Goal: Task Accomplishment & Management: Manage account settings

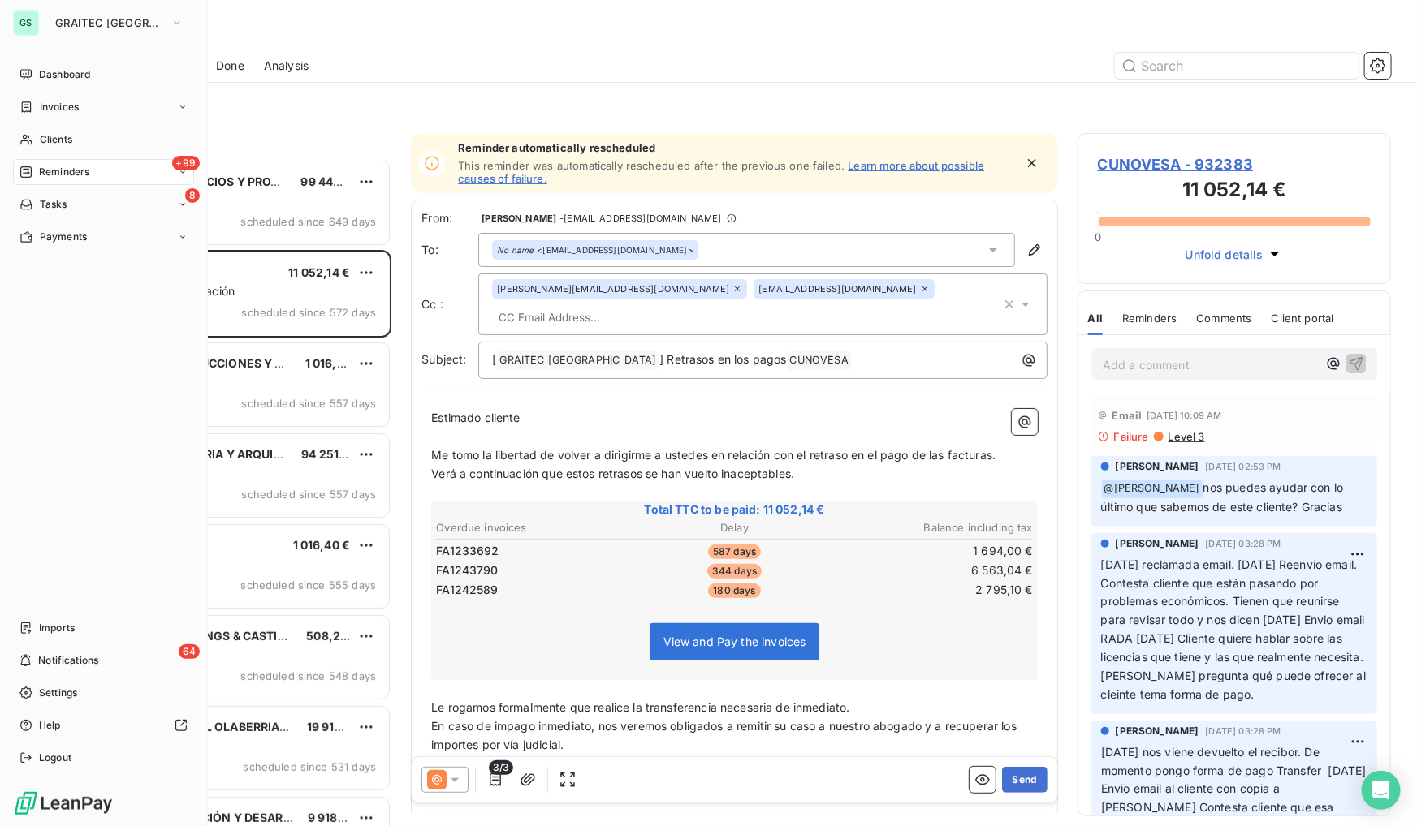
scroll to position [657, 302]
click at [96, 22] on span "GRAITEC [GEOGRAPHIC_DATA]" at bounding box center [109, 22] width 109 height 13
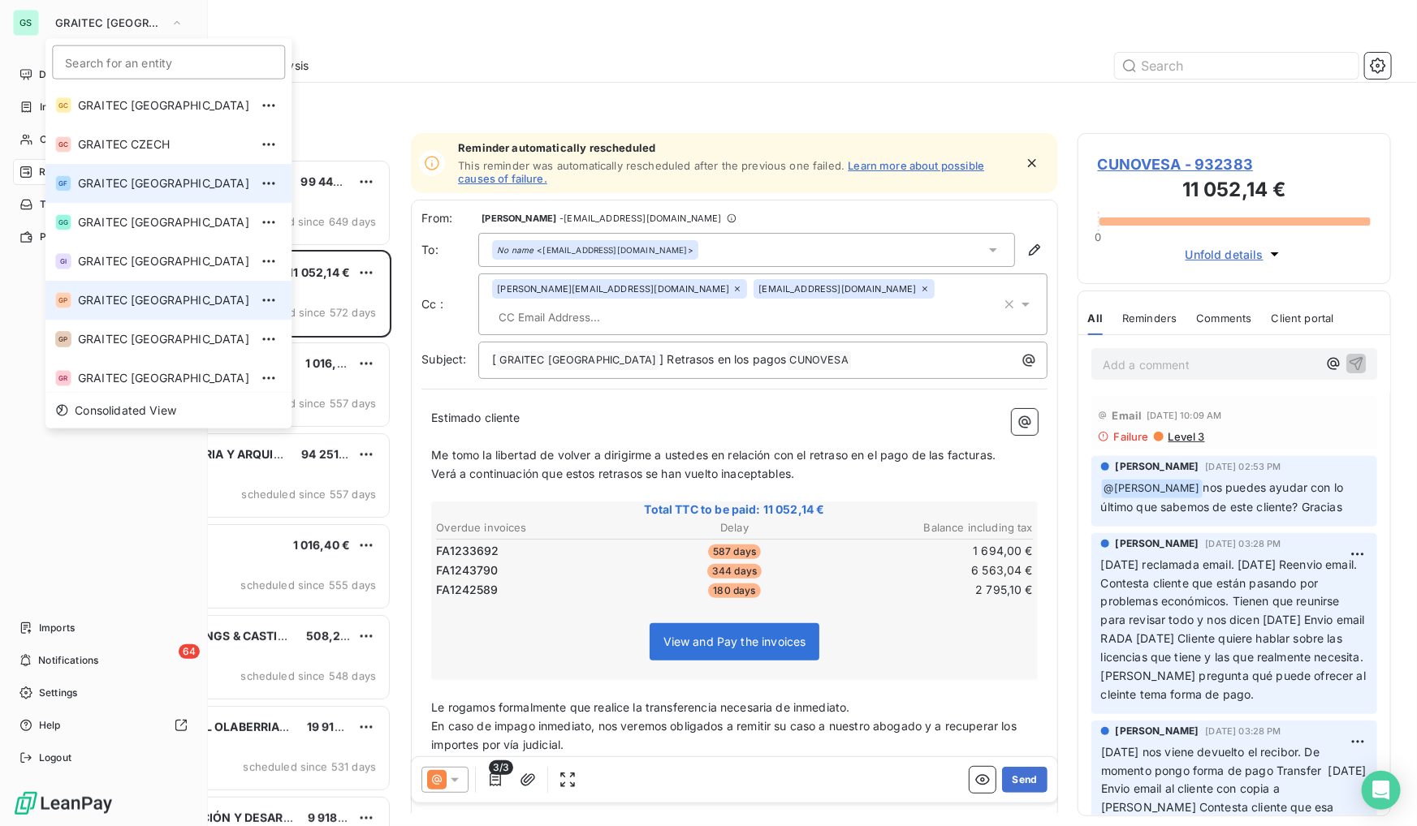
scroll to position [0, 0]
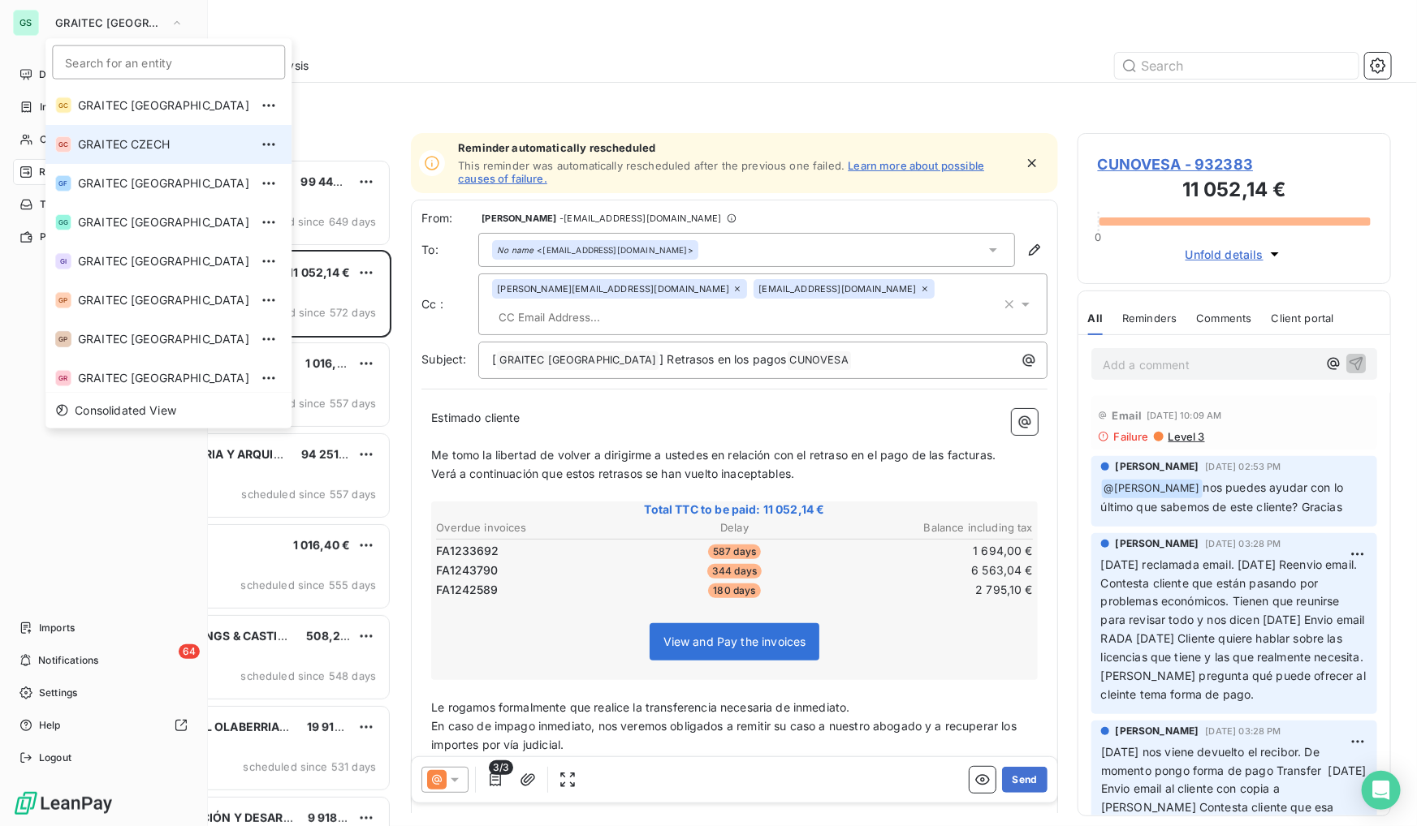
click at [132, 136] on span "GRAITEC CZECH" at bounding box center [163, 144] width 171 height 16
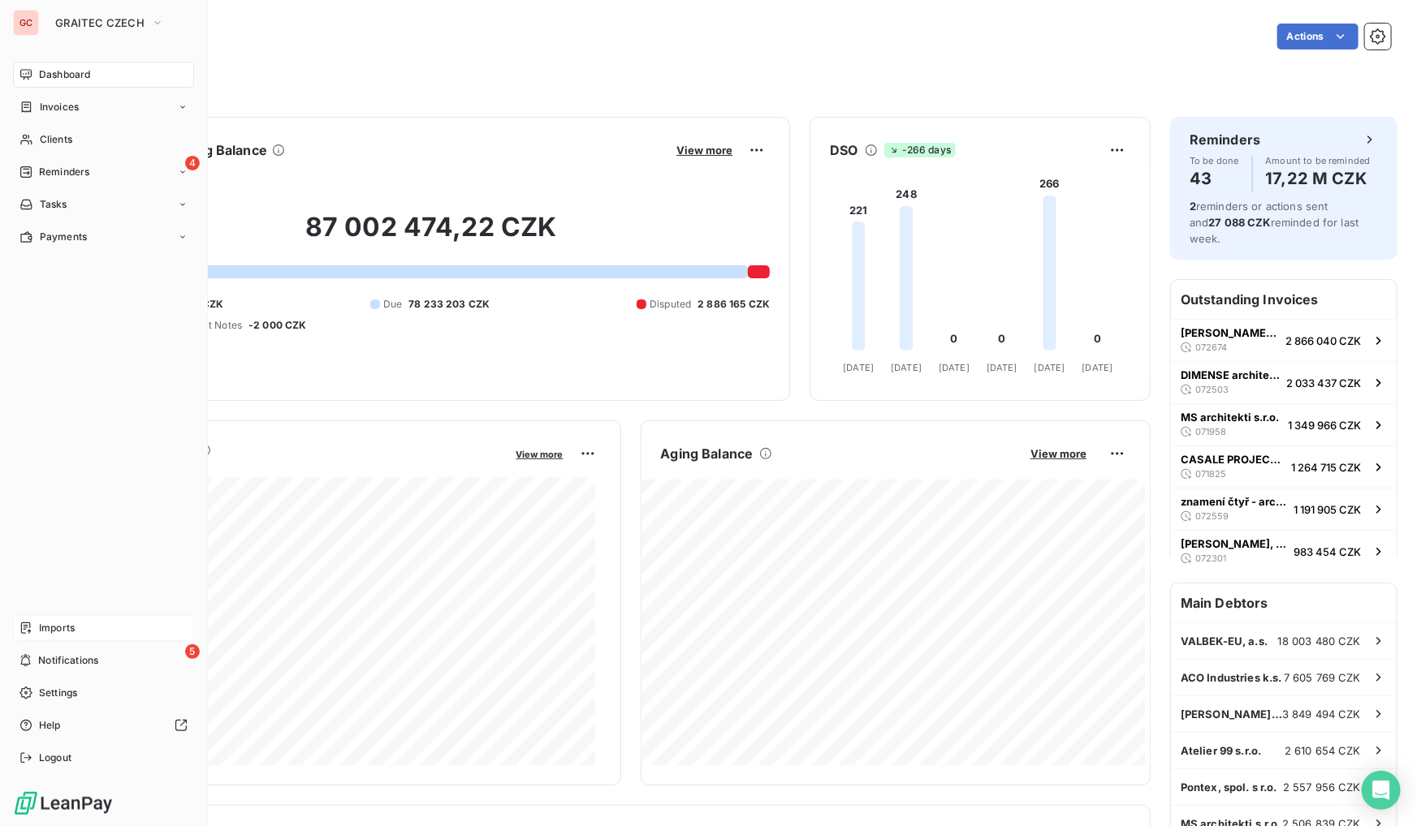
click at [64, 625] on span "Imports" at bounding box center [57, 628] width 36 height 15
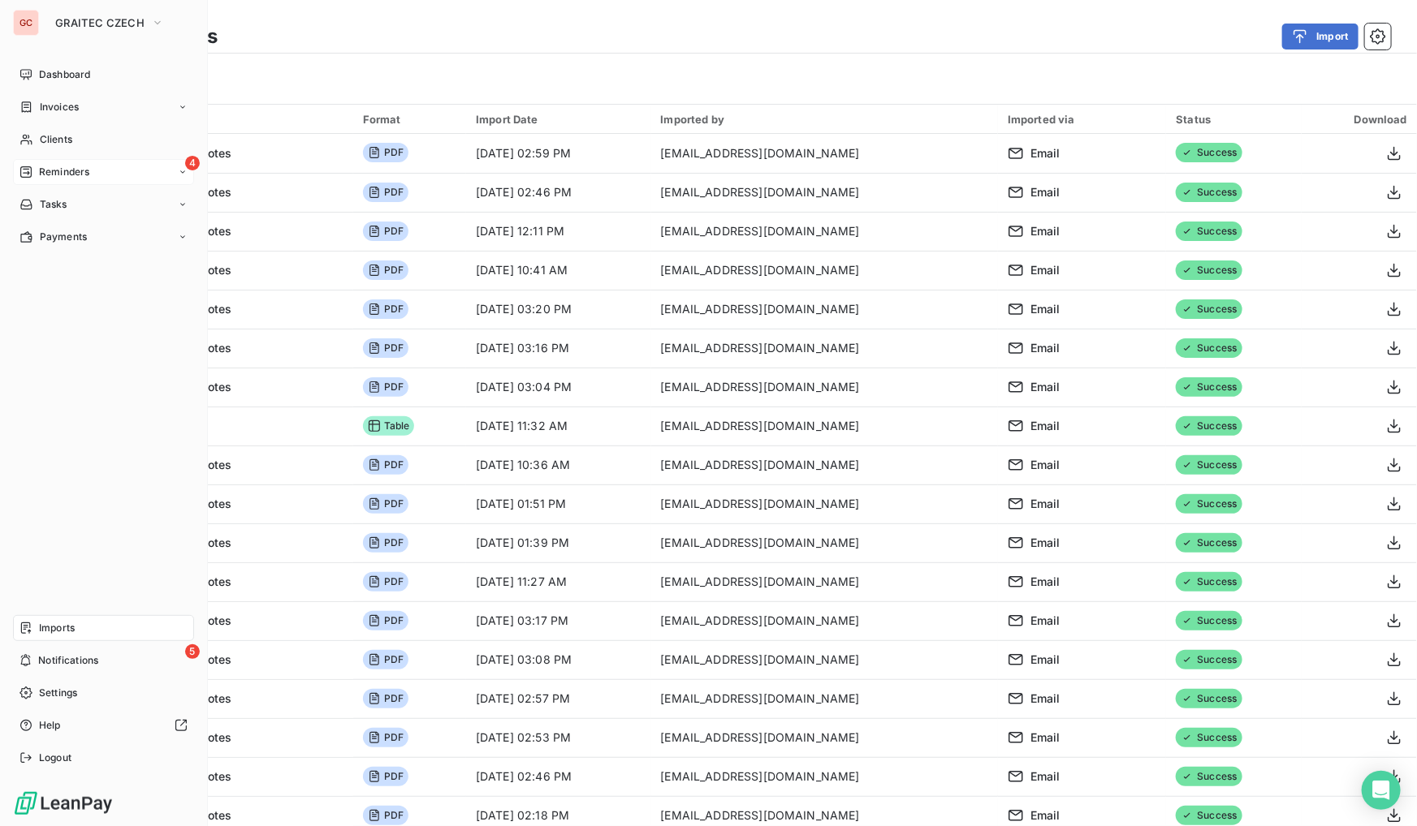
click at [65, 179] on div "4 Reminders" at bounding box center [103, 172] width 181 height 26
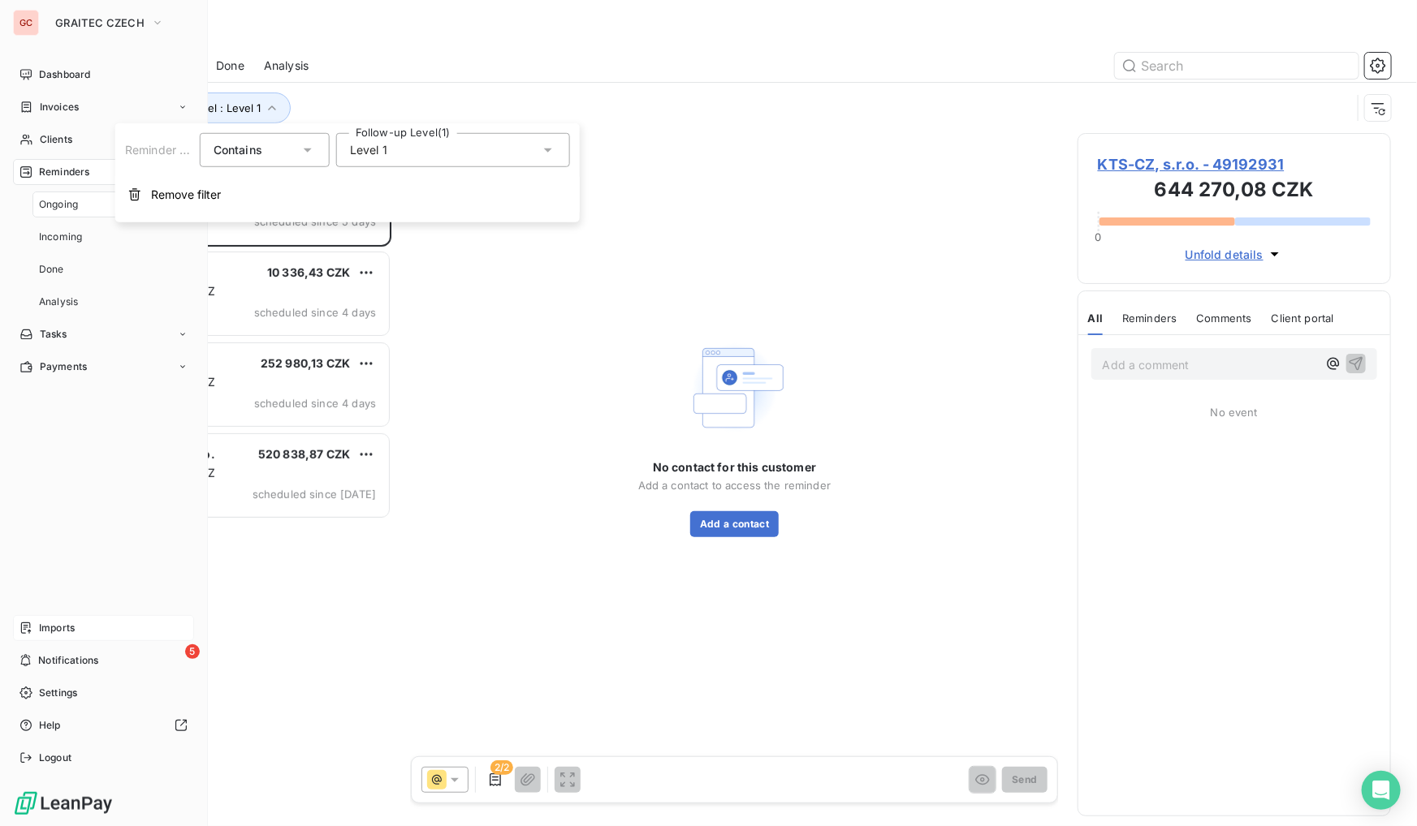
scroll to position [657, 302]
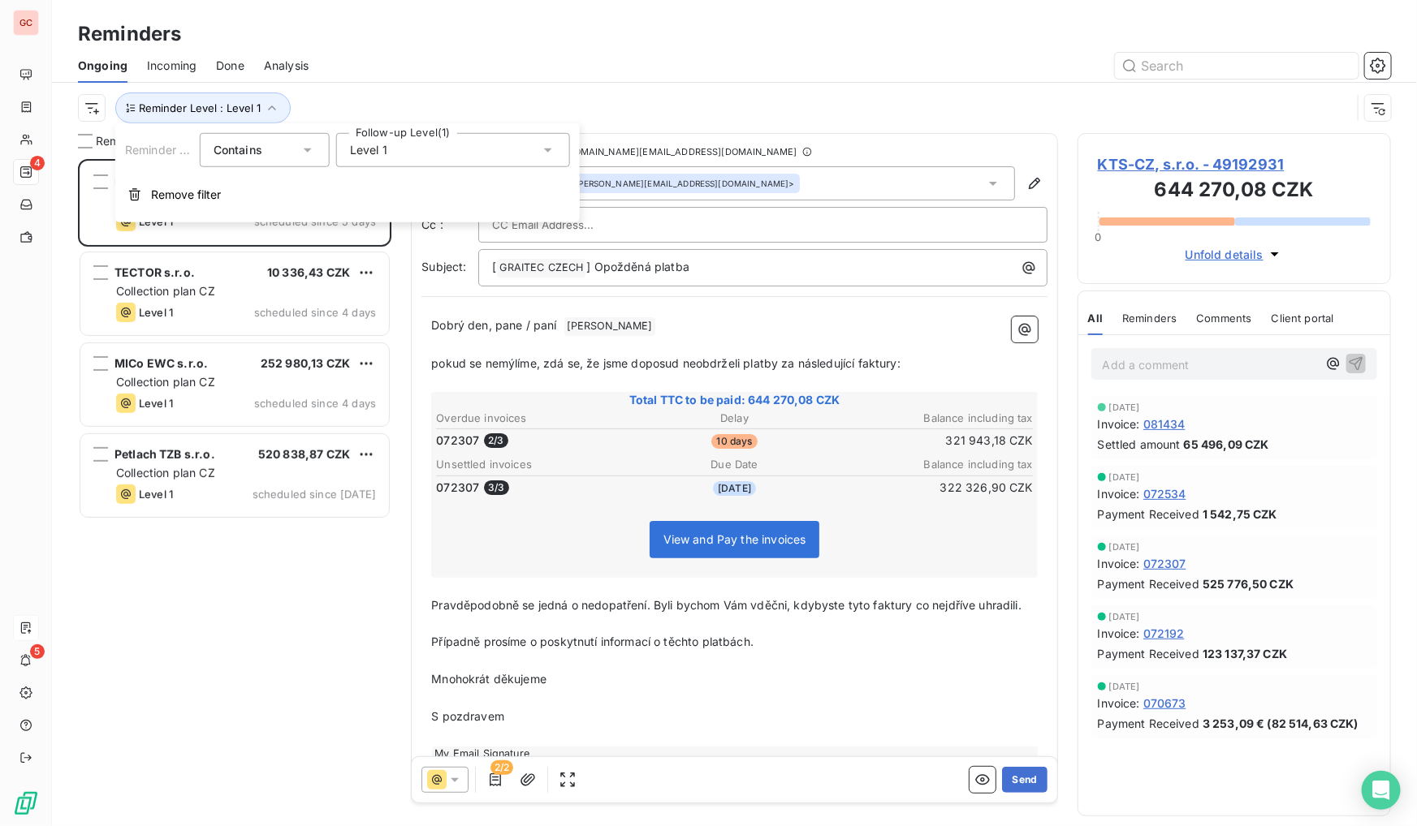
click at [422, 77] on div at bounding box center [859, 66] width 1063 height 26
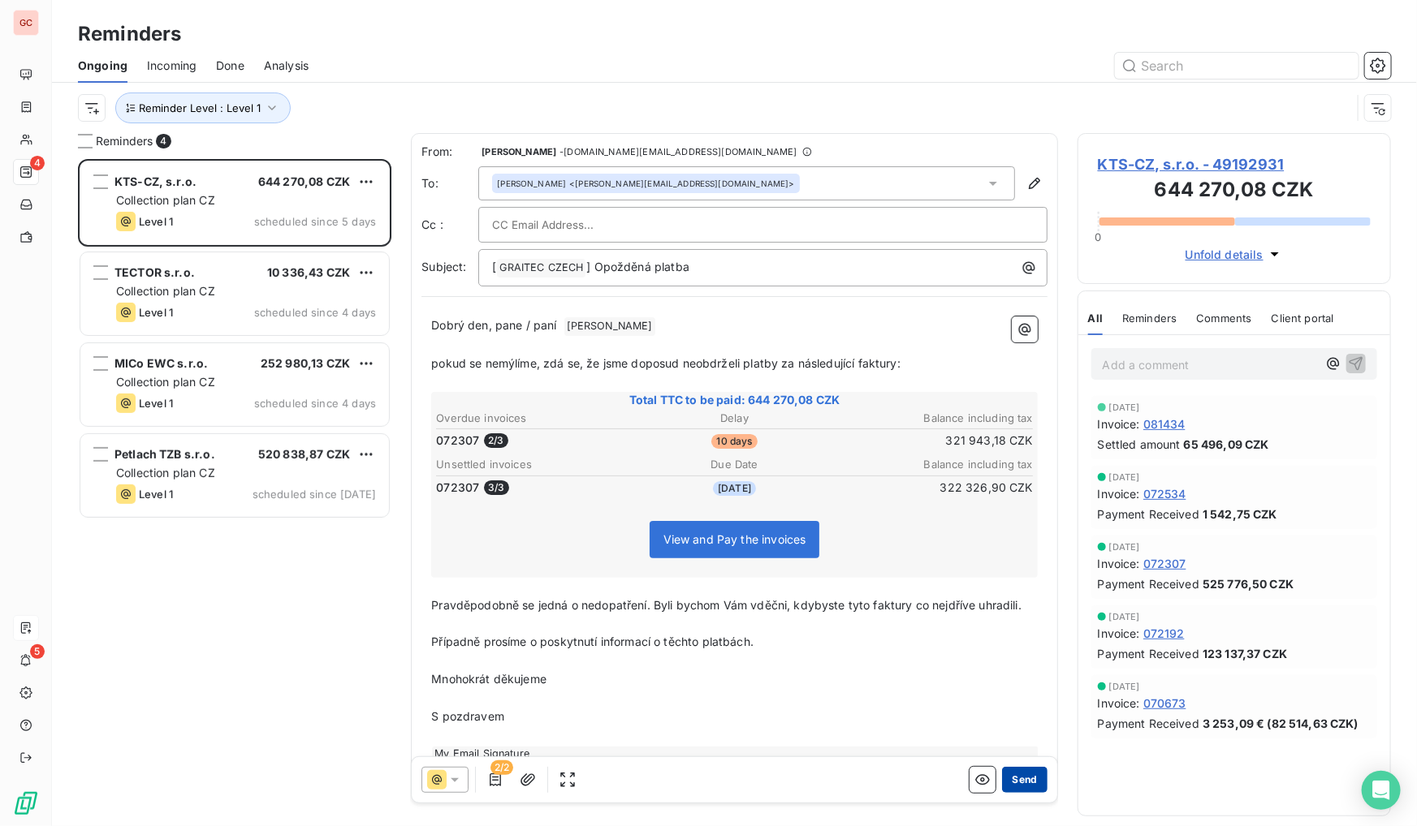
click at [1021, 779] on button "Send" at bounding box center [1024, 780] width 45 height 26
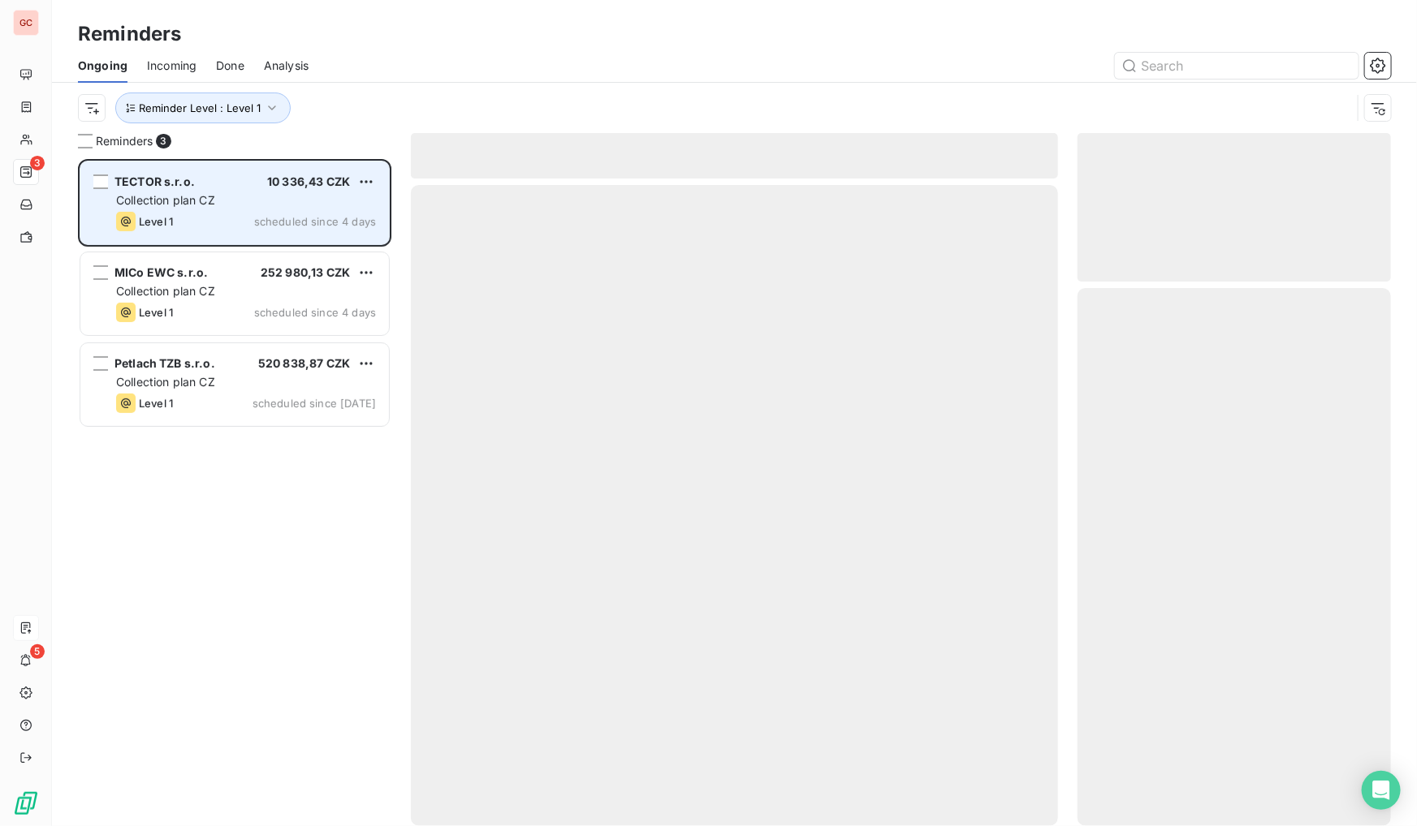
click at [265, 197] on div "Collection plan CZ" at bounding box center [246, 200] width 260 height 16
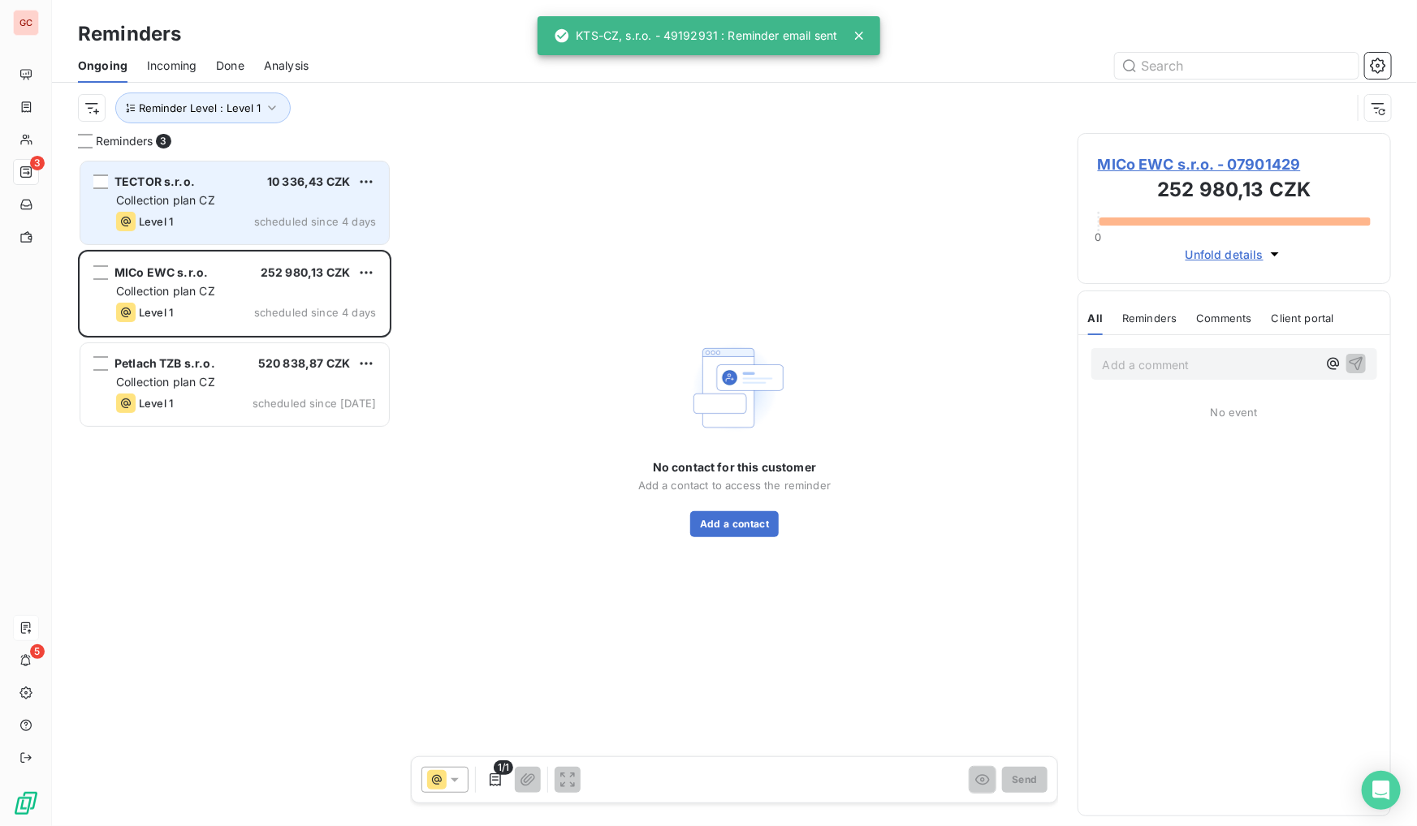
click at [210, 201] on span "Collection plan CZ" at bounding box center [165, 200] width 99 height 14
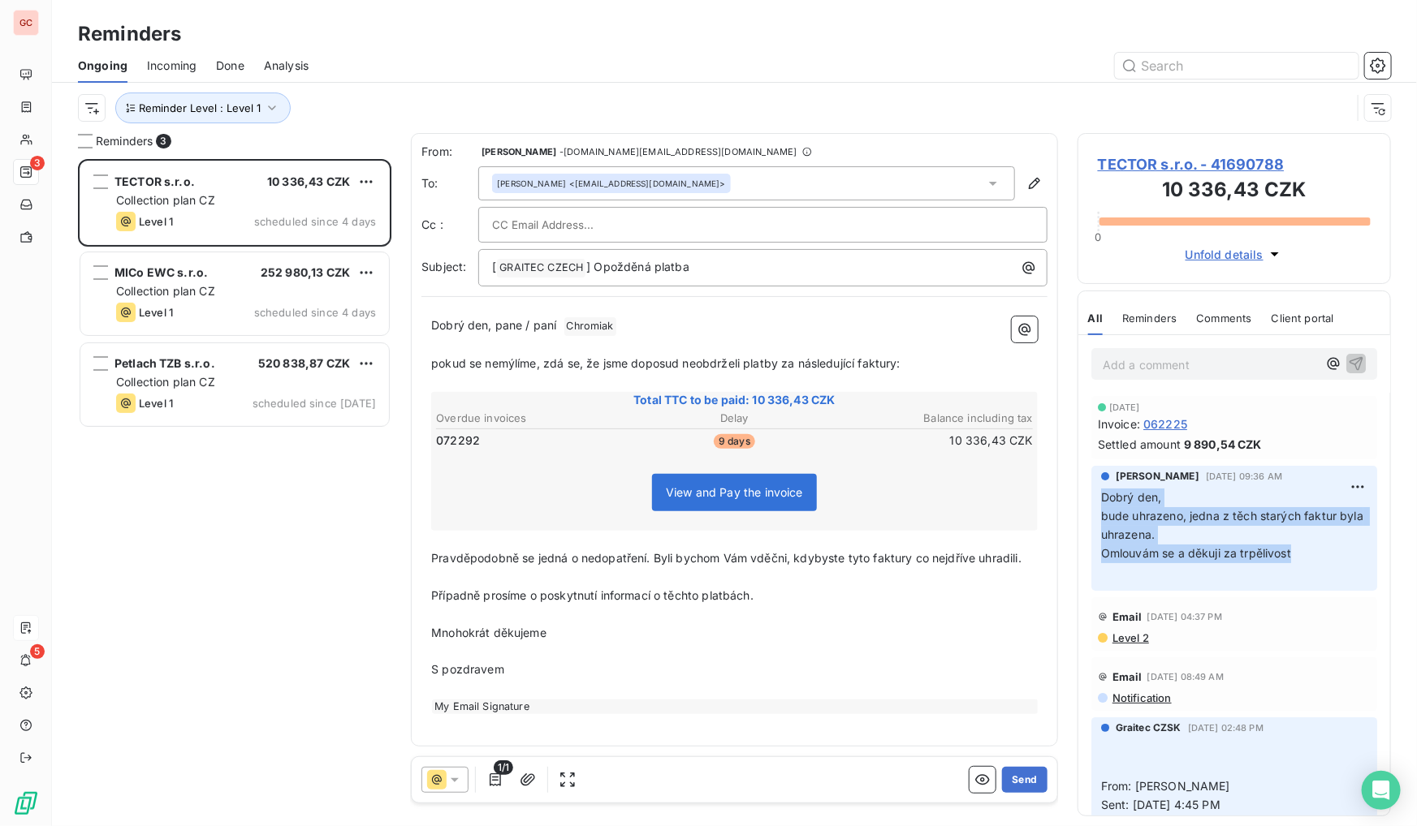
drag, startPoint x: 1301, startPoint y: 552, endPoint x: 1098, endPoint y: 501, distance: 210.1
click at [1098, 501] on div "[PERSON_NAME] [DATE] 09:36 AM Dobrý den, bude uhrazeno, jedna z těch starých fa…" at bounding box center [1234, 528] width 286 height 125
copy p "Dobrý den, bude uhrazeno, jedna z těch starých faktur byla uhrazena. Omlouvám s…"
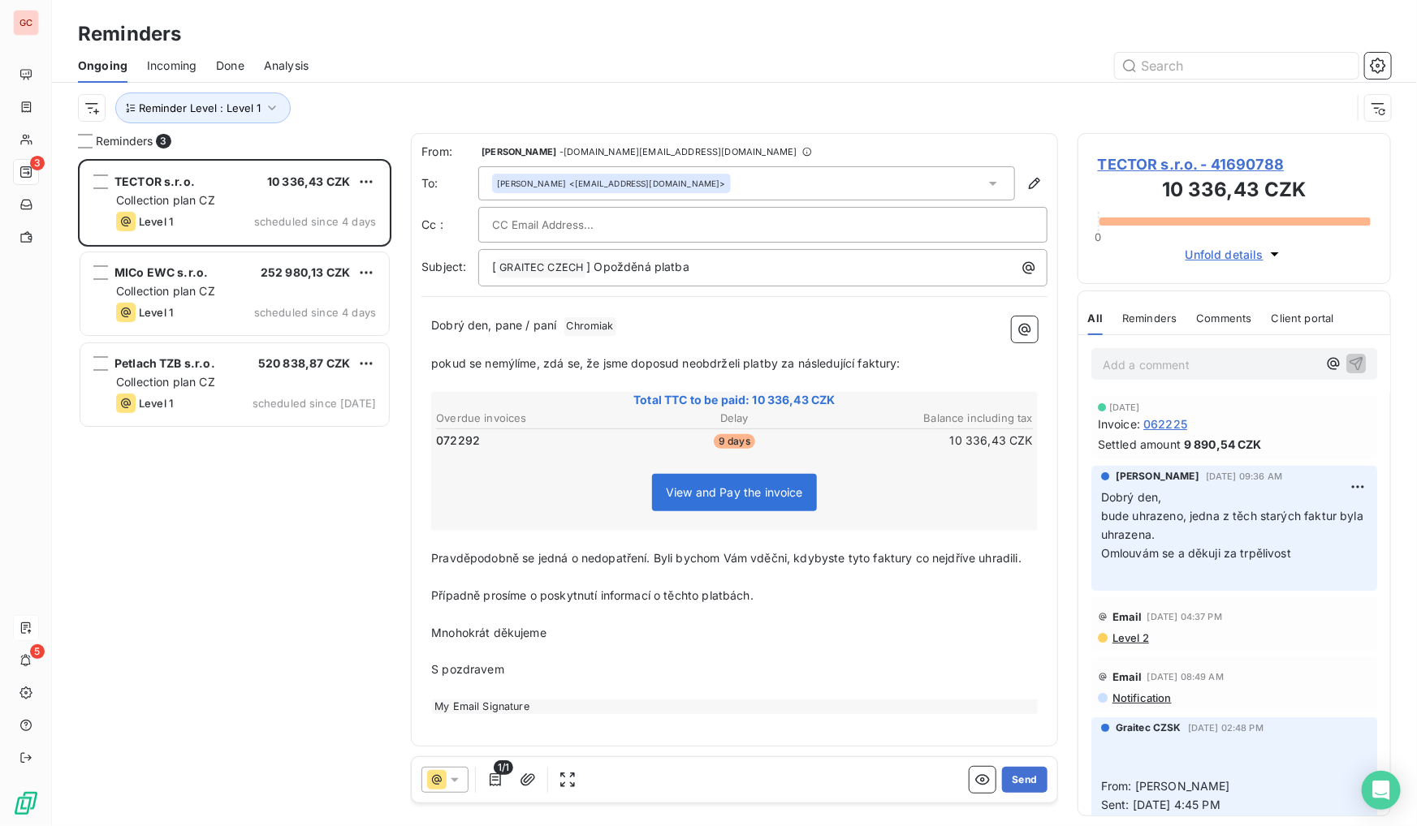
click at [1235, 154] on span "TECTOR s.r.o. - 41690788" at bounding box center [1234, 164] width 273 height 22
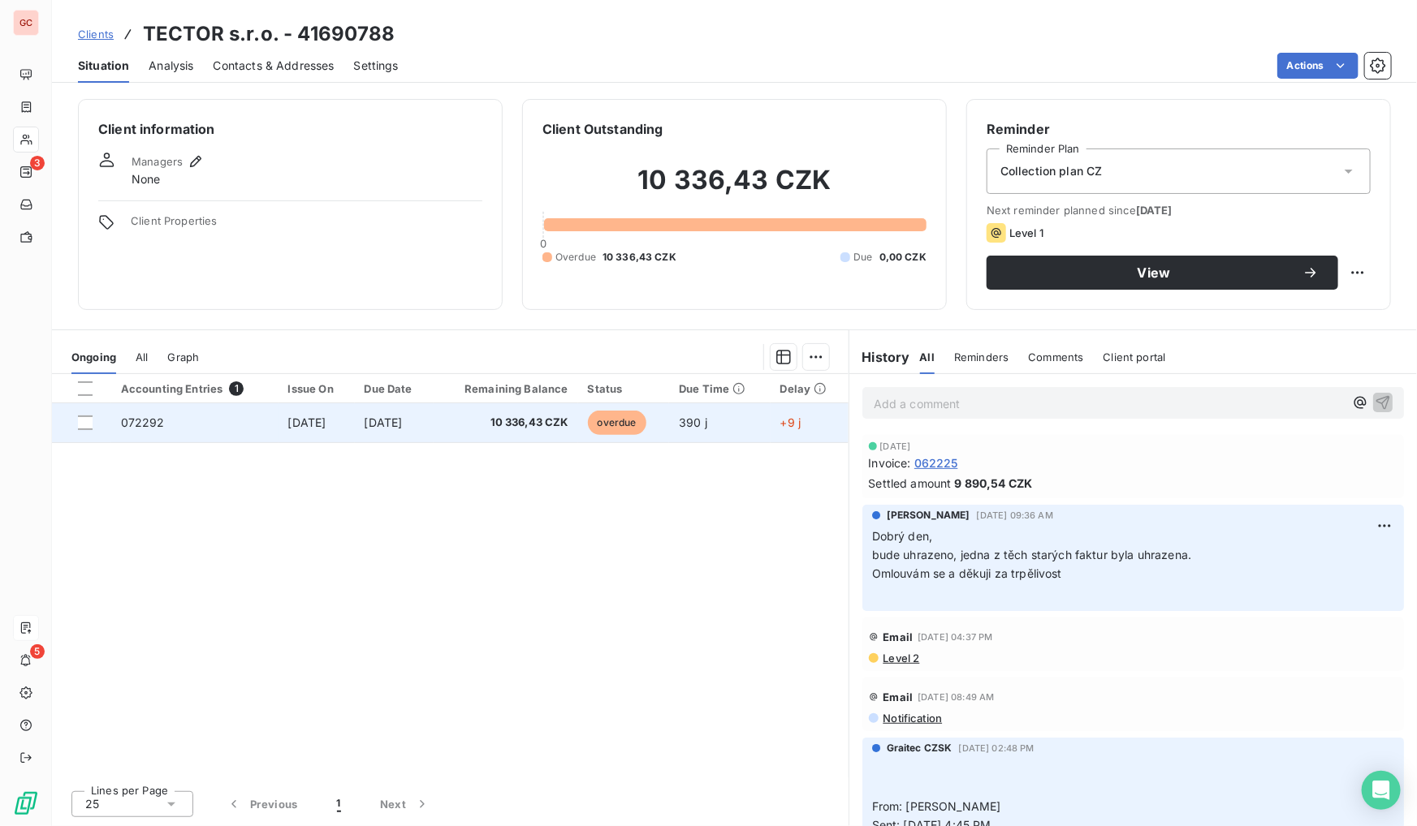
click at [168, 421] on td "072292" at bounding box center [194, 422] width 167 height 39
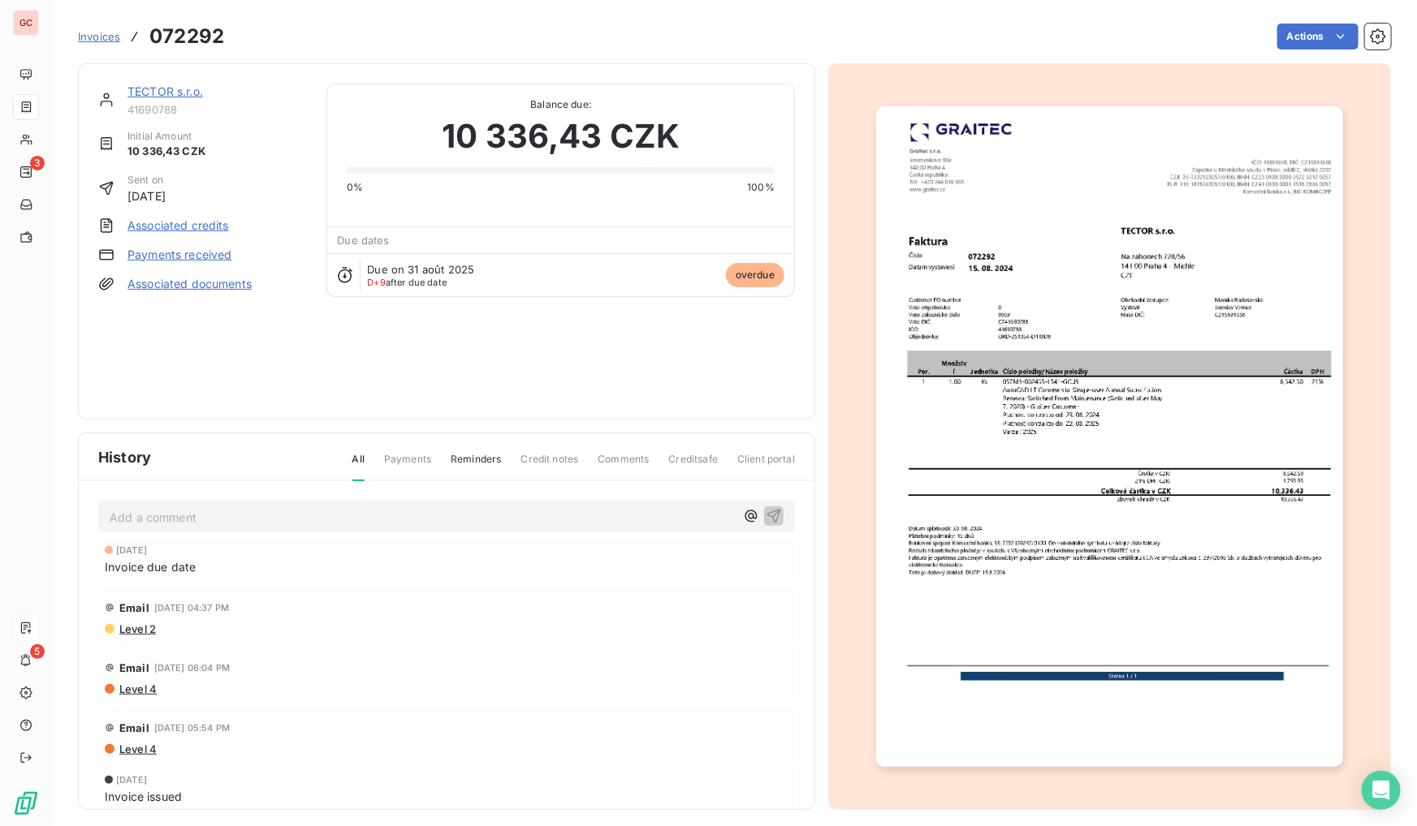
click at [1105, 276] on img "button" at bounding box center [1110, 436] width 468 height 661
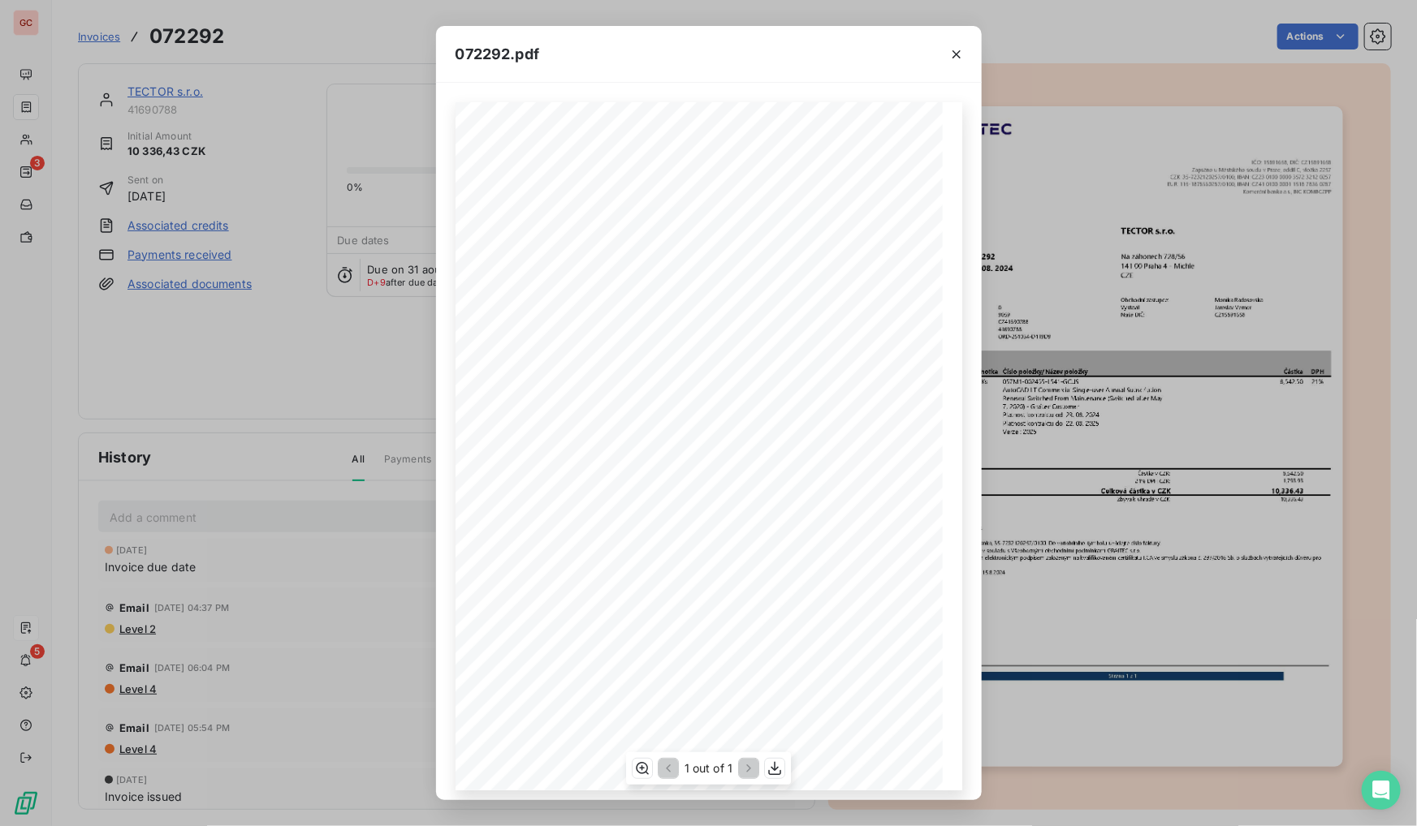
click at [686, 426] on div "Por. Množstv í Jednotka Číslo položky/Název položky Částka DPH 1 1.00 Ks 057M1-…" at bounding box center [708, 446] width 507 height 688
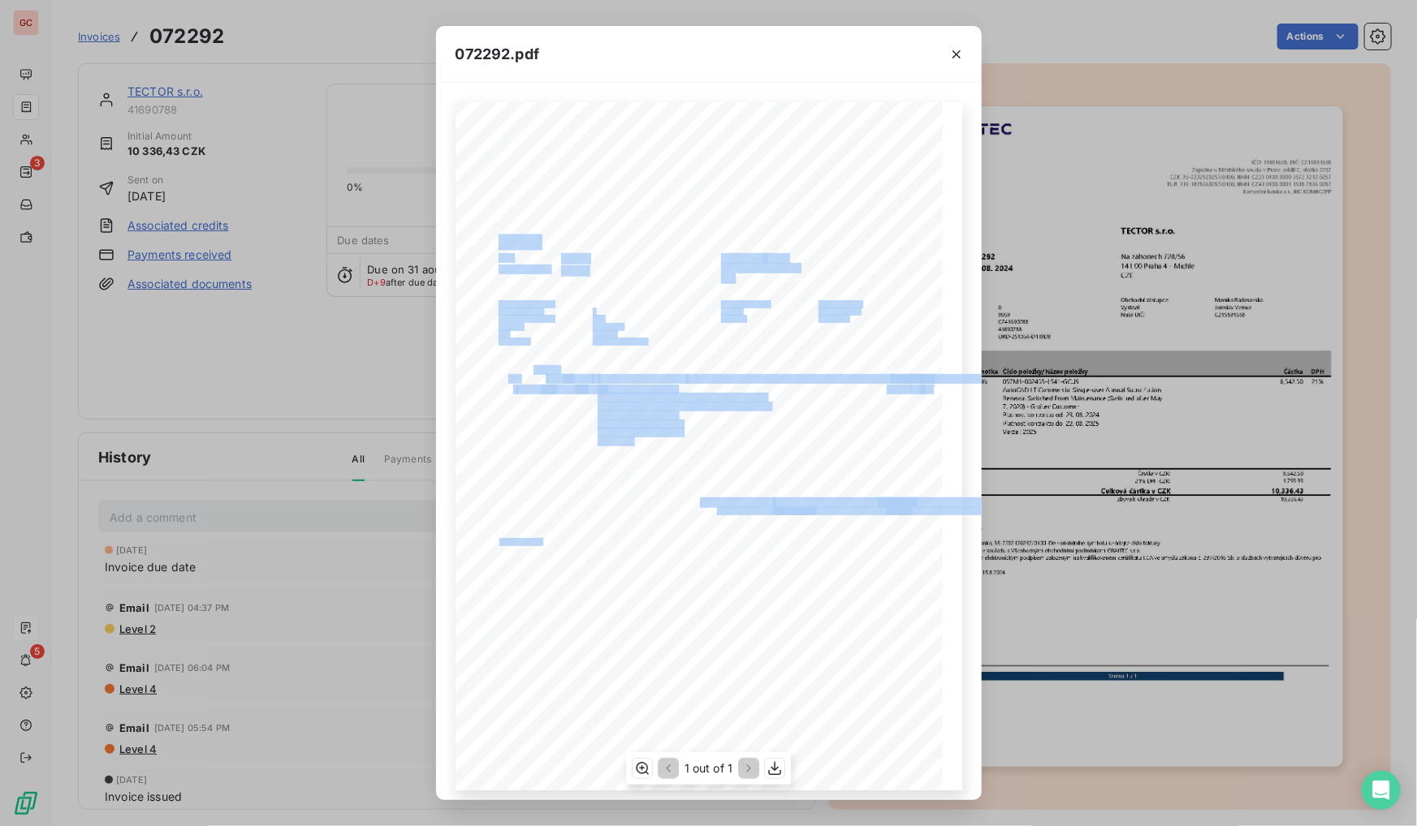
click at [606, 550] on div "Por. Množstv í Jednotka Číslo položky/Název položky Částka DPH 1 1.00 Ks 057M1-…" at bounding box center [708, 446] width 507 height 688
click at [953, 61] on icon "button" at bounding box center [956, 54] width 16 height 16
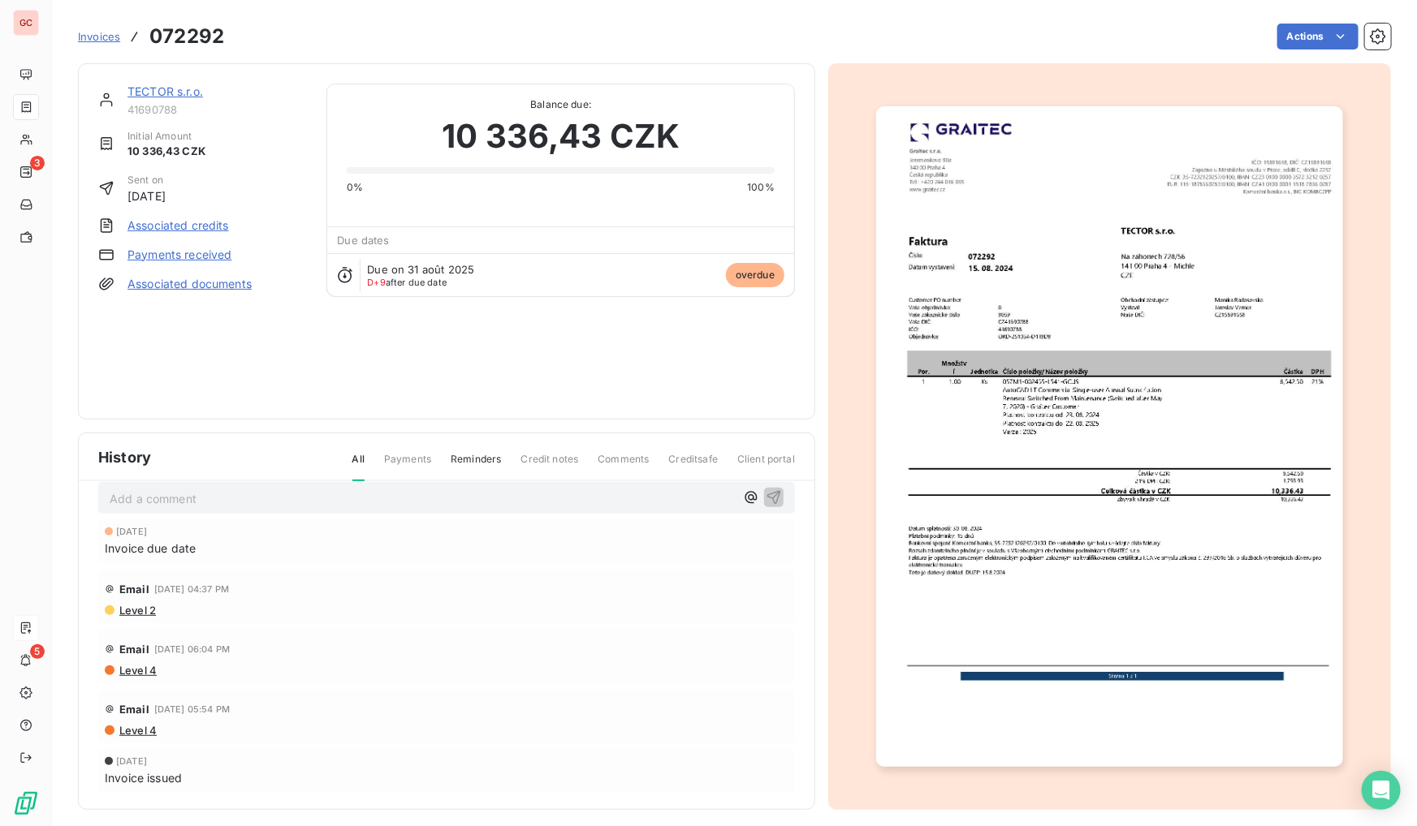
click at [159, 84] on link "TECTOR s.r.o." at bounding box center [165, 91] width 76 height 14
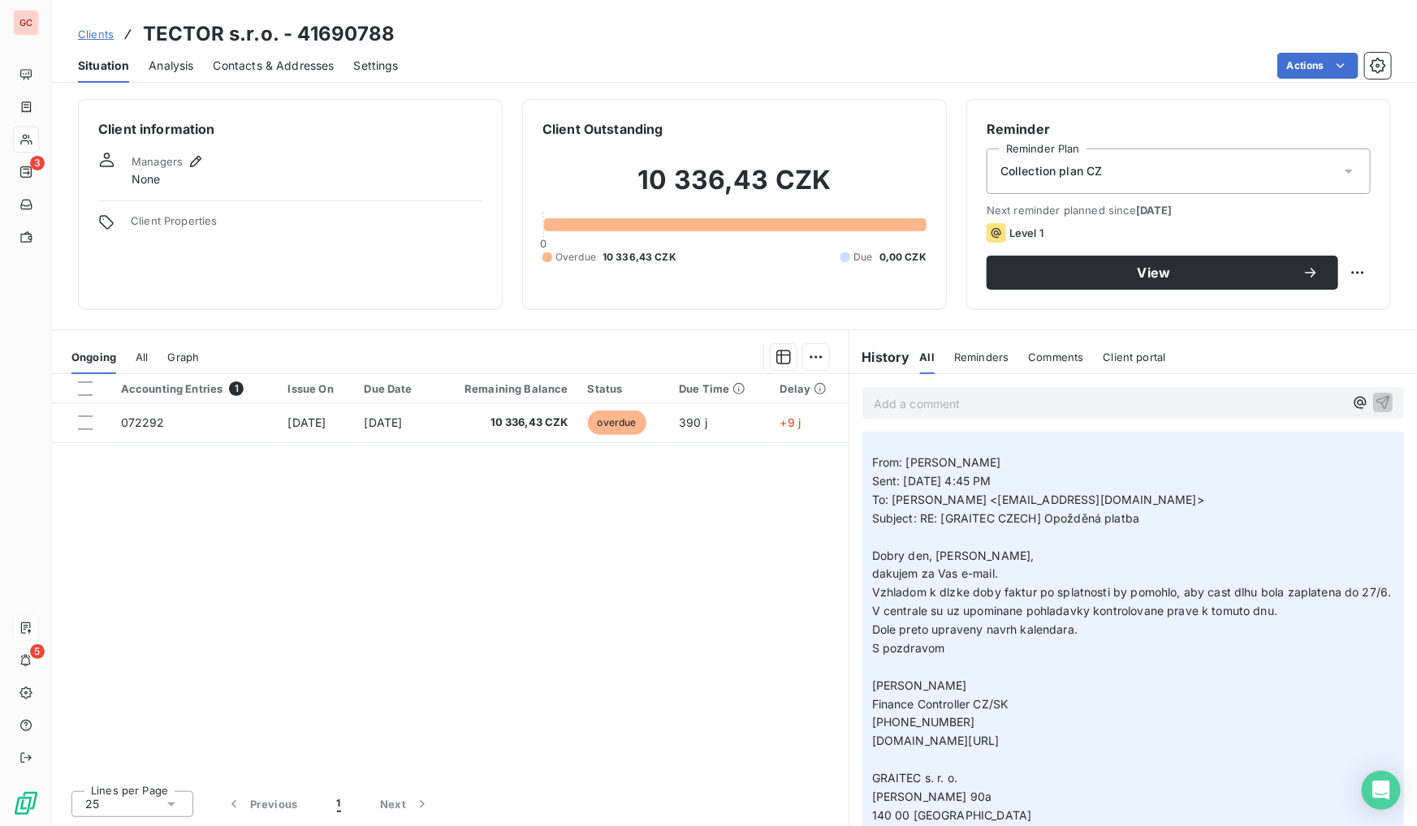
scroll to position [369, 0]
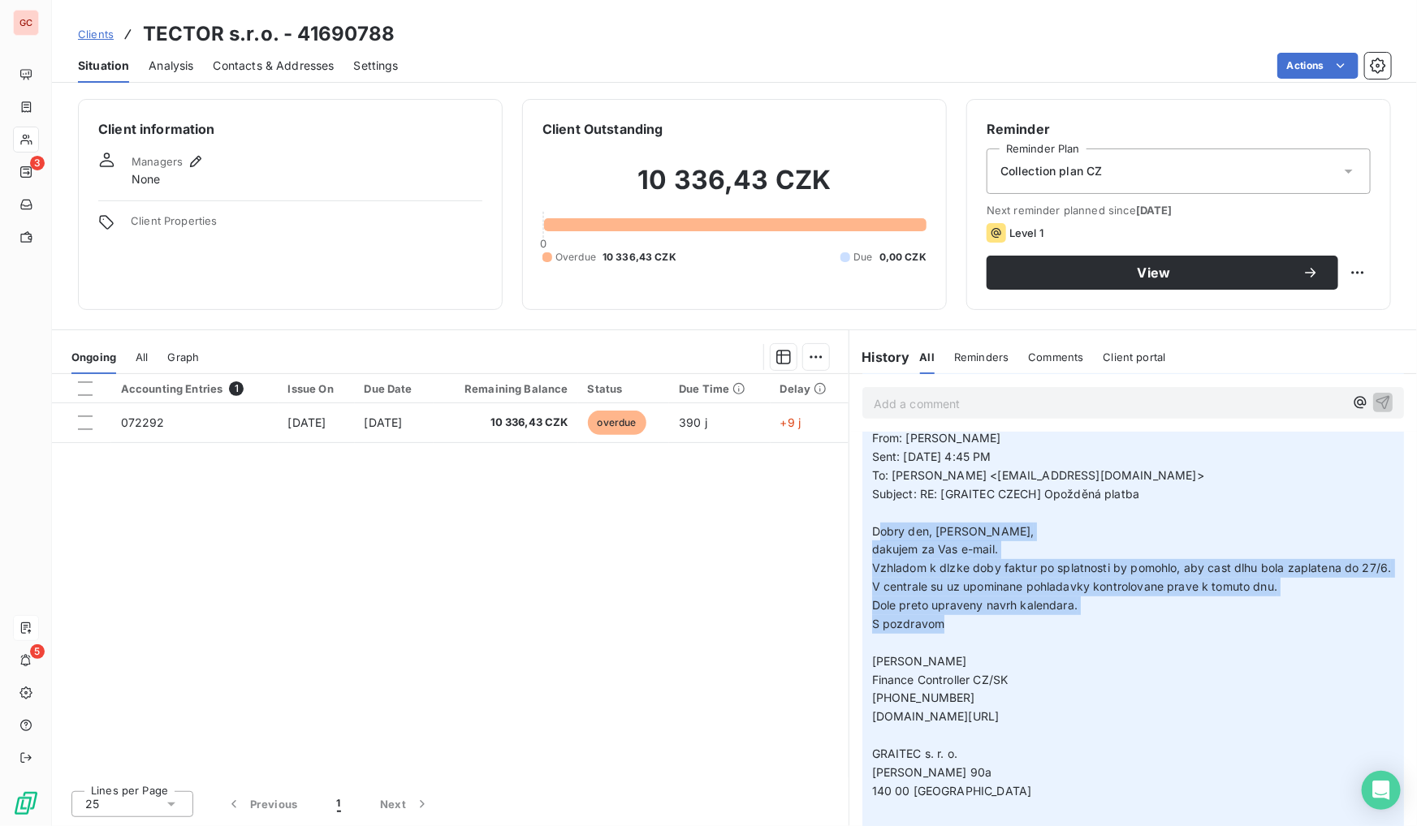
drag, startPoint x: 877, startPoint y: 528, endPoint x: 988, endPoint y: 645, distance: 161.4
copy p "obry den, [PERSON_NAME], dakujem za Vas e-mail. Vzhladom k dlzke doby faktur po…"
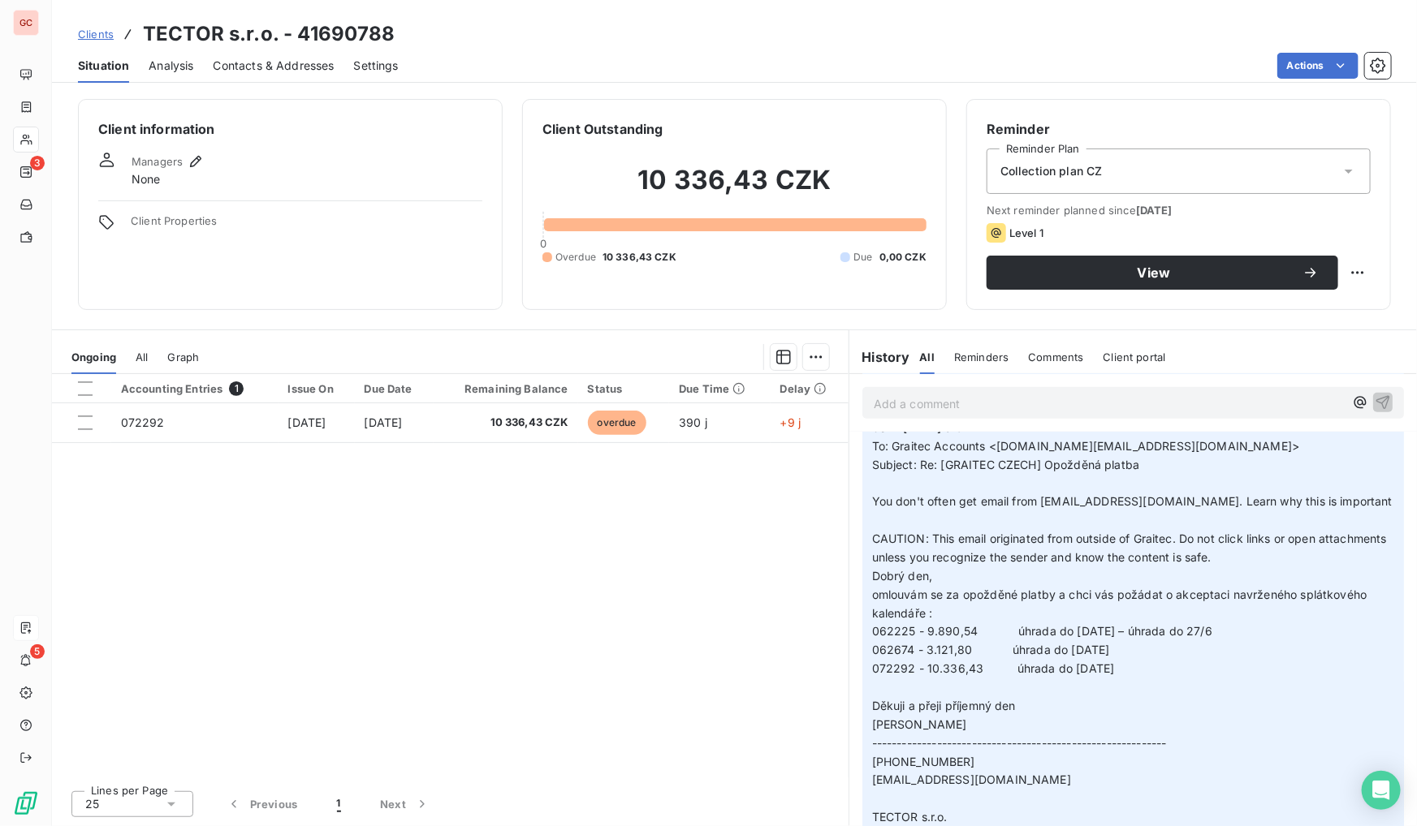
scroll to position [885, 0]
drag, startPoint x: 1134, startPoint y: 684, endPoint x: 861, endPoint y: 592, distance: 288.6
click at [862, 592] on div "Graitec CZSK [DATE] 02:48 PM ﻿ ﻿ From: [PERSON_NAME] Sent: [DATE] 4:45 PM To: […" at bounding box center [1133, 454] width 542 height 1202
copy p "Dobrý den, omlouvám se za opožděné platby a chci vás požádat o akceptaci navrže…"
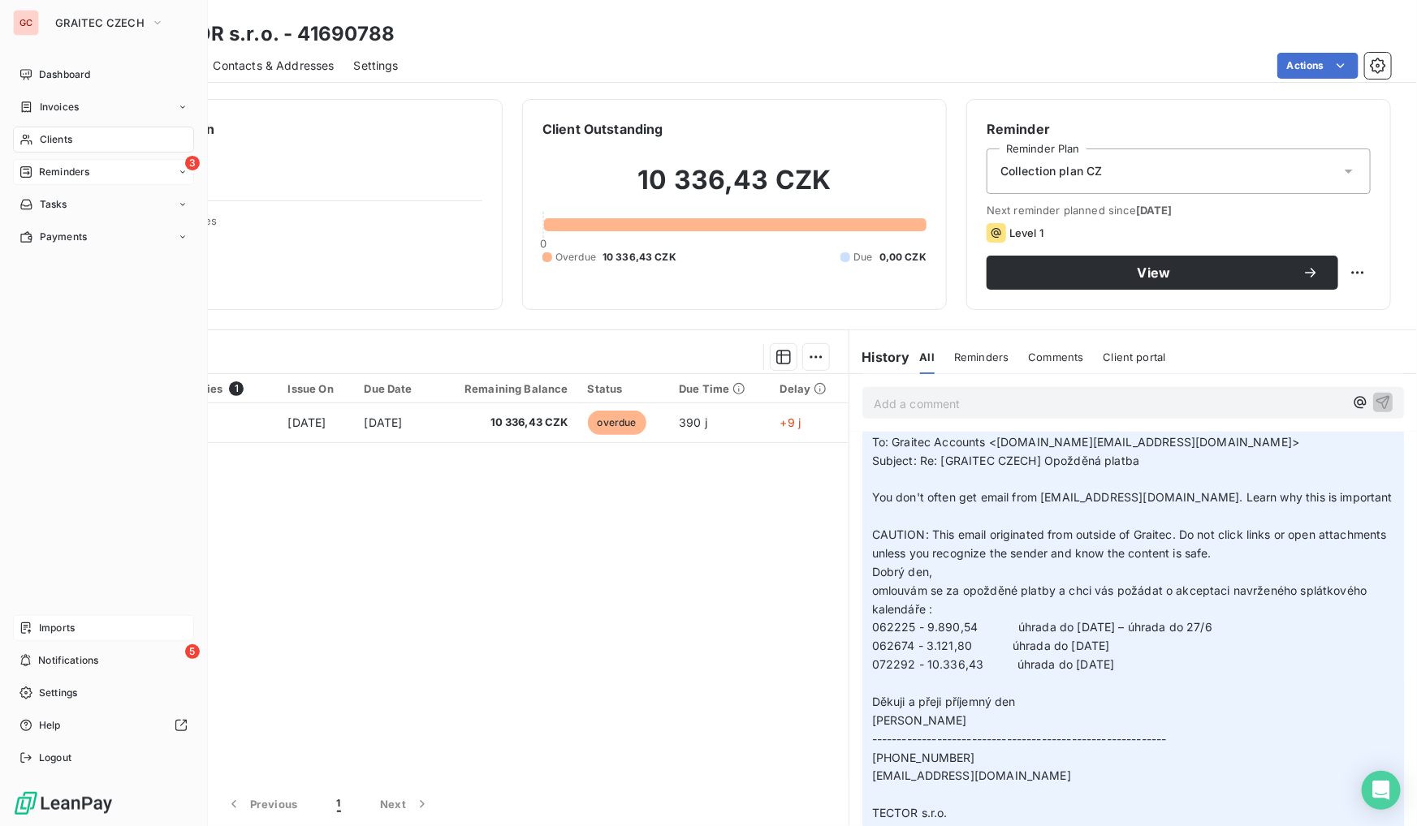
click at [41, 181] on div "3 Reminders" at bounding box center [103, 172] width 181 height 26
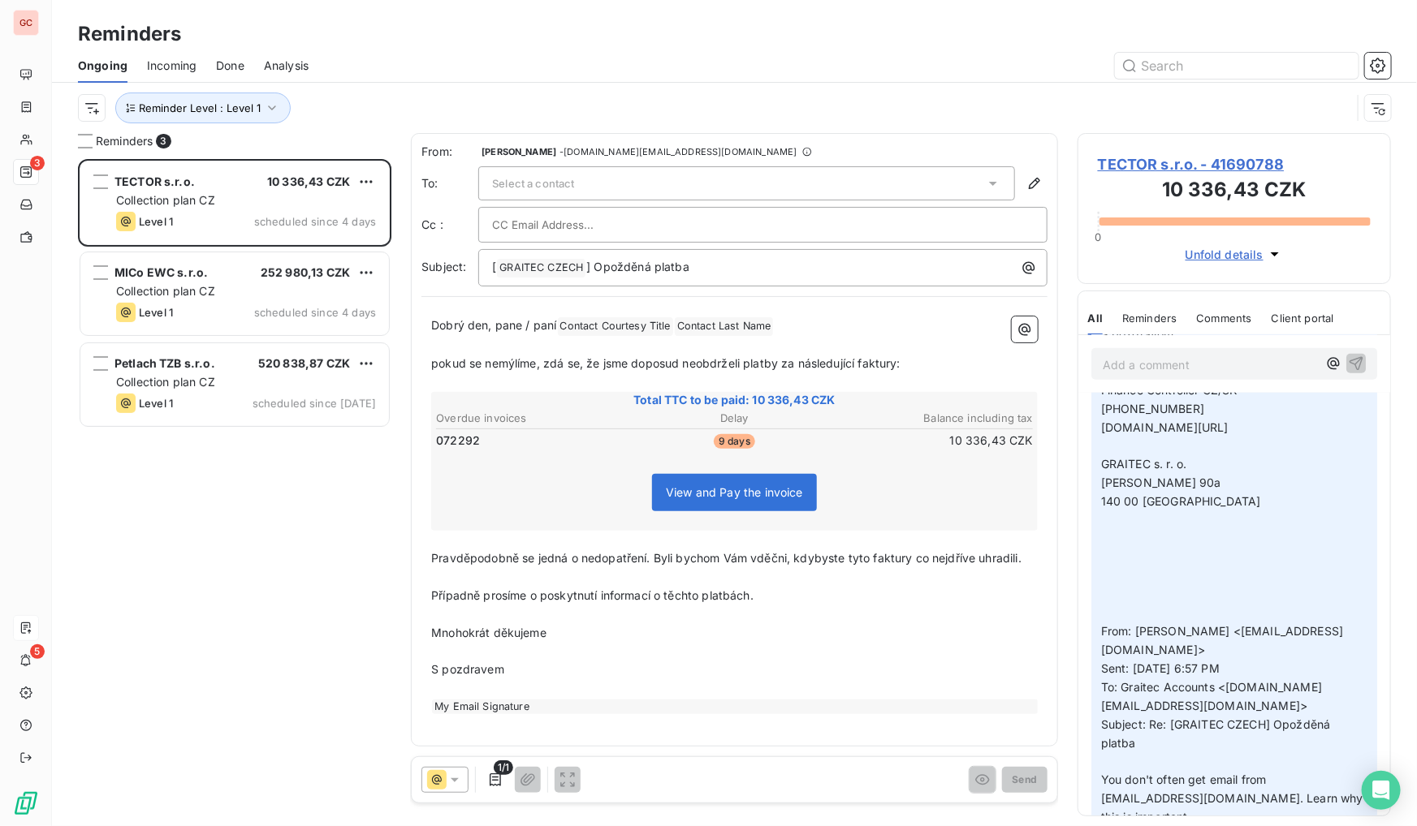
scroll to position [812, 0]
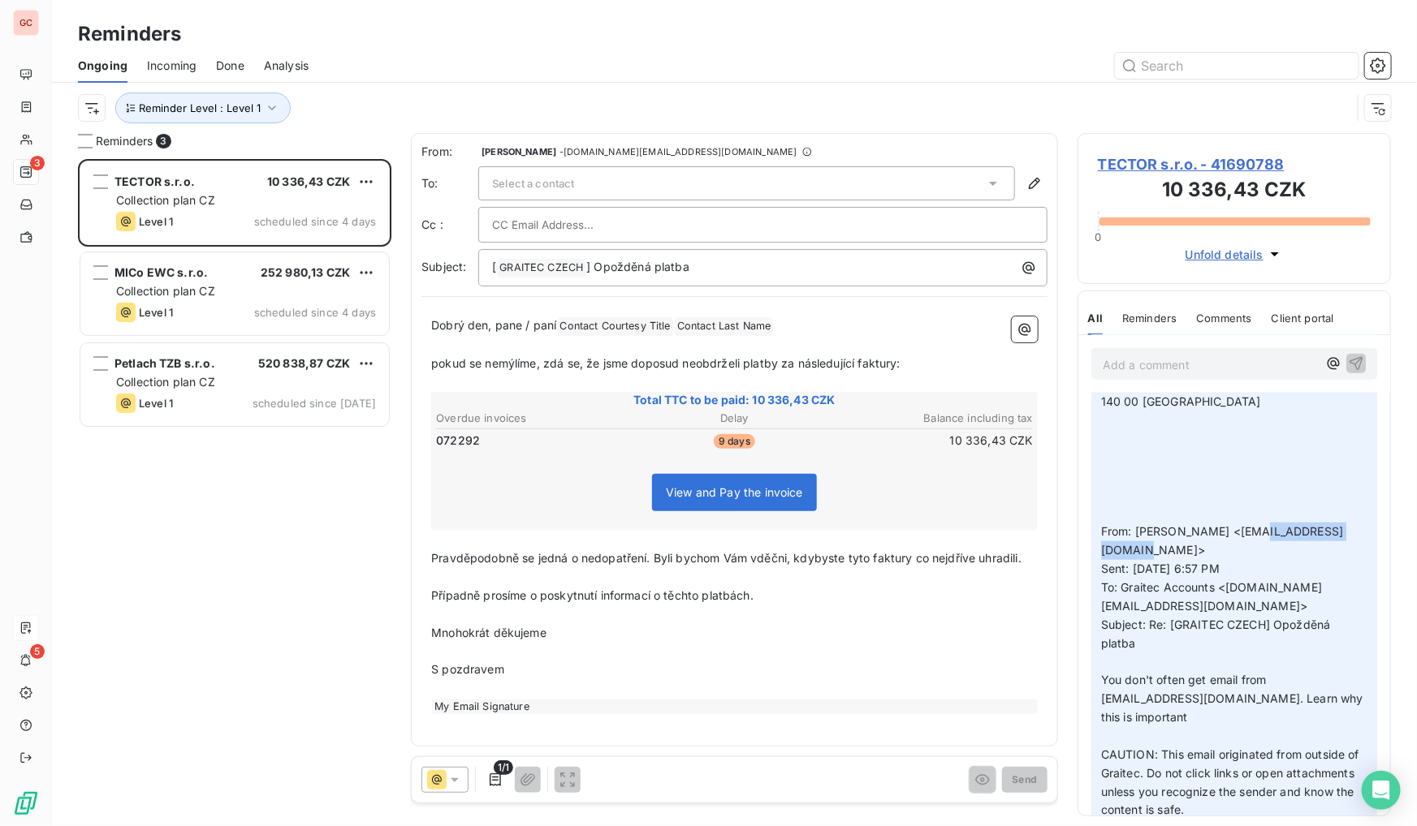
drag, startPoint x: 1219, startPoint y: 566, endPoint x: 1107, endPoint y: 567, distance: 112.0
click at [1107, 557] on span "From: [PERSON_NAME] <[EMAIL_ADDRESS][DOMAIN_NAME]>" at bounding box center [1222, 540] width 242 height 32
copy span "[EMAIL_ADDRESS][DOMAIN_NAME]"
click at [865, 184] on div "Select a contact" at bounding box center [746, 183] width 537 height 34
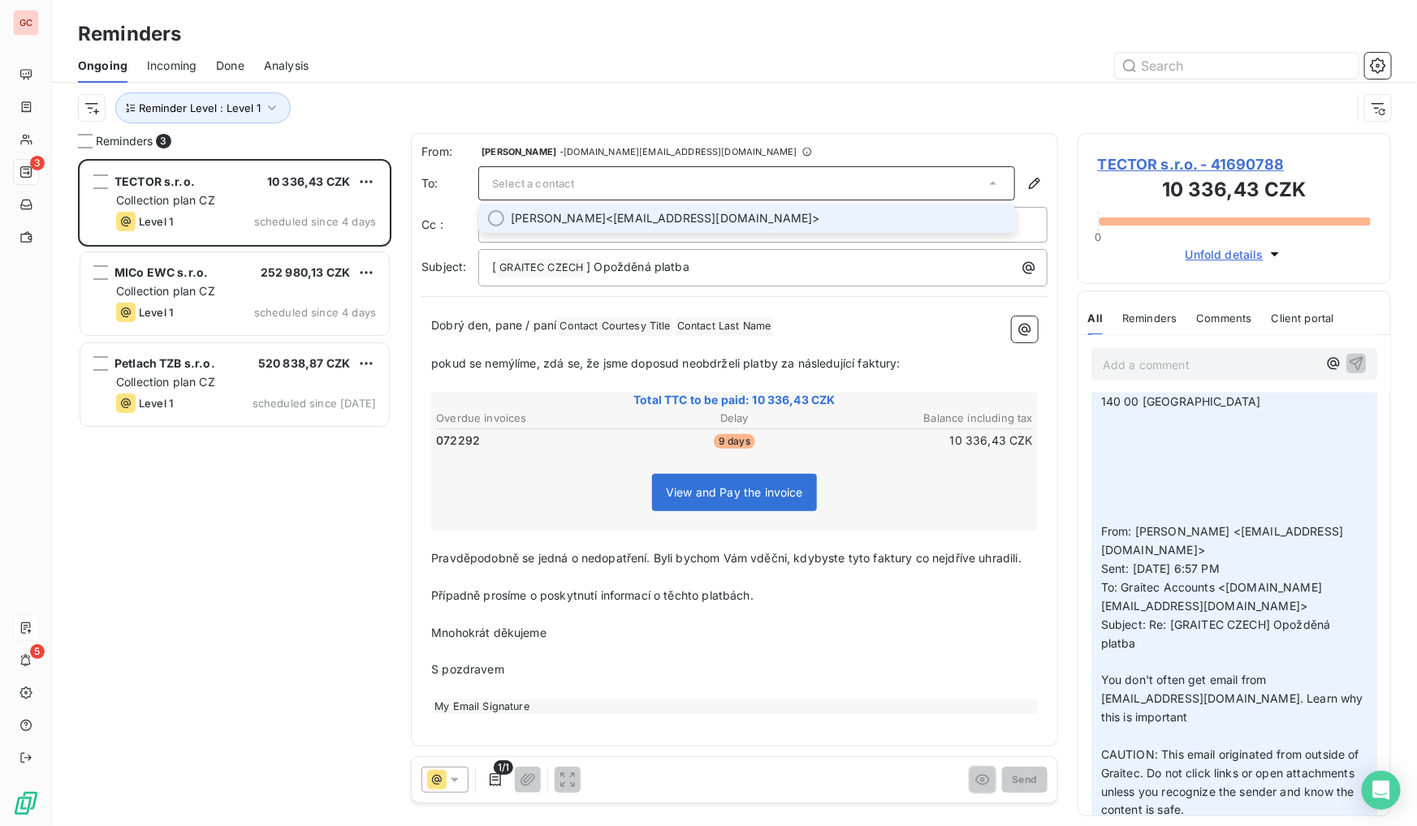
click at [628, 213] on span "[PERSON_NAME] <[EMAIL_ADDRESS][DOMAIN_NAME]>" at bounding box center [758, 218] width 494 height 16
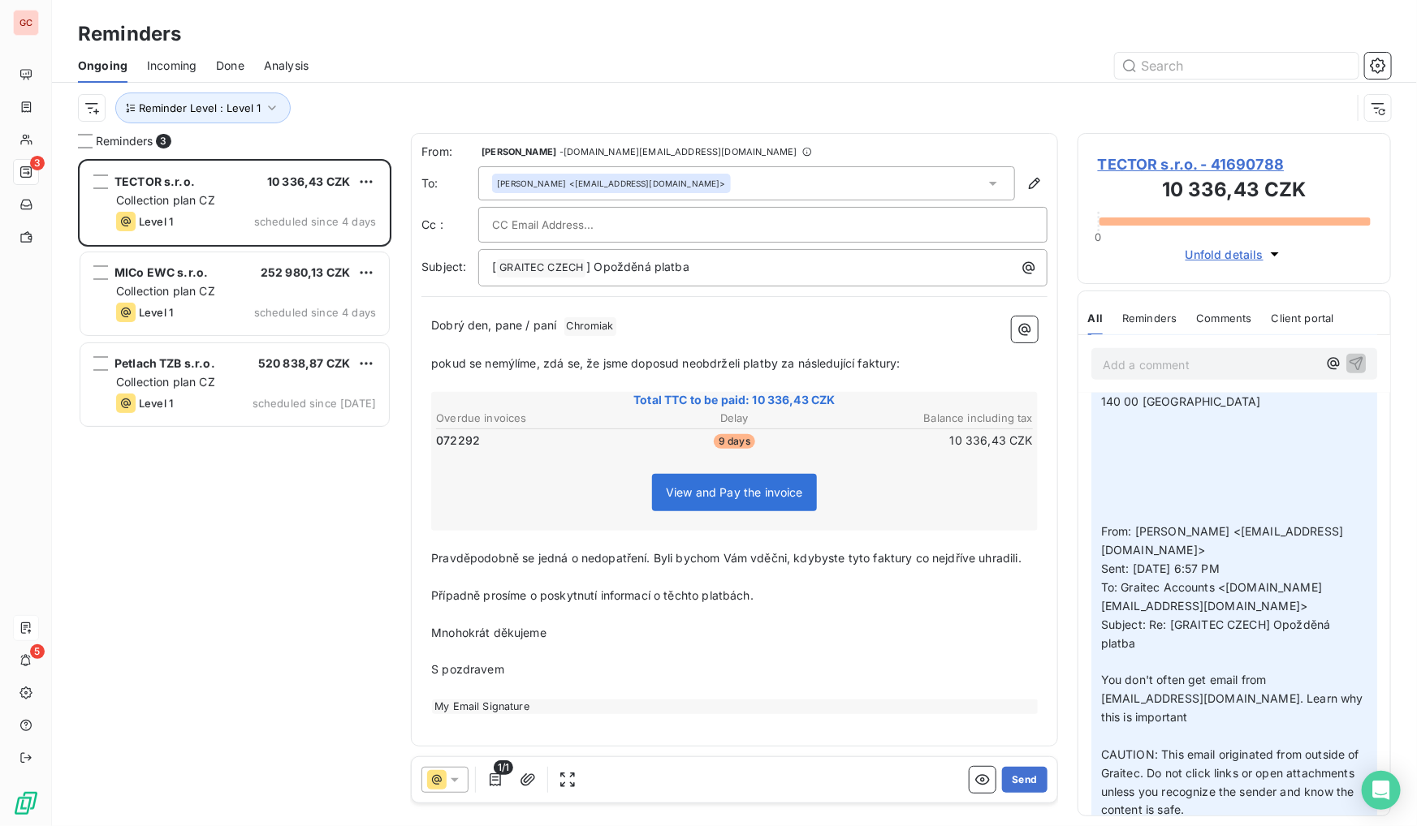
click at [546, 363] on span "pokud se nemýlíme, zdá se, že jsme doposud neobdrželi platby za následující fak…" at bounding box center [665, 363] width 469 height 14
drag, startPoint x: 775, startPoint y: 360, endPoint x: 429, endPoint y: 360, distance: 345.0
click at [429, 360] on div "Dobrý den, pane / paní ﻿ ﻿ [PERSON_NAME] ﻿ ﻿ ﻿ pokud se nemýlíme, zdá se, že js…" at bounding box center [734, 515] width 626 height 417
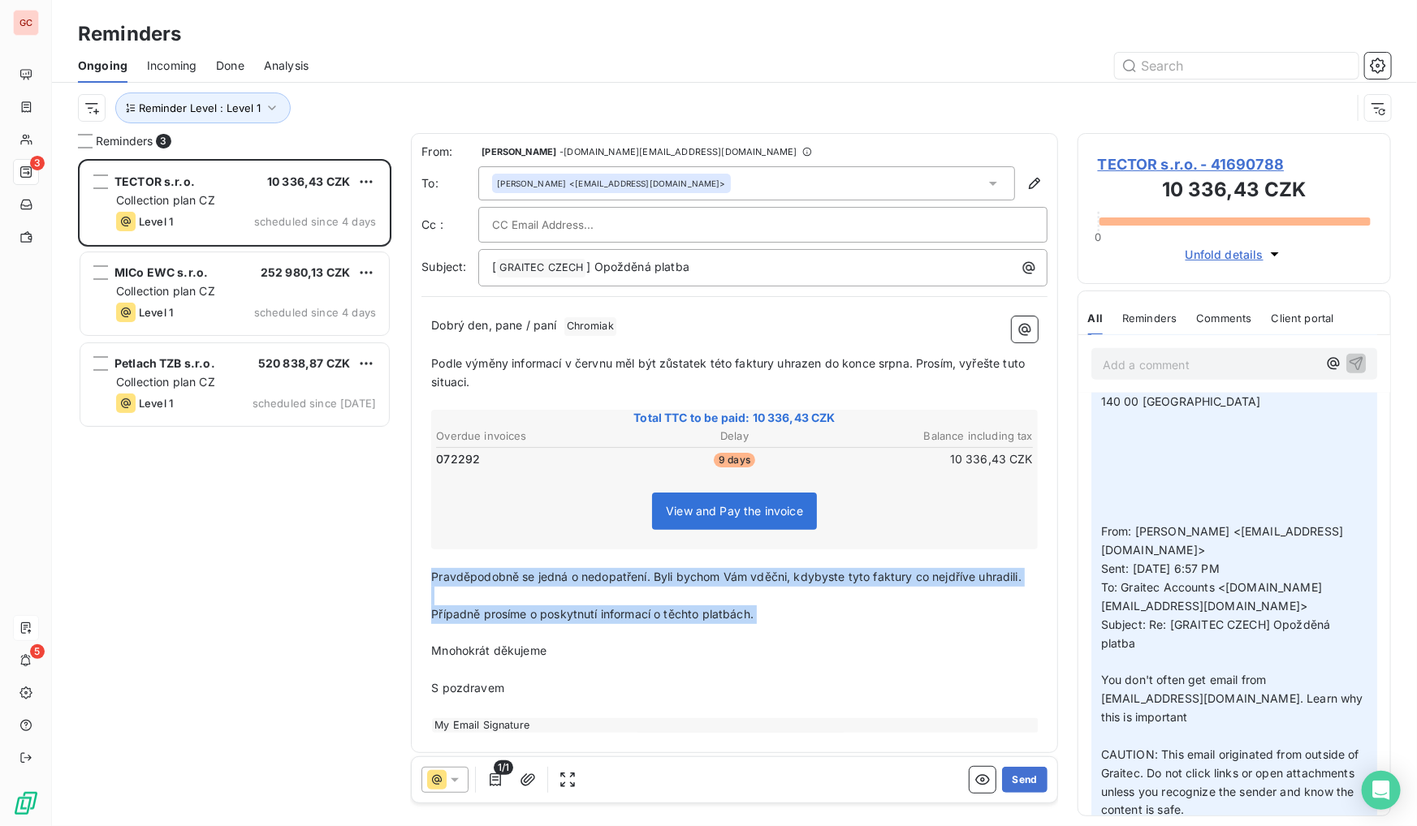
drag, startPoint x: 817, startPoint y: 624, endPoint x: 431, endPoint y: 576, distance: 388.6
click at [433, 577] on div "Dobrý den, pane / paní ﻿ ﻿ [PERSON_NAME] ﻿ ﻿ ﻿ Podle výměny informací v červnu …" at bounding box center [734, 525] width 606 height 416
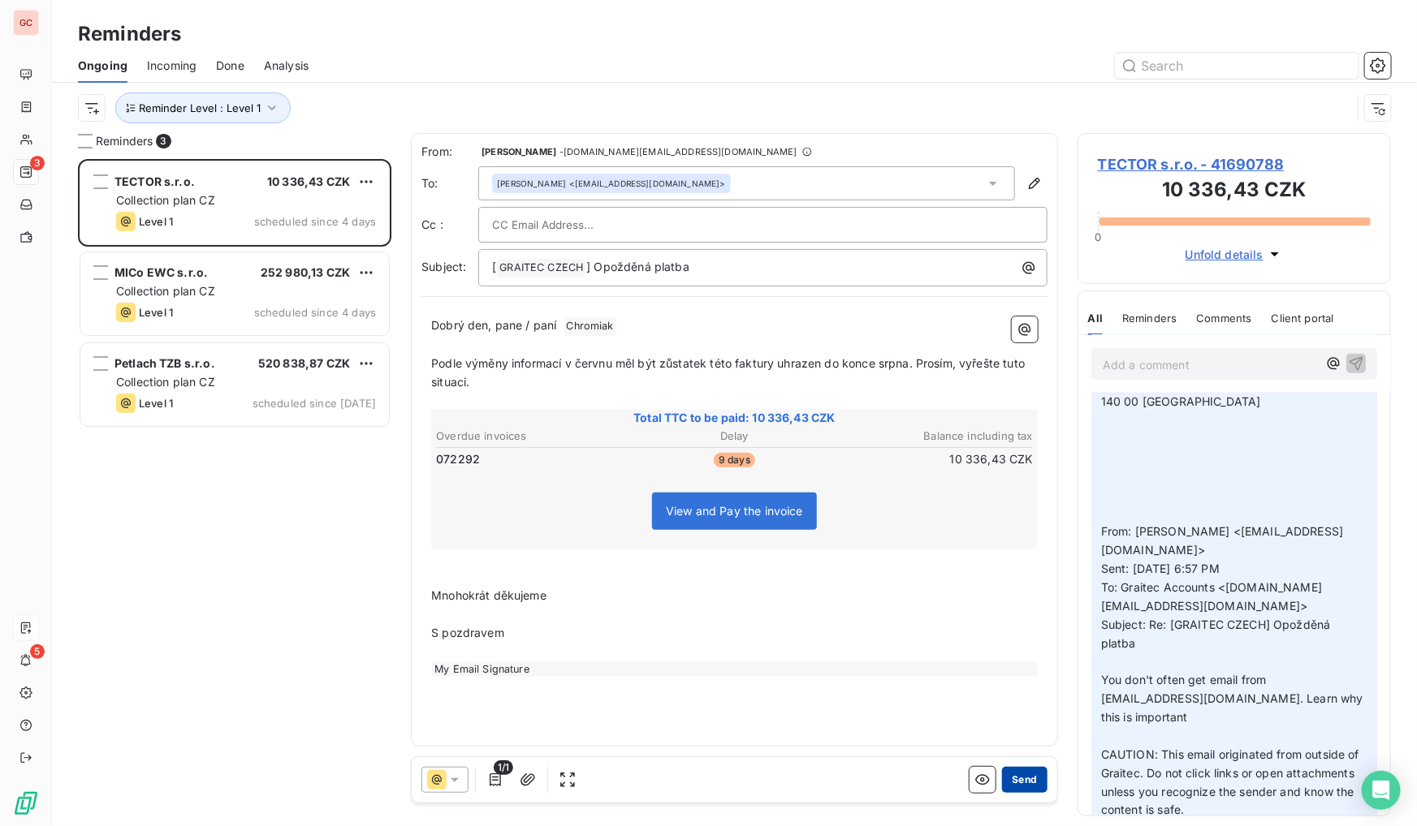
click at [1031, 783] on button "Send" at bounding box center [1024, 780] width 45 height 26
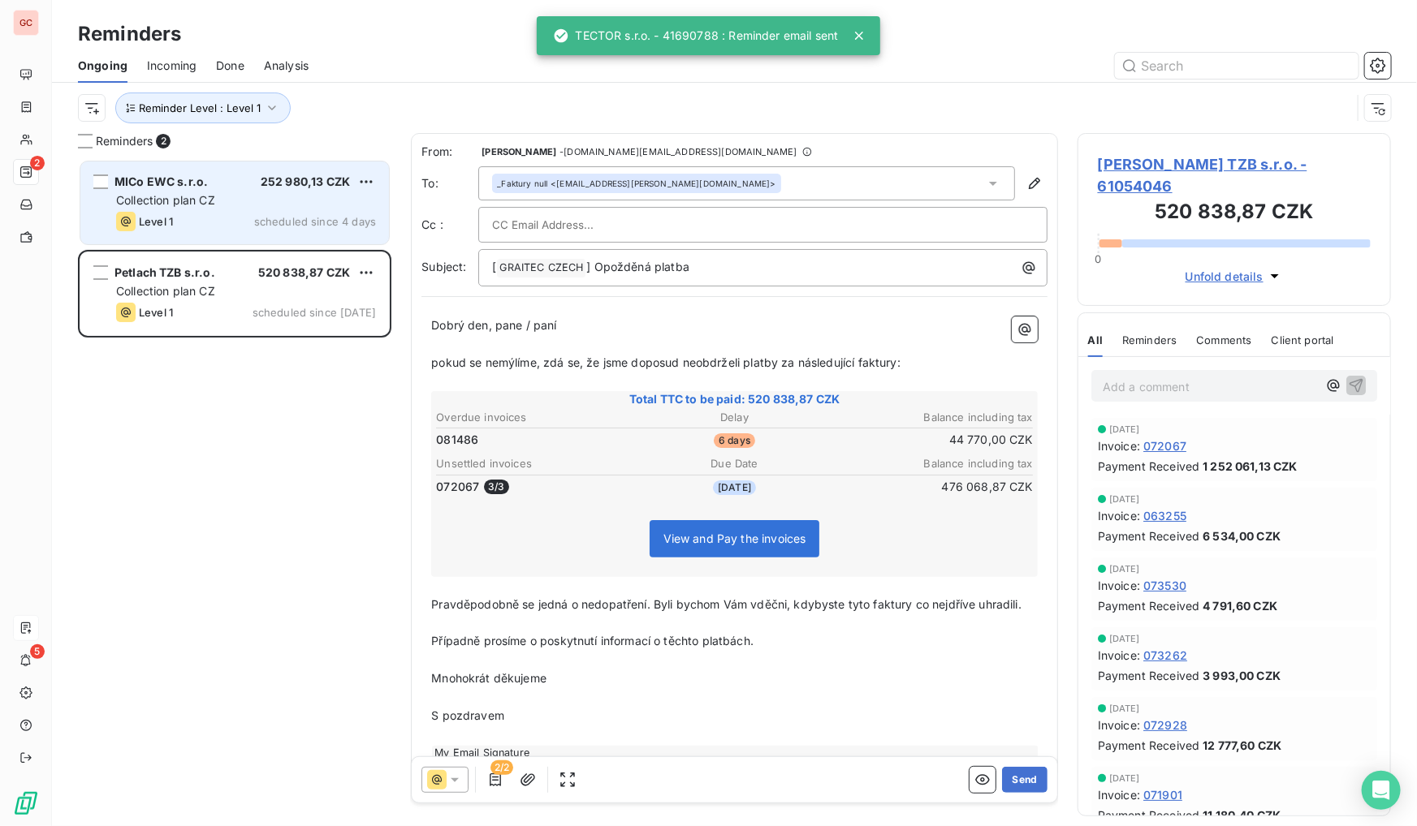
click at [202, 200] on span "Collection plan CZ" at bounding box center [165, 200] width 99 height 14
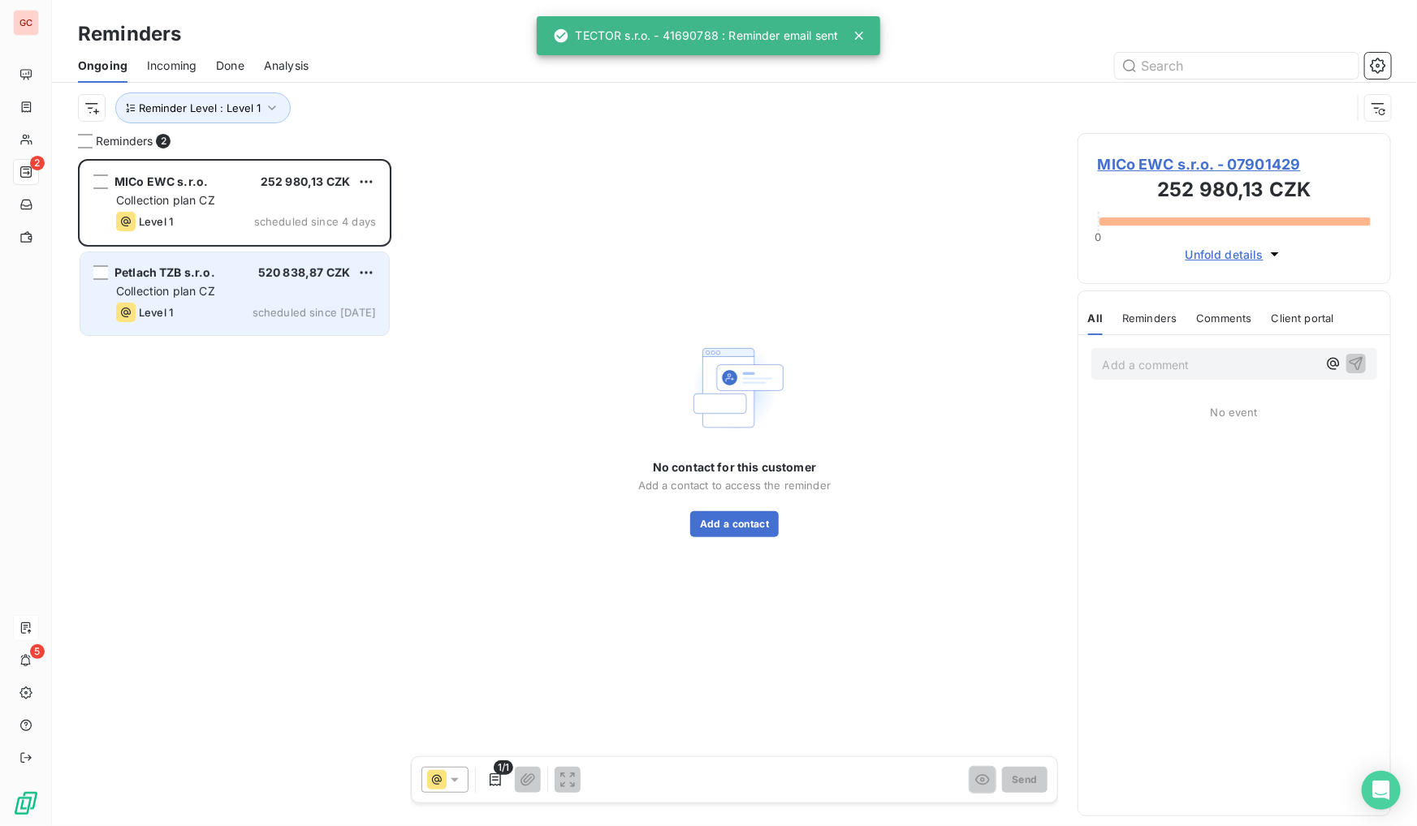
click at [204, 269] on span "Petlach TZB s.r.o." at bounding box center [164, 272] width 101 height 14
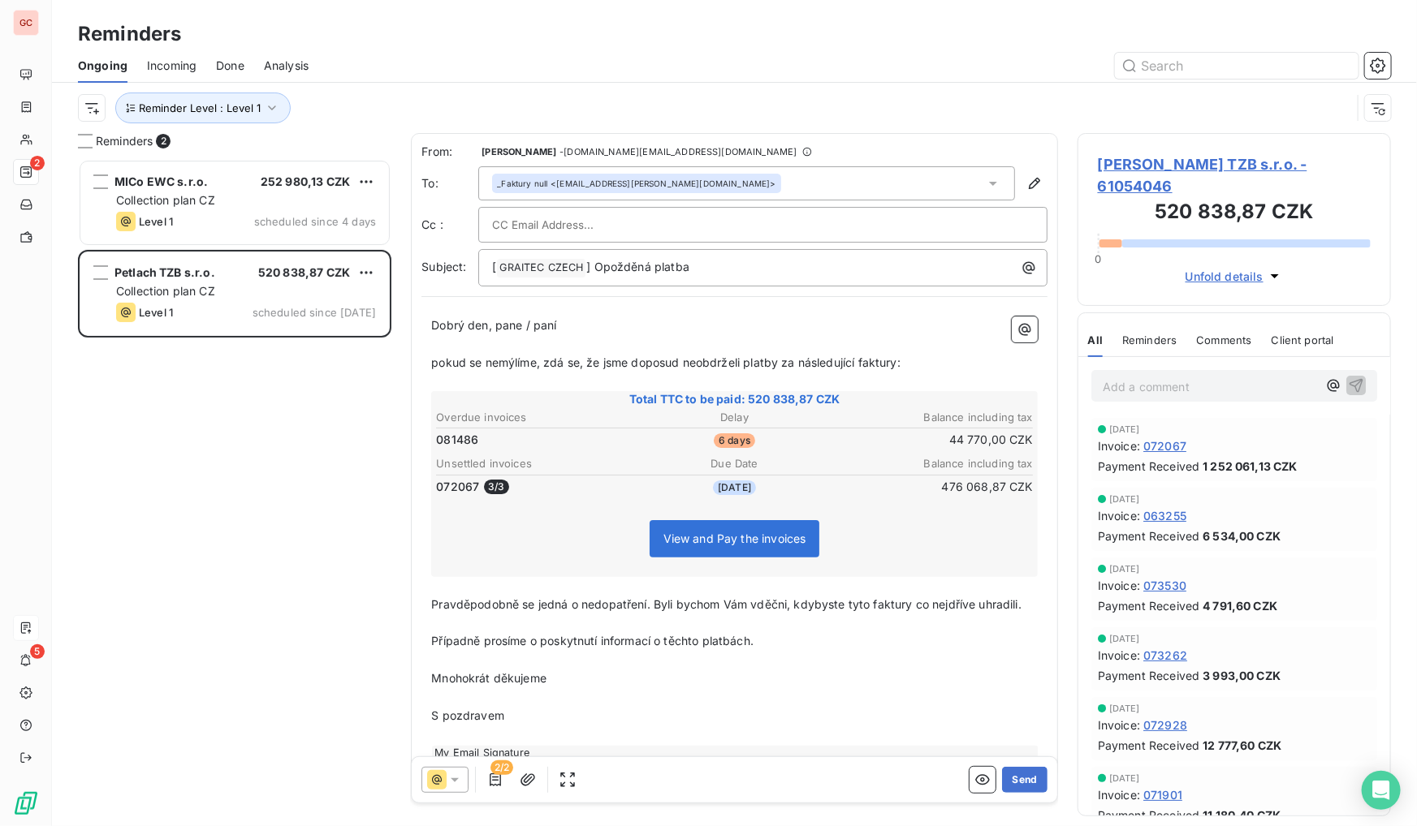
click at [1184, 163] on span "[PERSON_NAME] TZB s.r.o. - 61054046" at bounding box center [1234, 175] width 273 height 44
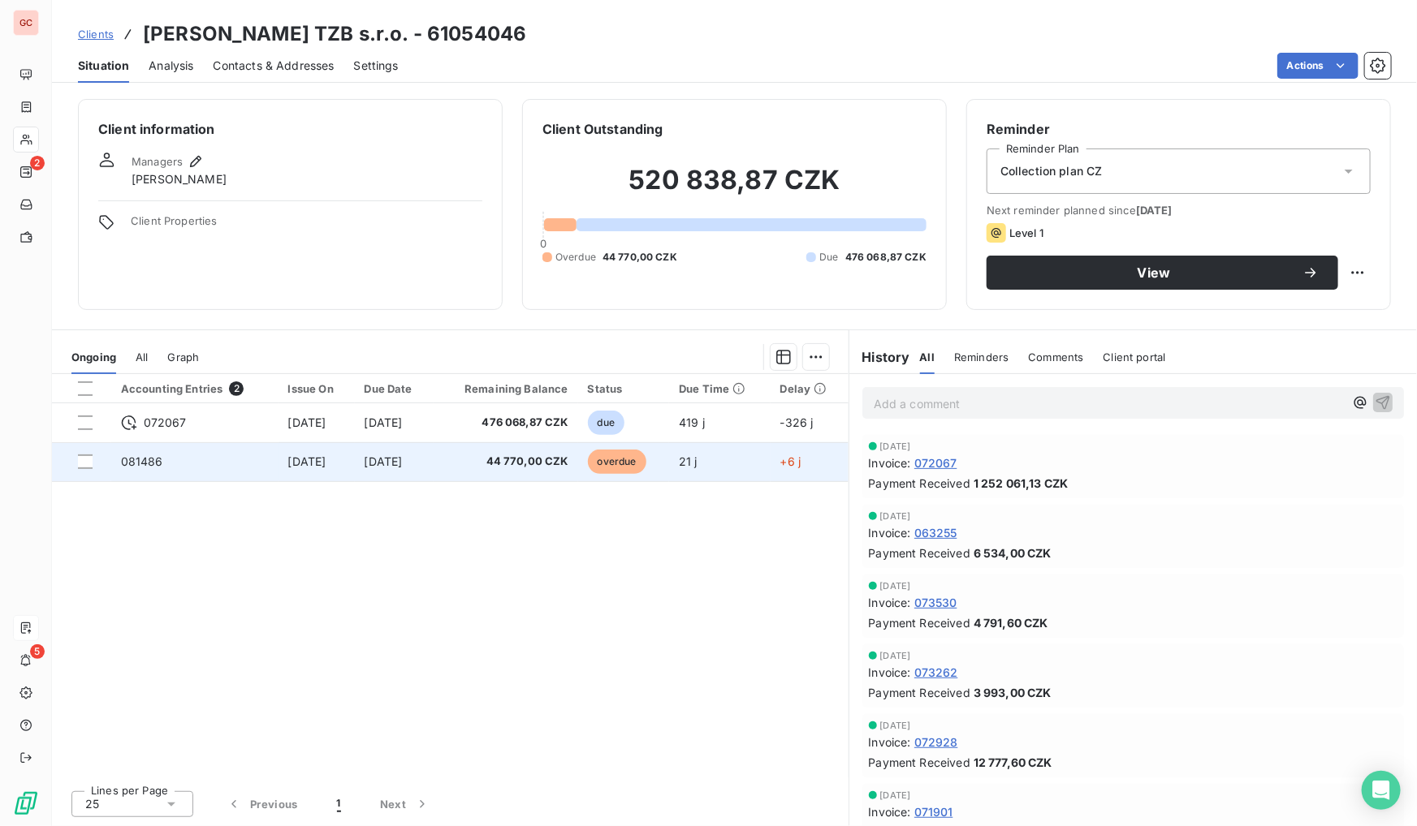
click at [312, 464] on span "[DATE]" at bounding box center [307, 462] width 38 height 14
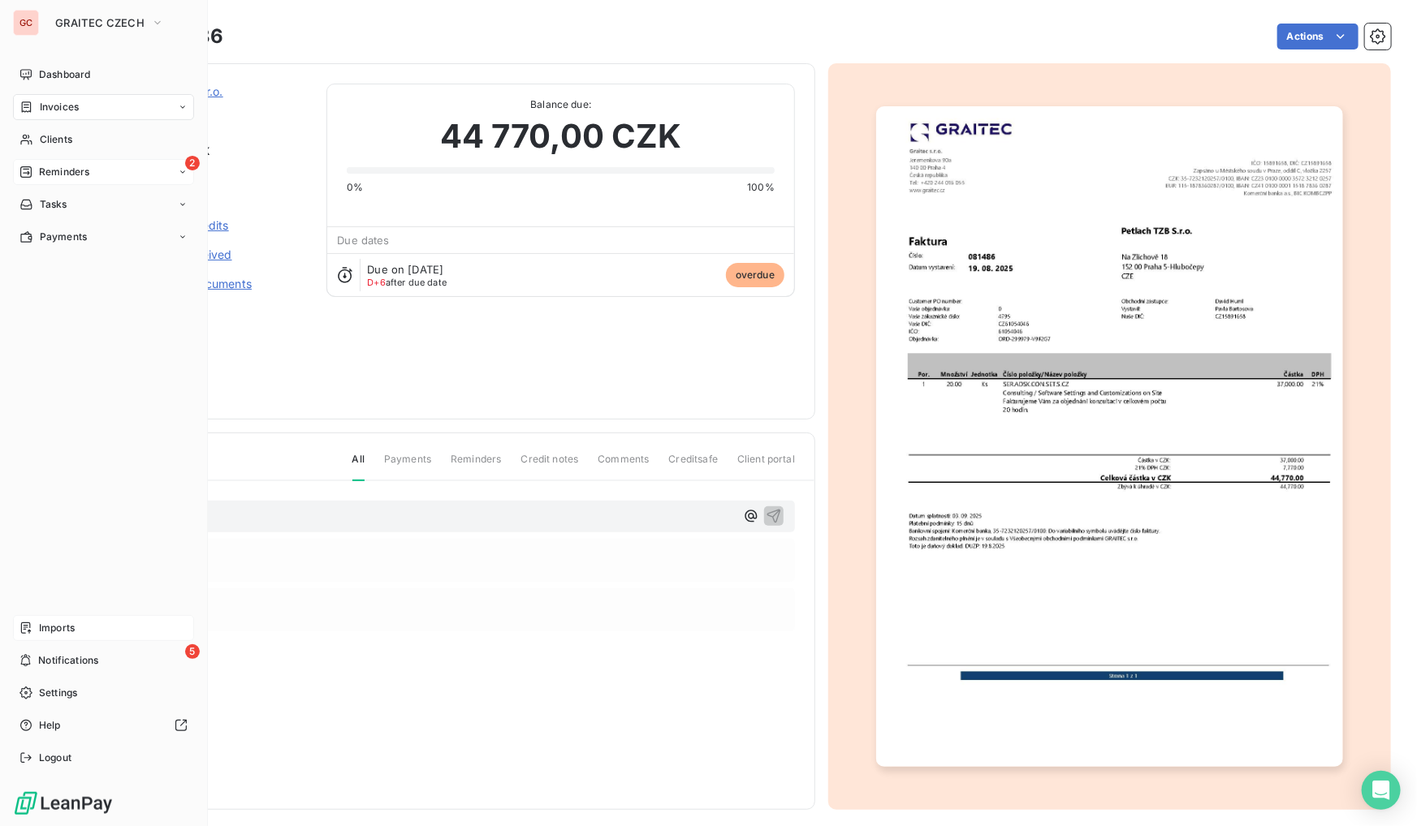
click at [44, 175] on span "Reminders" at bounding box center [64, 172] width 50 height 15
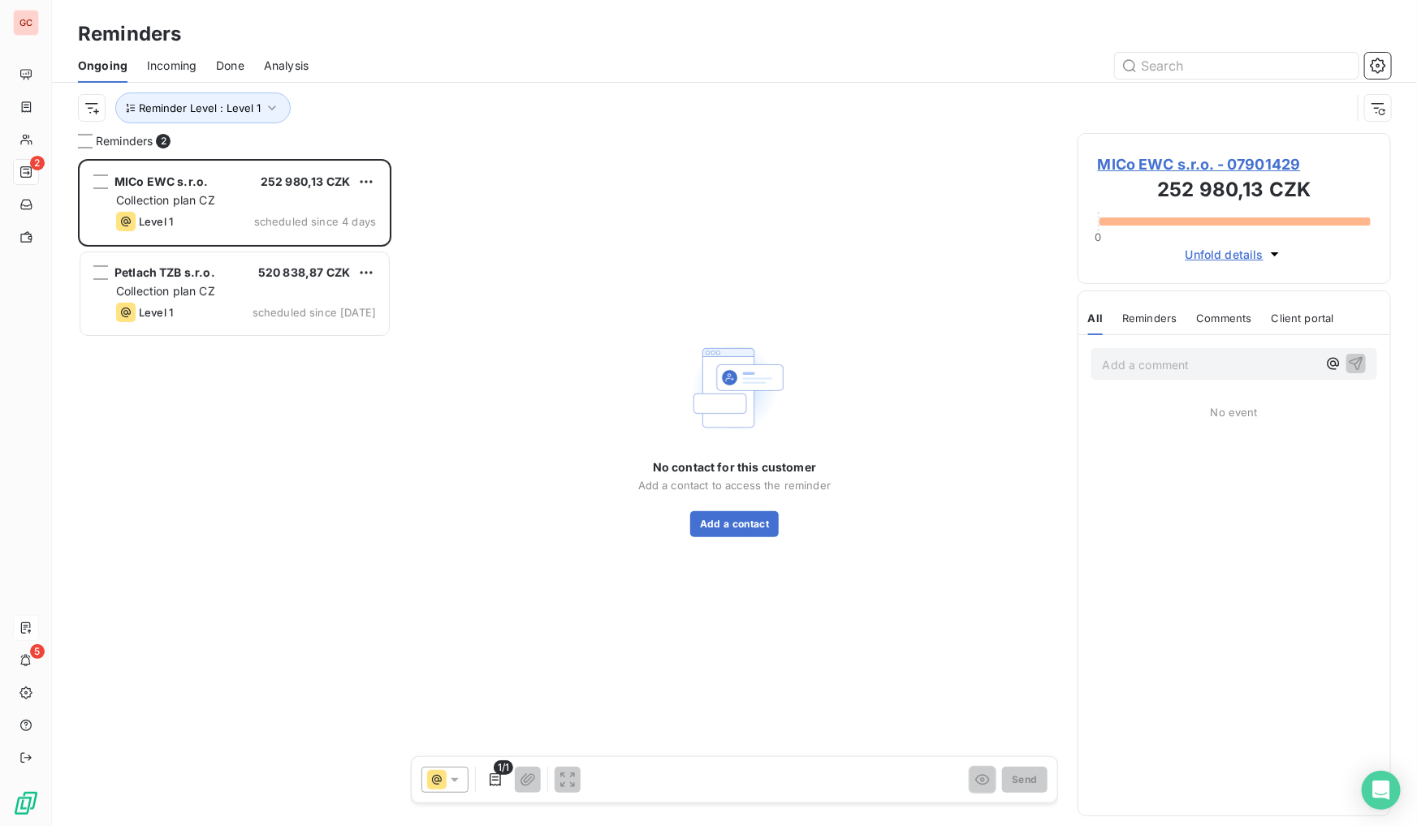
scroll to position [657, 302]
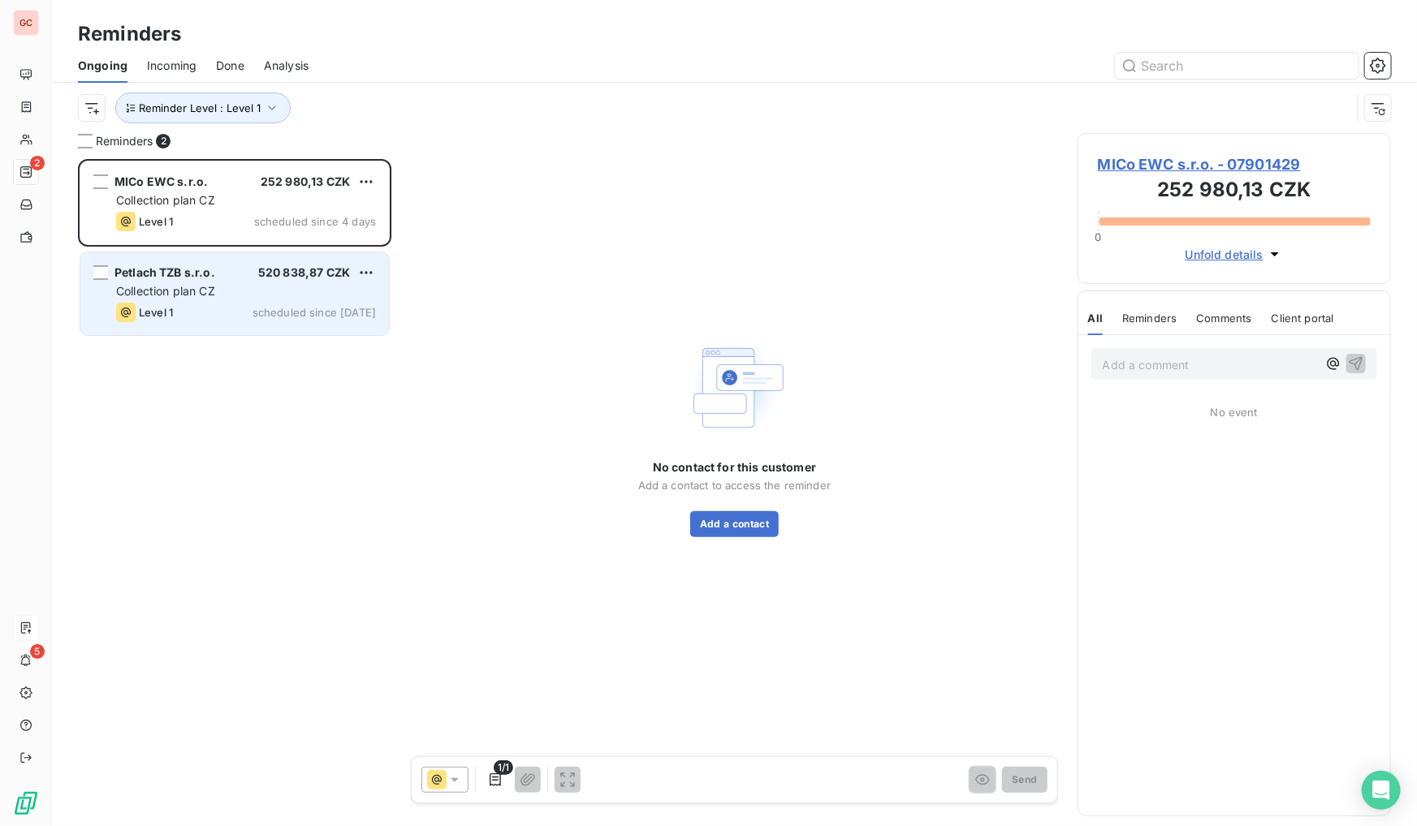
click at [194, 309] on div "Level 1 scheduled since [DATE]" at bounding box center [246, 312] width 260 height 19
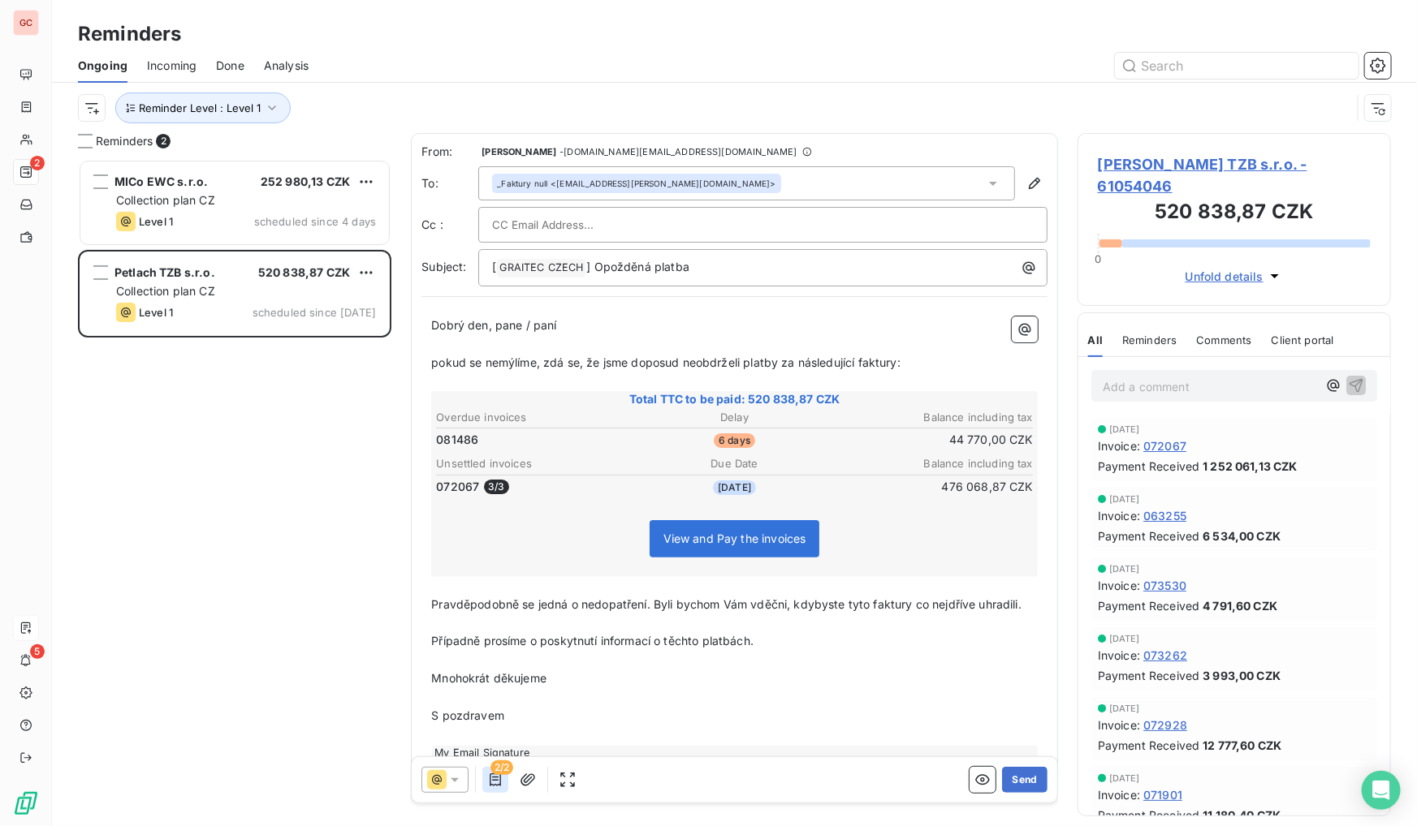
click at [495, 788] on button "button" at bounding box center [495, 780] width 26 height 26
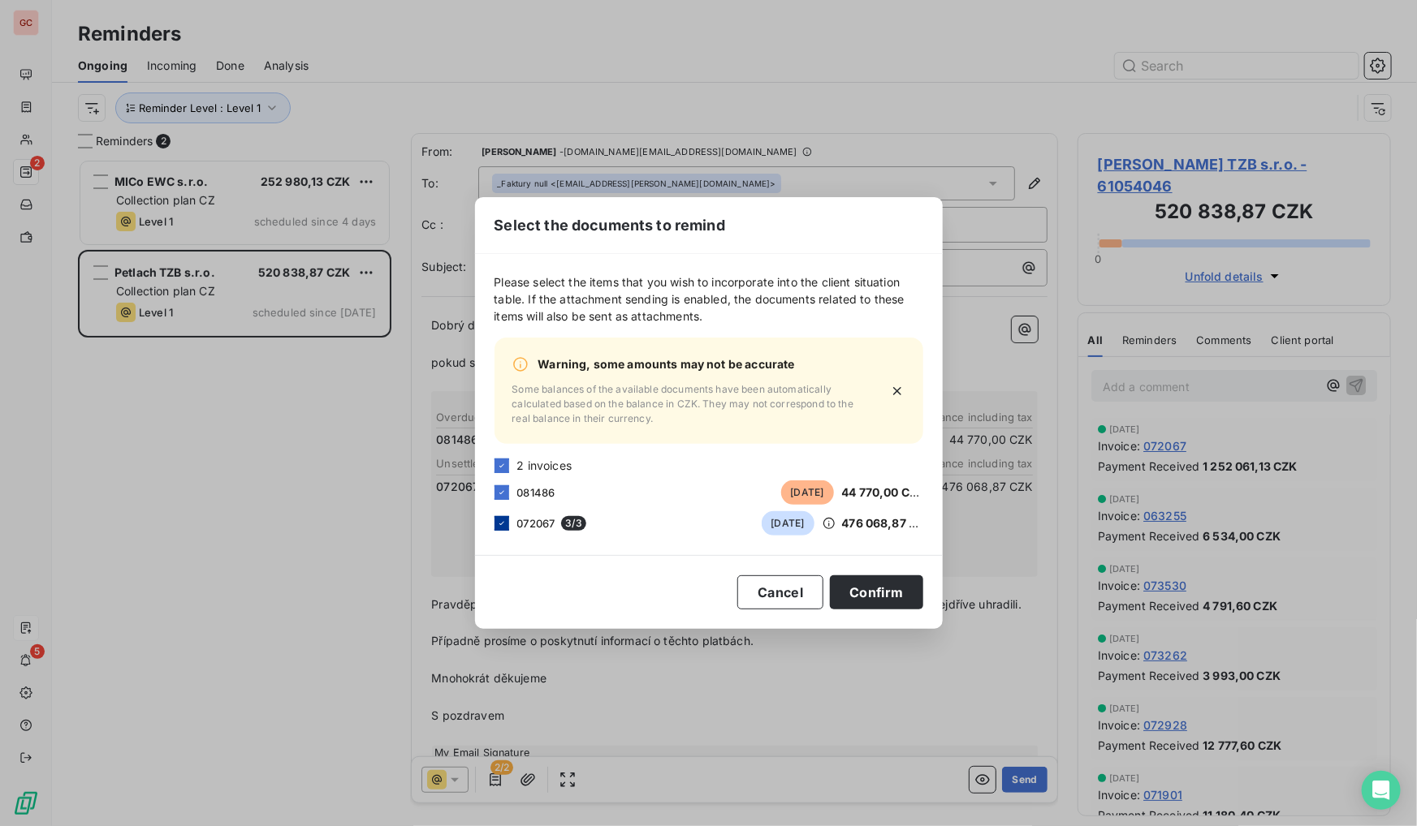
click at [507, 526] on div at bounding box center [501, 523] width 15 height 15
click at [877, 585] on button "Confirm" at bounding box center [876, 593] width 93 height 34
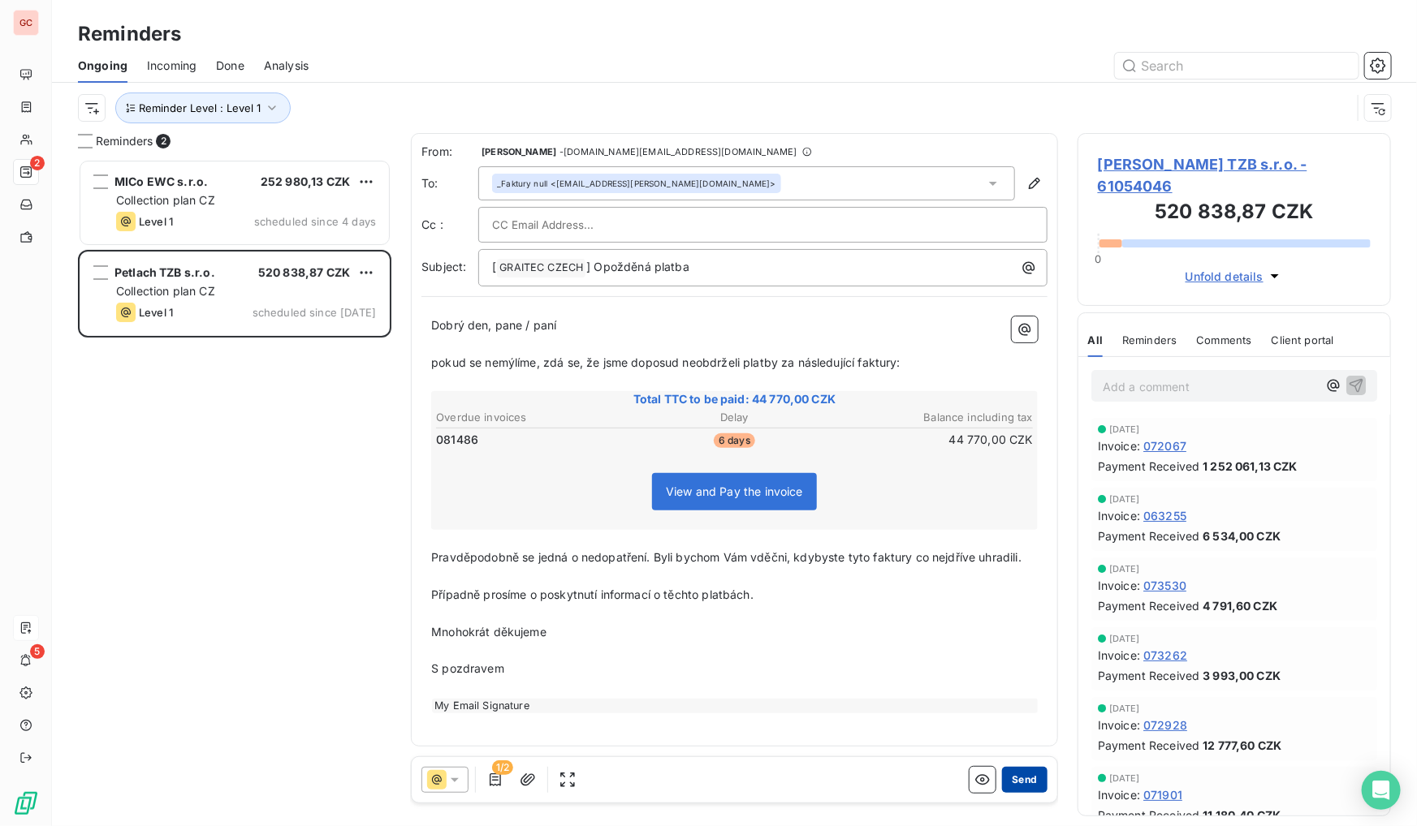
click at [1031, 780] on button "Send" at bounding box center [1024, 780] width 45 height 26
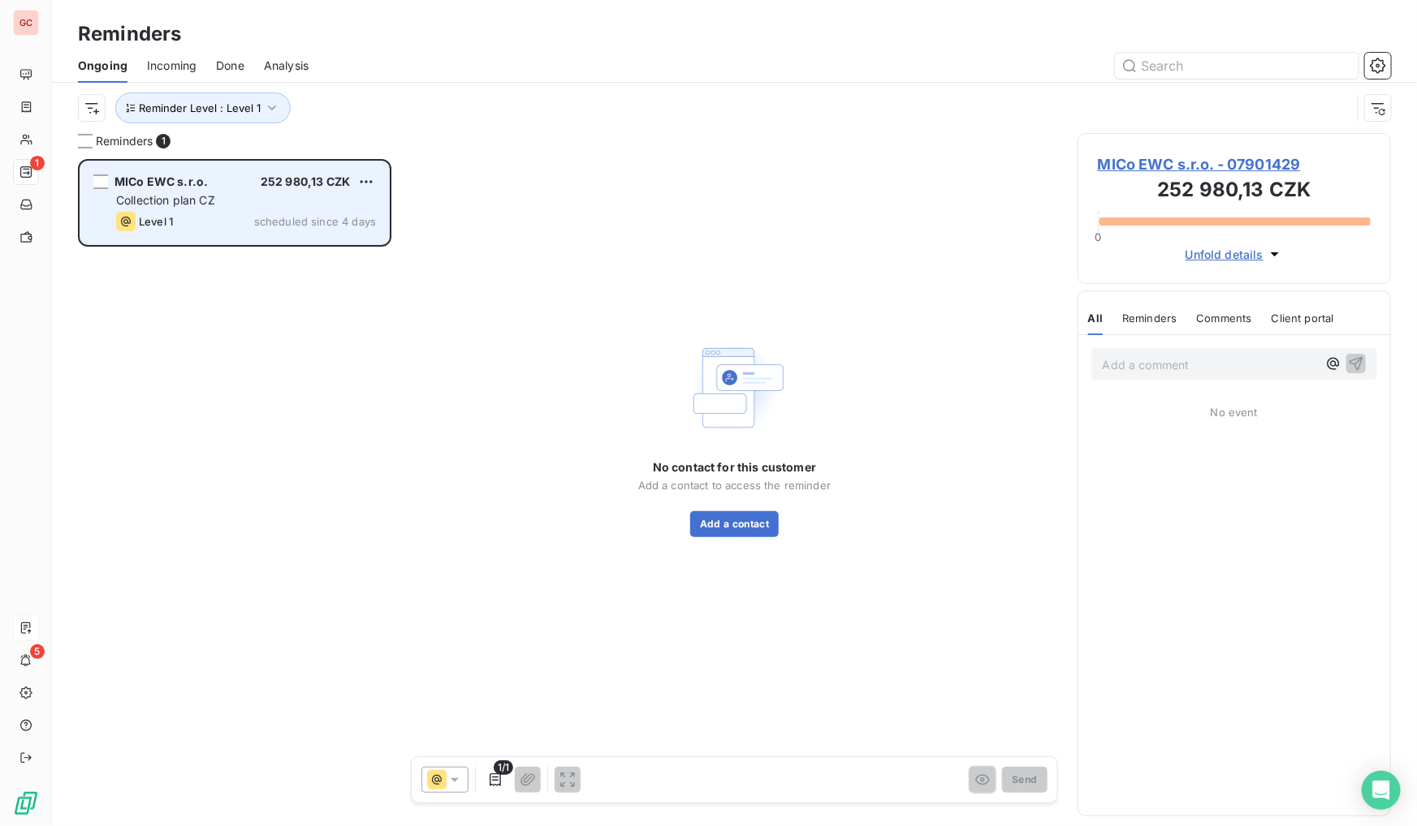
drag, startPoint x: 274, startPoint y: 204, endPoint x: 287, endPoint y: 201, distance: 13.4
click at [275, 204] on div "Collection plan CZ" at bounding box center [246, 200] width 260 height 16
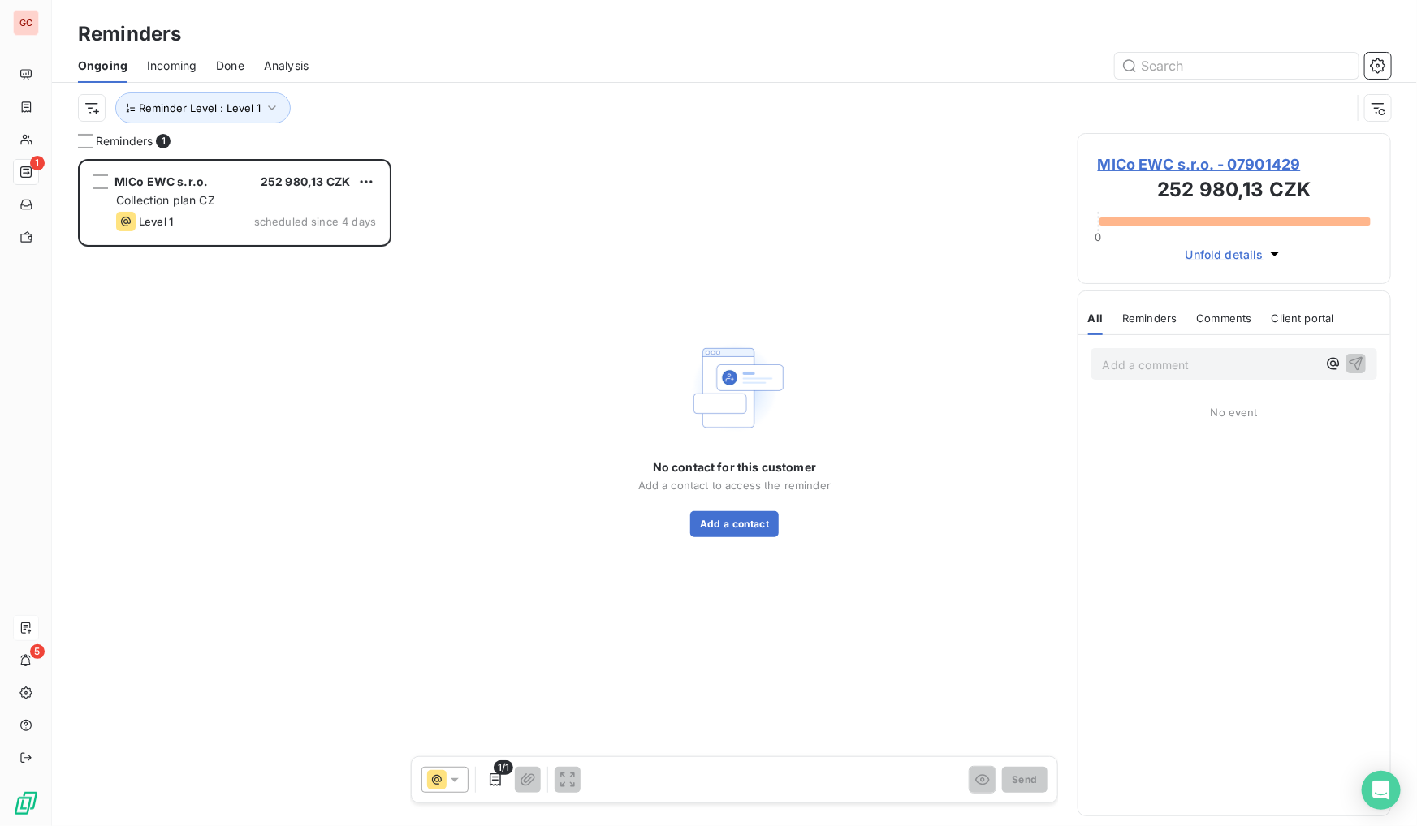
click at [1162, 162] on span "MICo EWC s.r.o. - 07901429" at bounding box center [1234, 164] width 273 height 22
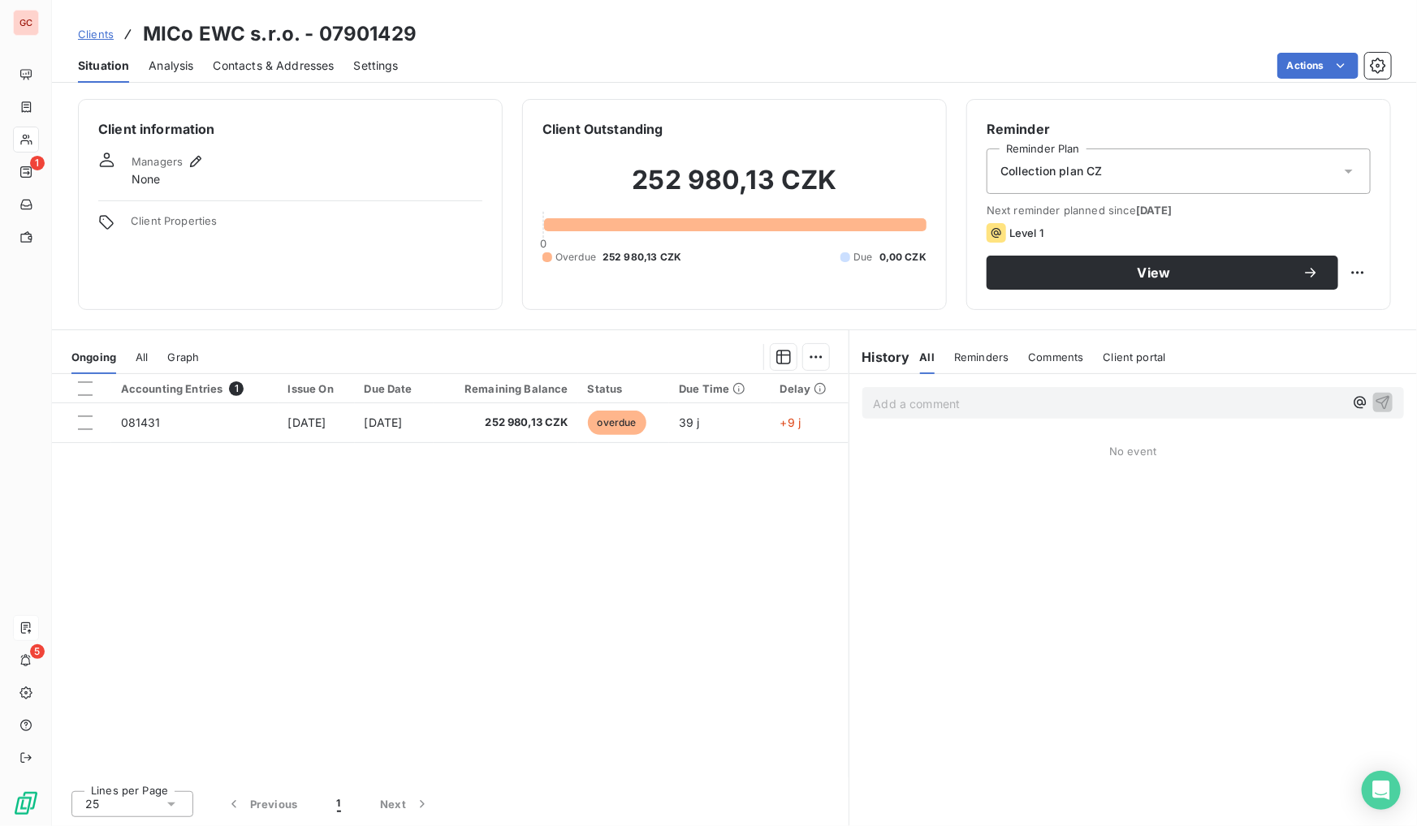
click at [255, 67] on span "Contacts & Addresses" at bounding box center [274, 66] width 121 height 16
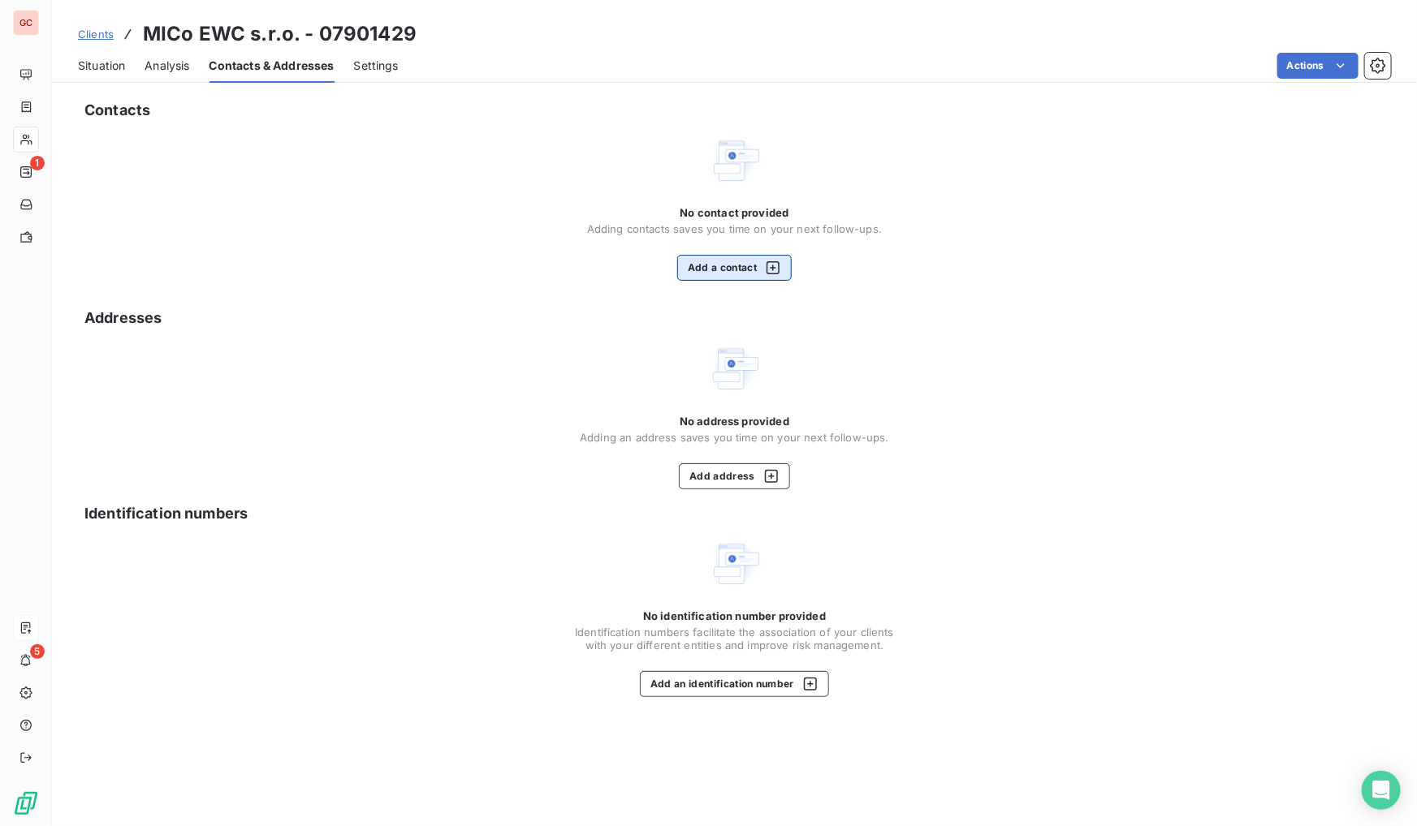
click at [712, 261] on button "Add a contact" at bounding box center [734, 268] width 114 height 26
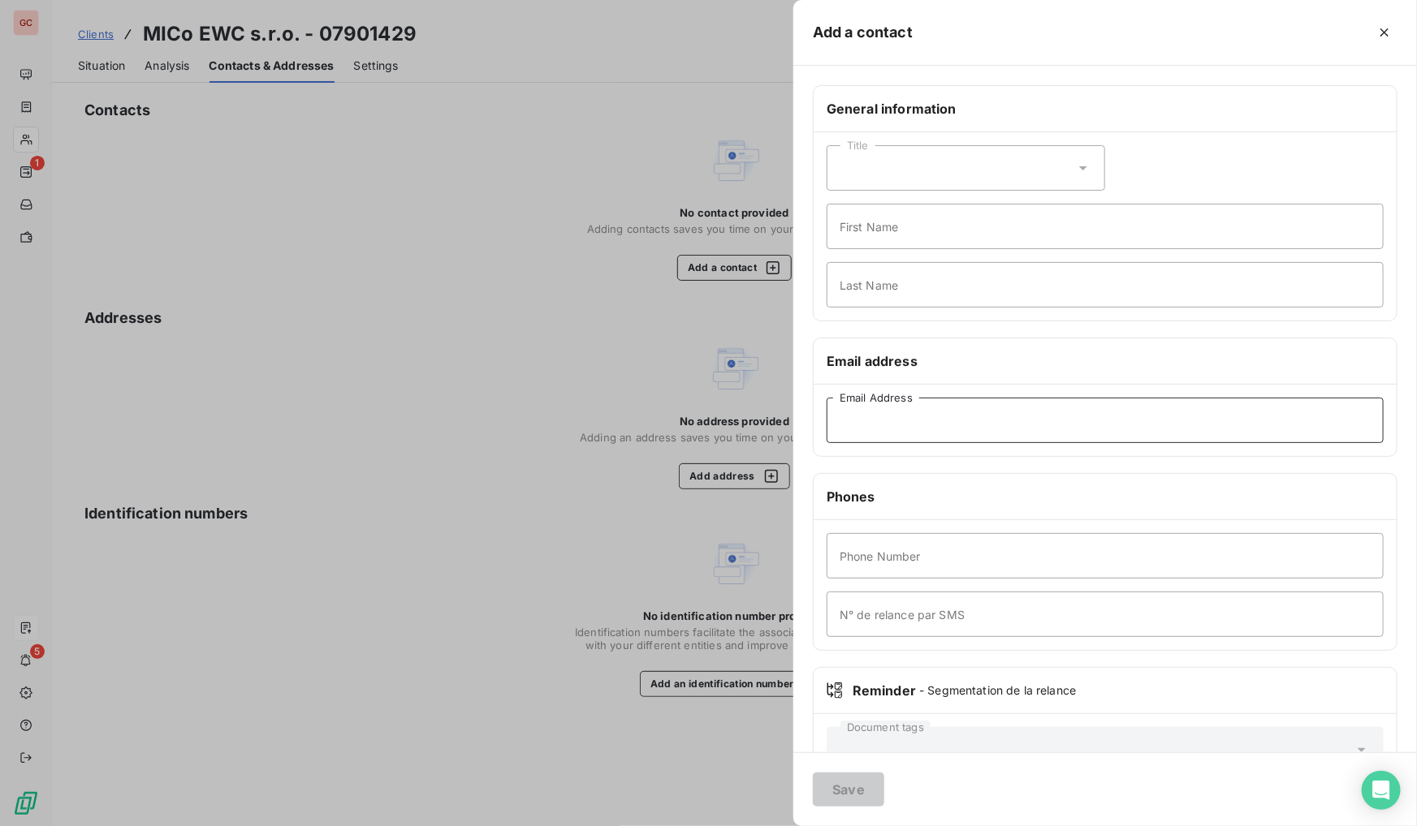
click at [953, 419] on input "Email Address" at bounding box center [1104, 420] width 557 height 45
paste input "[EMAIL_ADDRESS][DOMAIN_NAME]"
type input "[EMAIL_ADDRESS][DOMAIN_NAME]"
click at [953, 274] on input "Last Name" at bounding box center [1104, 284] width 557 height 45
paste input "[PERSON_NAME]"
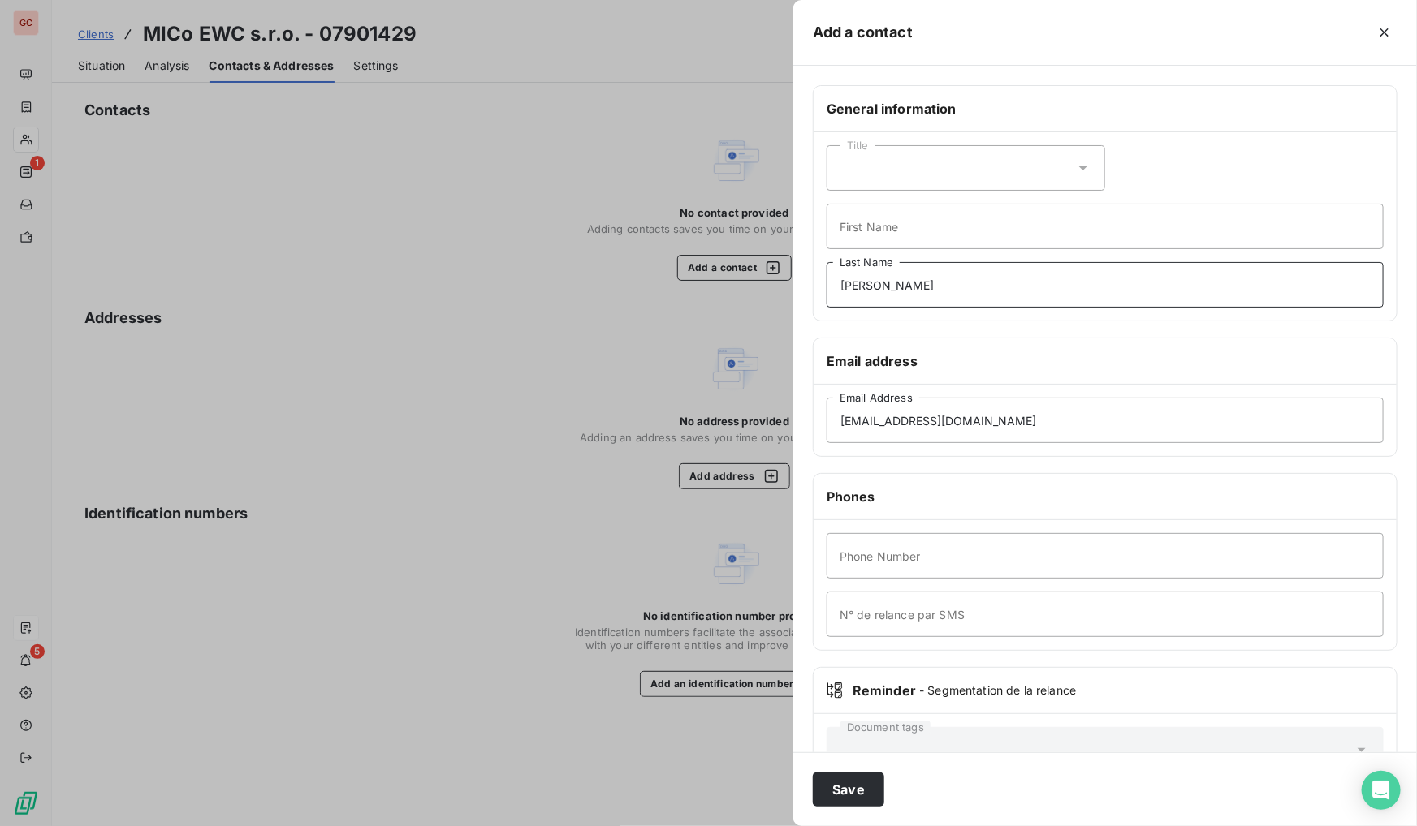
drag, startPoint x: 930, startPoint y: 287, endPoint x: 871, endPoint y: 288, distance: 59.3
click at [871, 288] on input "[PERSON_NAME]" at bounding box center [1104, 284] width 557 height 45
type input "[PERSON_NAME]"
click at [876, 230] on input "First Name" at bounding box center [1104, 226] width 557 height 45
paste input "Kolesa"
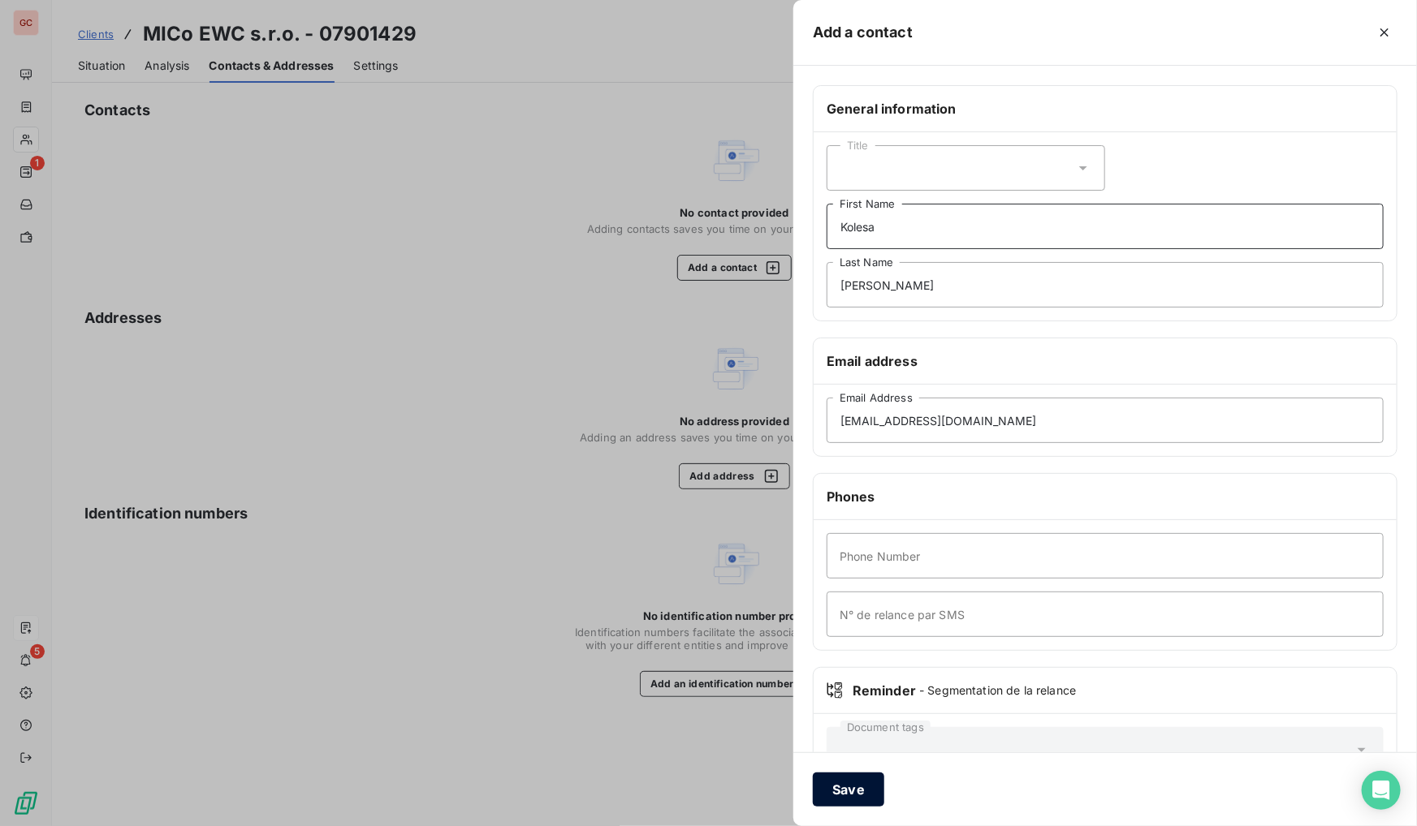
type input "Kolesa"
click at [848, 800] on button "Save" at bounding box center [848, 790] width 71 height 34
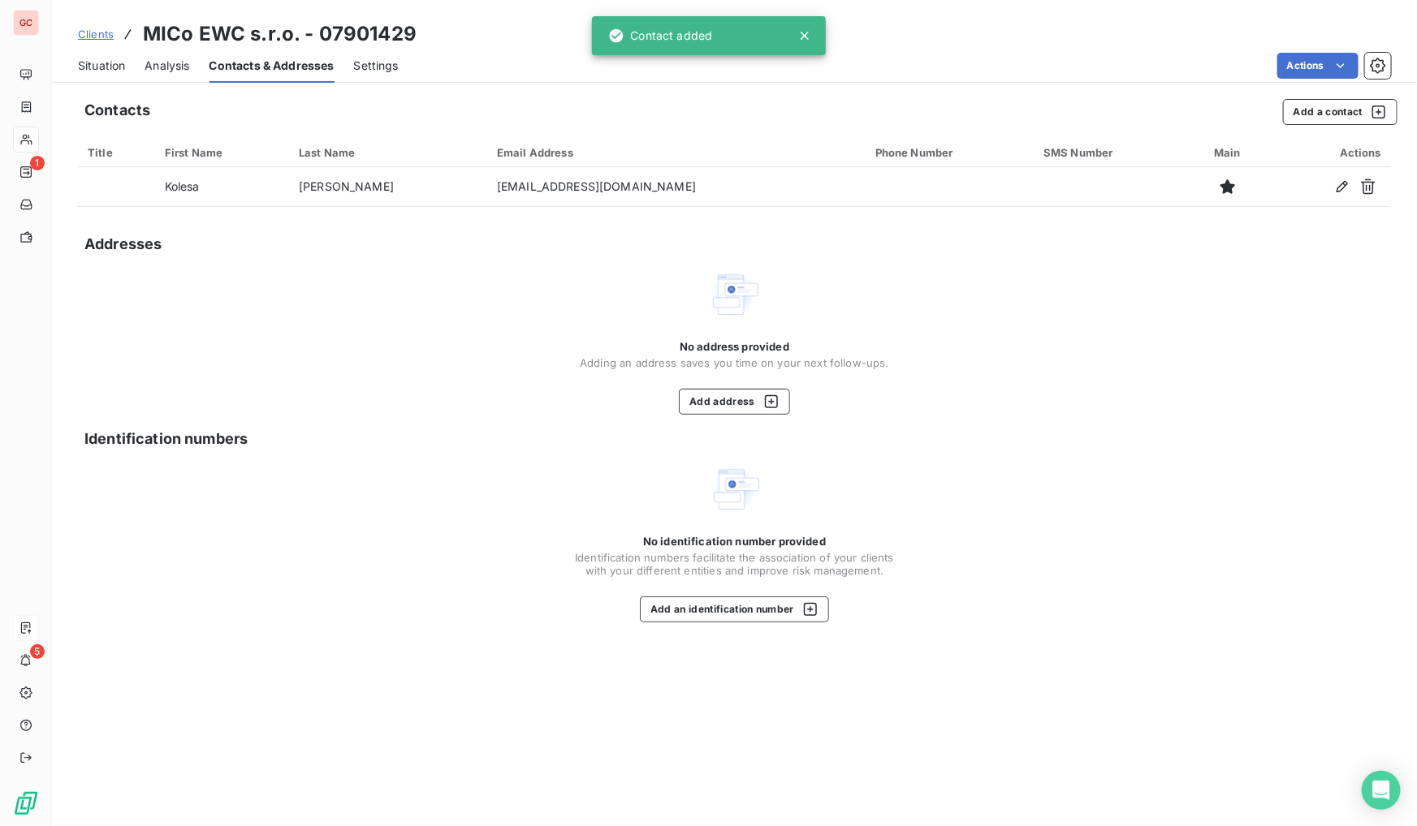
click at [107, 68] on span "Situation" at bounding box center [101, 66] width 47 height 16
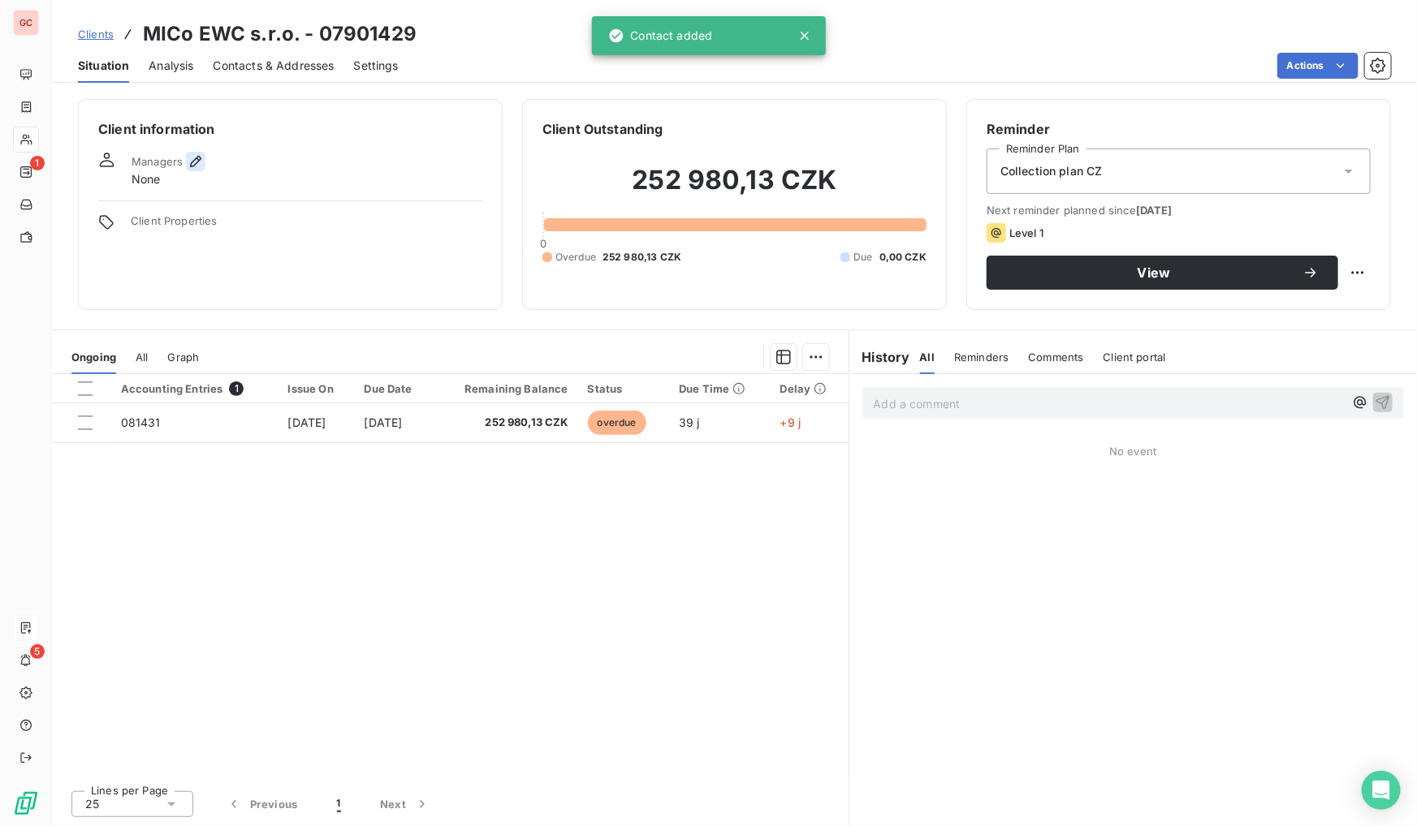
click at [199, 152] on button "button" at bounding box center [195, 161] width 19 height 19
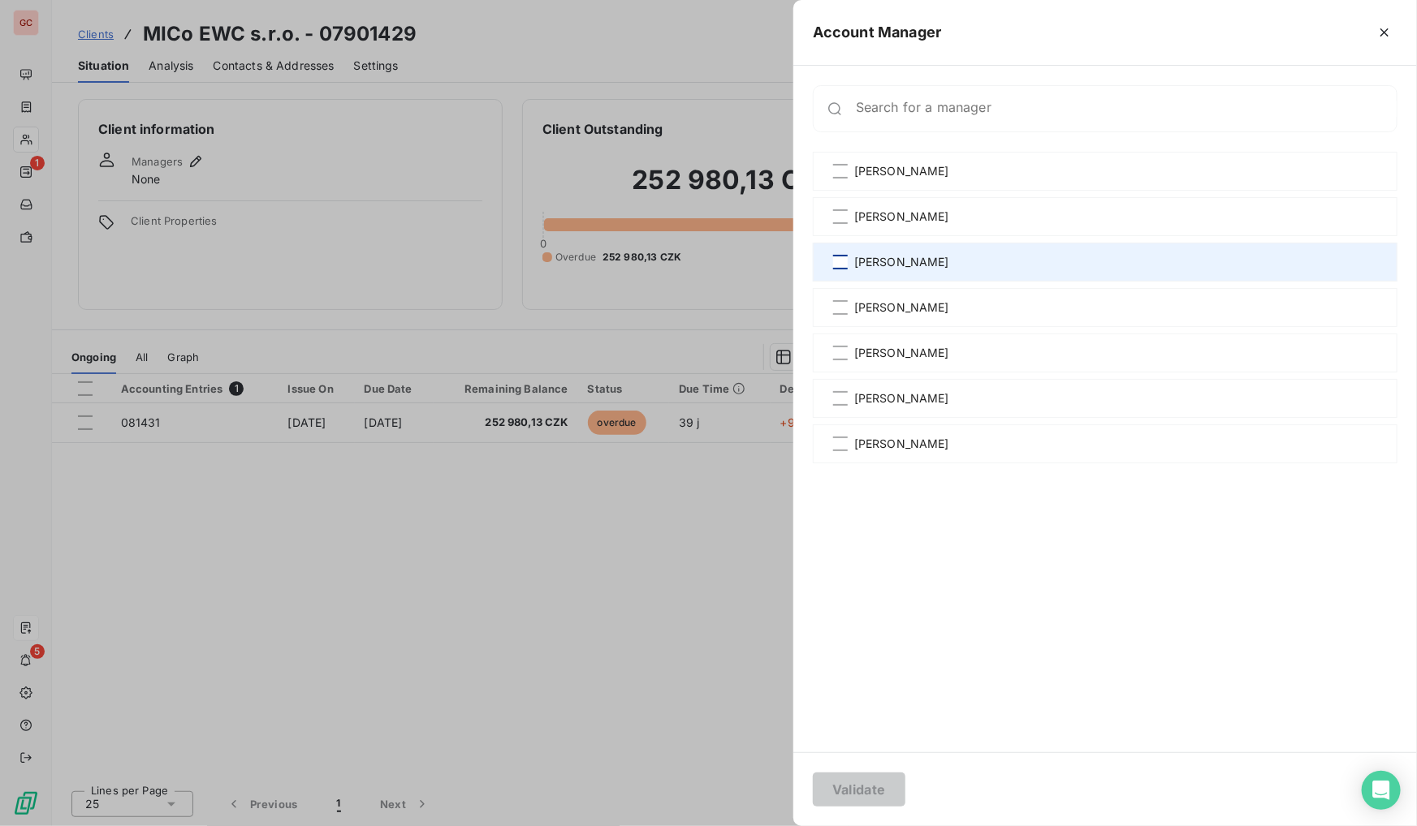
click at [838, 264] on div at bounding box center [840, 262] width 15 height 15
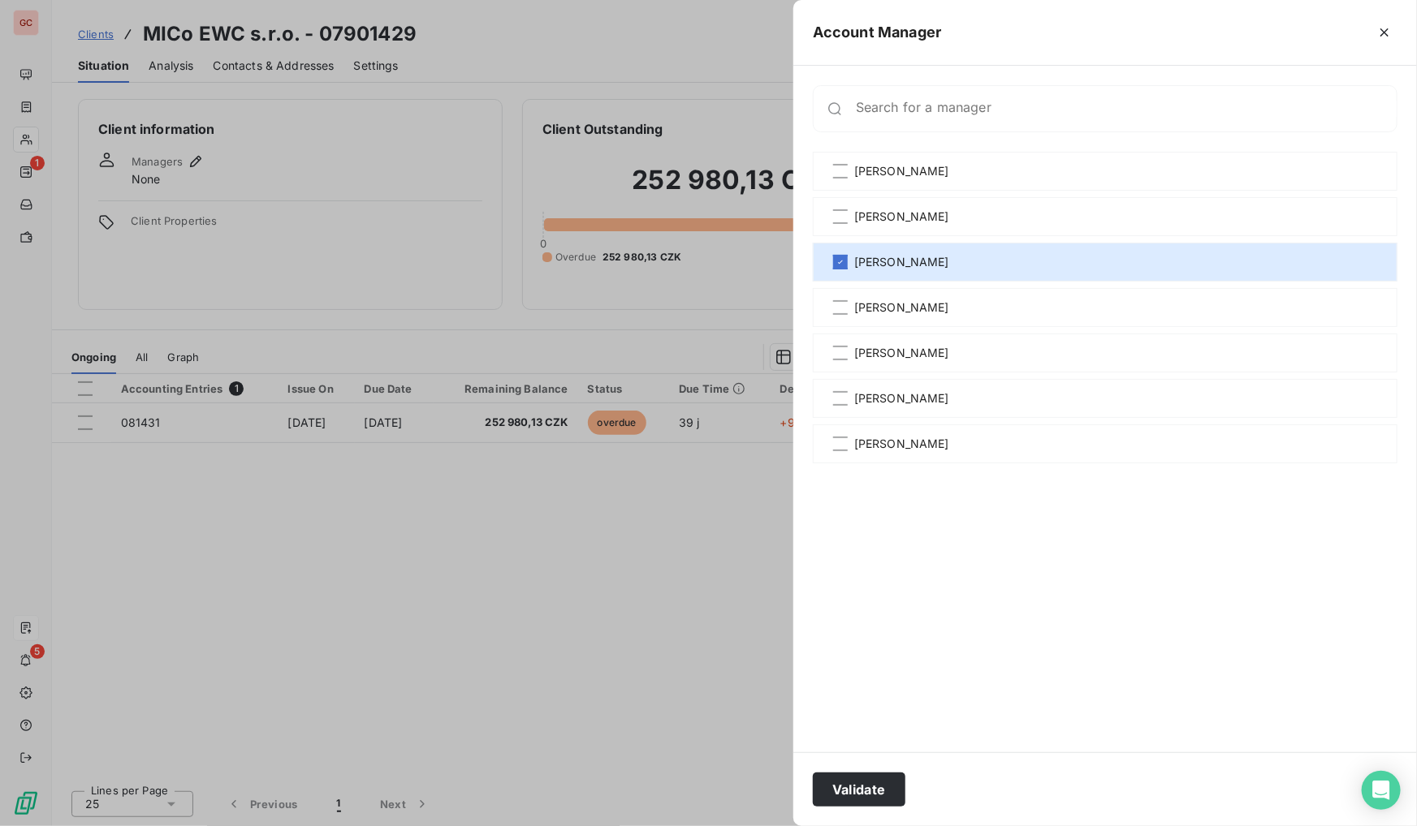
click at [481, 635] on div at bounding box center [708, 413] width 1417 height 826
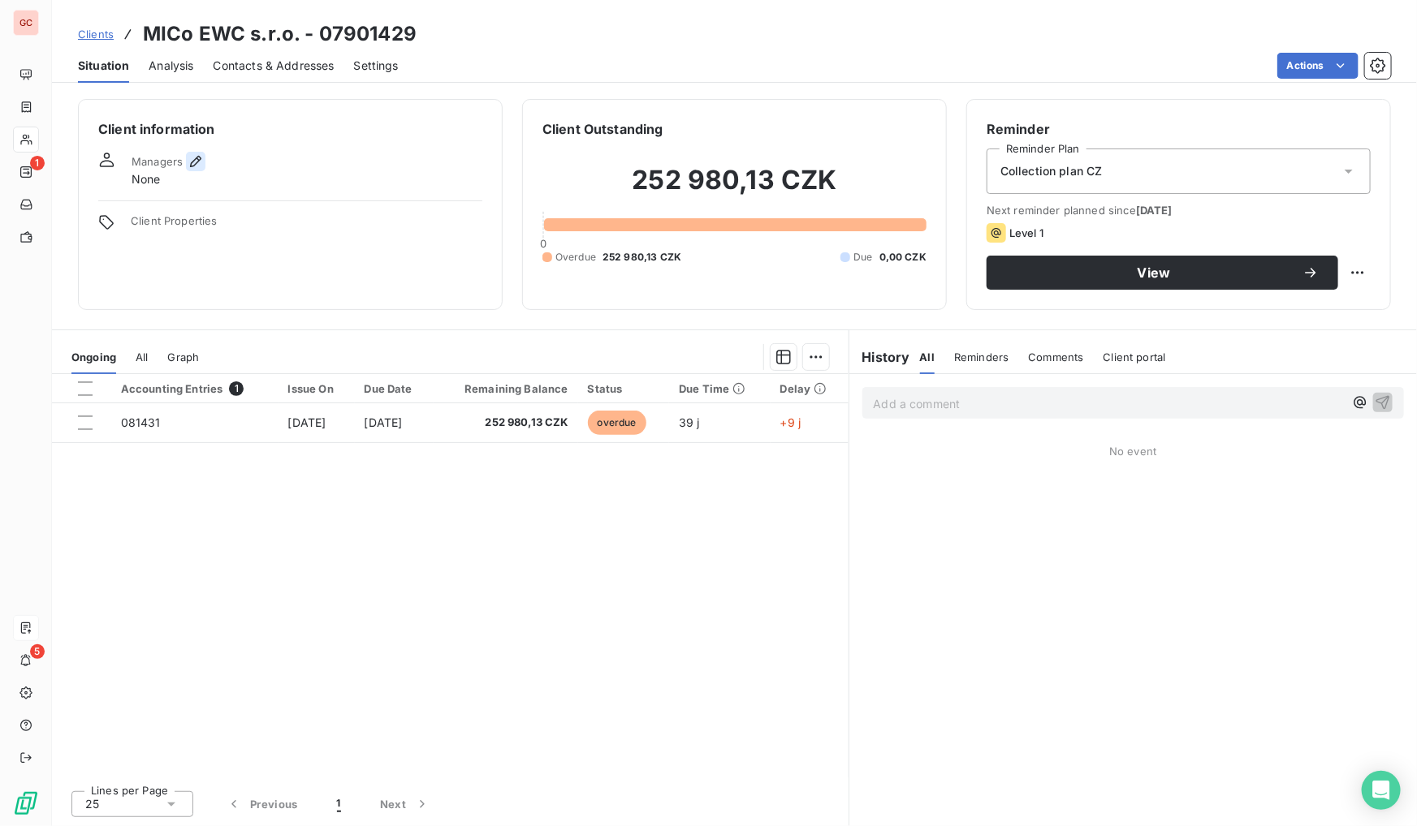
click at [202, 162] on icon "button" at bounding box center [196, 161] width 16 height 16
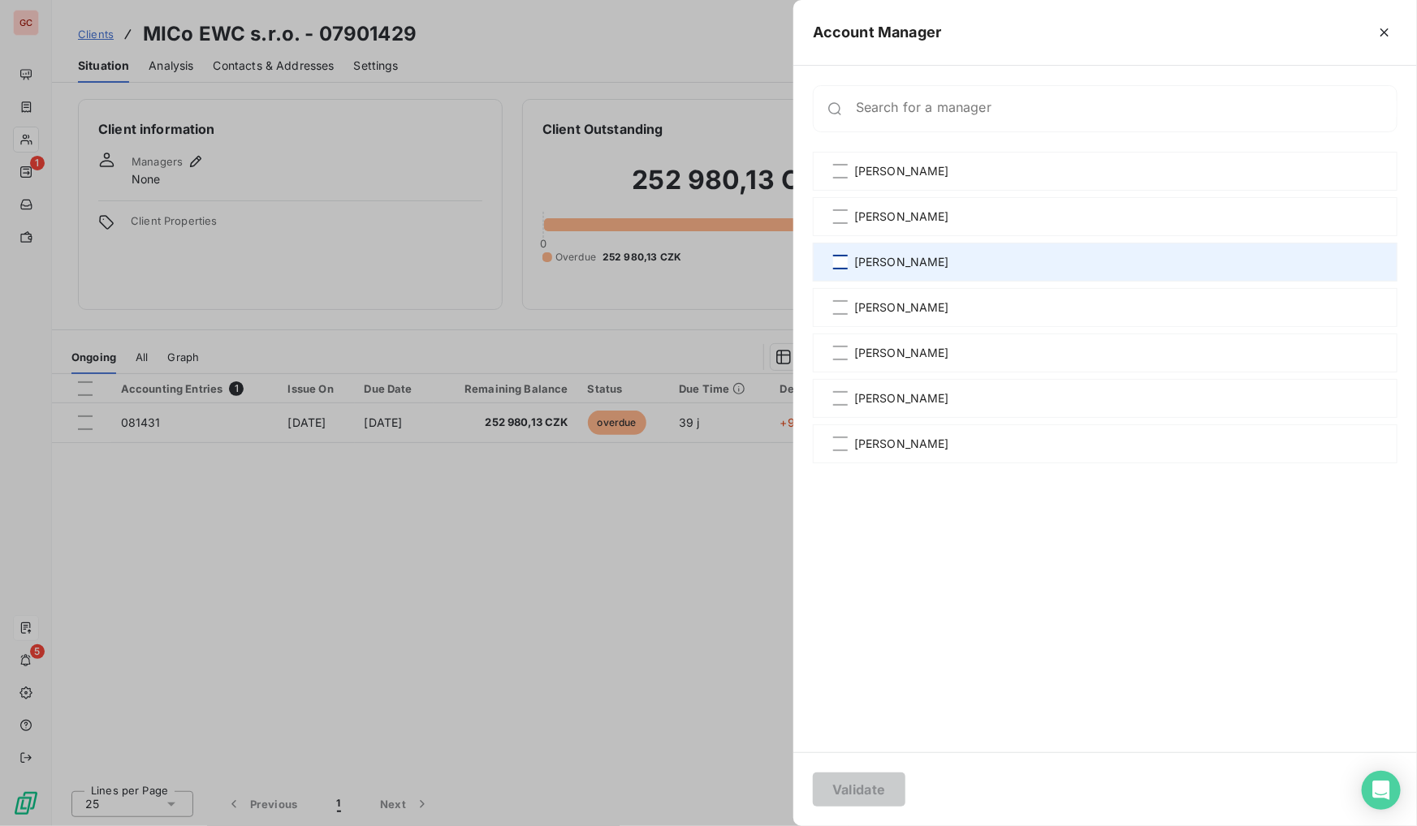
click at [838, 259] on div at bounding box center [840, 262] width 15 height 15
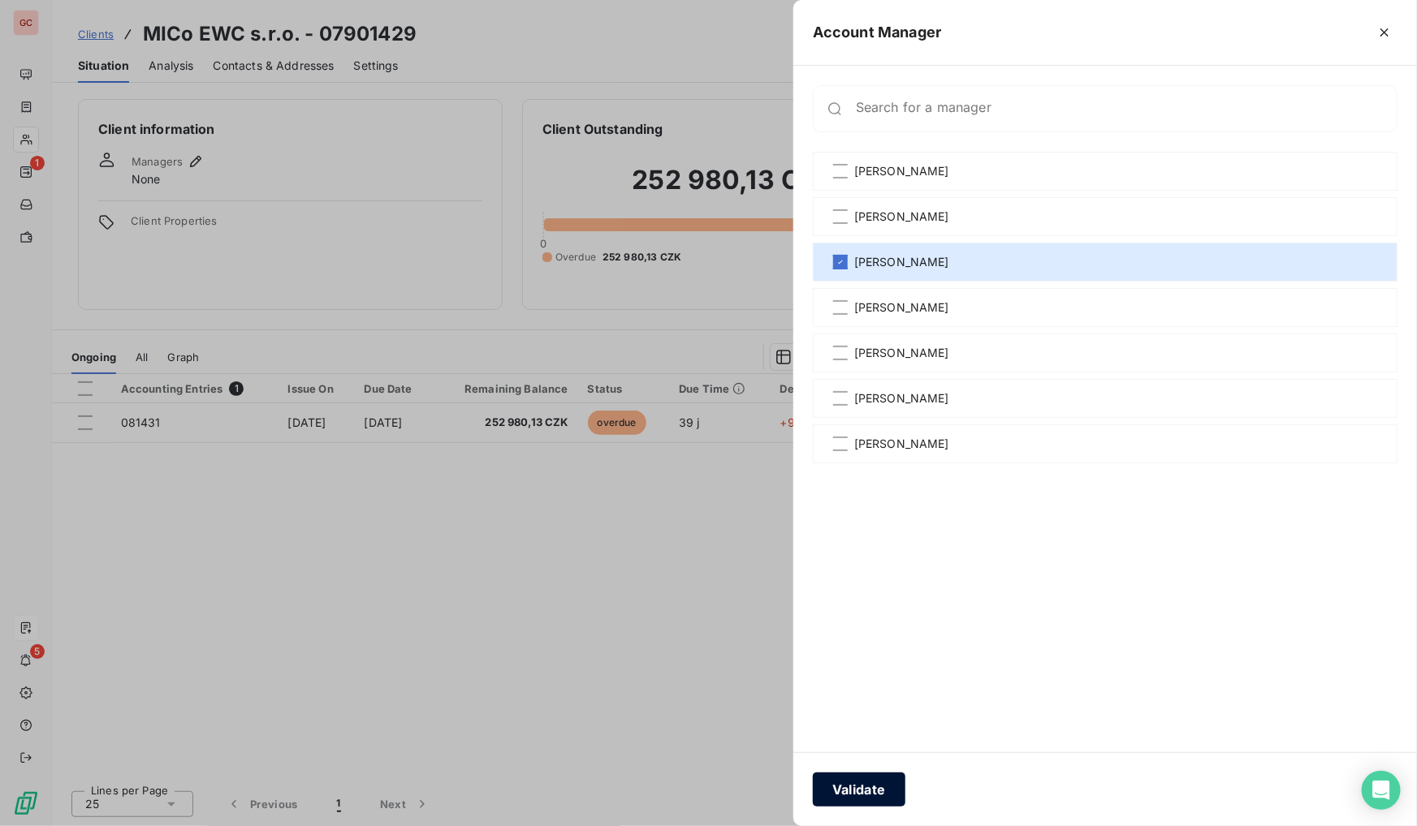
click at [874, 792] on button "Validate" at bounding box center [859, 790] width 93 height 34
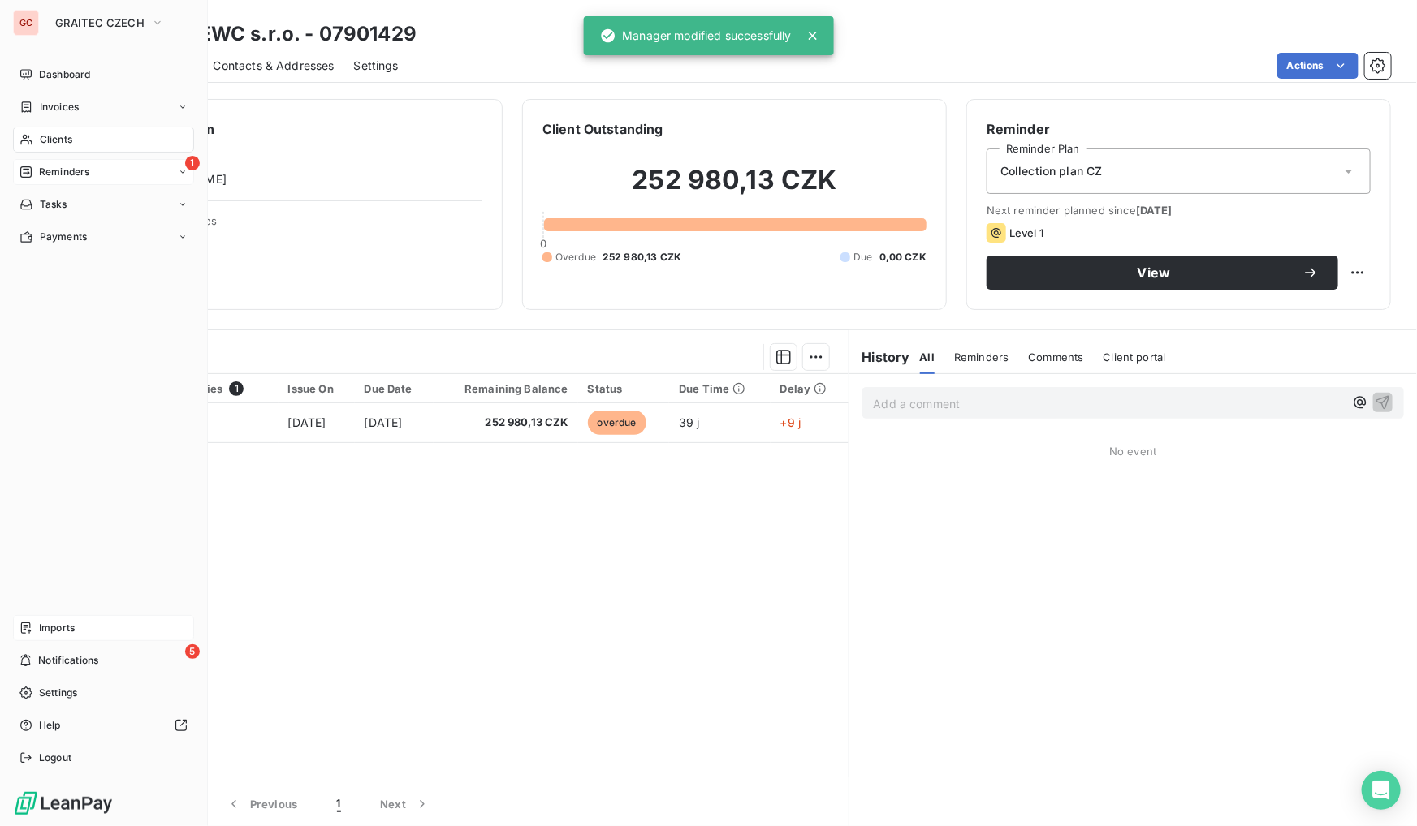
click at [63, 169] on span "Reminders" at bounding box center [64, 172] width 50 height 15
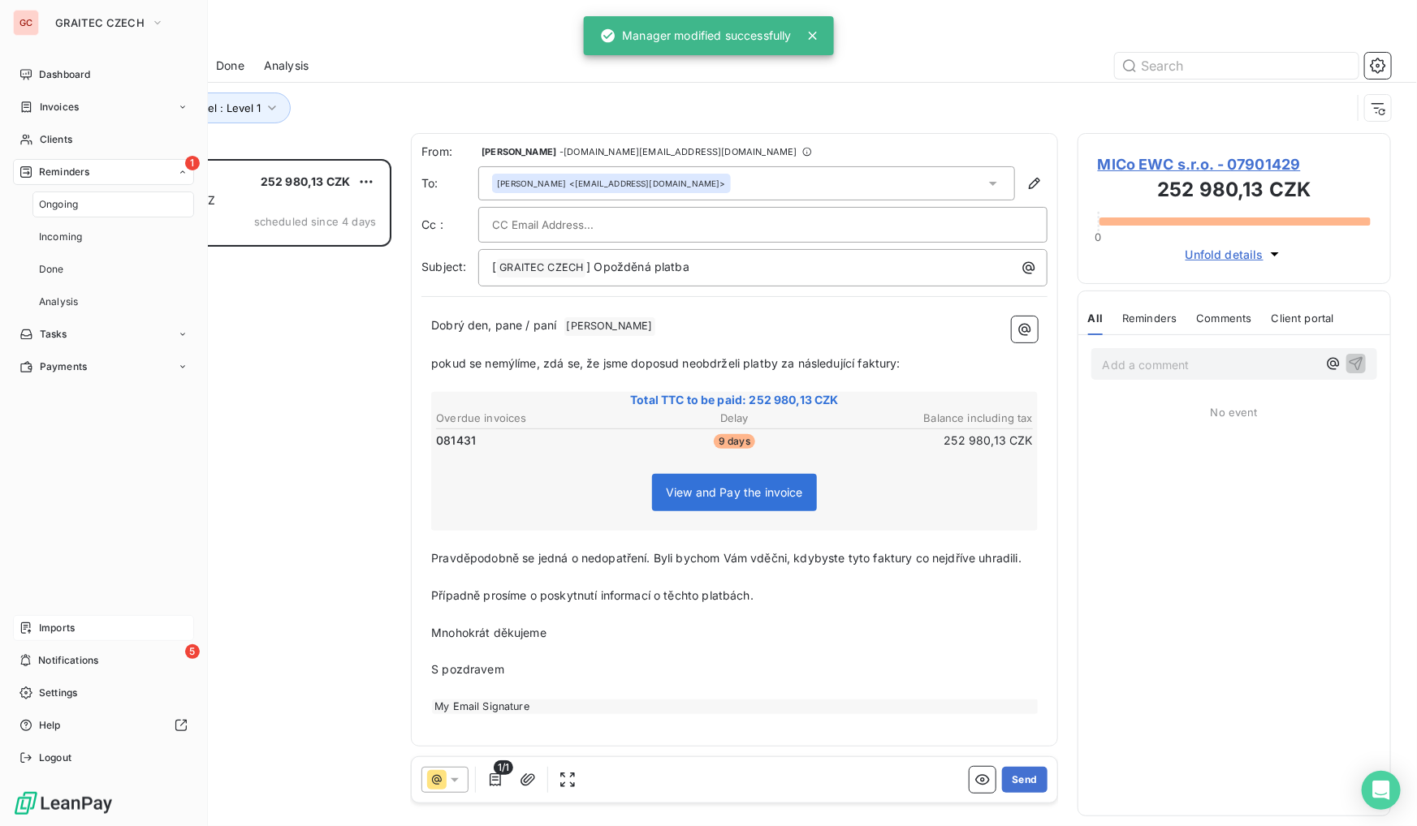
scroll to position [657, 302]
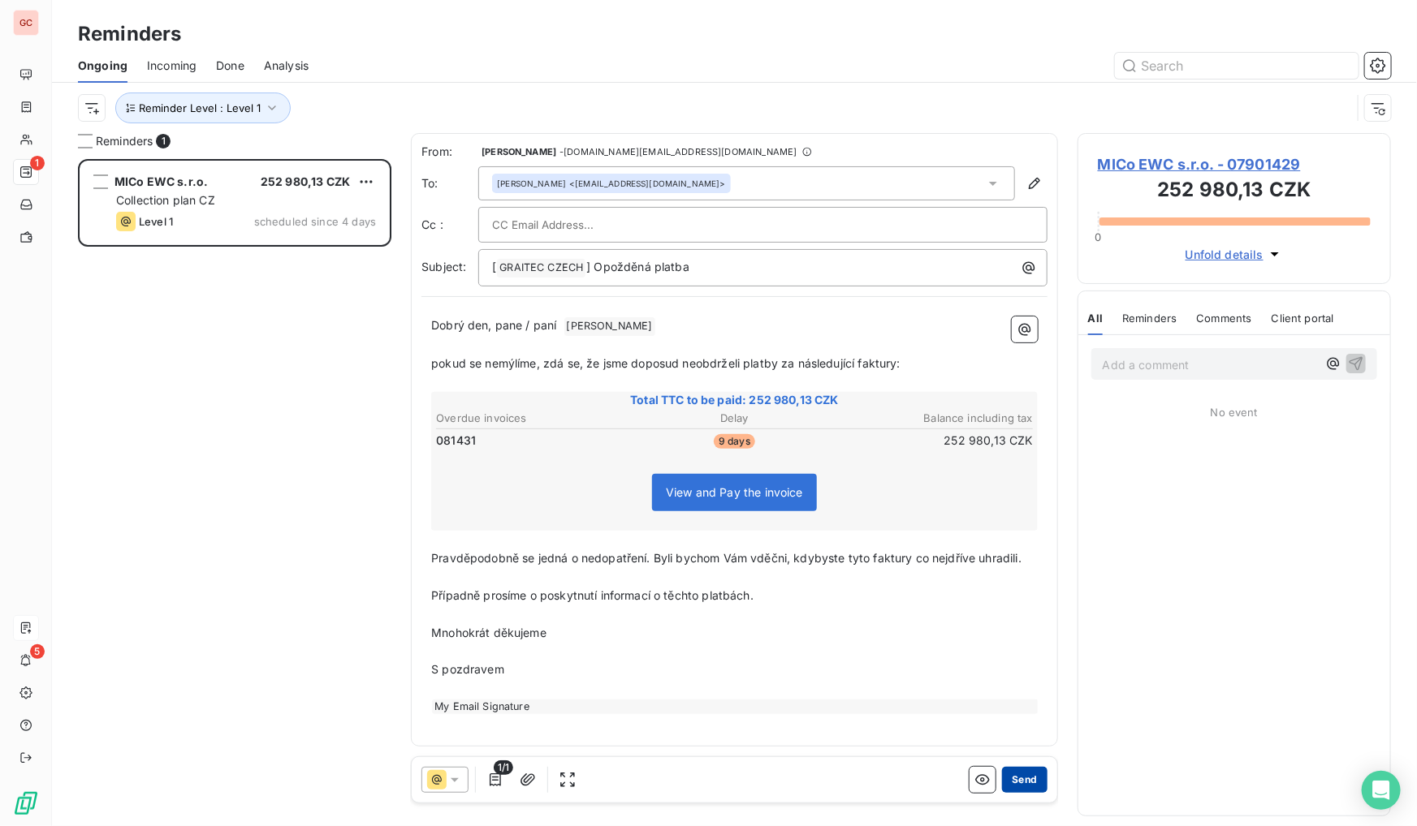
click at [1028, 775] on button "Send" at bounding box center [1024, 780] width 45 height 26
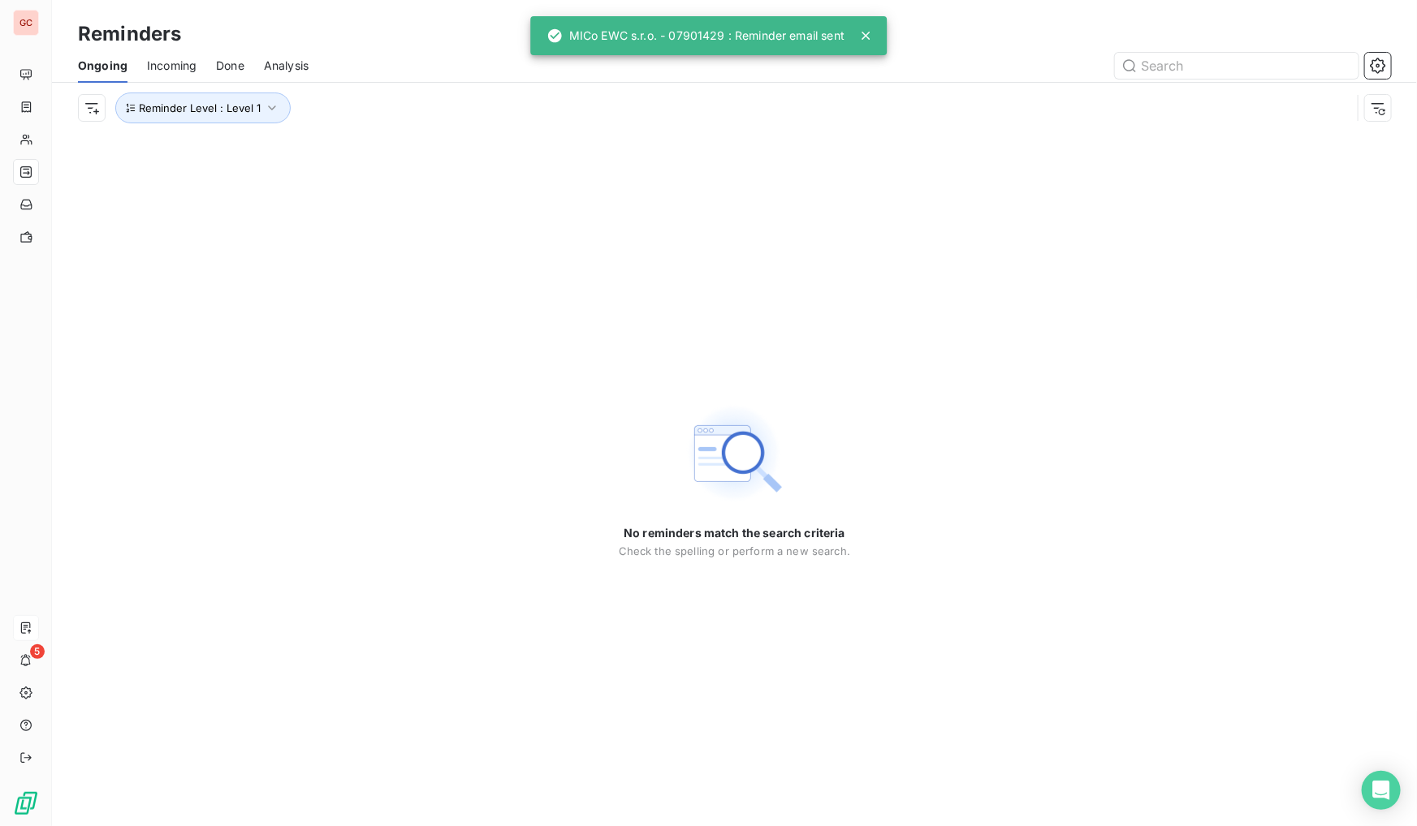
click at [232, 91] on div "Reminder Level : Level 1" at bounding box center [734, 108] width 1313 height 50
click at [234, 97] on button "Reminder Level : Level 1" at bounding box center [202, 108] width 175 height 31
click at [363, 149] on span "Level 1" at bounding box center [368, 150] width 37 height 16
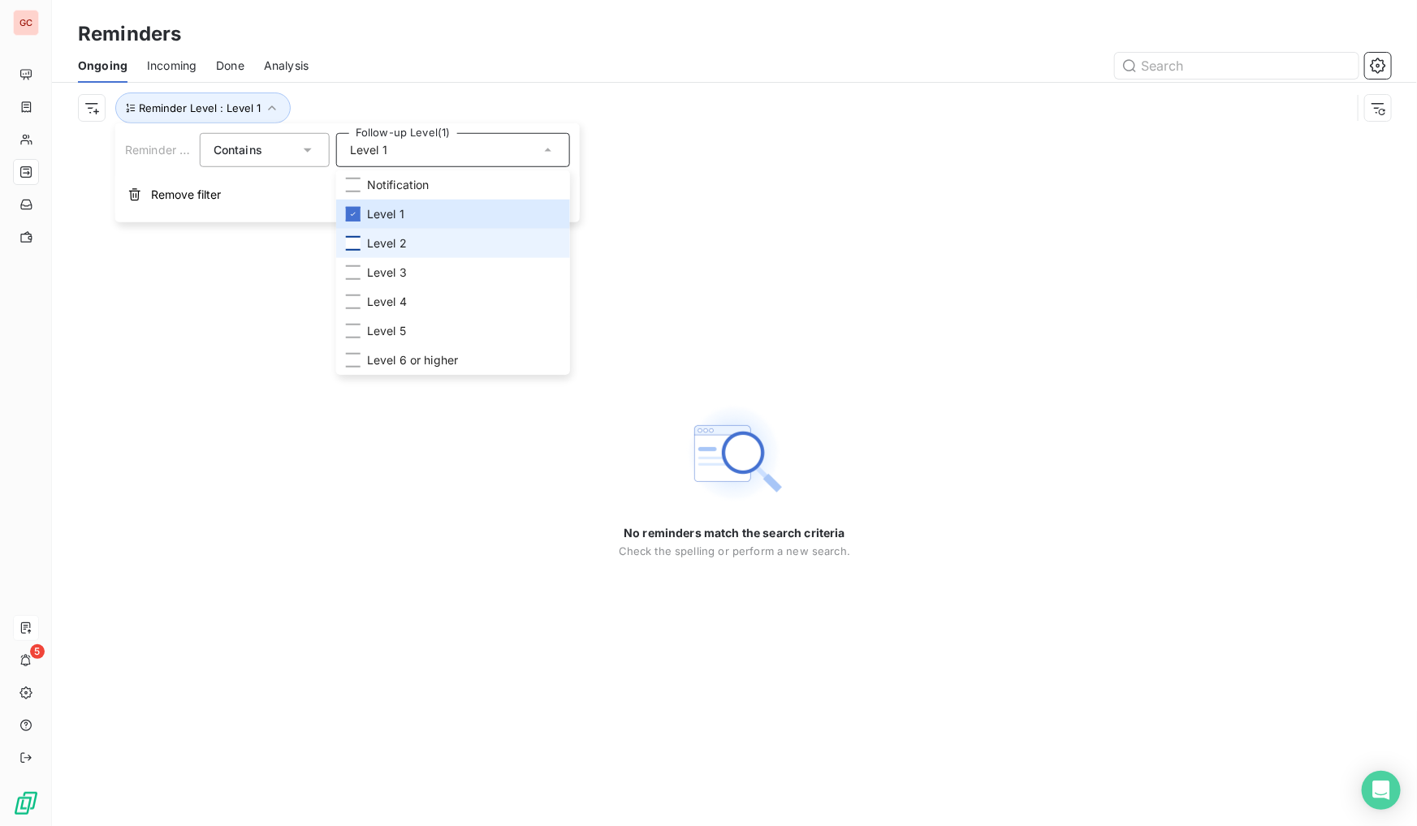
click at [356, 244] on div at bounding box center [353, 243] width 15 height 15
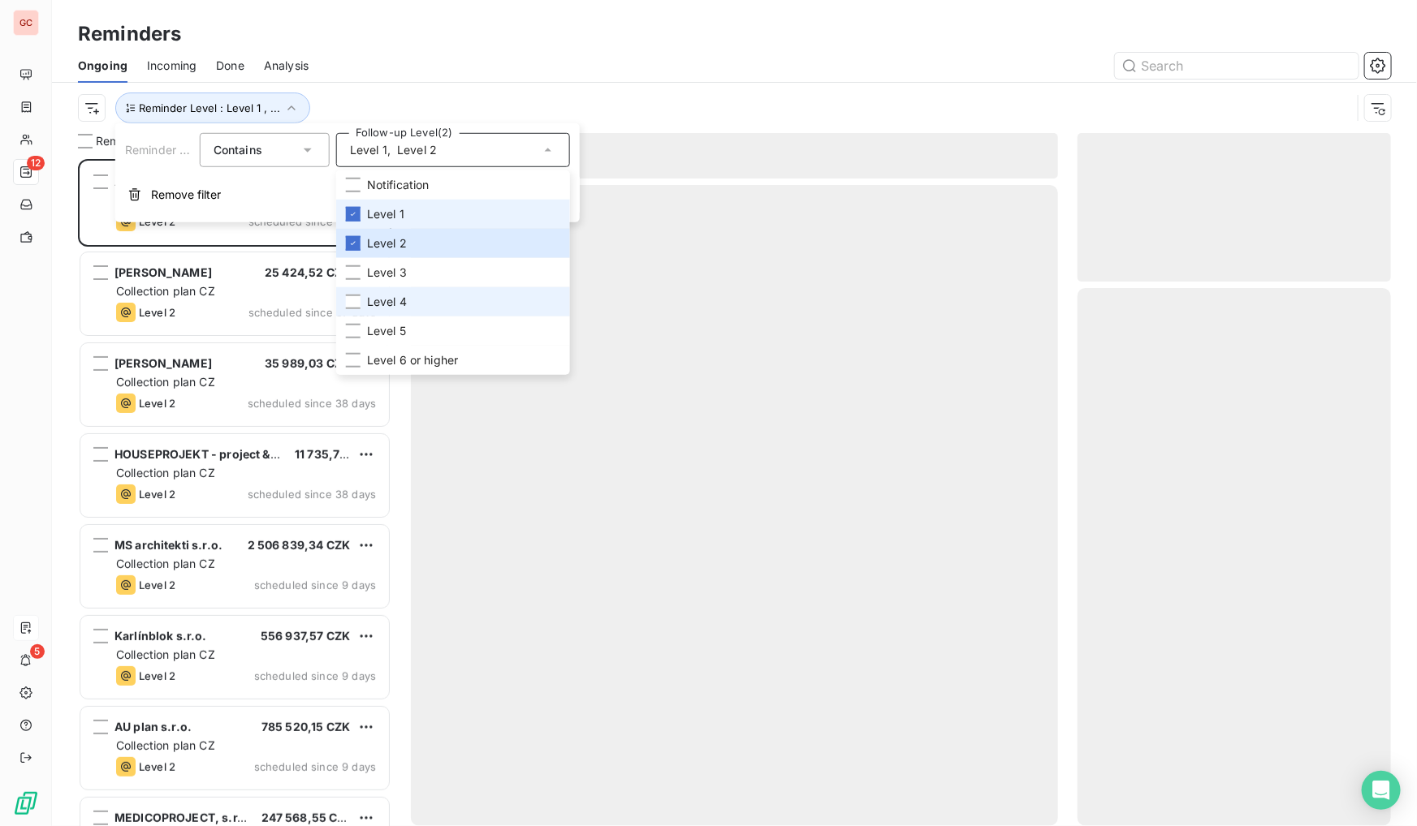
scroll to position [657, 302]
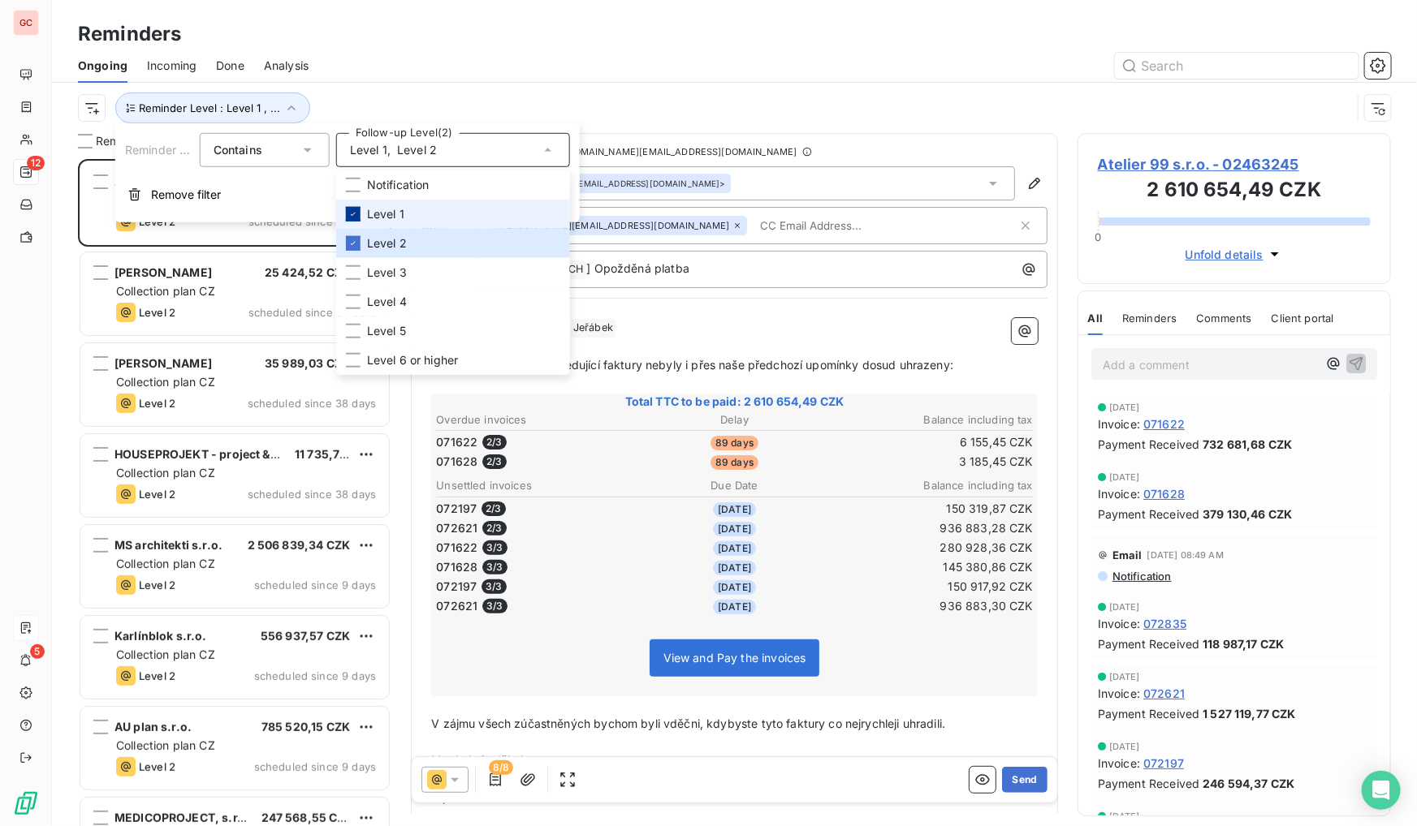
click at [352, 211] on icon at bounding box center [353, 214] width 10 height 10
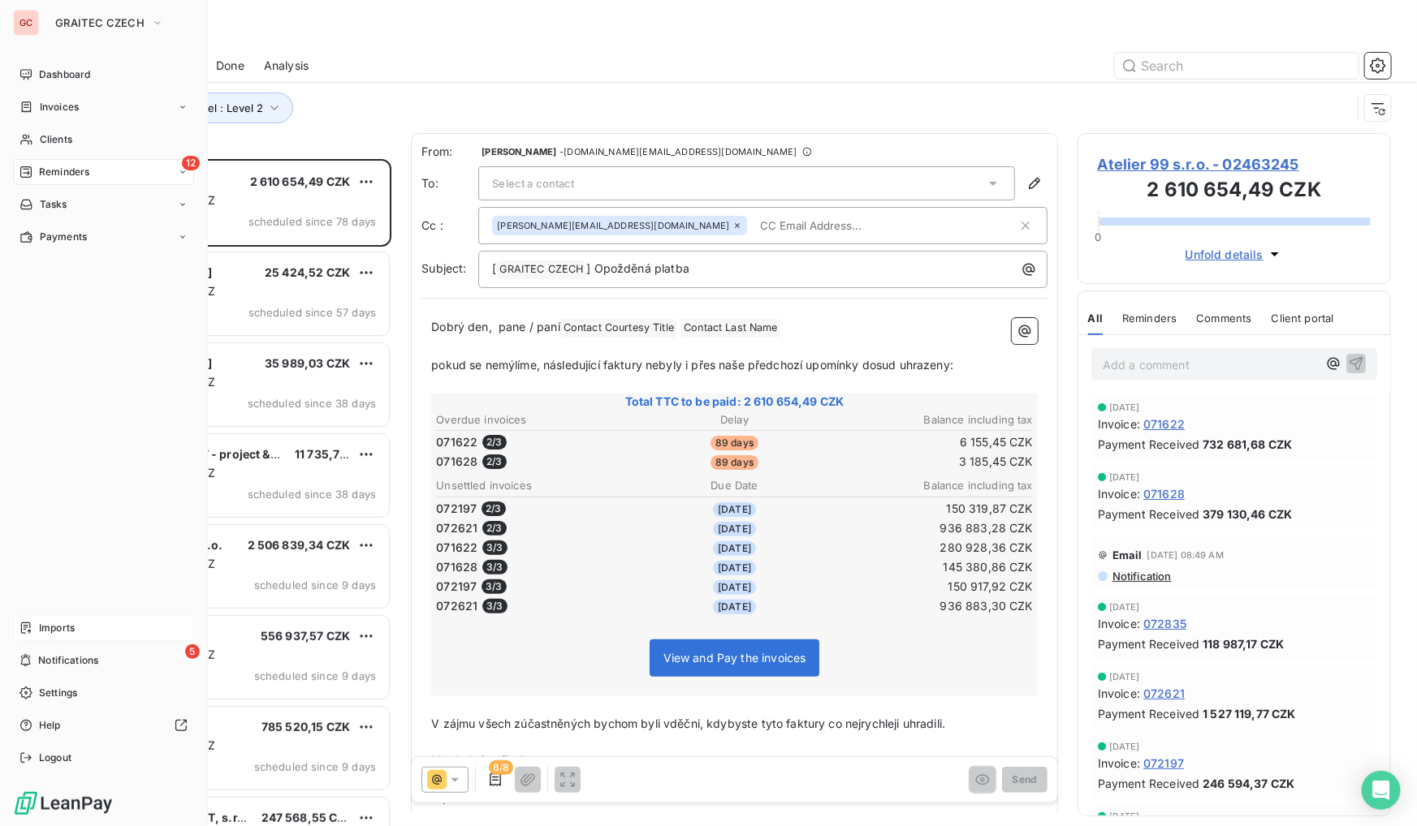
click at [28, 415] on div "Dashboard Invoices Clients 12 Reminders Tasks Payments Imports 5 Notifications …" at bounding box center [103, 417] width 181 height 710
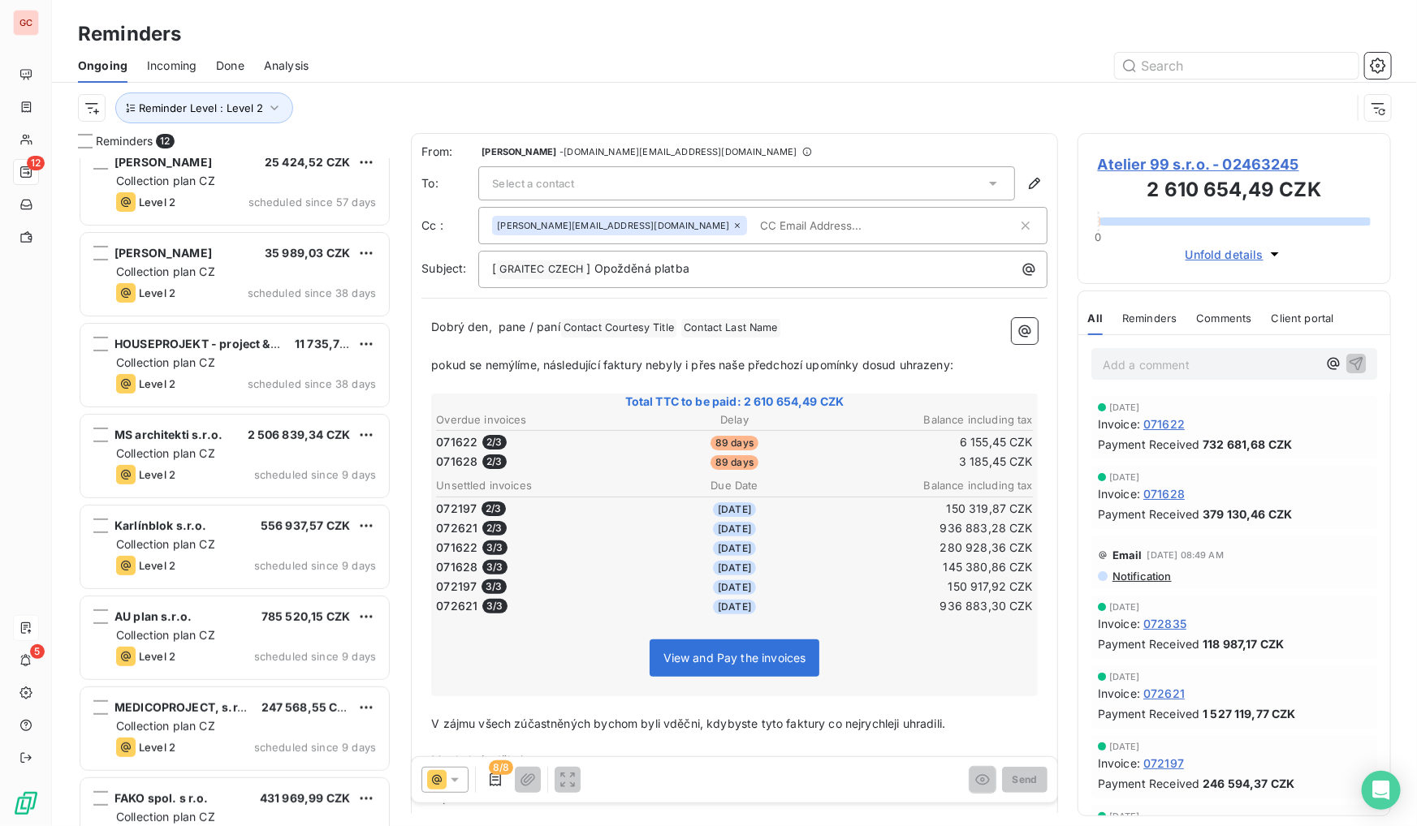
scroll to position [0, 0]
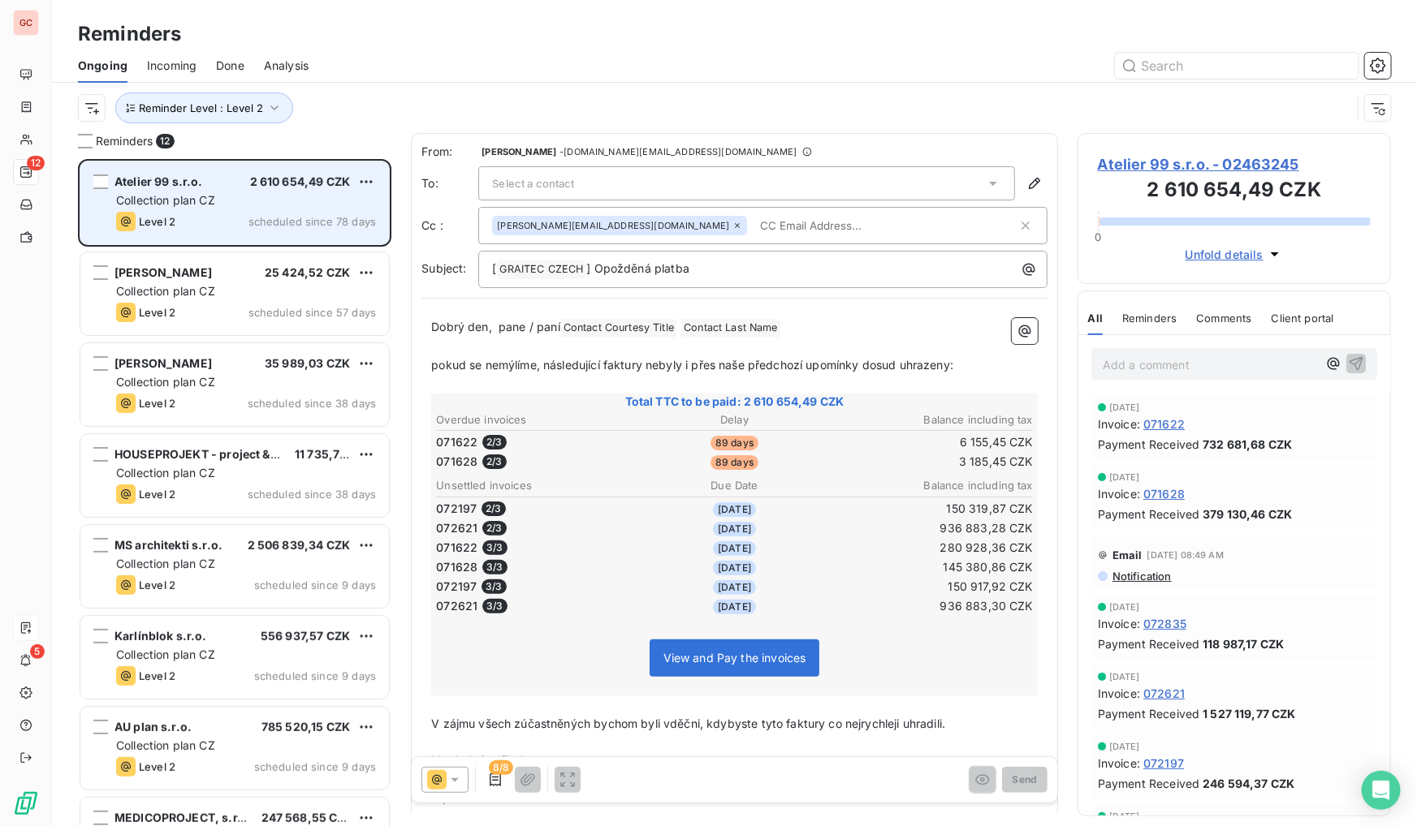
click at [235, 197] on div "Collection plan CZ" at bounding box center [246, 200] width 260 height 16
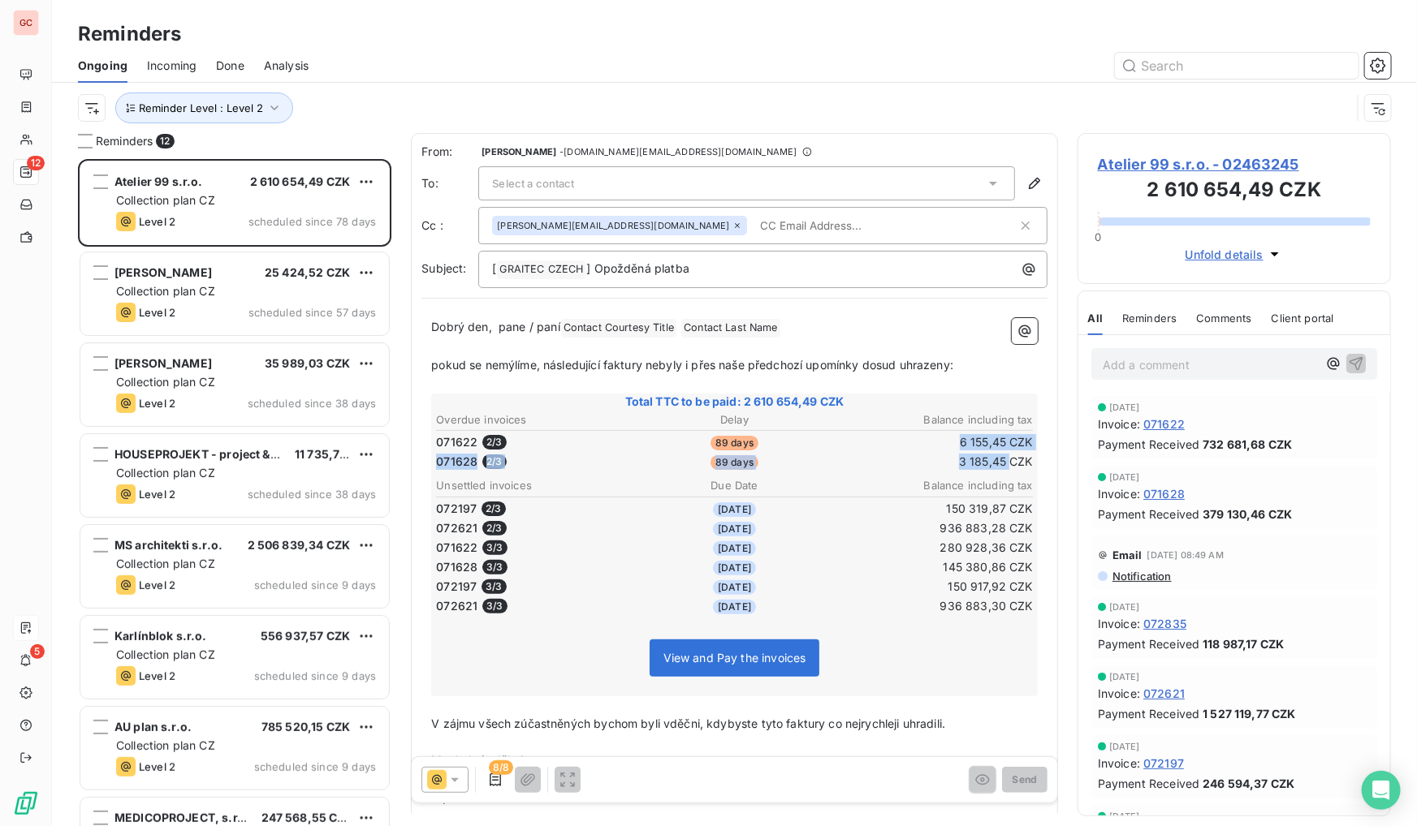
drag, startPoint x: 946, startPoint y: 438, endPoint x: 1002, endPoint y: 459, distance: 59.9
click at [1002, 459] on tbody "071622 [DATE] days 6 155,45 CZK 071628 [DATE] days 3 185,45 CZK" at bounding box center [734, 449] width 598 height 41
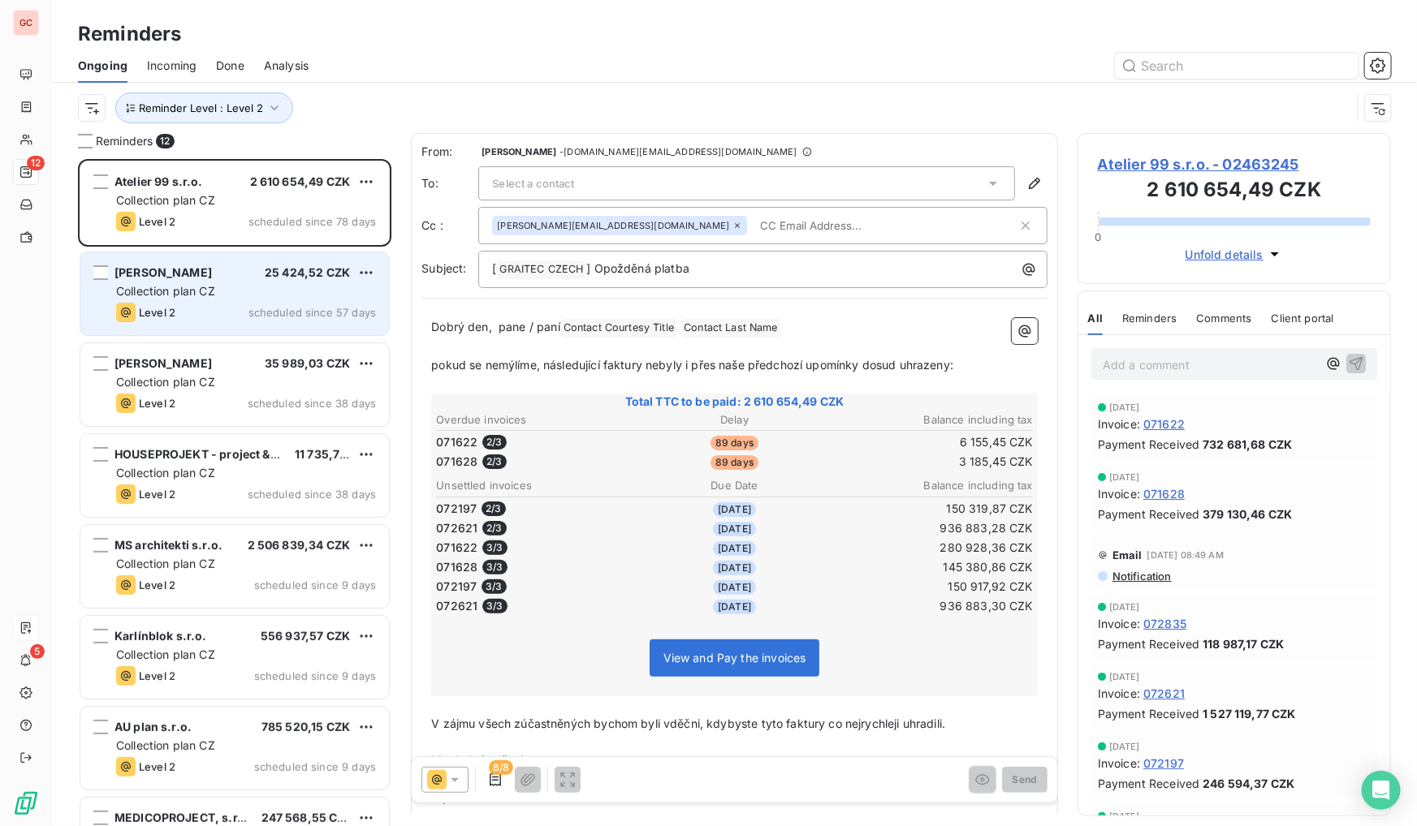
click at [246, 293] on div "Collection plan CZ" at bounding box center [246, 291] width 260 height 16
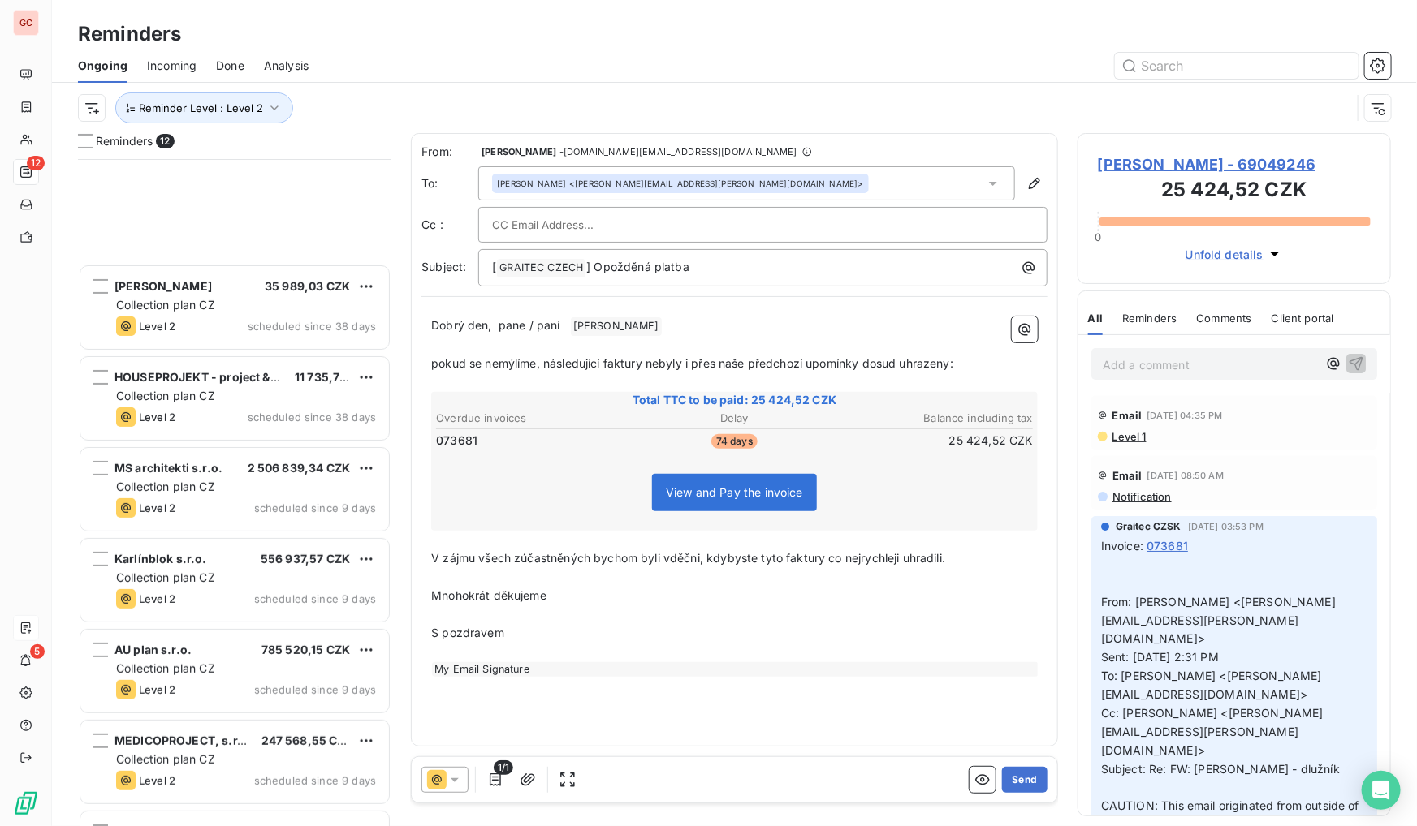
scroll to position [424, 0]
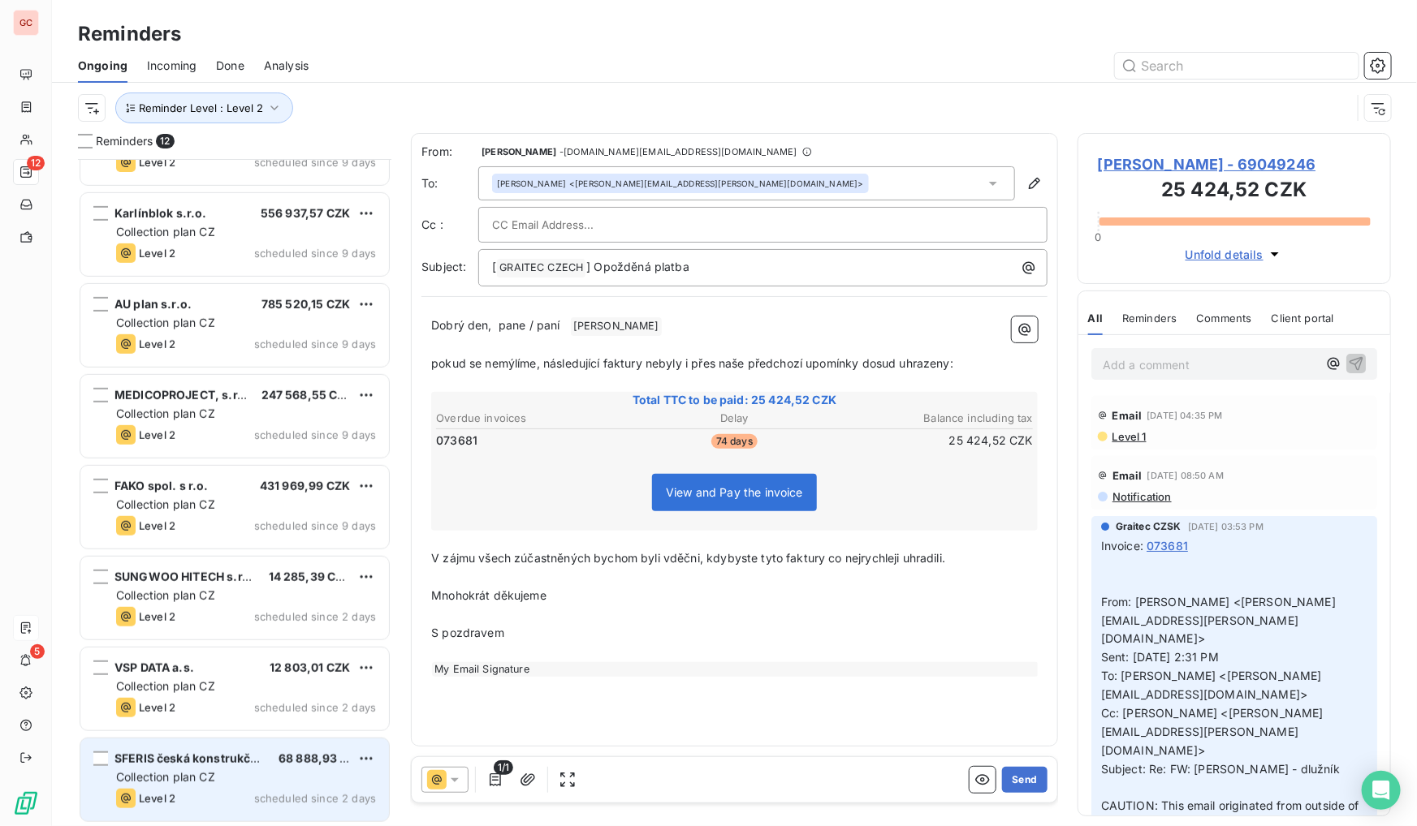
click at [269, 775] on div "Collection plan CZ" at bounding box center [246, 778] width 260 height 16
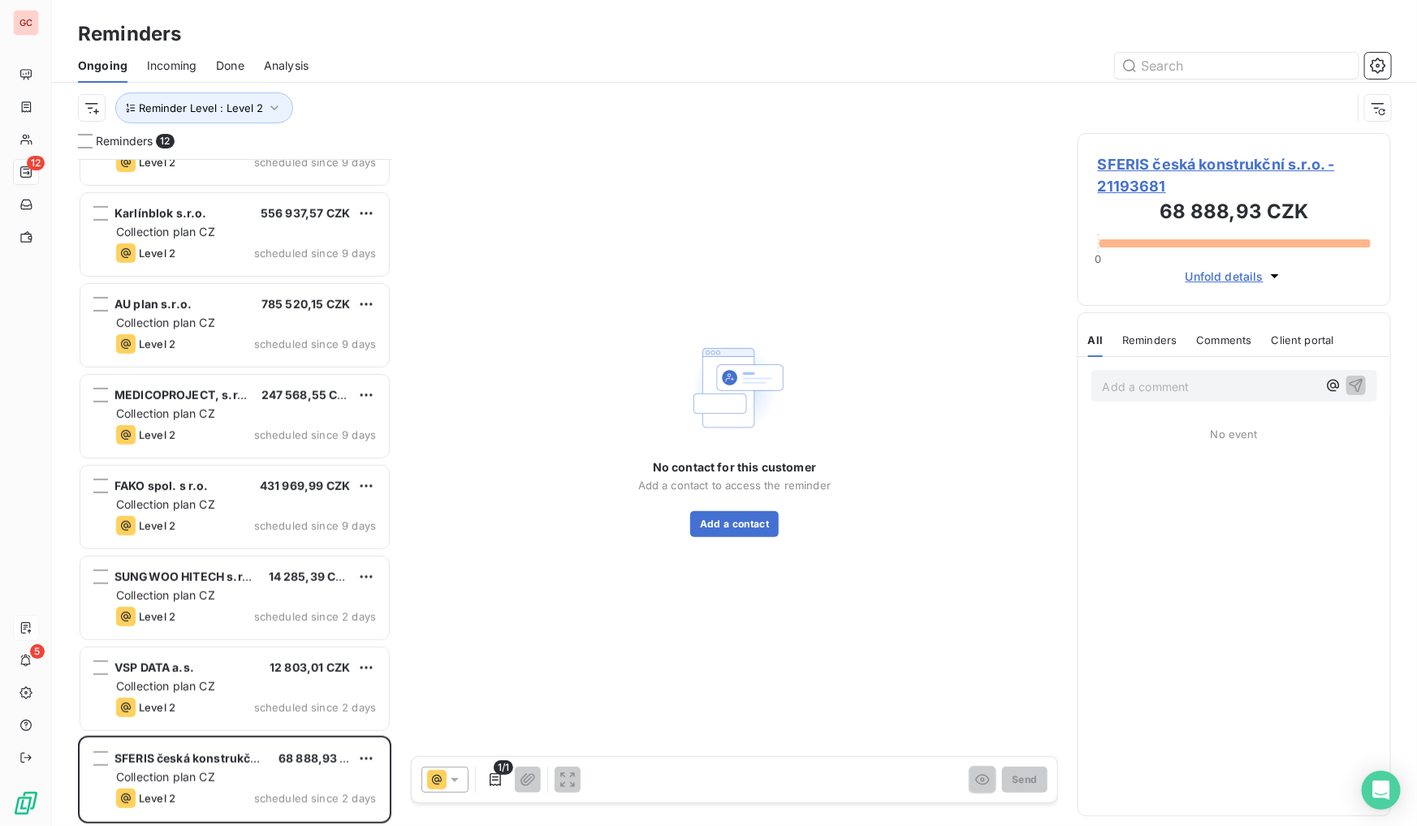
click at [1169, 162] on span "SFERIS česká konstrukční s.r.o. - 21193681" at bounding box center [1234, 175] width 273 height 44
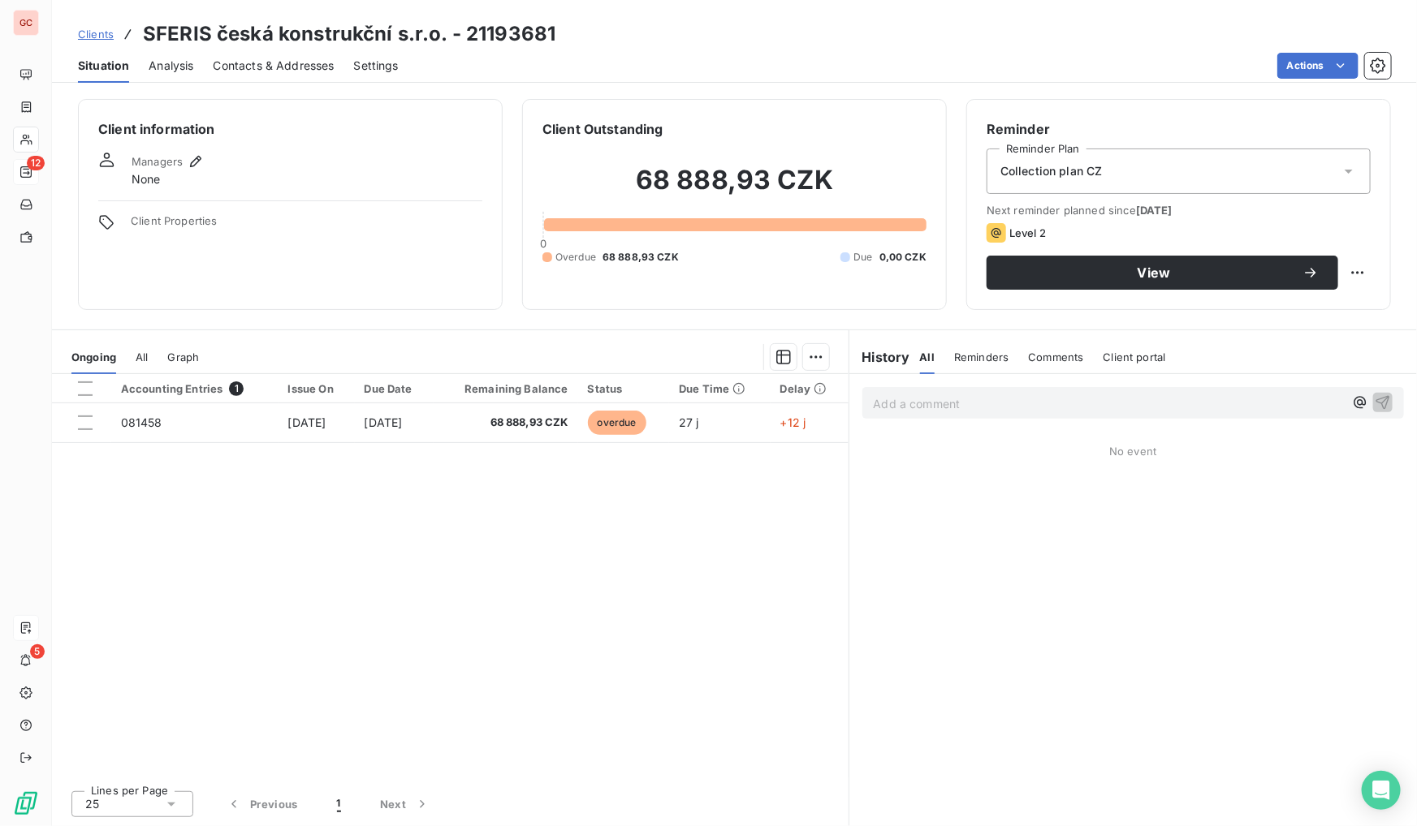
click at [238, 67] on span "Contacts & Addresses" at bounding box center [274, 66] width 121 height 16
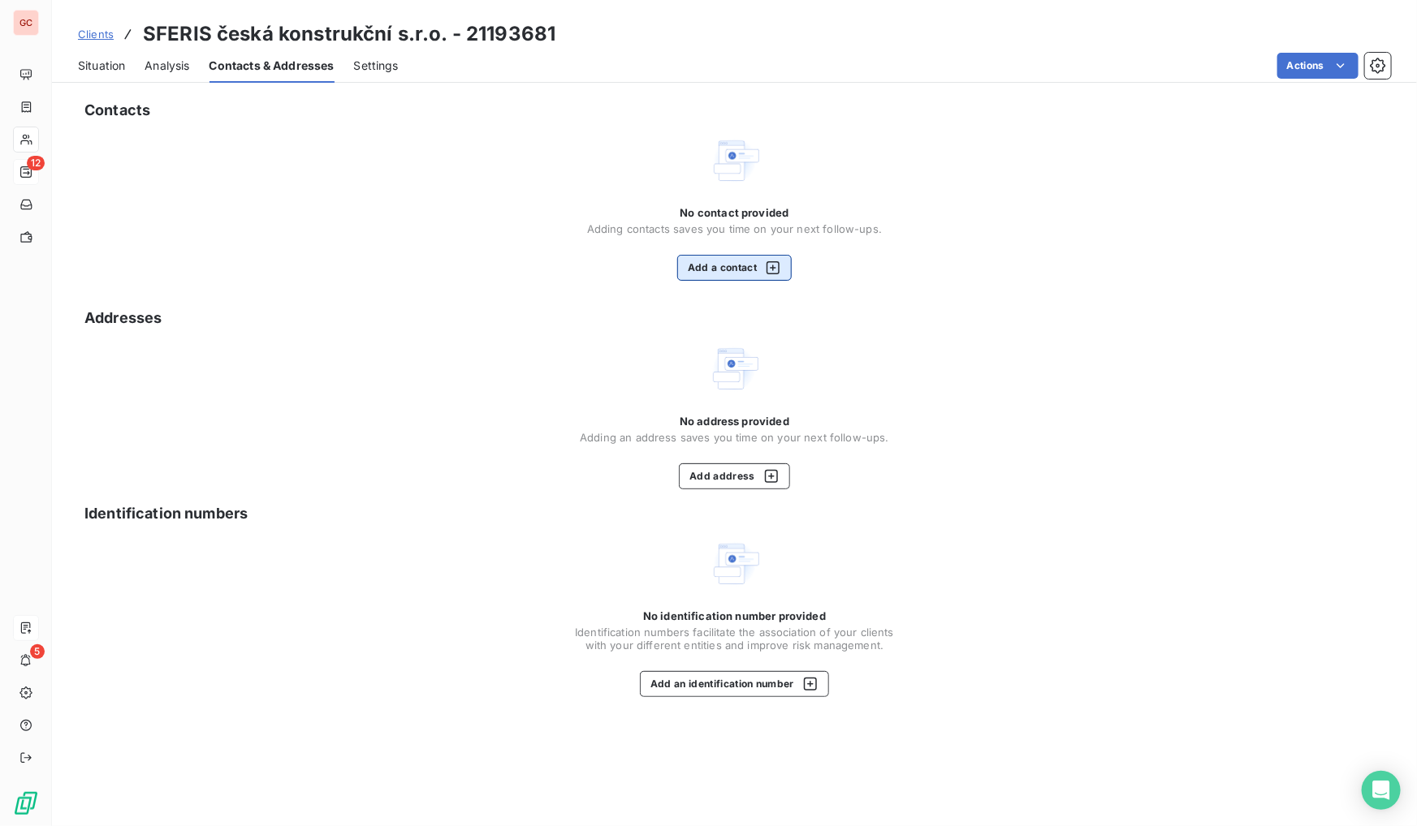
click at [740, 268] on button "Add a contact" at bounding box center [734, 268] width 114 height 26
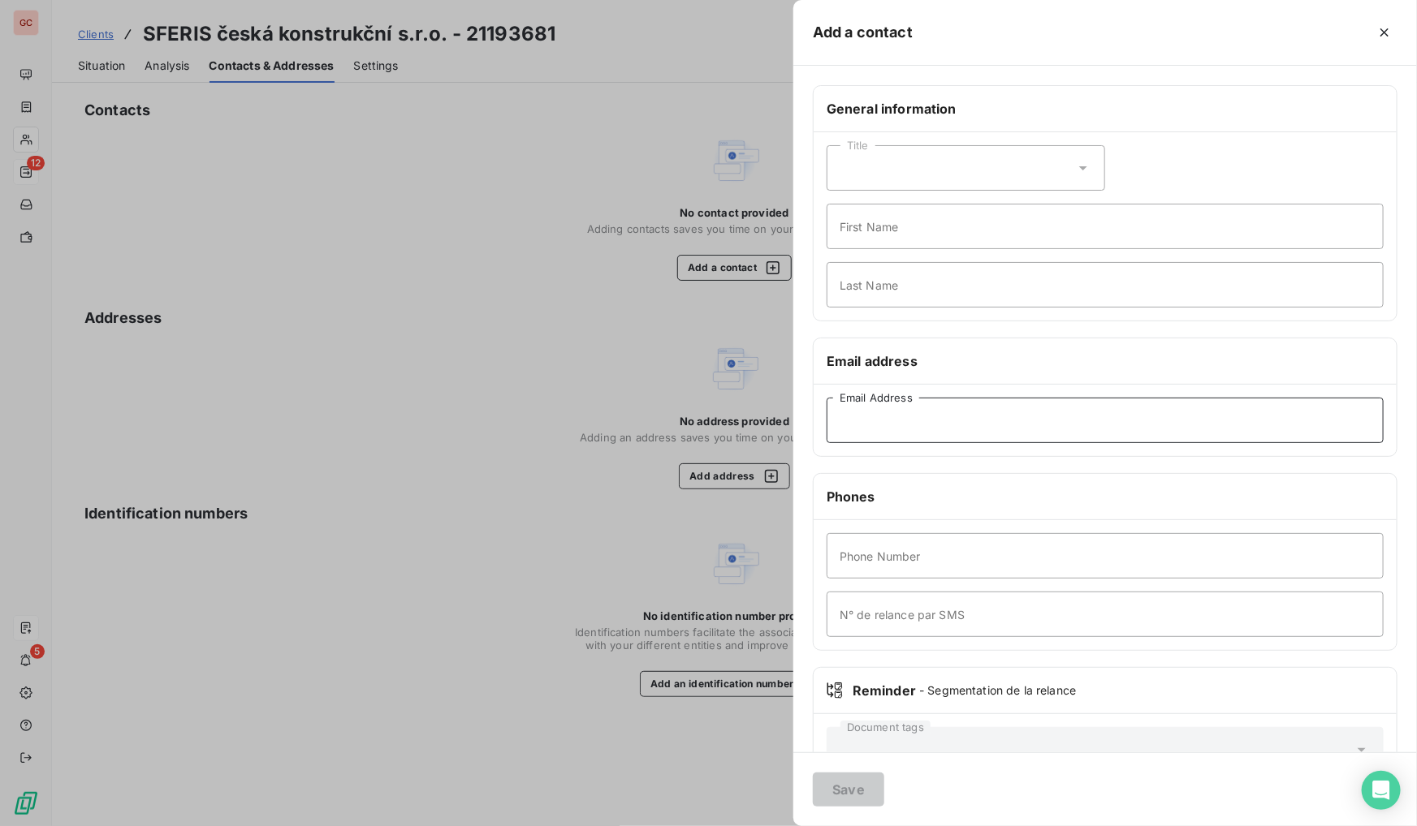
click at [911, 431] on input "Email Address" at bounding box center [1104, 420] width 557 height 45
paste input "[EMAIL_ADDRESS][DOMAIN_NAME]"
type input "[EMAIL_ADDRESS][DOMAIN_NAME]"
click at [863, 239] on input "First Name" at bounding box center [1104, 226] width 557 height 45
paste input "[PERSON_NAME]"
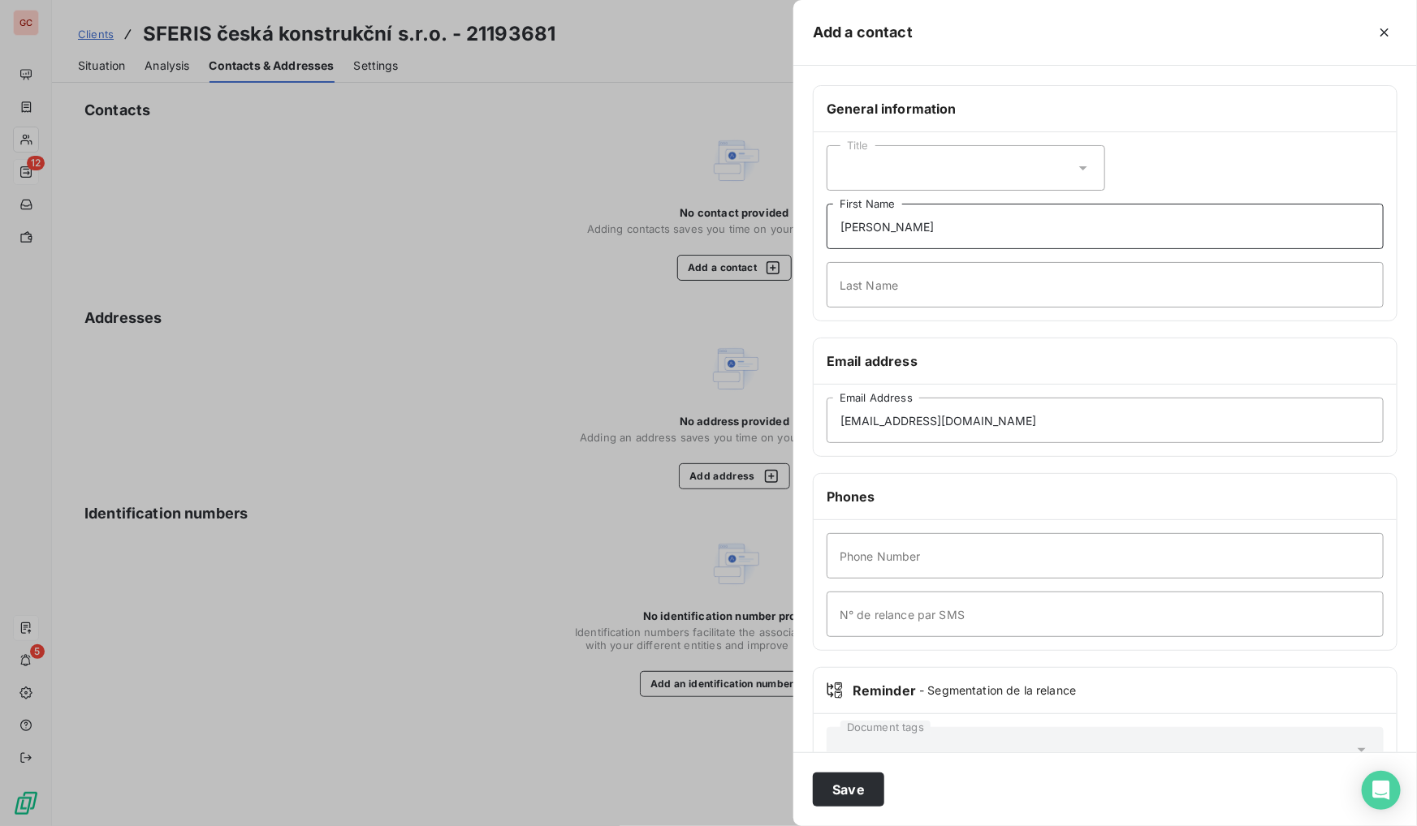
drag, startPoint x: 880, startPoint y: 227, endPoint x: 803, endPoint y: 227, distance: 77.1
click at [803, 227] on div "General information Title [PERSON_NAME] First Name Last Name Email address [EMA…" at bounding box center [1105, 445] width 624 height 721
type input "Zabloudil"
click at [860, 281] on input "Last Name" at bounding box center [1104, 284] width 557 height 45
paste input "[PERSON_NAME]"
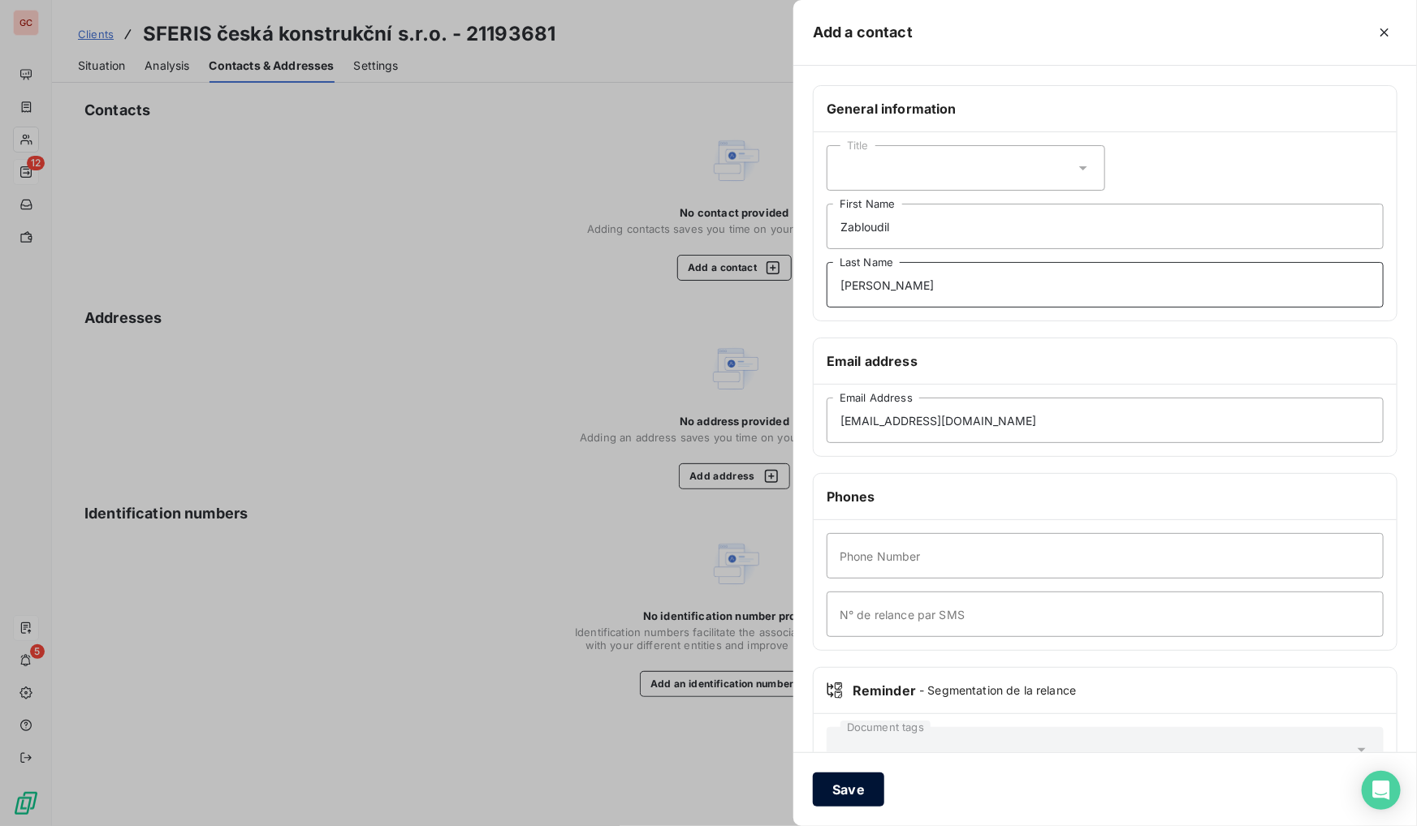
type input "[PERSON_NAME]"
click at [858, 785] on button "Save" at bounding box center [848, 790] width 71 height 34
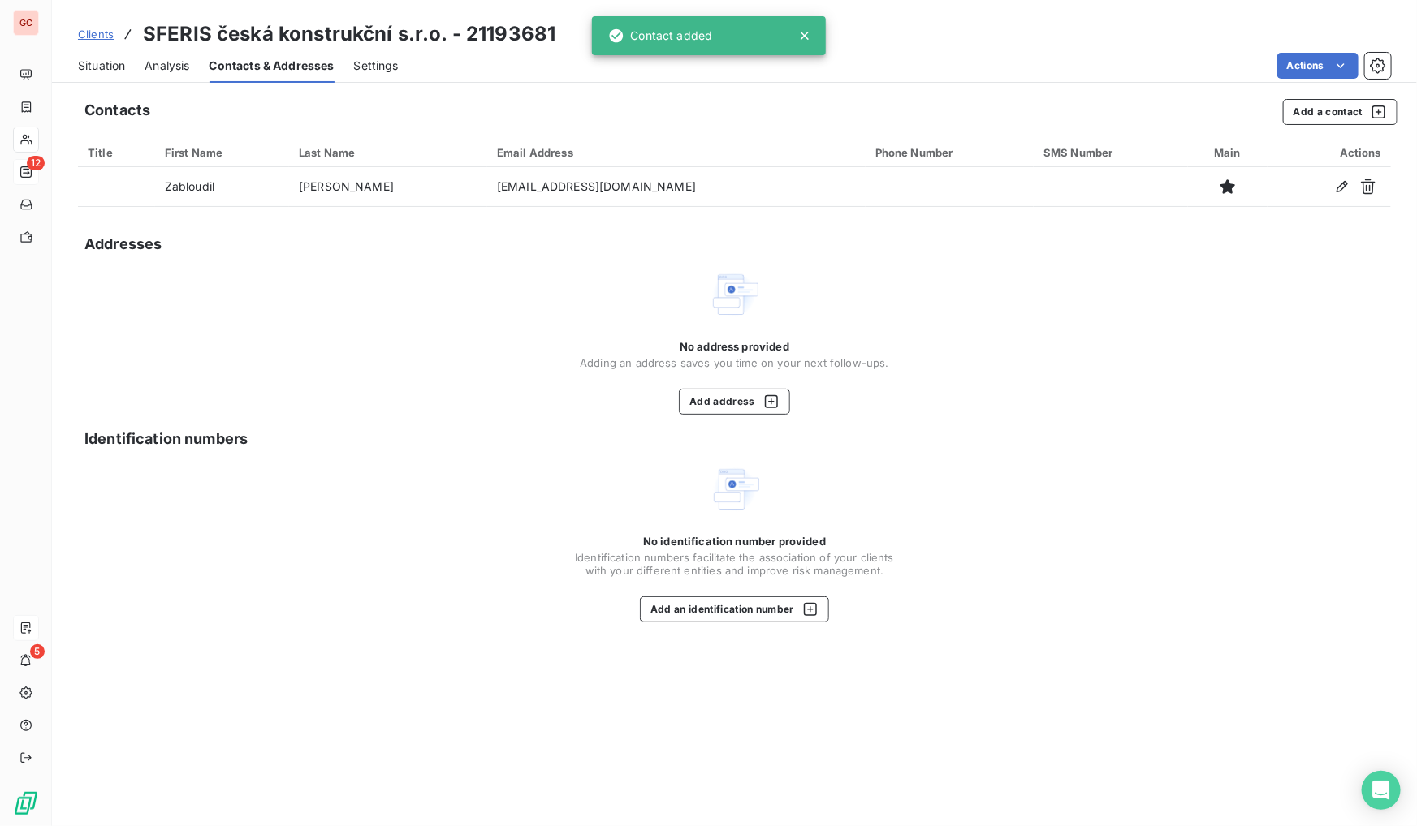
click at [149, 72] on span "Analysis" at bounding box center [167, 66] width 45 height 16
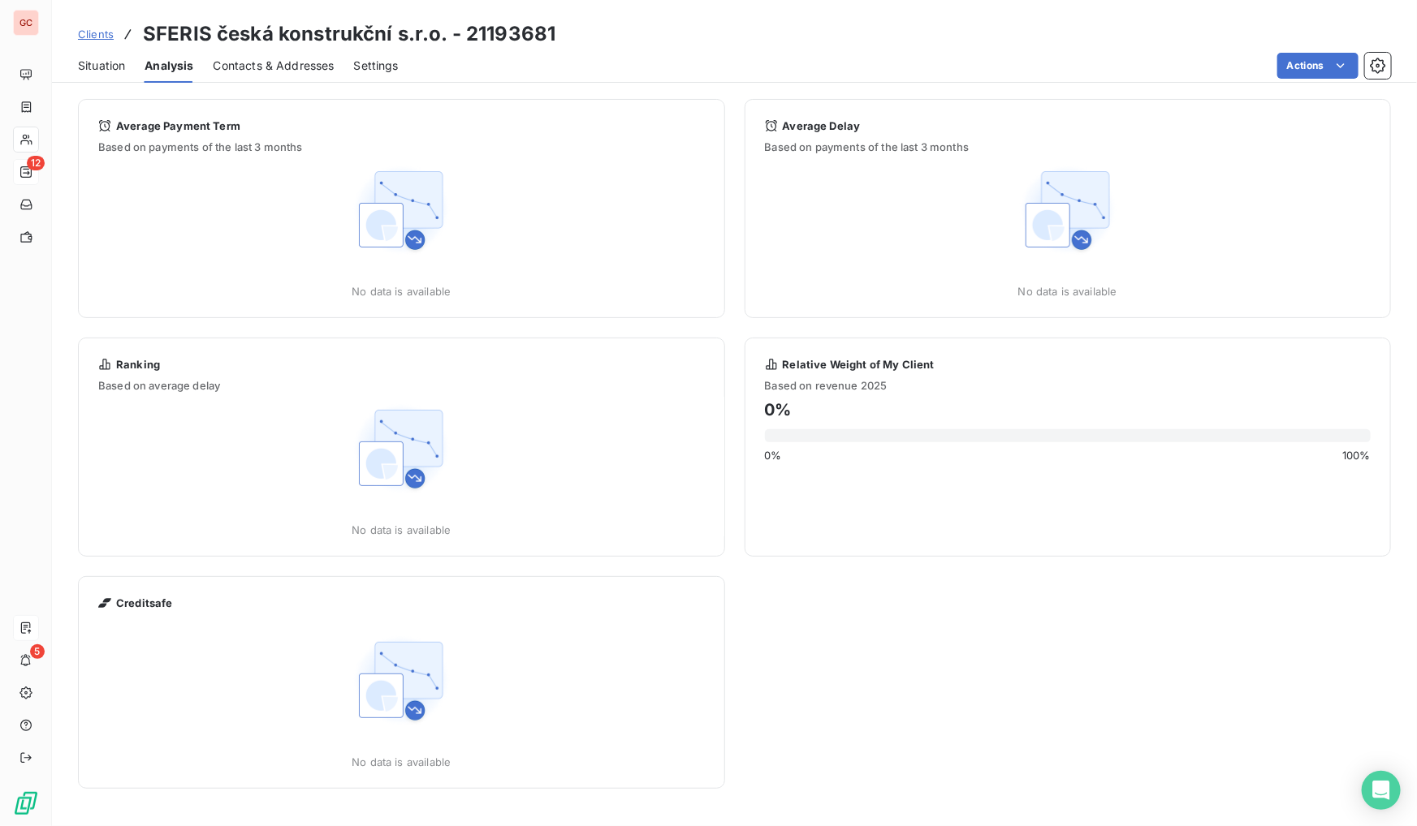
click at [106, 67] on span "Situation" at bounding box center [101, 66] width 47 height 16
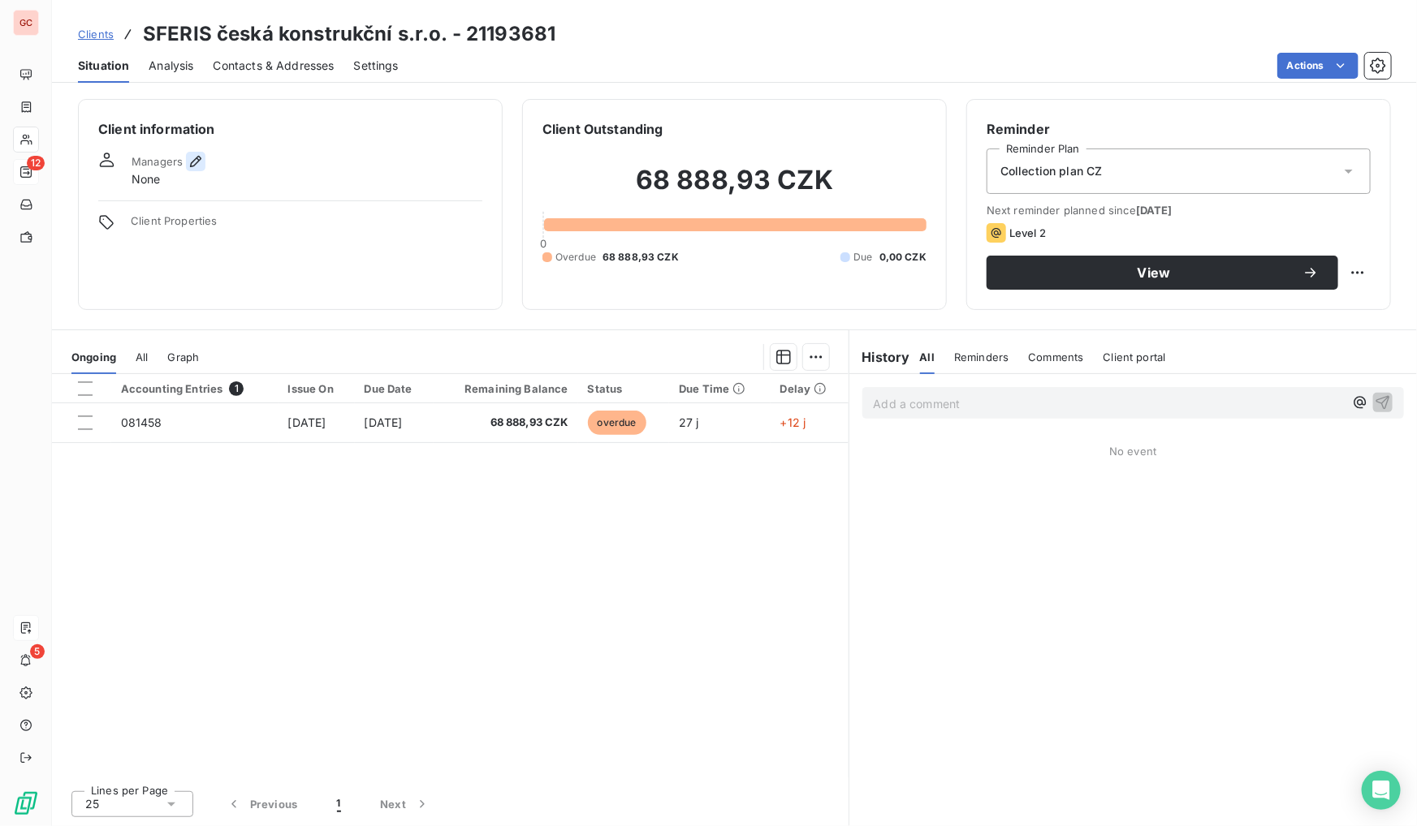
click at [193, 158] on icon "button" at bounding box center [196, 161] width 16 height 16
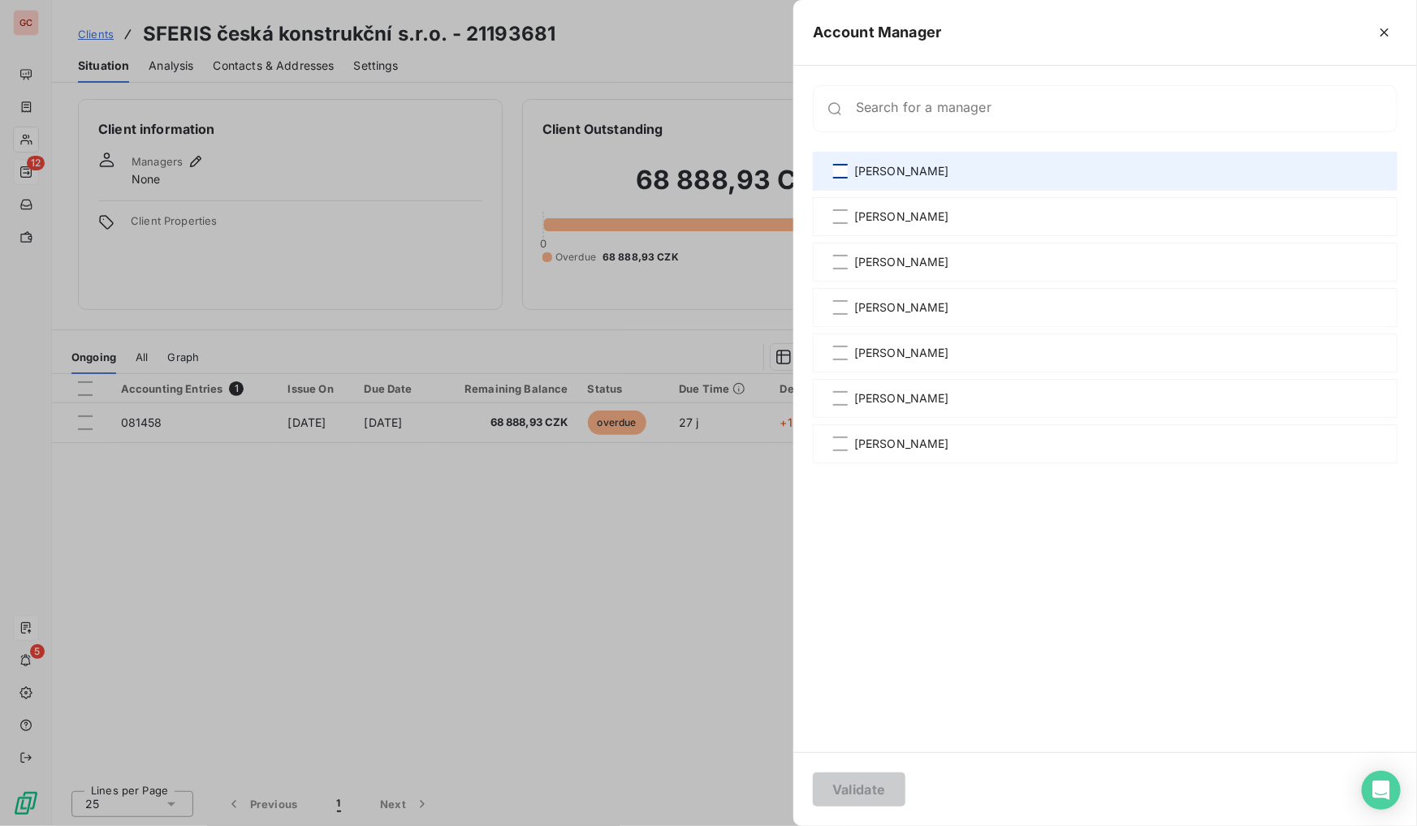
click at [840, 170] on div at bounding box center [840, 171] width 15 height 15
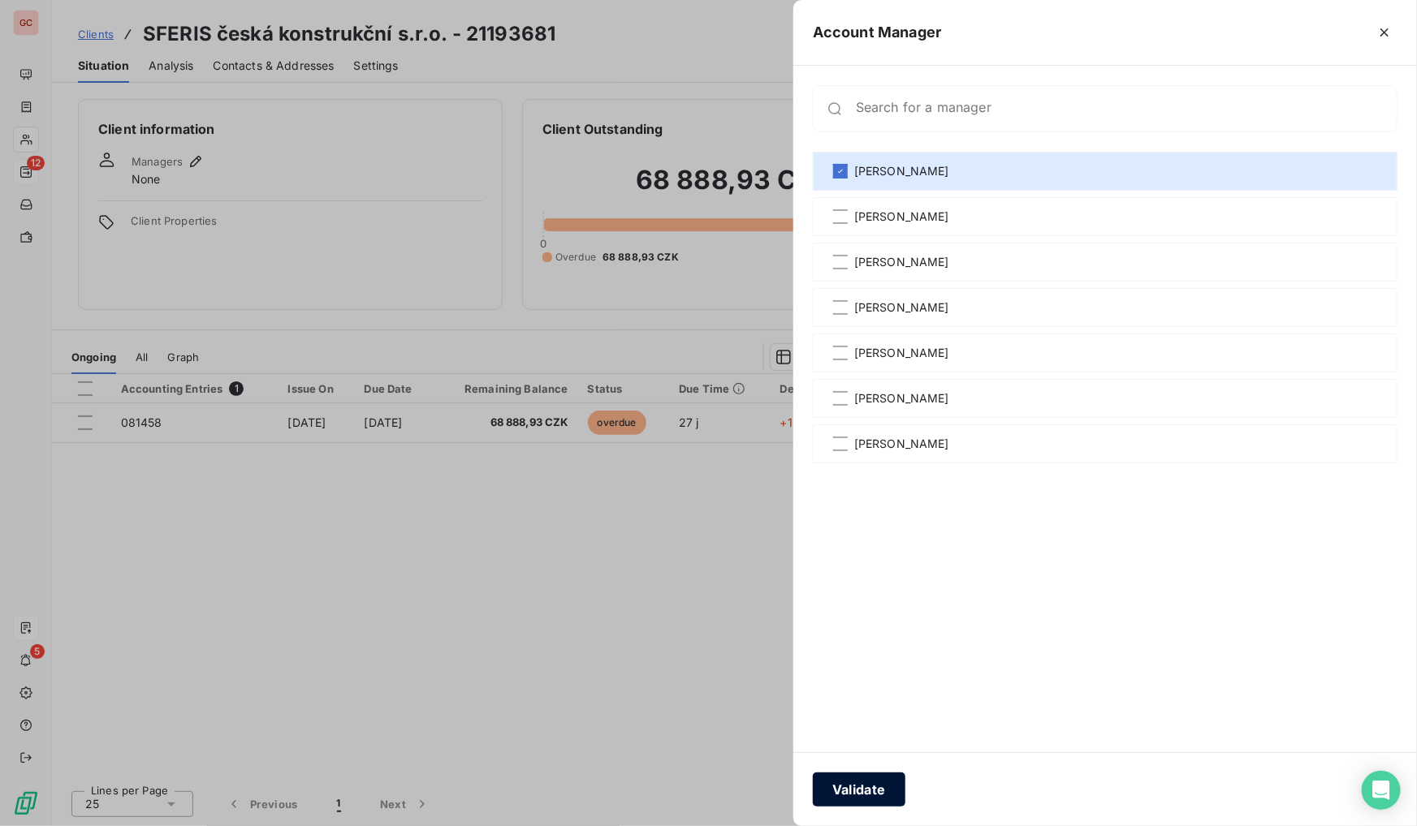
click at [878, 794] on button "Validate" at bounding box center [859, 790] width 93 height 34
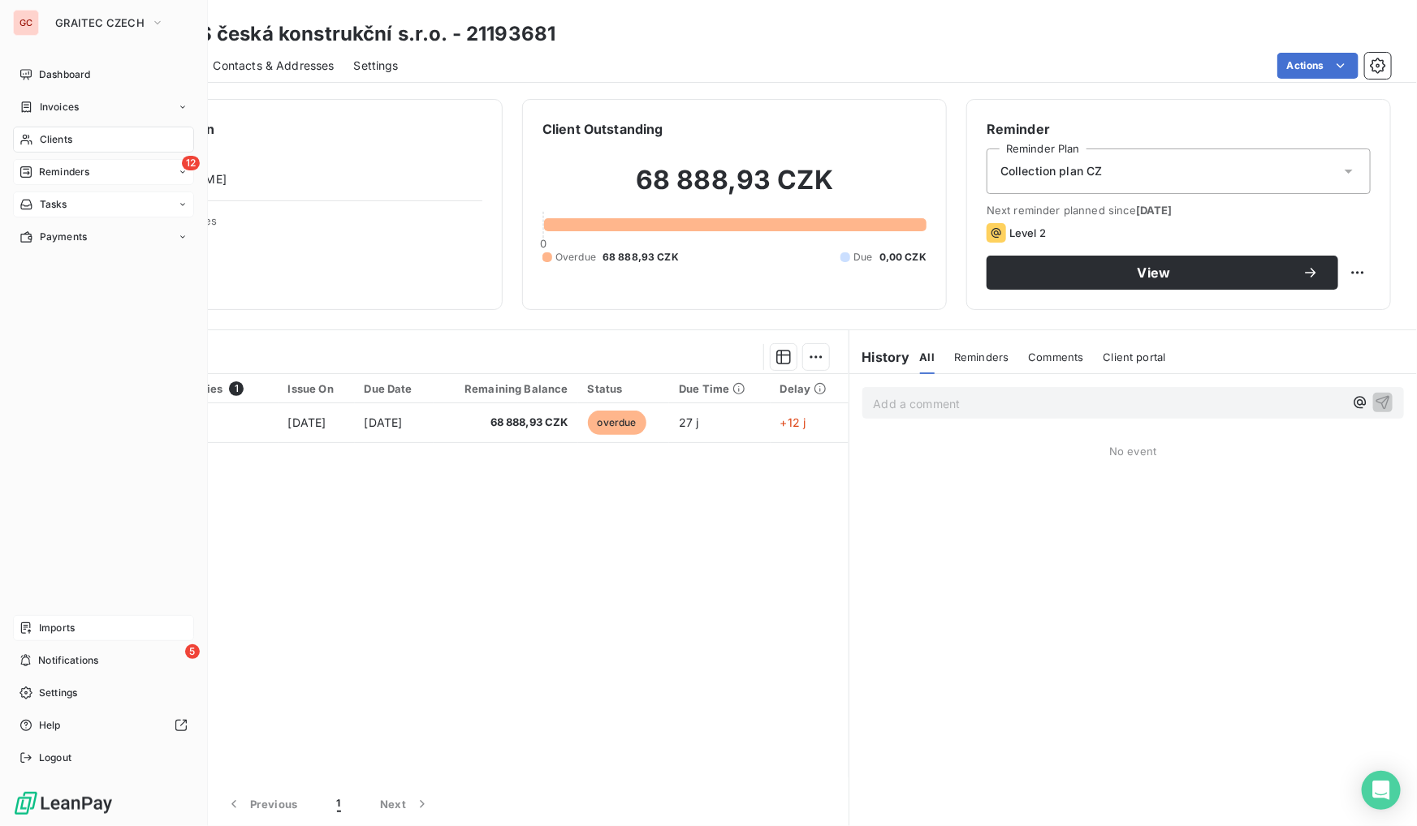
drag, startPoint x: 28, startPoint y: 170, endPoint x: 139, endPoint y: 211, distance: 117.9
click at [29, 170] on icon at bounding box center [25, 172] width 13 height 13
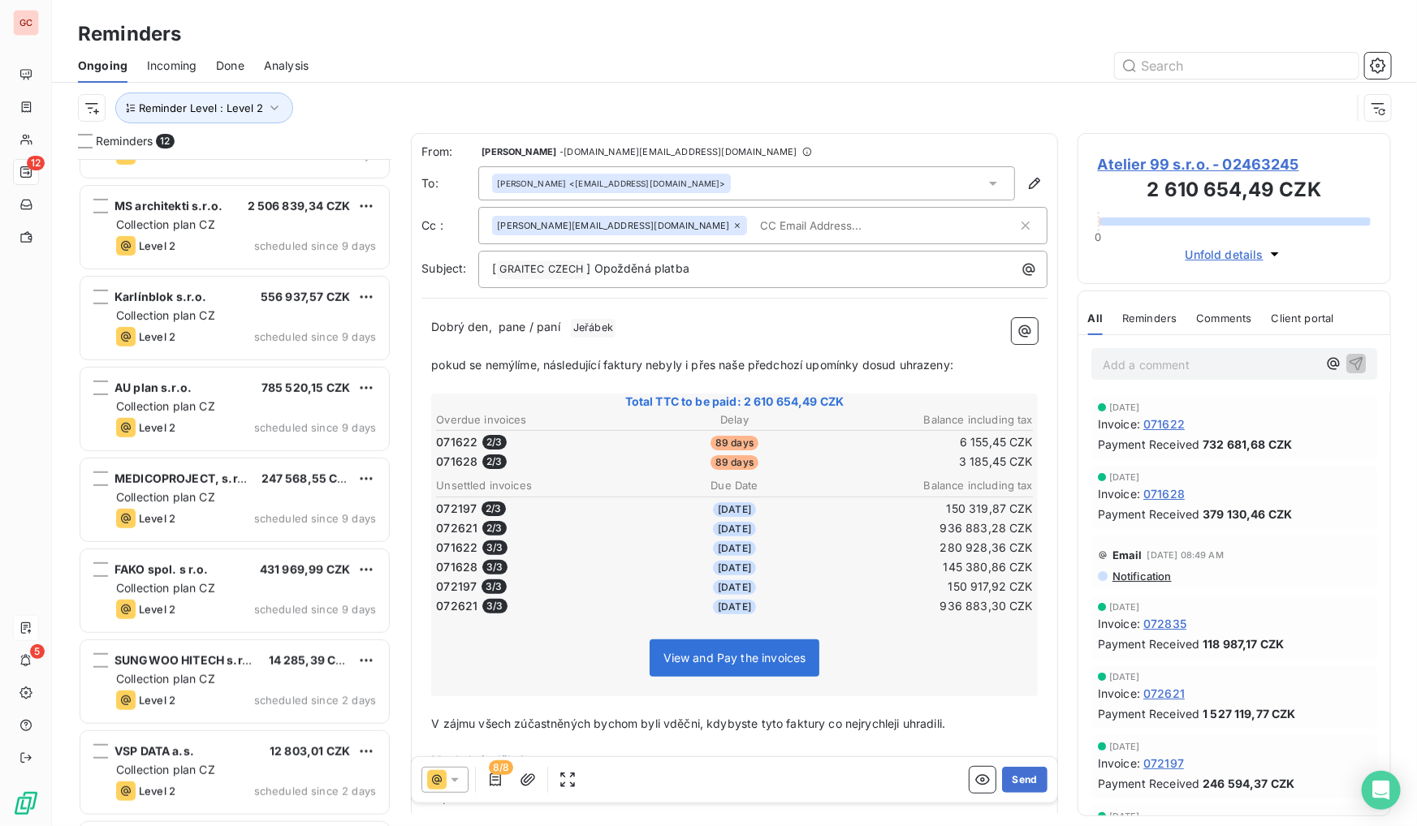
scroll to position [424, 0]
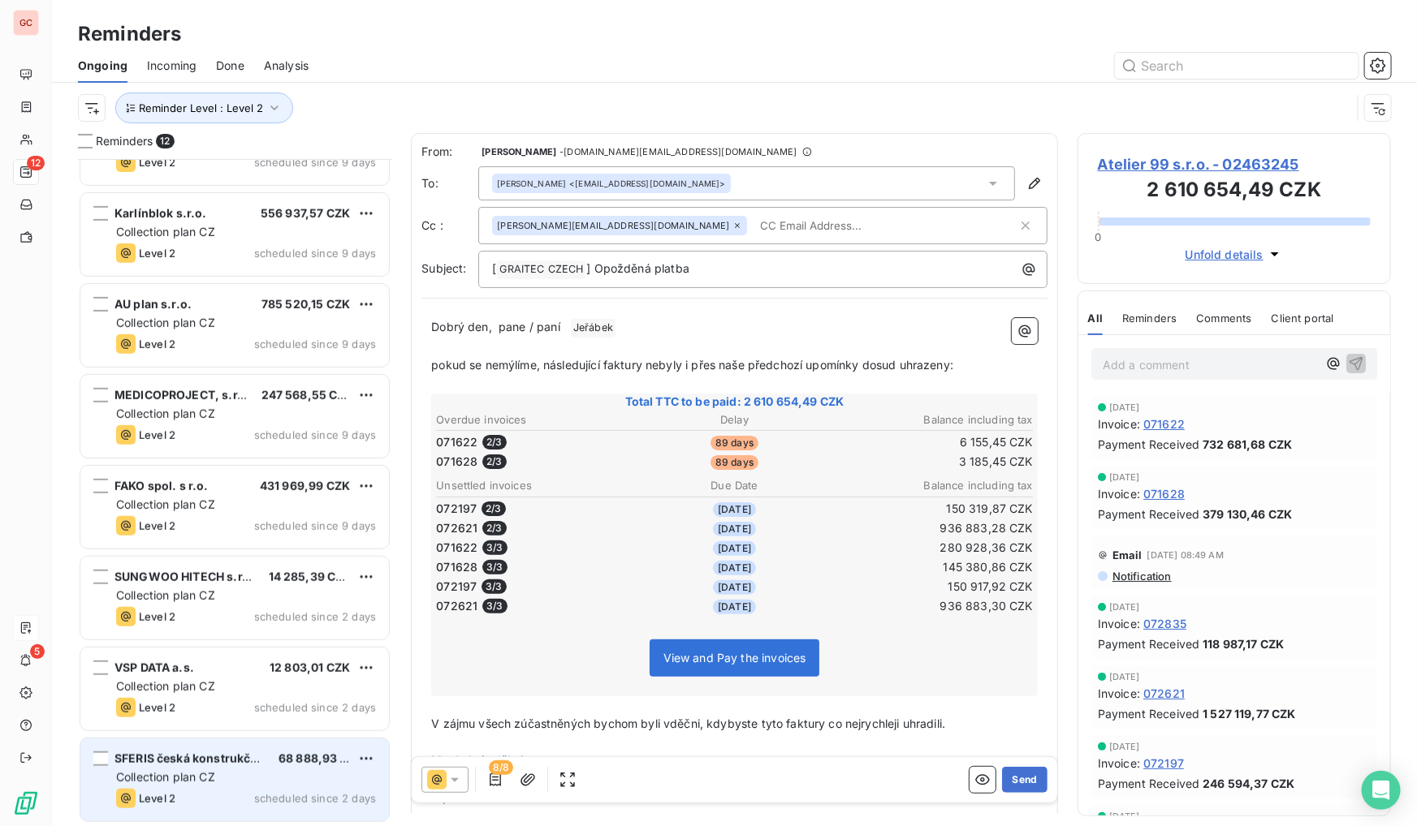
click at [252, 772] on div "Collection plan CZ" at bounding box center [246, 778] width 260 height 16
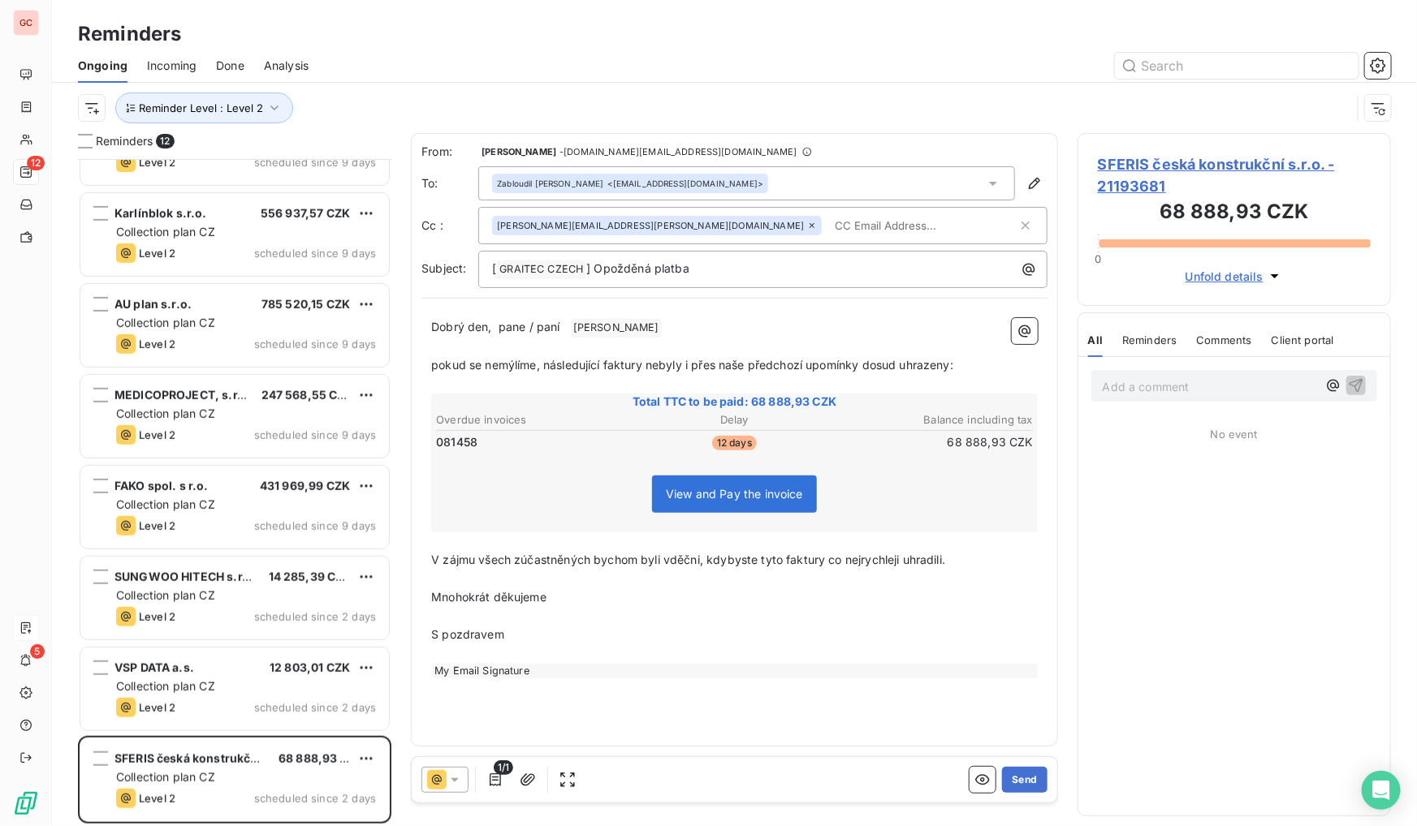
click at [807, 222] on icon at bounding box center [812, 226] width 10 height 10
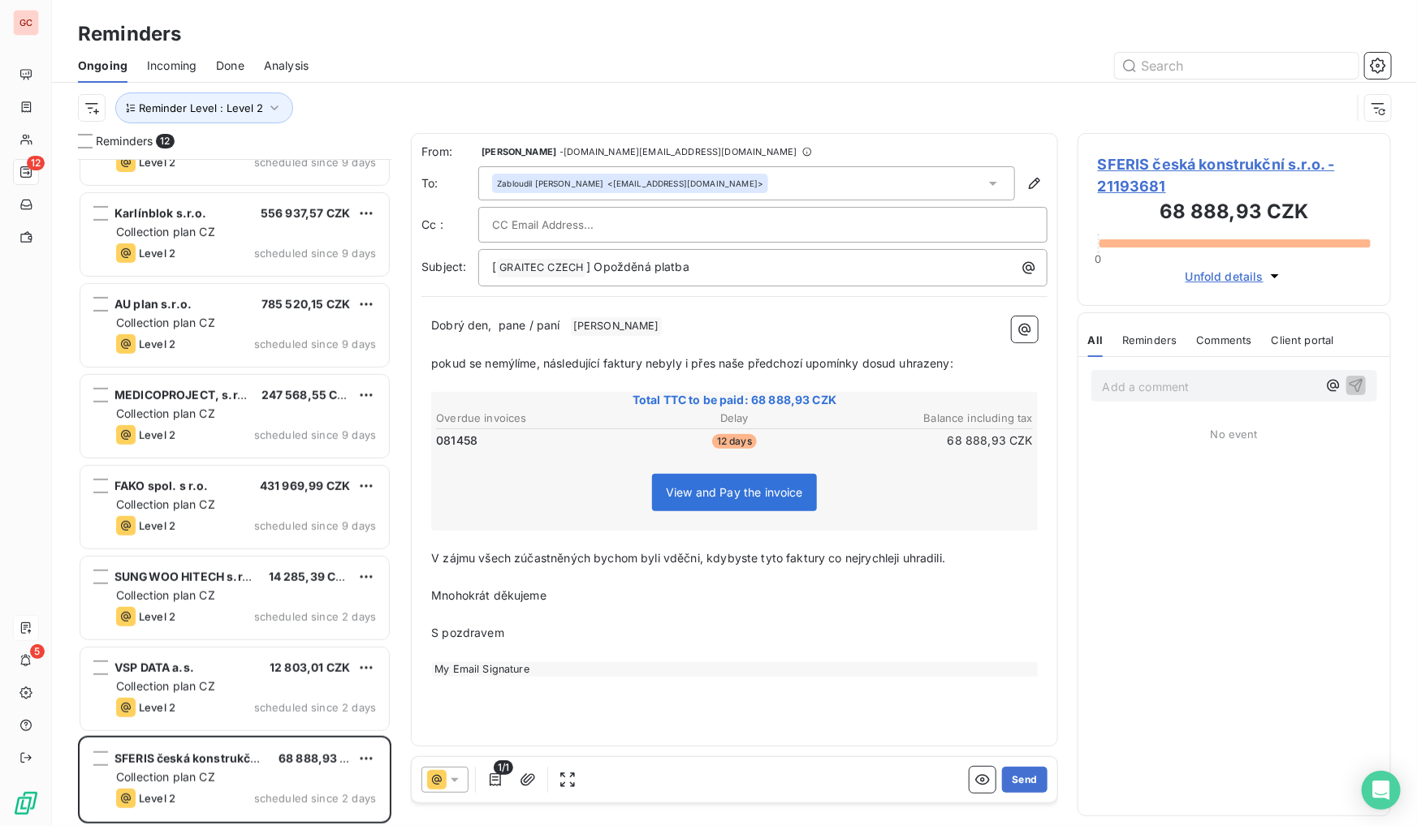
click at [456, 784] on icon at bounding box center [455, 780] width 16 height 16
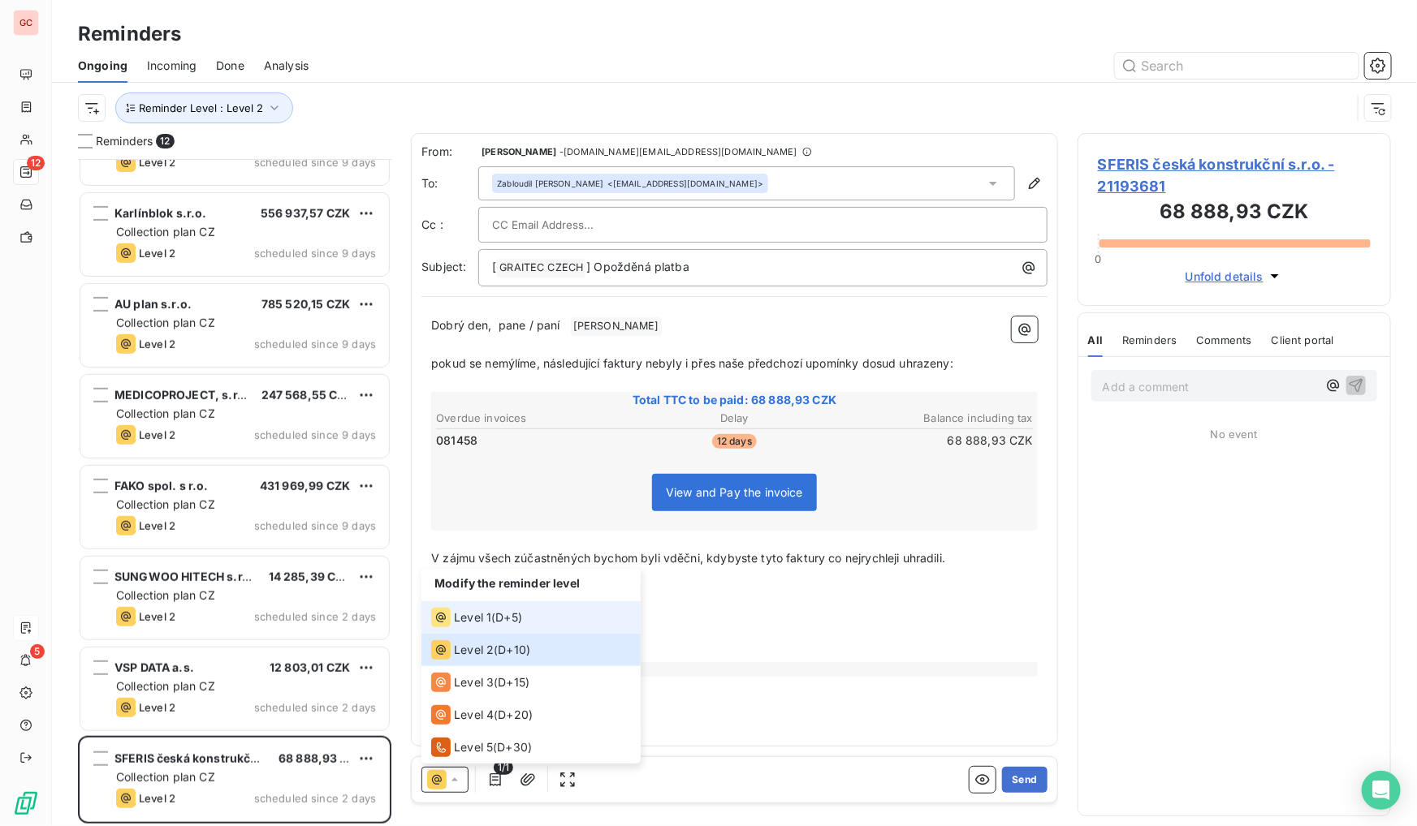
click at [495, 613] on div "Level 1 ( D+5 )" at bounding box center [476, 617] width 91 height 19
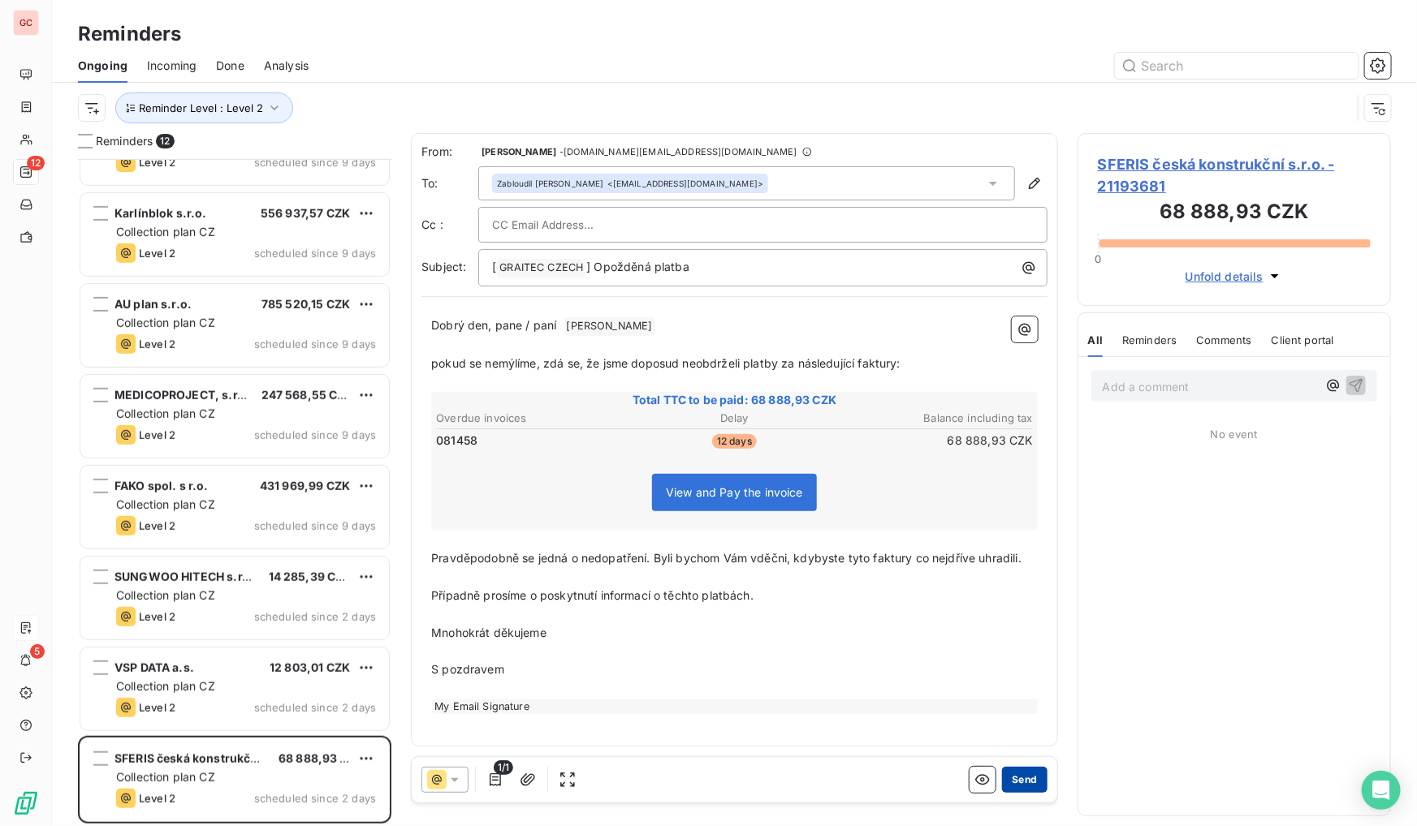
click at [1036, 779] on button "Send" at bounding box center [1024, 780] width 45 height 26
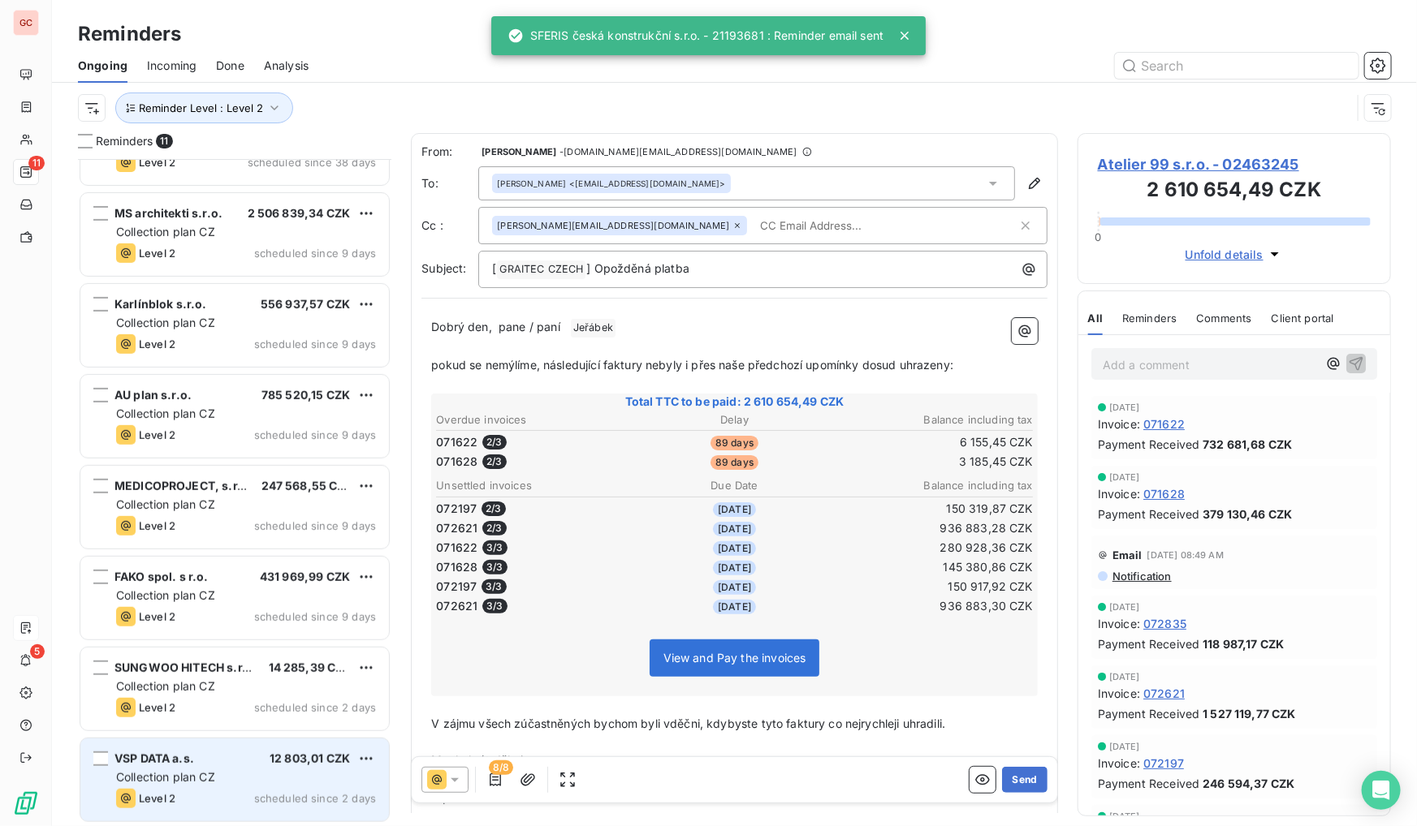
scroll to position [333, 0]
click at [263, 770] on div "Collection plan CZ" at bounding box center [246, 778] width 260 height 16
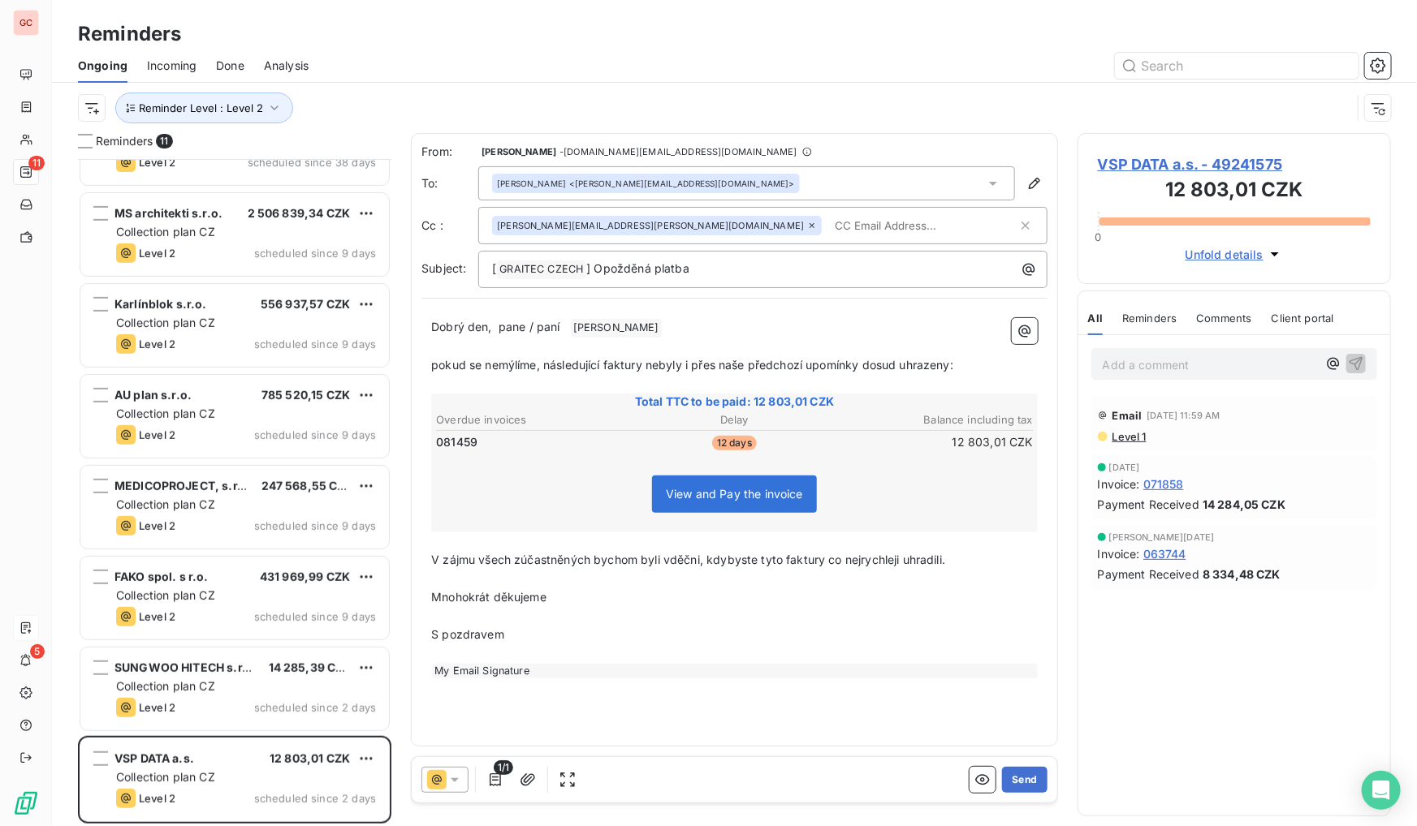
click at [449, 776] on icon at bounding box center [455, 780] width 16 height 16
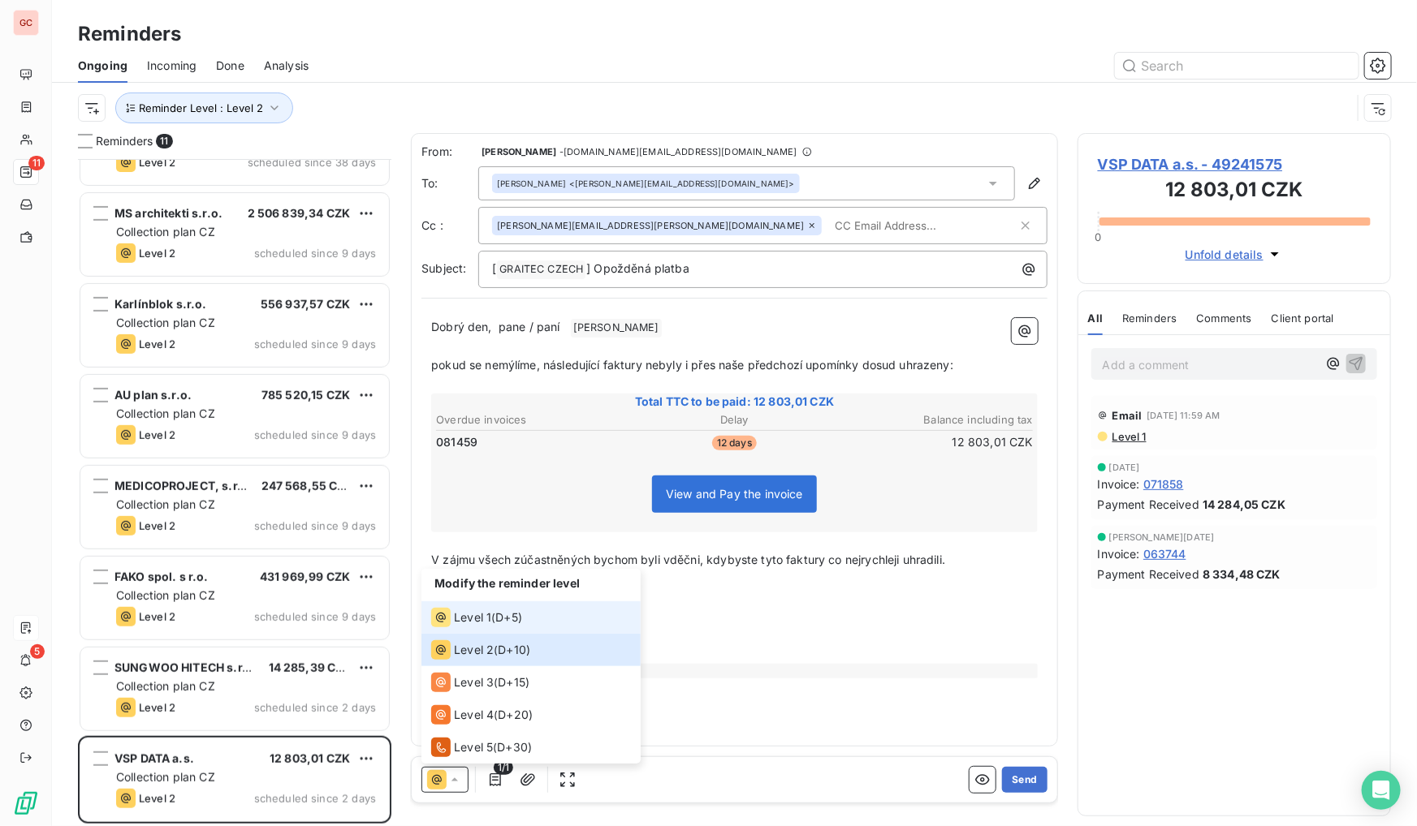
click at [511, 626] on div "Level 1 ( D+5 )" at bounding box center [476, 617] width 91 height 19
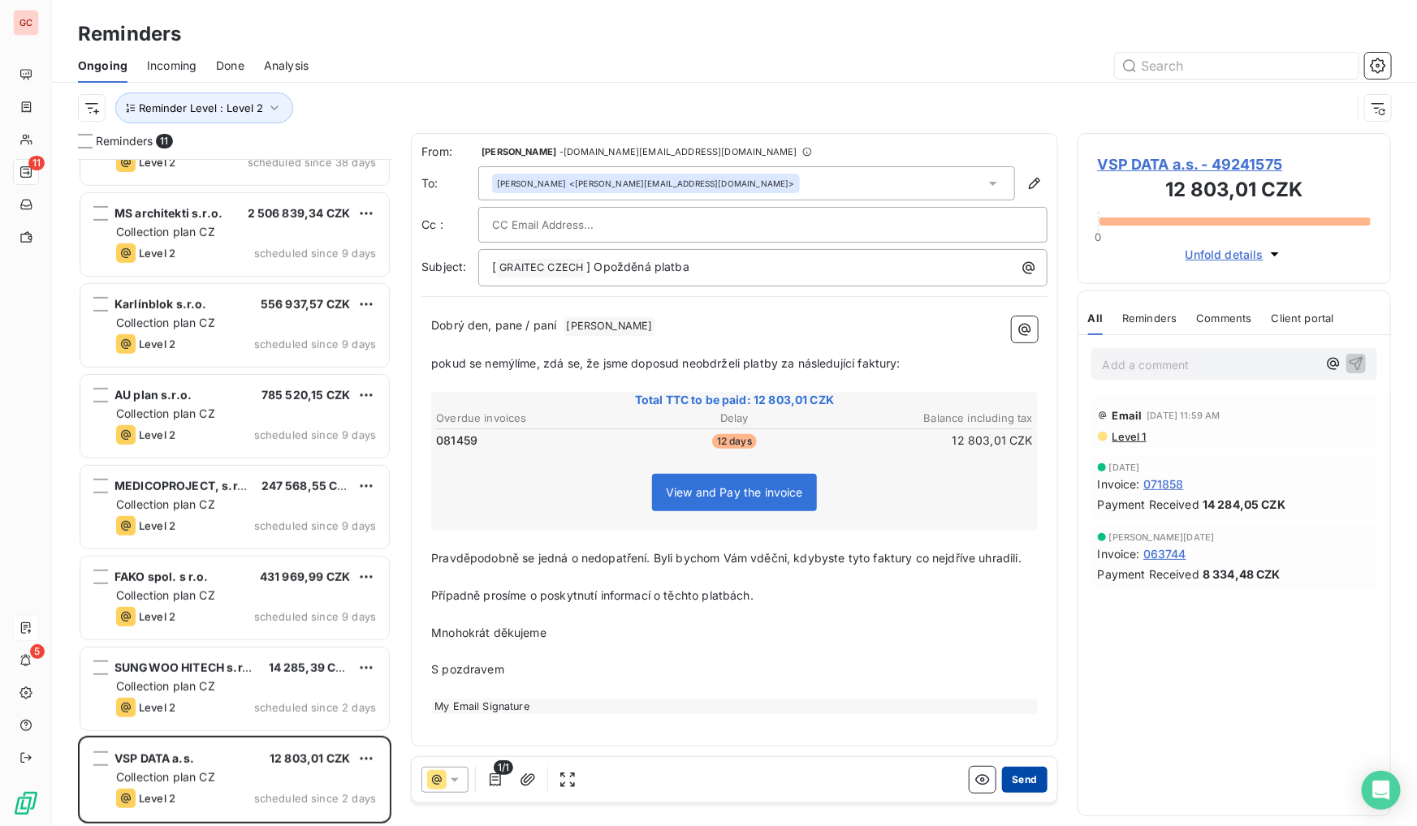
click at [1038, 778] on button "Send" at bounding box center [1024, 780] width 45 height 26
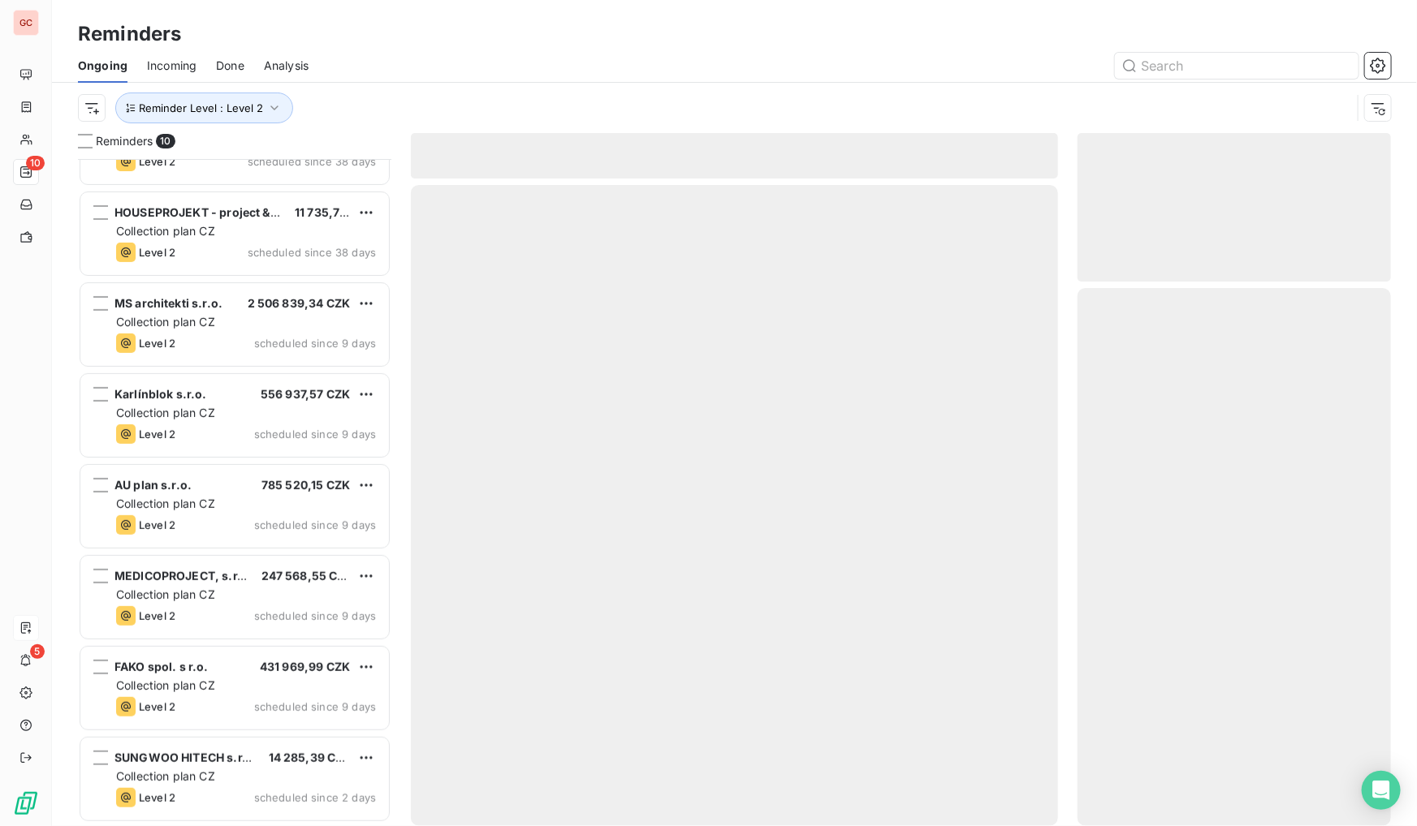
scroll to position [242, 0]
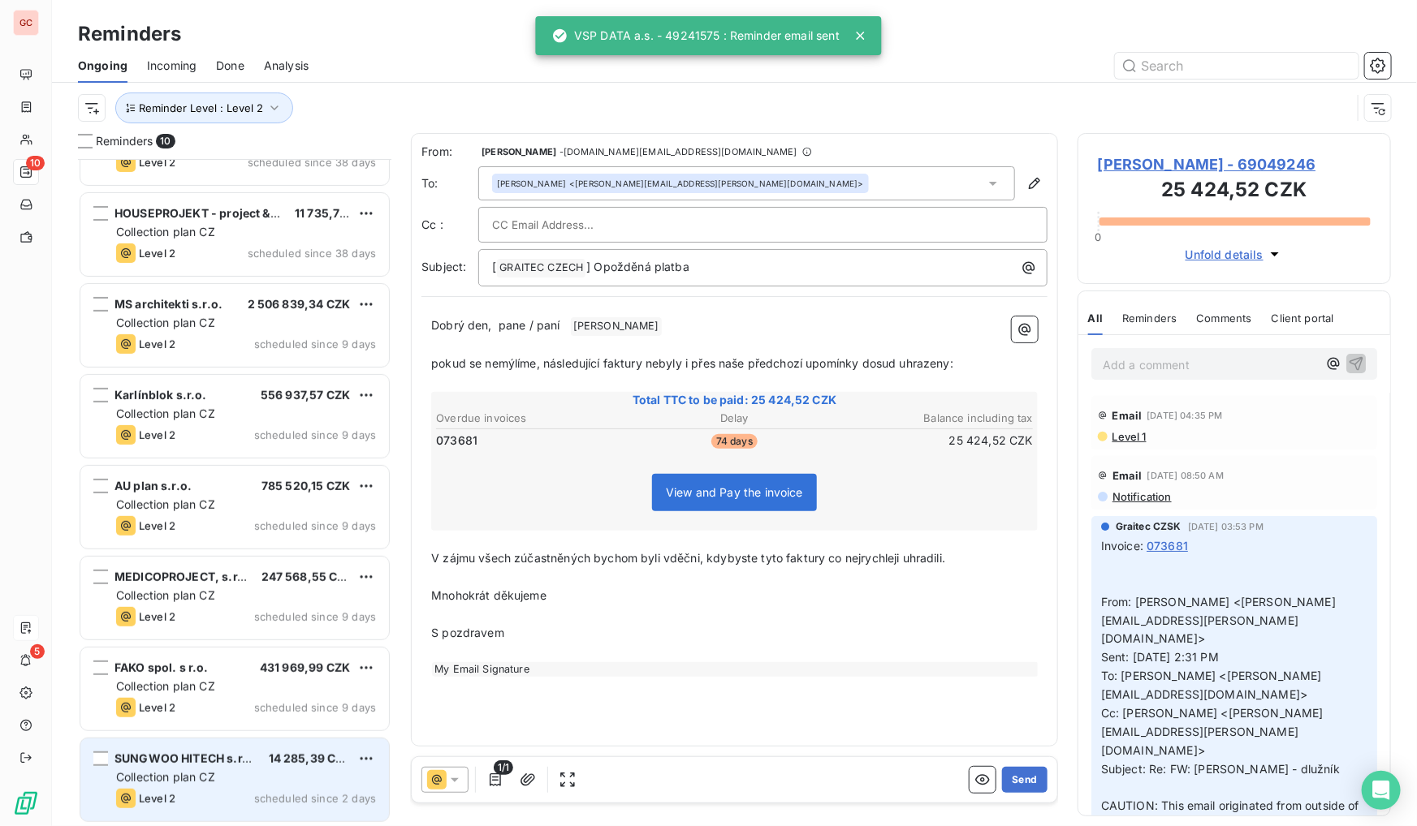
click at [218, 776] on div "Collection plan CZ" at bounding box center [246, 778] width 260 height 16
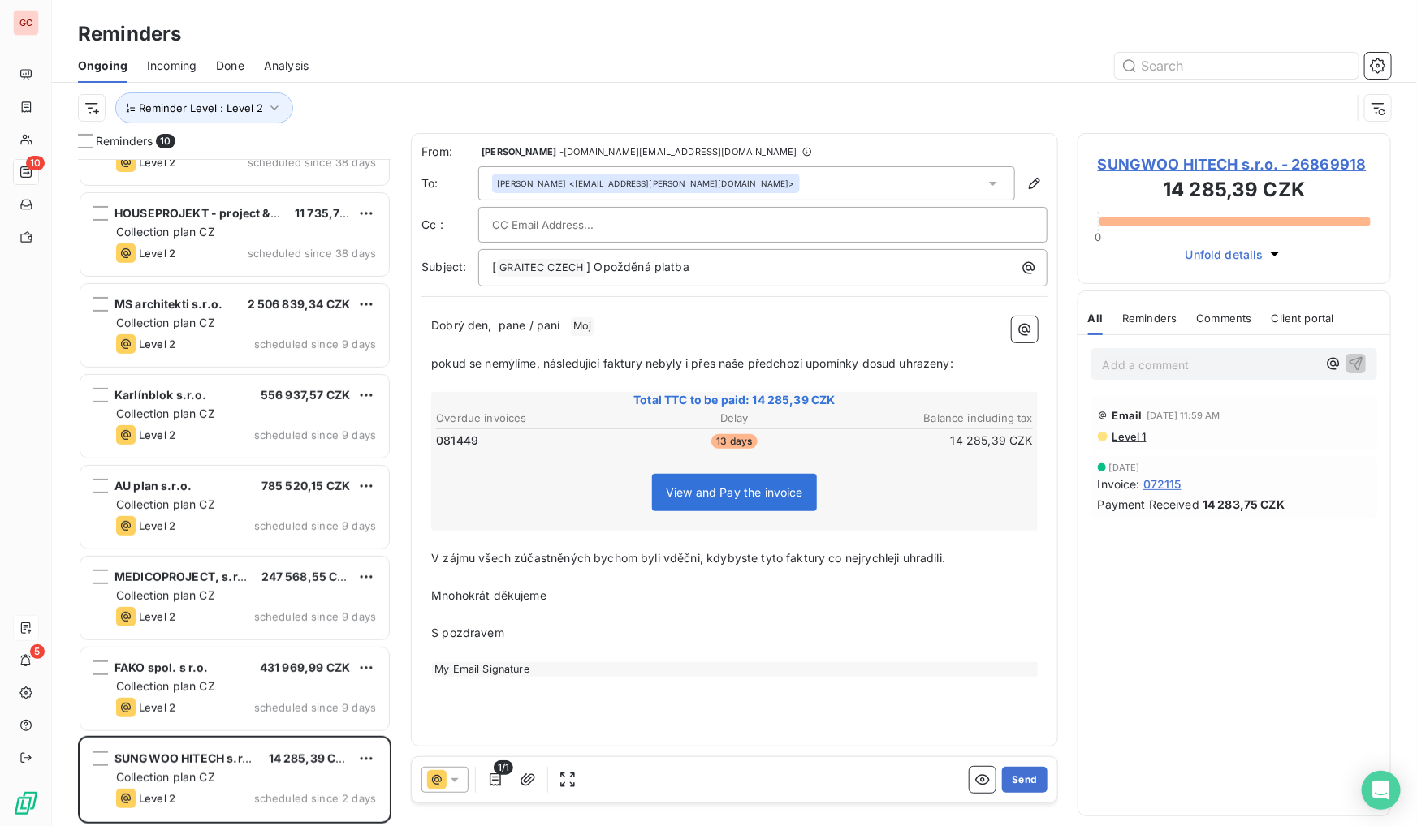
click at [448, 773] on icon at bounding box center [455, 780] width 16 height 16
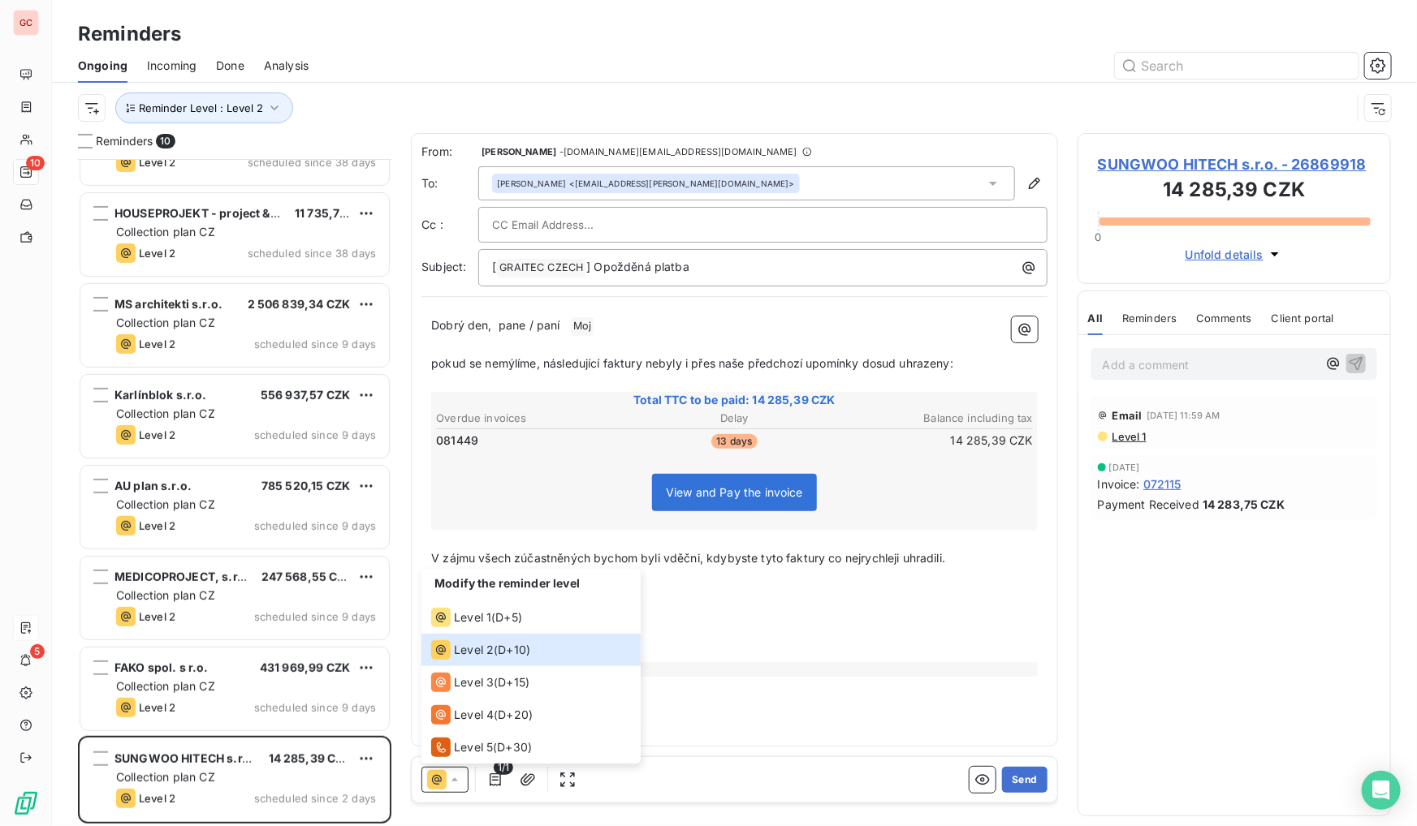
click at [1148, 398] on div "Email [DATE] 11:59 AM Level 1" at bounding box center [1234, 423] width 286 height 54
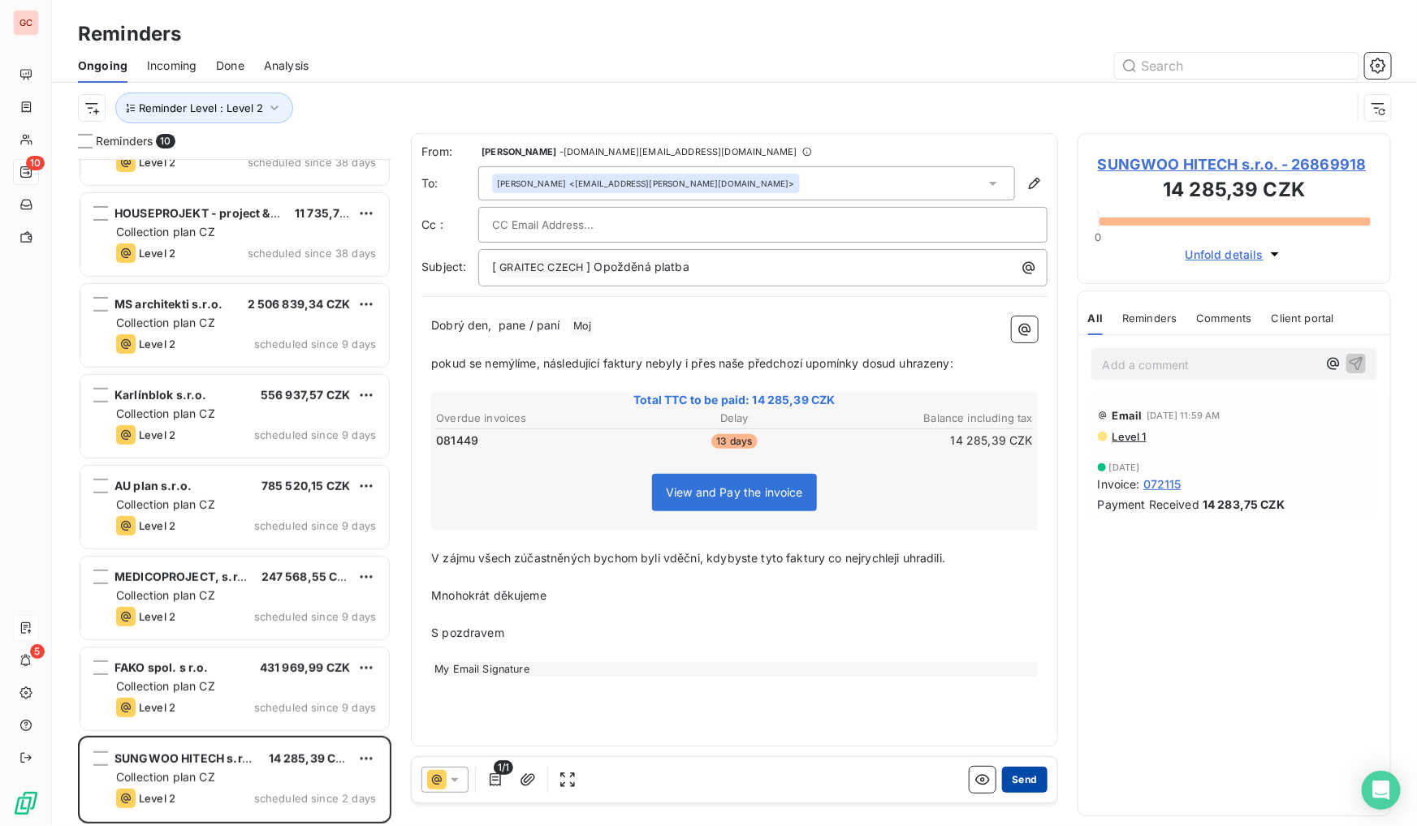
click at [1028, 783] on button "Send" at bounding box center [1024, 780] width 45 height 26
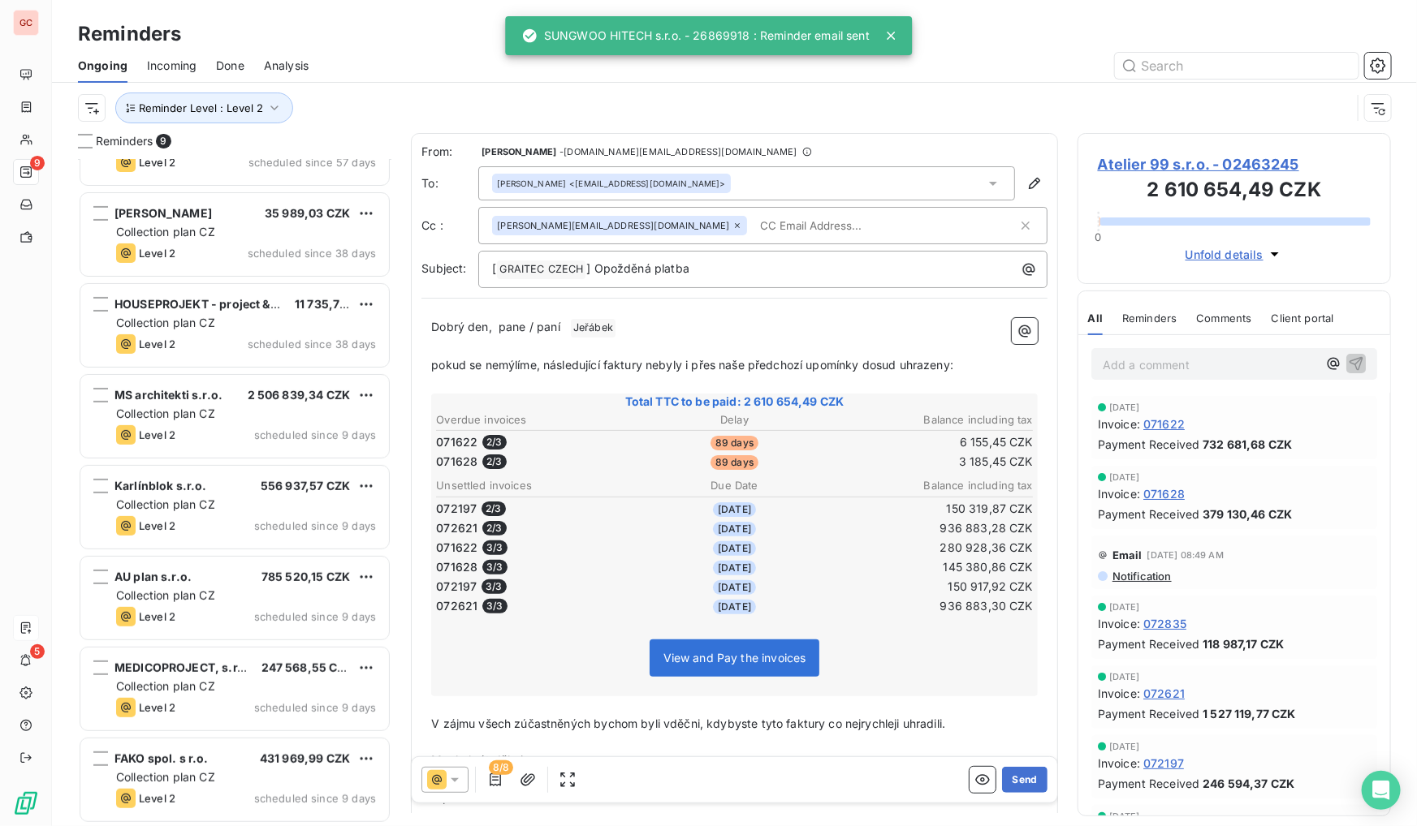
scroll to position [152, 0]
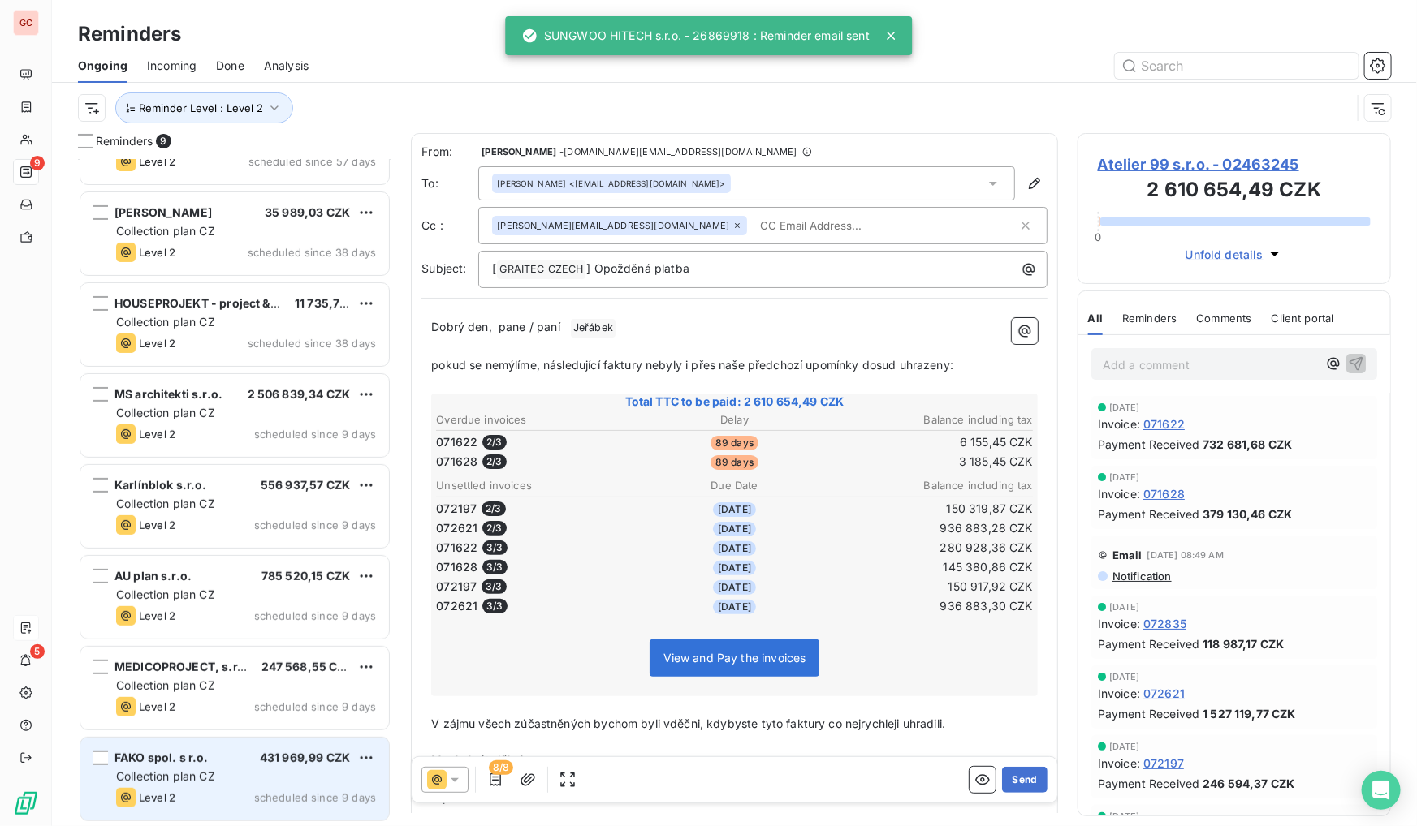
click at [236, 783] on div "Collection plan CZ" at bounding box center [246, 777] width 260 height 16
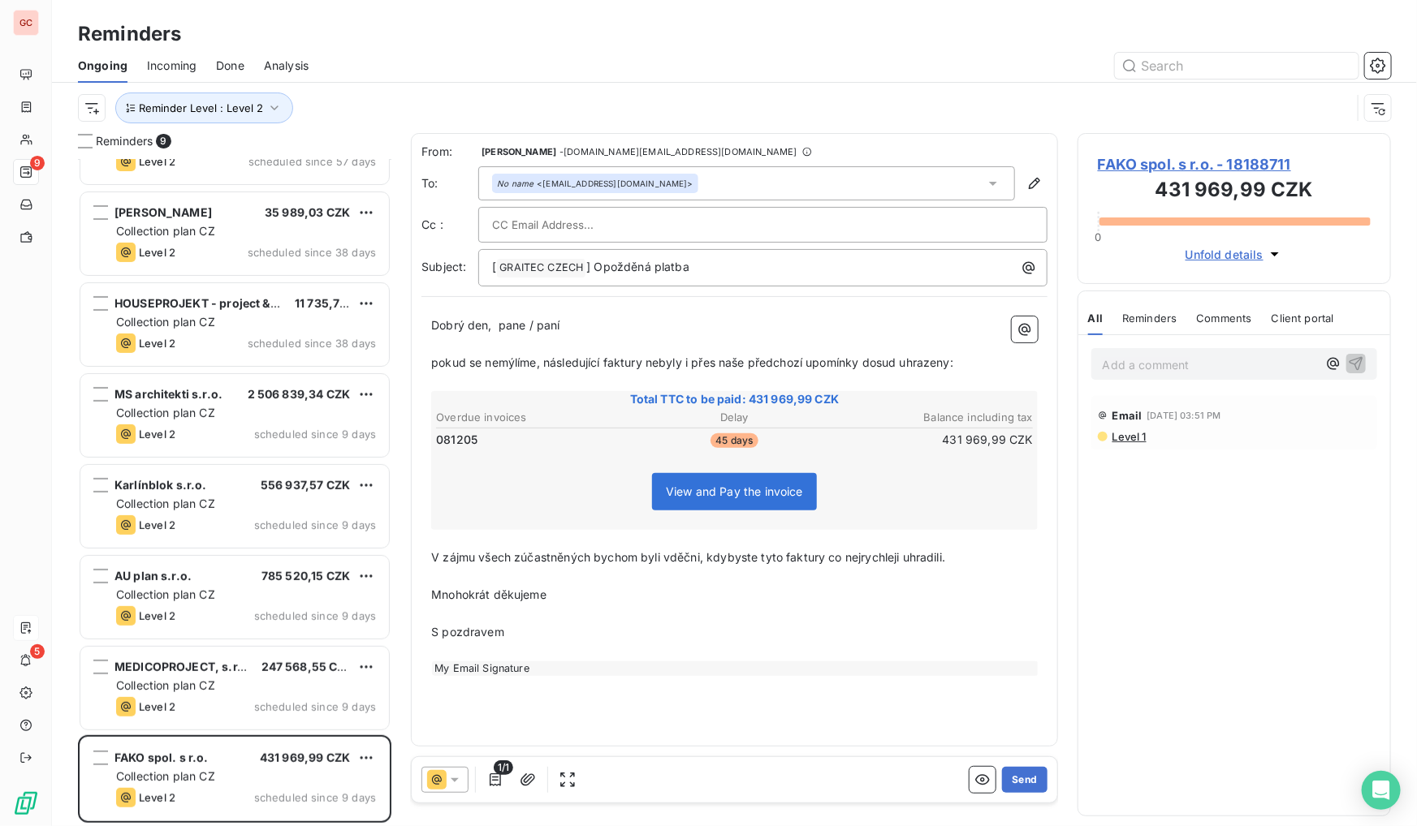
click at [1161, 157] on span "FAKO spol. s r.o. - 18188711" at bounding box center [1234, 164] width 273 height 22
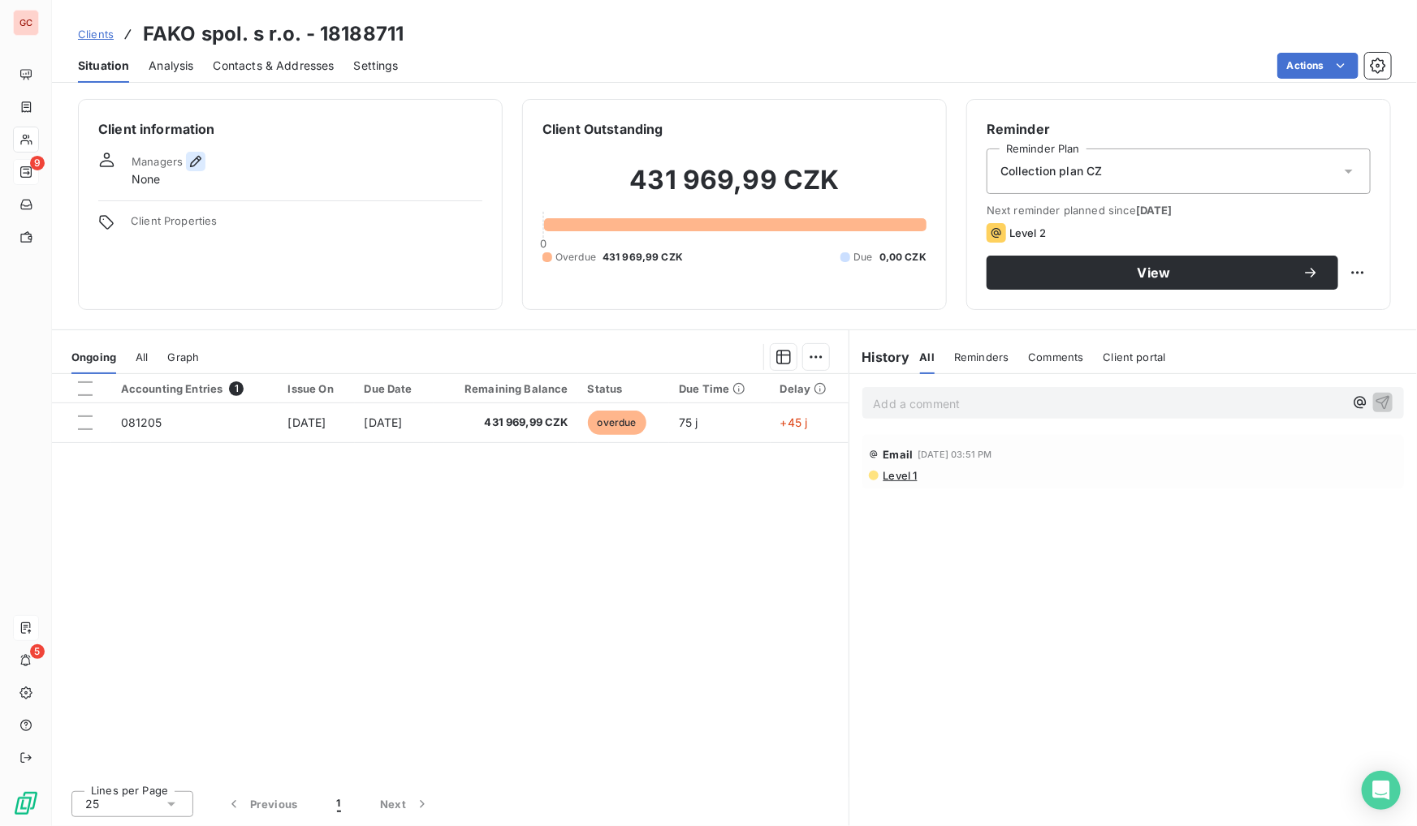
click at [195, 159] on icon "button" at bounding box center [196, 161] width 16 height 16
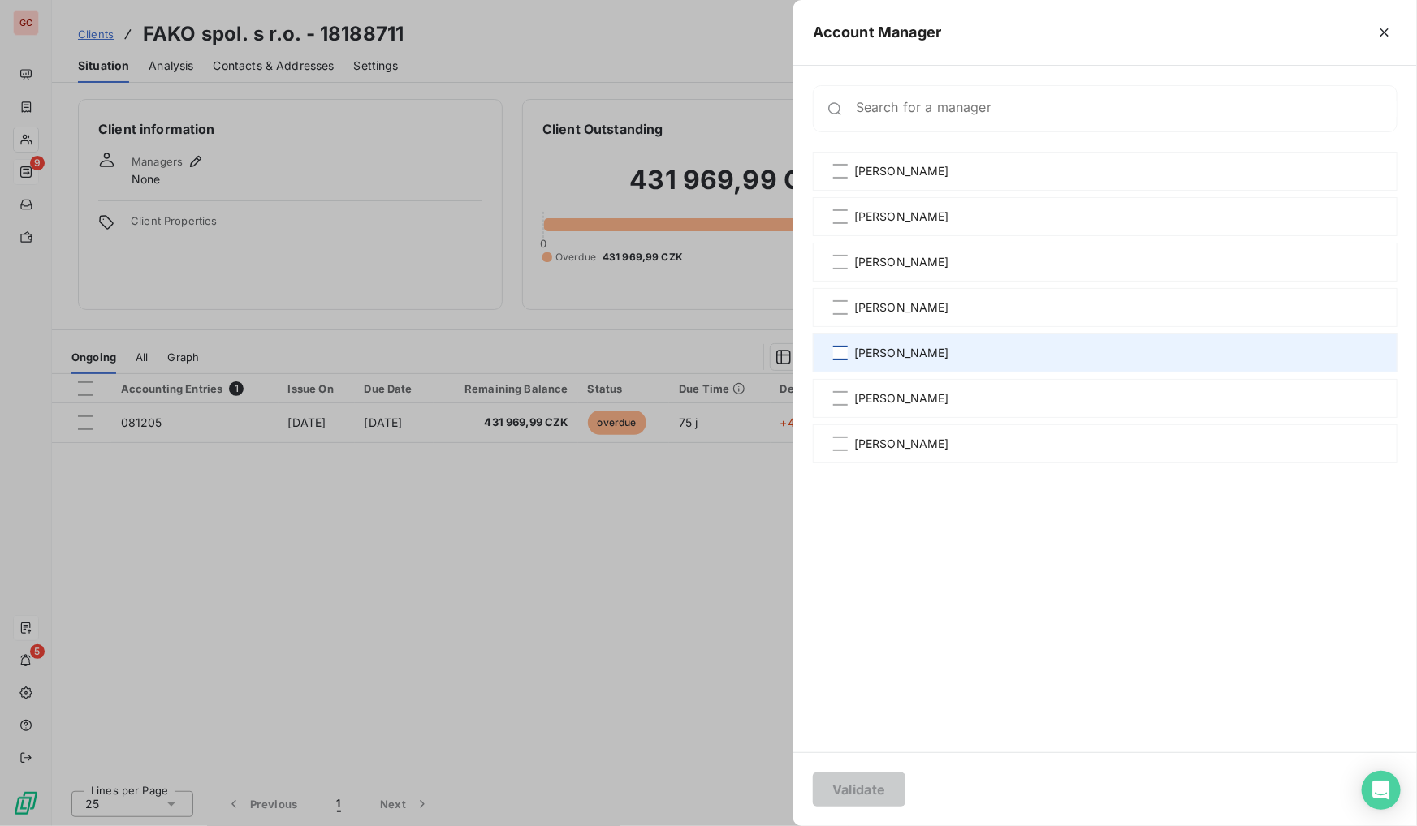
click at [841, 346] on div at bounding box center [840, 353] width 15 height 15
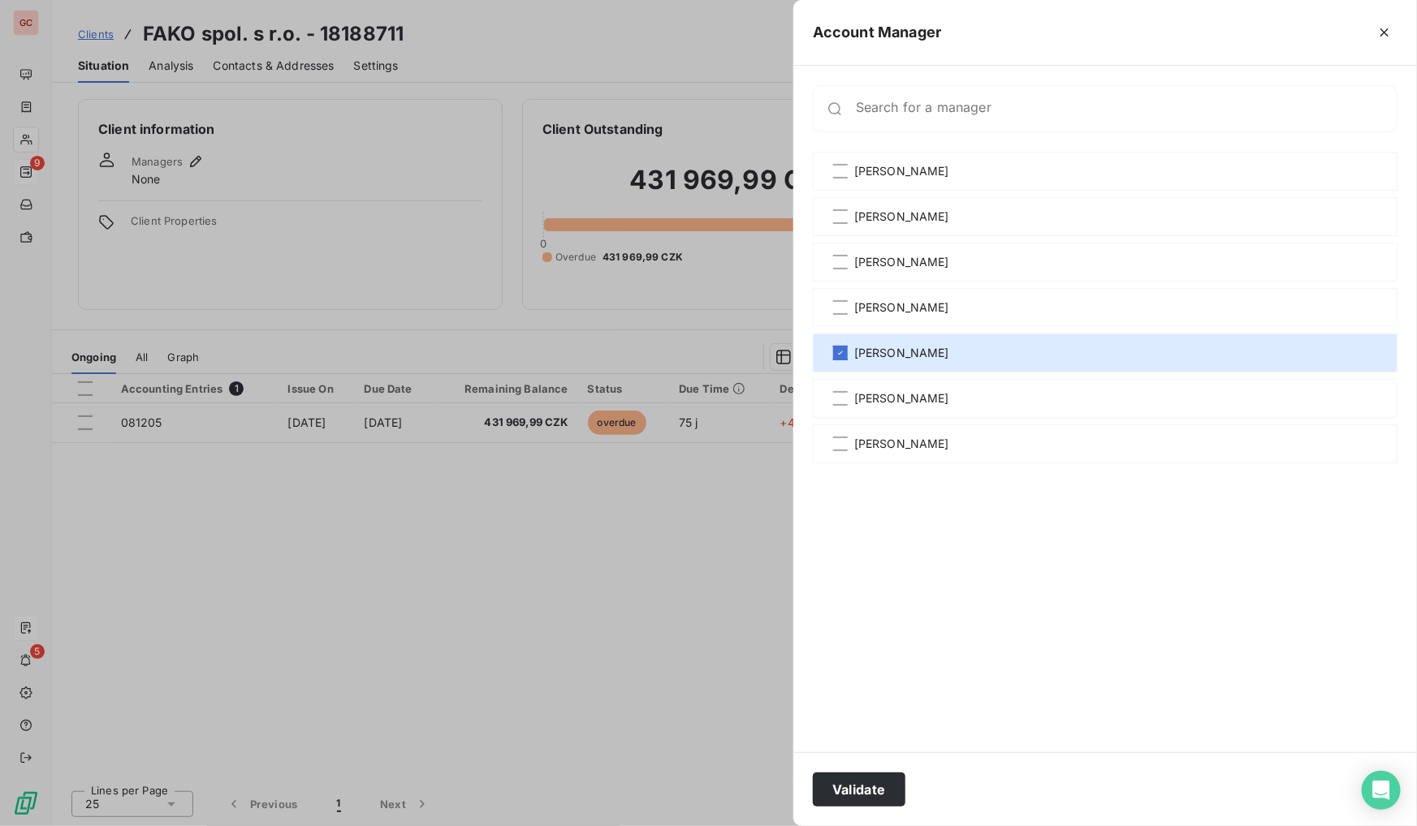
drag, startPoint x: 867, startPoint y: 795, endPoint x: 808, endPoint y: 787, distance: 59.8
click at [867, 795] on button "Validate" at bounding box center [859, 790] width 93 height 34
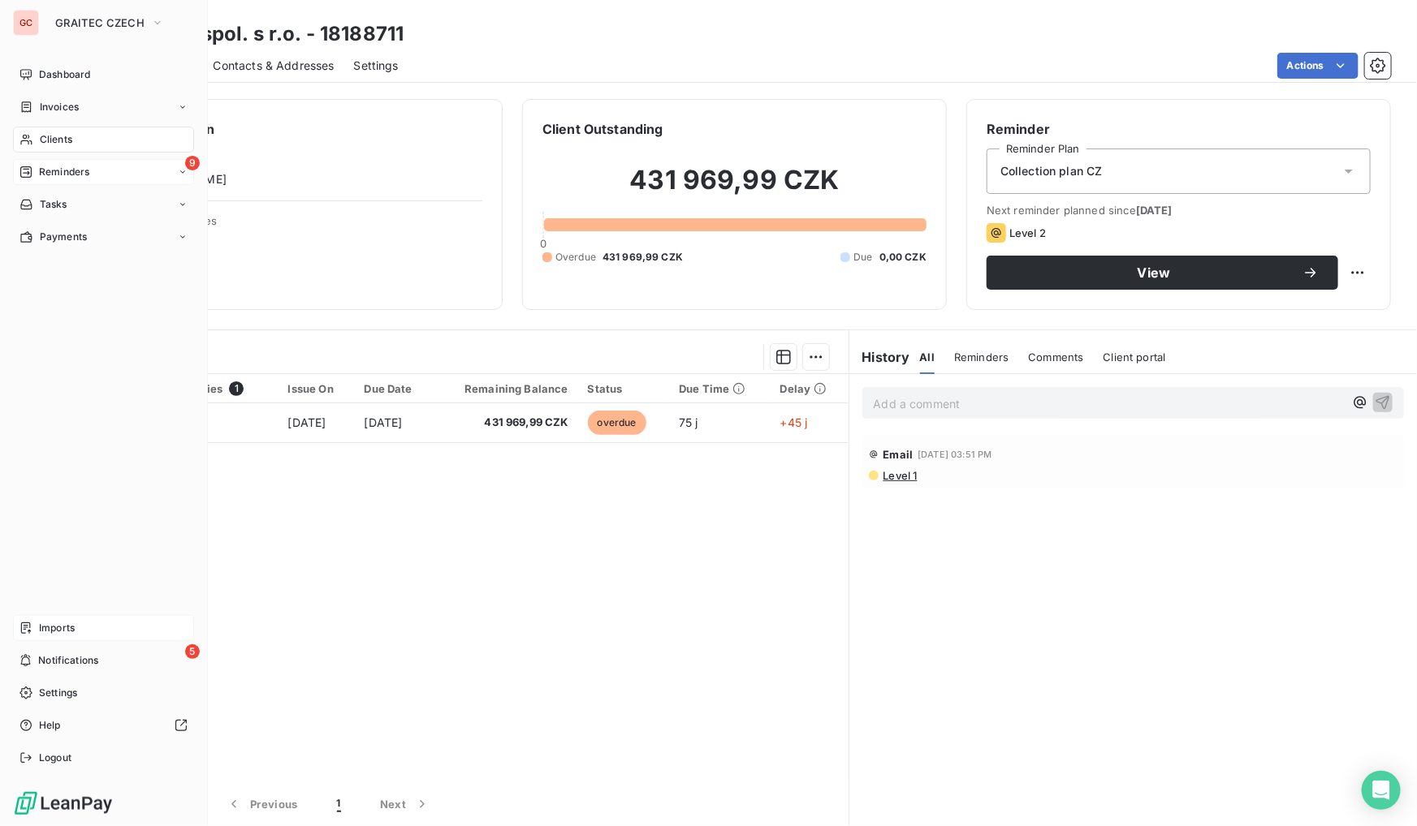
click at [67, 174] on span "Reminders" at bounding box center [64, 172] width 50 height 15
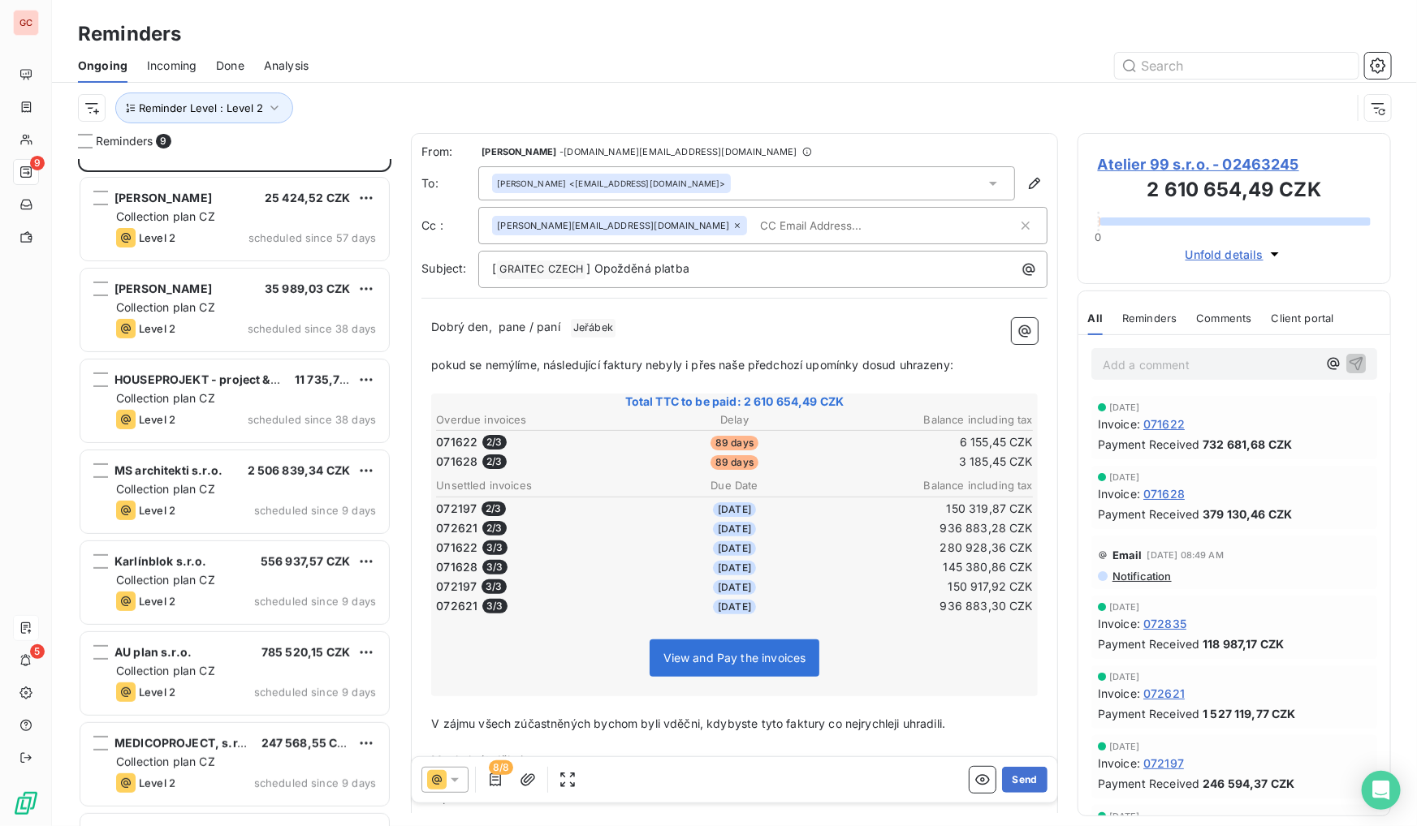
scroll to position [152, 0]
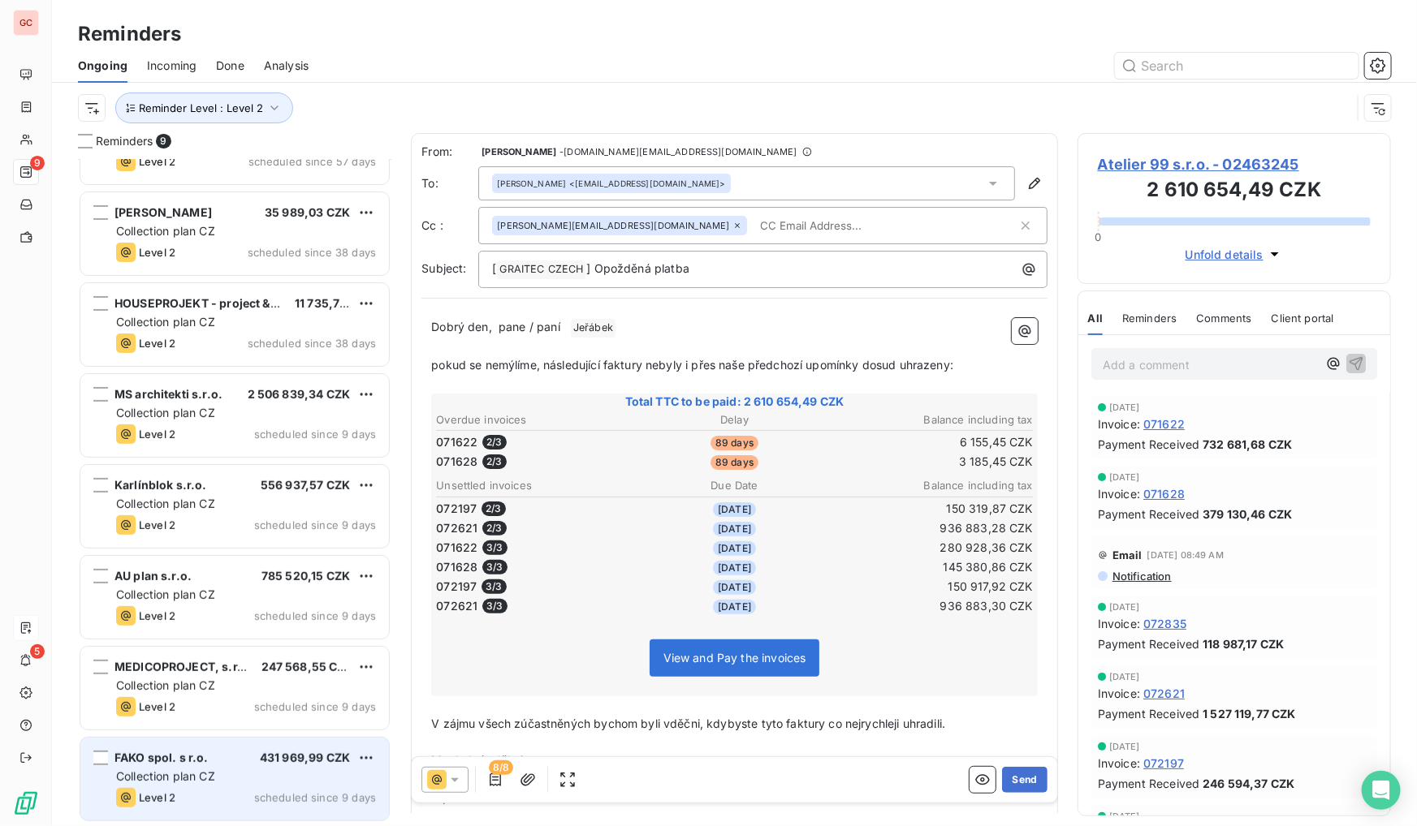
click at [187, 781] on span "Collection plan CZ" at bounding box center [165, 777] width 99 height 14
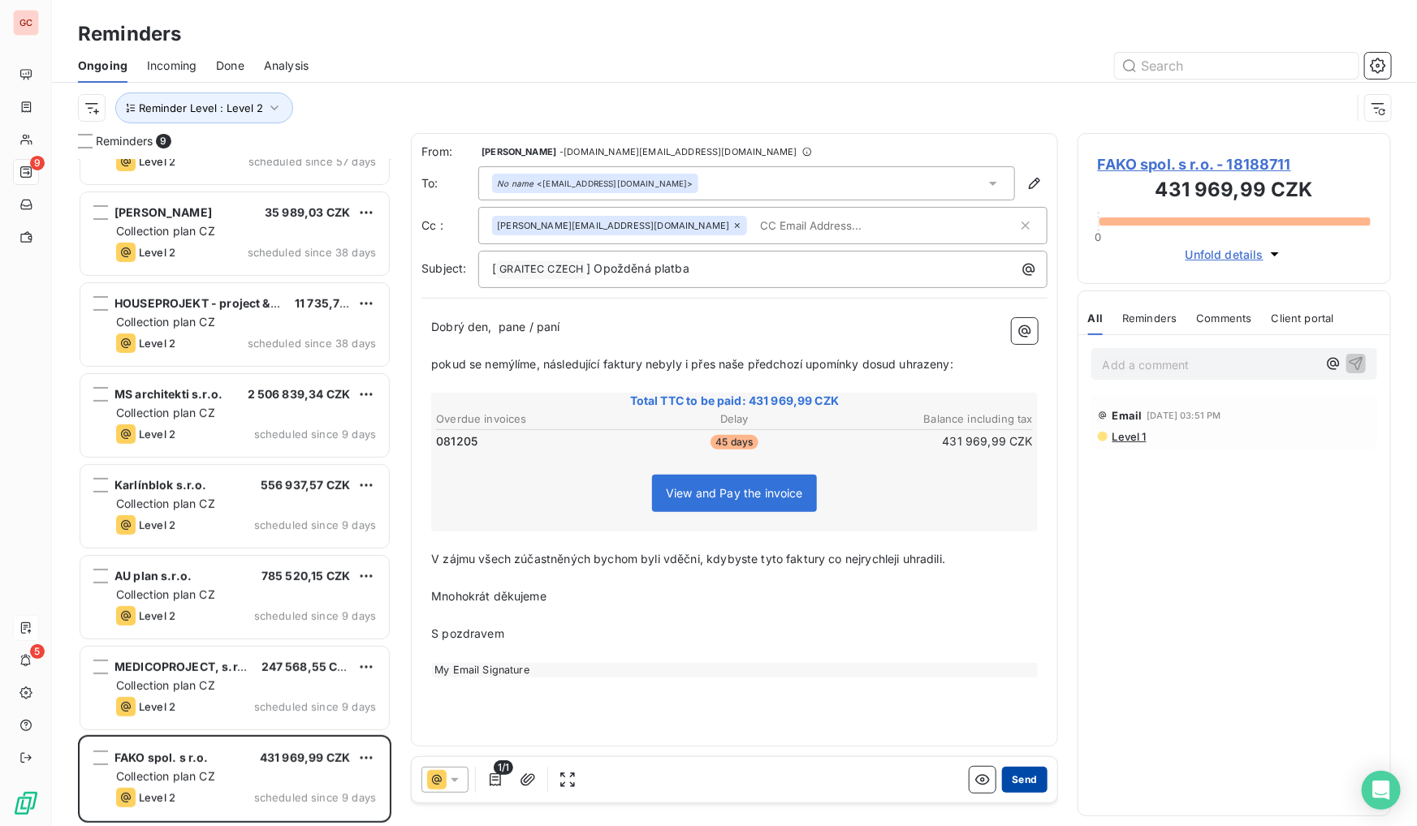
click at [1020, 788] on button "Send" at bounding box center [1024, 780] width 45 height 26
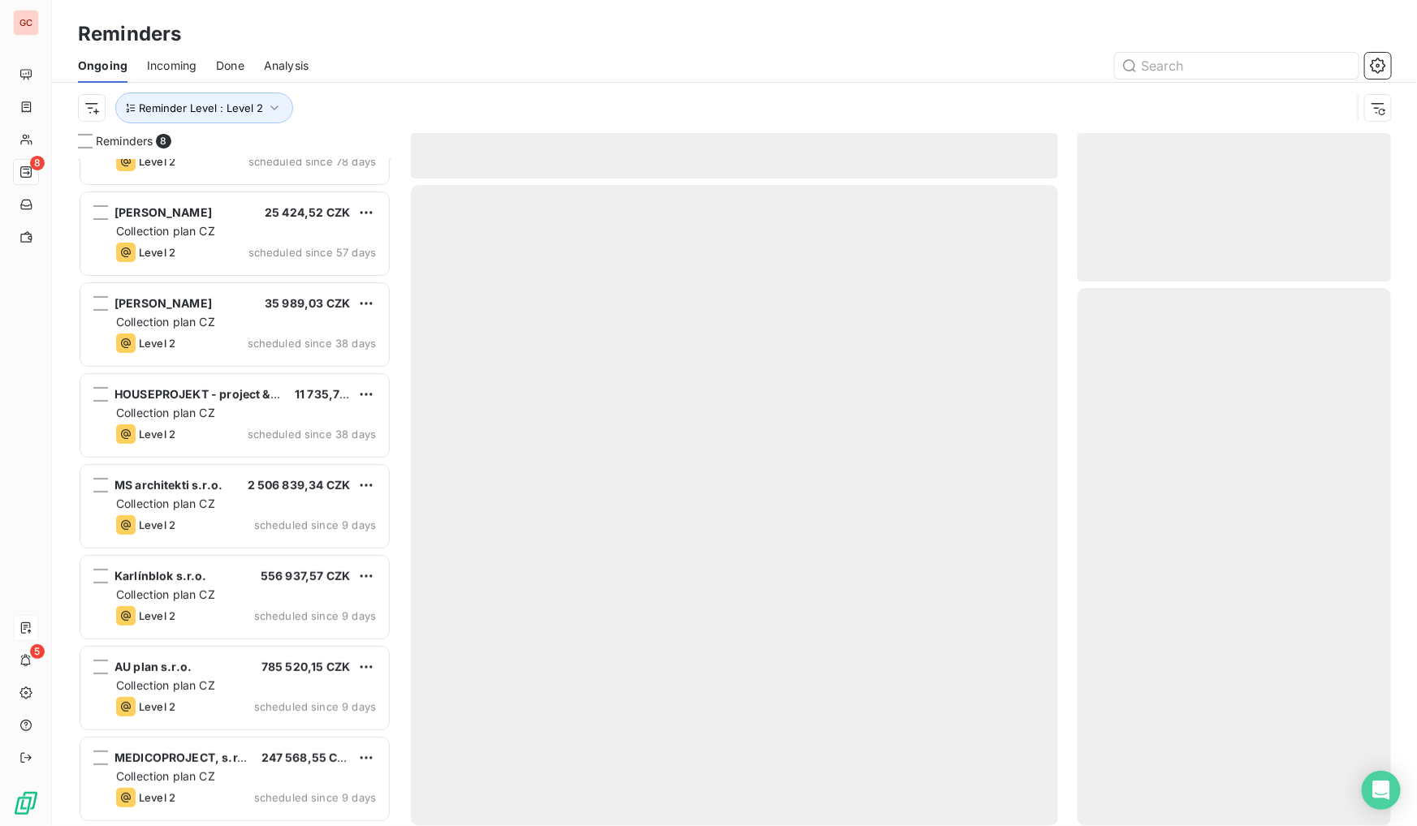
scroll to position [59, 0]
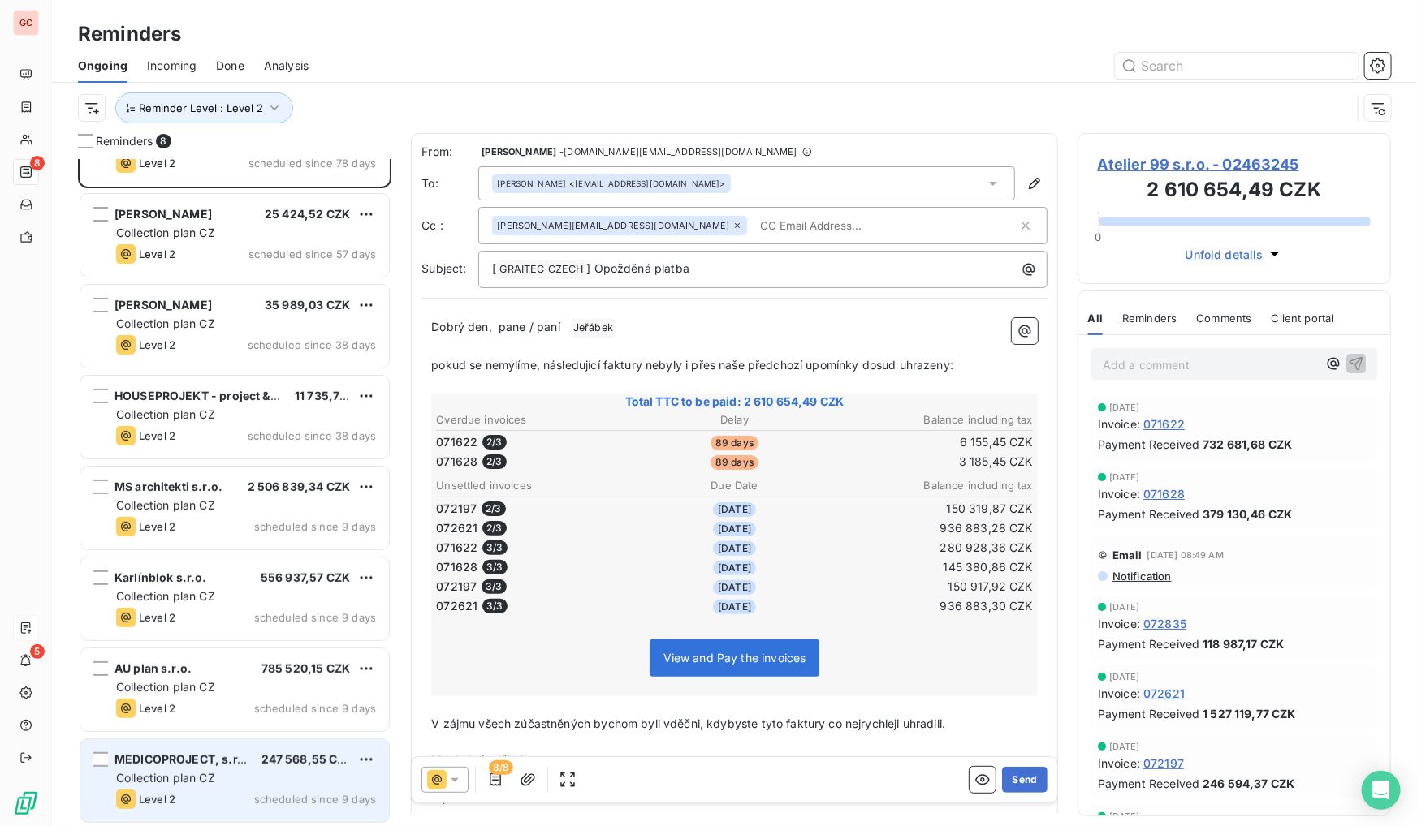
click at [235, 783] on div "Collection plan CZ" at bounding box center [246, 778] width 260 height 16
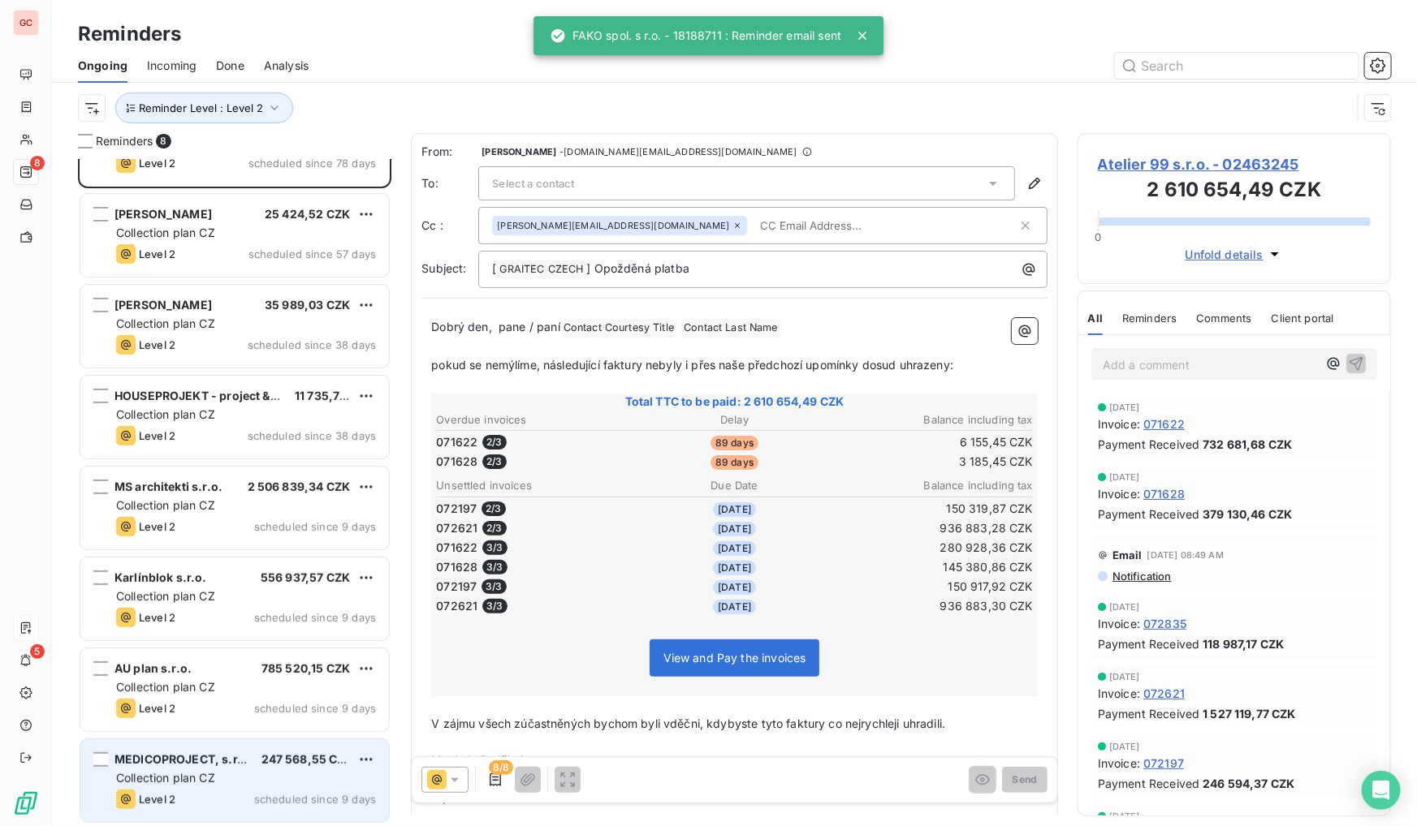
scroll to position [61, 0]
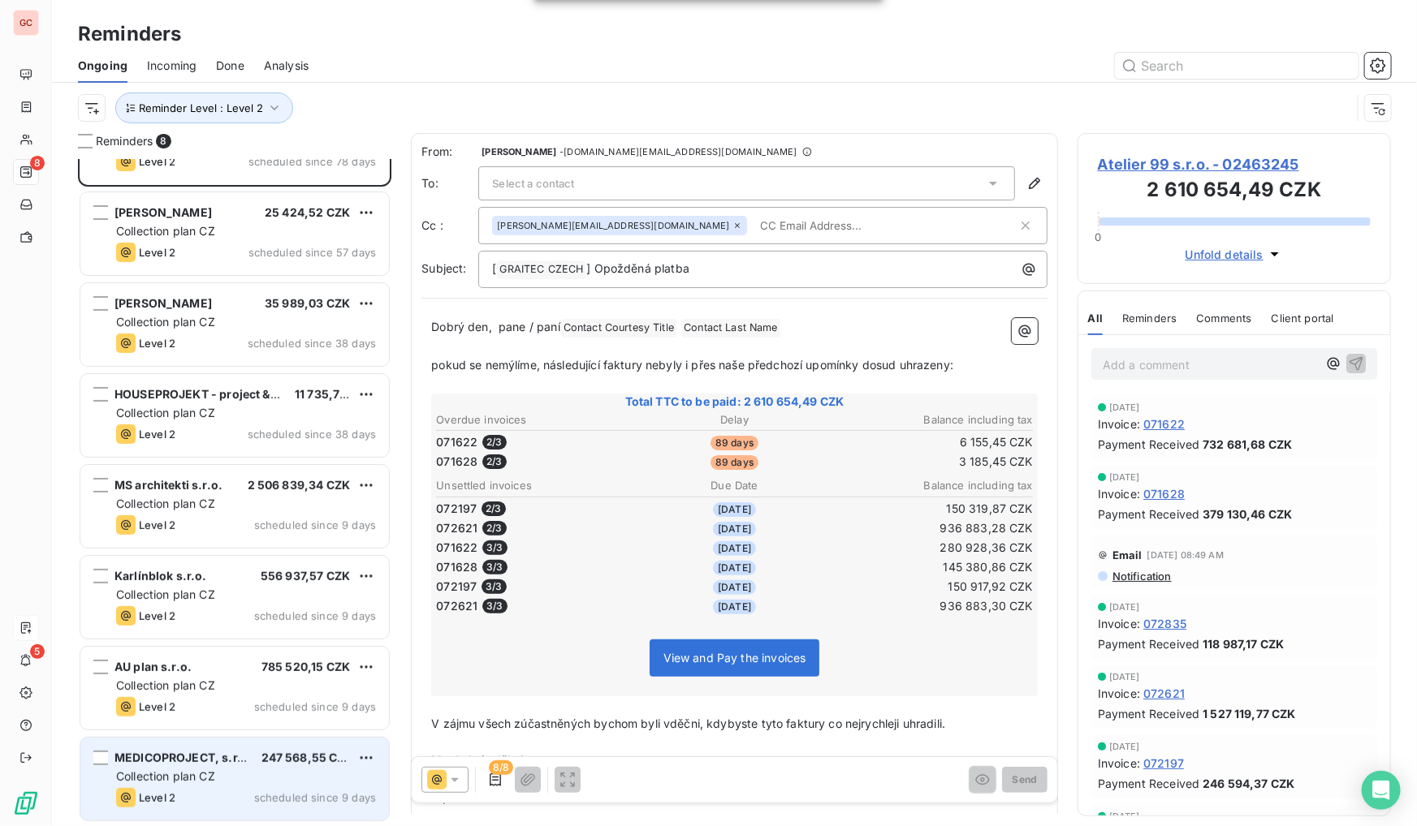
click at [262, 784] on div "Collection plan CZ" at bounding box center [246, 777] width 260 height 16
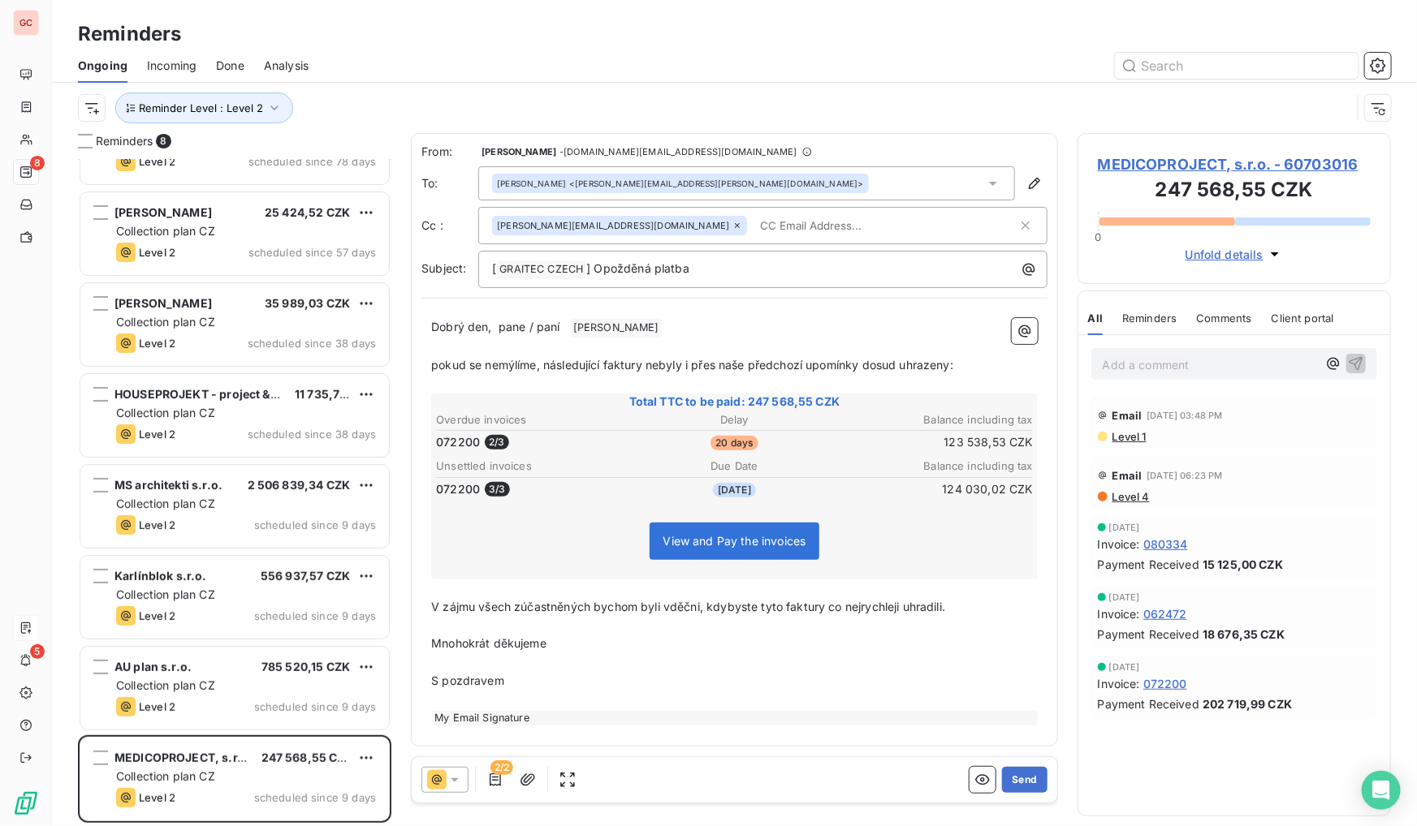
click at [459, 786] on icon at bounding box center [455, 780] width 16 height 16
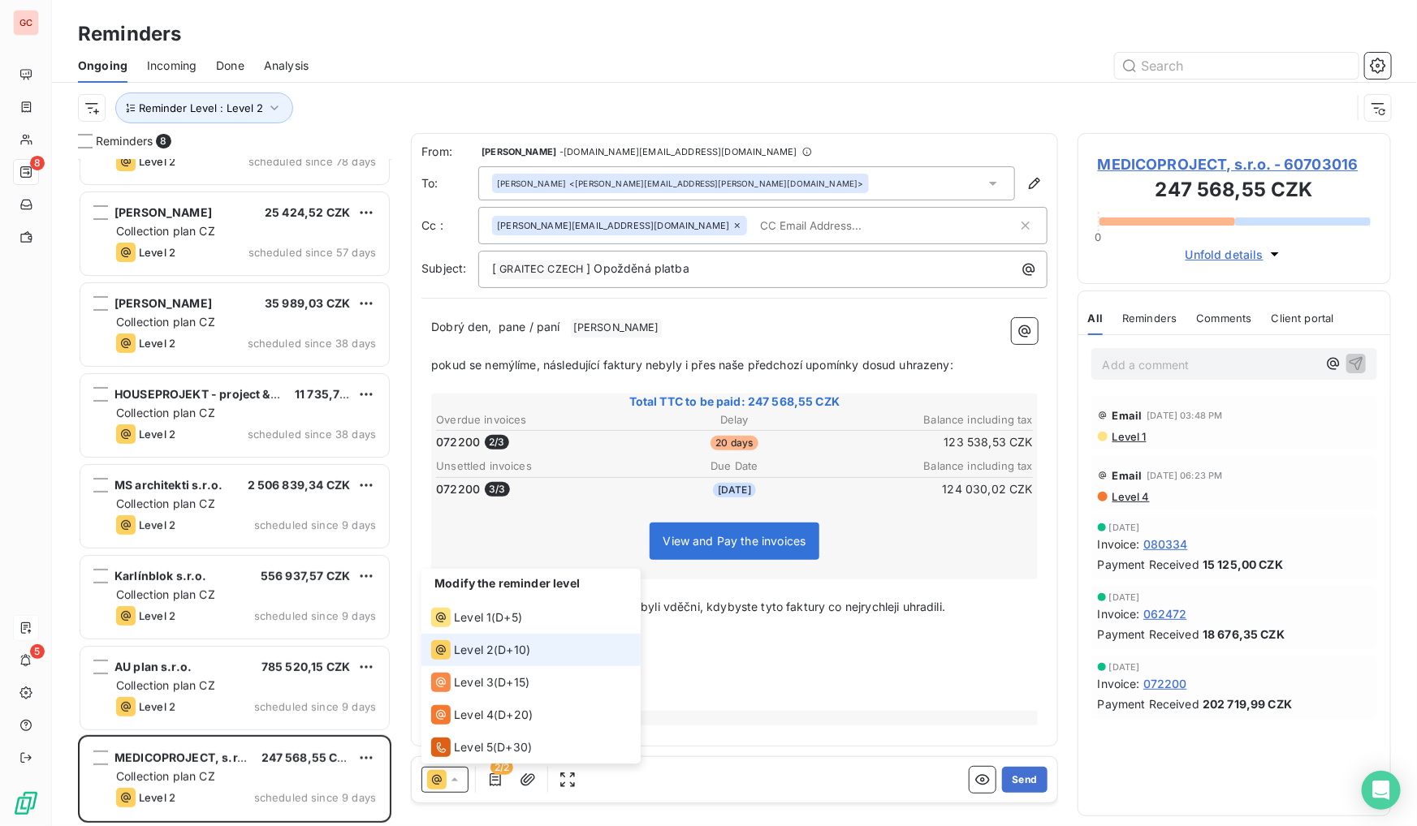
click at [479, 783] on div "Modify the reminder level Level 1 ( D+5 ) Level 2 ( D+10 ) Level 3 ( D+15 ) Lev…" at bounding box center [500, 780] width 159 height 26
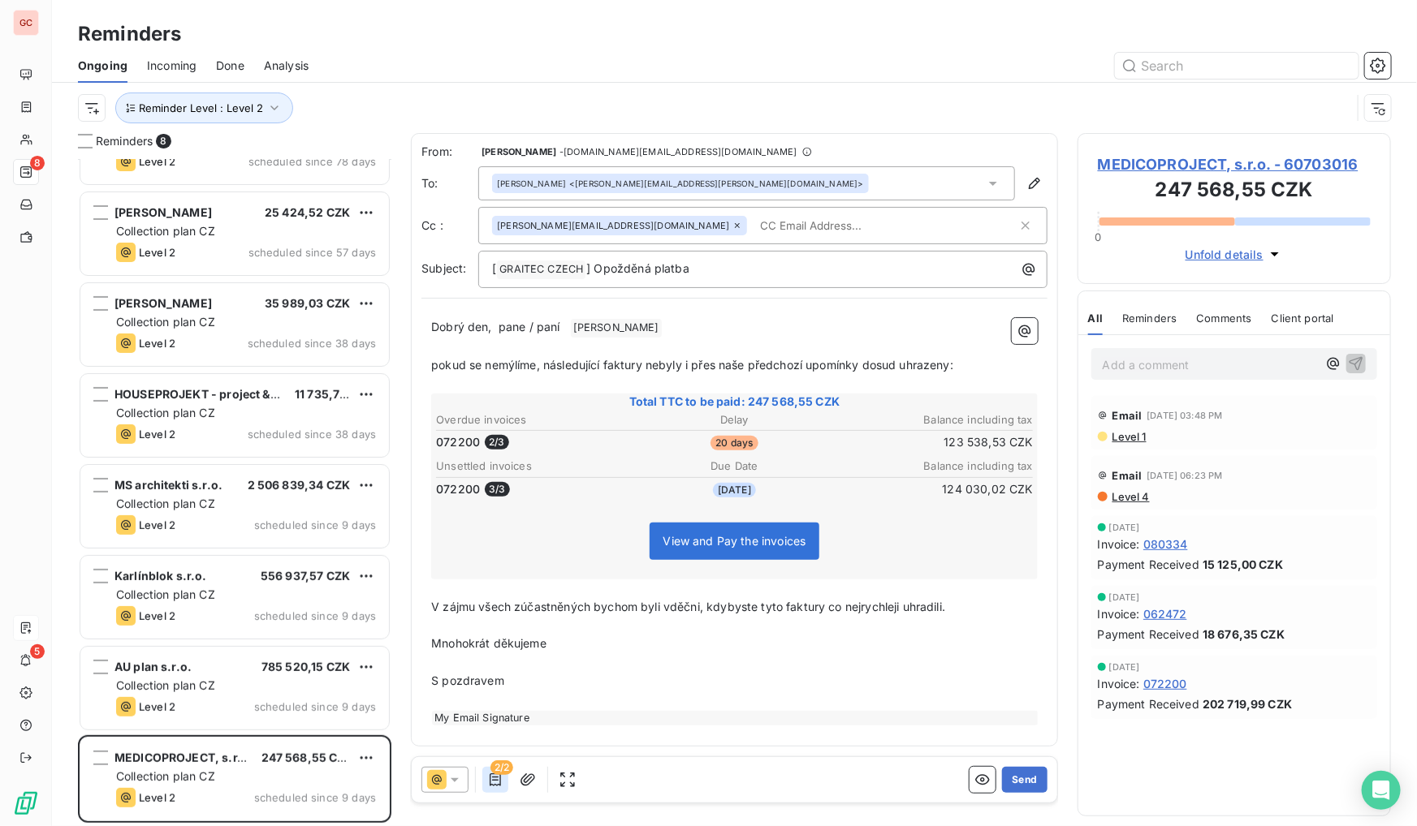
click at [491, 783] on icon "button" at bounding box center [495, 780] width 16 height 16
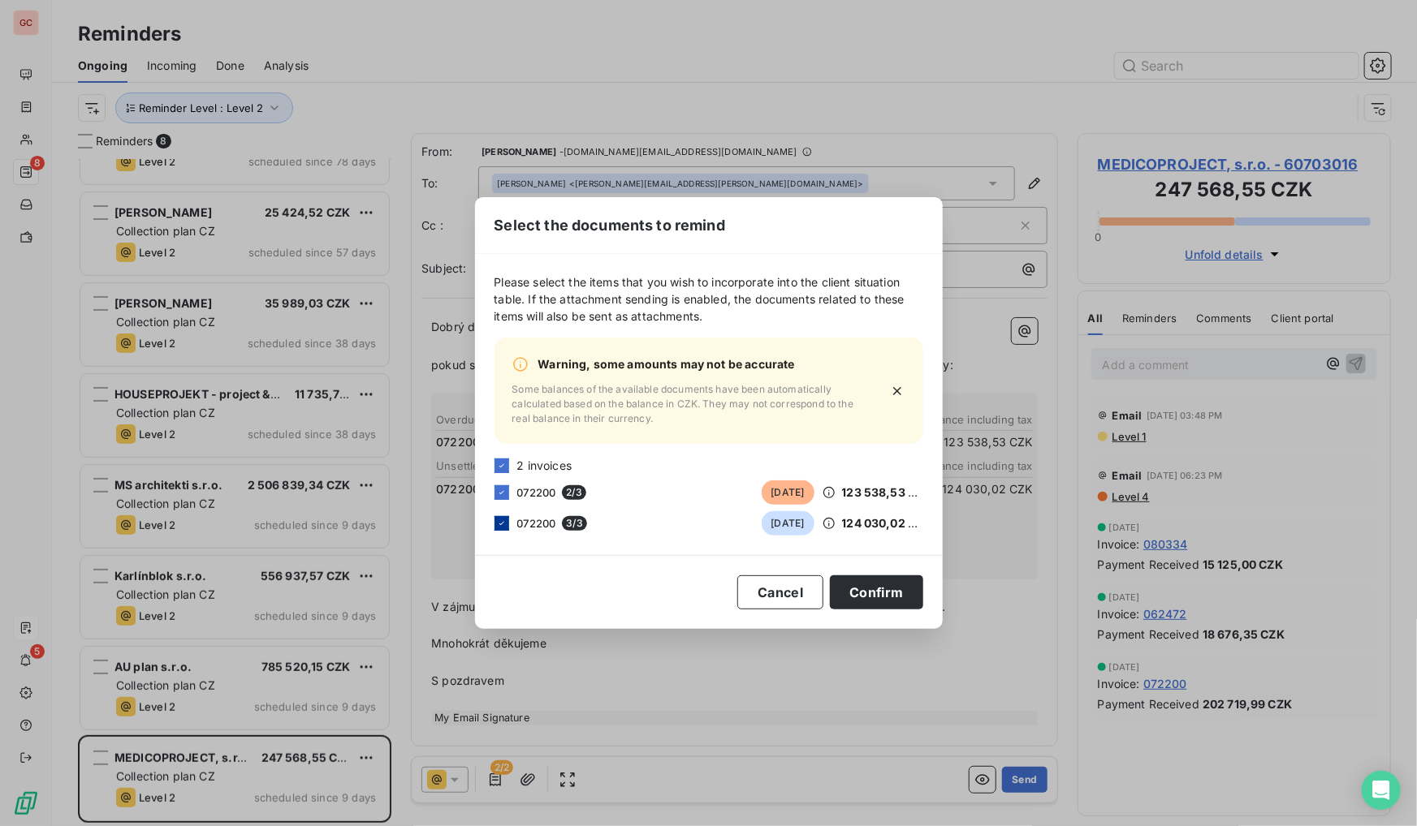
click at [502, 525] on icon at bounding box center [502, 524] width 10 height 10
click at [898, 593] on button "Confirm" at bounding box center [876, 593] width 93 height 34
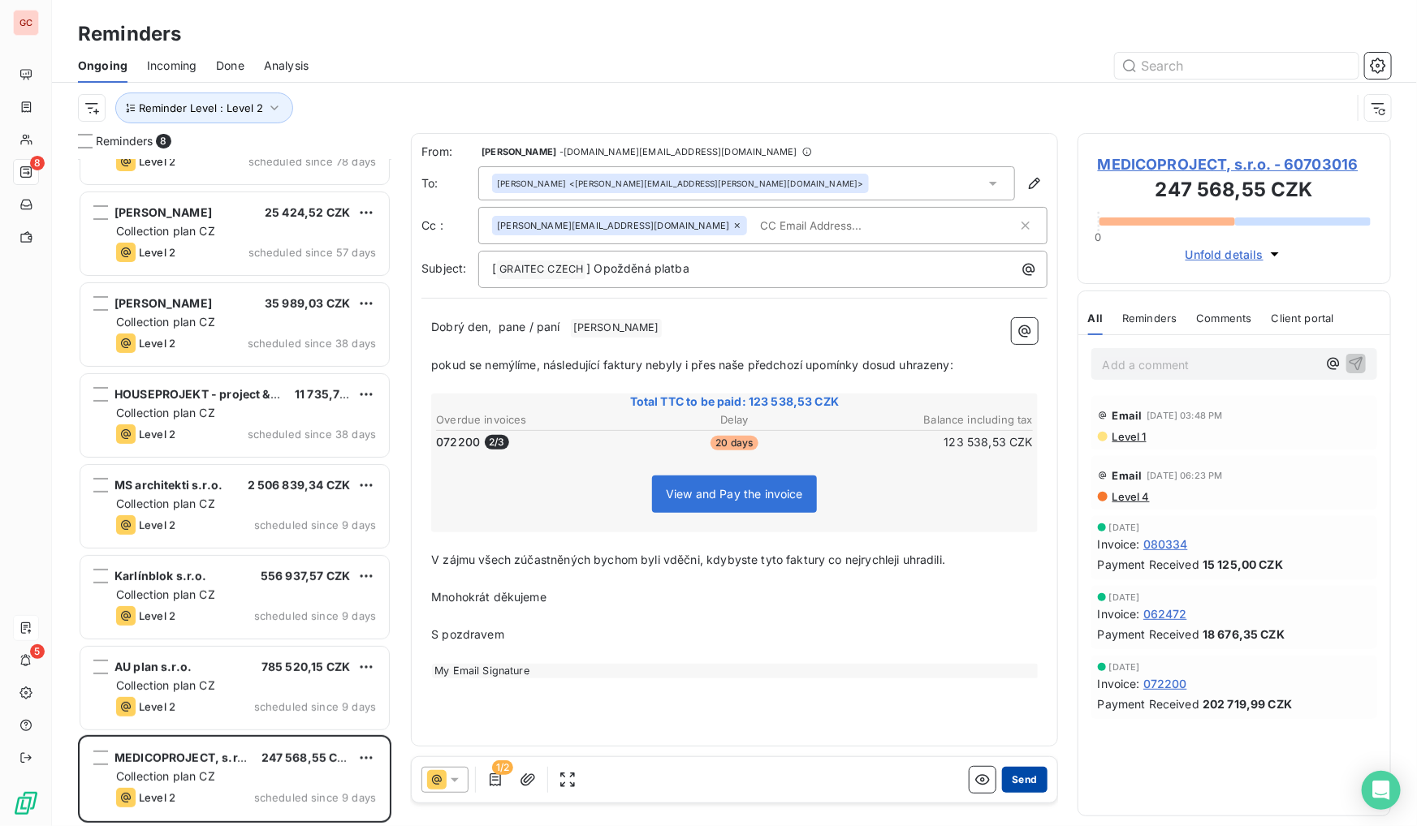
click at [1018, 779] on button "Send" at bounding box center [1024, 780] width 45 height 26
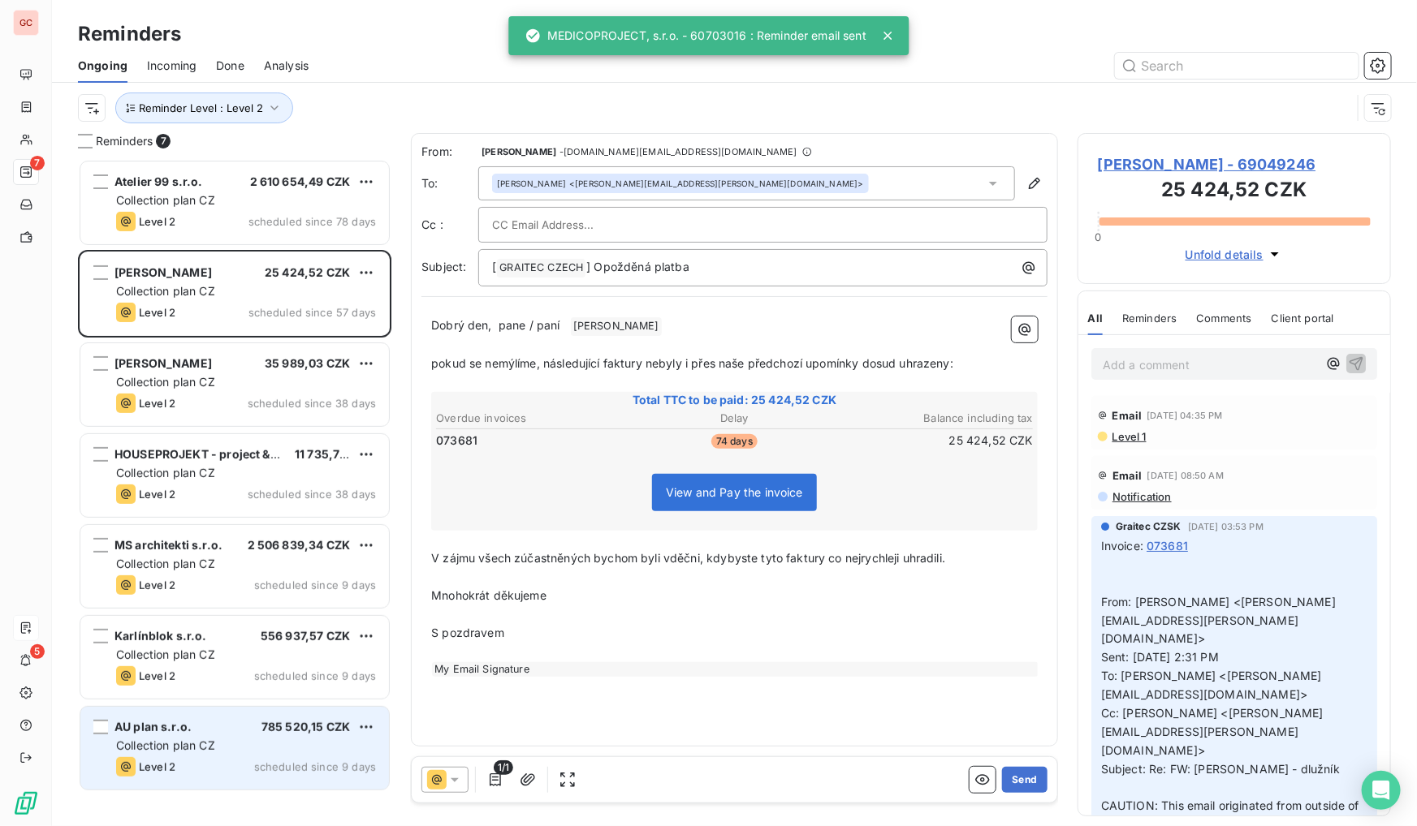
click at [219, 757] on div "Level 2 scheduled since 9 days" at bounding box center [246, 766] width 260 height 19
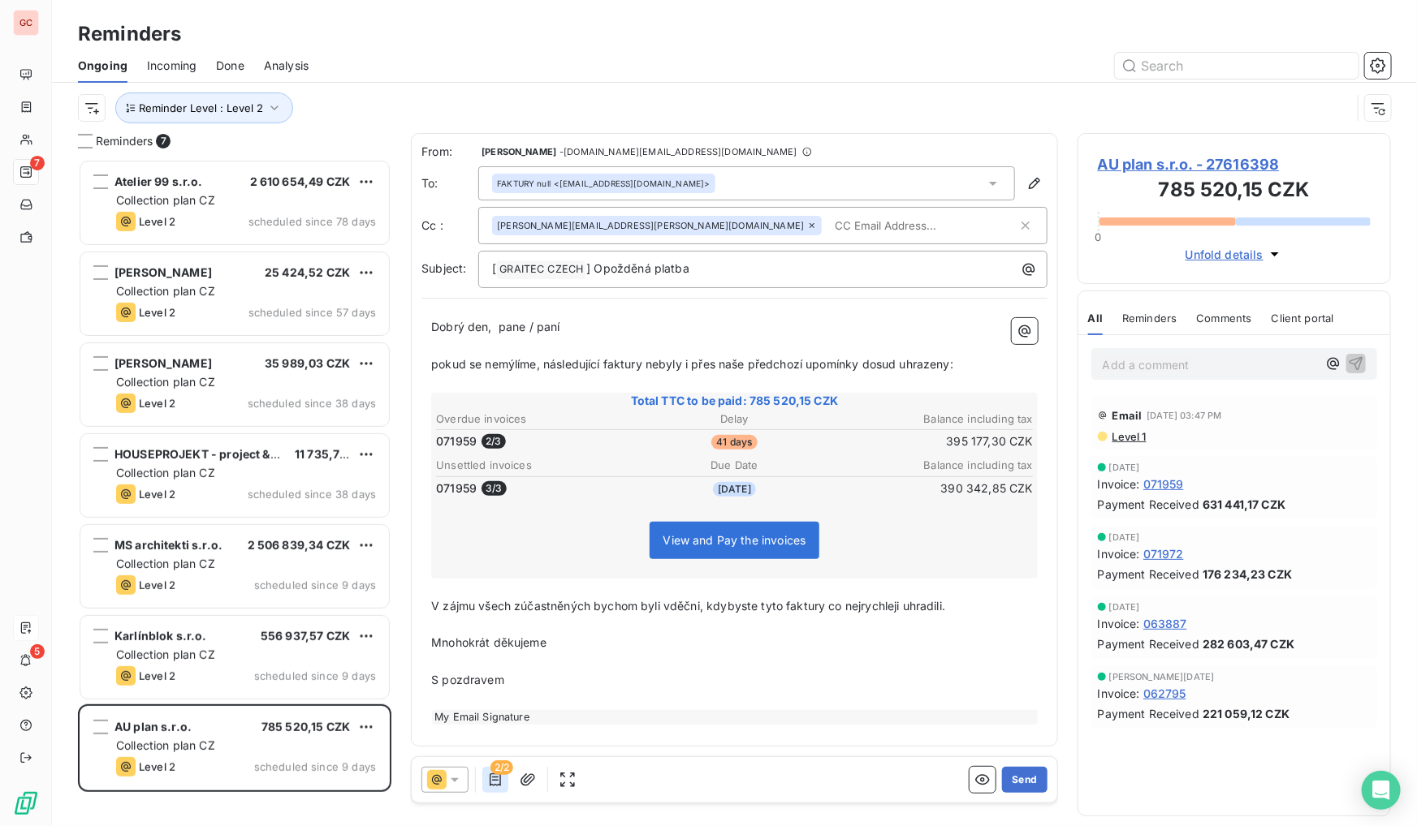
click at [496, 782] on icon "button" at bounding box center [495, 780] width 16 height 16
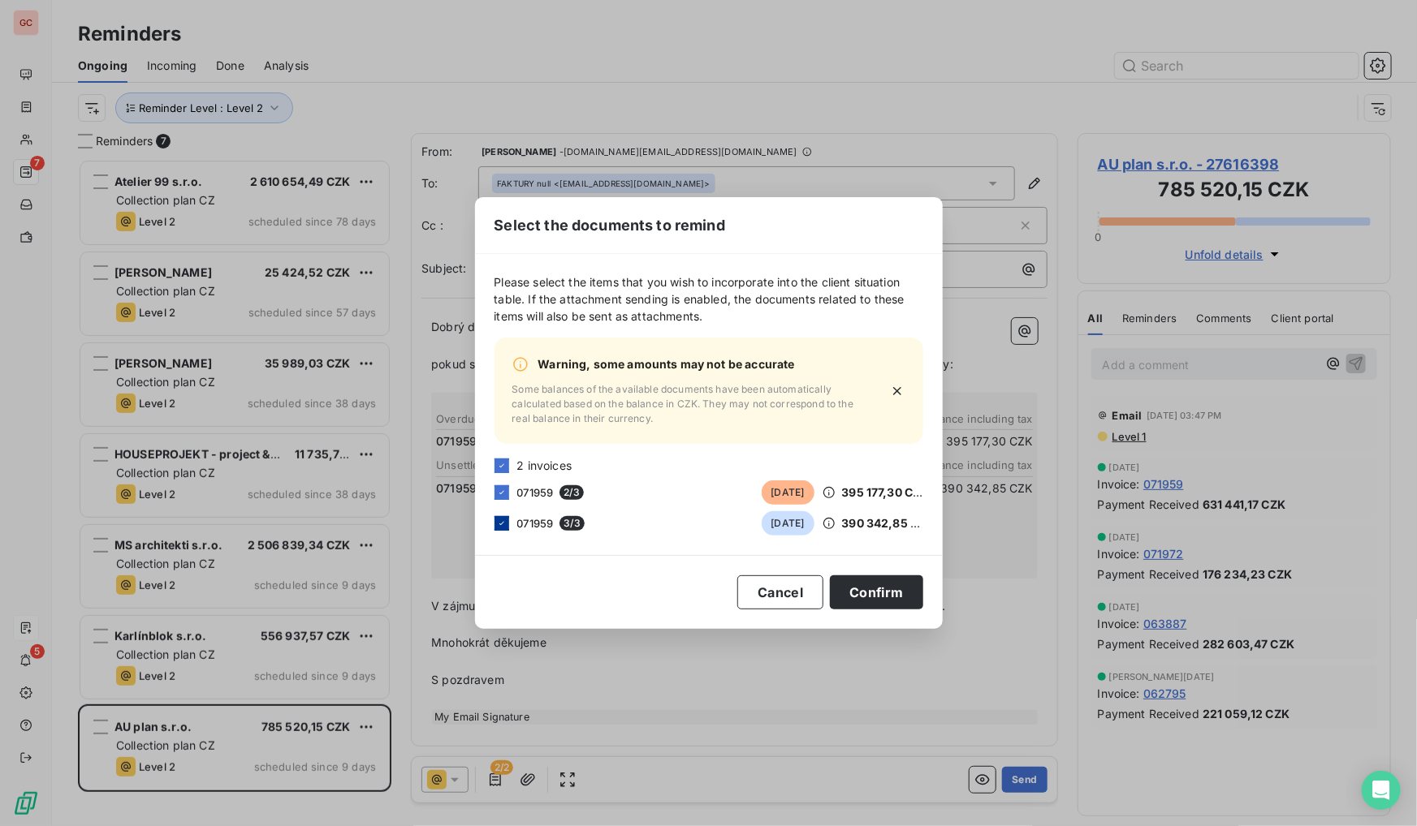
click at [498, 527] on icon at bounding box center [502, 524] width 10 height 10
click at [895, 597] on button "Confirm" at bounding box center [876, 593] width 93 height 34
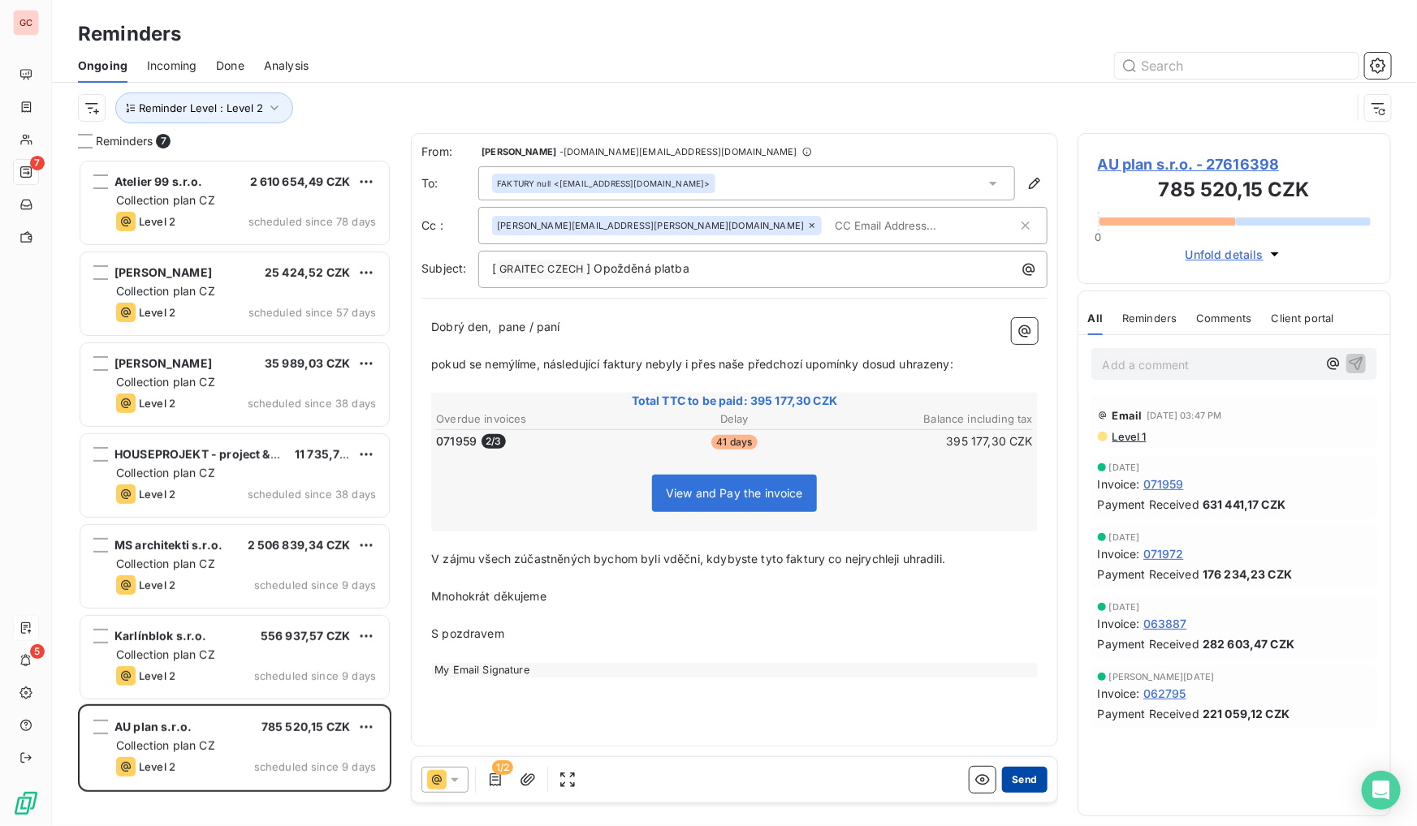
click at [1030, 785] on button "Send" at bounding box center [1024, 780] width 45 height 26
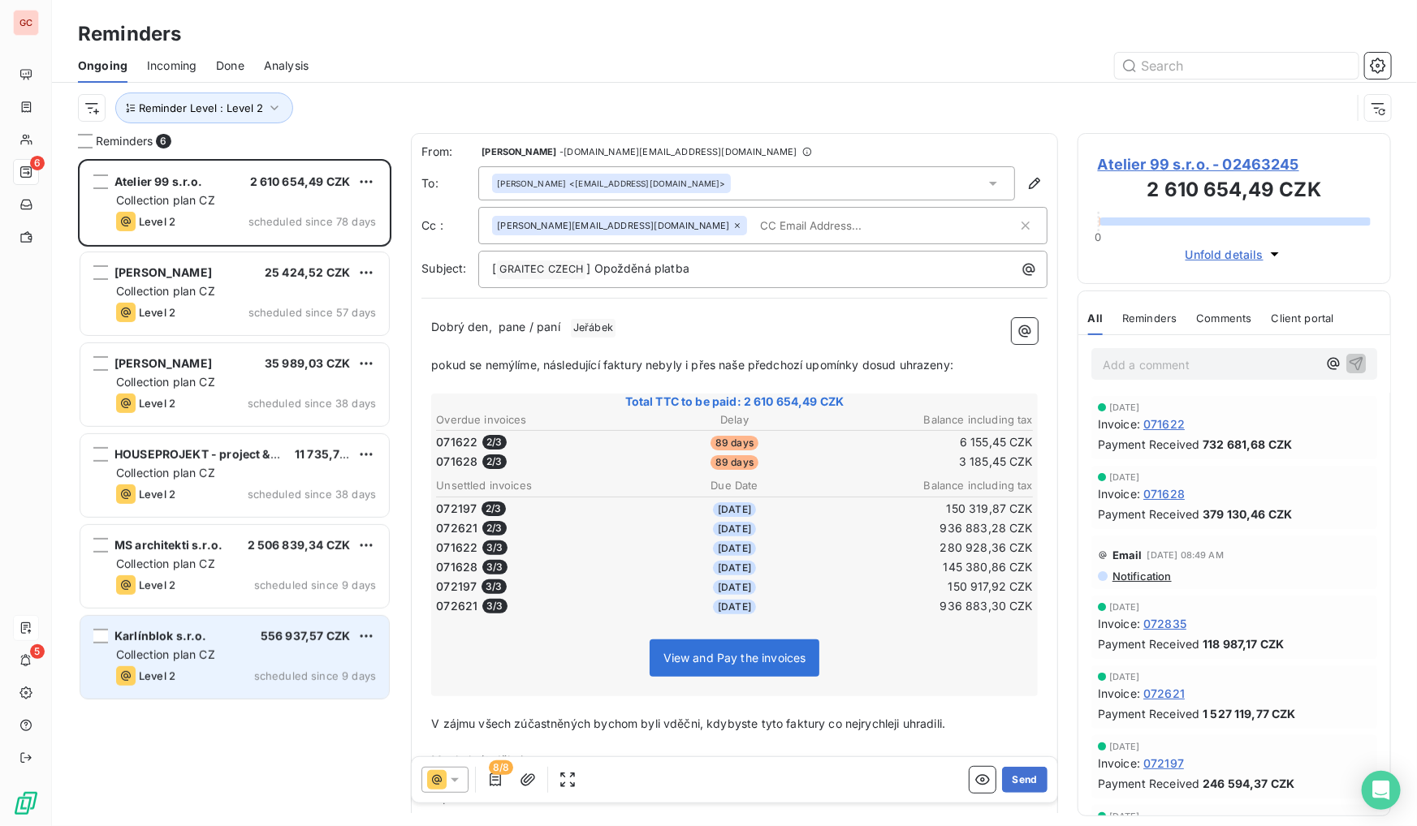
click at [202, 674] on div "Level 2 scheduled since 9 days" at bounding box center [246, 676] width 260 height 19
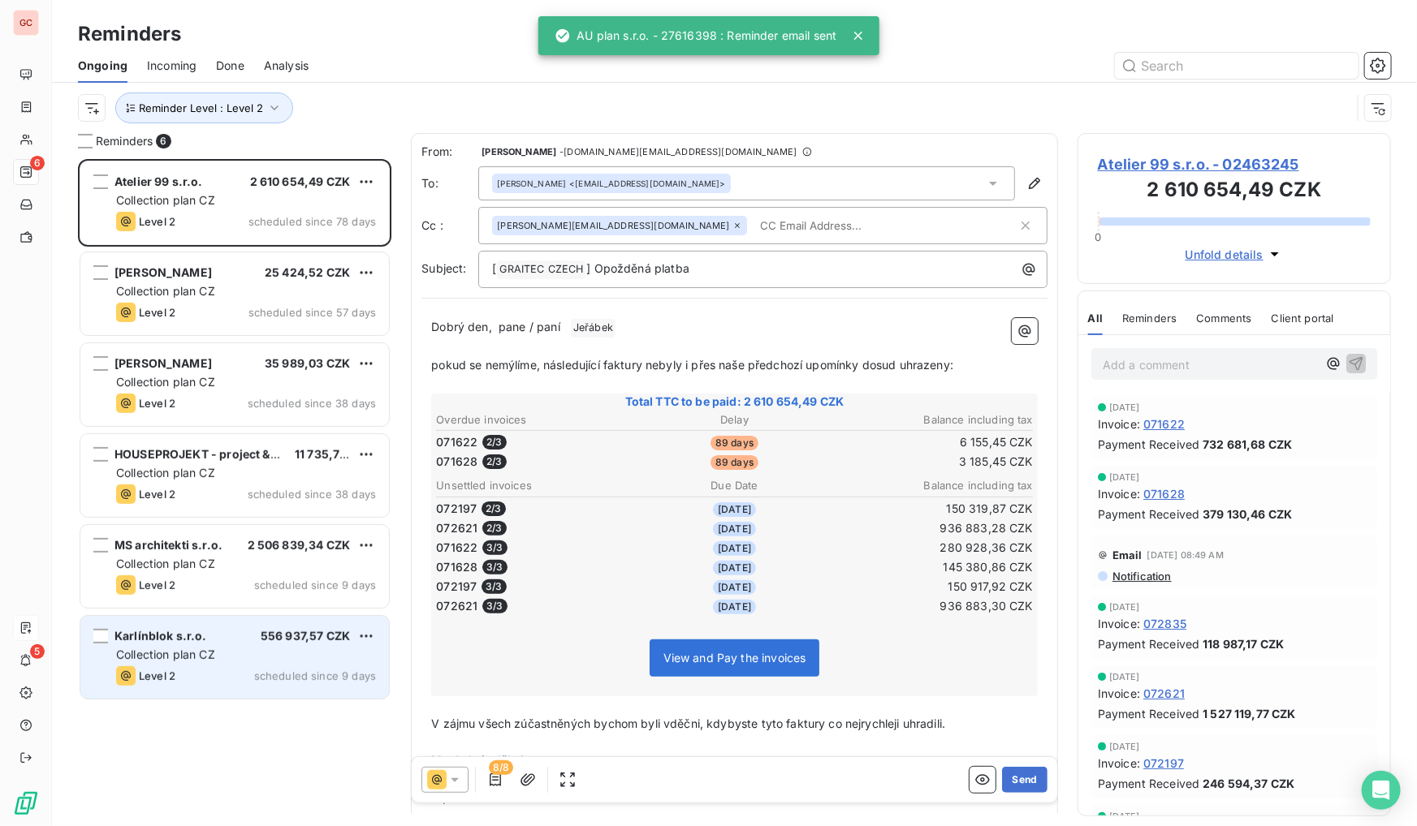
click at [255, 641] on div "Karlínblok s.r.o. 556 937,57 CZK" at bounding box center [246, 636] width 260 height 15
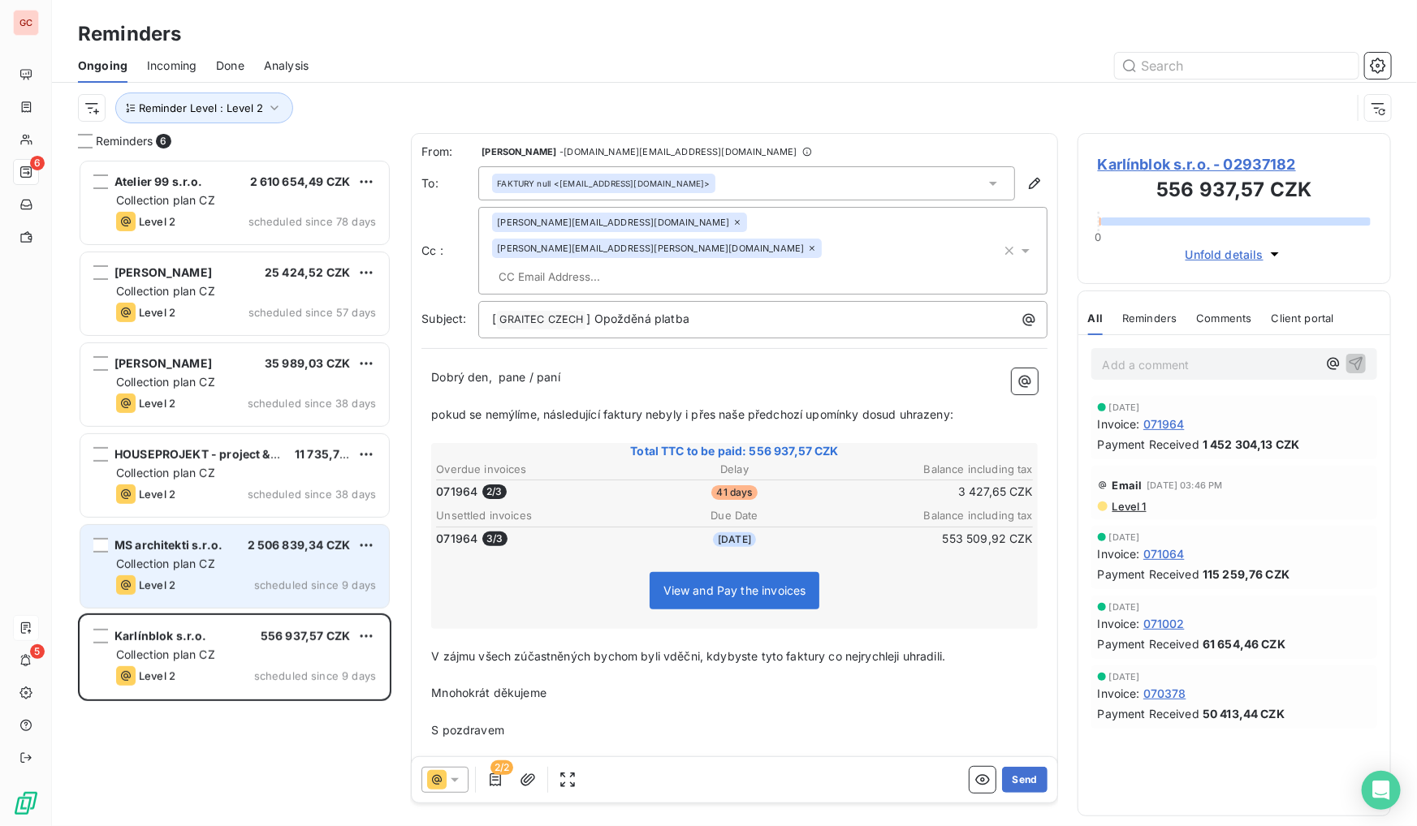
click at [261, 546] on span "2 506 839,34 CZK" at bounding box center [299, 545] width 102 height 14
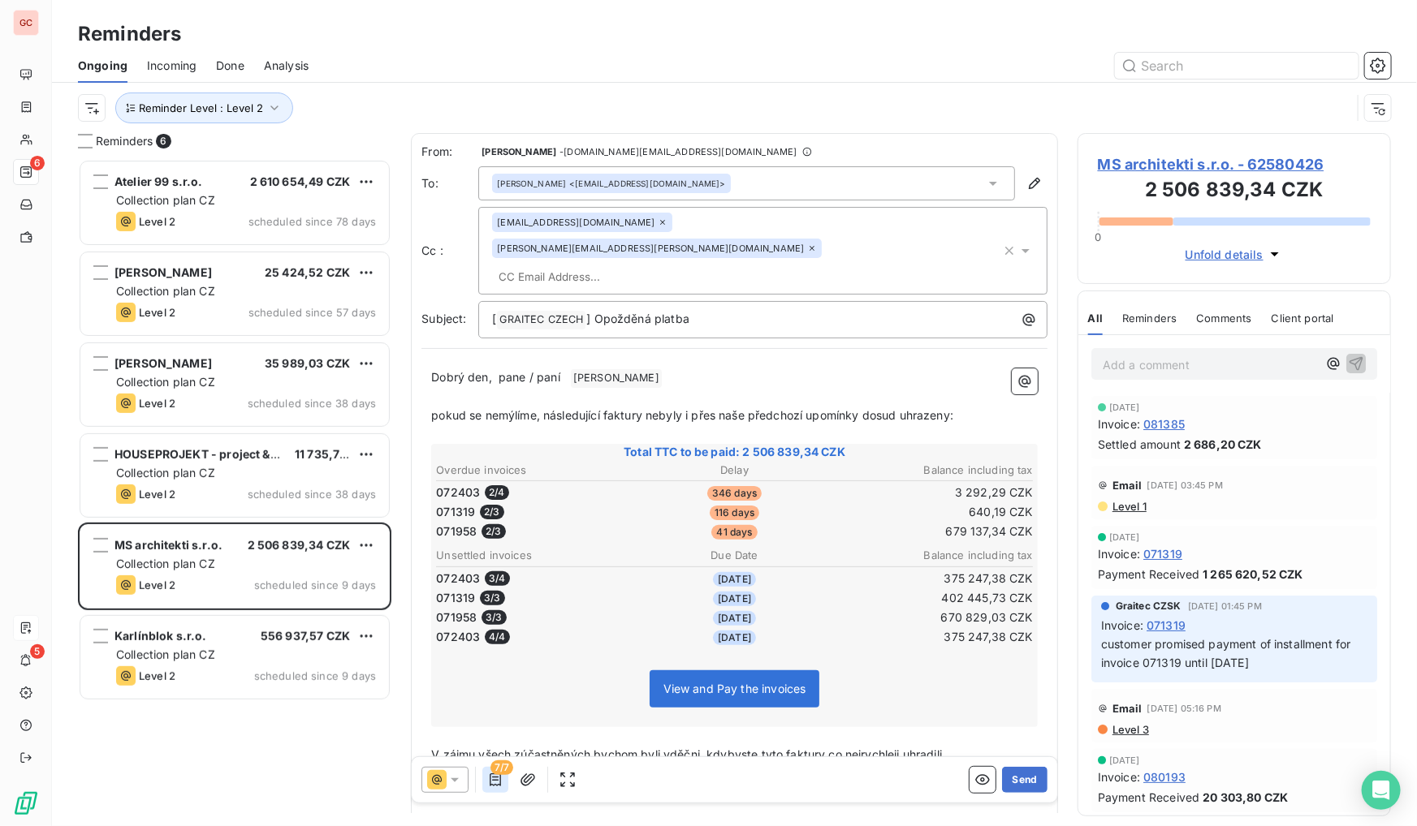
click at [494, 781] on icon "button" at bounding box center [495, 780] width 16 height 16
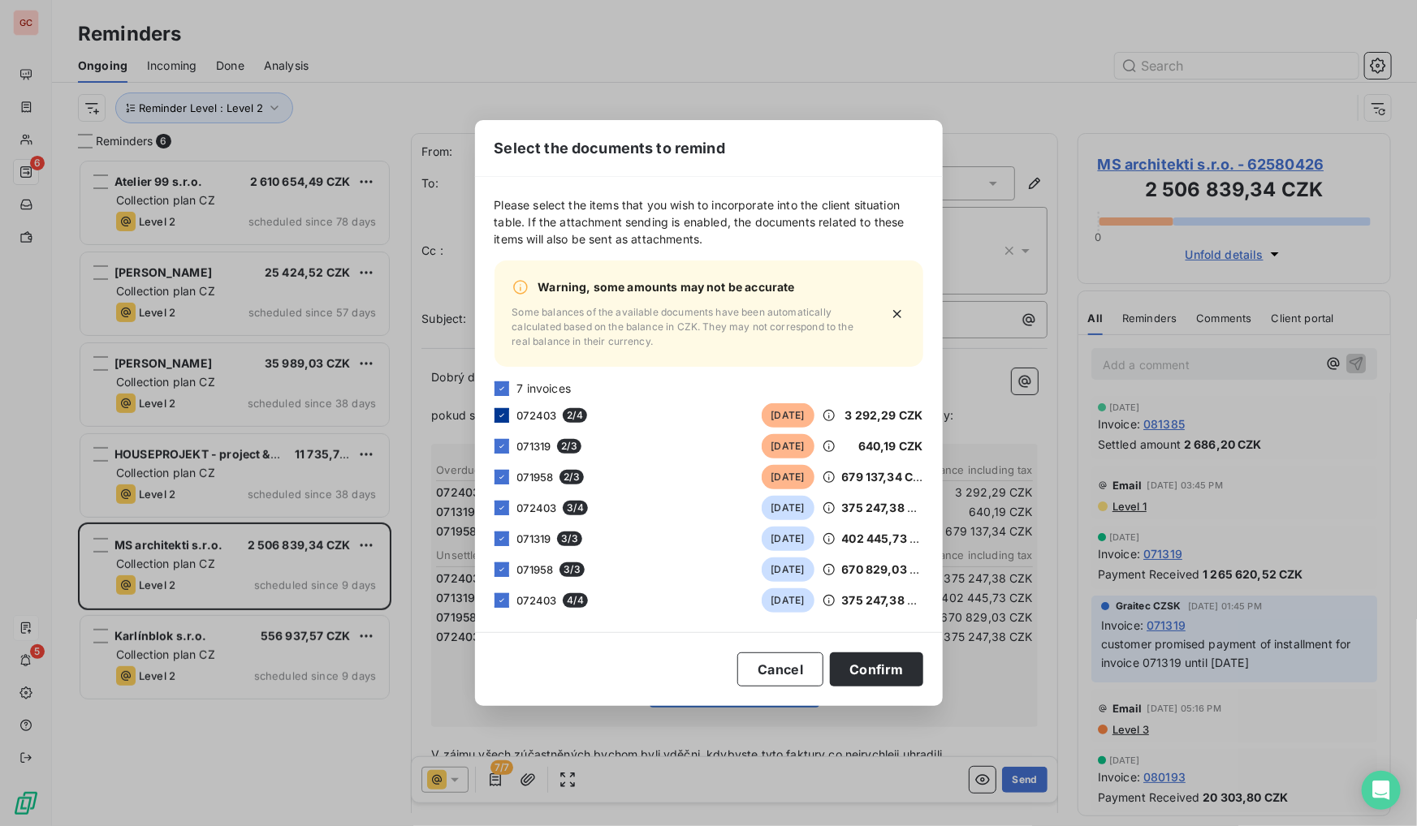
click at [503, 416] on icon at bounding box center [502, 416] width 10 height 10
click at [510, 442] on div "071319 [DATE][DATE] 640,19 CZK" at bounding box center [708, 446] width 429 height 24
click at [501, 454] on div "071319 [DATE][DATE] 640,19 CZK" at bounding box center [708, 446] width 429 height 24
click at [503, 447] on icon at bounding box center [502, 447] width 10 height 10
click at [503, 511] on icon at bounding box center [502, 508] width 10 height 10
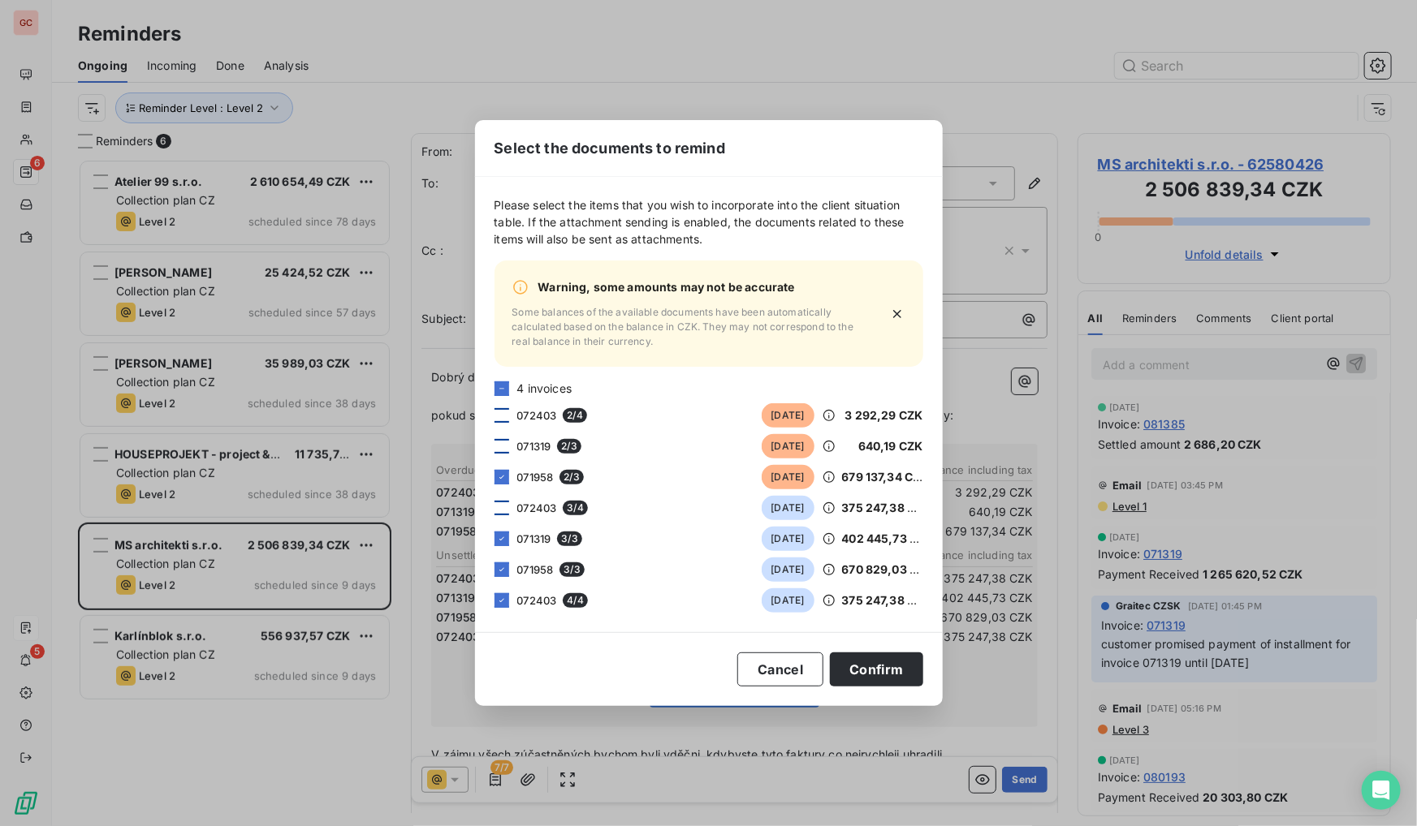
click at [498, 529] on div "071319 3 / 3 [DATE] 402 445,73 CZK" at bounding box center [708, 539] width 429 height 24
click at [497, 541] on icon at bounding box center [502, 539] width 10 height 10
click at [494, 576] on div "Please select the items that you wish to incorporate into the client situation …" at bounding box center [709, 404] width 468 height 455
click at [501, 576] on div at bounding box center [501, 570] width 15 height 15
click at [499, 607] on div at bounding box center [501, 600] width 15 height 15
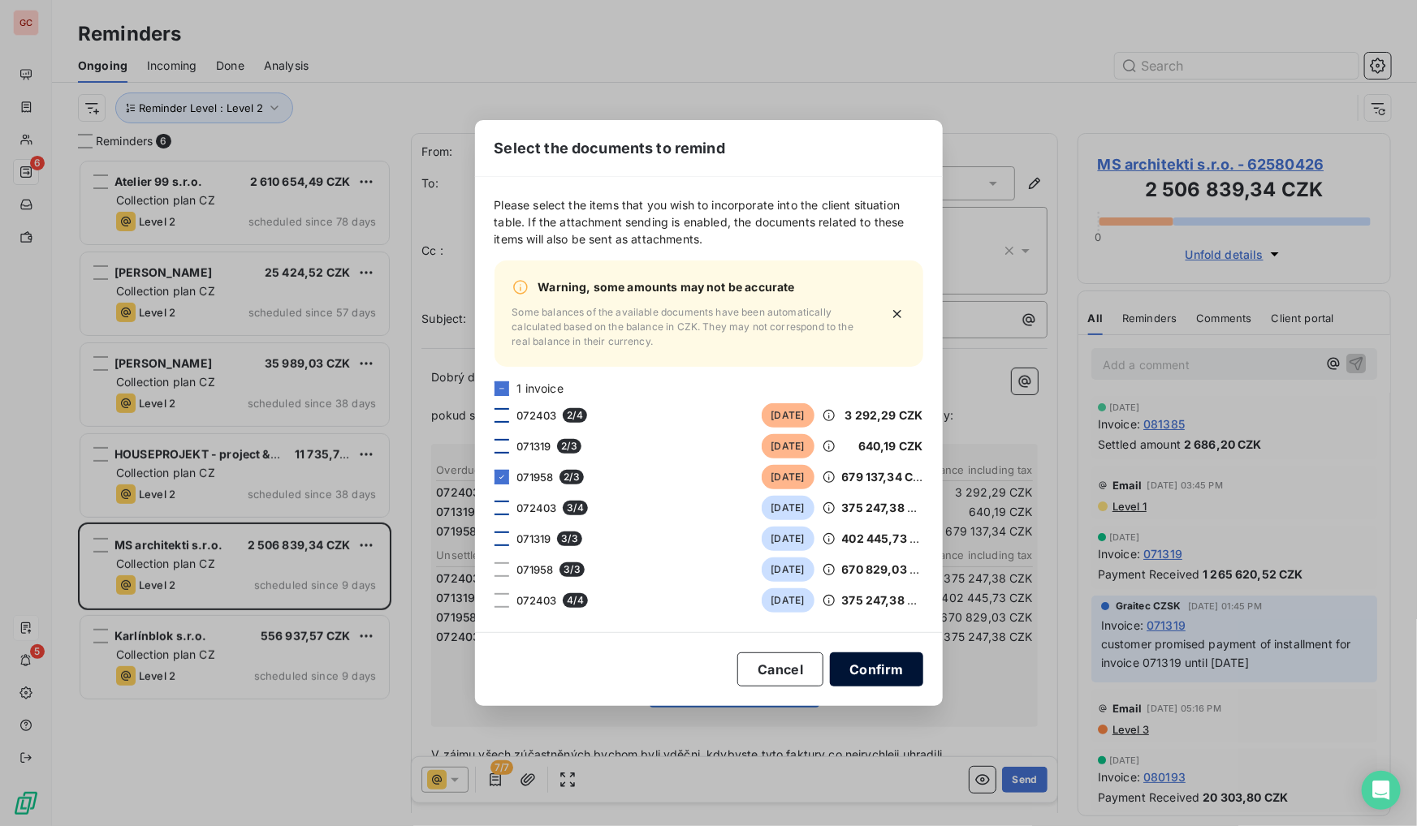
click at [891, 675] on button "Confirm" at bounding box center [876, 670] width 93 height 34
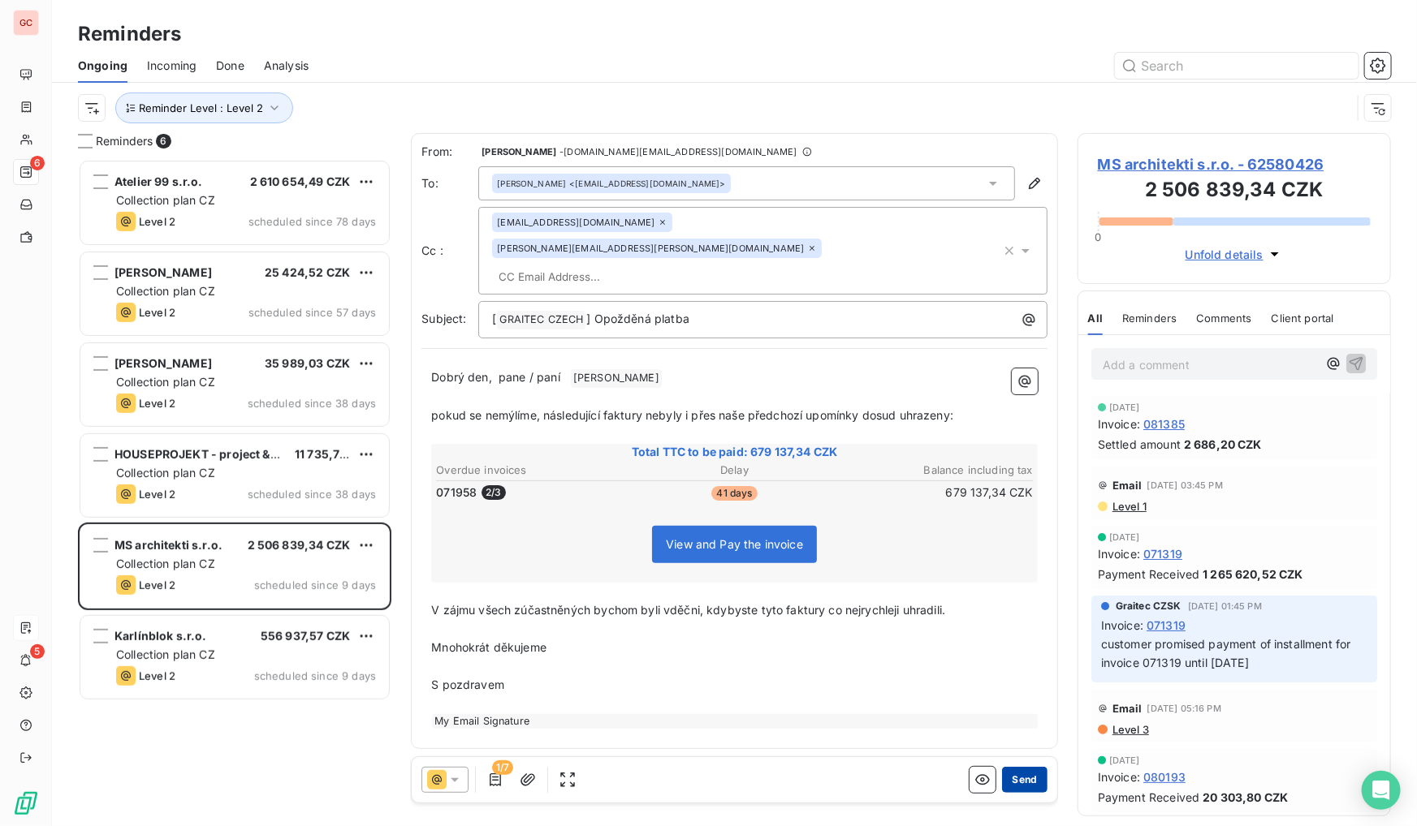
click at [1024, 784] on button "Send" at bounding box center [1024, 780] width 45 height 26
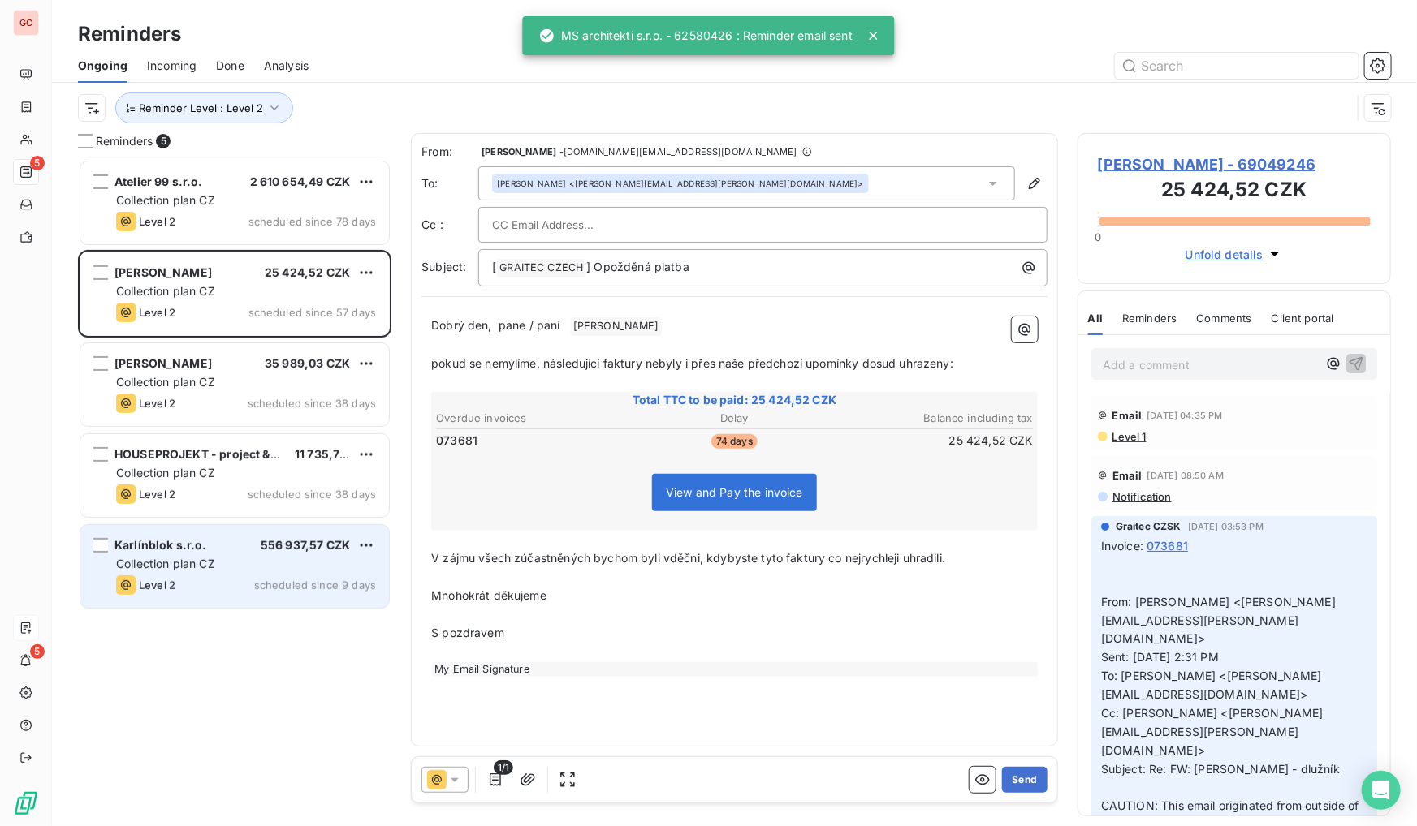
click at [211, 554] on div "Karlínblok s.r.o. 556 937,57 CZK Collection plan CZ Level 2 scheduled since 9 d…" at bounding box center [234, 566] width 309 height 83
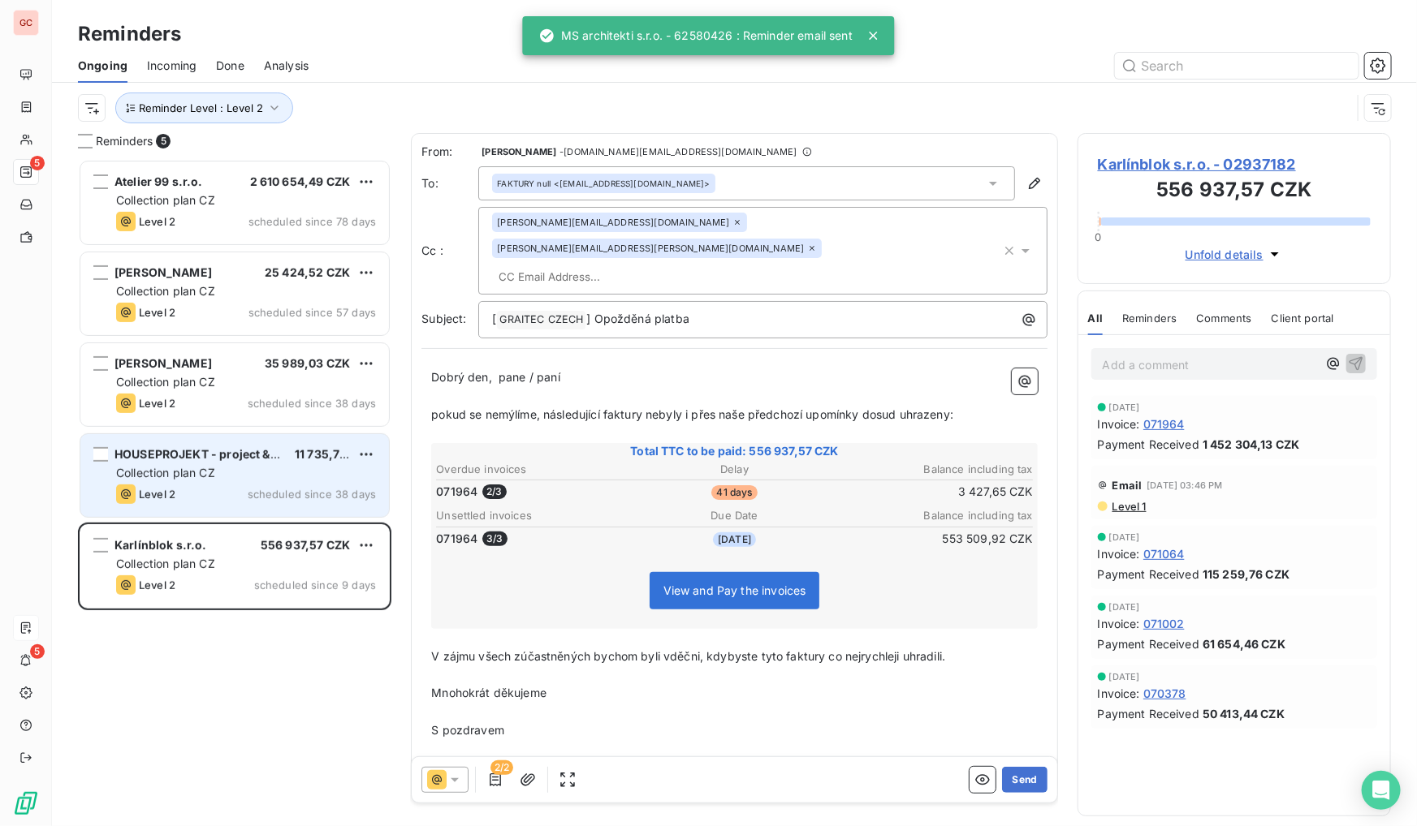
click at [222, 497] on div "Level 2 scheduled since 38 days" at bounding box center [246, 494] width 260 height 19
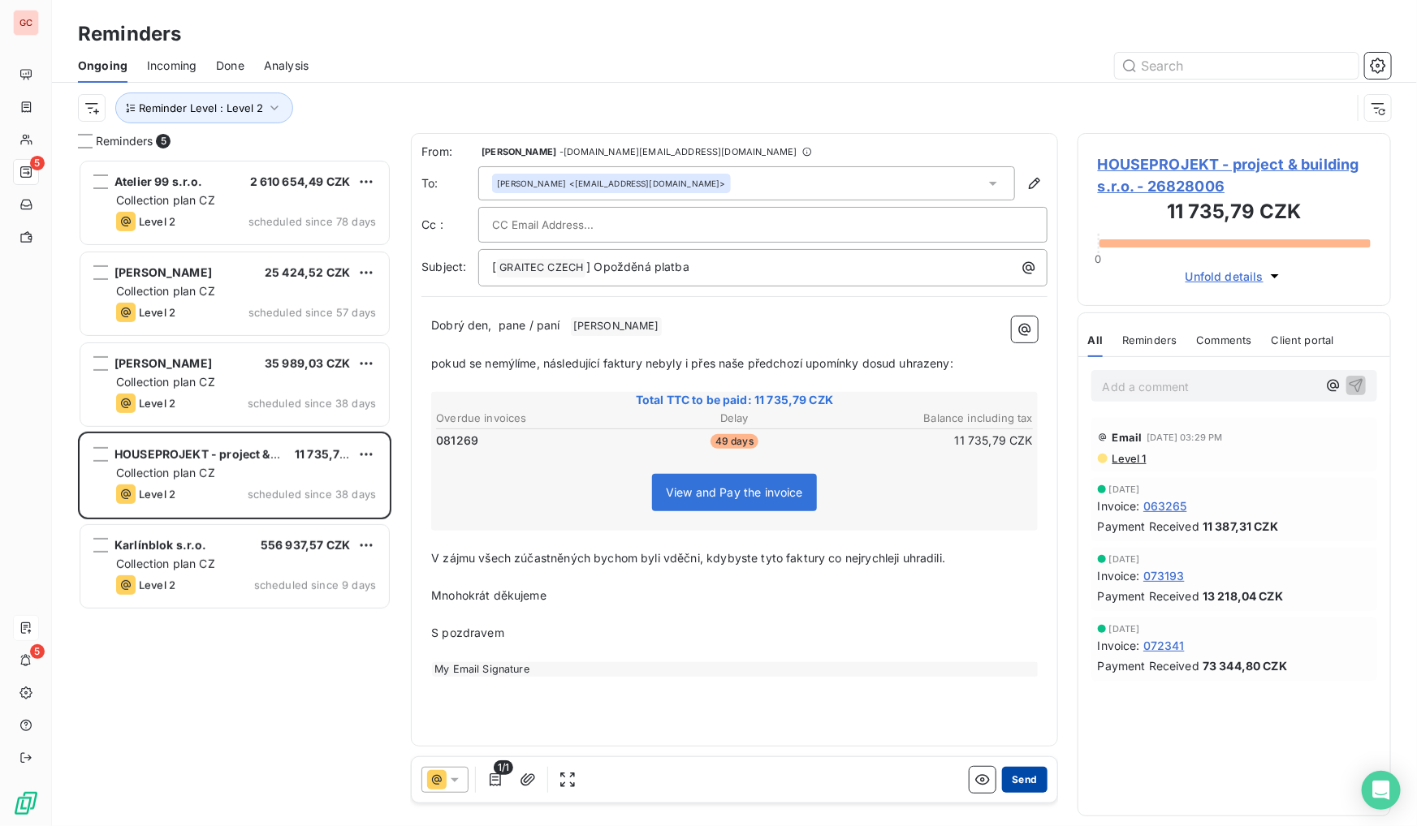
click at [1029, 780] on button "Send" at bounding box center [1024, 780] width 45 height 26
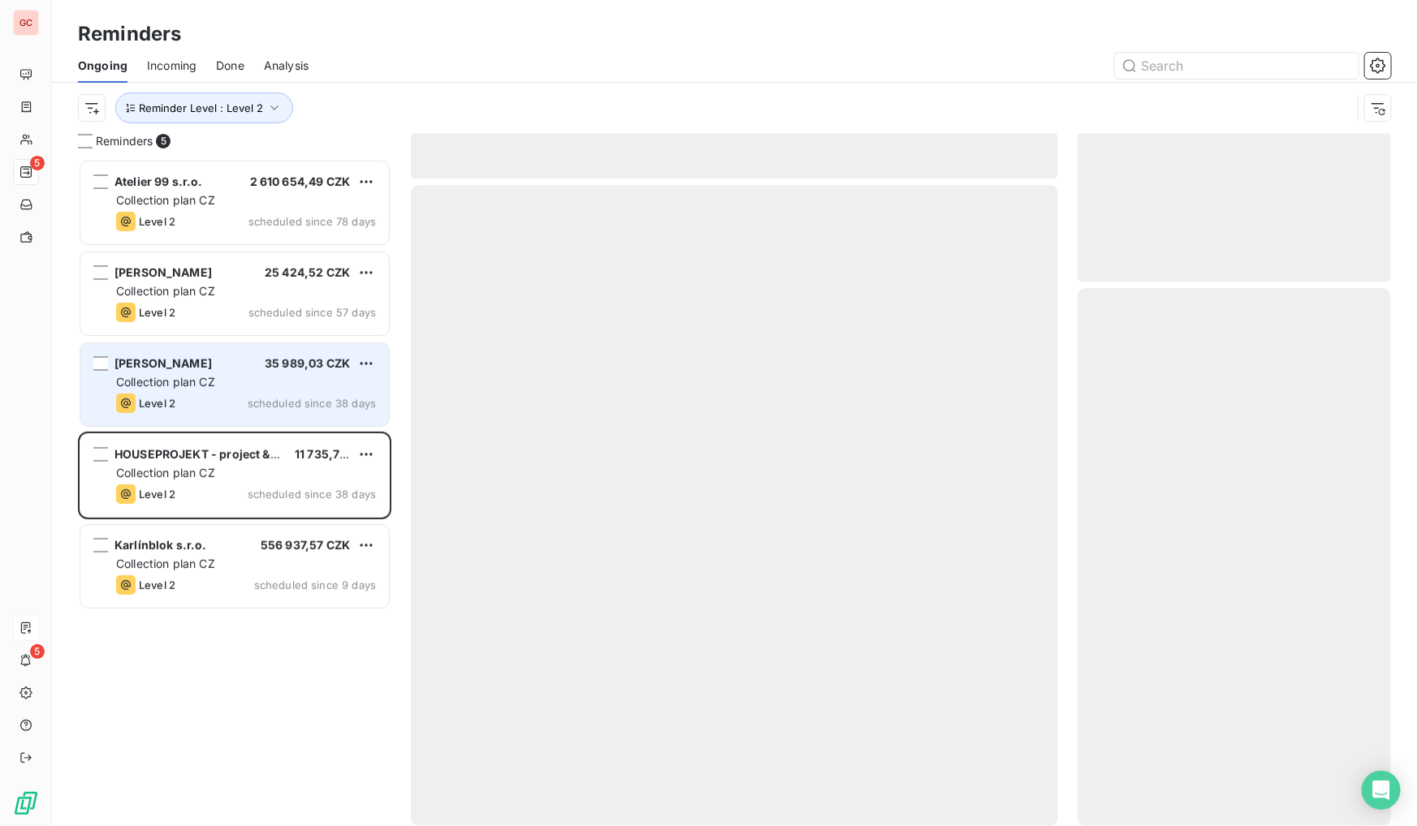
click at [255, 397] on span "scheduled since 38 days" at bounding box center [312, 403] width 128 height 13
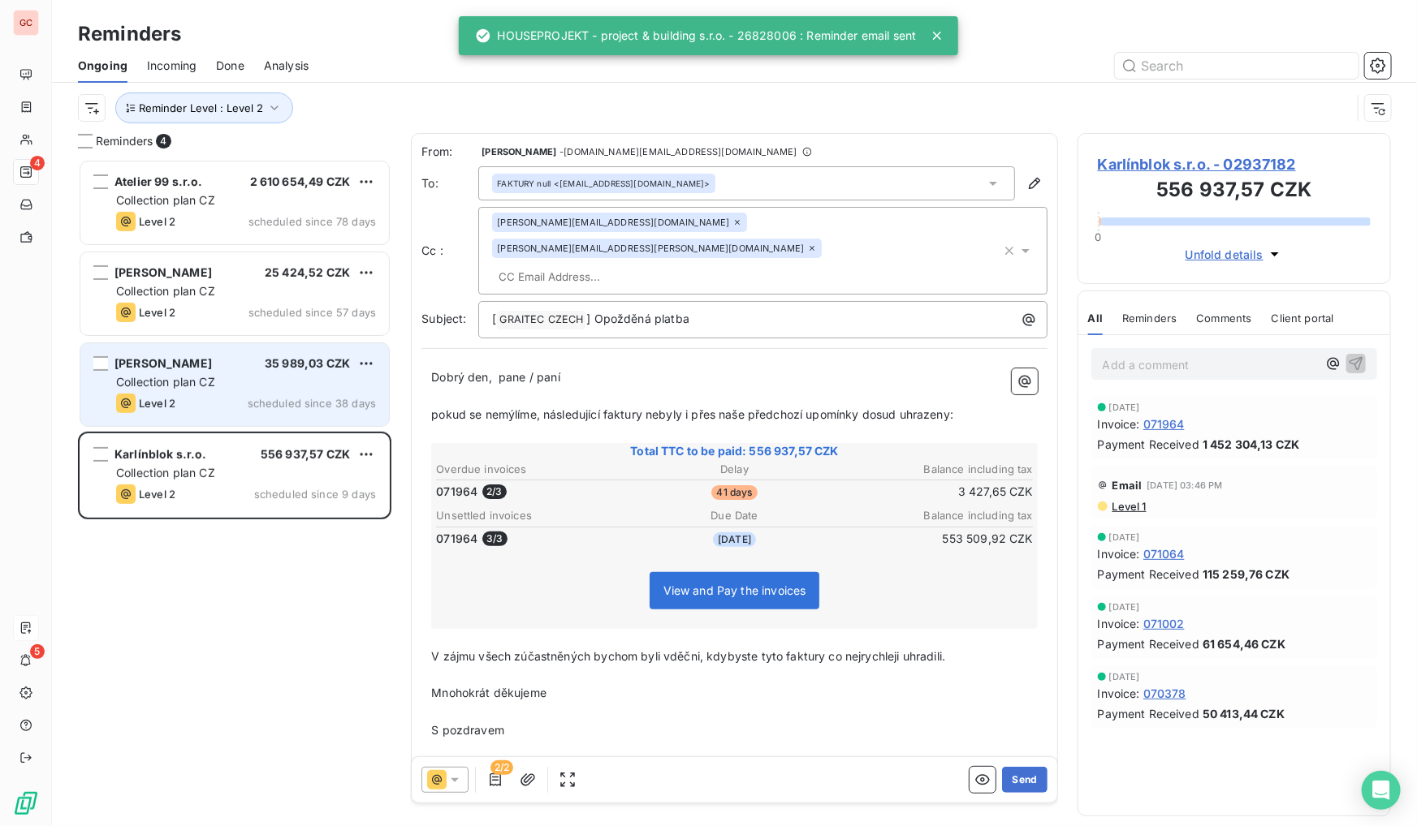
click at [235, 404] on div "Level 2 scheduled since 38 days" at bounding box center [246, 403] width 260 height 19
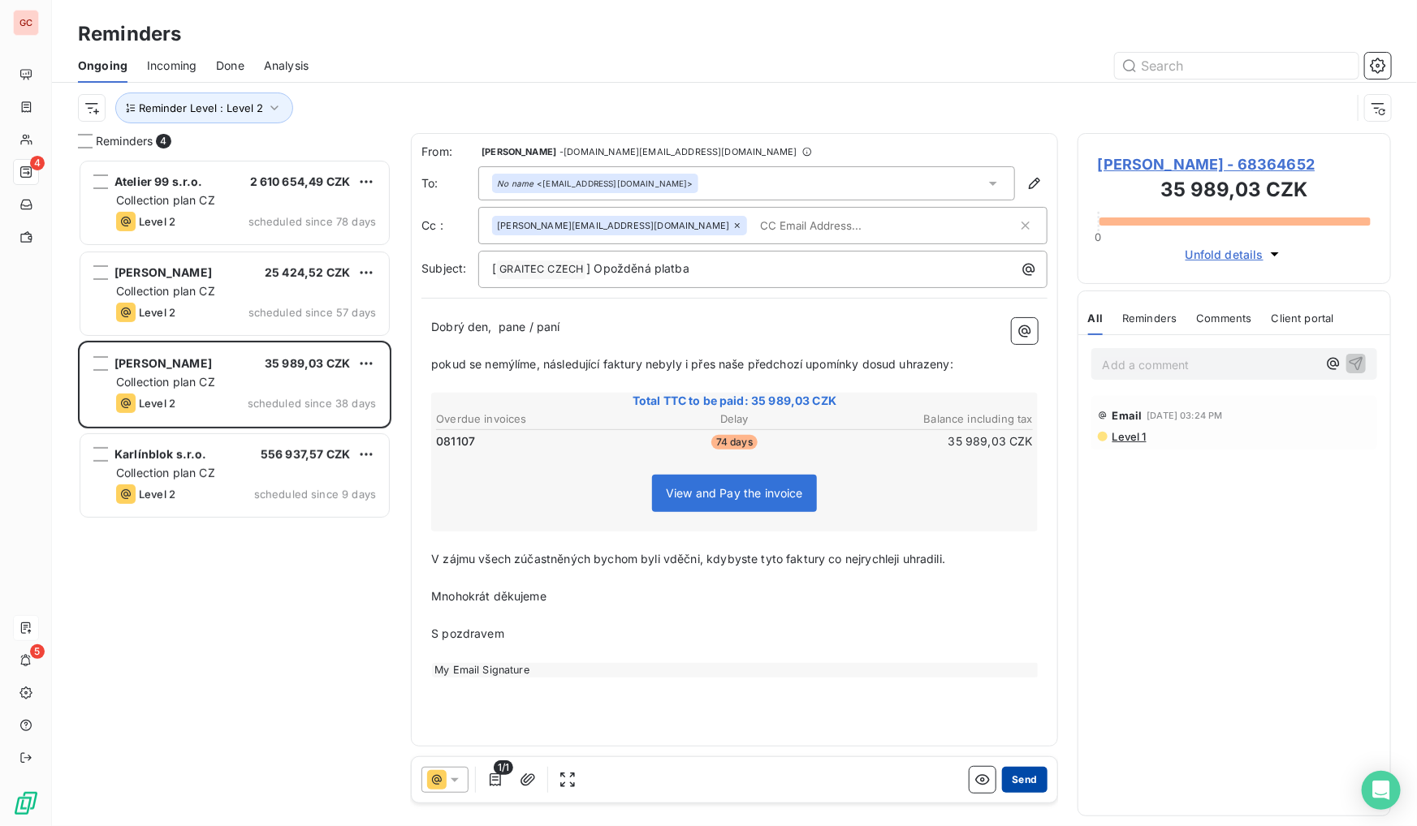
click at [1031, 786] on button "Send" at bounding box center [1024, 780] width 45 height 26
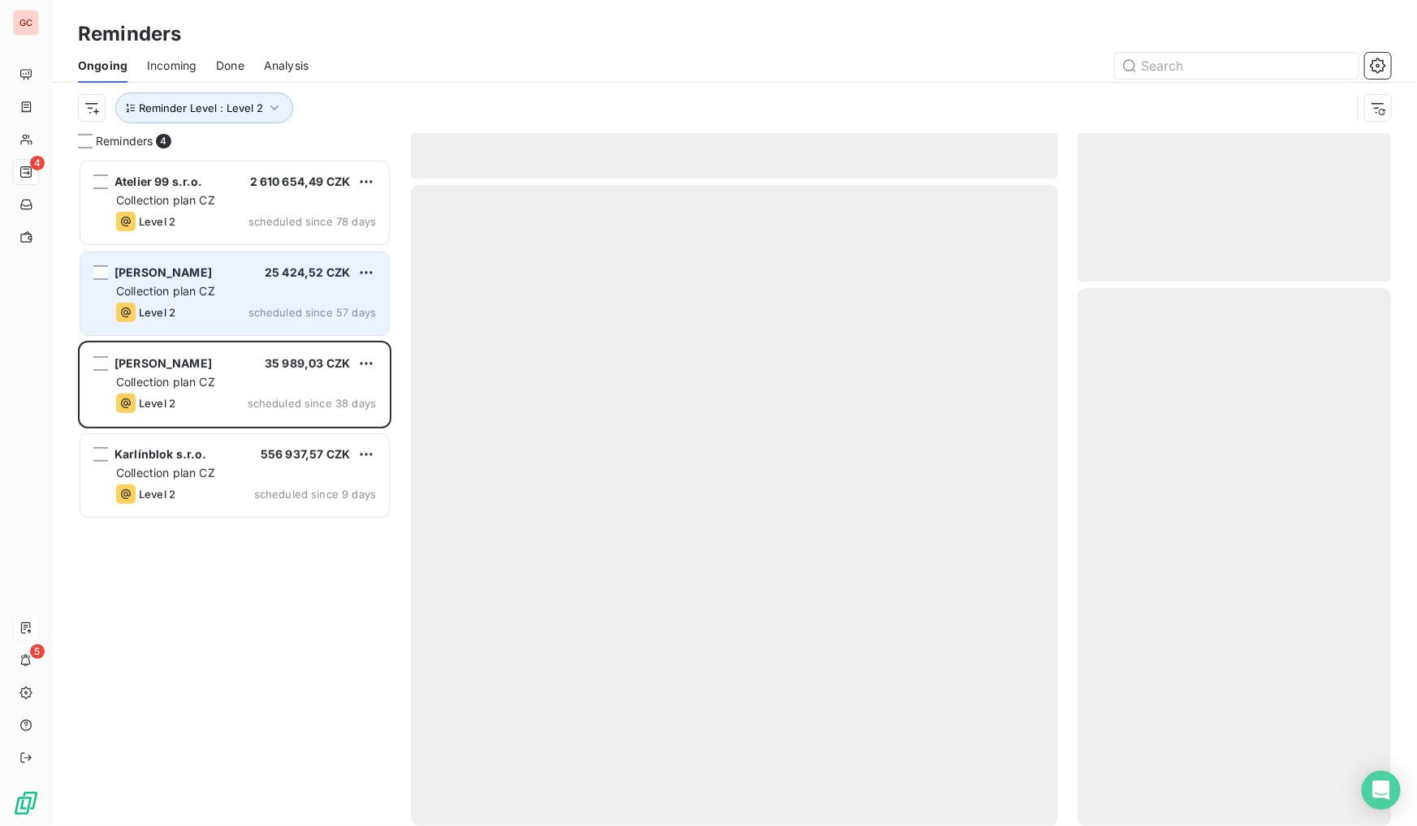
click at [188, 291] on span "Collection plan CZ" at bounding box center [165, 291] width 99 height 14
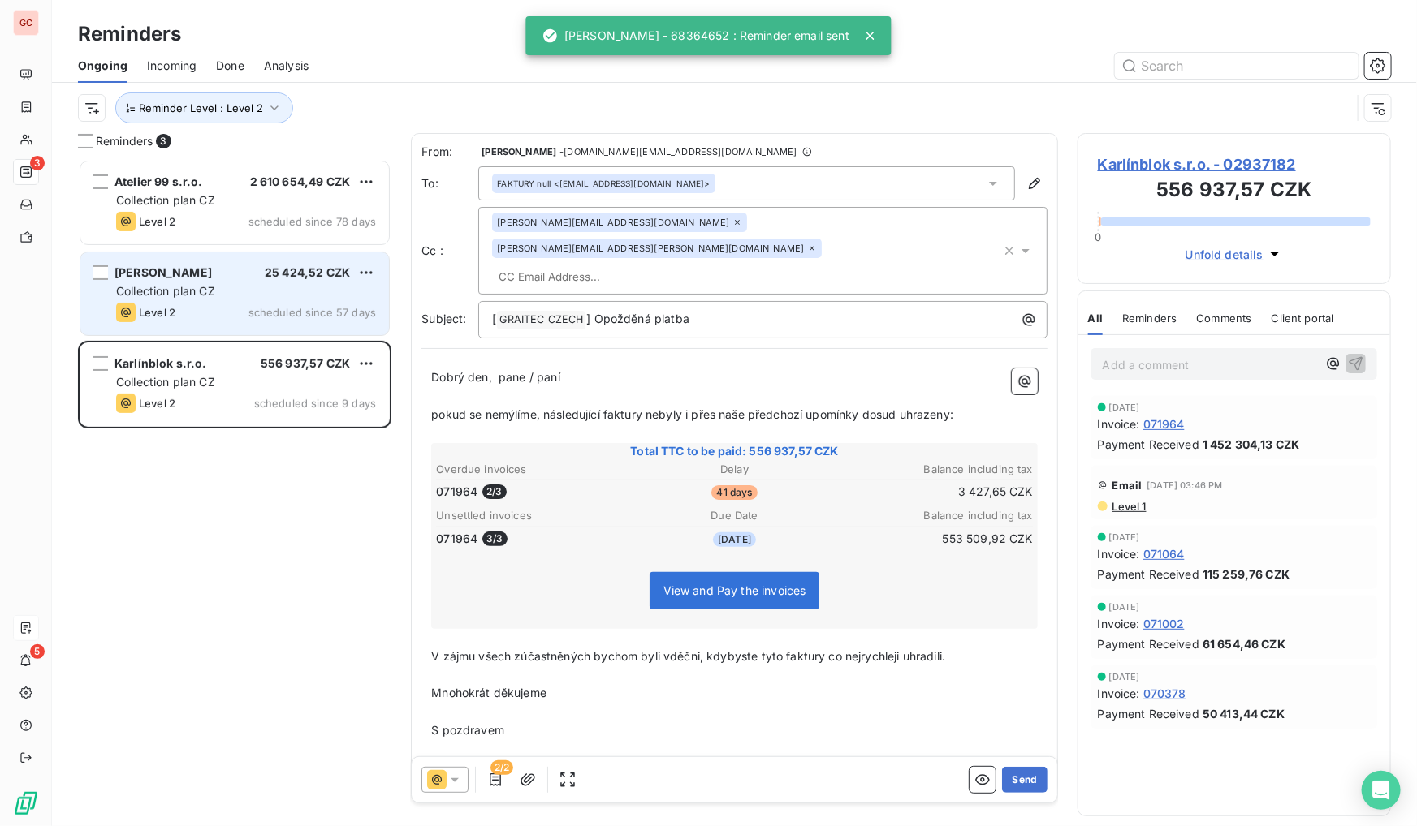
click at [251, 277] on div "[PERSON_NAME] 25 424,52 CZK" at bounding box center [246, 272] width 260 height 15
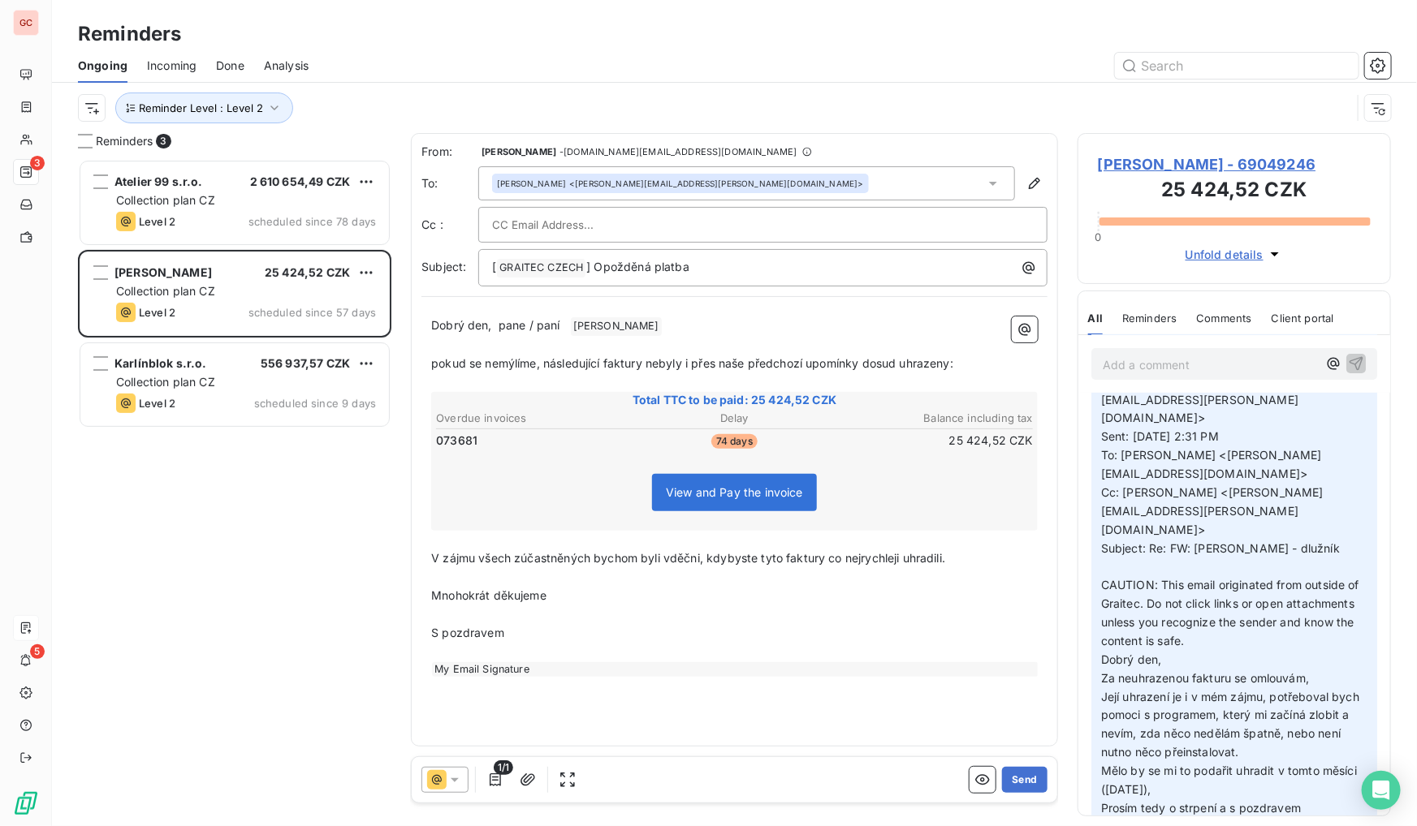
scroll to position [295, 0]
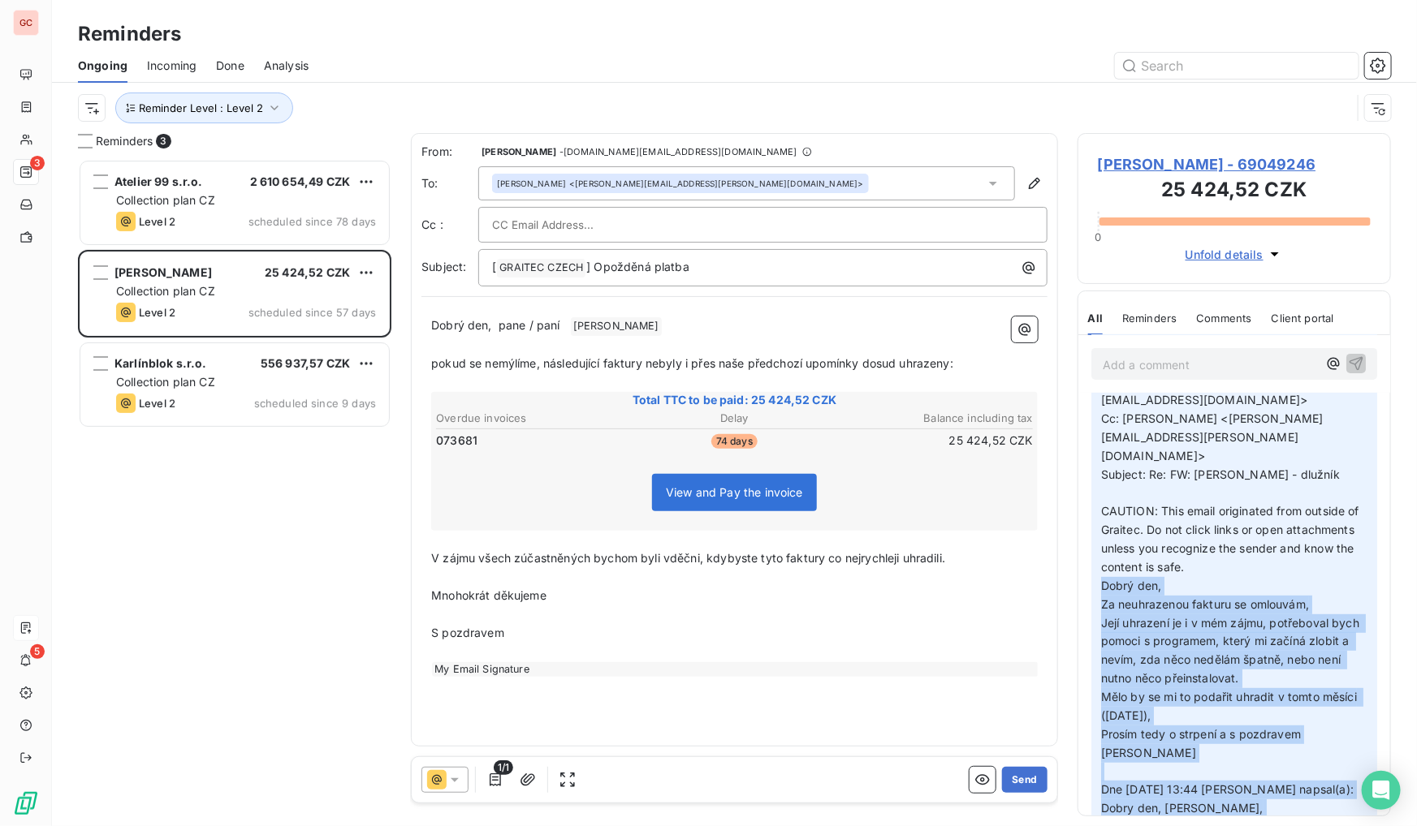
drag, startPoint x: 1103, startPoint y: 473, endPoint x: 1225, endPoint y: 753, distance: 305.7
copy p "Dobrý den, Za neuhrazenou fakturu se omlouvám, Její uhrazení je i v mém zájmu, …"
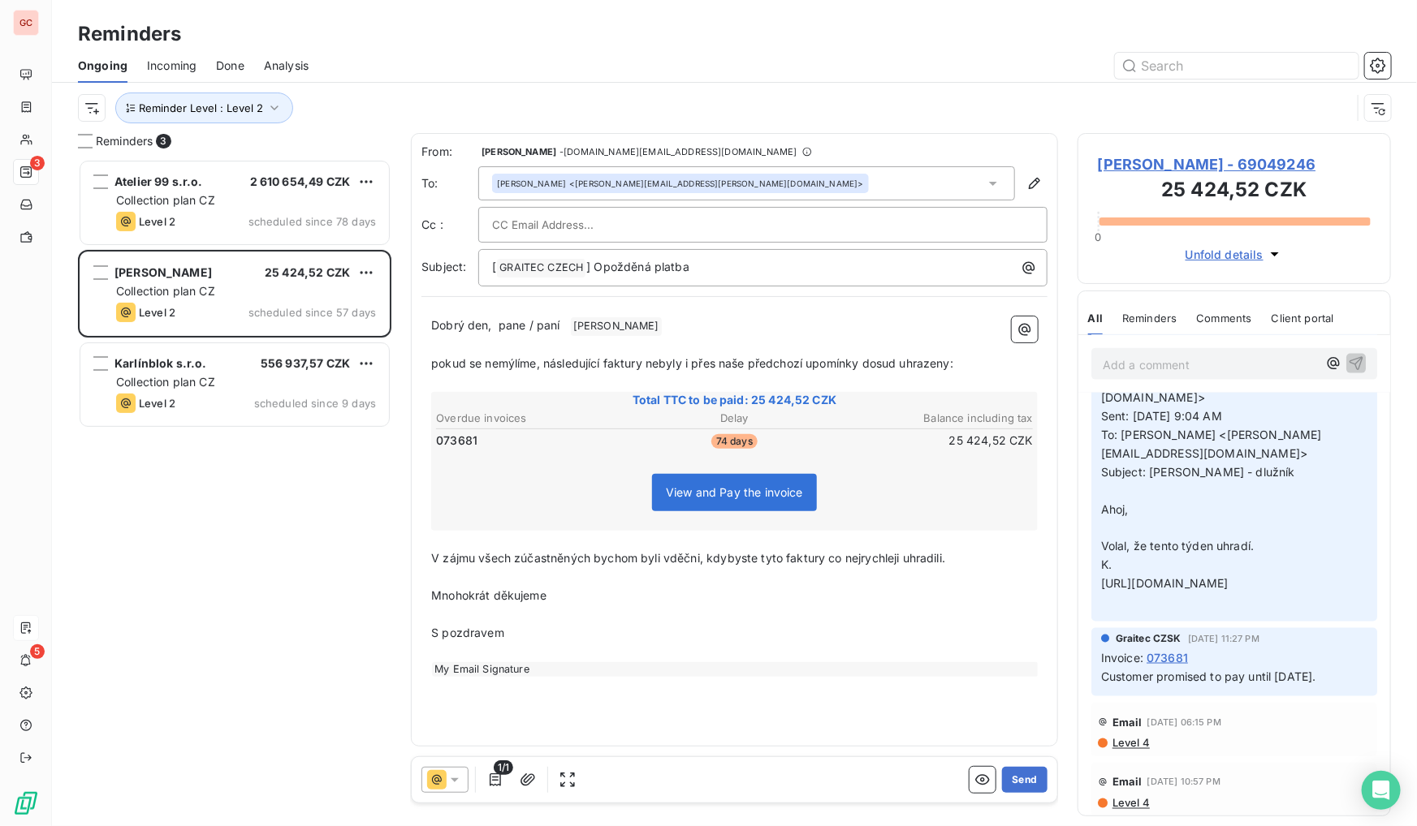
scroll to position [1157, 0]
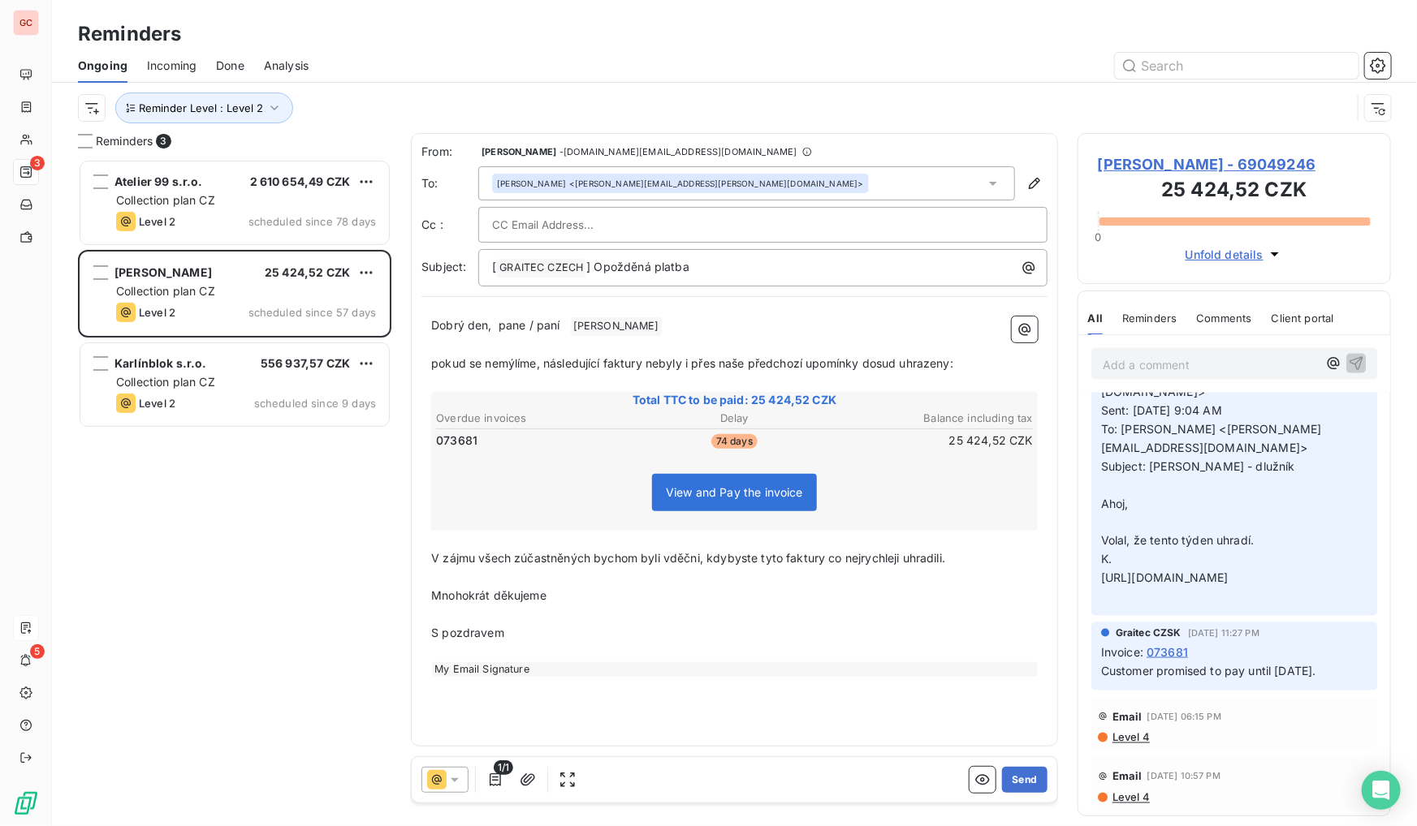
click at [1214, 168] on span "[PERSON_NAME] - 69049246" at bounding box center [1234, 164] width 273 height 22
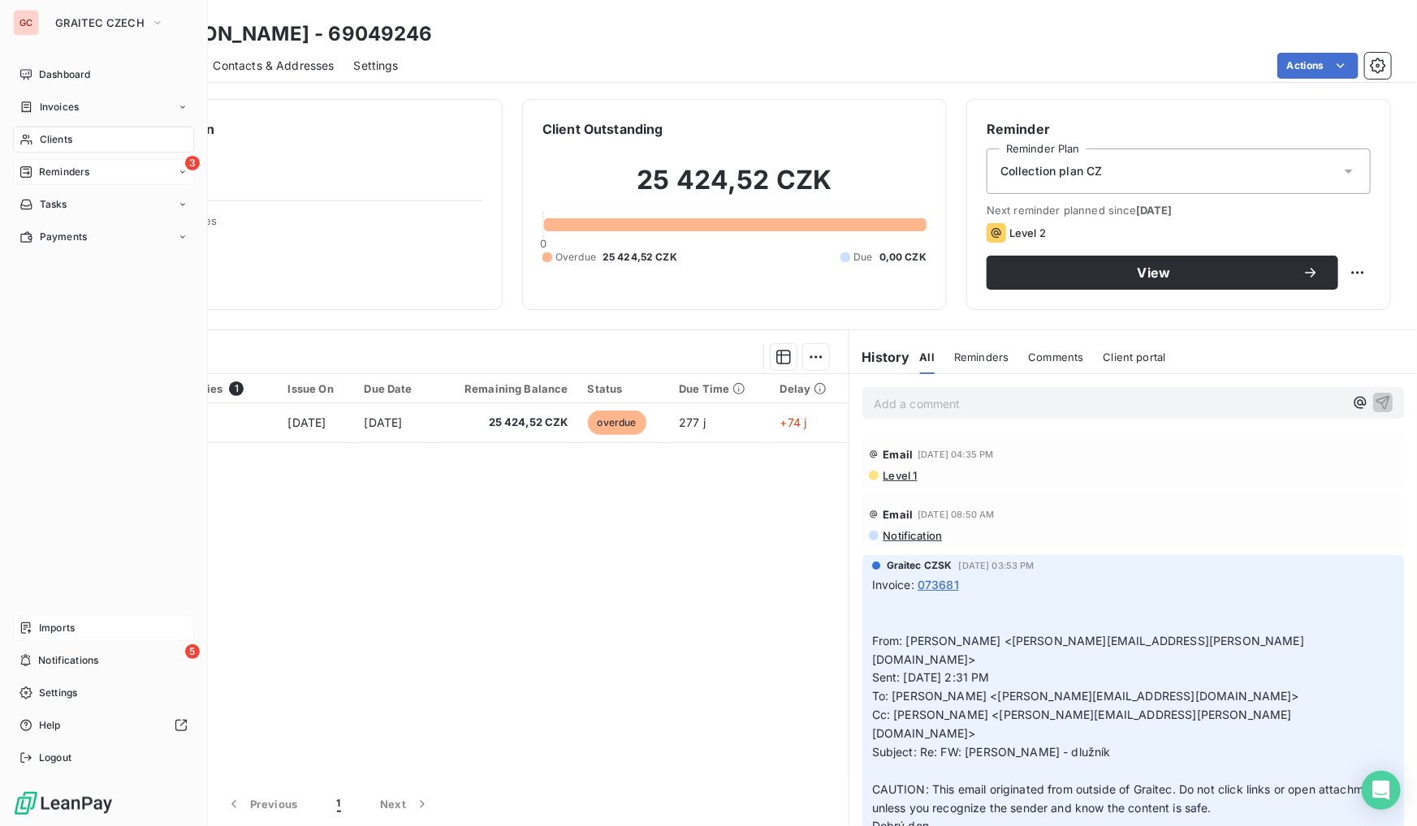
click at [51, 178] on span "Reminders" at bounding box center [64, 172] width 50 height 15
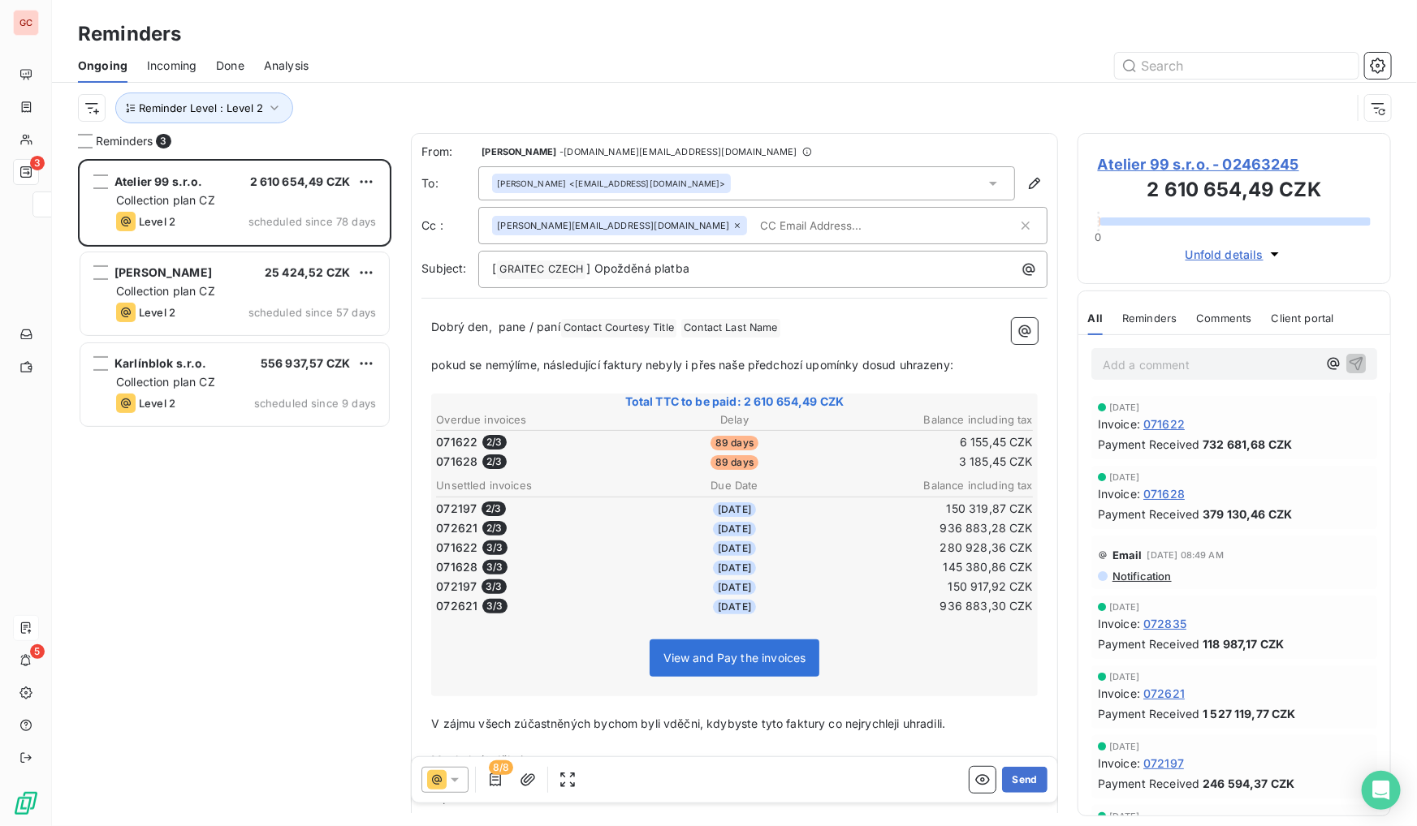
scroll to position [657, 302]
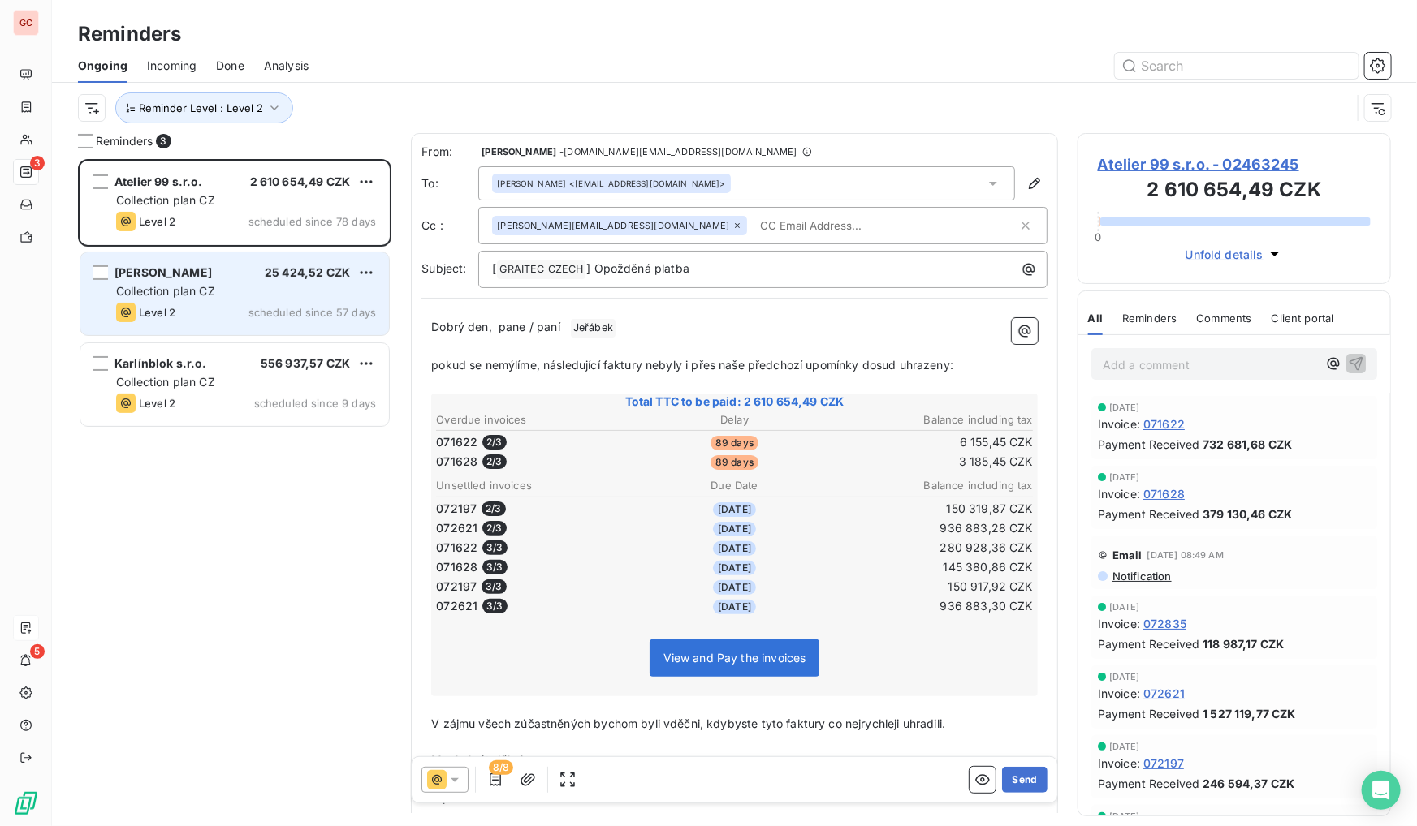
click at [212, 286] on span "Collection plan CZ" at bounding box center [165, 291] width 99 height 14
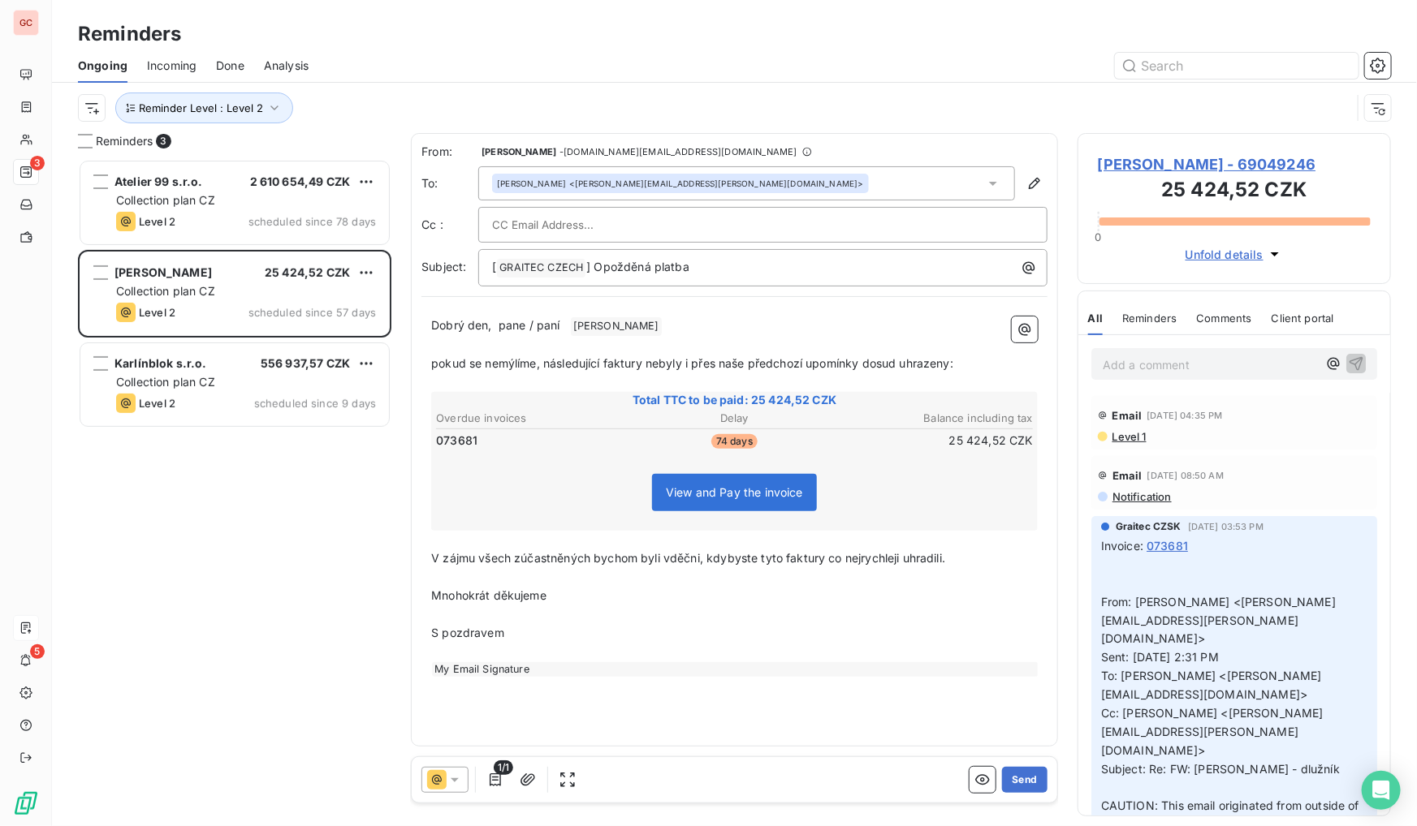
click at [445, 788] on icon at bounding box center [436, 779] width 19 height 19
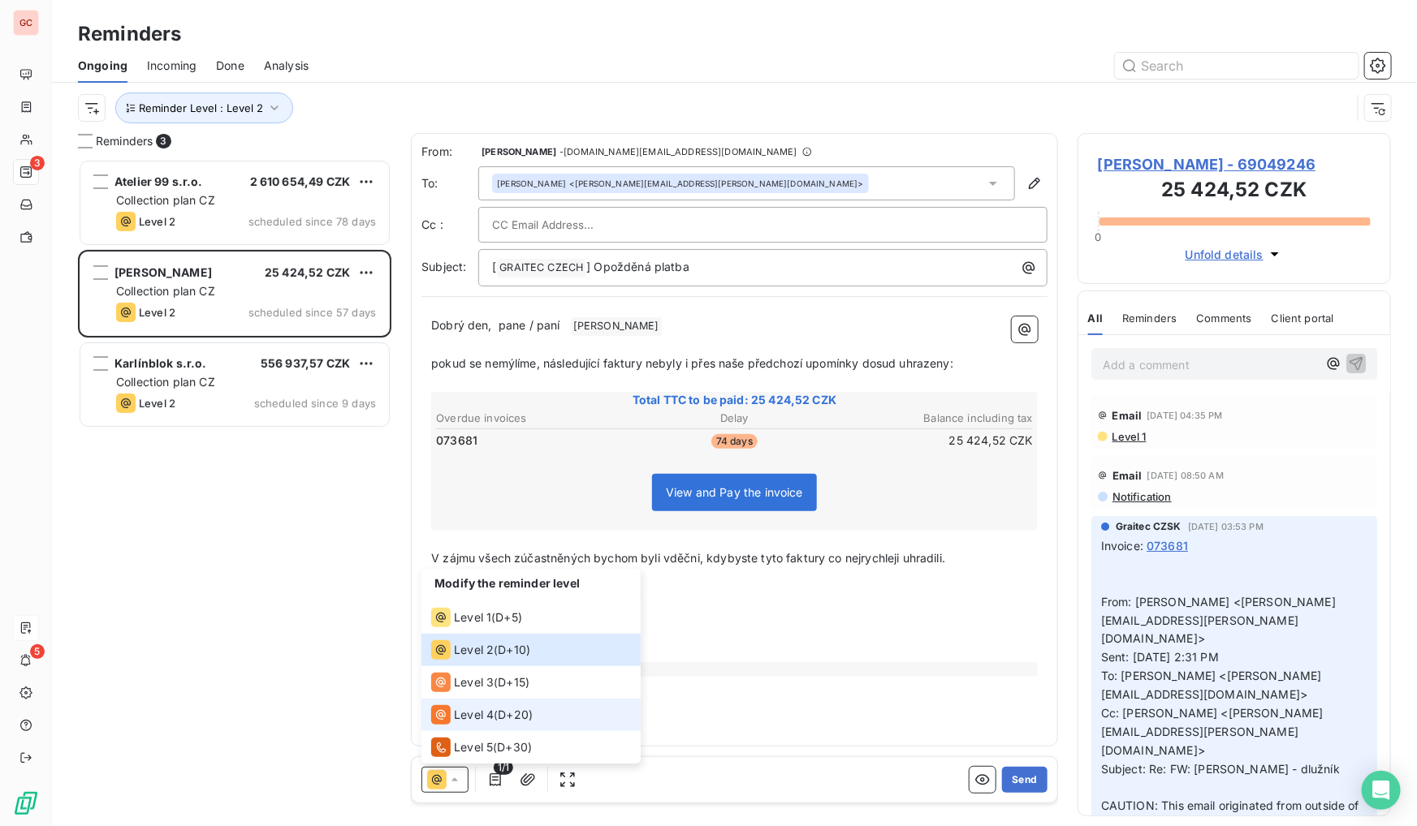
click at [456, 722] on span "Level 4" at bounding box center [474, 715] width 40 height 16
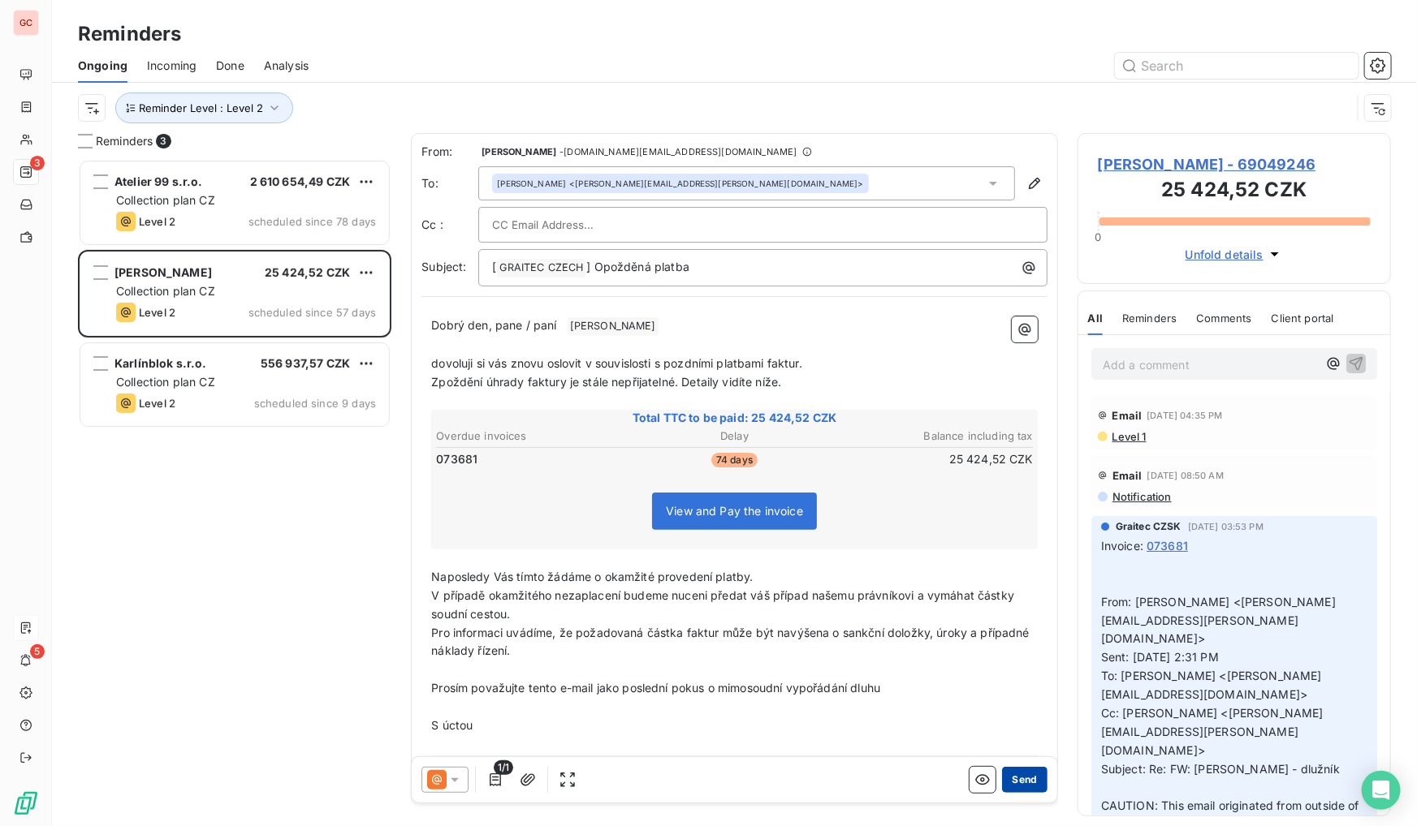
click at [1013, 781] on button "Send" at bounding box center [1024, 780] width 45 height 26
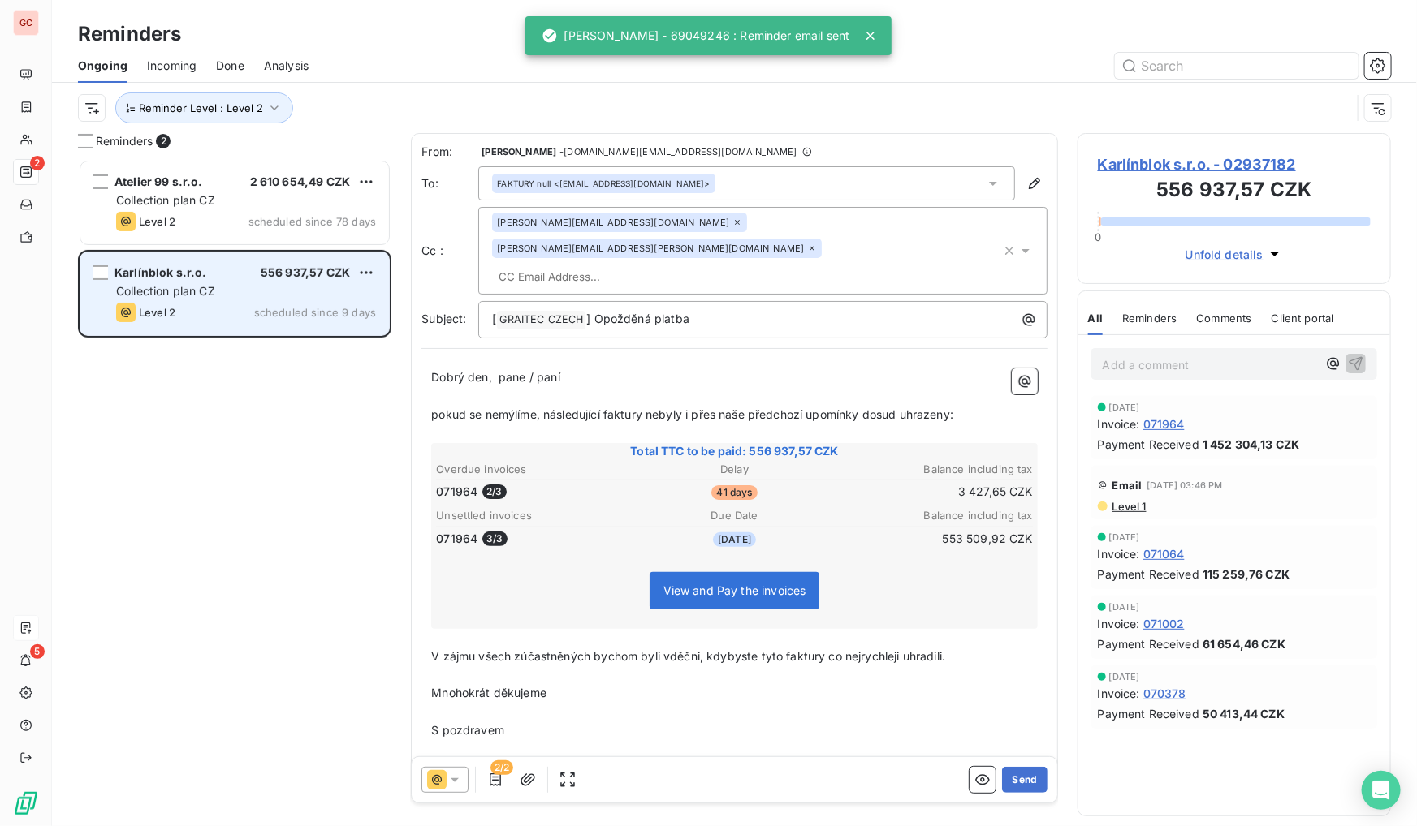
click at [202, 297] on span "Collection plan CZ" at bounding box center [165, 291] width 99 height 14
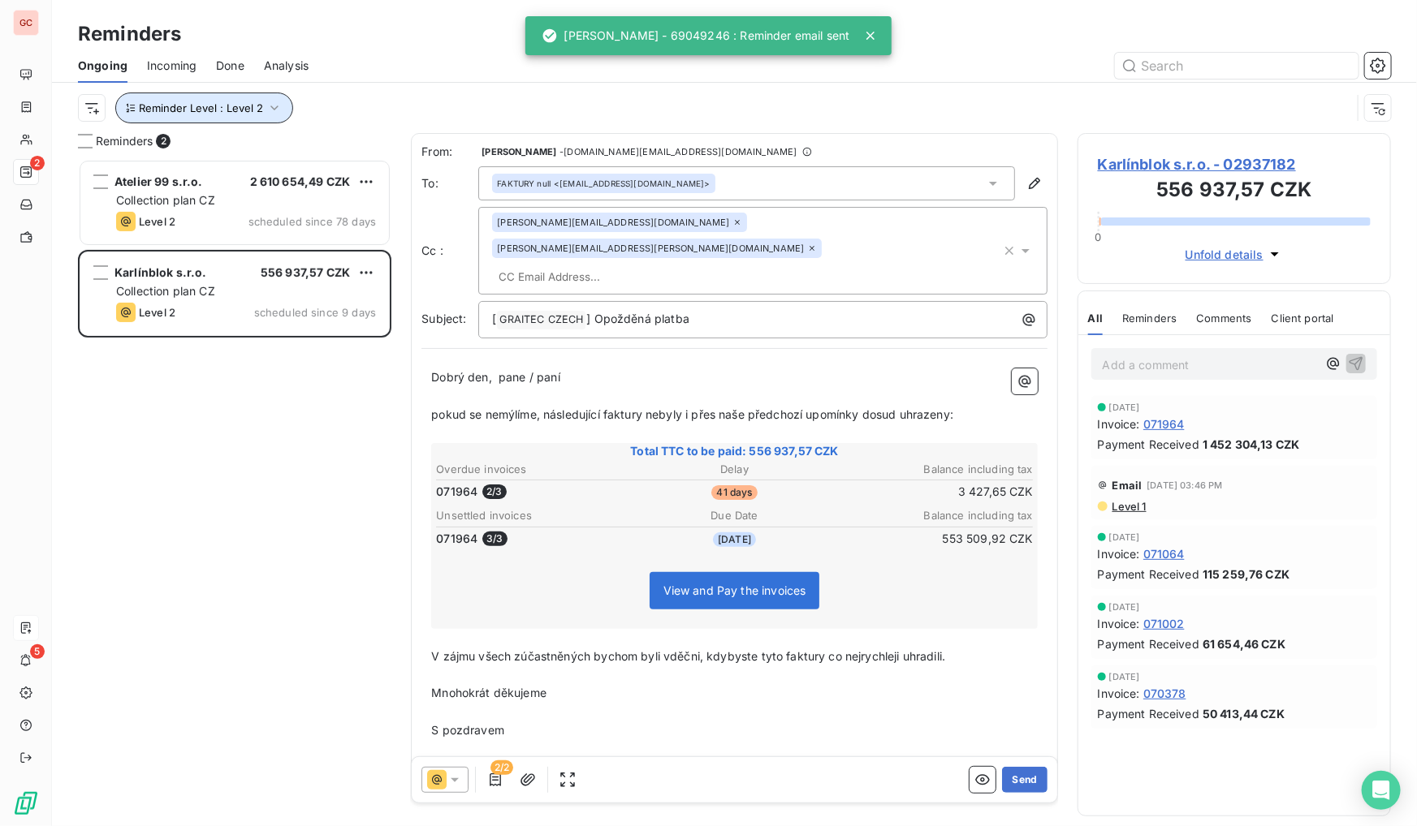
click at [220, 101] on span "Reminder Level : Level 2" at bounding box center [201, 107] width 124 height 13
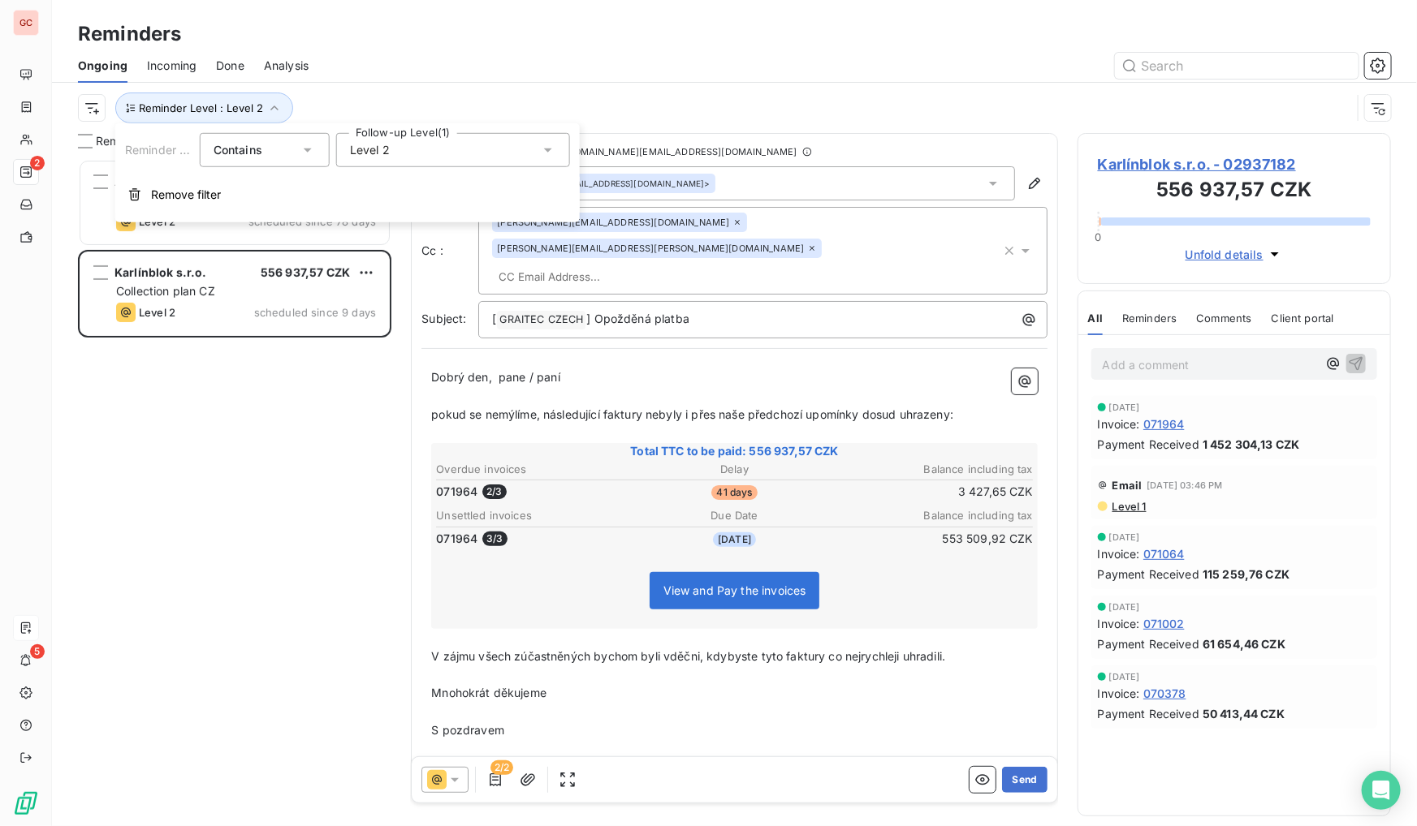
click at [407, 154] on div "Level 2" at bounding box center [453, 150] width 234 height 34
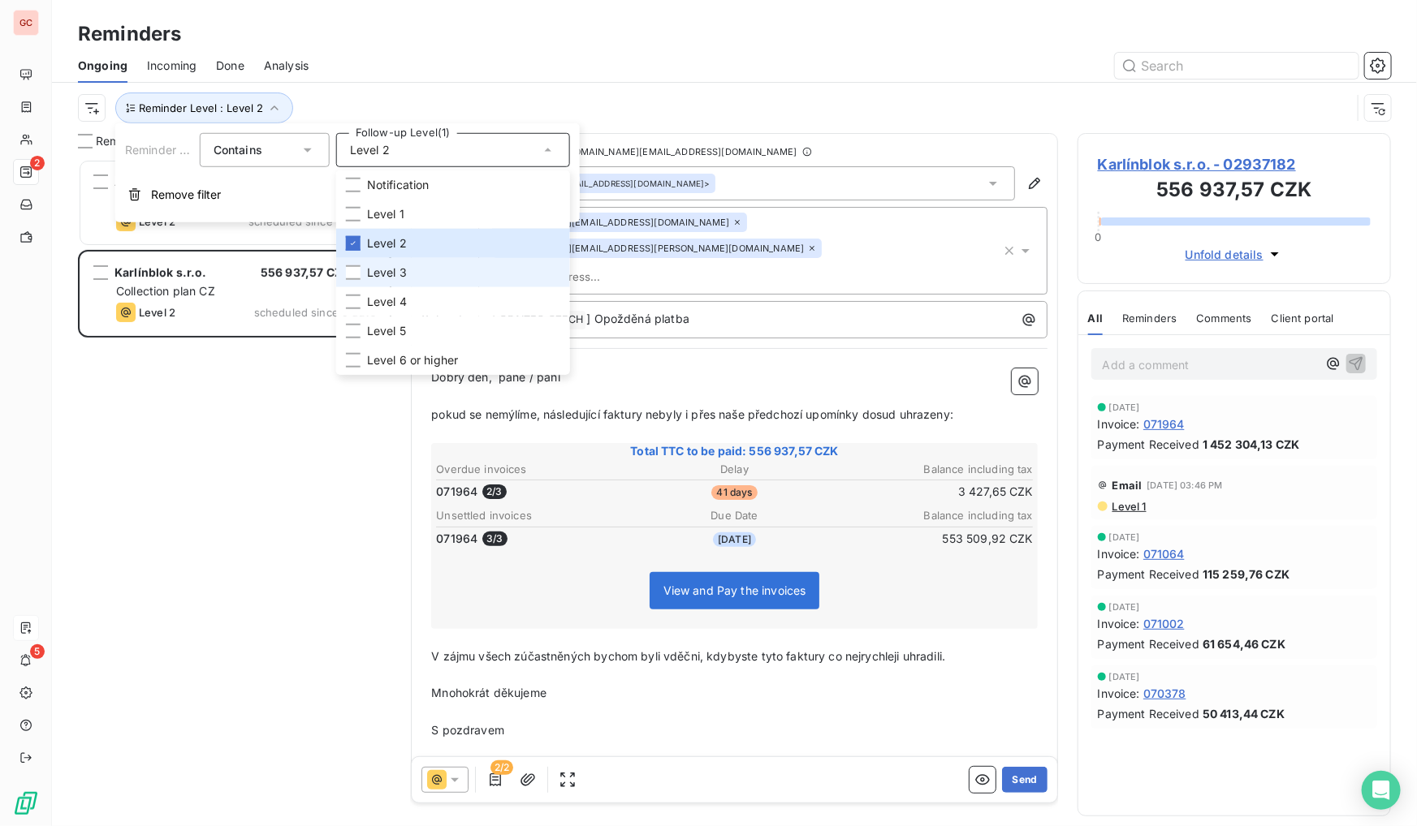
click at [363, 276] on li "Level 3" at bounding box center [453, 272] width 234 height 29
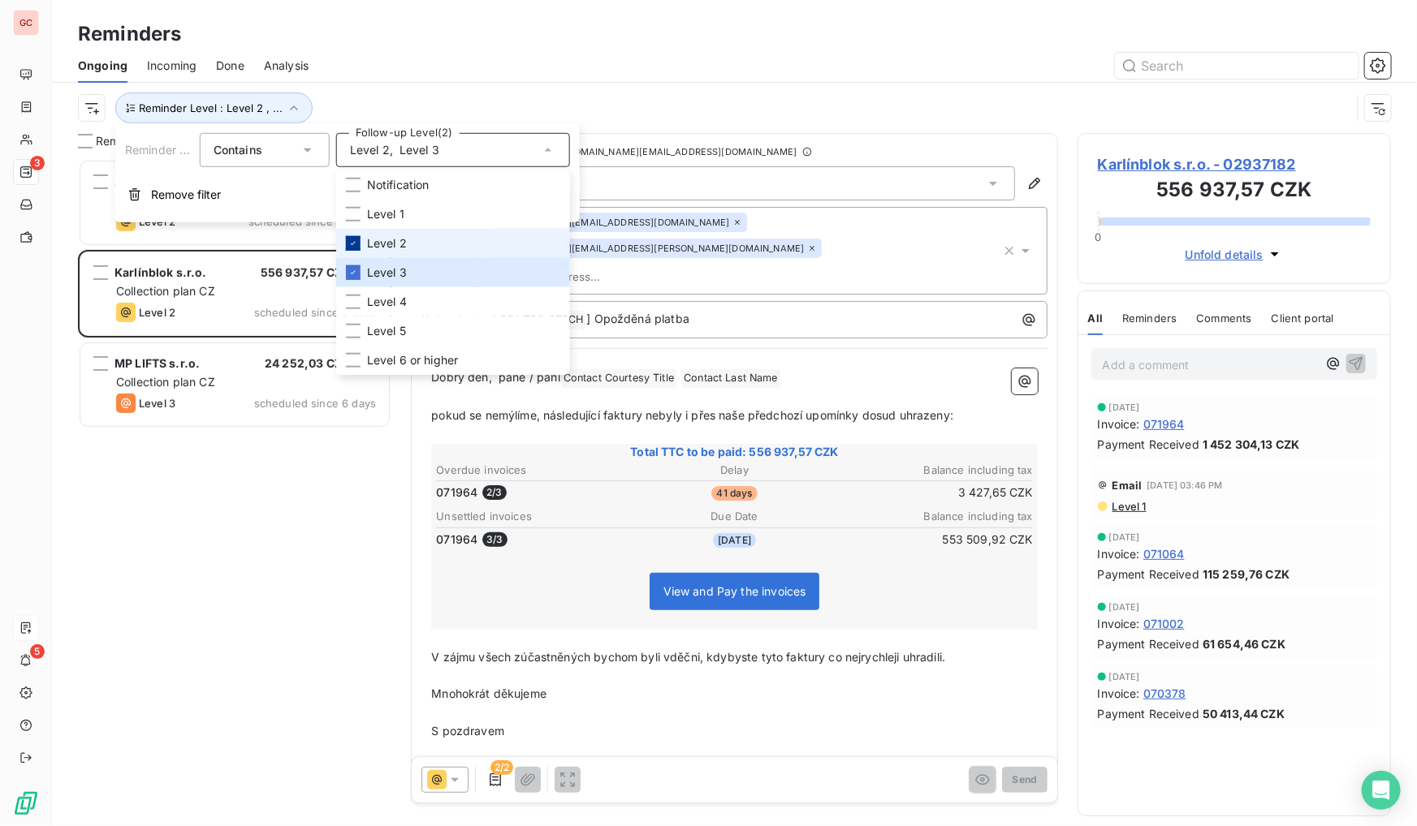
scroll to position [657, 302]
click at [352, 239] on icon at bounding box center [353, 244] width 10 height 10
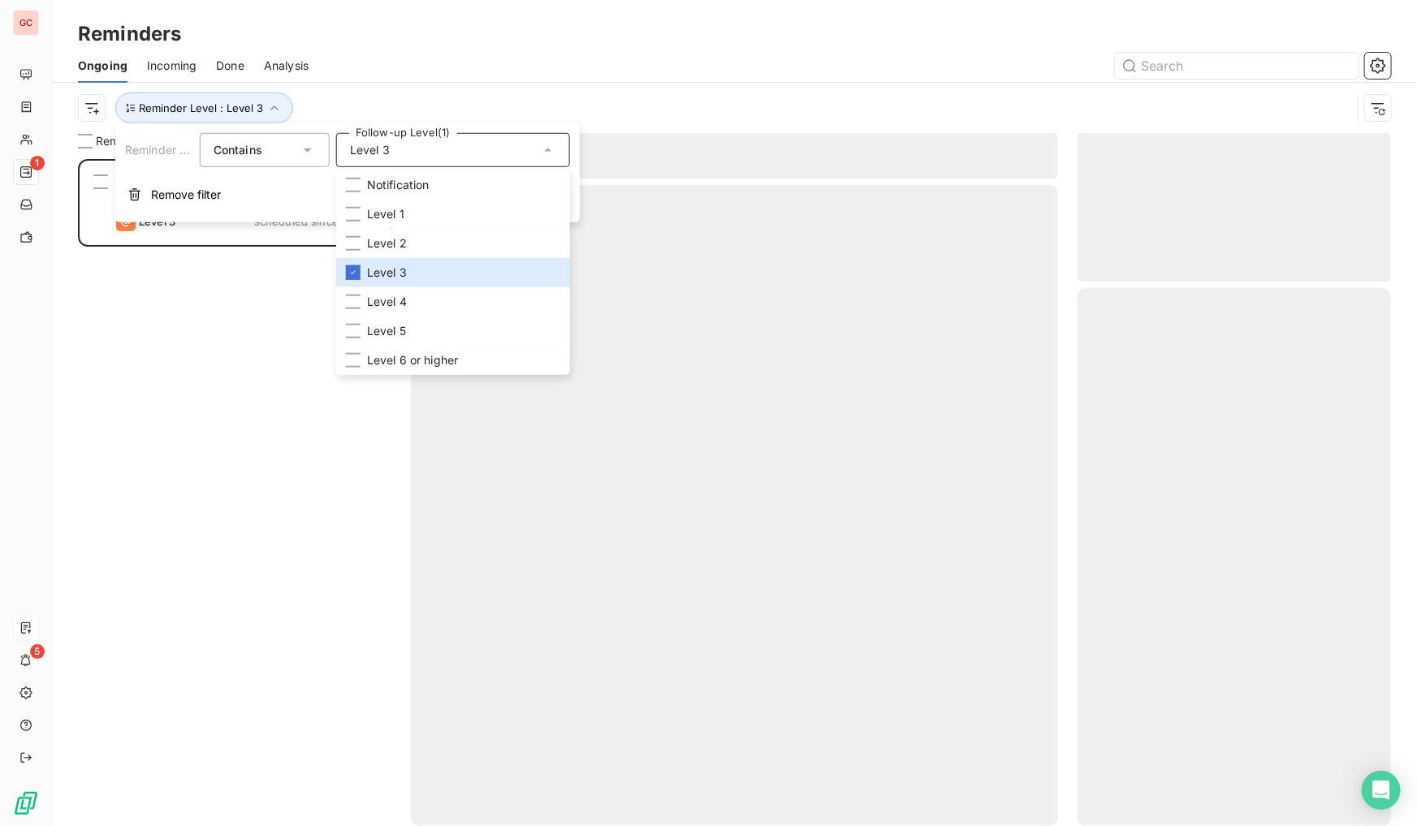
scroll to position [657, 302]
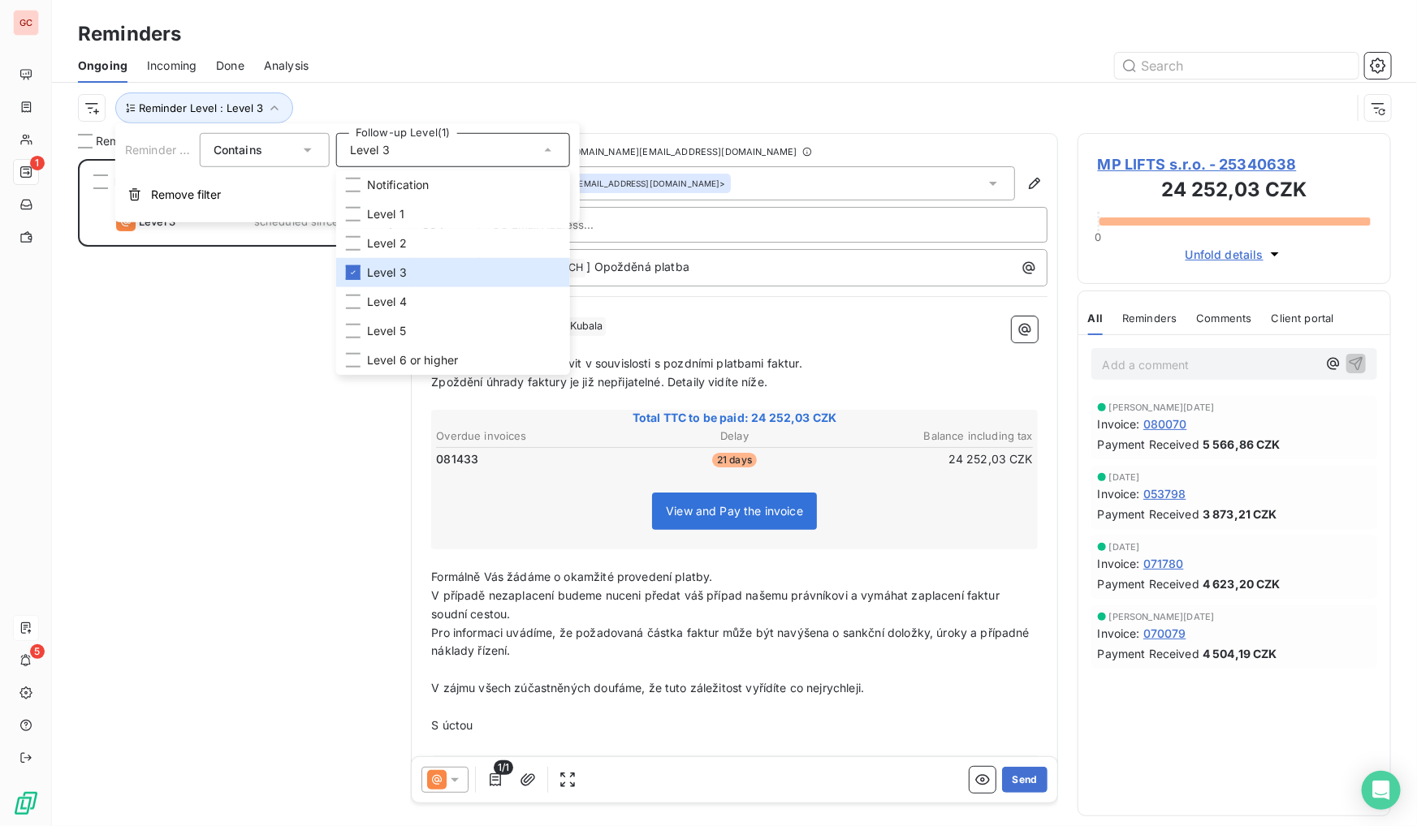
click at [191, 560] on div "MP LIFTS s.r.o. 24 252,03 CZK Collection plan CZ Level 3 scheduled since 6 days" at bounding box center [234, 492] width 313 height 667
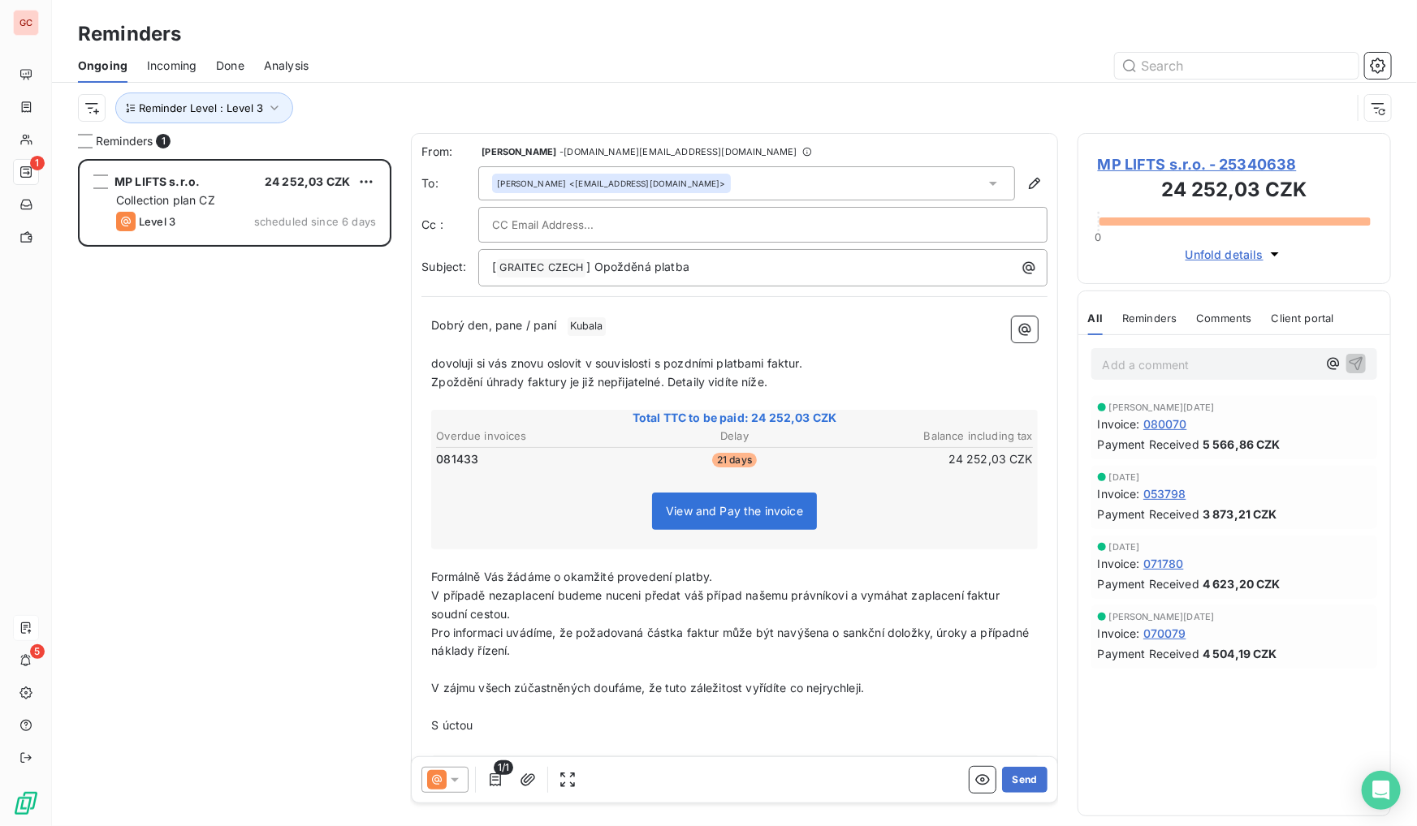
click at [171, 426] on div "MP LIFTS s.r.o. 24 252,03 CZK Collection plan CZ Level 3 scheduled since 6 days" at bounding box center [234, 492] width 313 height 667
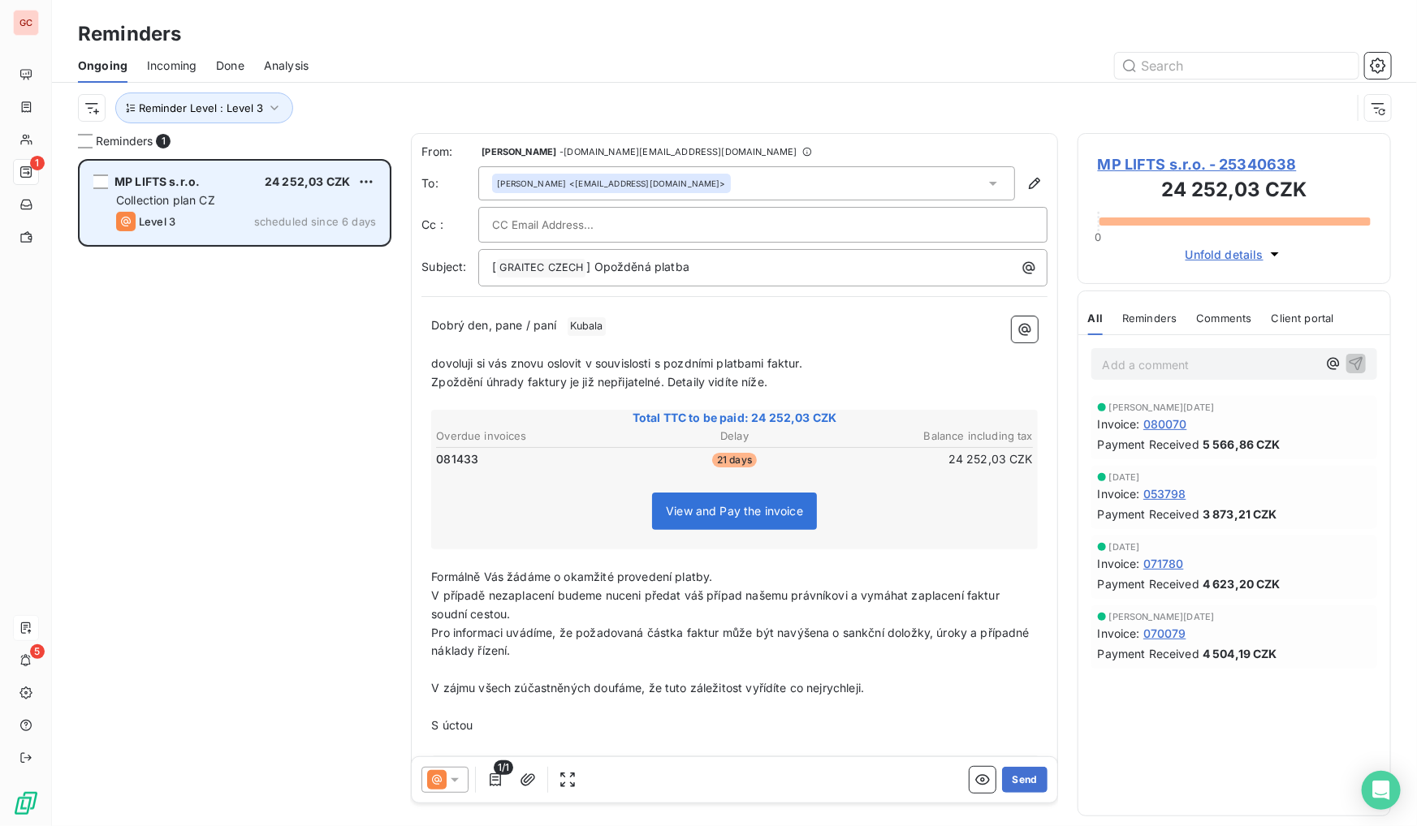
click at [214, 214] on div "Level 3 scheduled since 6 days" at bounding box center [246, 221] width 260 height 19
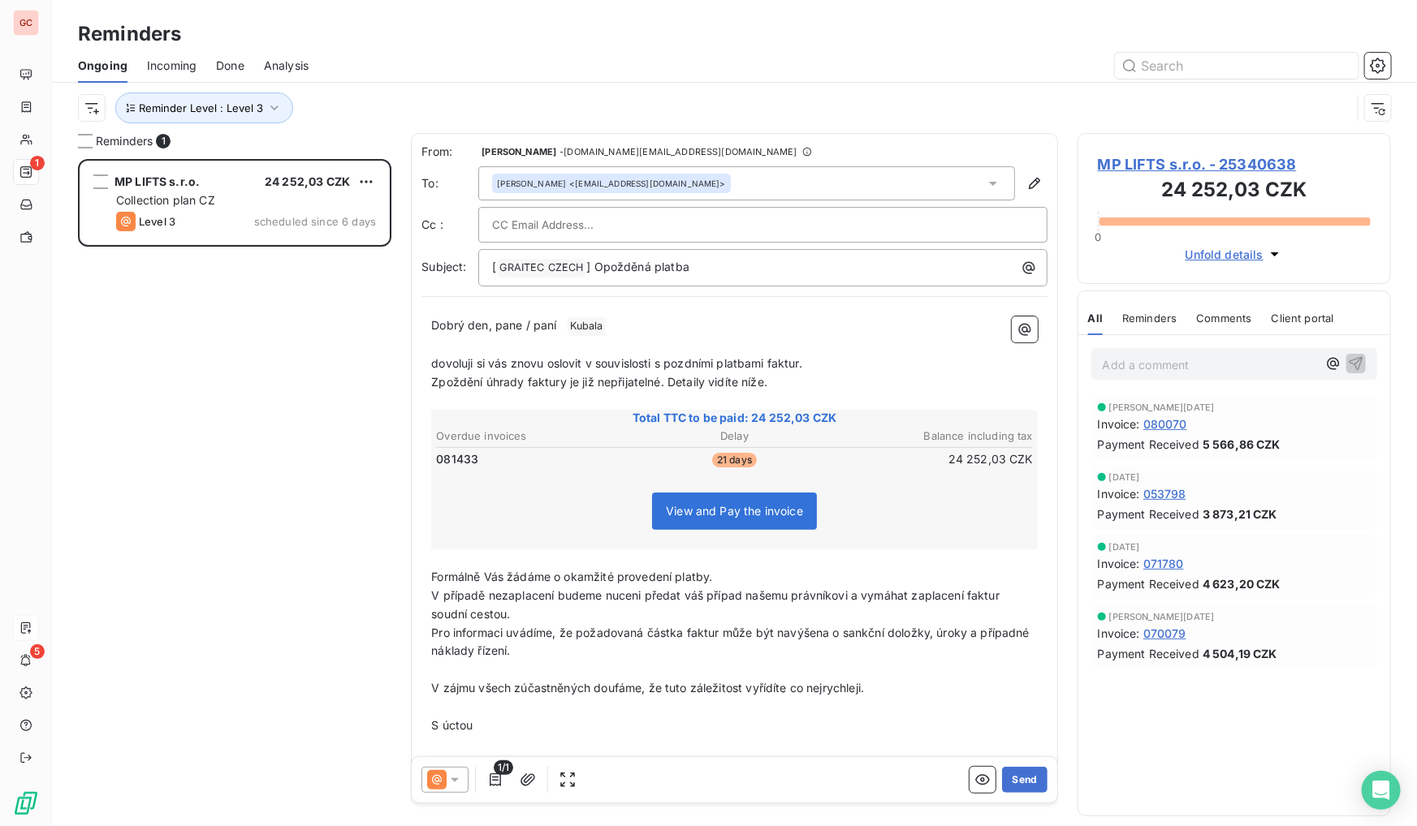
click at [460, 452] on span "081433" at bounding box center [457, 459] width 42 height 16
click at [1161, 182] on h3 "24 252,03 CZK" at bounding box center [1234, 191] width 273 height 32
click at [1171, 169] on span "MP LIFTS s.r.o. - 25340638" at bounding box center [1234, 164] width 273 height 22
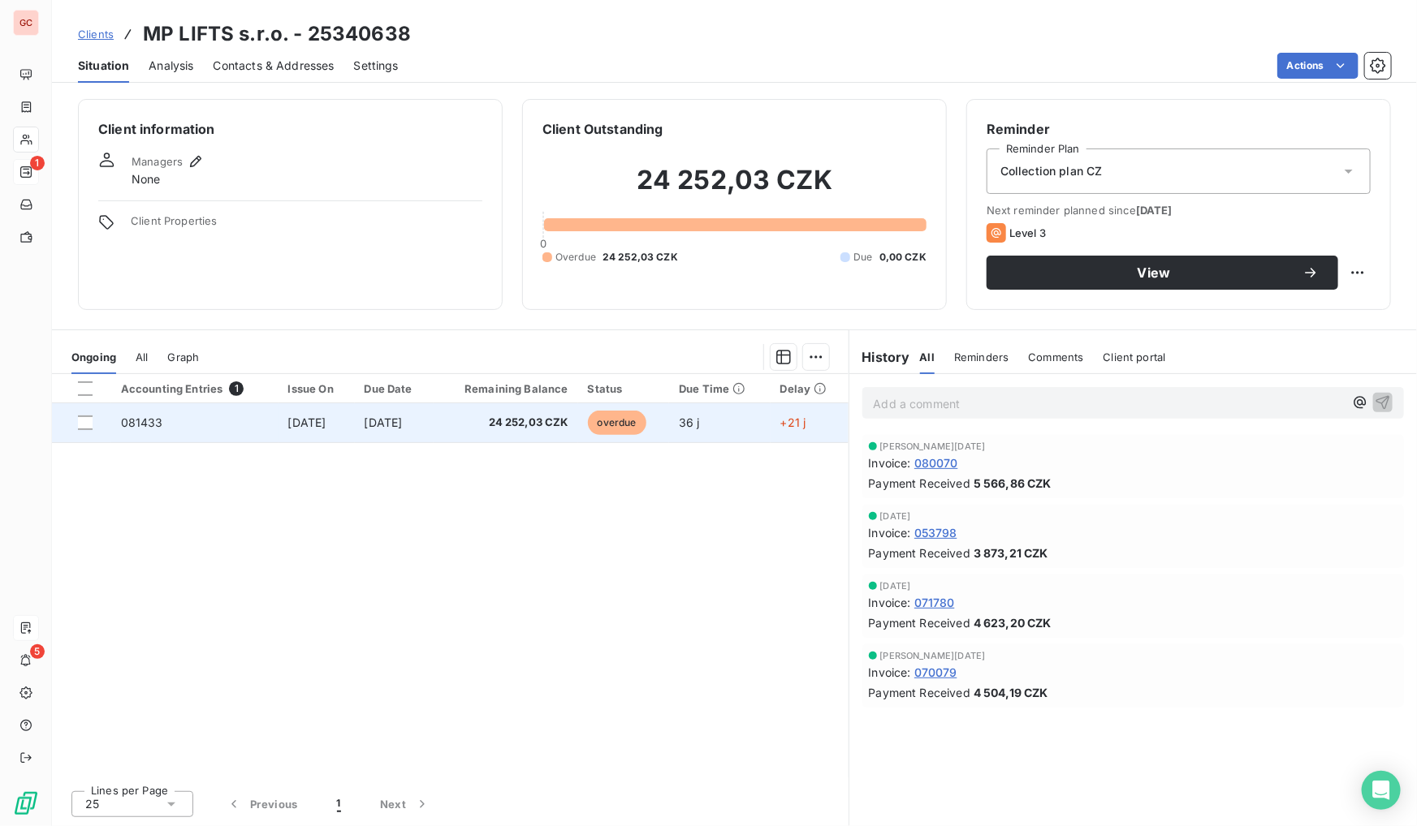
click at [317, 427] on span "[DATE]" at bounding box center [307, 423] width 38 height 14
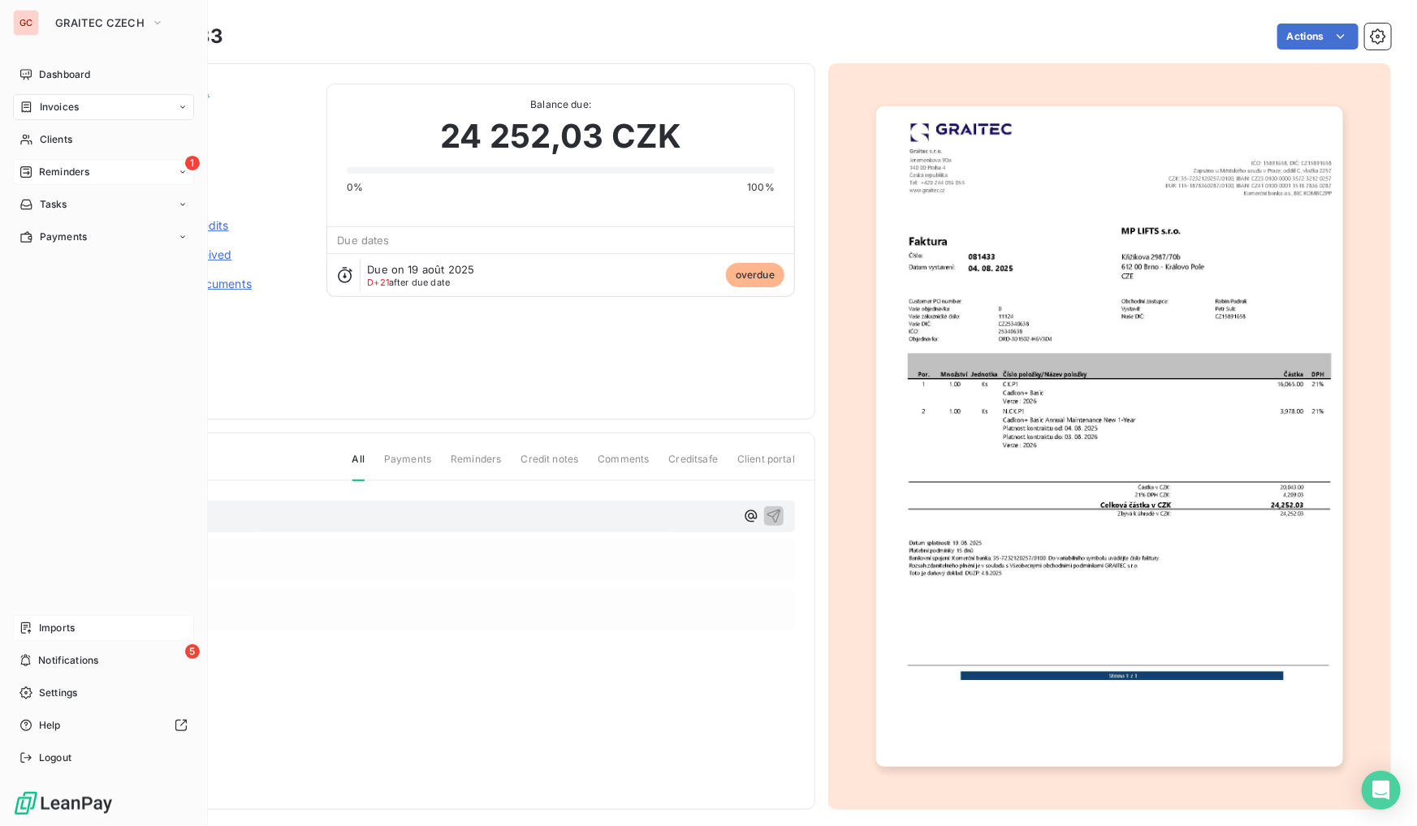
click at [73, 165] on span "Reminders" at bounding box center [64, 172] width 50 height 15
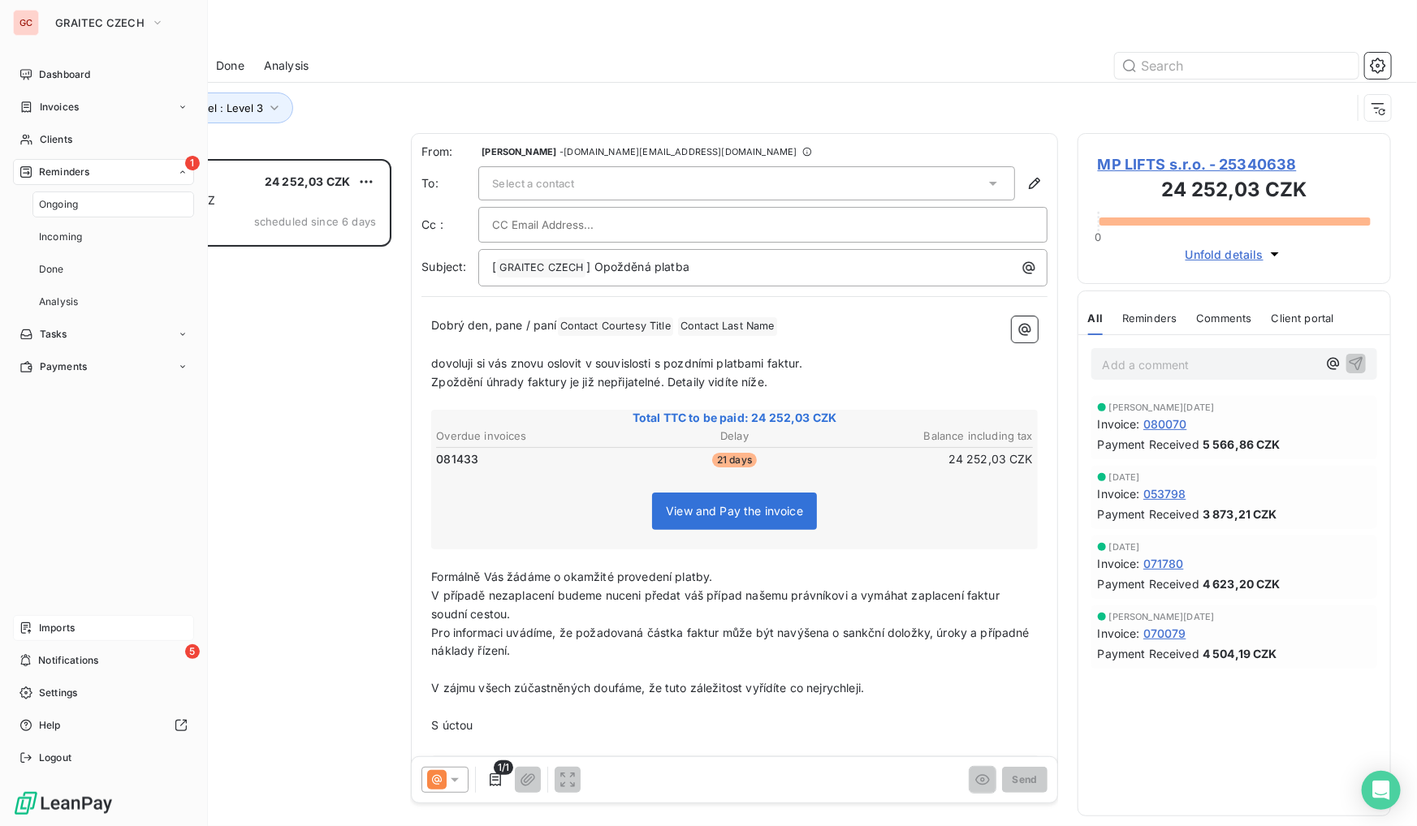
scroll to position [657, 302]
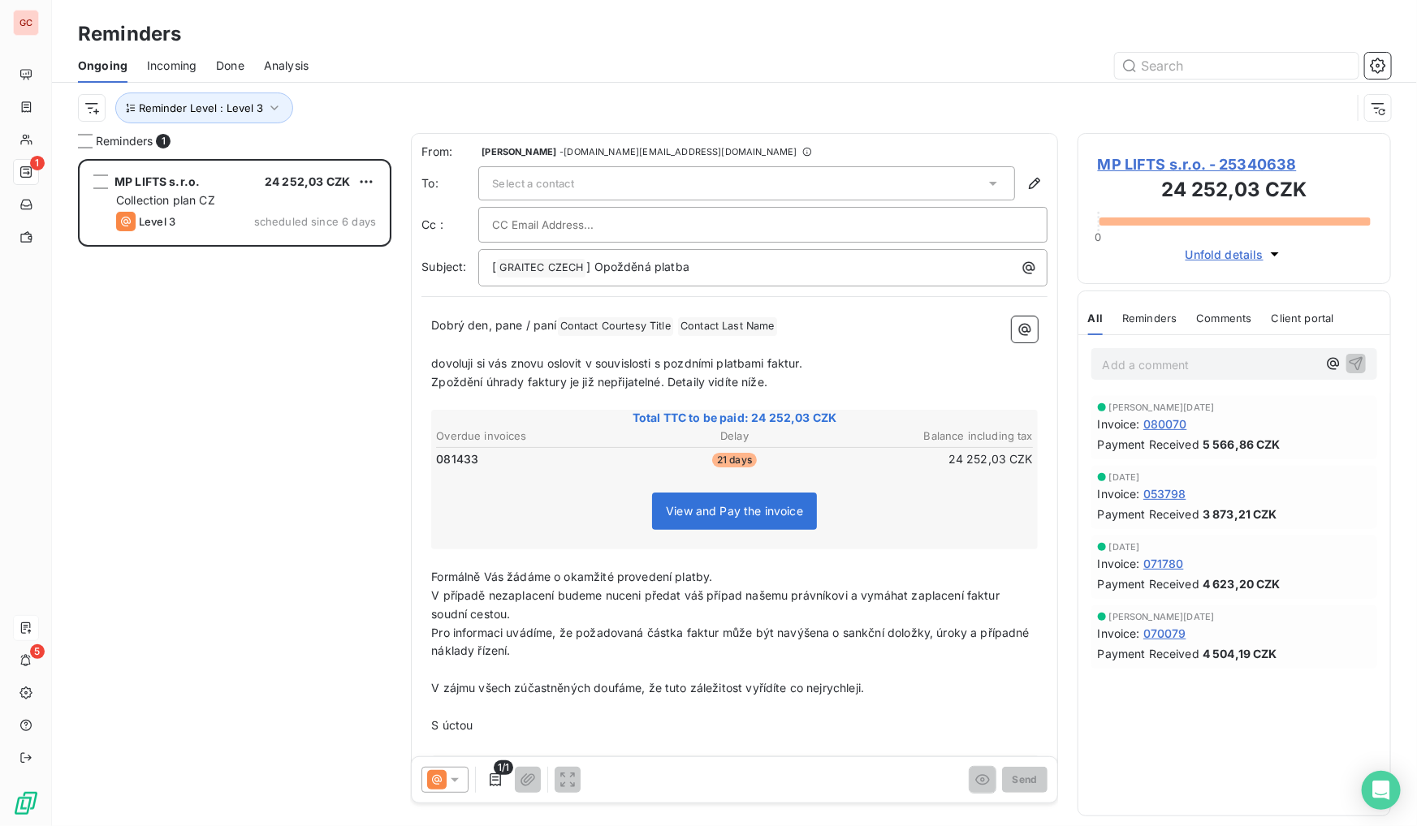
click at [425, 776] on div at bounding box center [444, 780] width 47 height 26
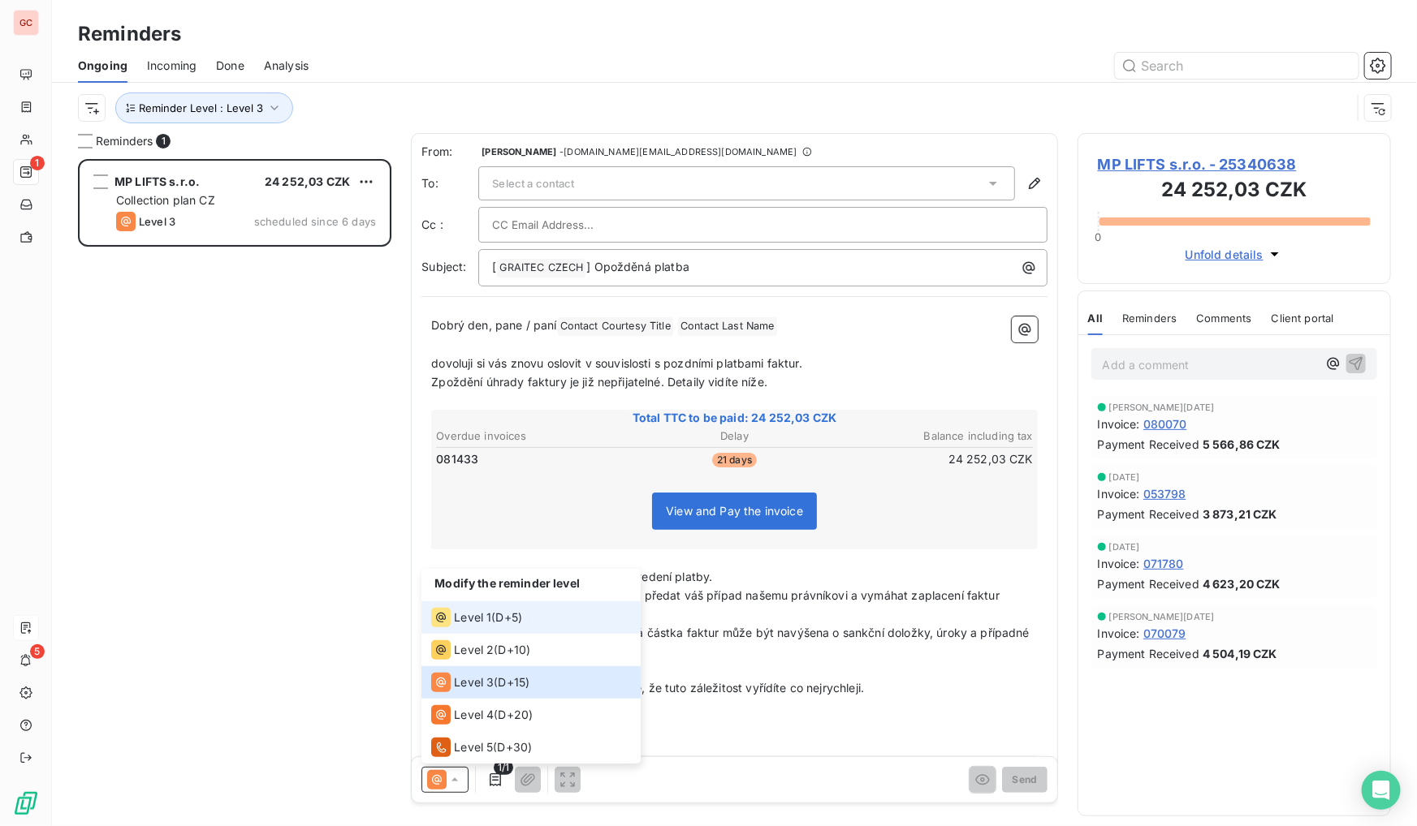
click at [481, 614] on span "Level 1" at bounding box center [472, 618] width 37 height 16
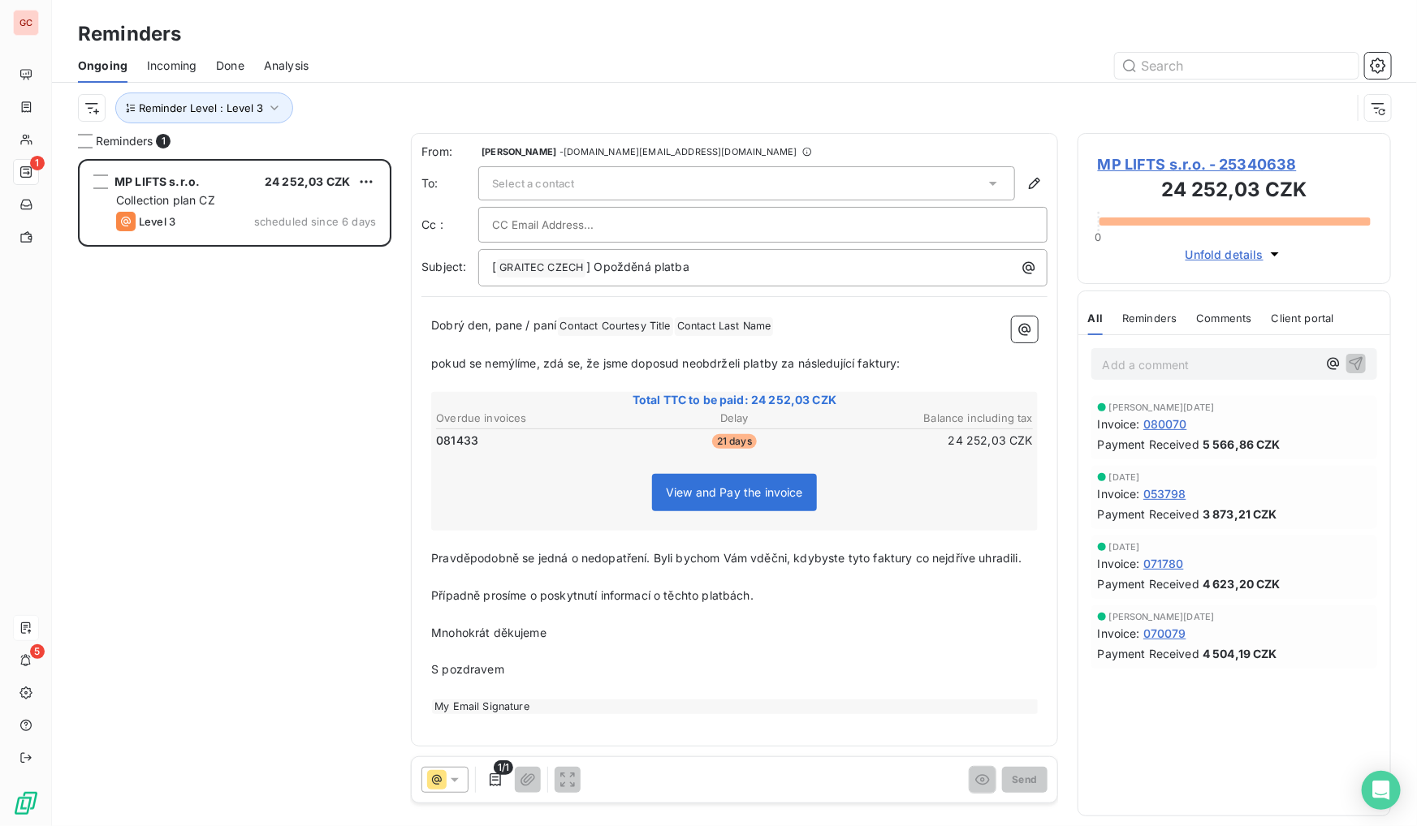
click at [615, 173] on div "Select a contact" at bounding box center [746, 183] width 537 height 34
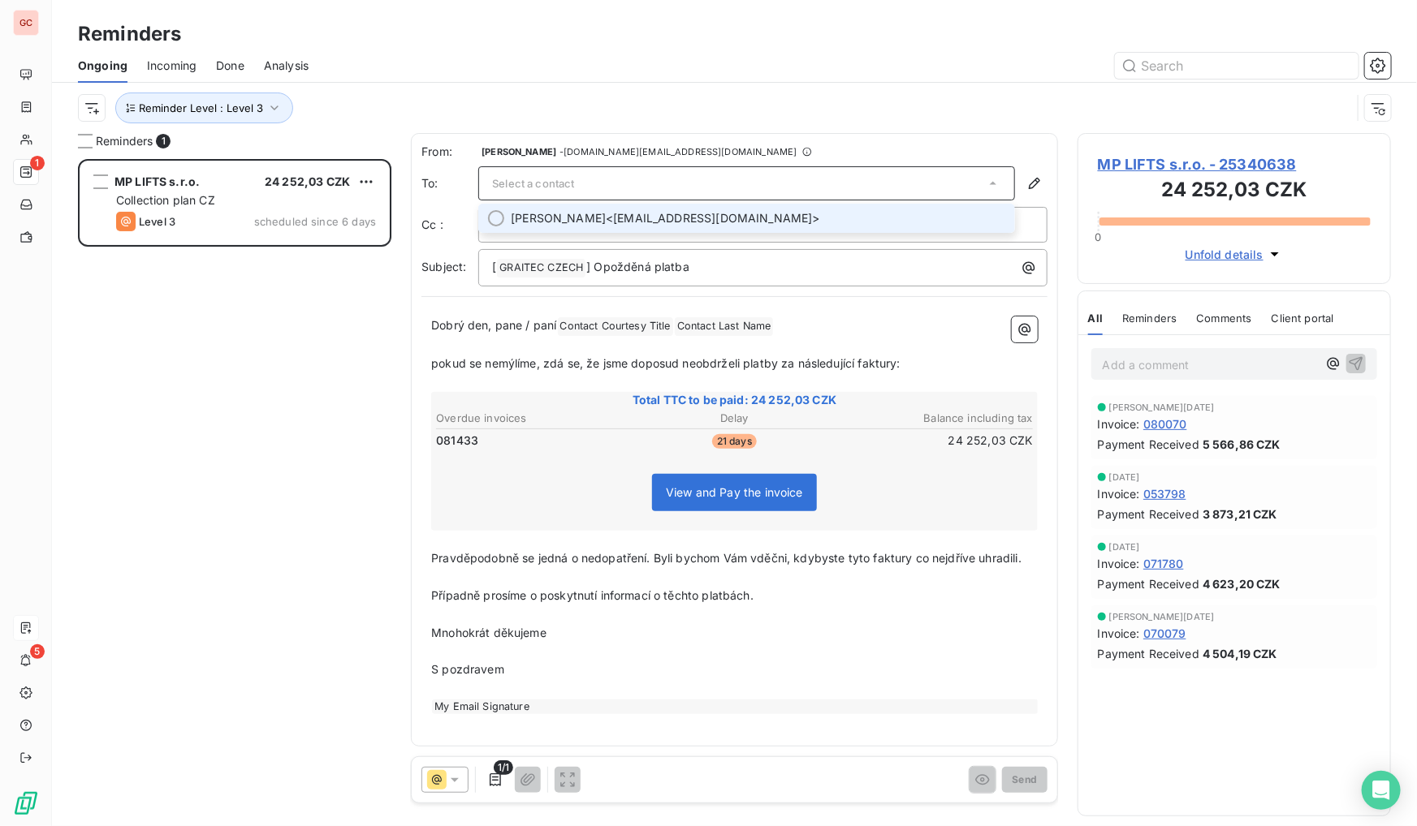
click at [554, 211] on span "[PERSON_NAME]" at bounding box center [558, 218] width 95 height 16
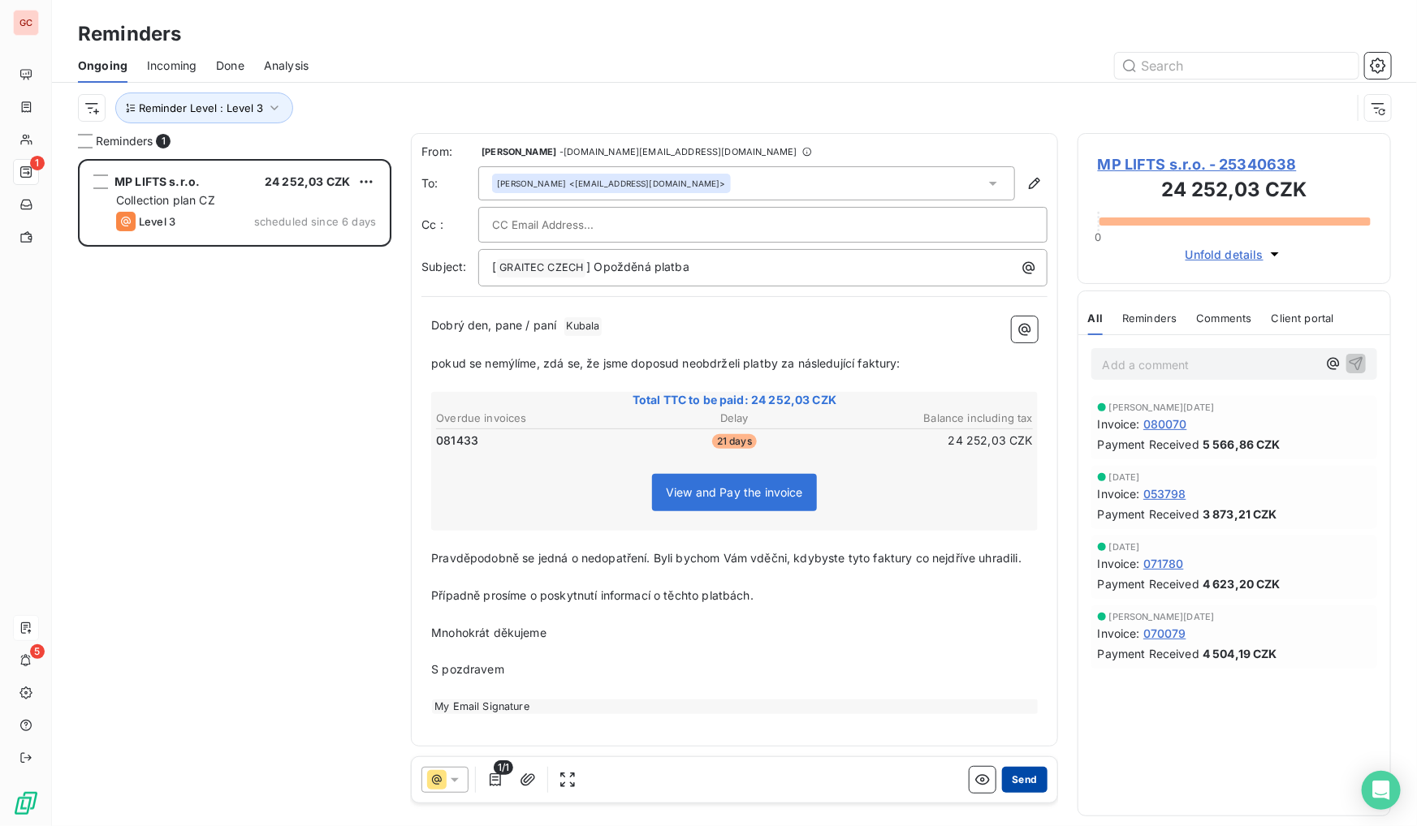
click at [1030, 775] on button "Send" at bounding box center [1024, 780] width 45 height 26
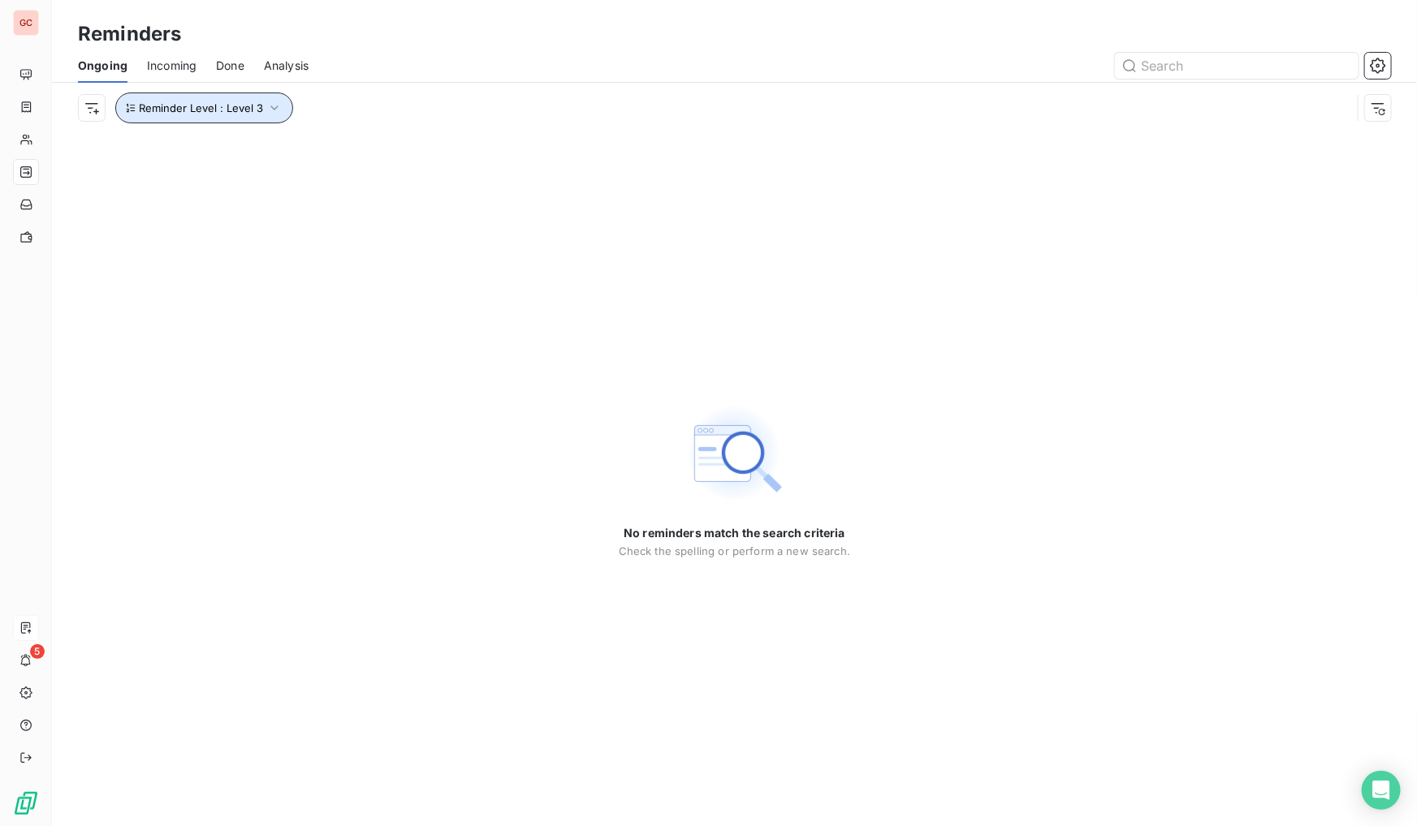
click at [257, 107] on span "Reminder Level : Level 3" at bounding box center [201, 107] width 124 height 13
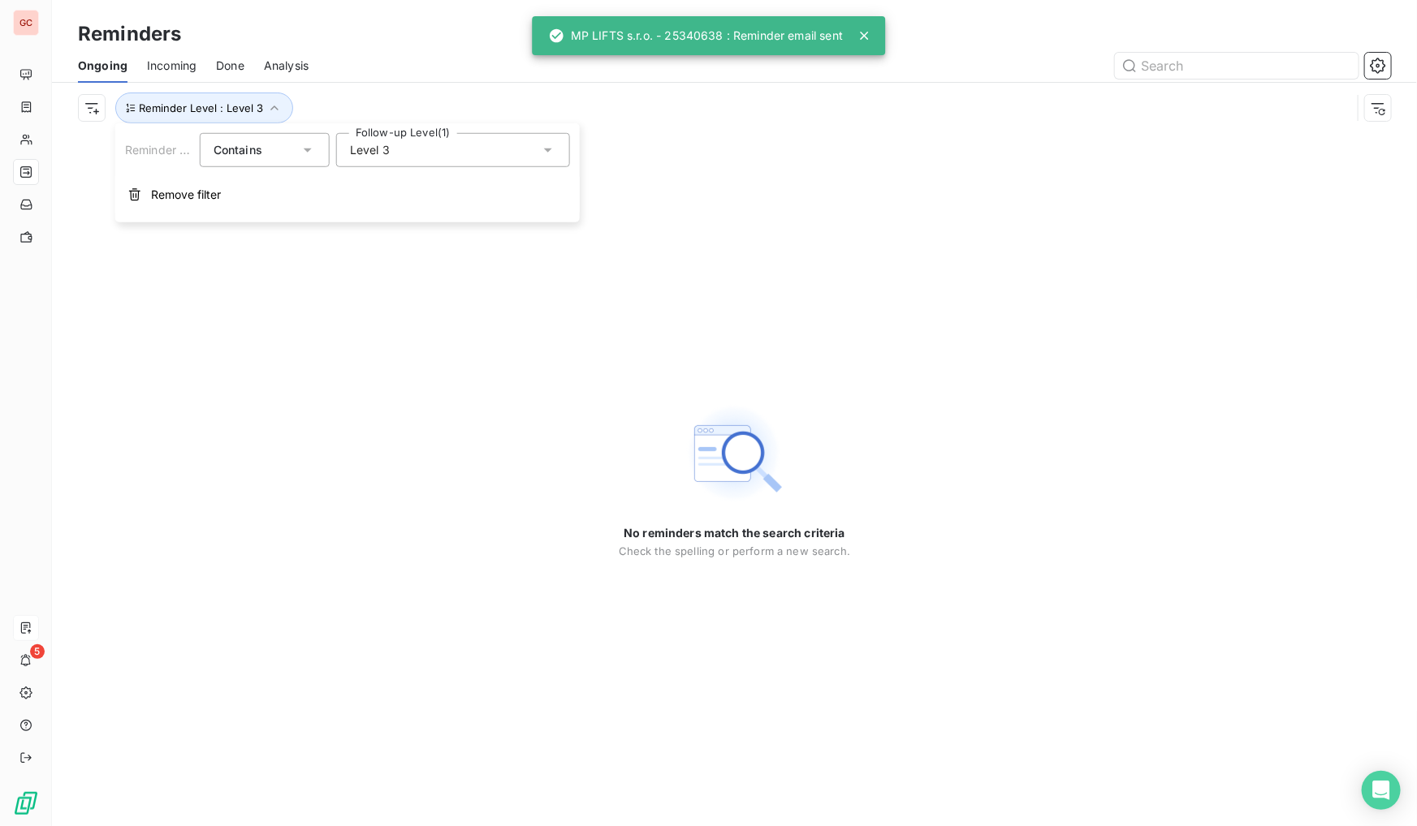
click at [394, 156] on div "Level 3" at bounding box center [453, 150] width 234 height 34
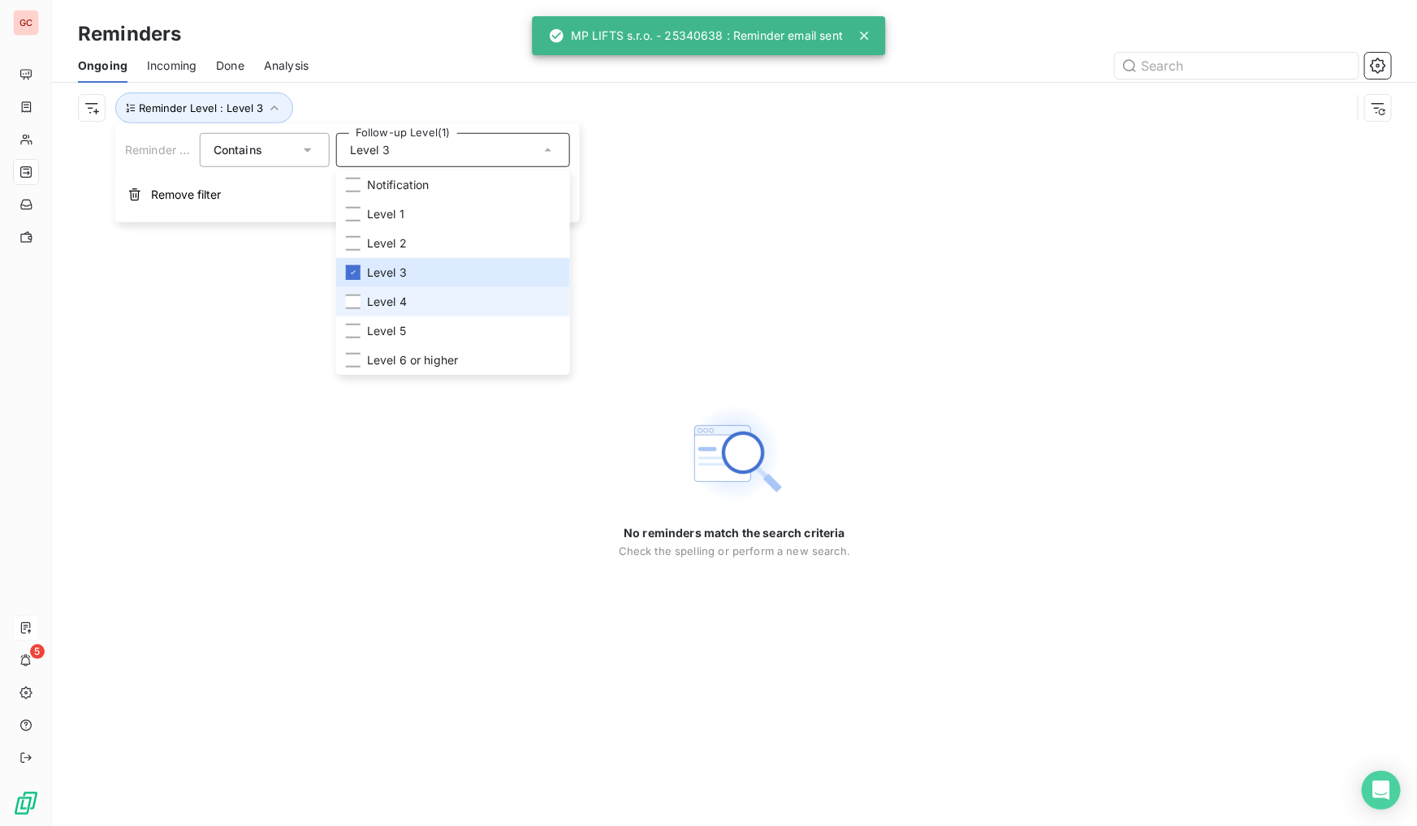
click at [352, 309] on li "Level 4" at bounding box center [453, 301] width 234 height 29
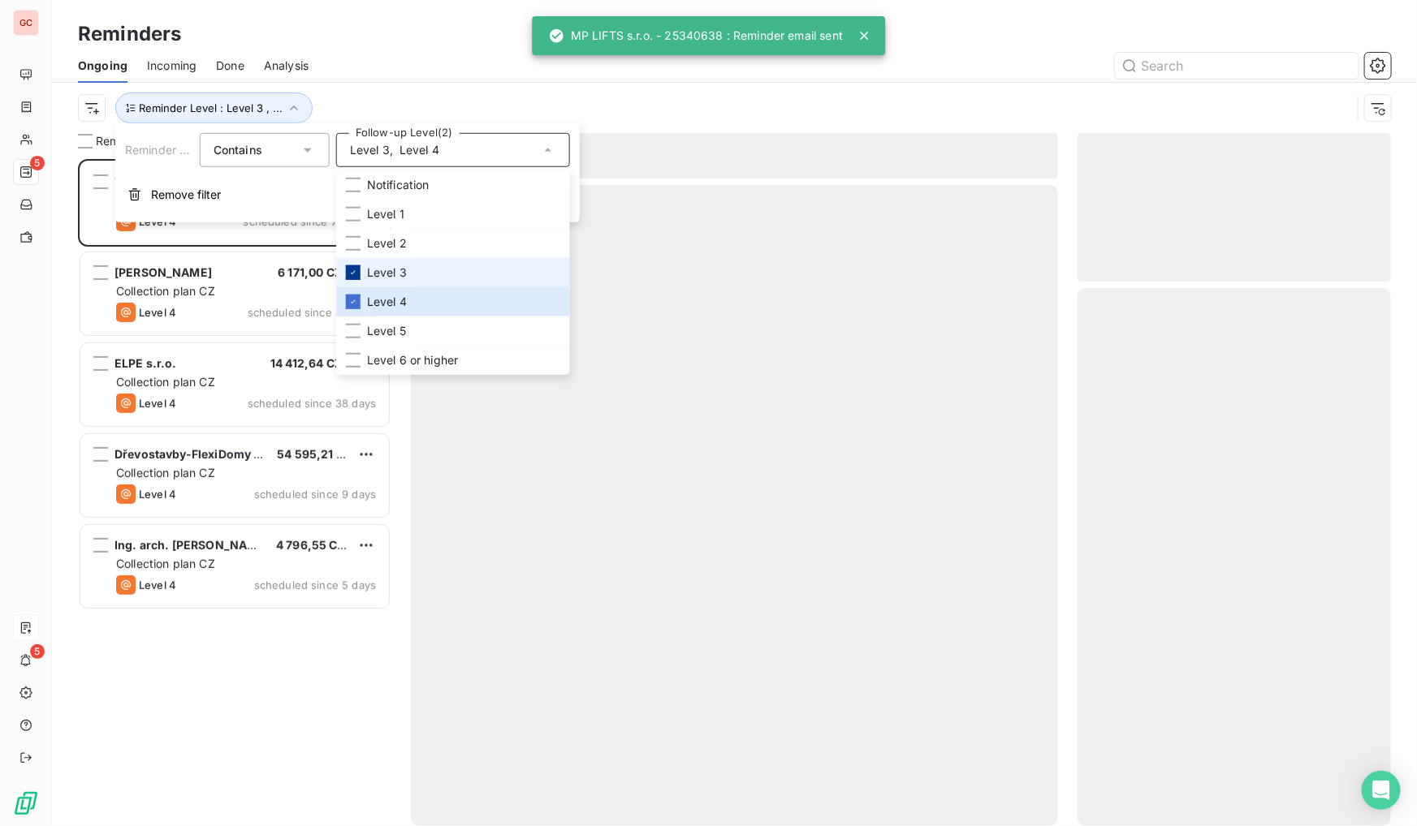
scroll to position [657, 302]
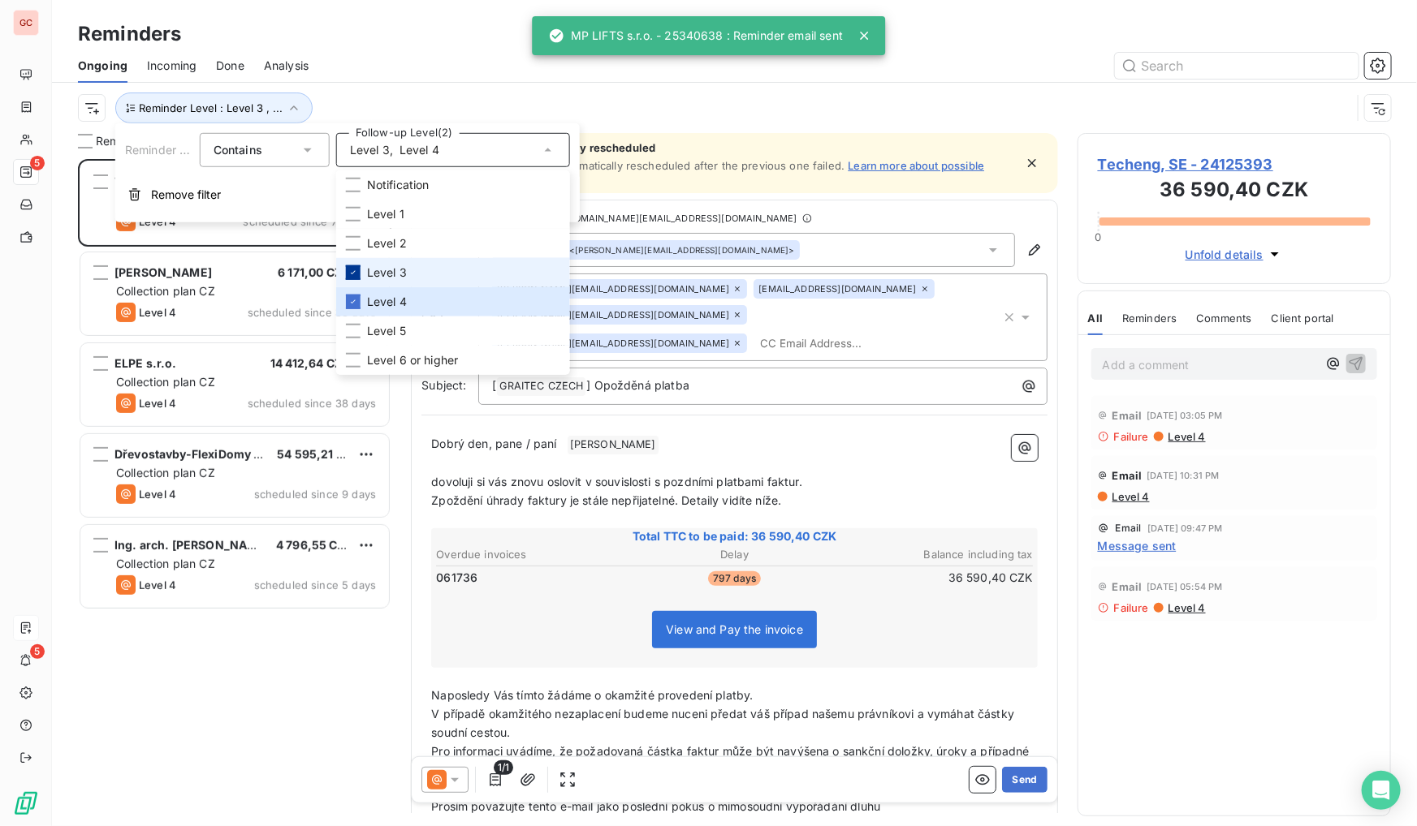
click at [354, 276] on icon at bounding box center [353, 273] width 10 height 10
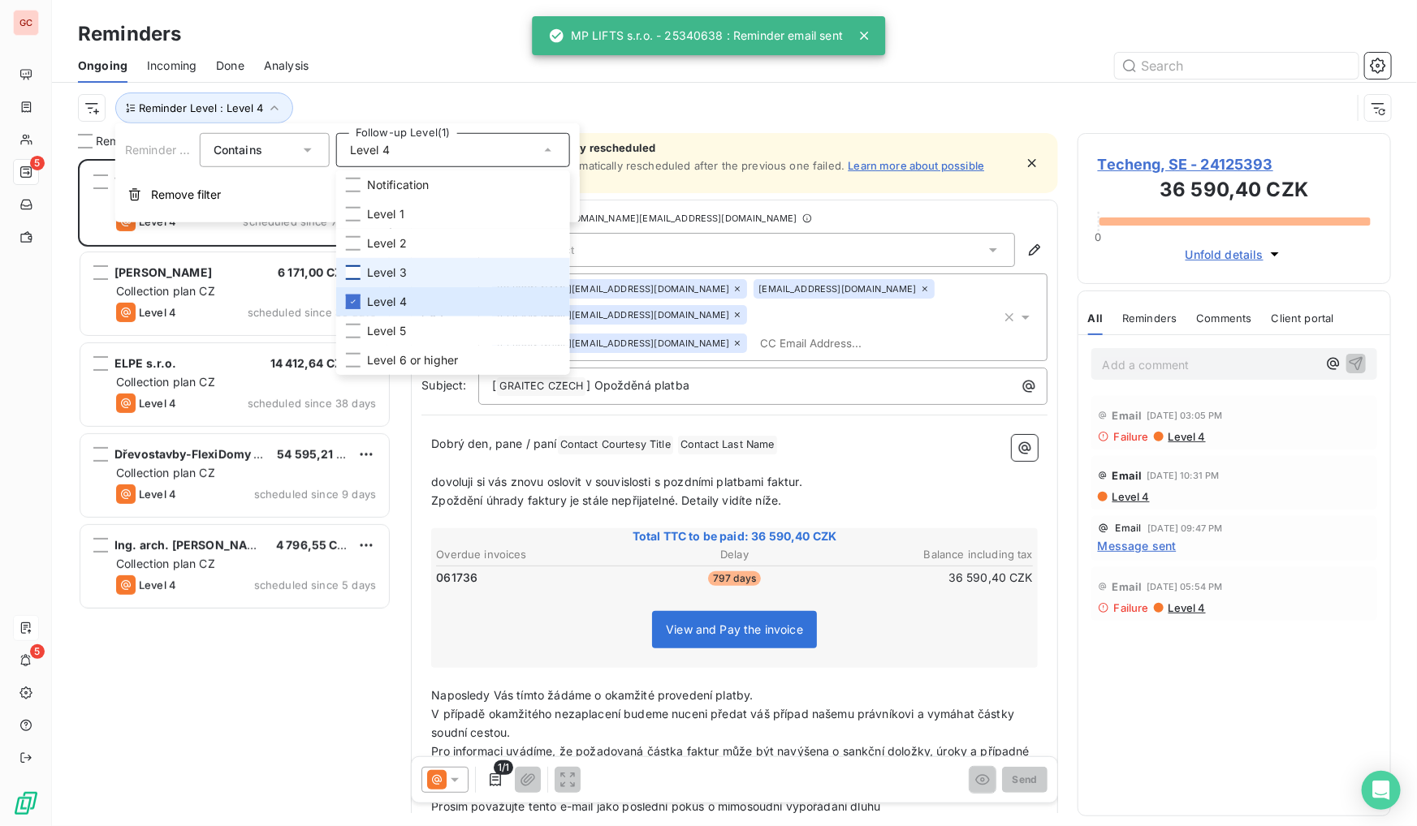
click at [276, 732] on div "Techeng, SE 36 590,40 CZK Collection plan CZ Level 4 scheduled since 777 days […" at bounding box center [234, 492] width 313 height 667
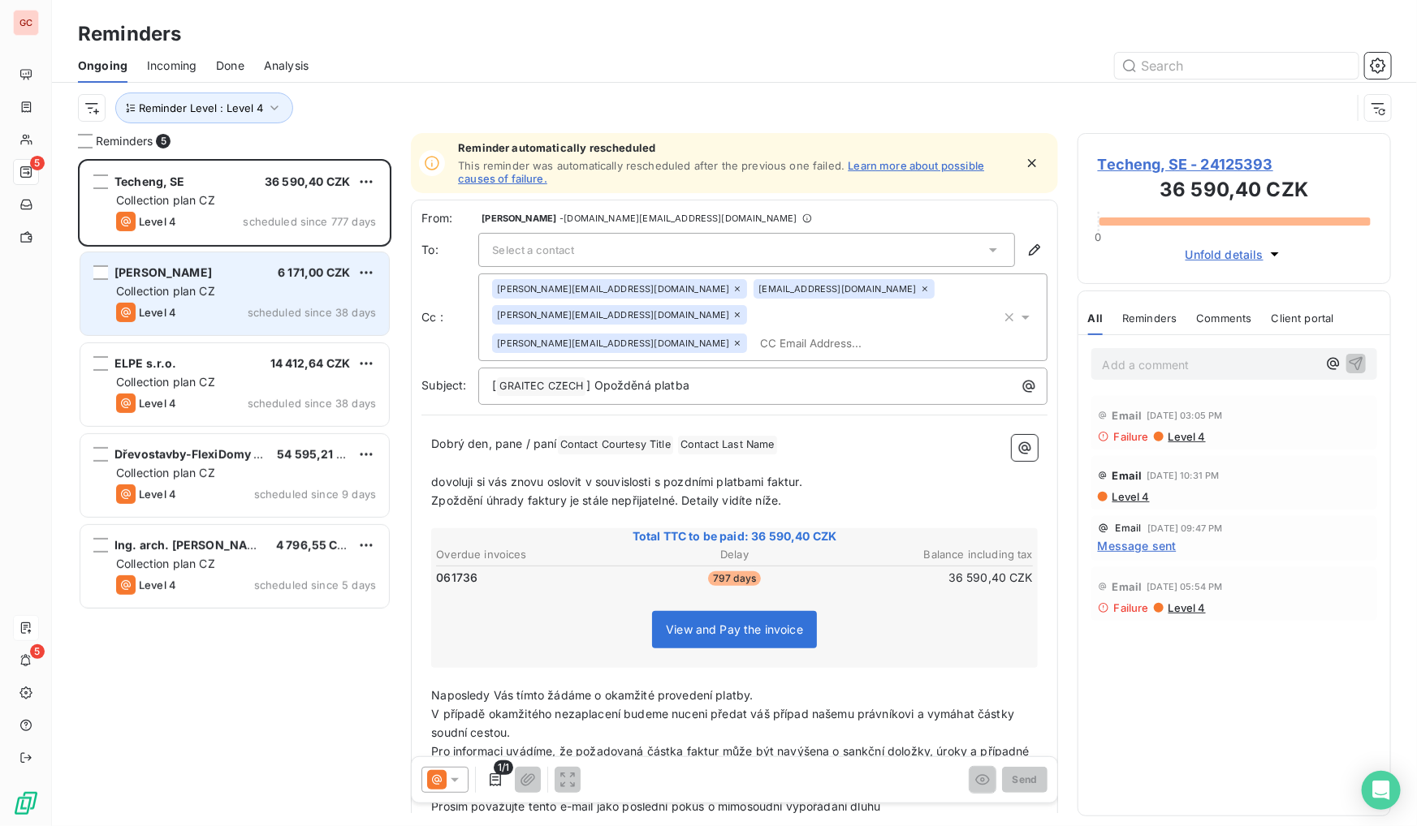
click at [275, 284] on div "Collection plan CZ" at bounding box center [246, 291] width 260 height 16
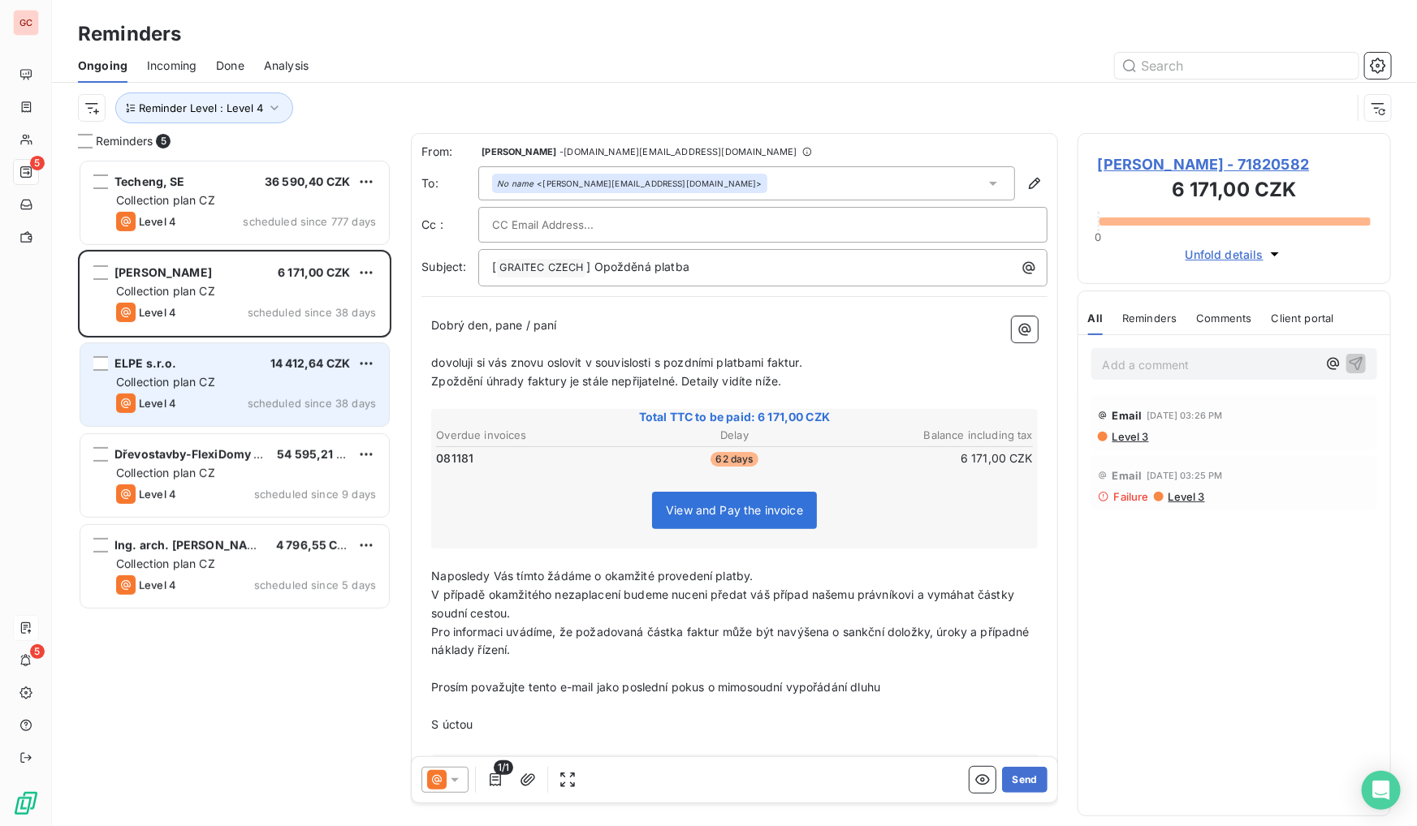
click at [243, 395] on div "Level 4 scheduled since 38 days" at bounding box center [246, 403] width 260 height 19
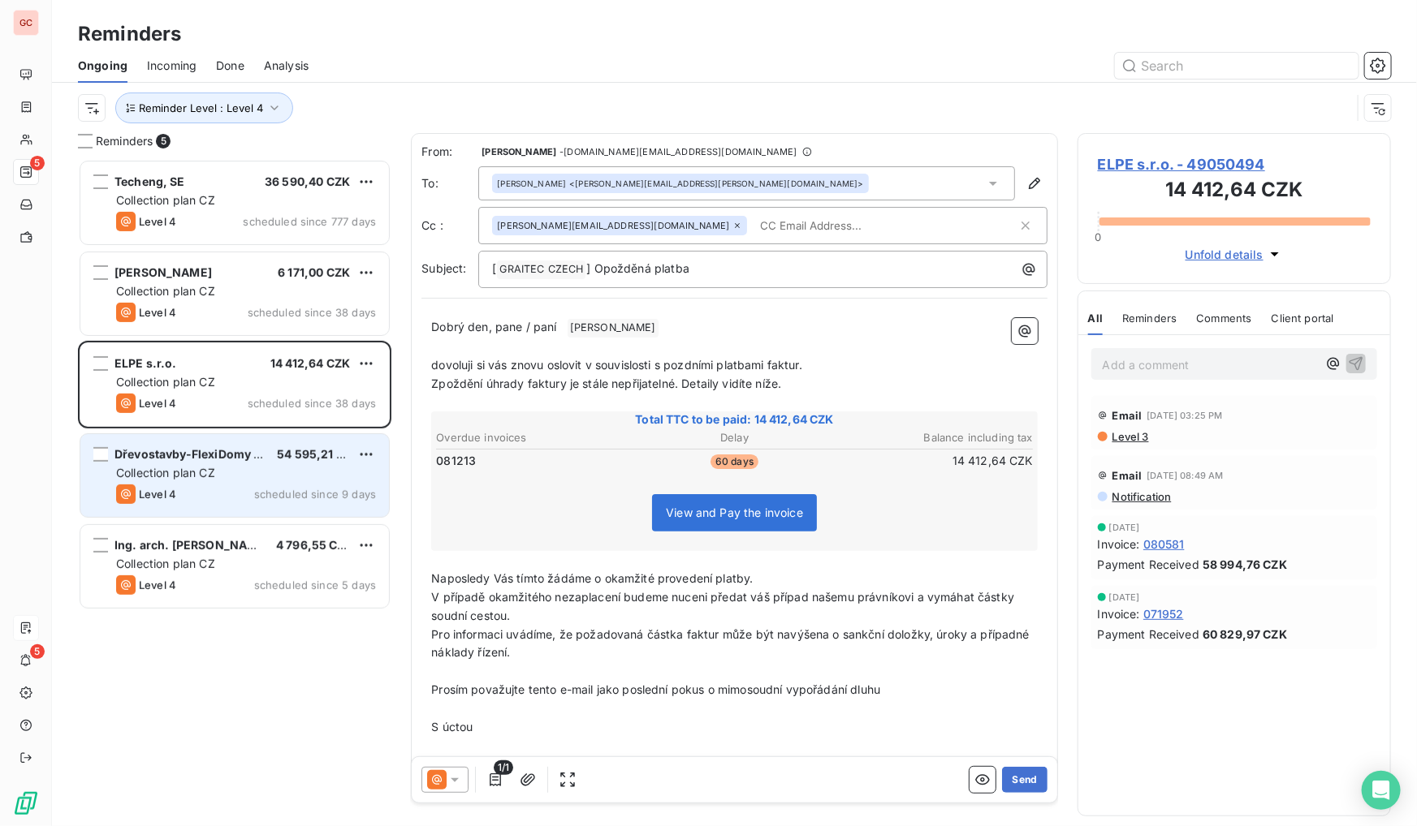
click at [278, 488] on span "scheduled since 9 days" at bounding box center [315, 494] width 122 height 13
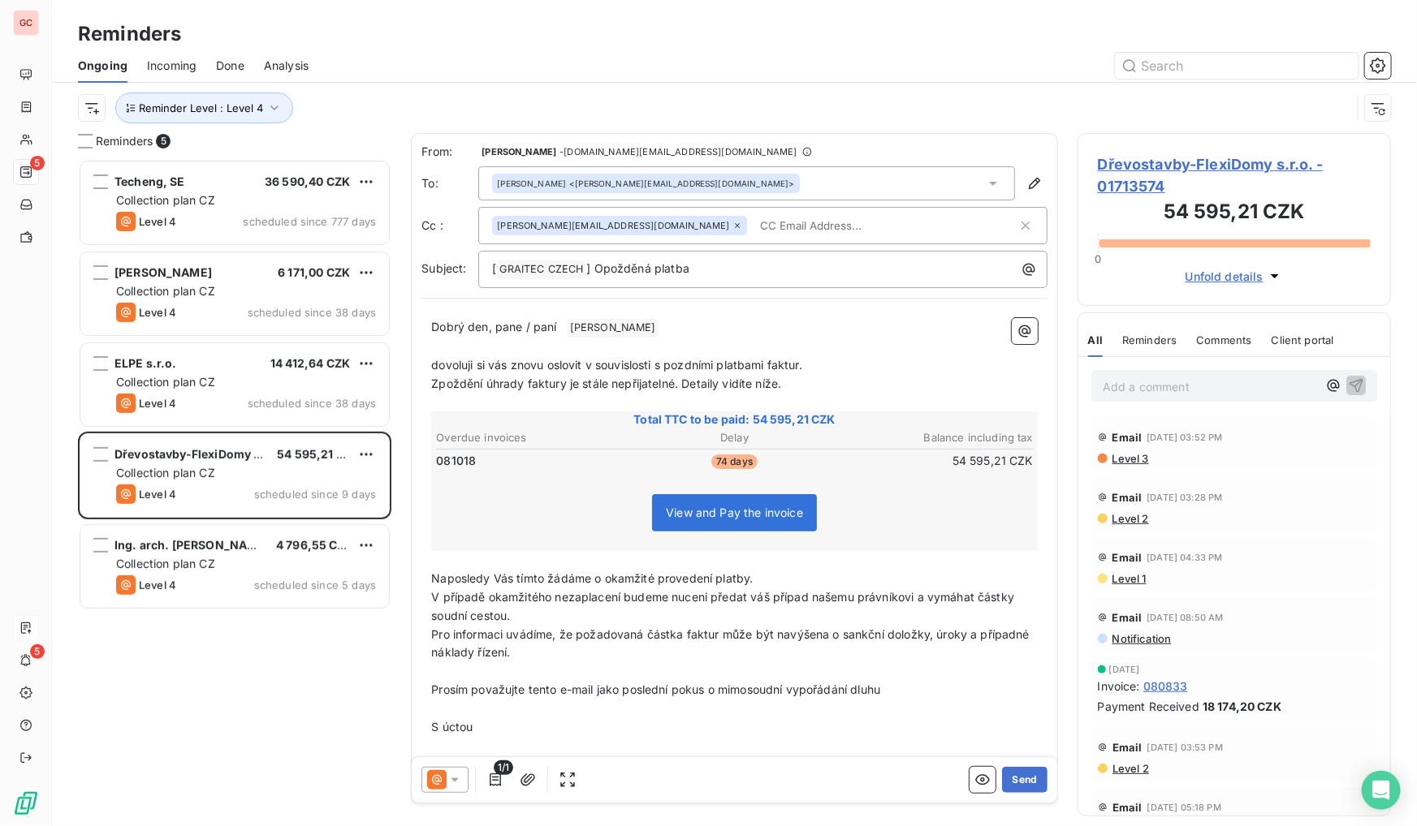
click at [1151, 157] on span "Dřevostavby-FlexiDomy s.r.o. - 01713574" at bounding box center [1234, 175] width 273 height 44
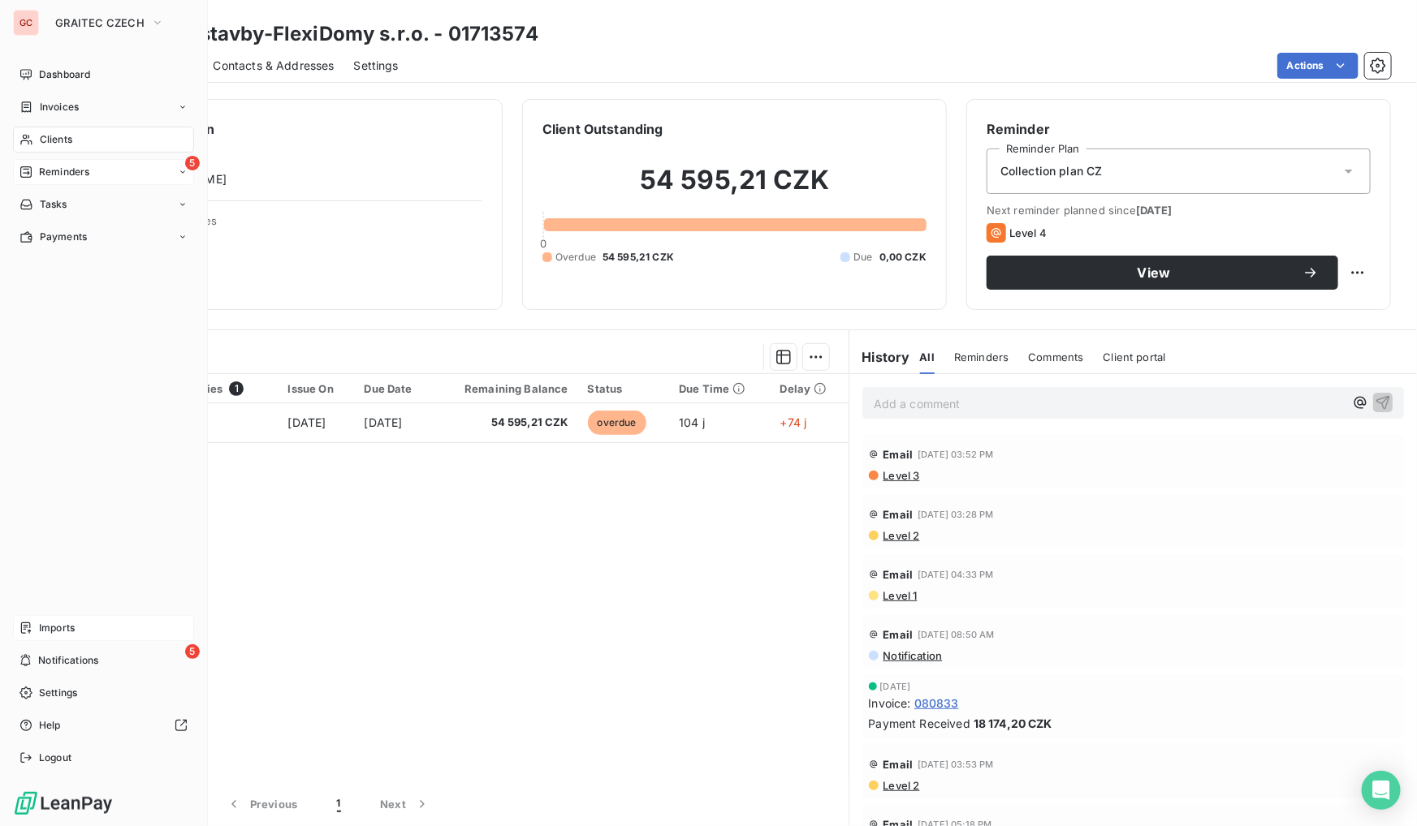
click at [81, 178] on span "Reminders" at bounding box center [64, 172] width 50 height 15
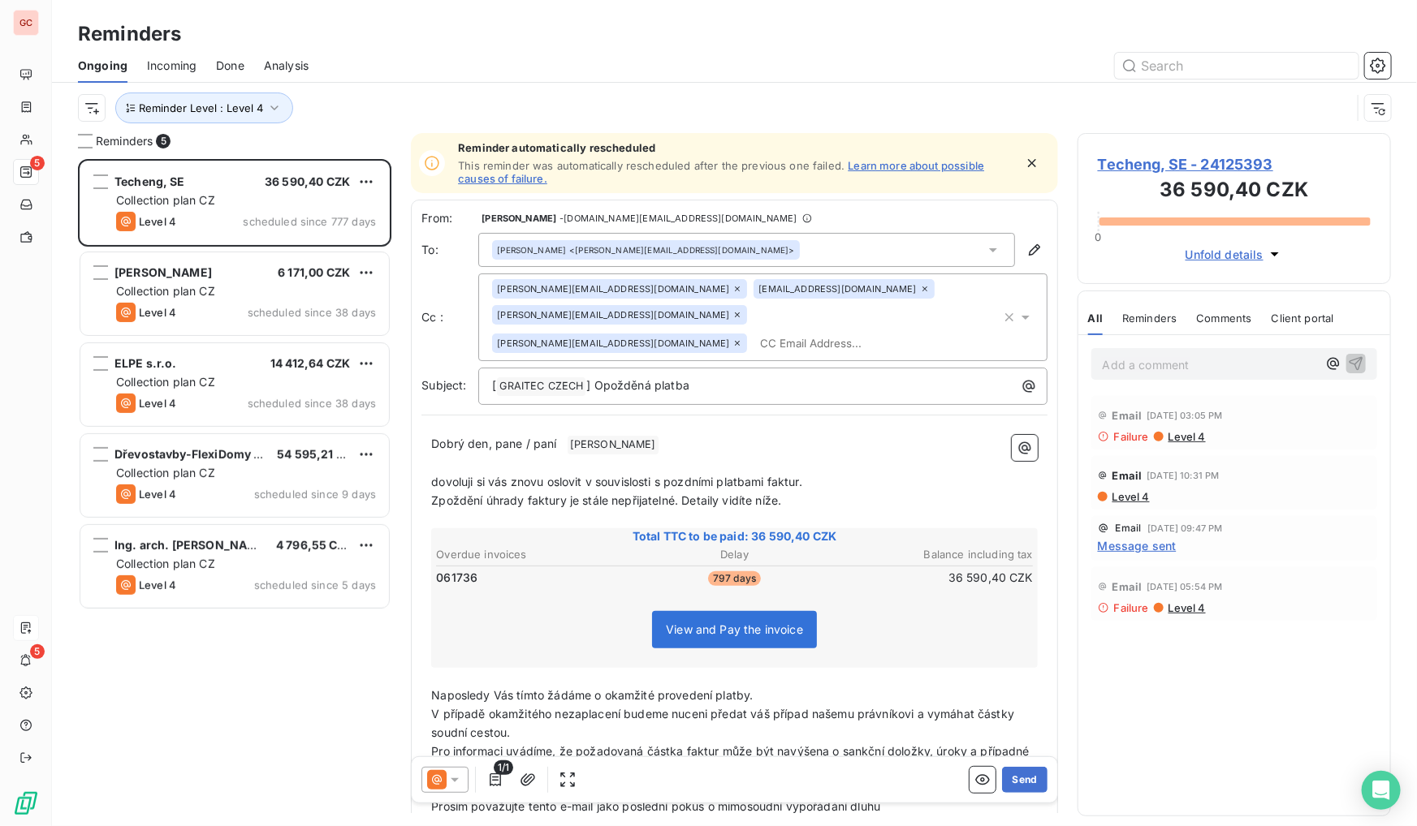
scroll to position [657, 302]
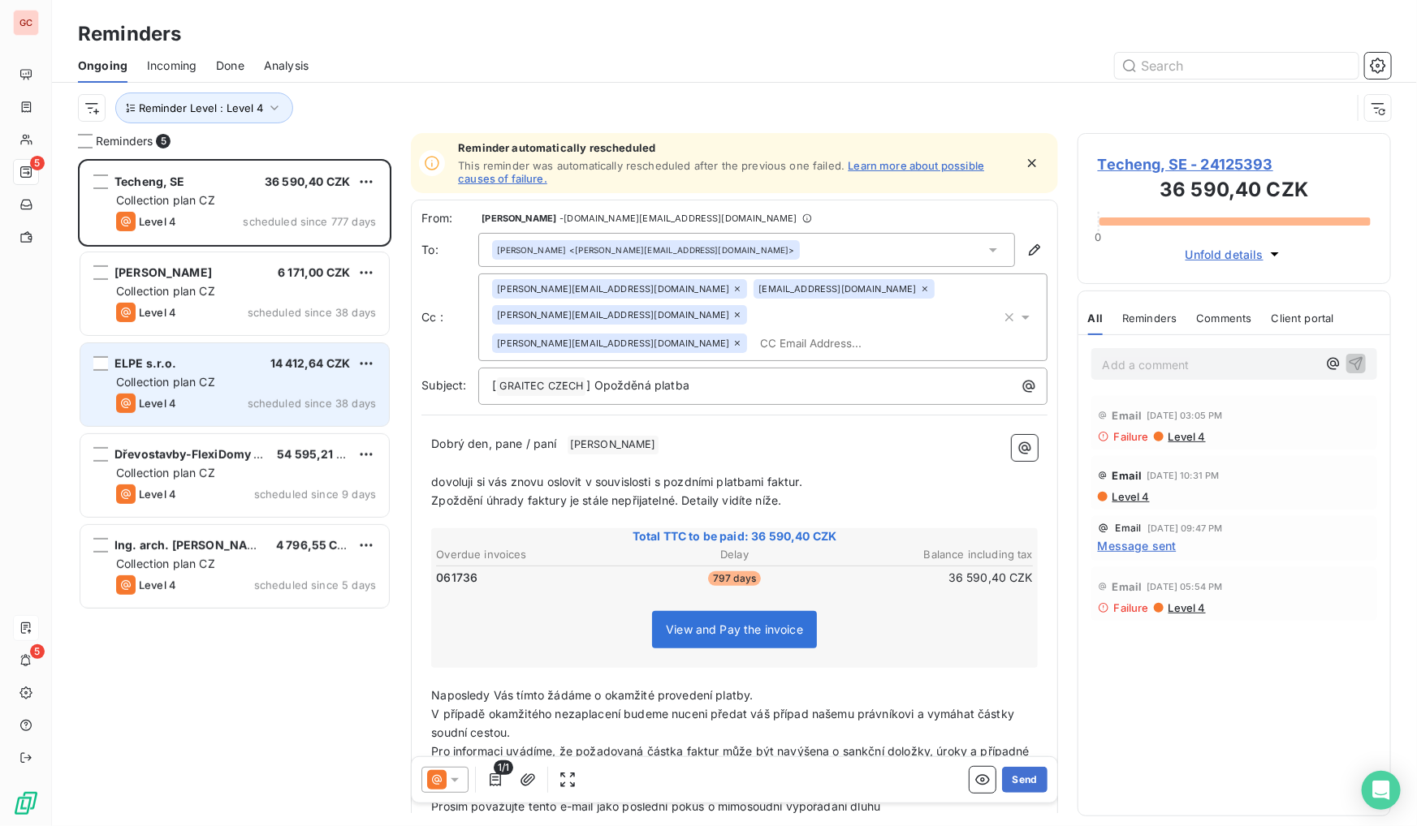
click at [222, 399] on div "Level 4 scheduled since 38 days" at bounding box center [246, 403] width 260 height 19
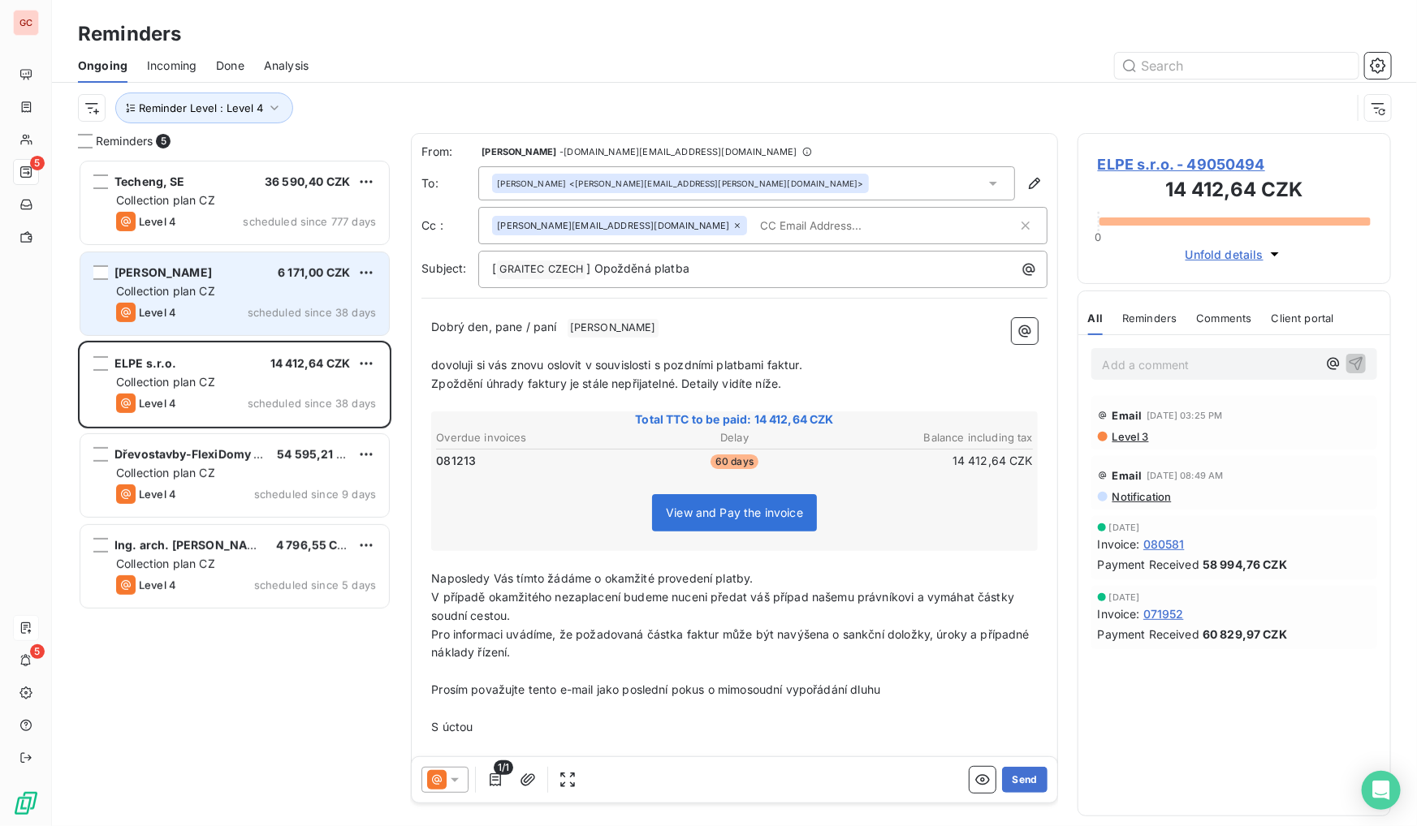
click at [220, 306] on div "Level 4 scheduled since 38 days" at bounding box center [246, 312] width 260 height 19
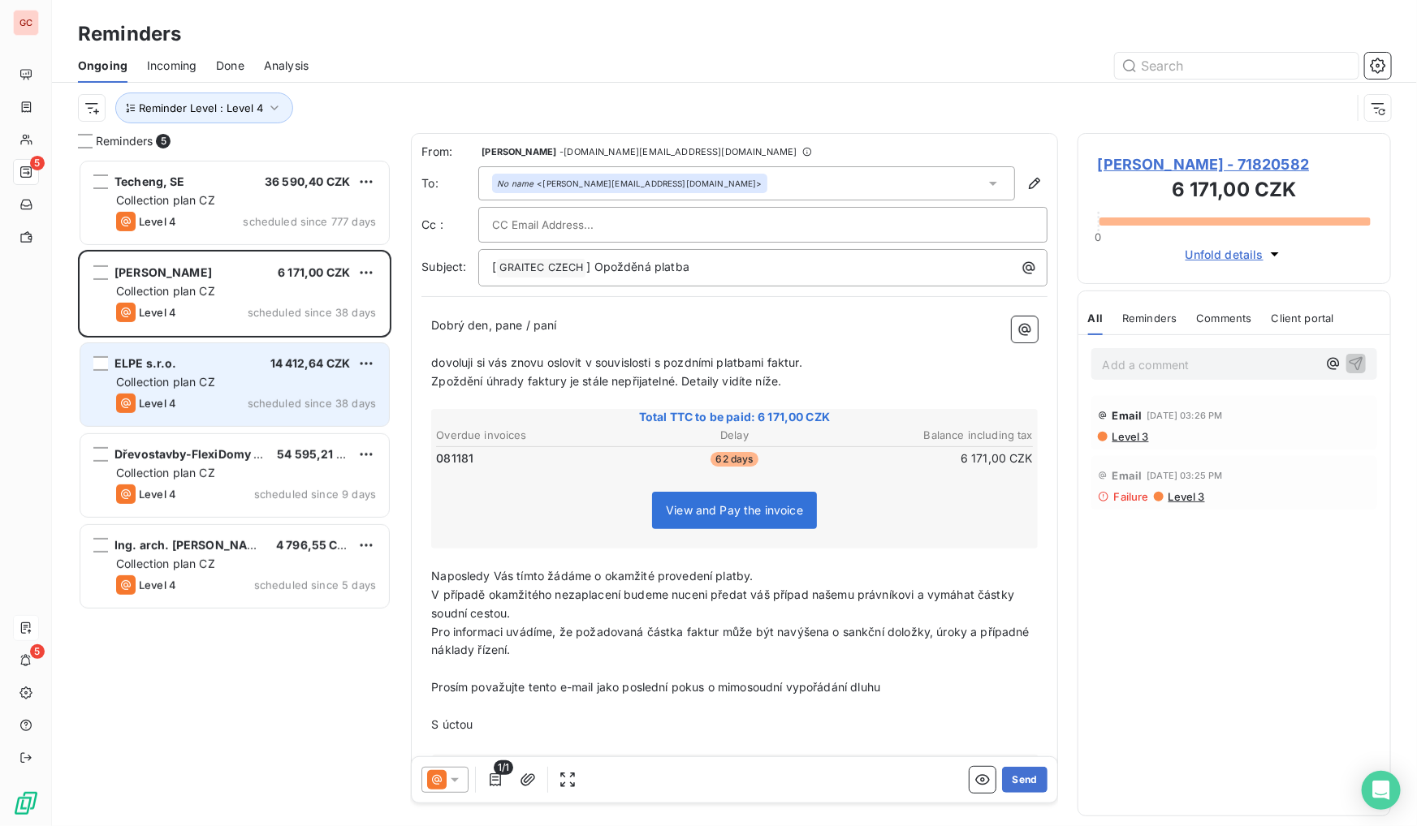
click at [239, 413] on div "ELPE s.r.o. 14 412,64 CZK Collection plan CZ Level 4 scheduled since 38 days" at bounding box center [234, 384] width 309 height 83
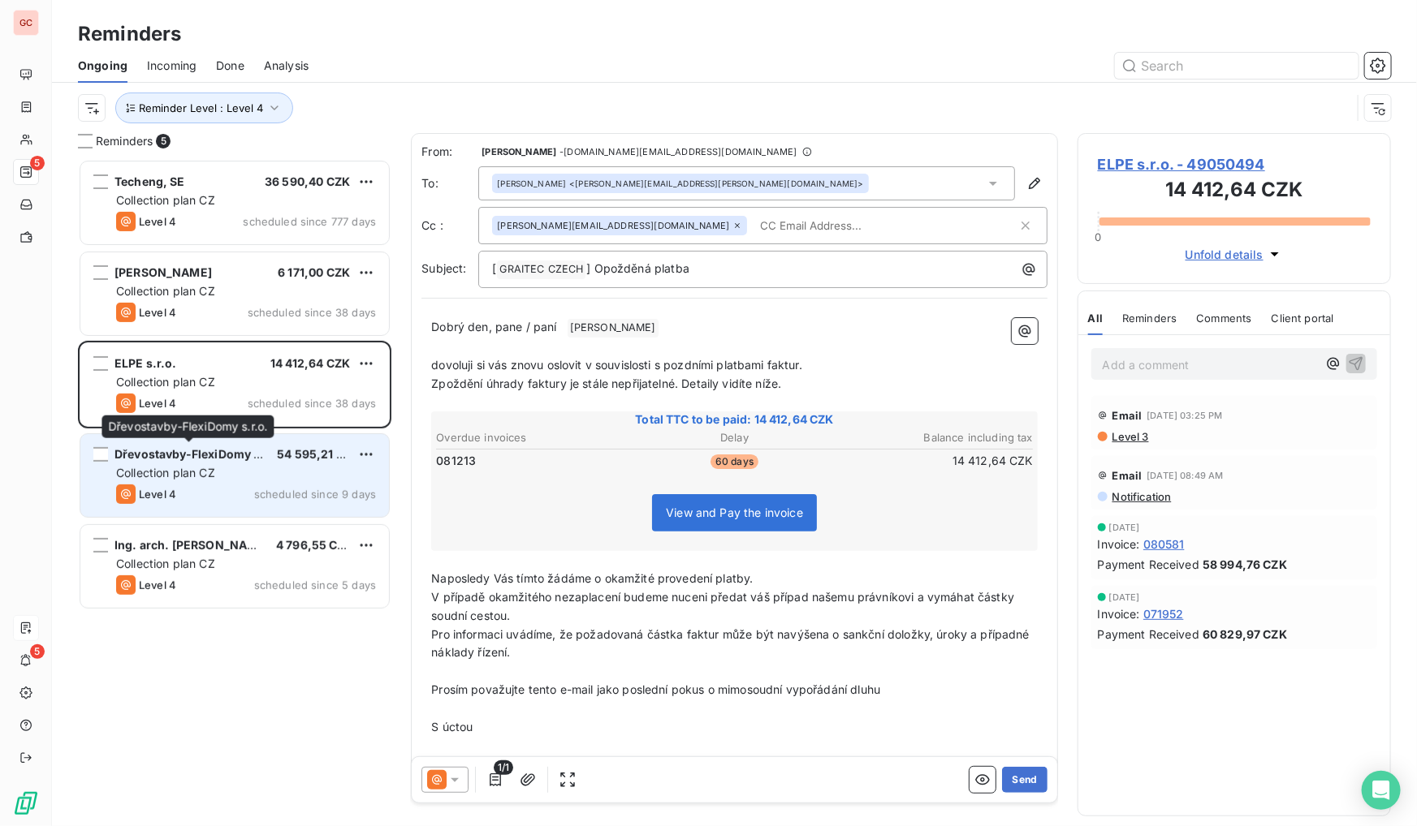
click at [225, 451] on span "Dřevostavby-FlexiDomy s.r.o." at bounding box center [199, 454] width 170 height 14
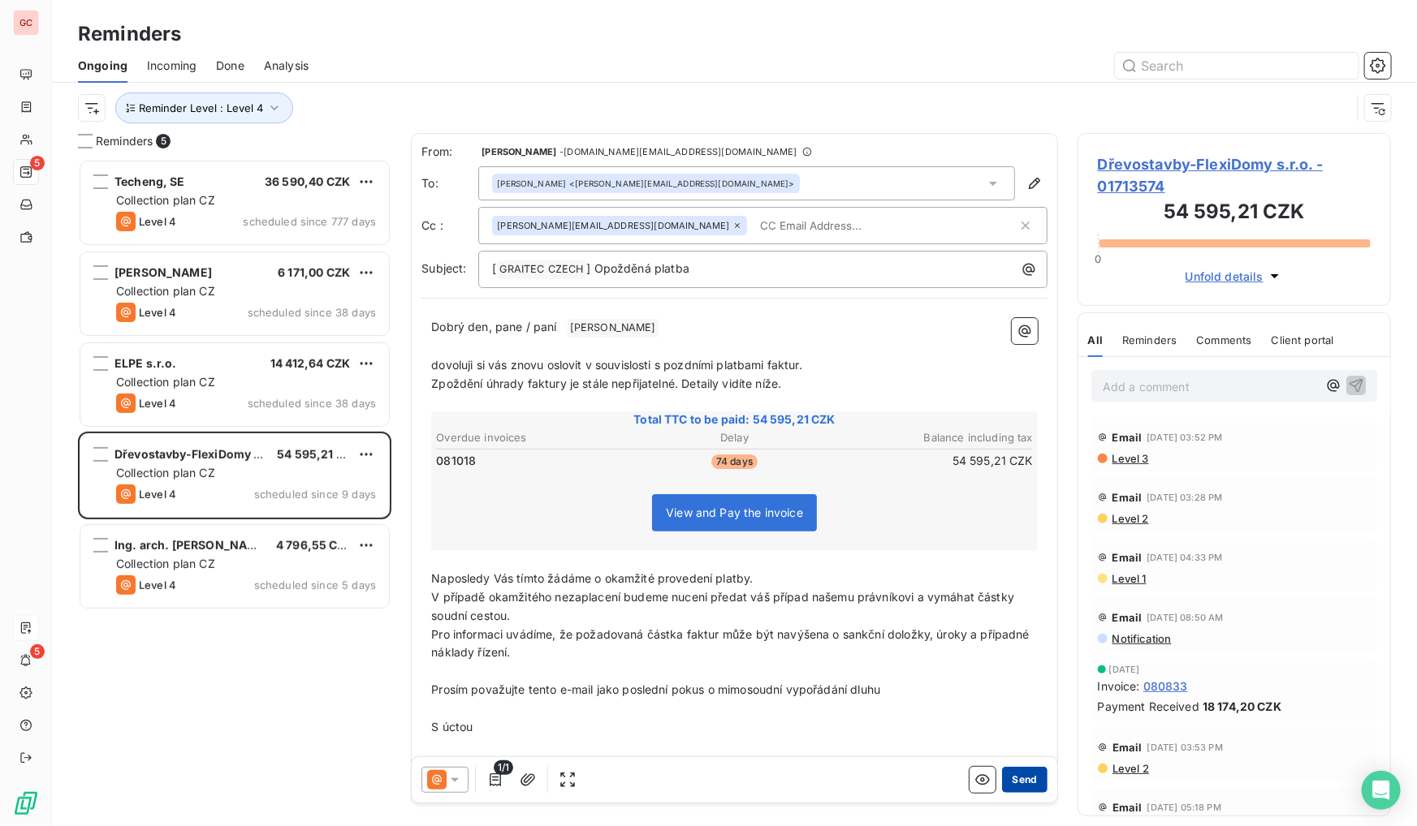
click at [1007, 781] on button "Send" at bounding box center [1024, 780] width 45 height 26
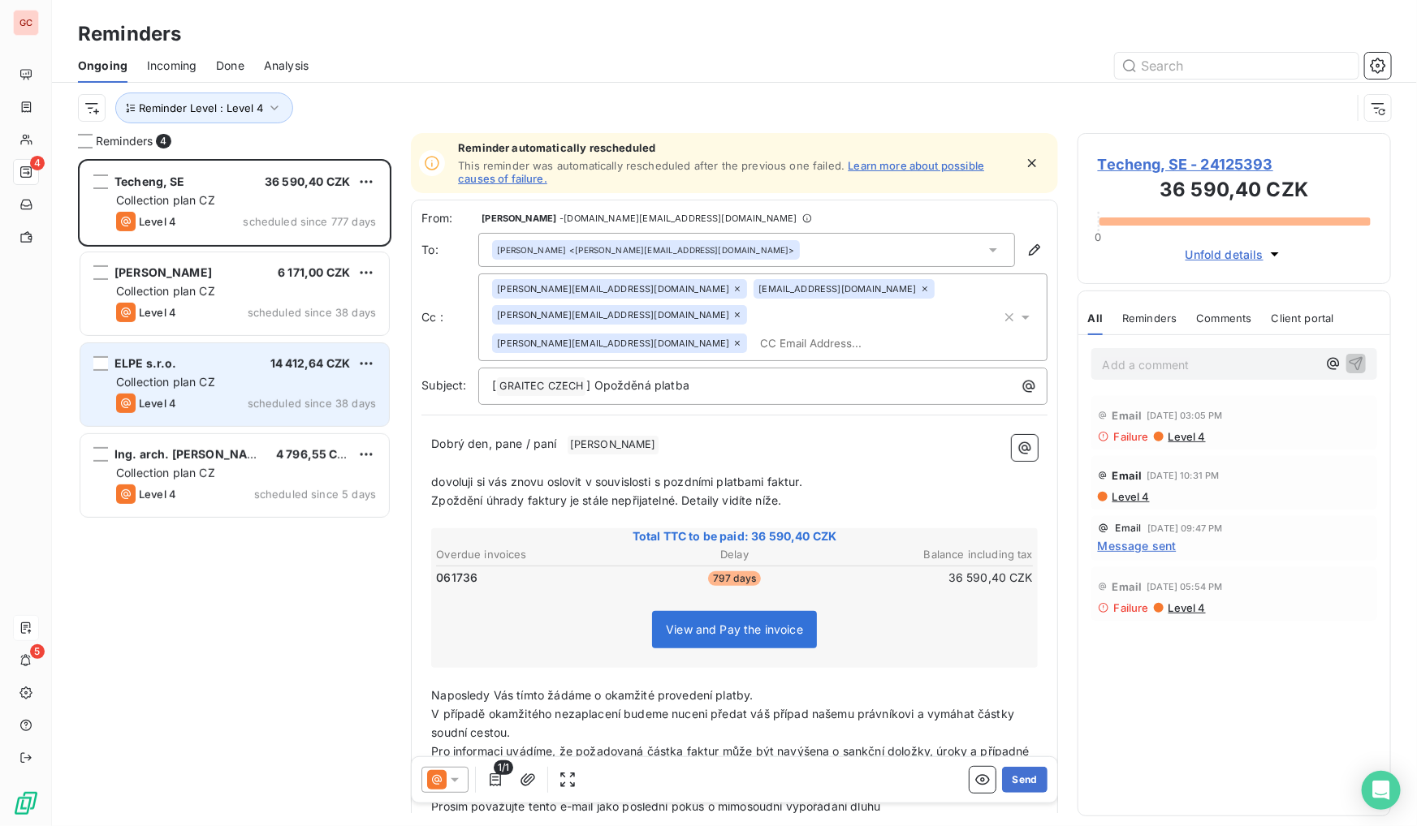
click at [228, 399] on div "Level 4 scheduled since 38 days" at bounding box center [246, 403] width 260 height 19
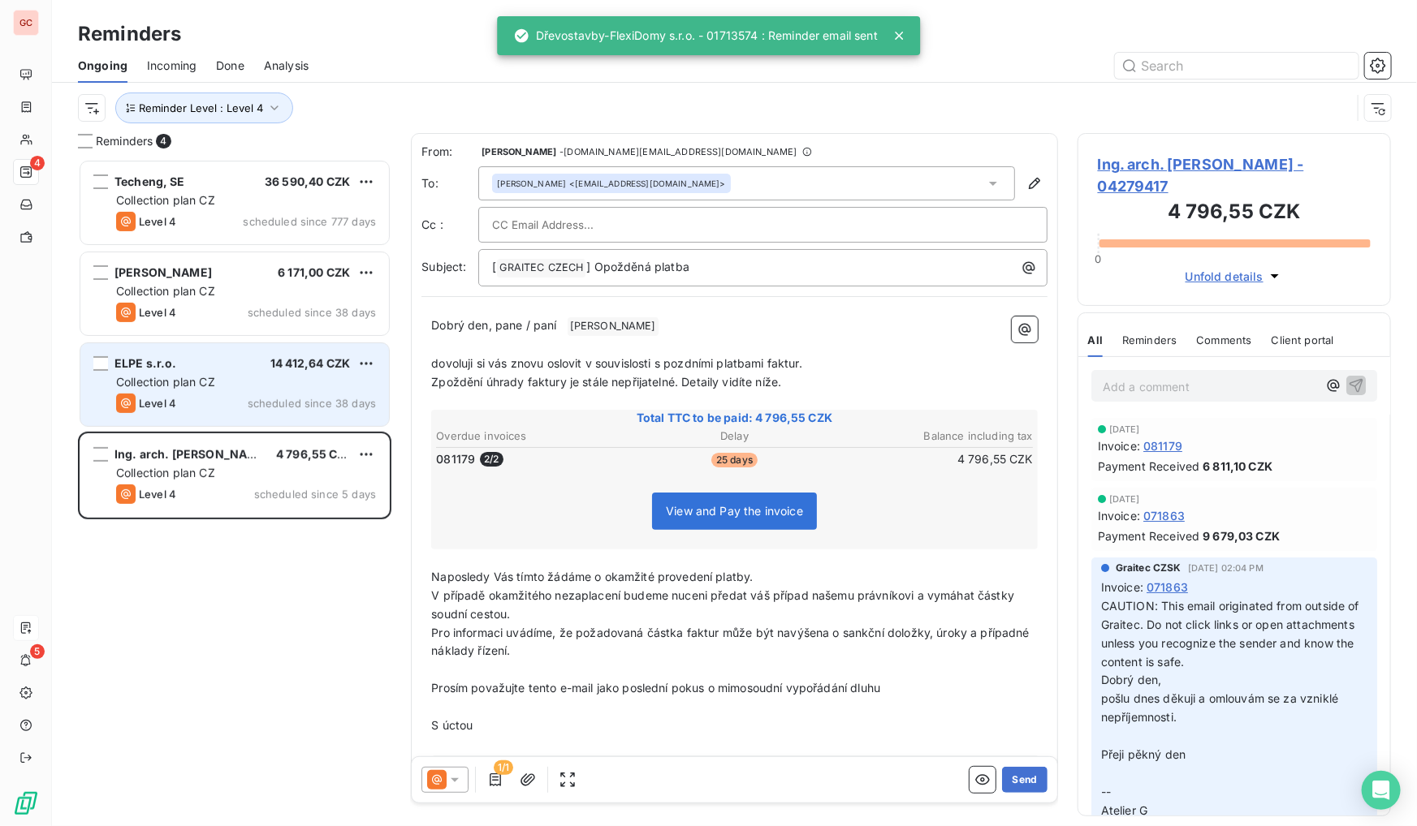
click at [228, 396] on div "Level 4 scheduled since 38 days" at bounding box center [246, 403] width 260 height 19
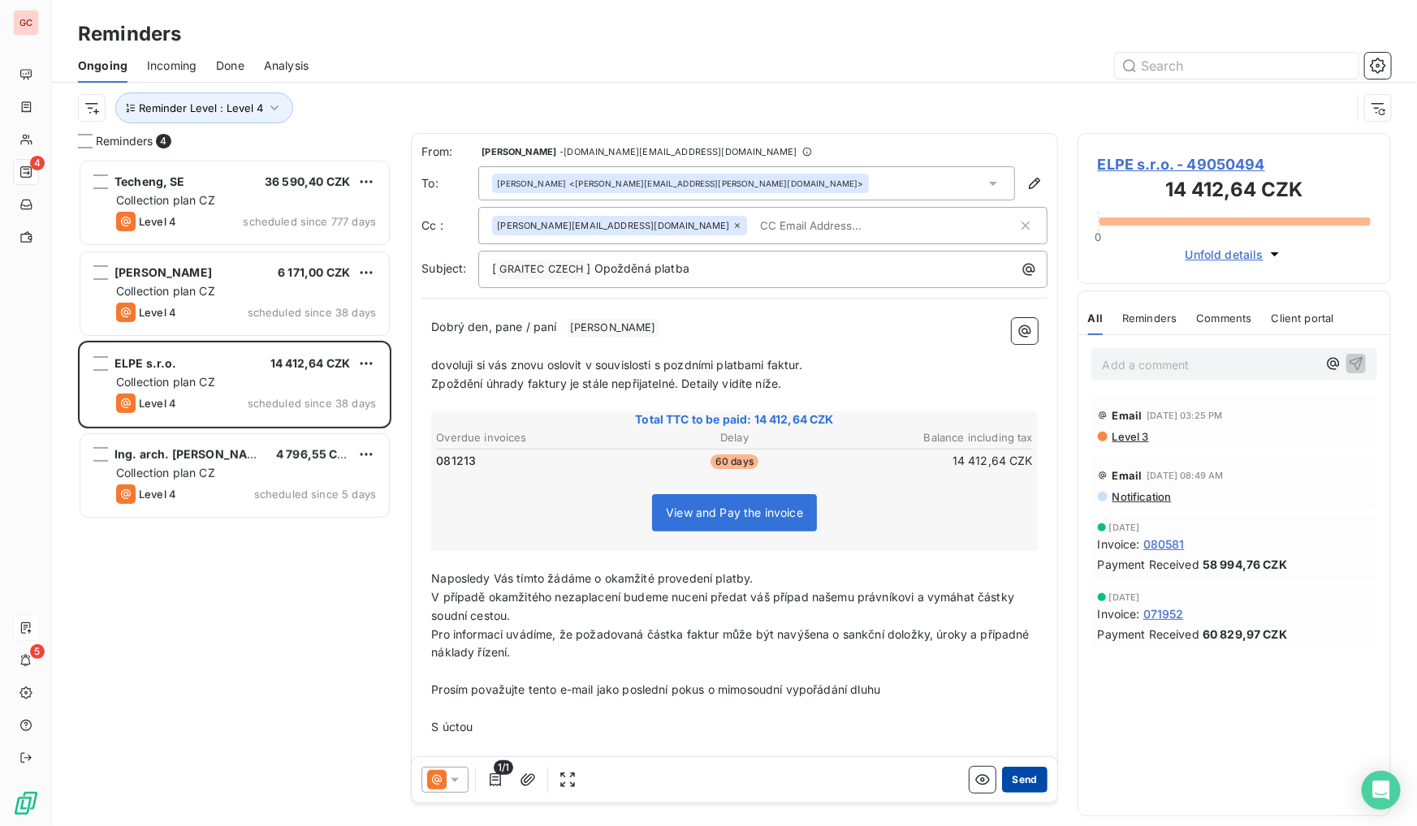
click at [1022, 781] on button "Send" at bounding box center [1024, 780] width 45 height 26
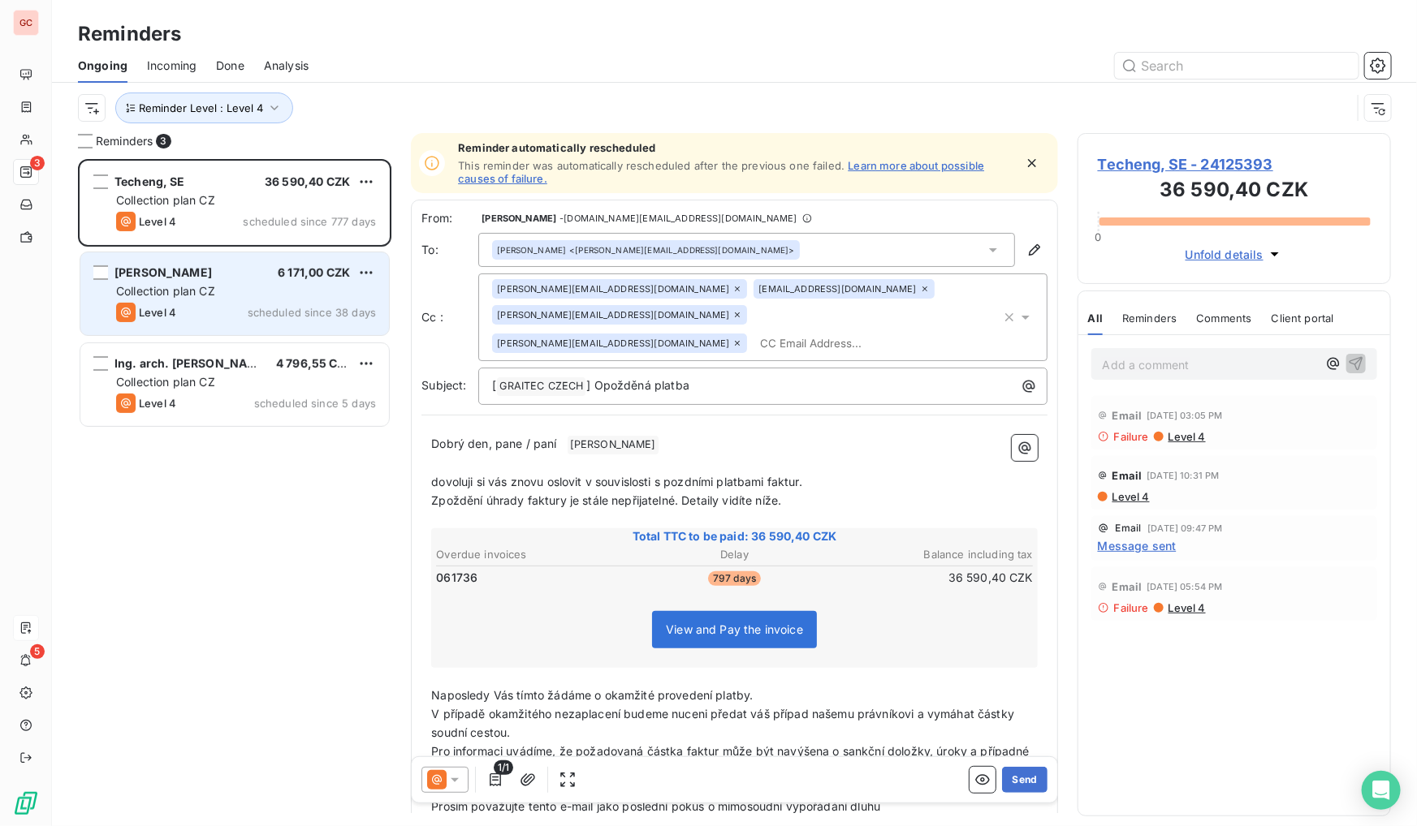
click at [252, 287] on div "Collection plan CZ" at bounding box center [246, 291] width 260 height 16
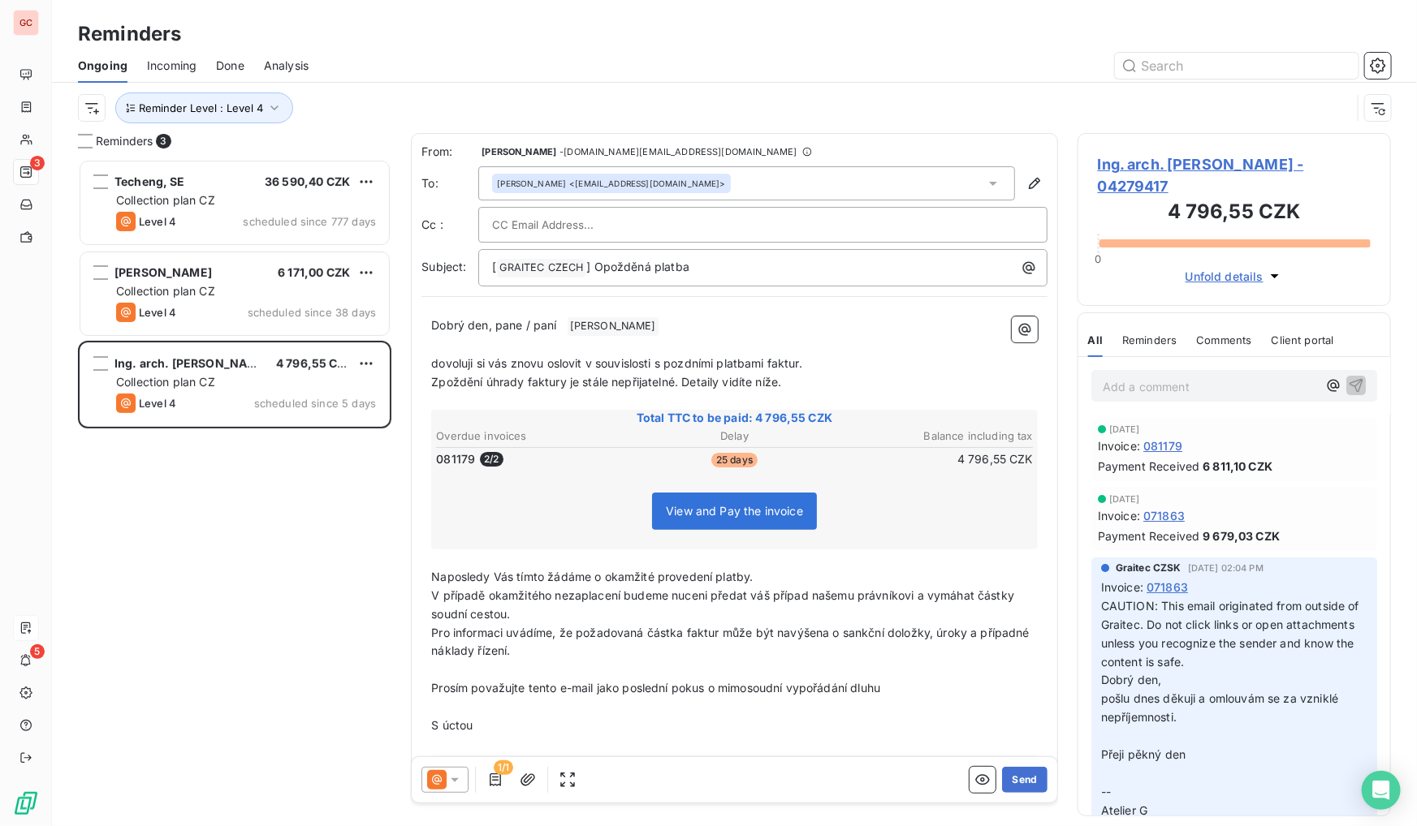
click at [1156, 172] on span "Ing. arch. [PERSON_NAME] - 04279417" at bounding box center [1234, 175] width 273 height 44
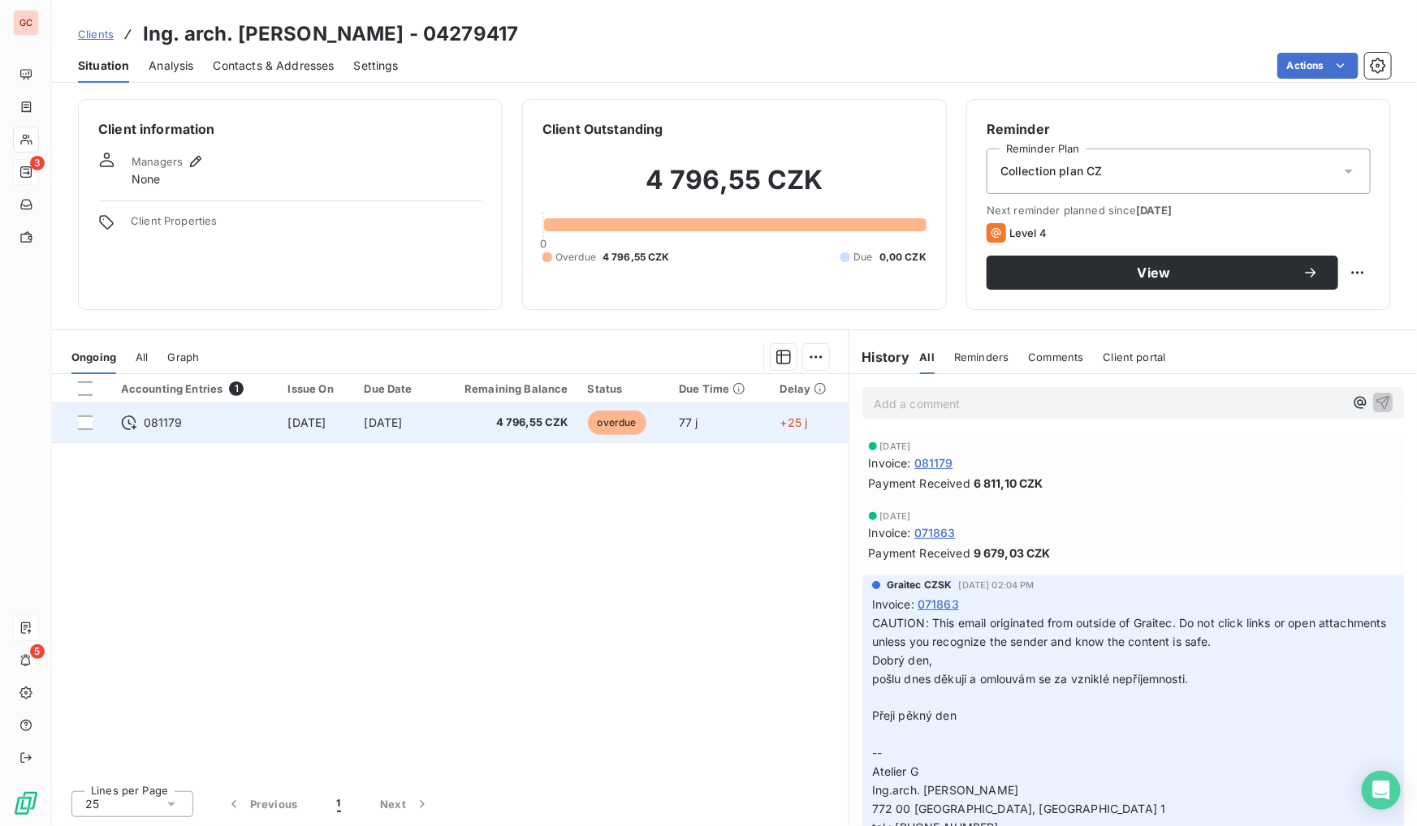
click at [531, 425] on span "4 796,55 CZK" at bounding box center [505, 423] width 125 height 16
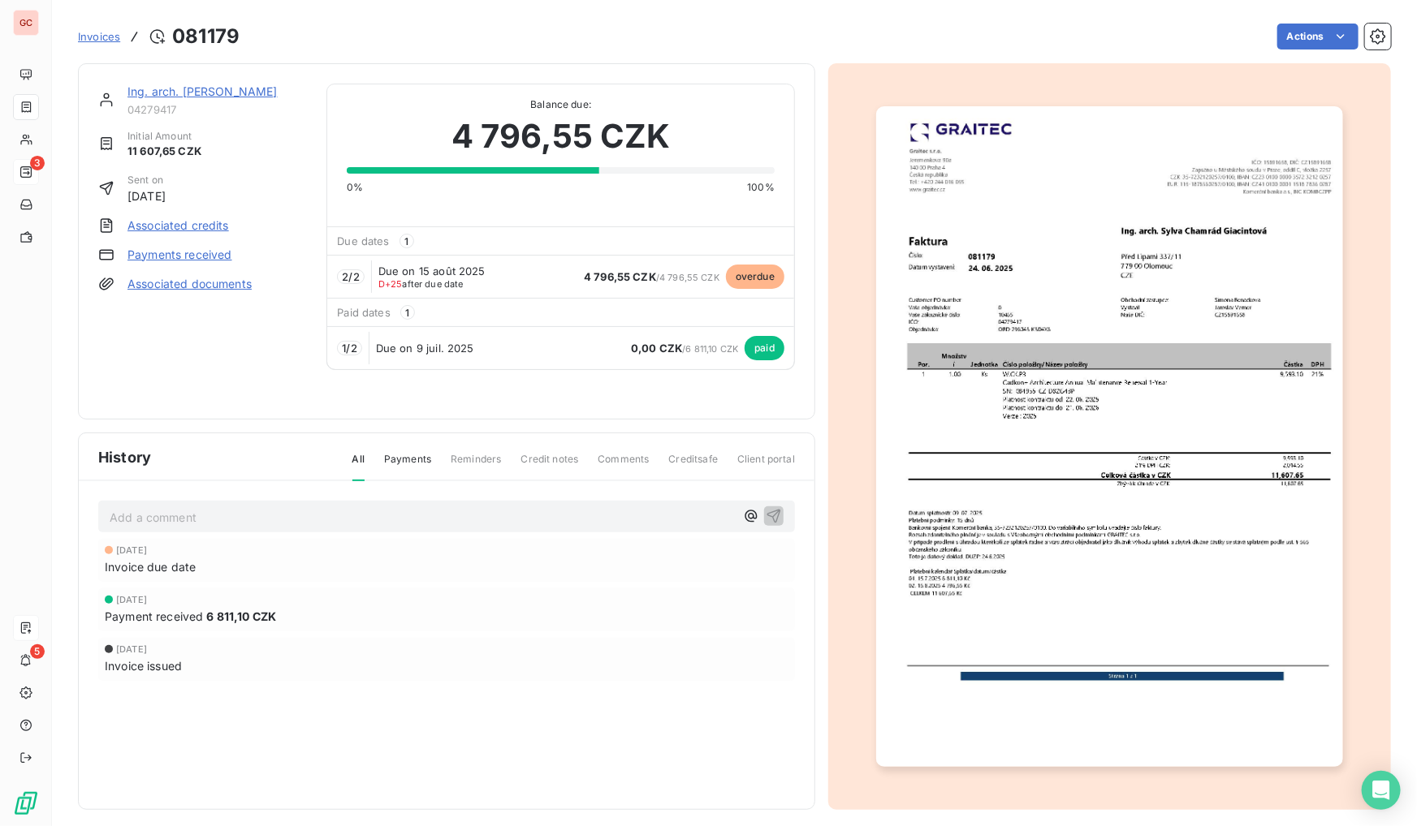
click at [942, 590] on img "button" at bounding box center [1110, 436] width 468 height 661
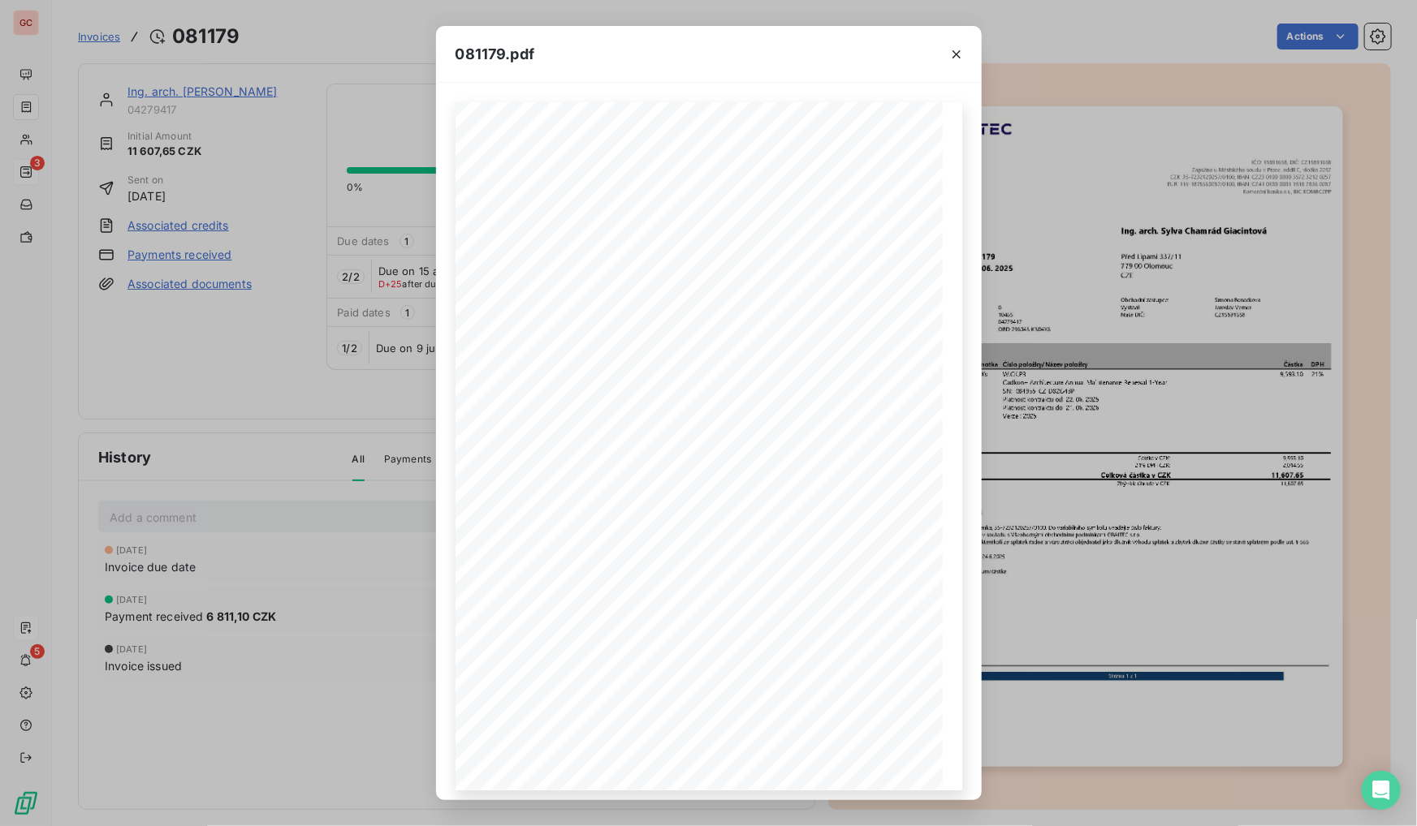
click at [1029, 593] on div "081179.pdf Por. Množstv í Jednotka Číslo položky/Název položky Částka DPH 1 1.0…" at bounding box center [708, 413] width 1417 height 826
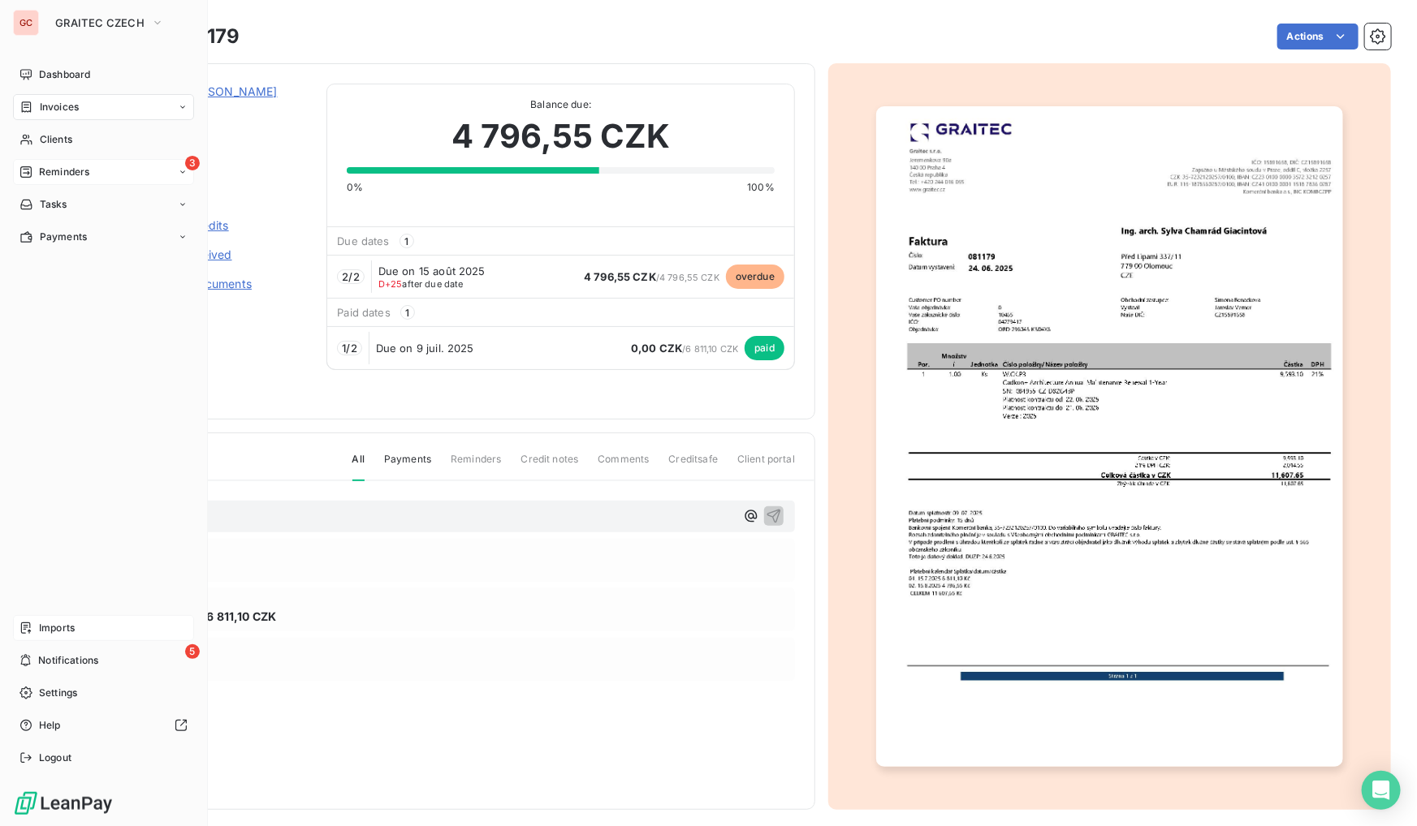
click at [88, 165] on span "Reminders" at bounding box center [64, 172] width 50 height 15
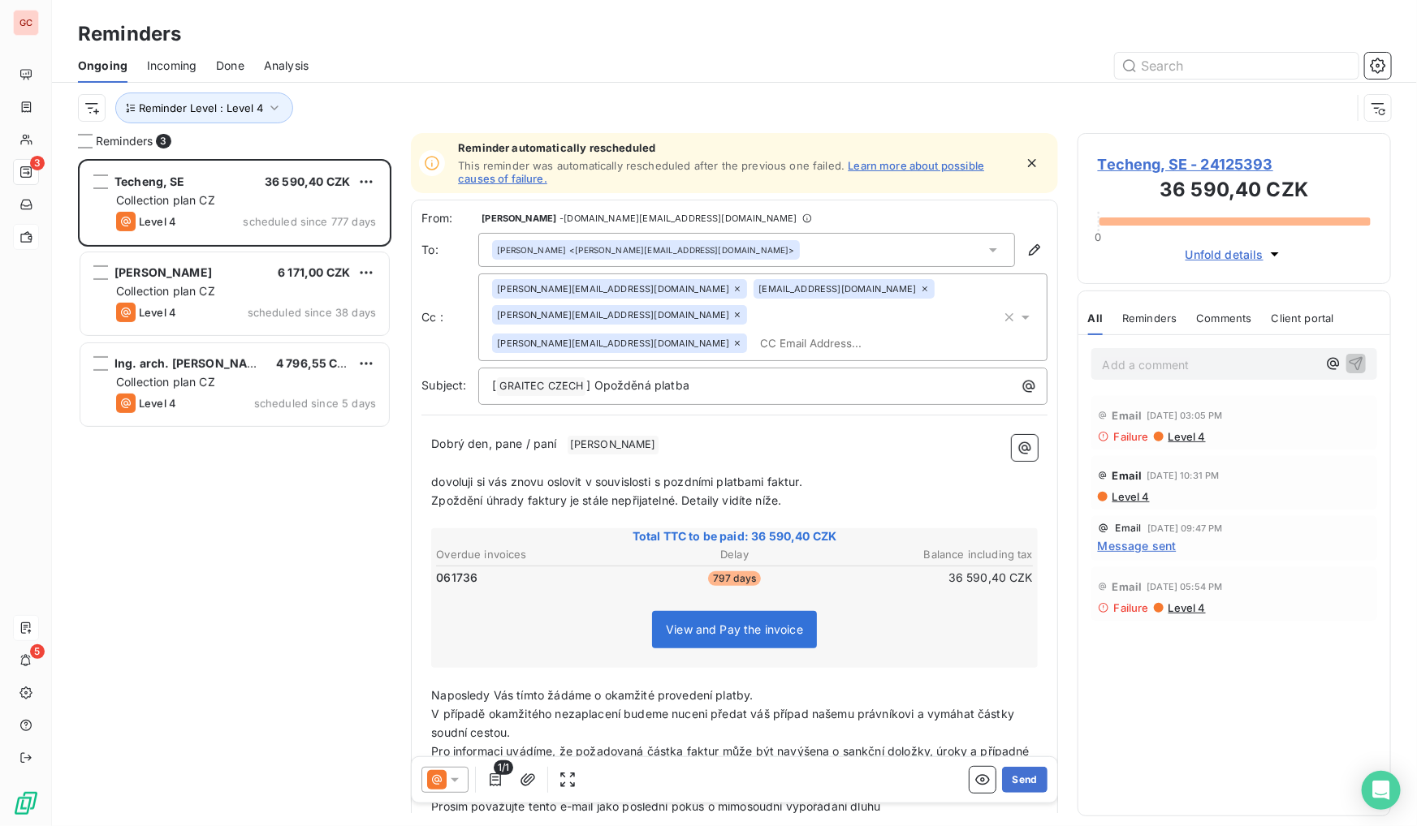
scroll to position [657, 302]
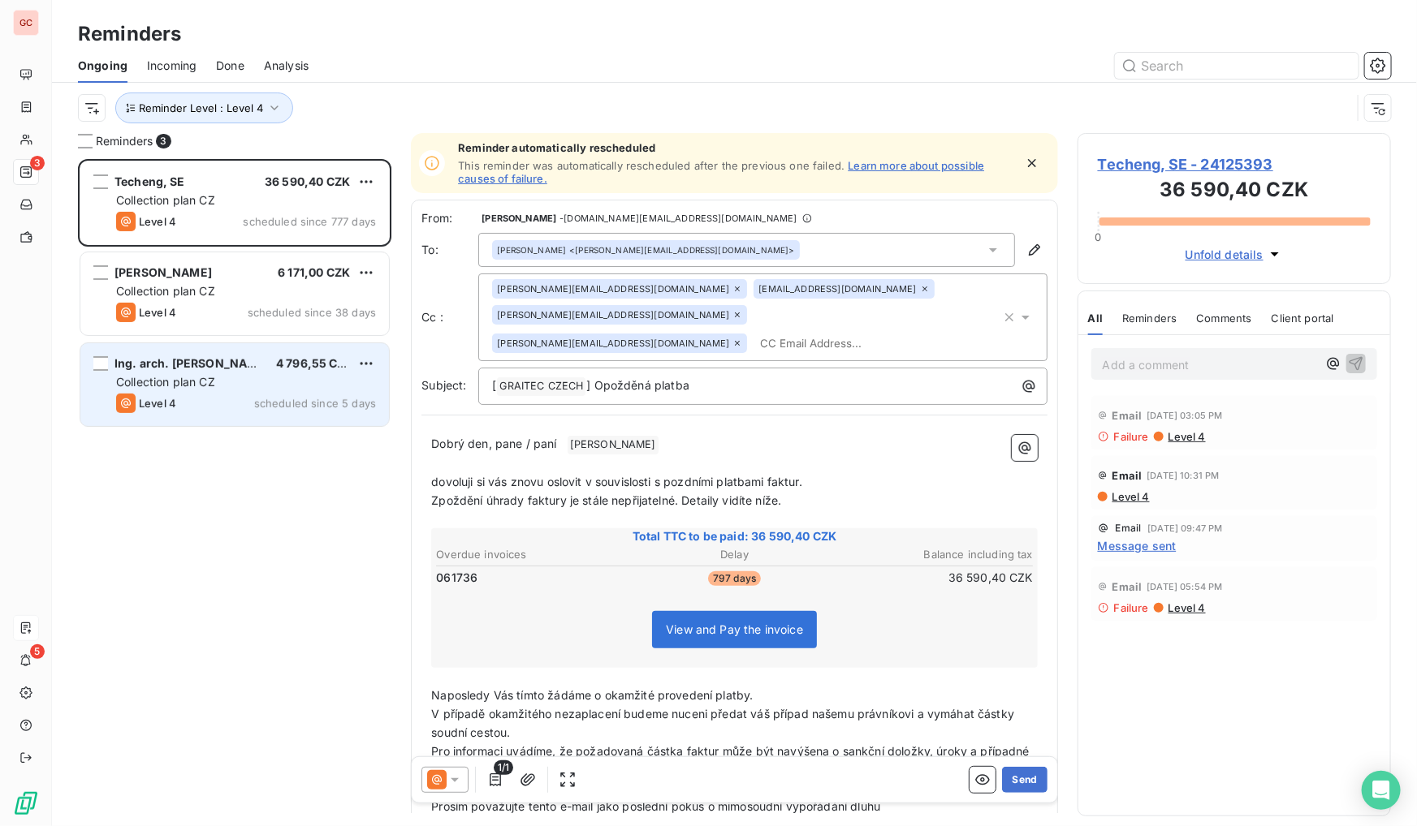
click at [281, 389] on div "Collection plan CZ" at bounding box center [246, 382] width 260 height 16
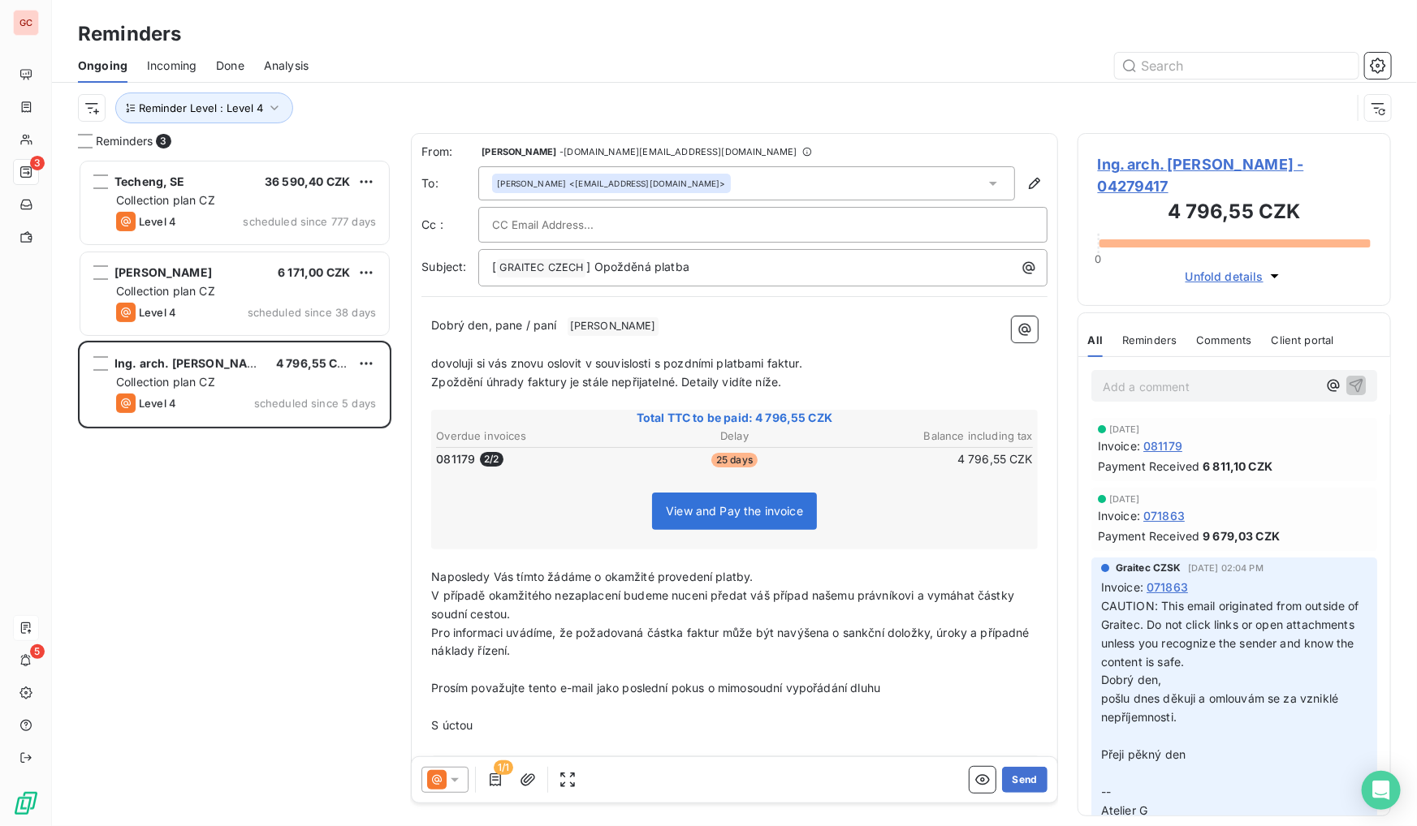
click at [447, 792] on div at bounding box center [444, 780] width 47 height 26
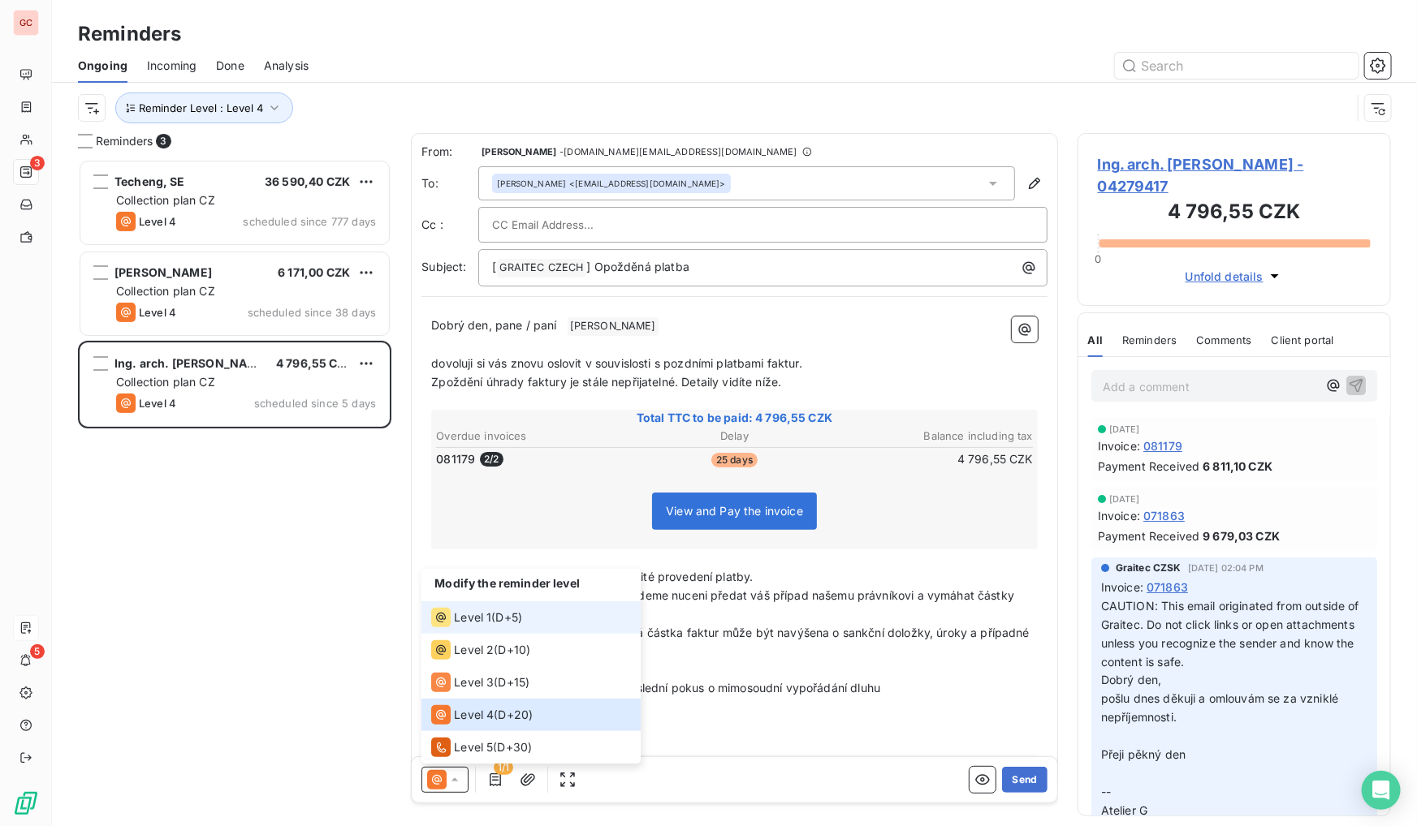
click at [484, 612] on span "Level 1" at bounding box center [472, 618] width 37 height 16
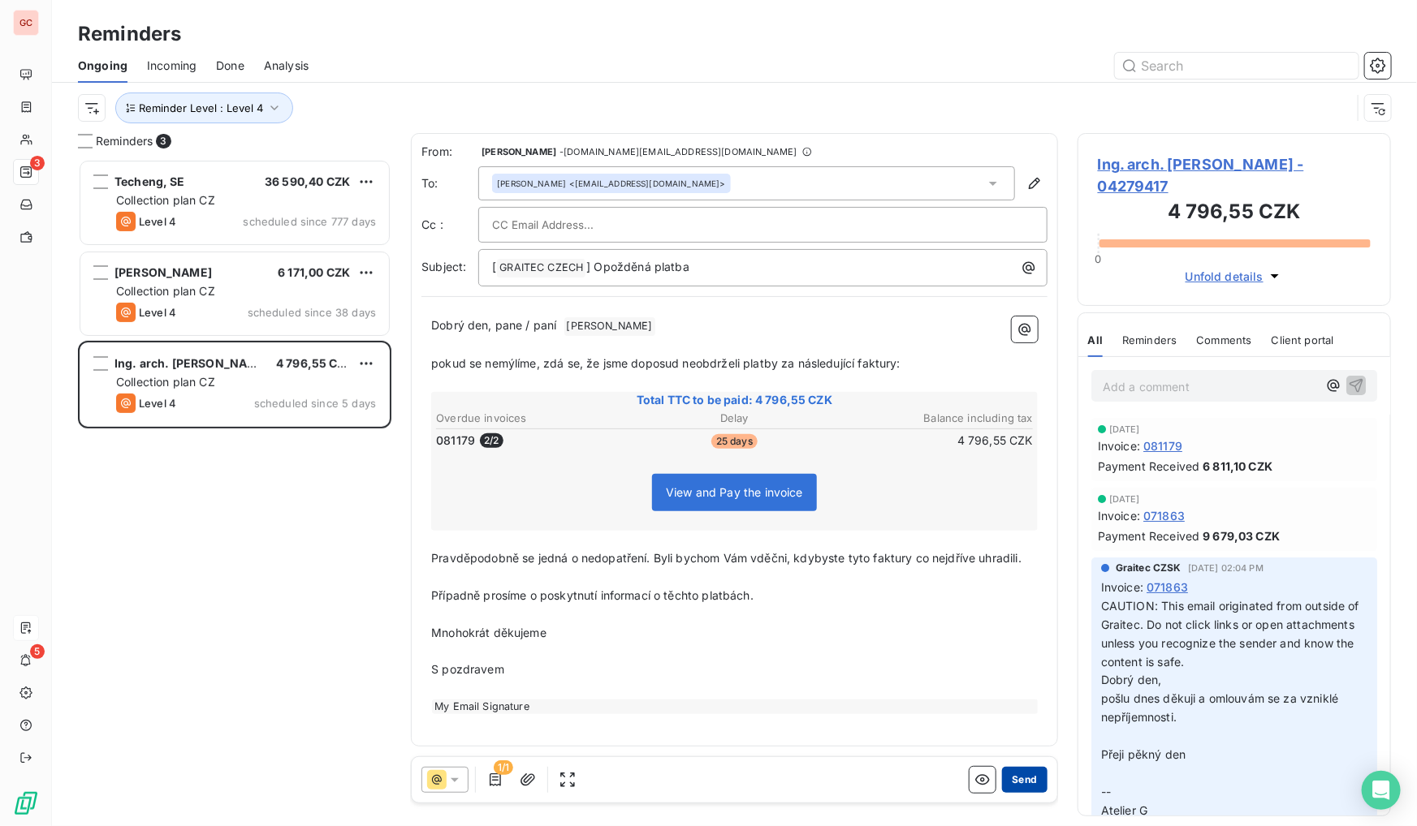
click at [1022, 777] on button "Send" at bounding box center [1024, 780] width 45 height 26
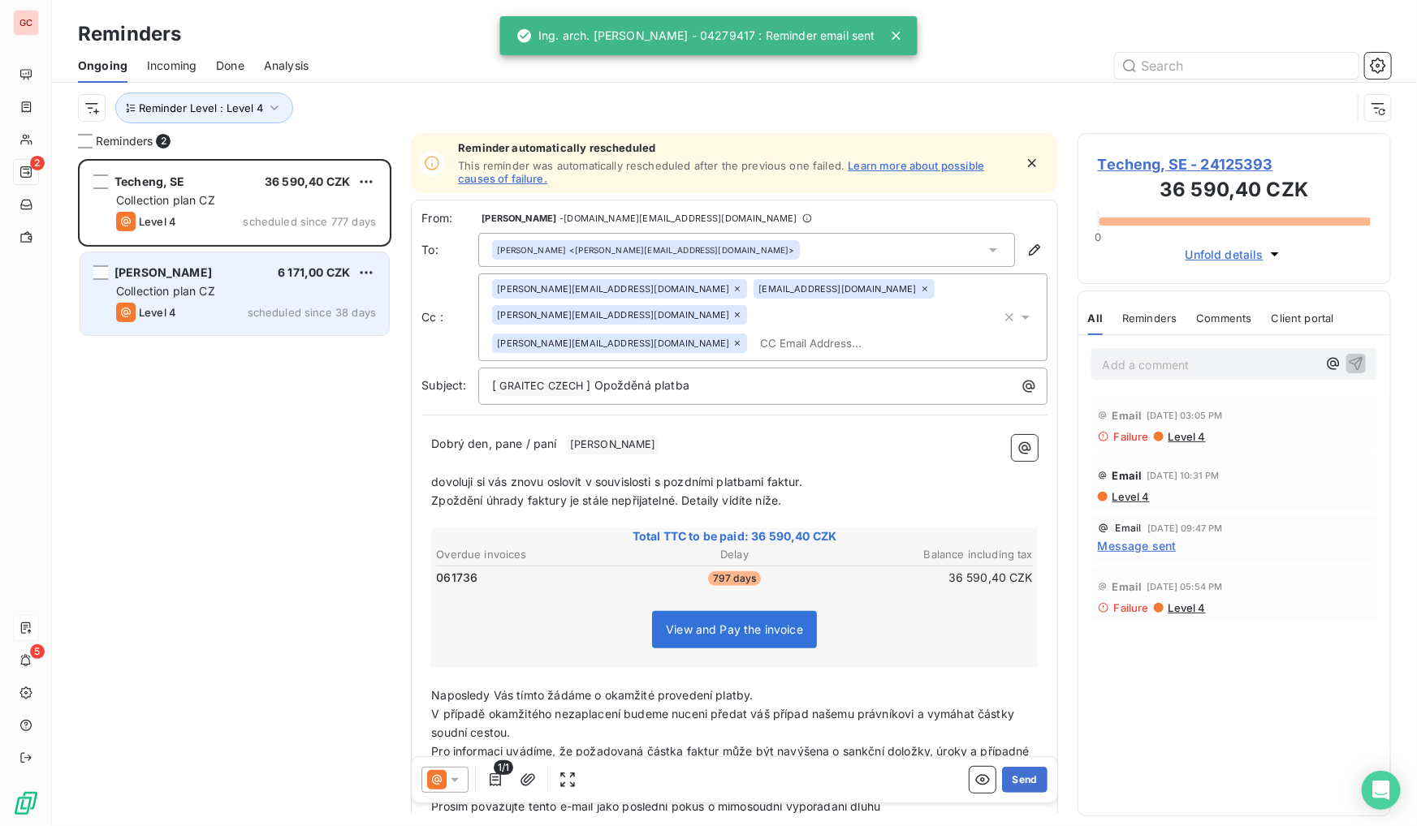
click at [227, 300] on div "[PERSON_NAME] 6 171,00 CZK Collection plan CZ Level 4 scheduled since 38 days" at bounding box center [234, 293] width 309 height 83
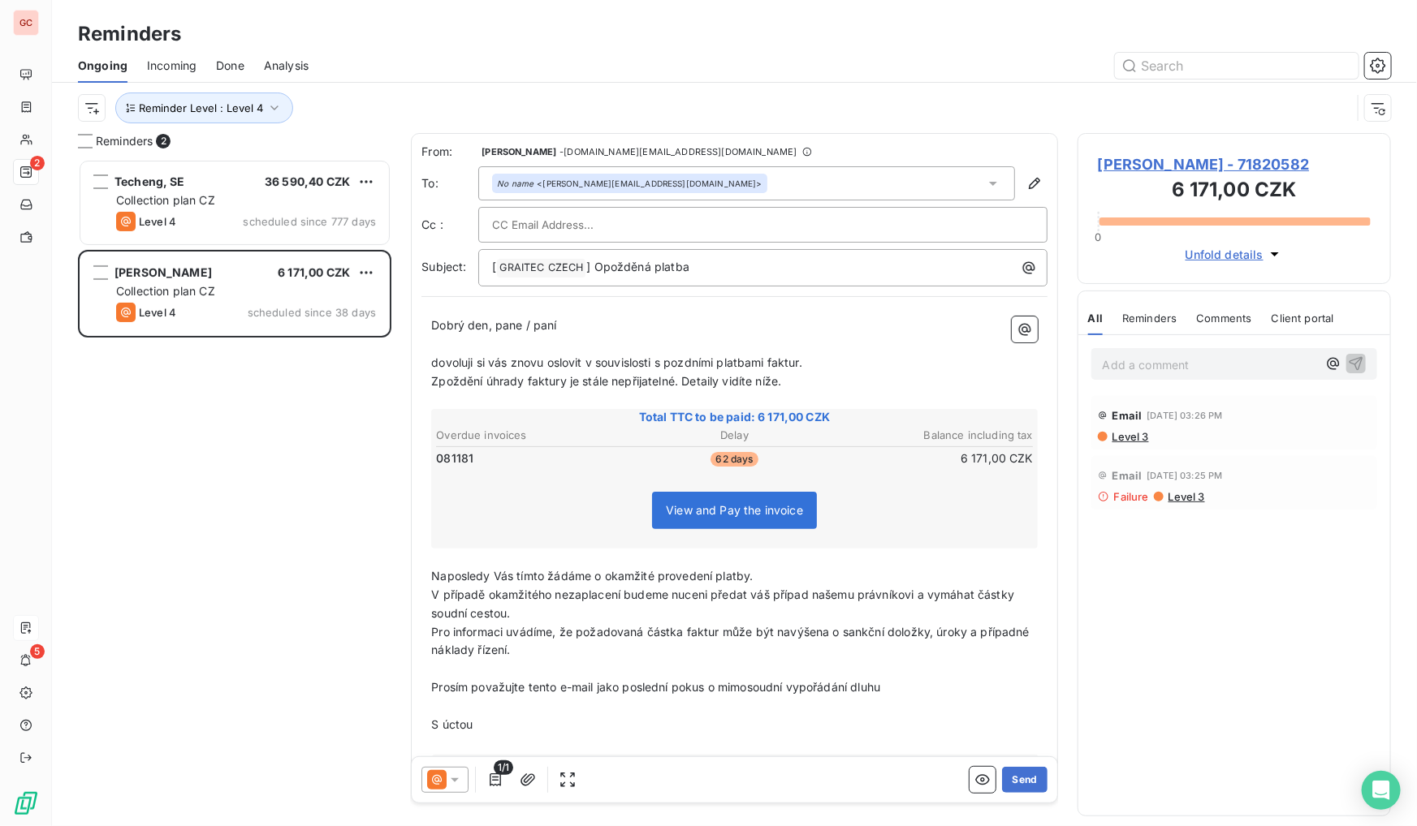
click at [1169, 158] on span "[PERSON_NAME] - 71820582" at bounding box center [1234, 164] width 273 height 22
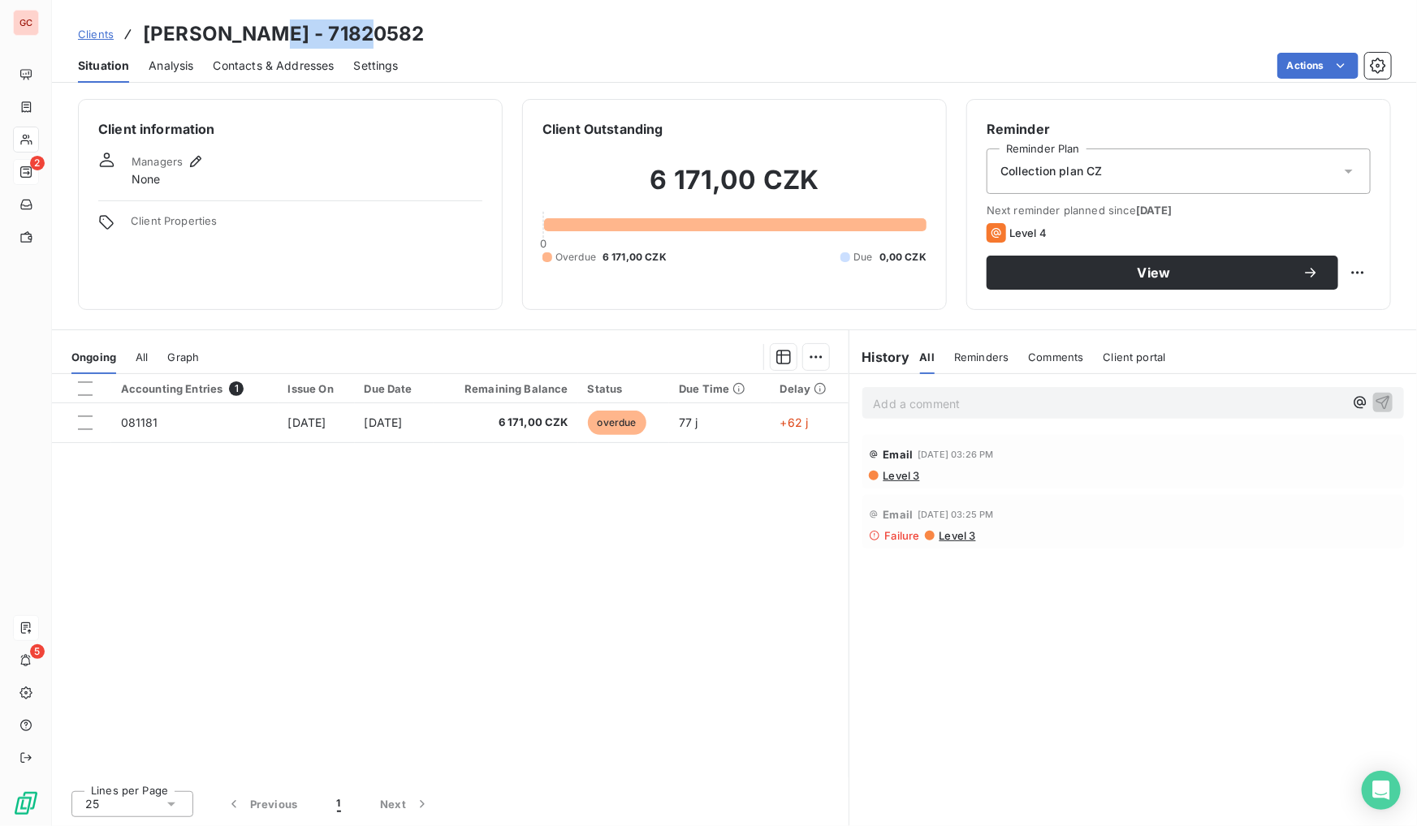
drag, startPoint x: 315, startPoint y: 30, endPoint x: 252, endPoint y: 30, distance: 63.3
click at [252, 30] on h3 "[PERSON_NAME] - 71820582" at bounding box center [284, 33] width 282 height 29
drag, startPoint x: 252, startPoint y: 30, endPoint x: 551, endPoint y: 54, distance: 300.5
click at [554, 54] on div "Actions" at bounding box center [904, 66] width 973 height 26
drag, startPoint x: 343, startPoint y: 32, endPoint x: 254, endPoint y: 37, distance: 89.4
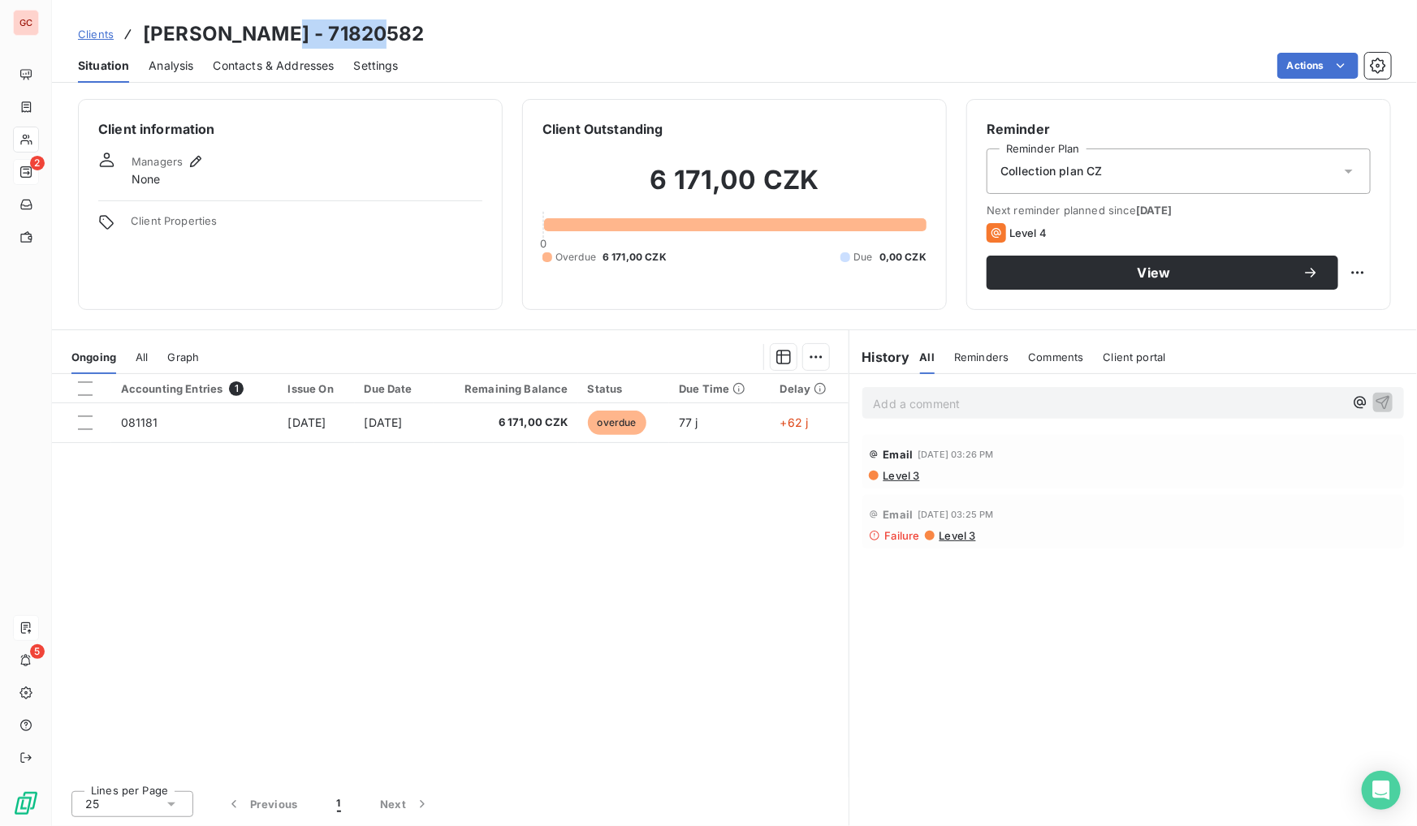
click at [254, 37] on h3 "[PERSON_NAME] - 71820582" at bounding box center [284, 33] width 282 height 29
copy h3 "[PERSON_NAME]"
click at [195, 159] on icon "button" at bounding box center [196, 161] width 16 height 16
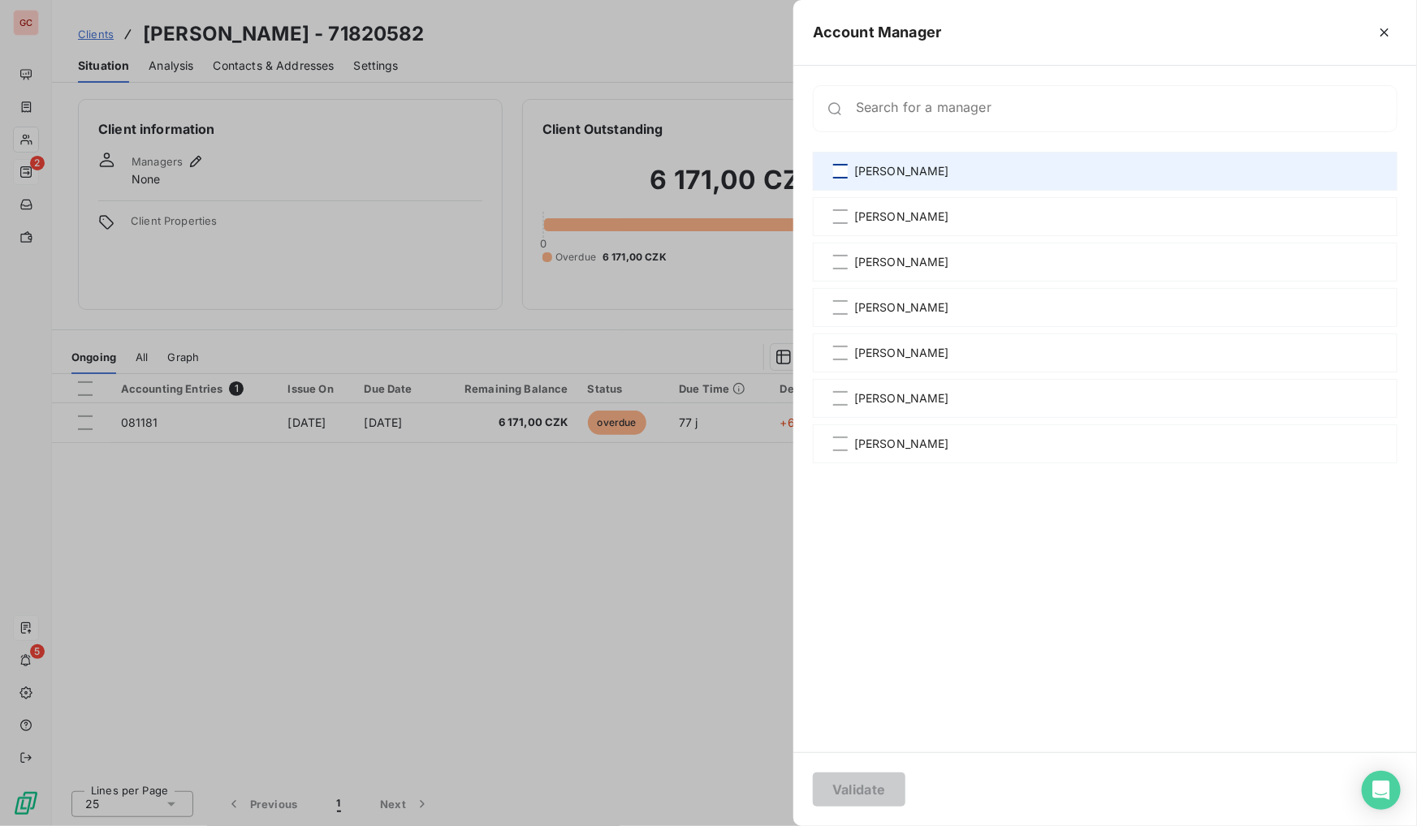
click at [838, 177] on div at bounding box center [840, 171] width 15 height 15
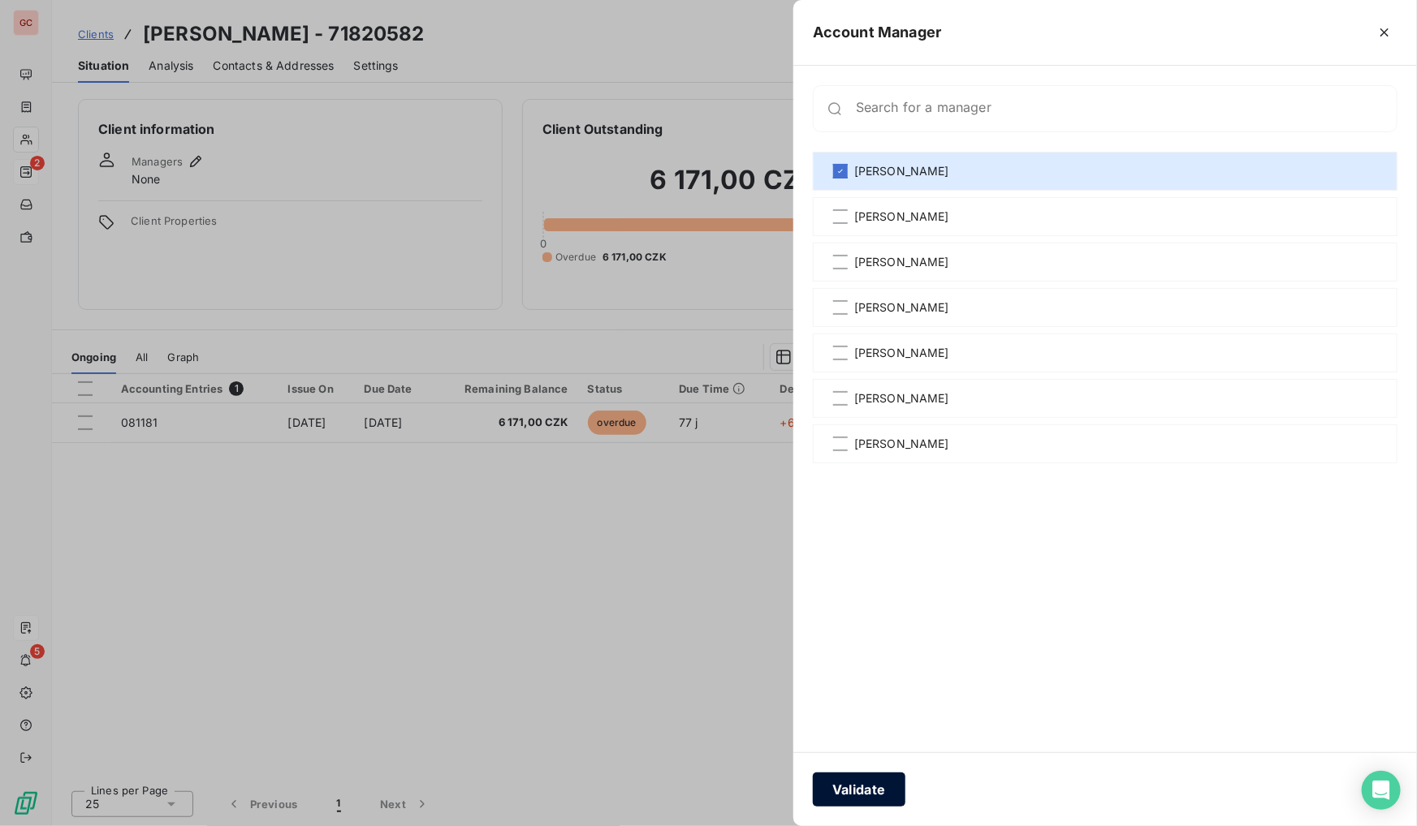
click at [877, 785] on button "Validate" at bounding box center [859, 790] width 93 height 34
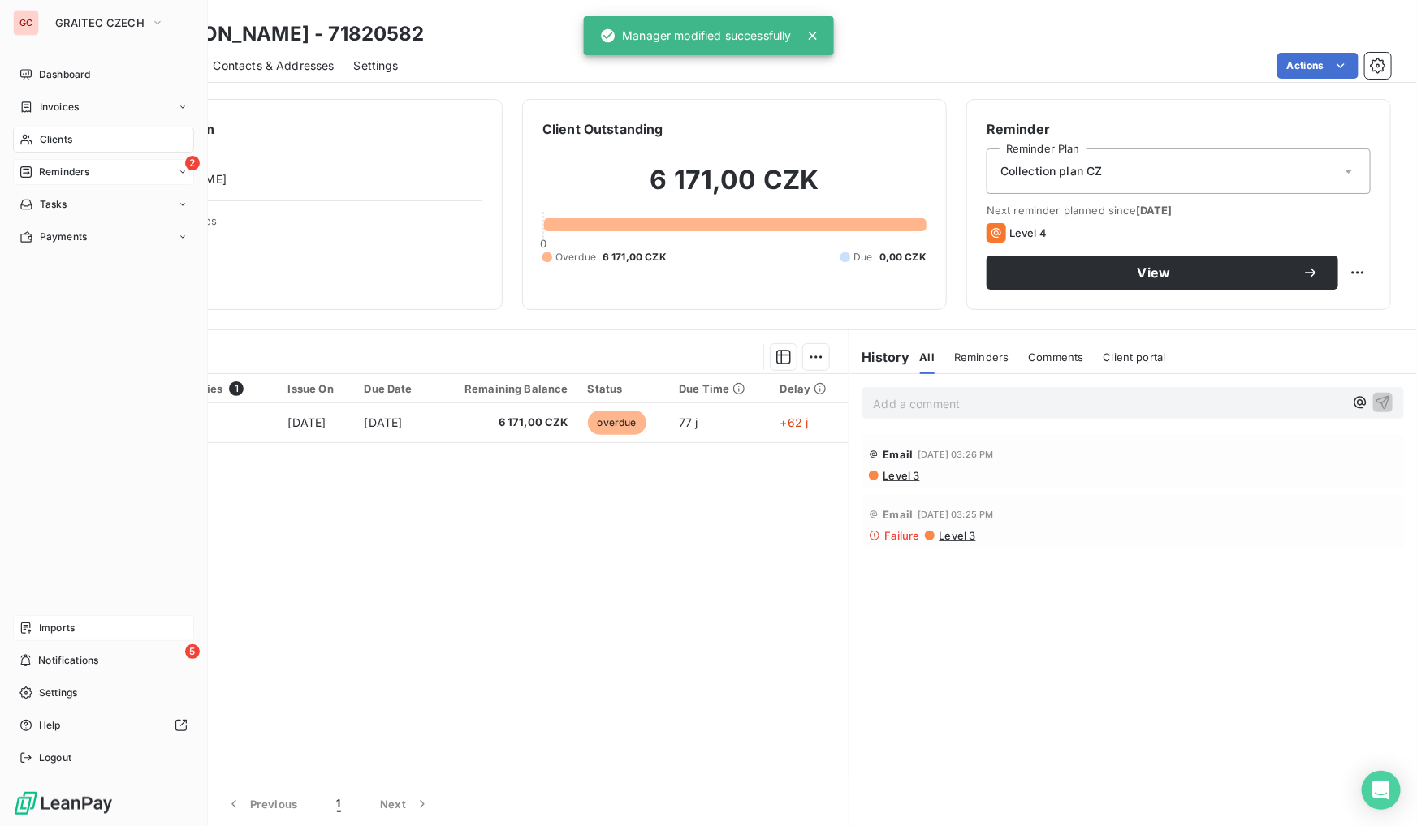
click at [48, 179] on div "2 Reminders" at bounding box center [103, 172] width 181 height 26
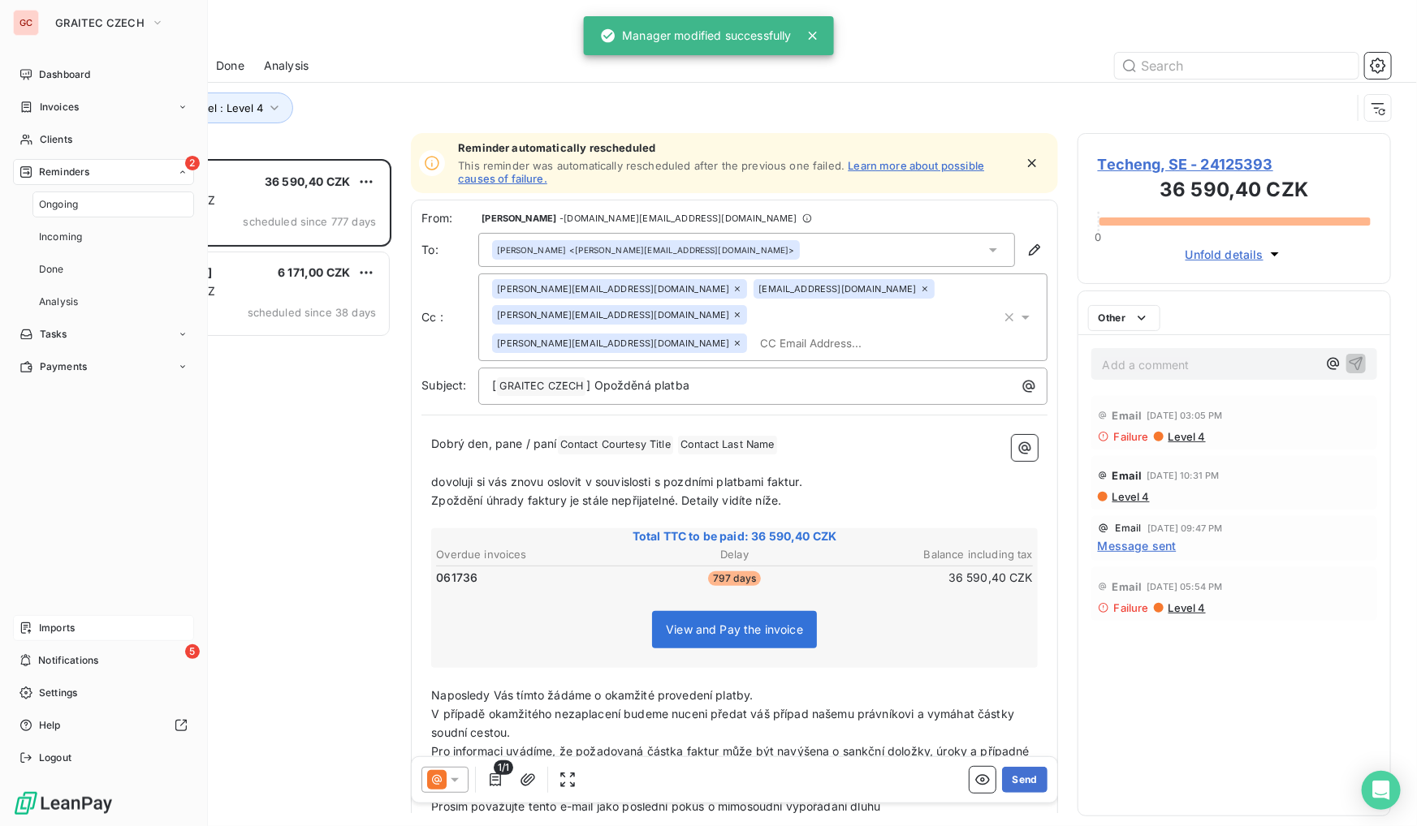
scroll to position [657, 302]
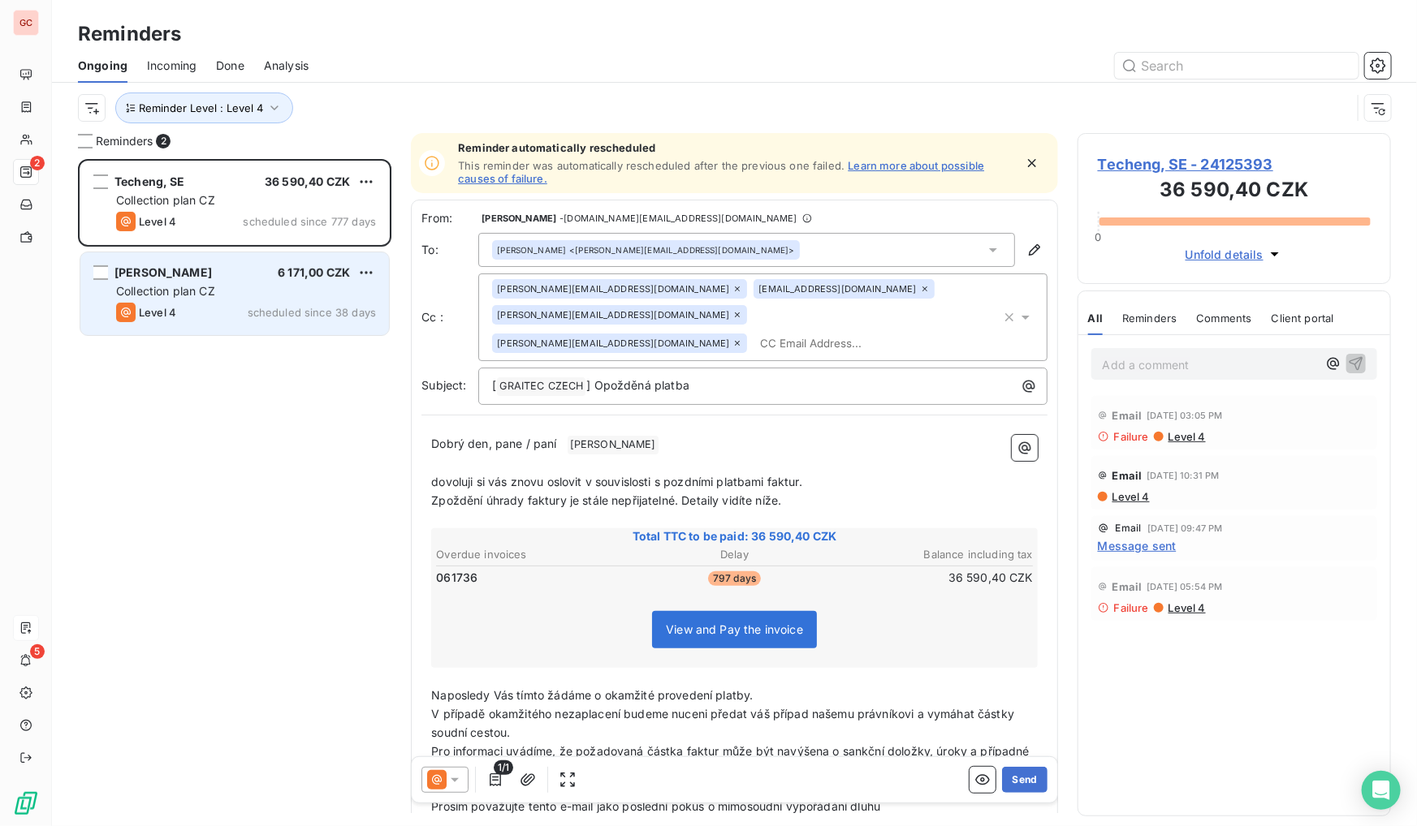
click at [170, 281] on div "[PERSON_NAME] 6 171,00 CZK Collection plan CZ Level 4 scheduled since 38 days" at bounding box center [234, 293] width 309 height 83
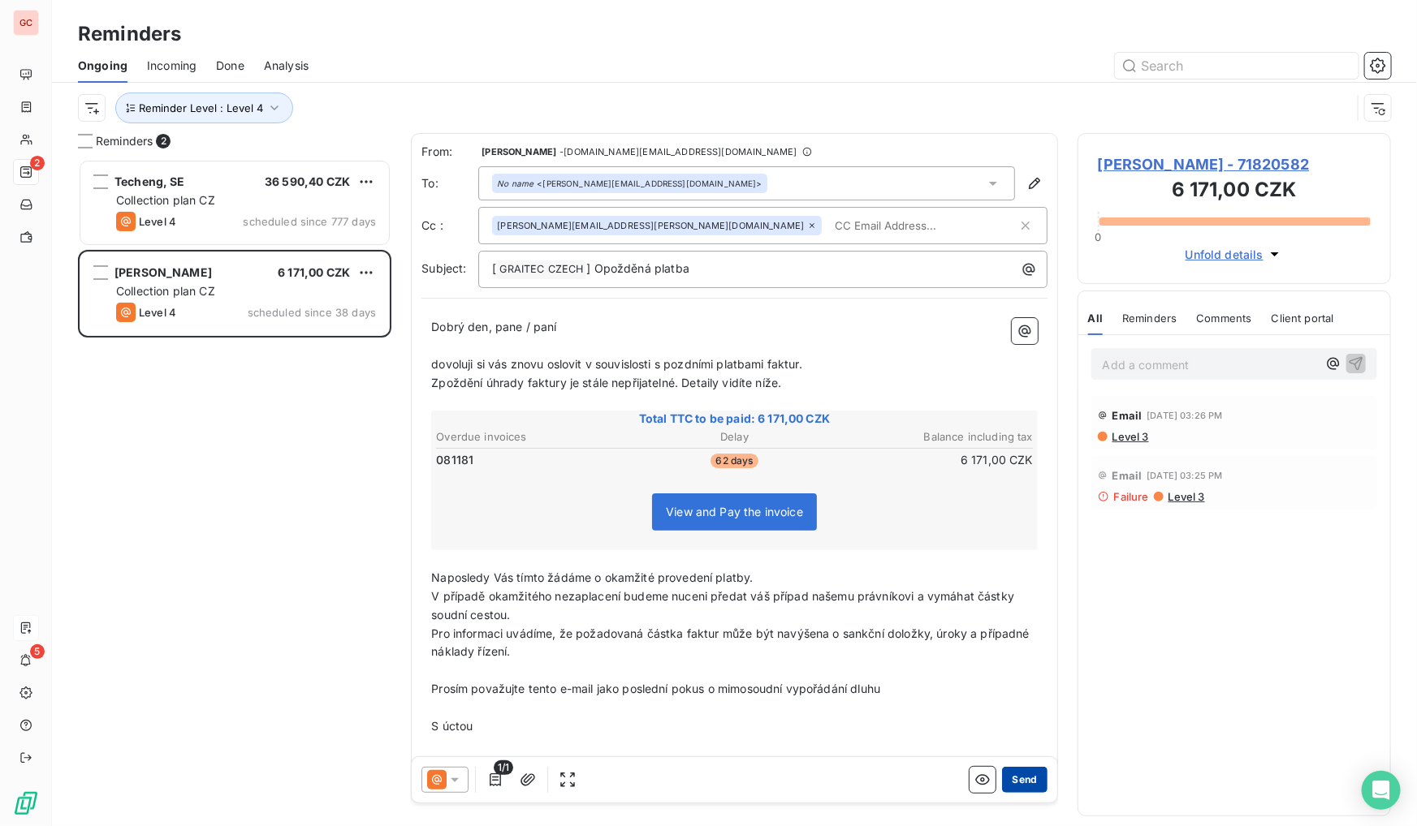
click at [1022, 788] on button "Send" at bounding box center [1024, 780] width 45 height 26
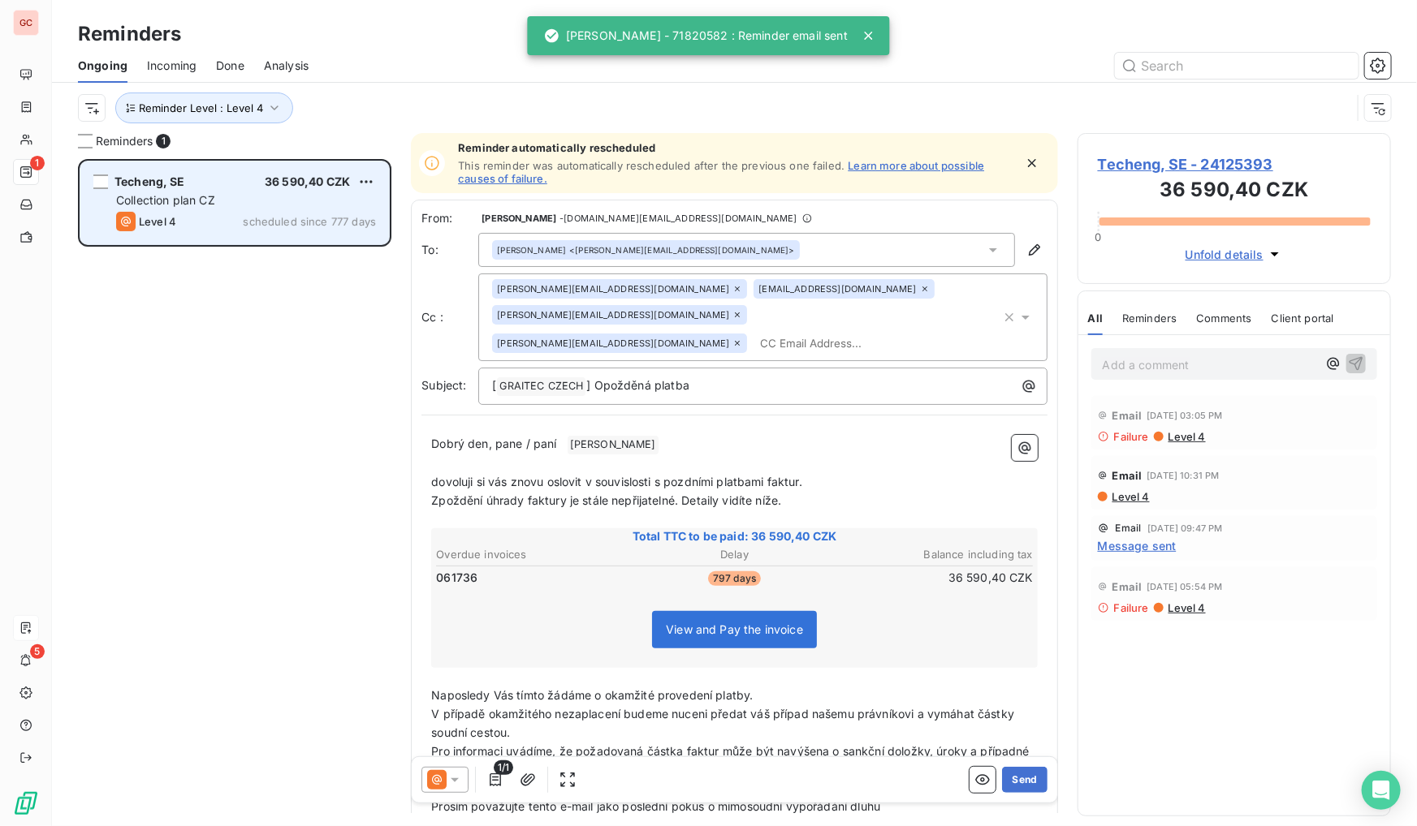
click at [283, 203] on div "Collection plan CZ" at bounding box center [246, 200] width 260 height 16
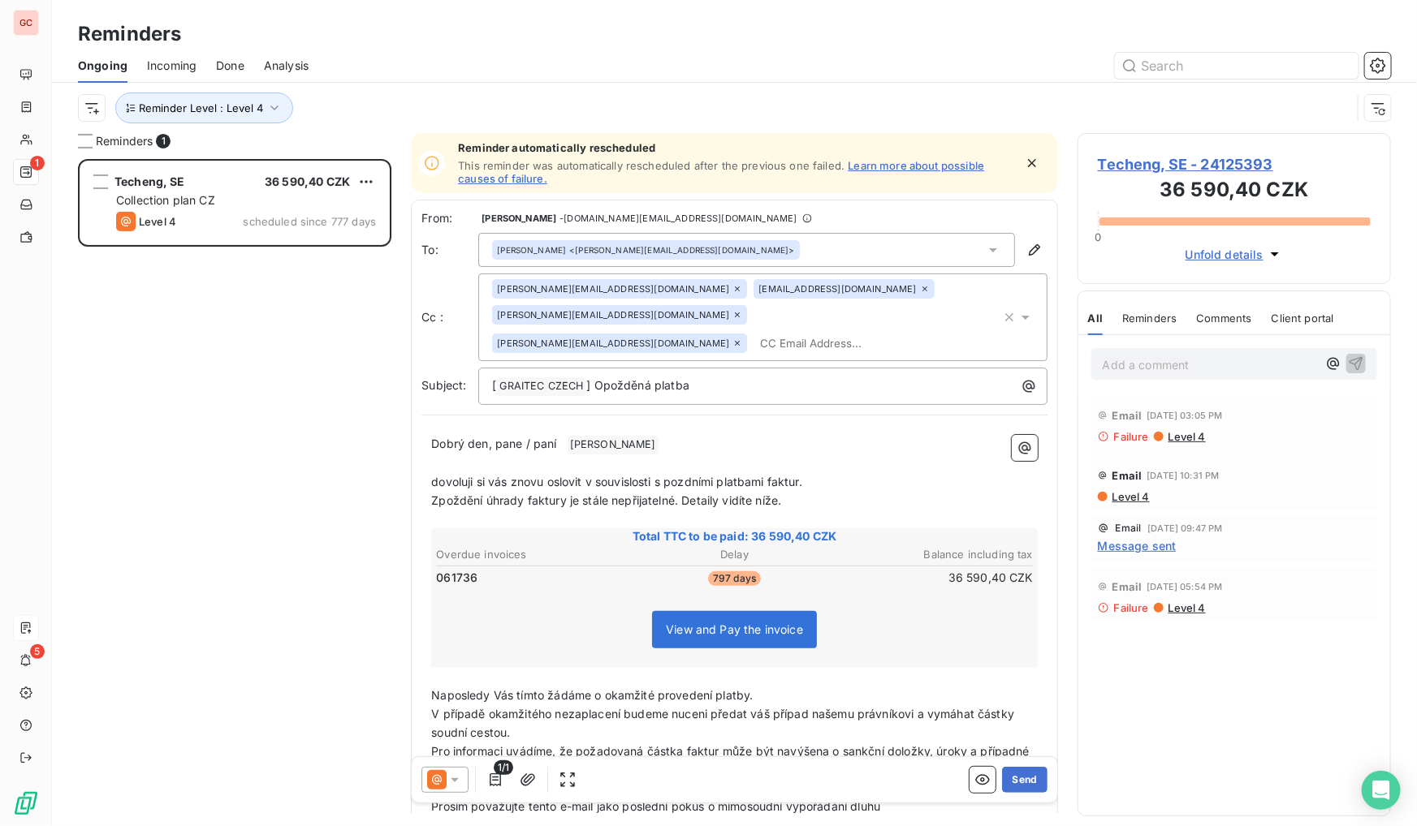
click at [1194, 162] on span "Techeng, SE - 24125393" at bounding box center [1234, 164] width 273 height 22
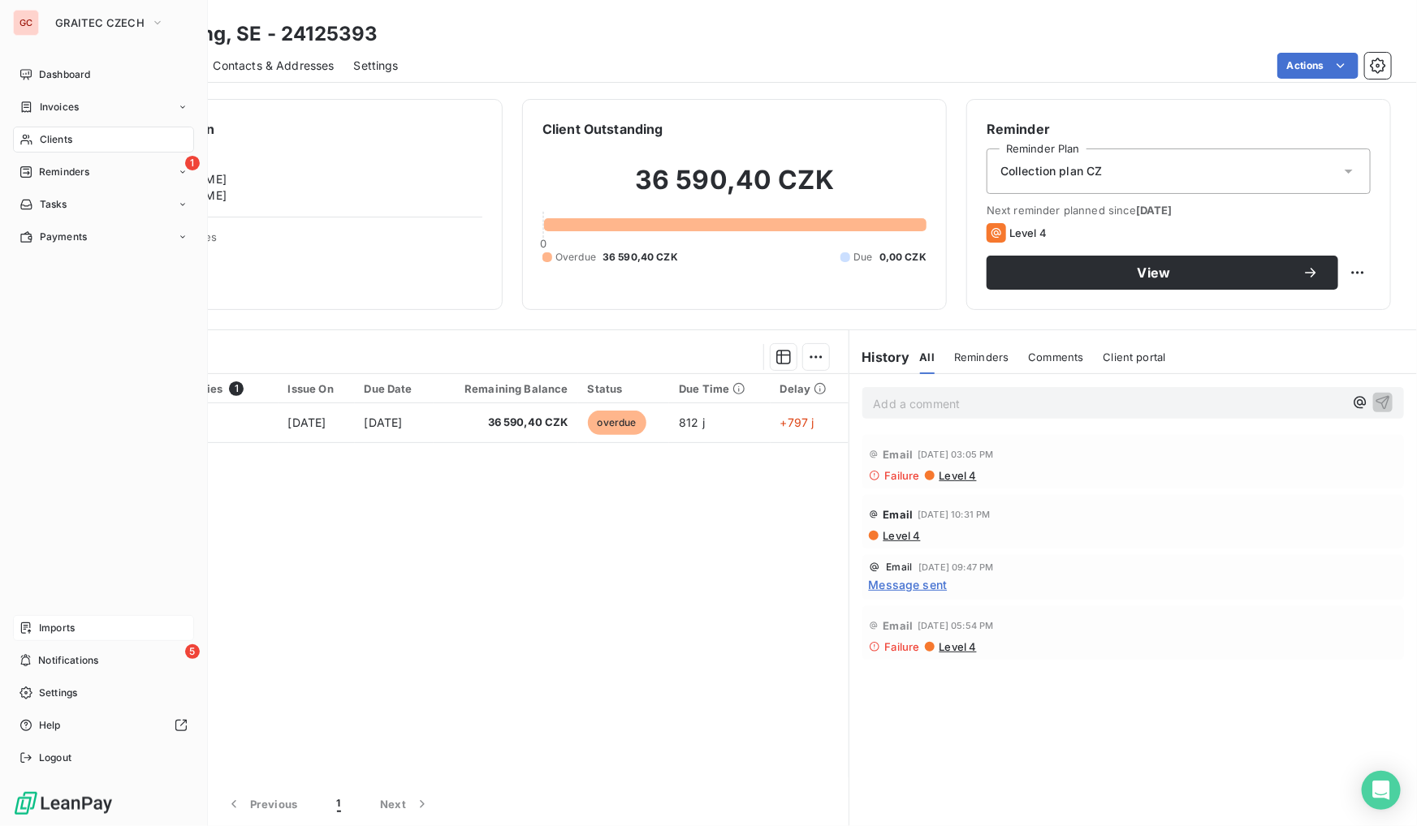
click at [76, 170] on span "Reminders" at bounding box center [64, 172] width 50 height 15
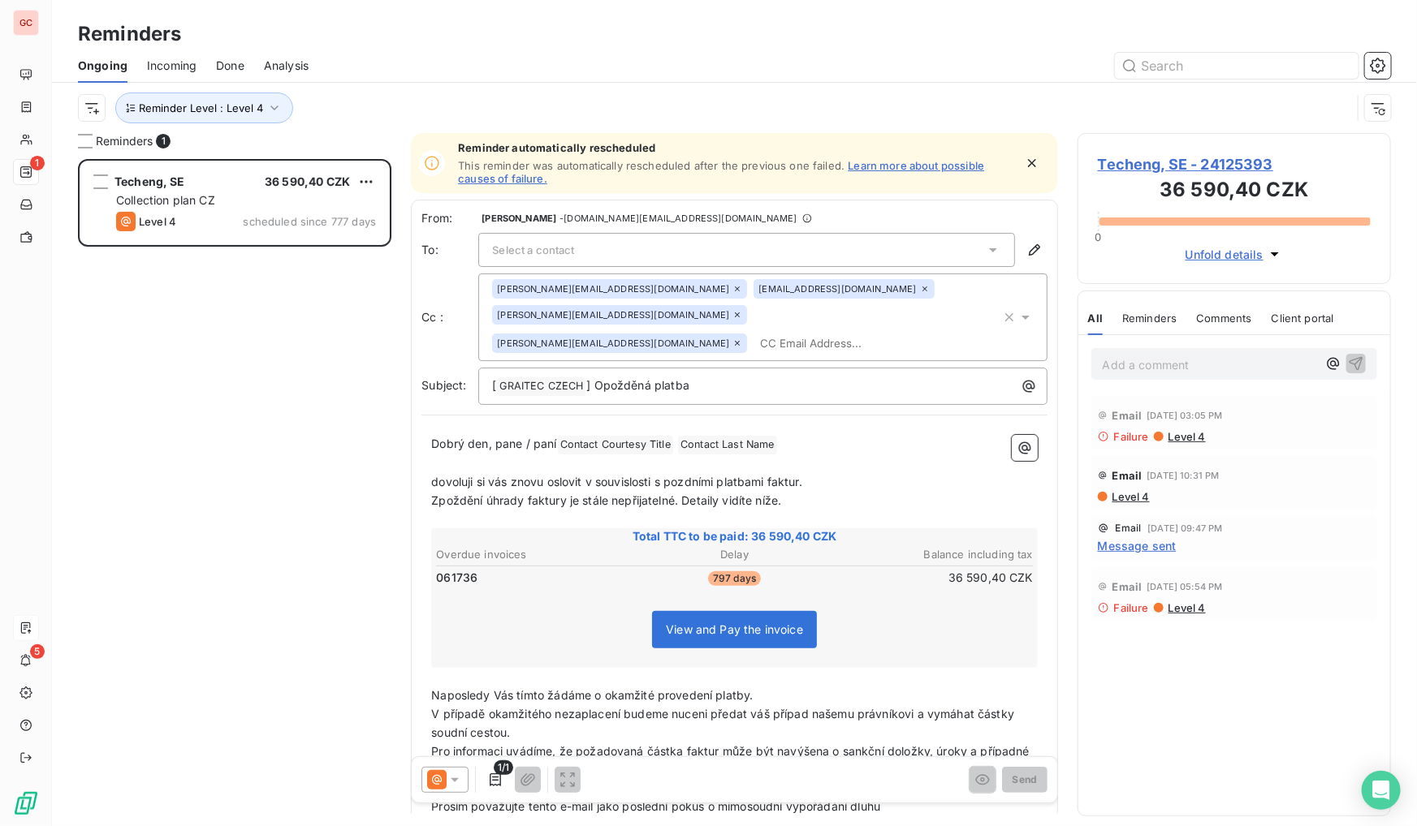
scroll to position [657, 302]
click at [252, 108] on span "Reminder Level : Level 4" at bounding box center [201, 107] width 124 height 13
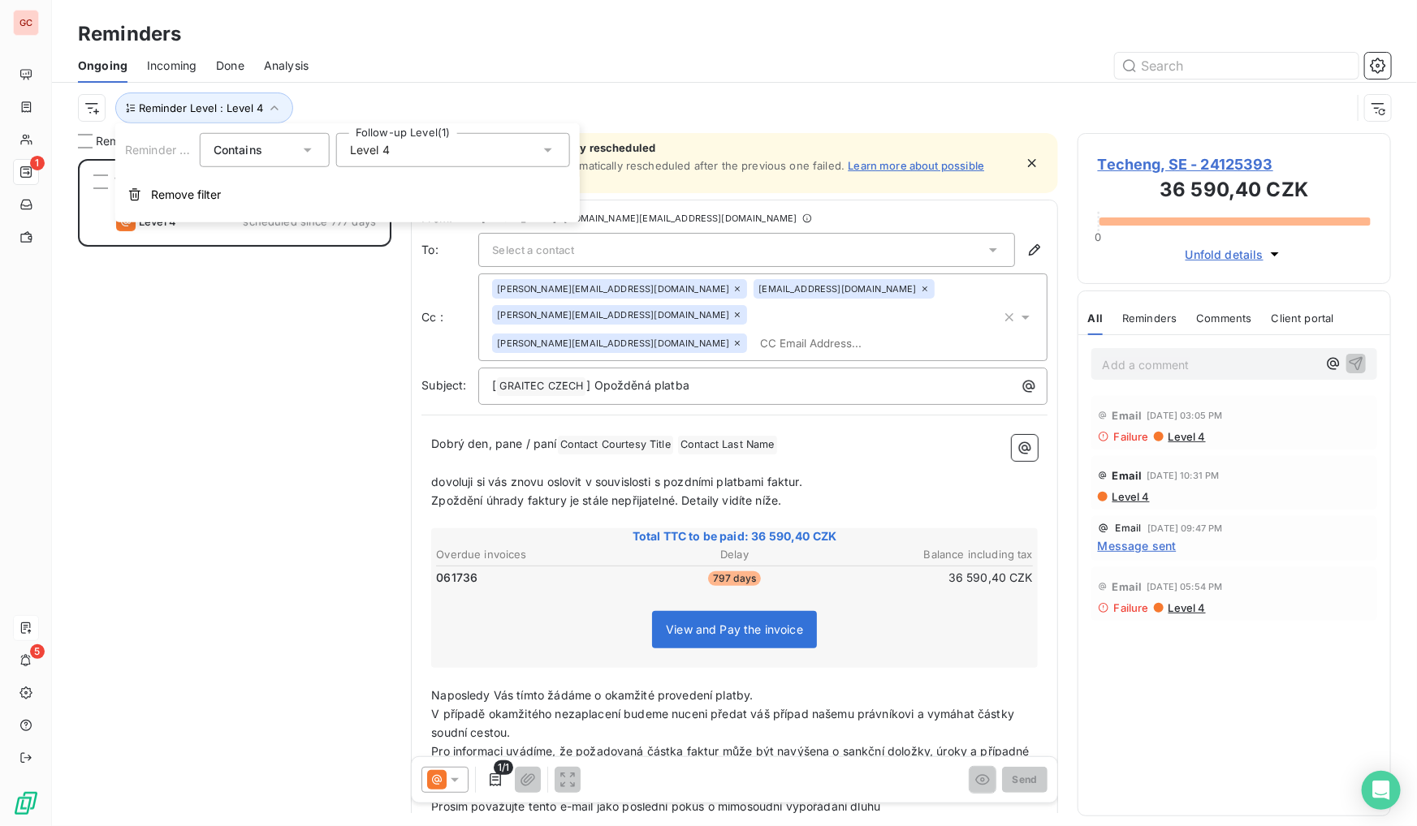
click at [376, 158] on div "Level 4" at bounding box center [453, 150] width 234 height 34
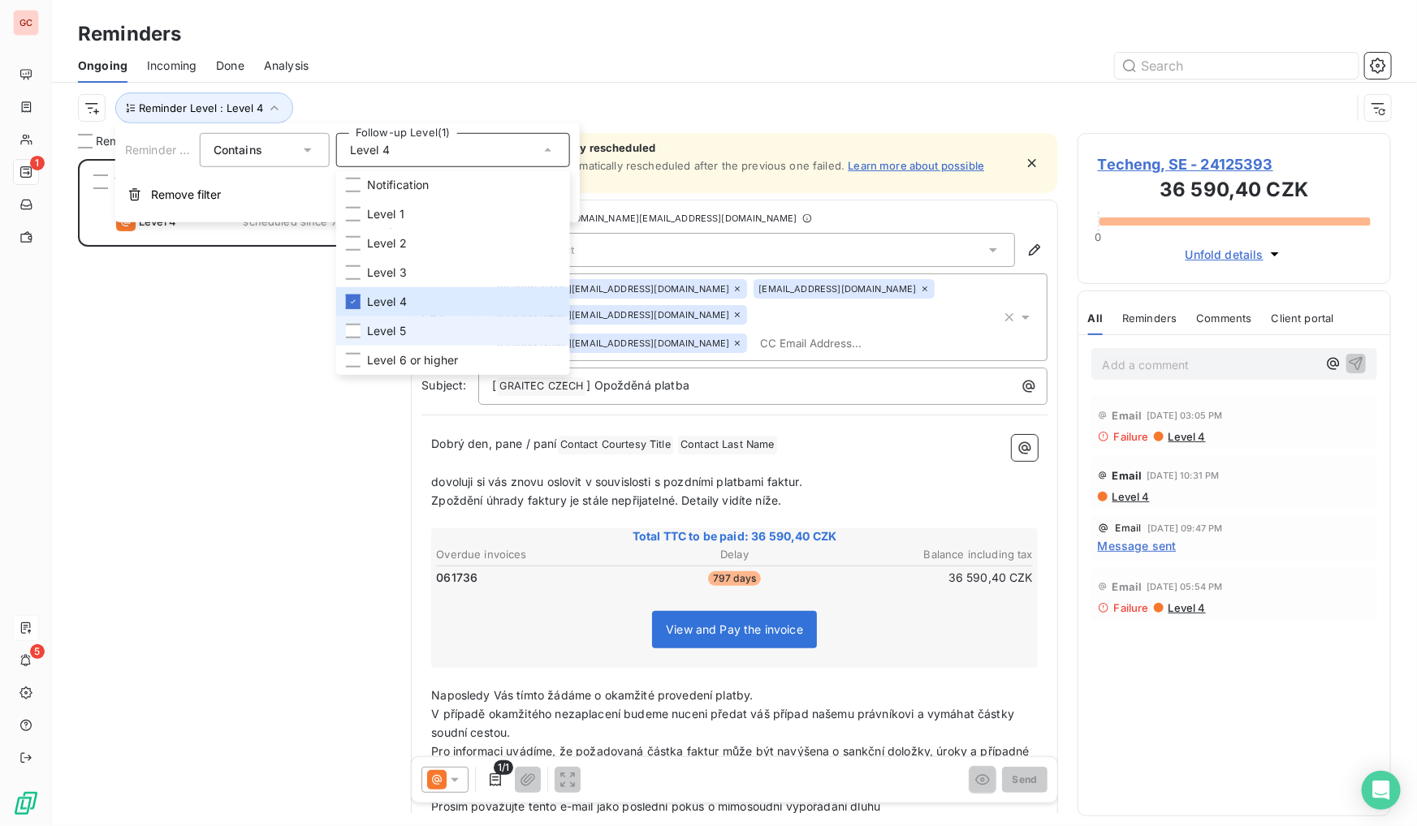
click at [365, 339] on li "Level 5" at bounding box center [453, 331] width 234 height 29
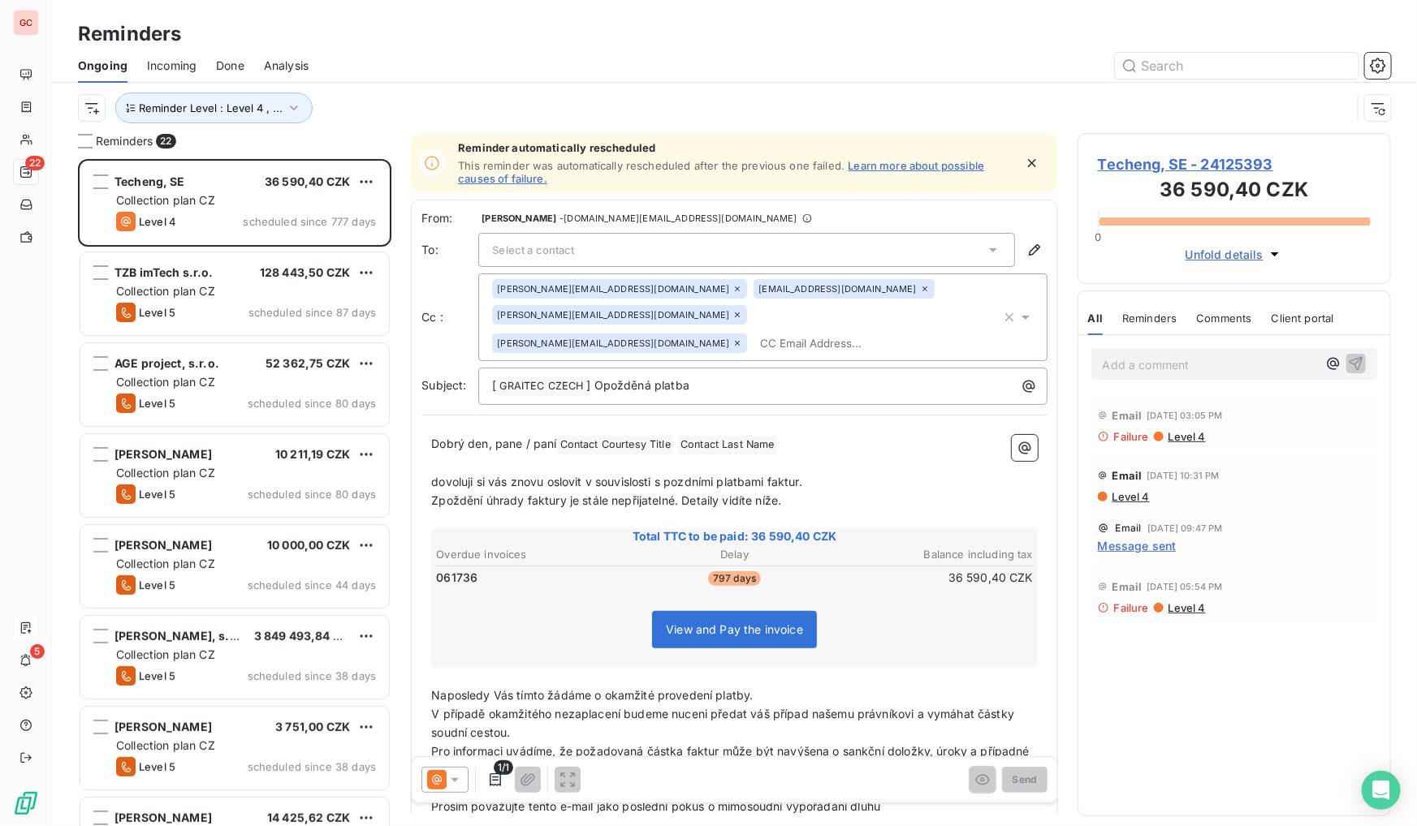
click at [611, 78] on div at bounding box center [859, 66] width 1063 height 26
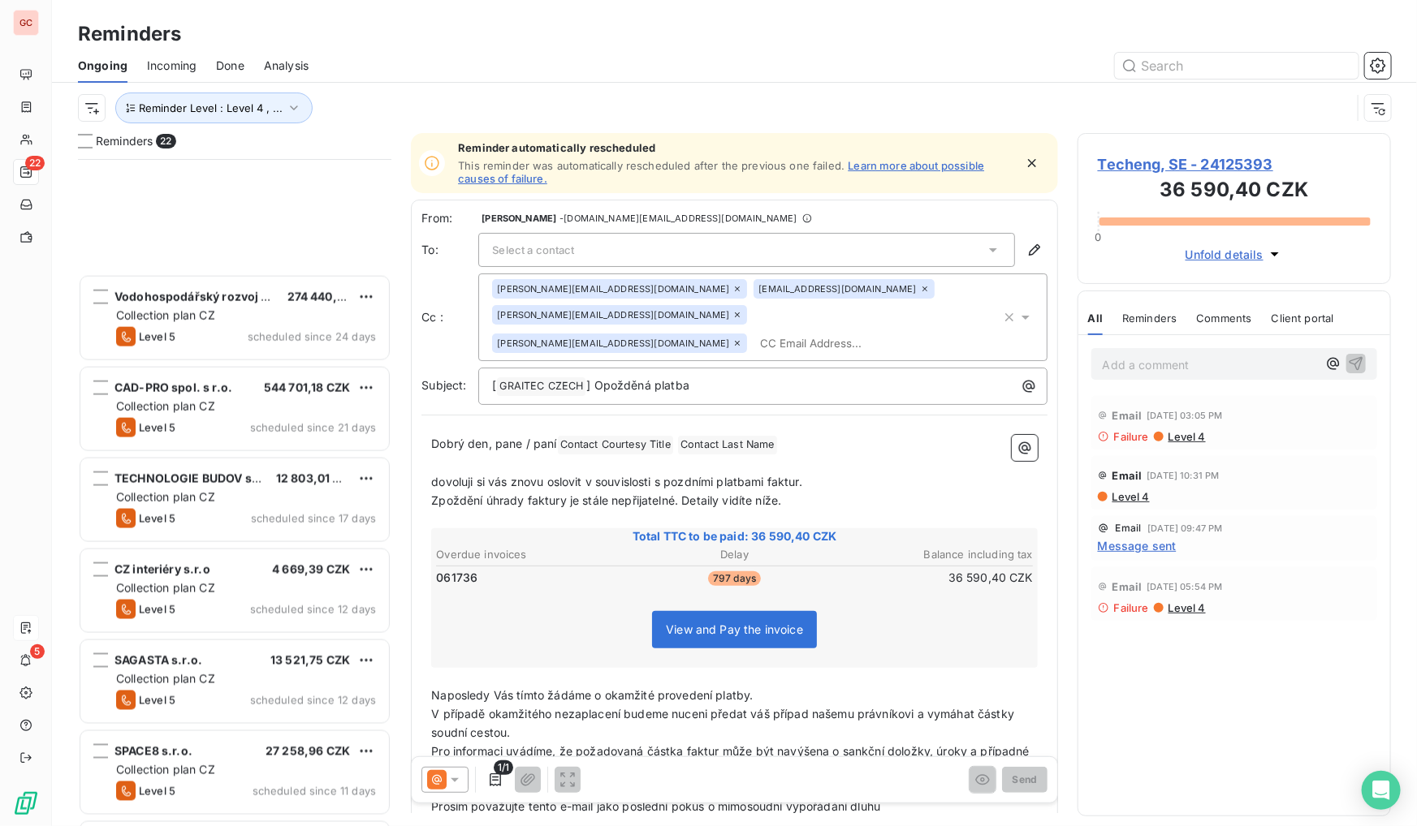
scroll to position [1333, 0]
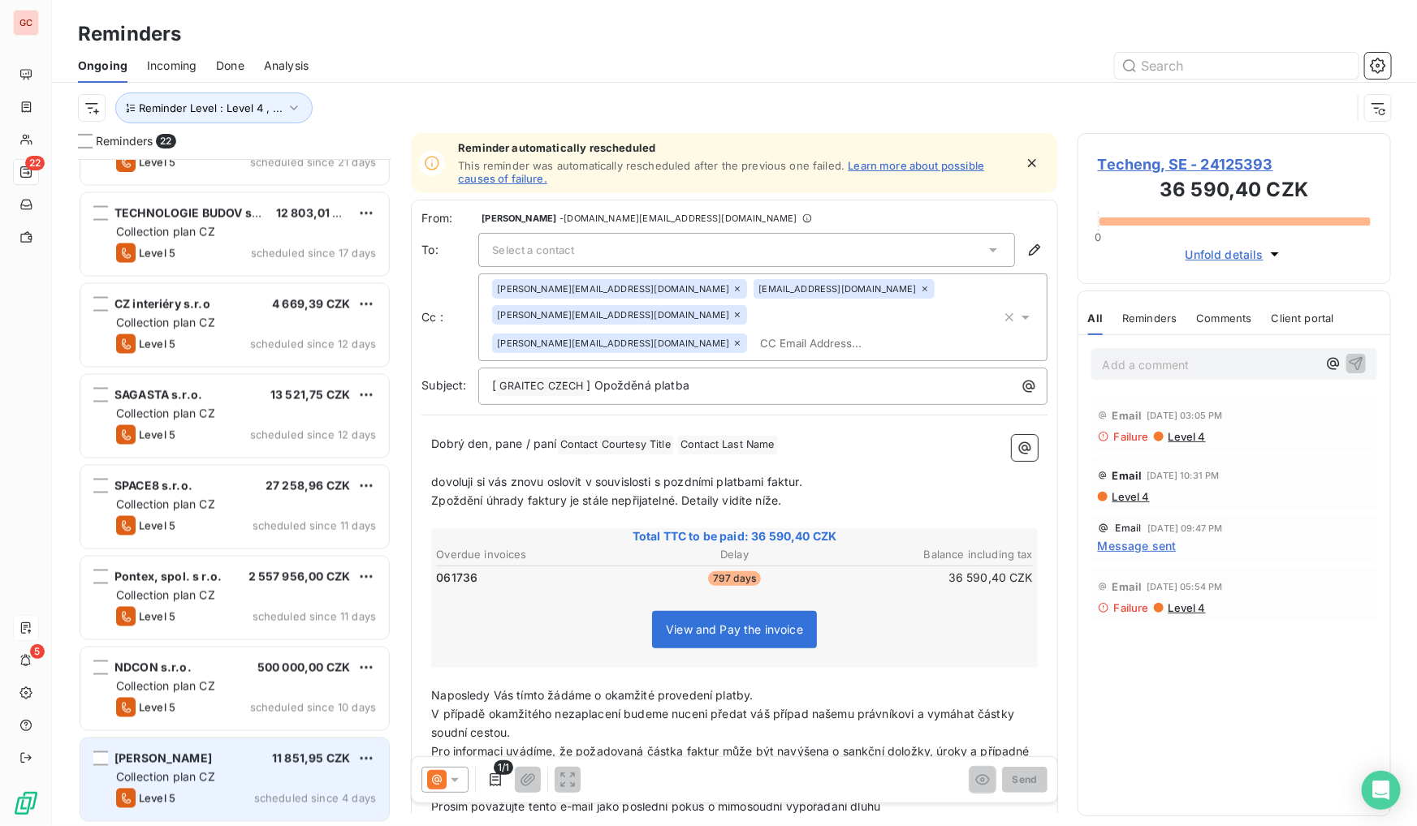
click at [300, 764] on span "11 851,95 CZK" at bounding box center [311, 759] width 78 height 14
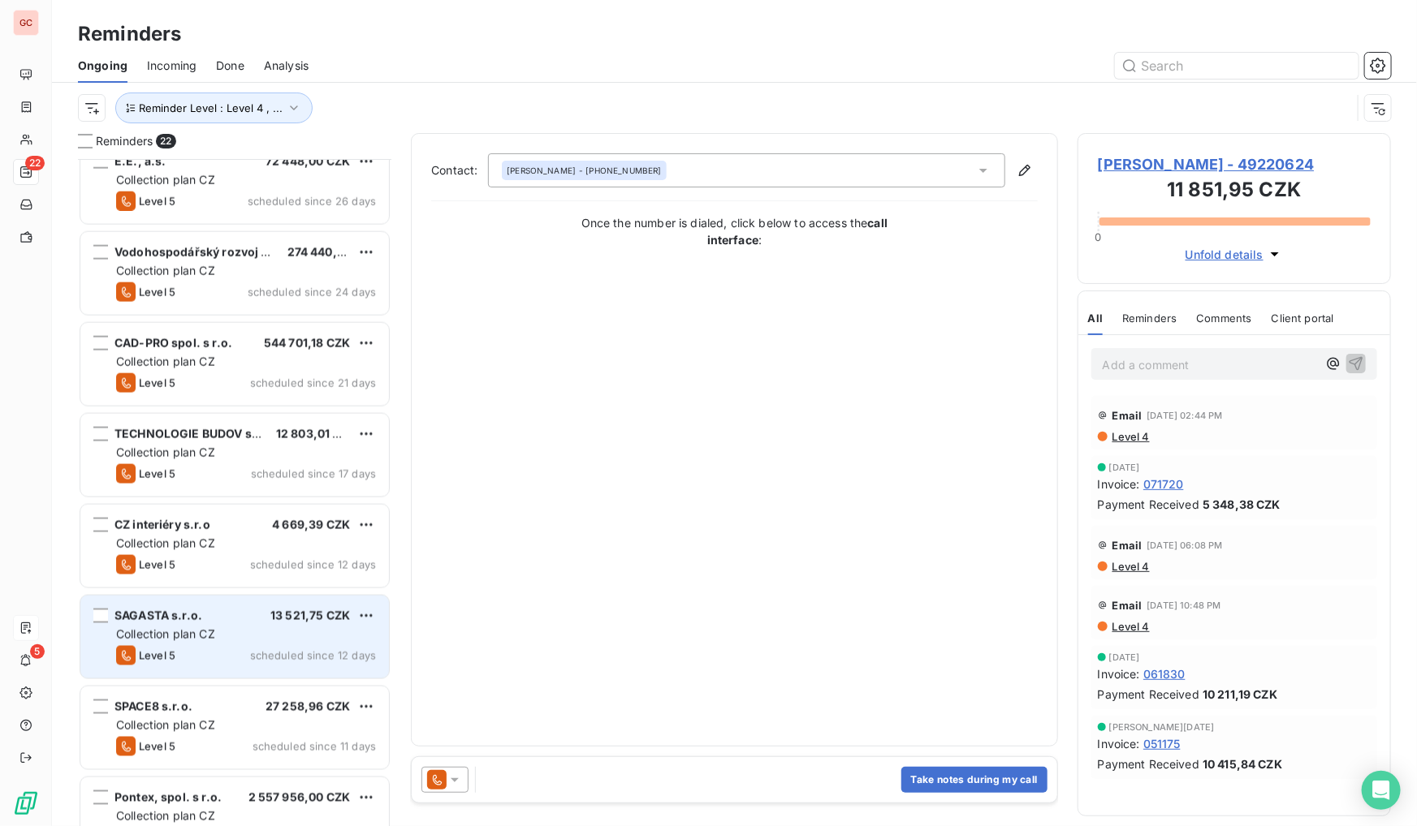
scroll to position [1333, 0]
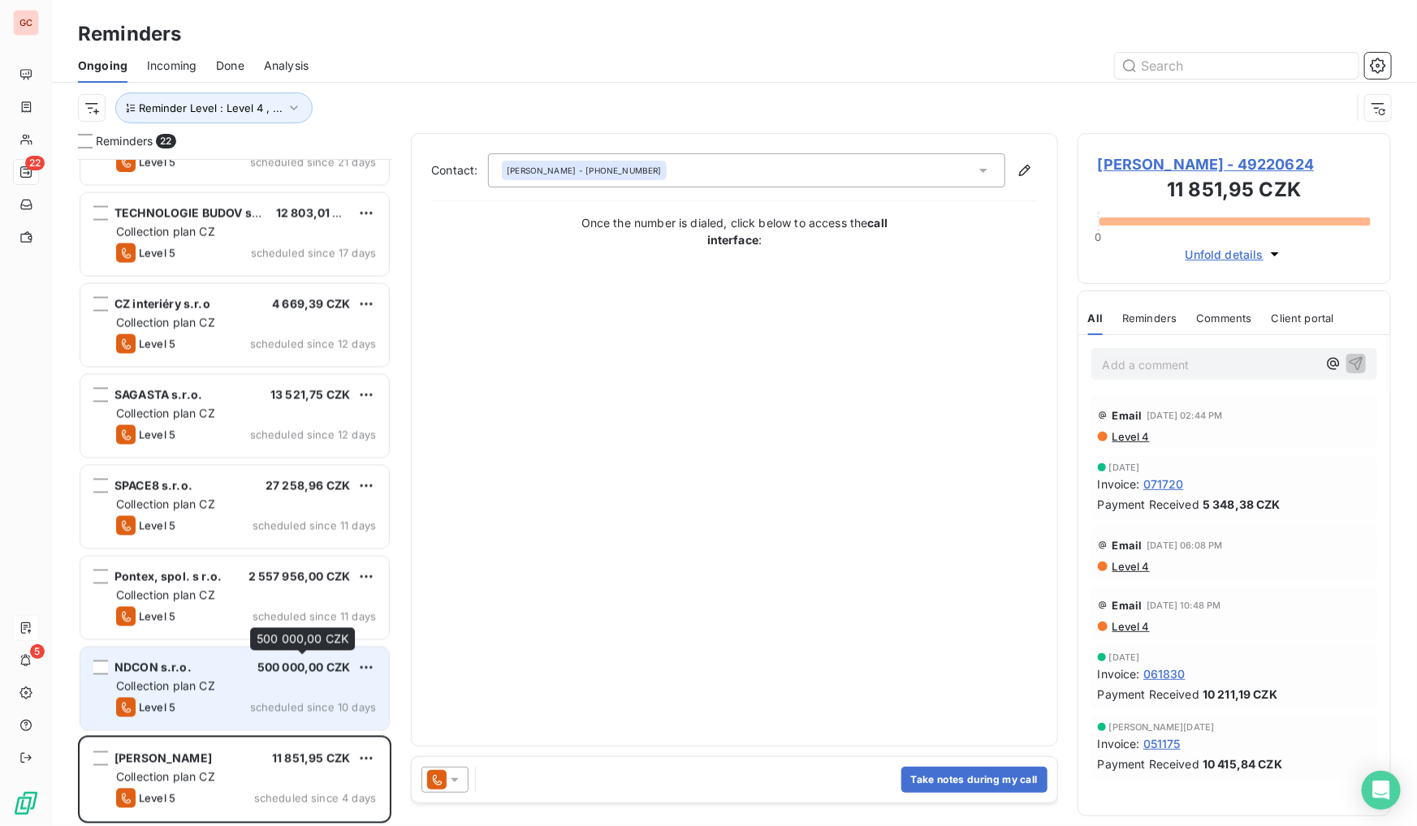
click at [263, 667] on span "500 000,00 CZK" at bounding box center [303, 668] width 93 height 14
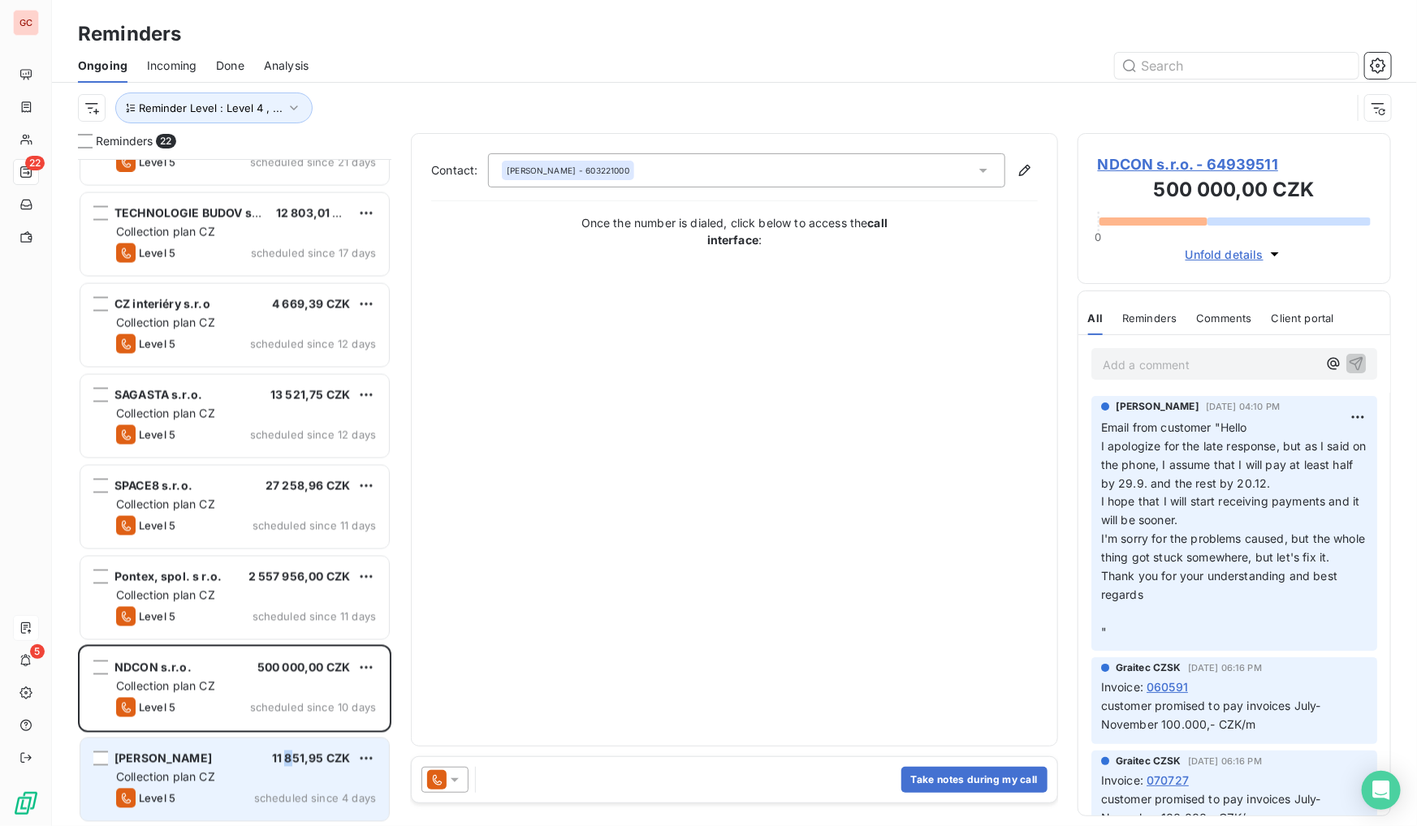
click at [287, 764] on span "11 851,95 CZK" at bounding box center [311, 759] width 78 height 14
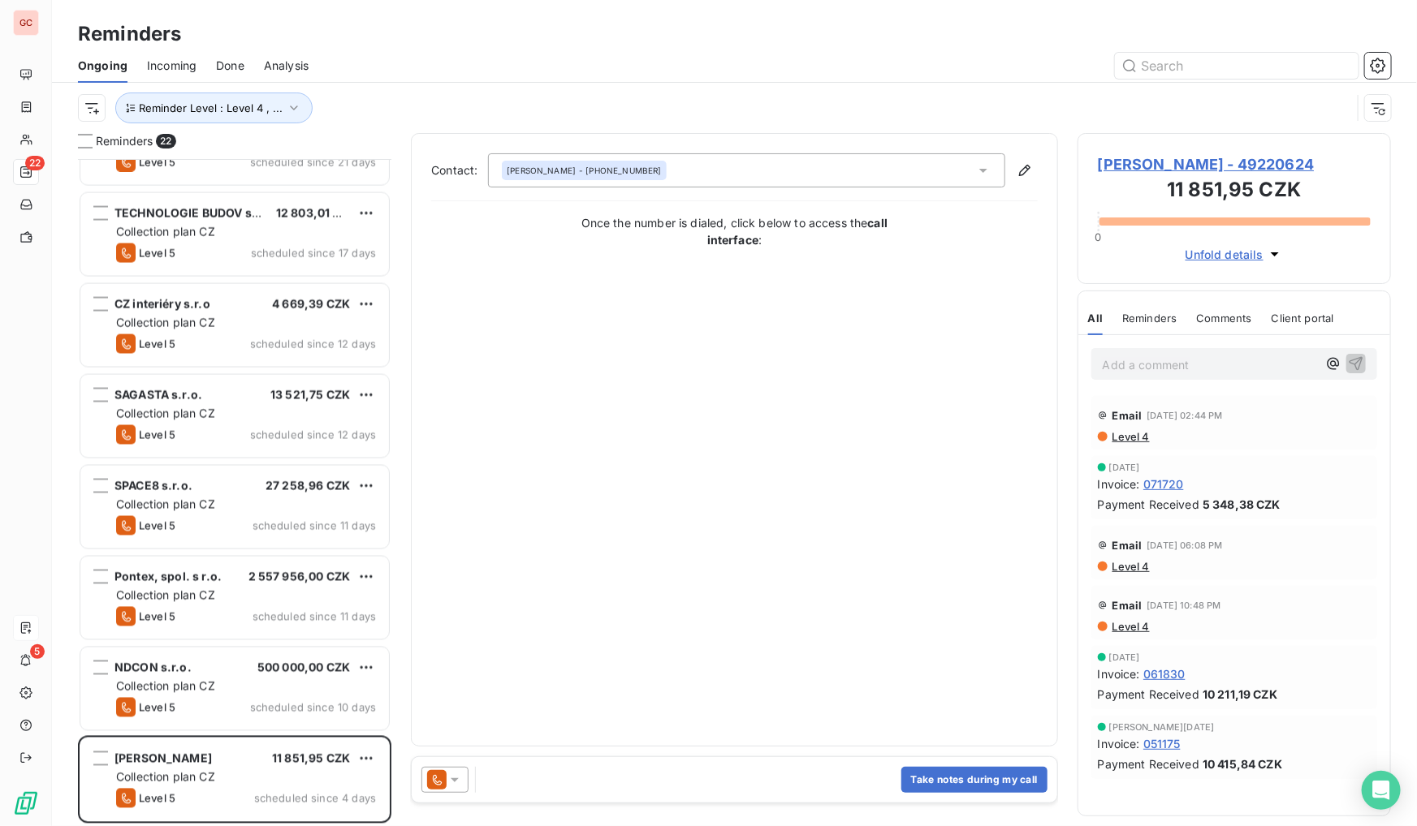
click at [1217, 166] on span "[PERSON_NAME] - 49220624" at bounding box center [1234, 164] width 273 height 22
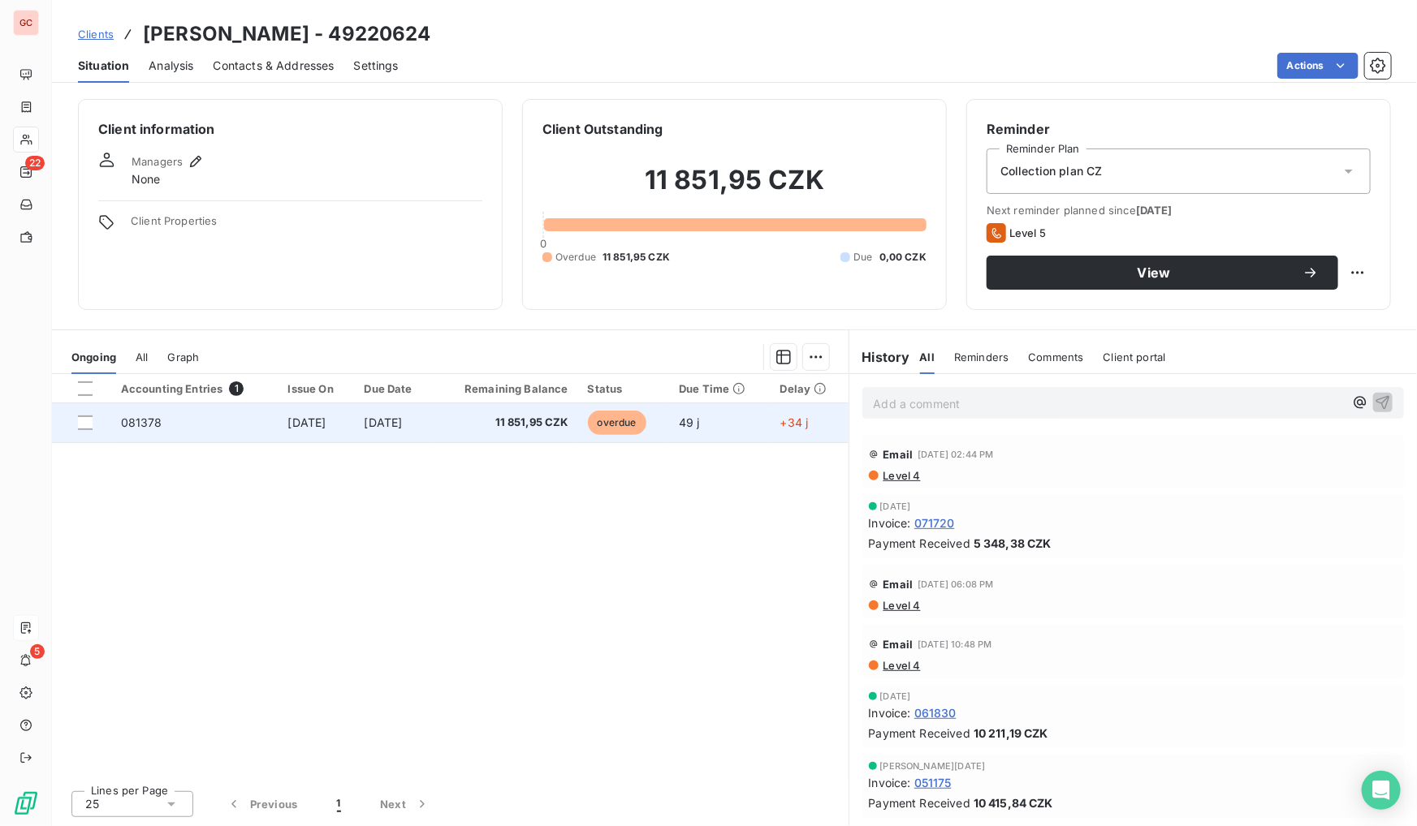
click at [395, 425] on span "[DATE]" at bounding box center [384, 423] width 38 height 14
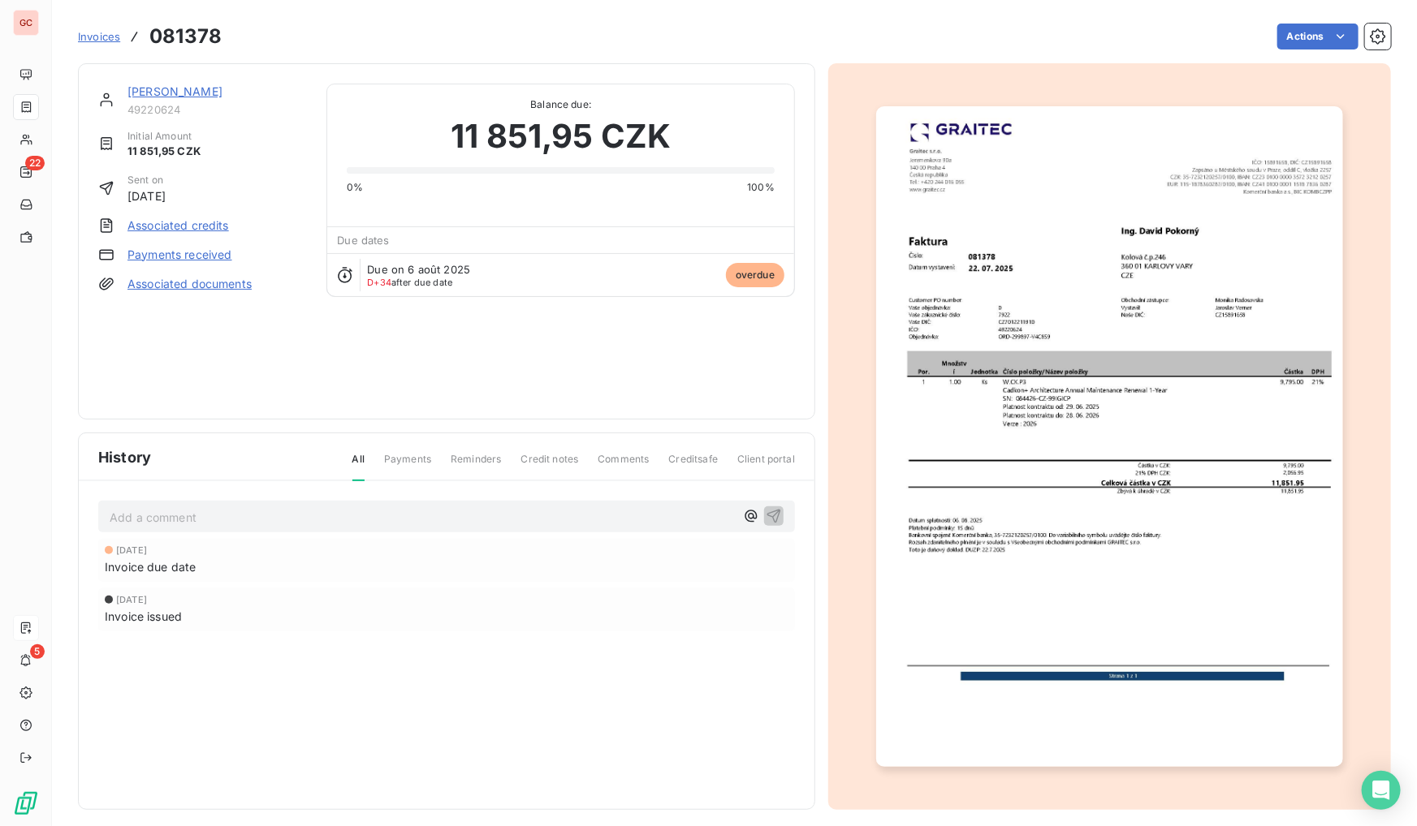
click at [1042, 550] on img "button" at bounding box center [1109, 436] width 467 height 661
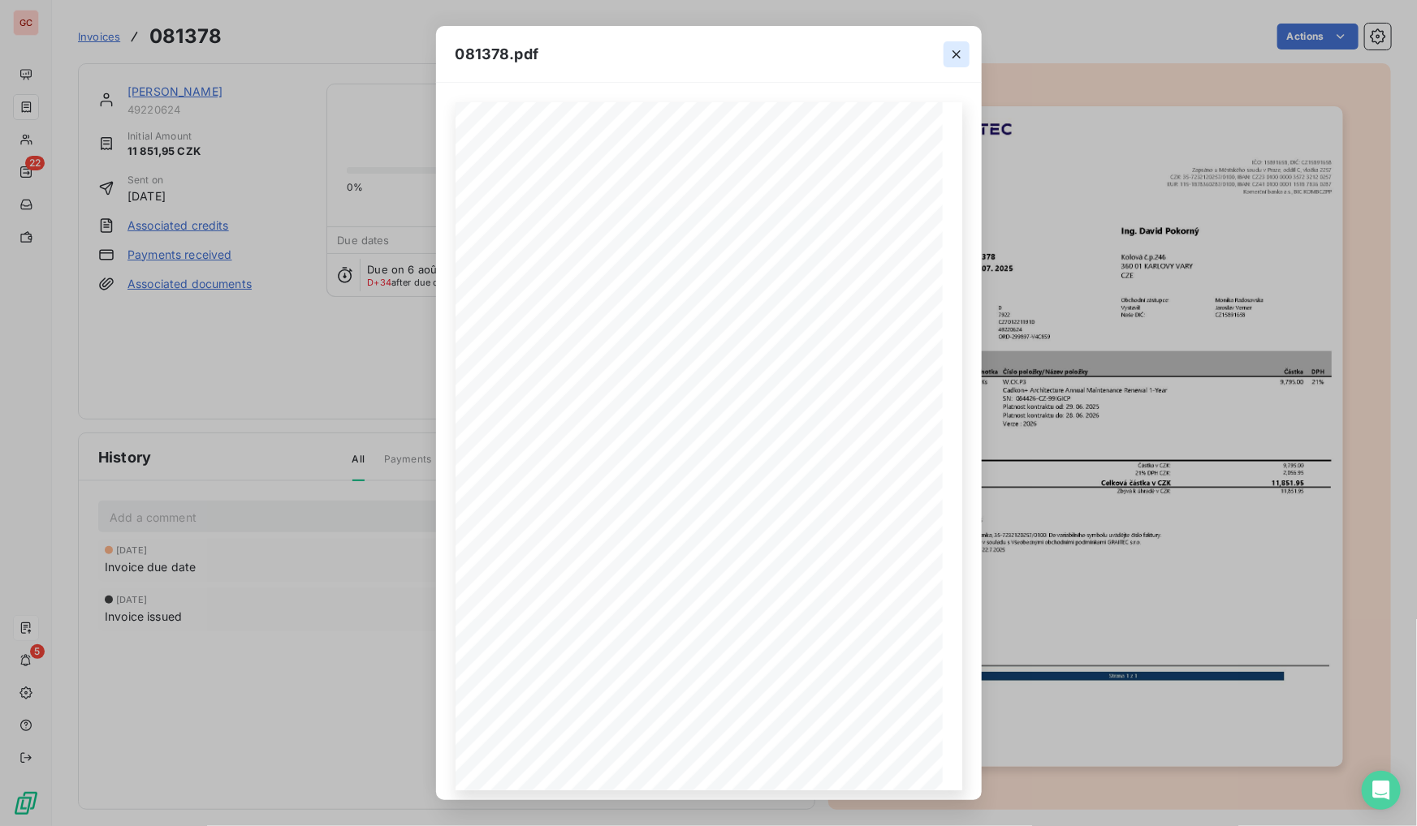
click at [956, 57] on icon "button" at bounding box center [956, 54] width 16 height 16
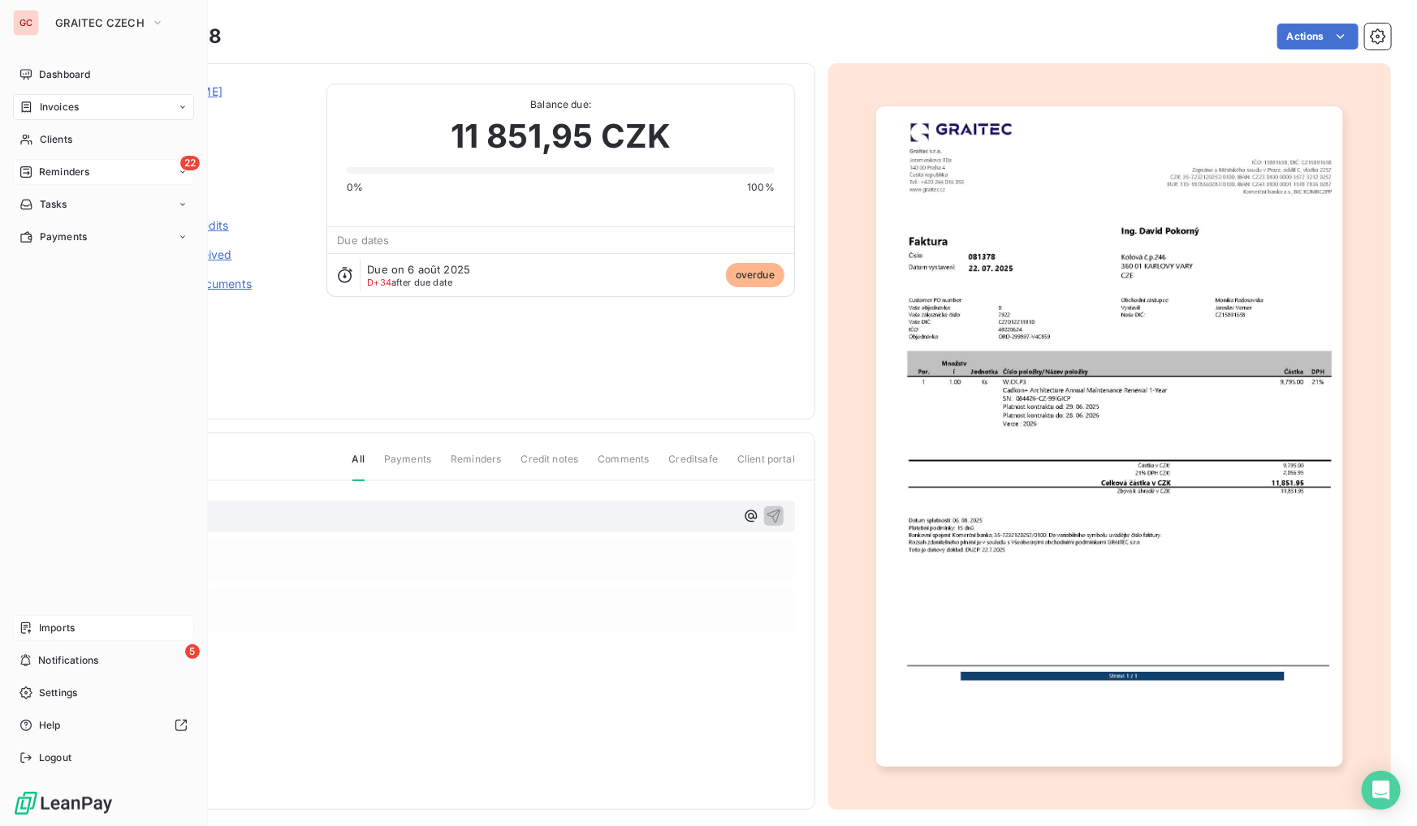
click at [105, 170] on div "22 Reminders" at bounding box center [103, 172] width 181 height 26
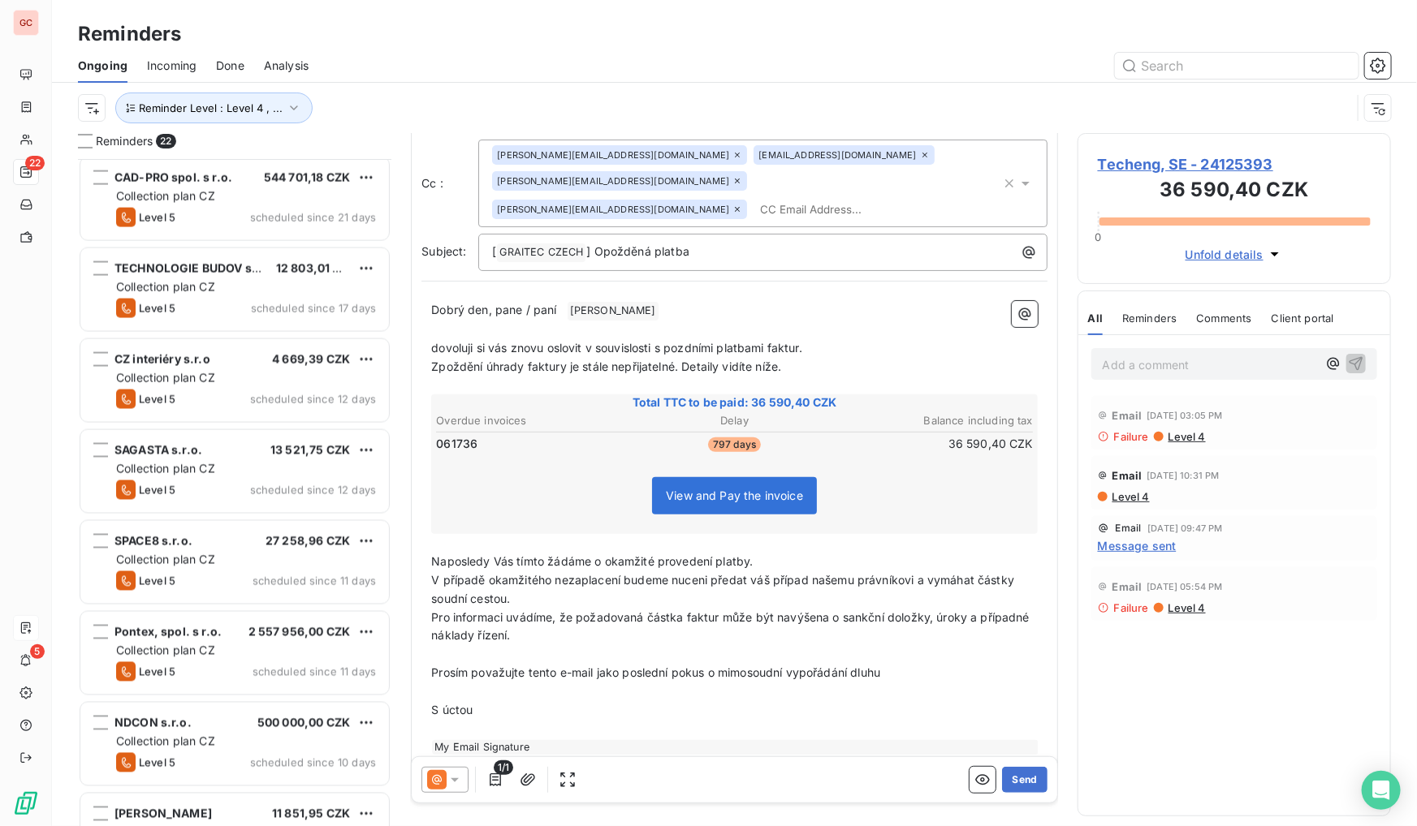
scroll to position [1333, 0]
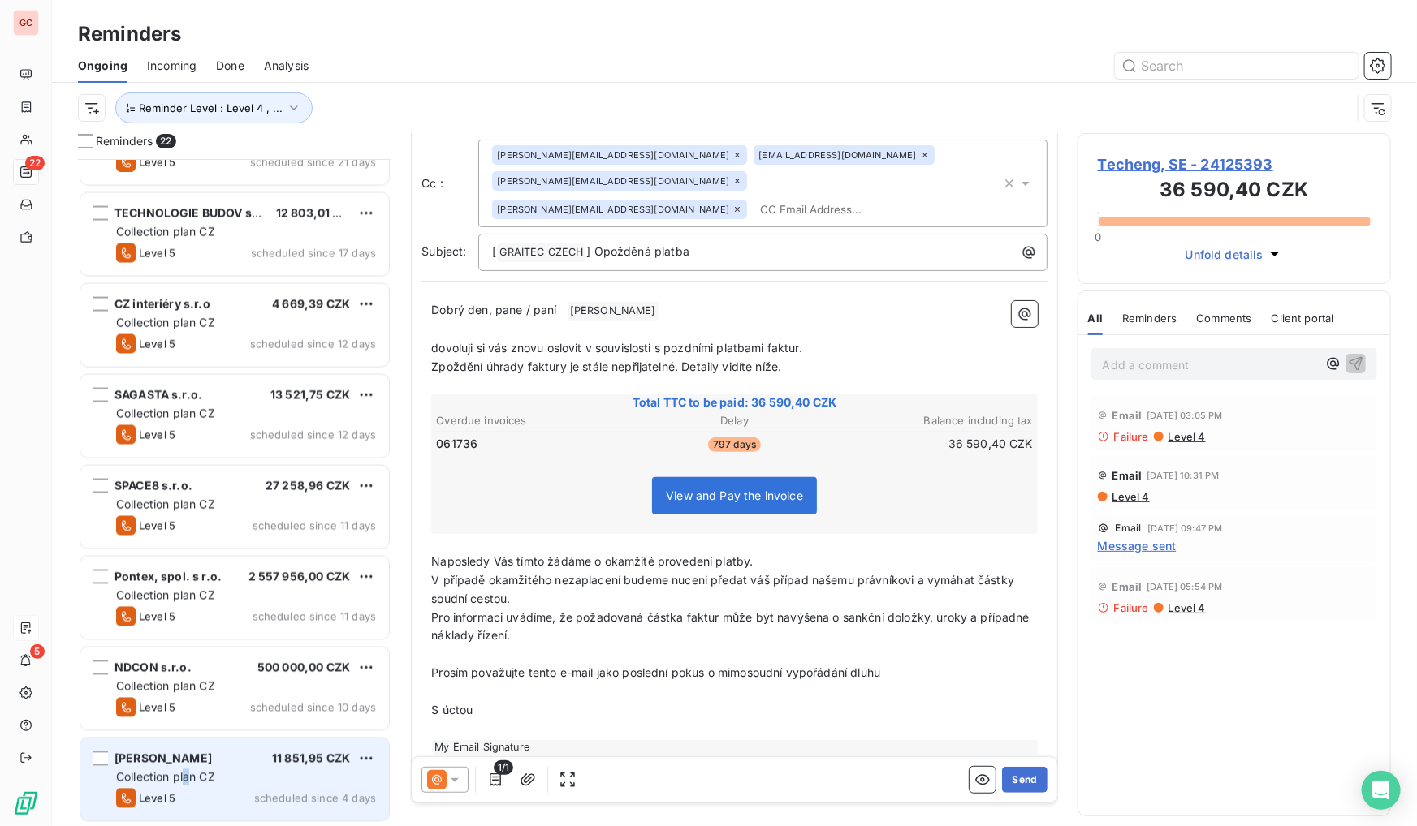
click at [187, 784] on div "Collection plan CZ" at bounding box center [246, 778] width 260 height 16
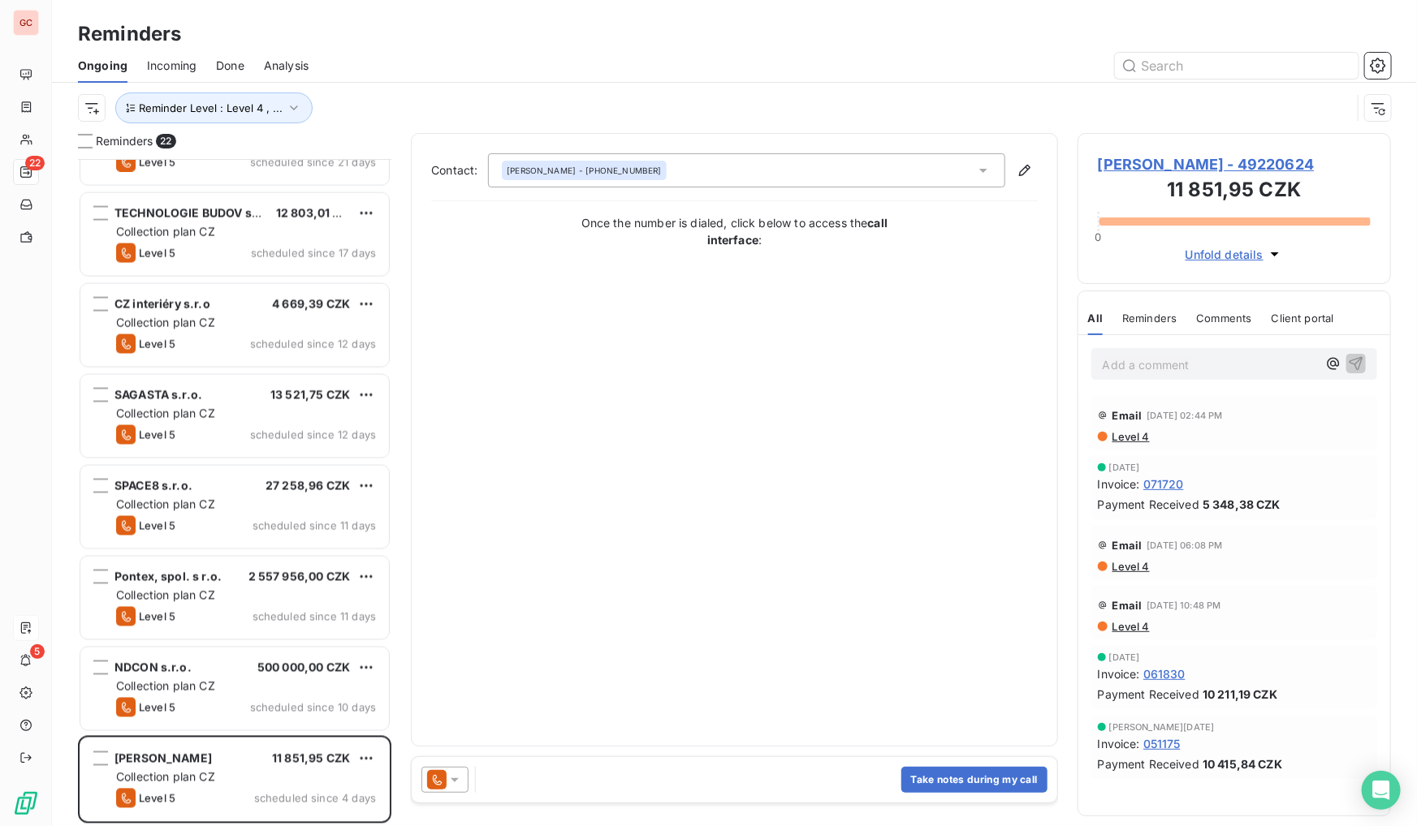
drag, startPoint x: 431, startPoint y: 772, endPoint x: 445, endPoint y: 779, distance: 15.3
click at [432, 772] on icon at bounding box center [436, 779] width 19 height 19
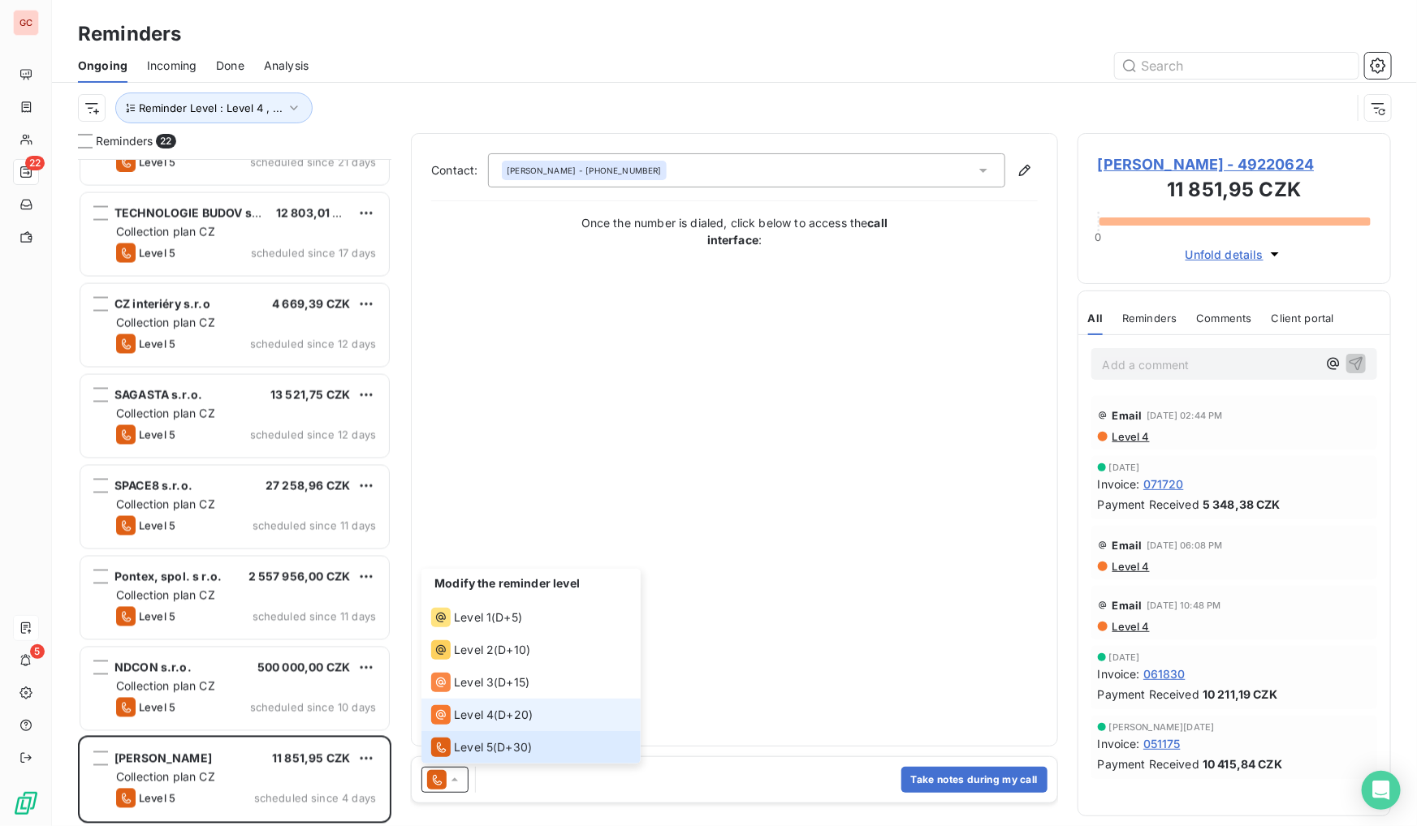
click at [490, 720] on span "Level 4" at bounding box center [474, 715] width 40 height 16
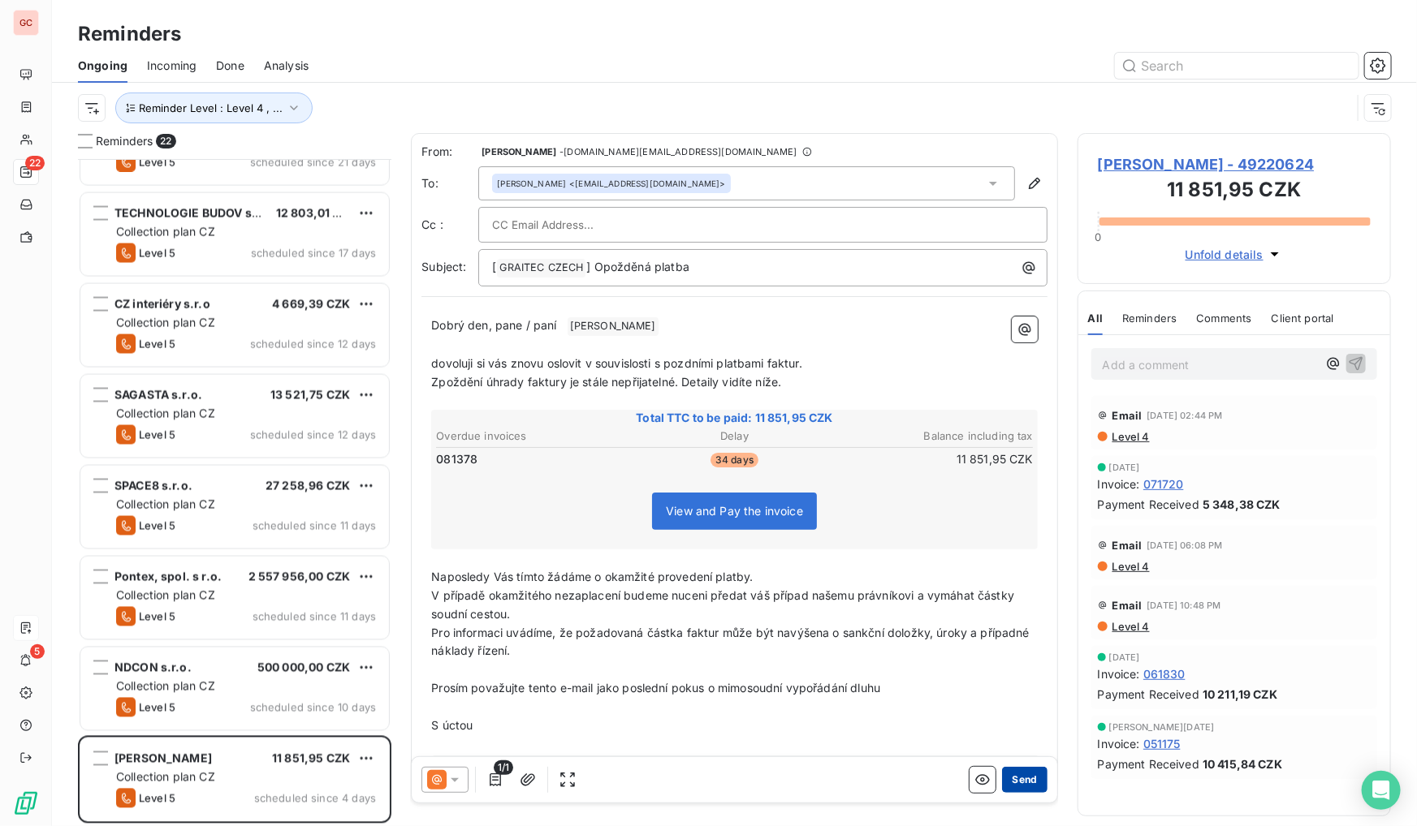
click at [1025, 781] on button "Send" at bounding box center [1024, 780] width 45 height 26
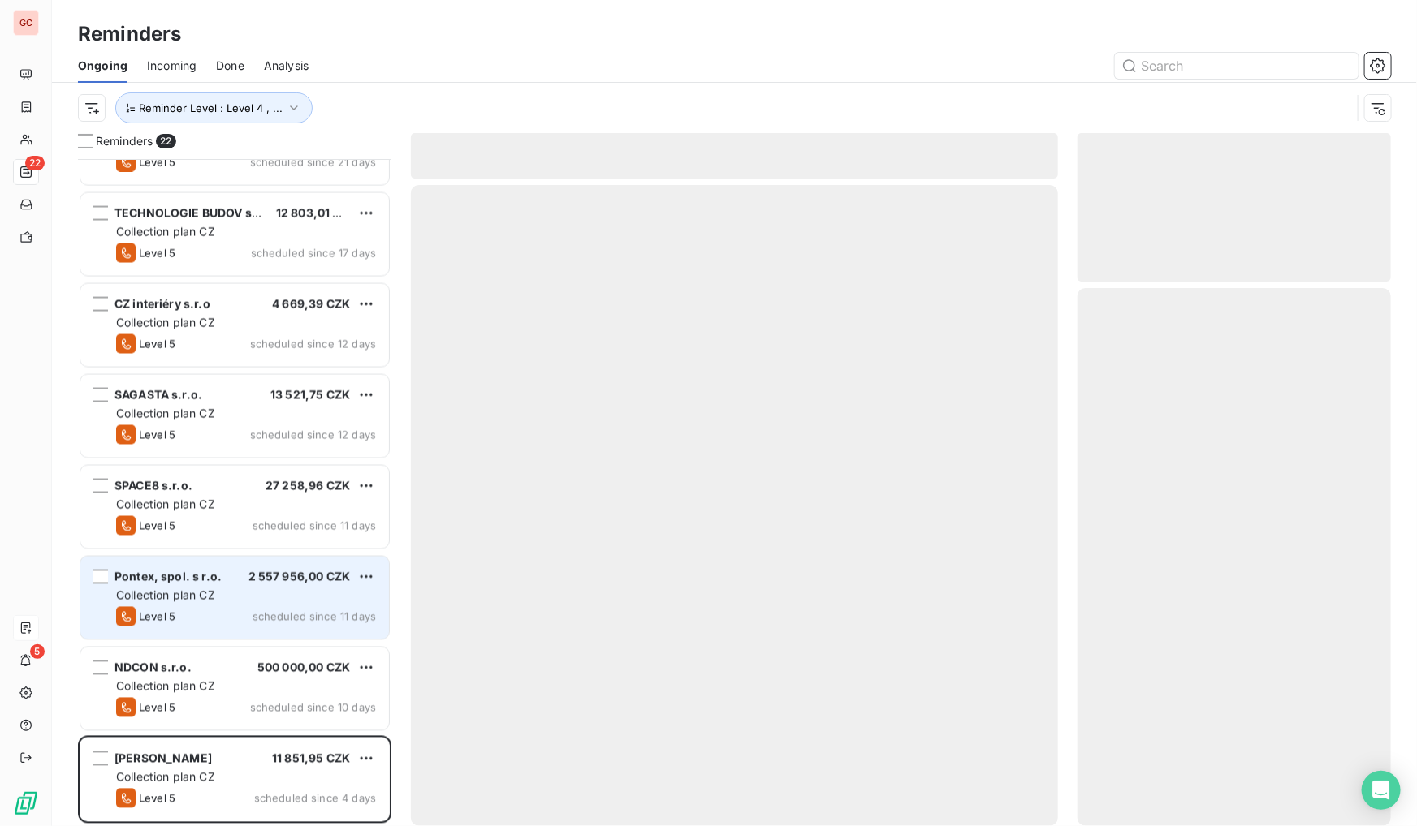
scroll to position [1242, 0]
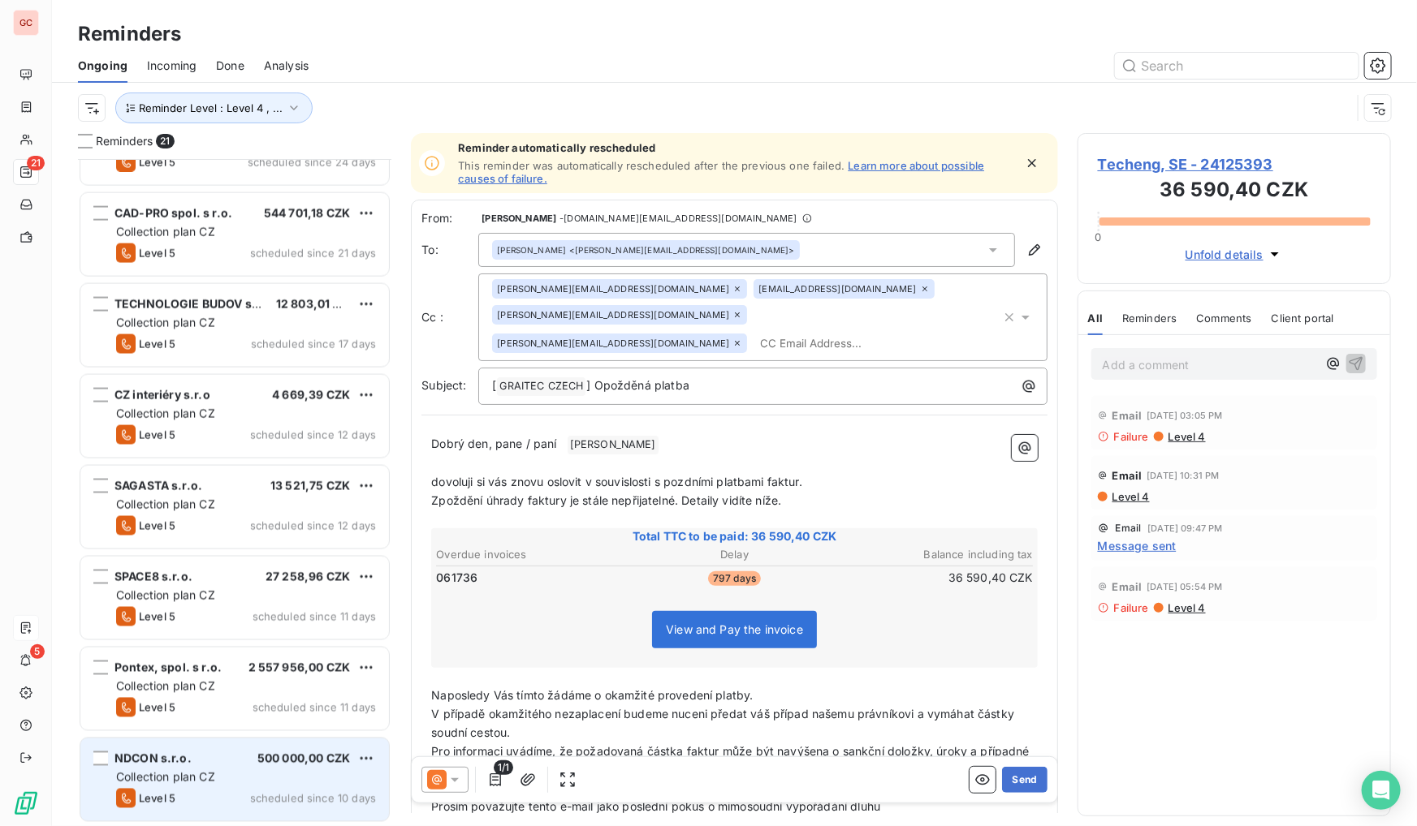
click at [197, 755] on div "NDCON s.r.o. 500 000,00 CZK" at bounding box center [246, 759] width 260 height 15
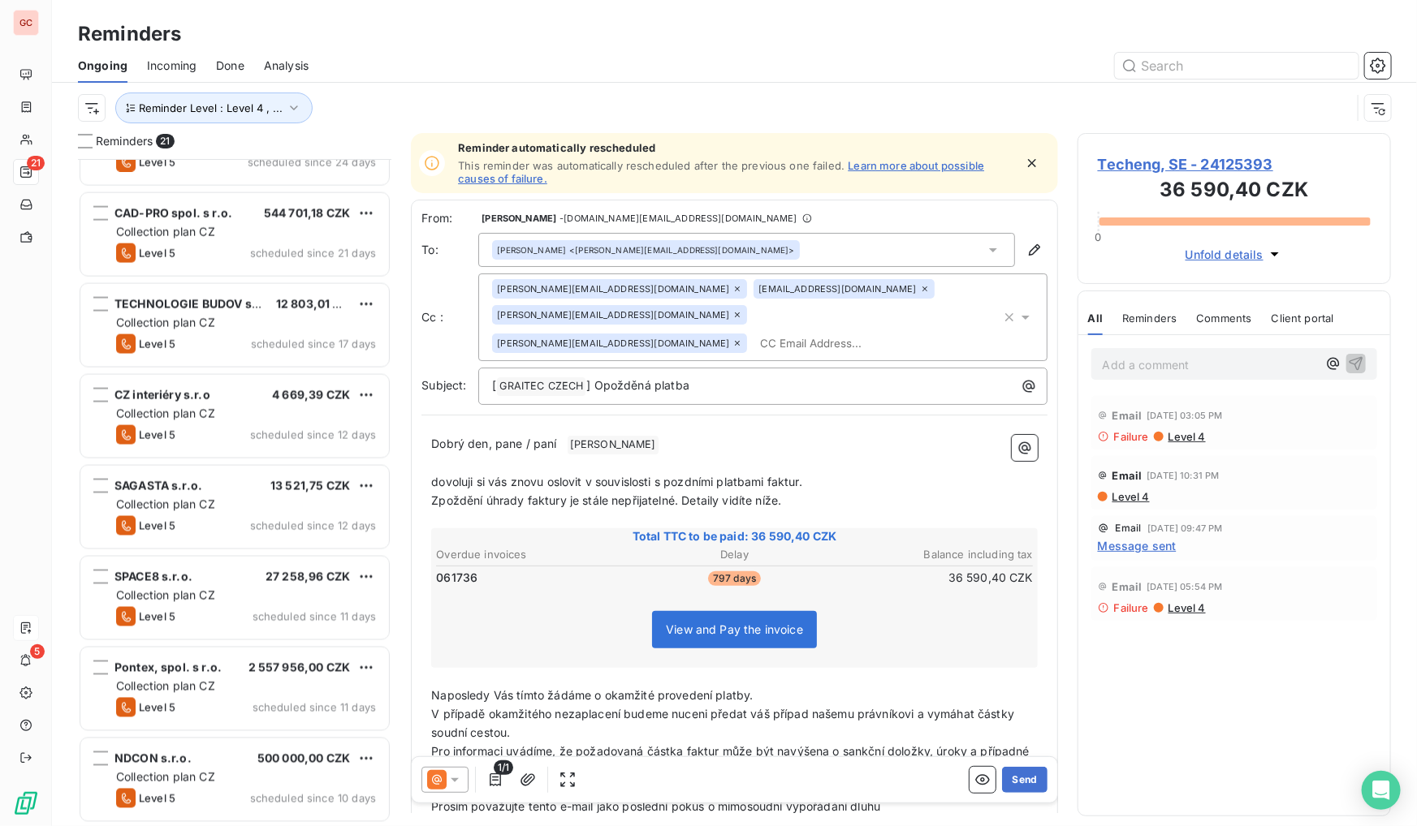
scroll to position [1242, 0]
click at [175, 755] on span "NDCON s.r.o." at bounding box center [152, 759] width 77 height 14
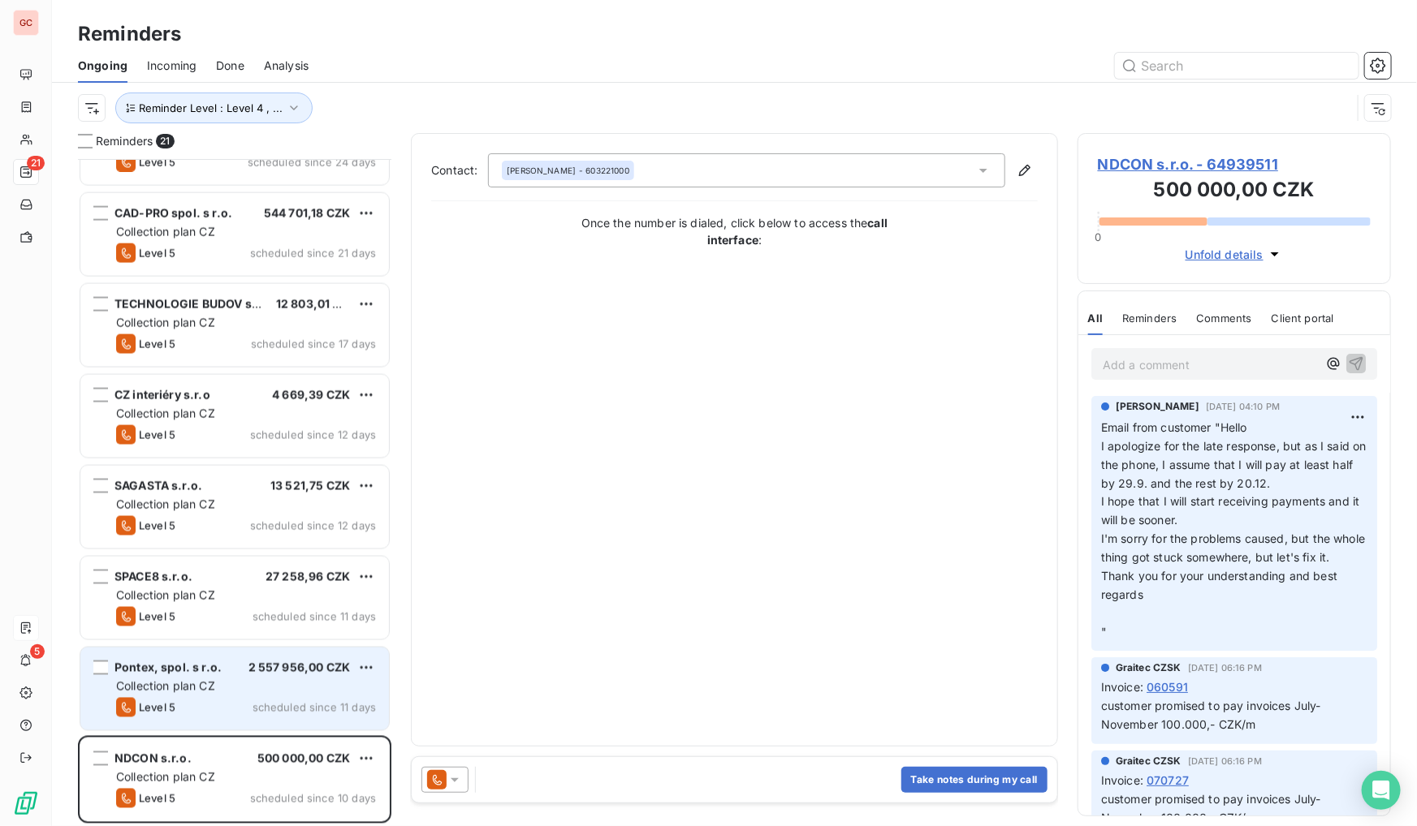
click at [267, 714] on span "scheduled since 11 days" at bounding box center [313, 707] width 123 height 13
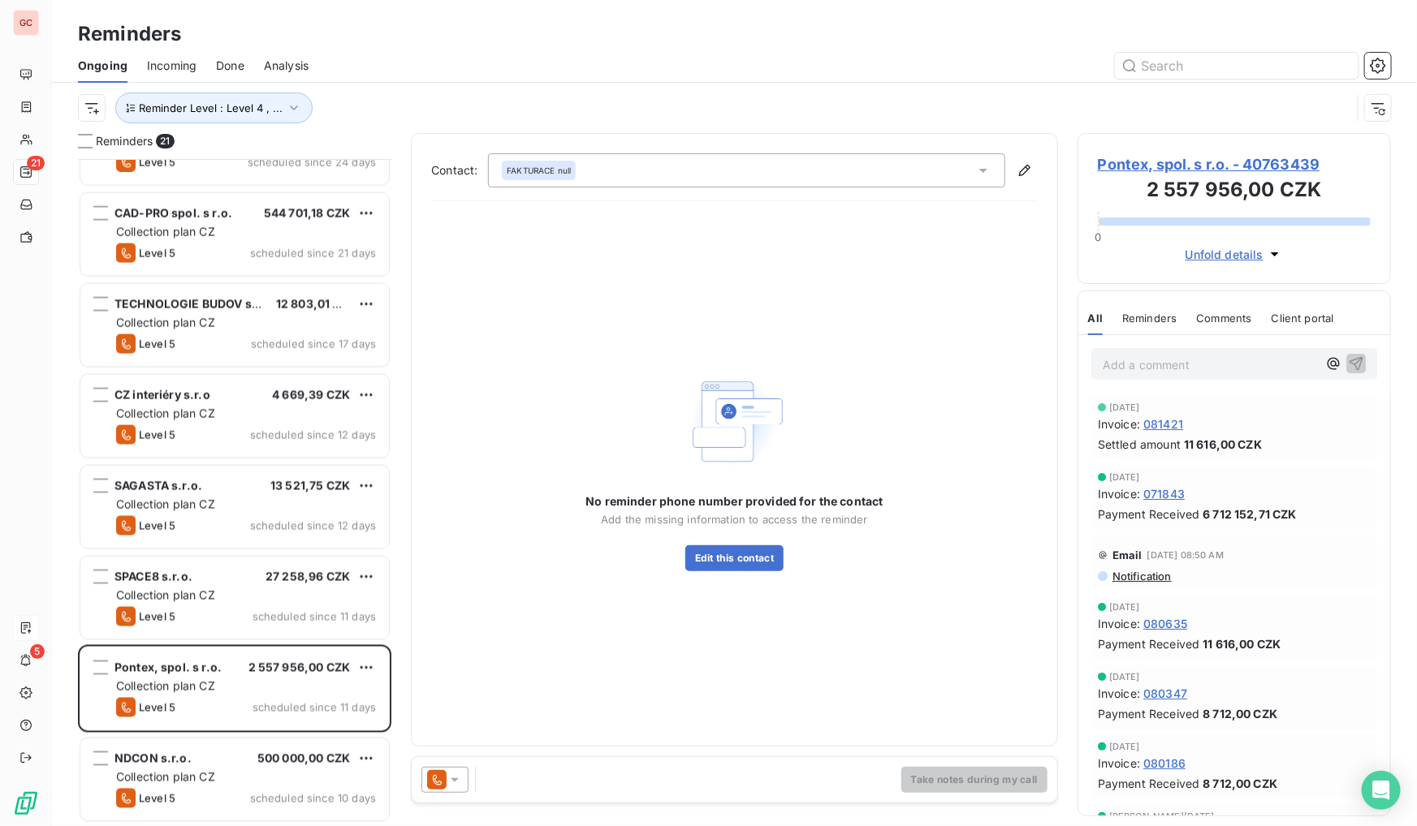
click at [1184, 162] on span "Pontex, spol. s r.o. - 40763439" at bounding box center [1234, 164] width 273 height 22
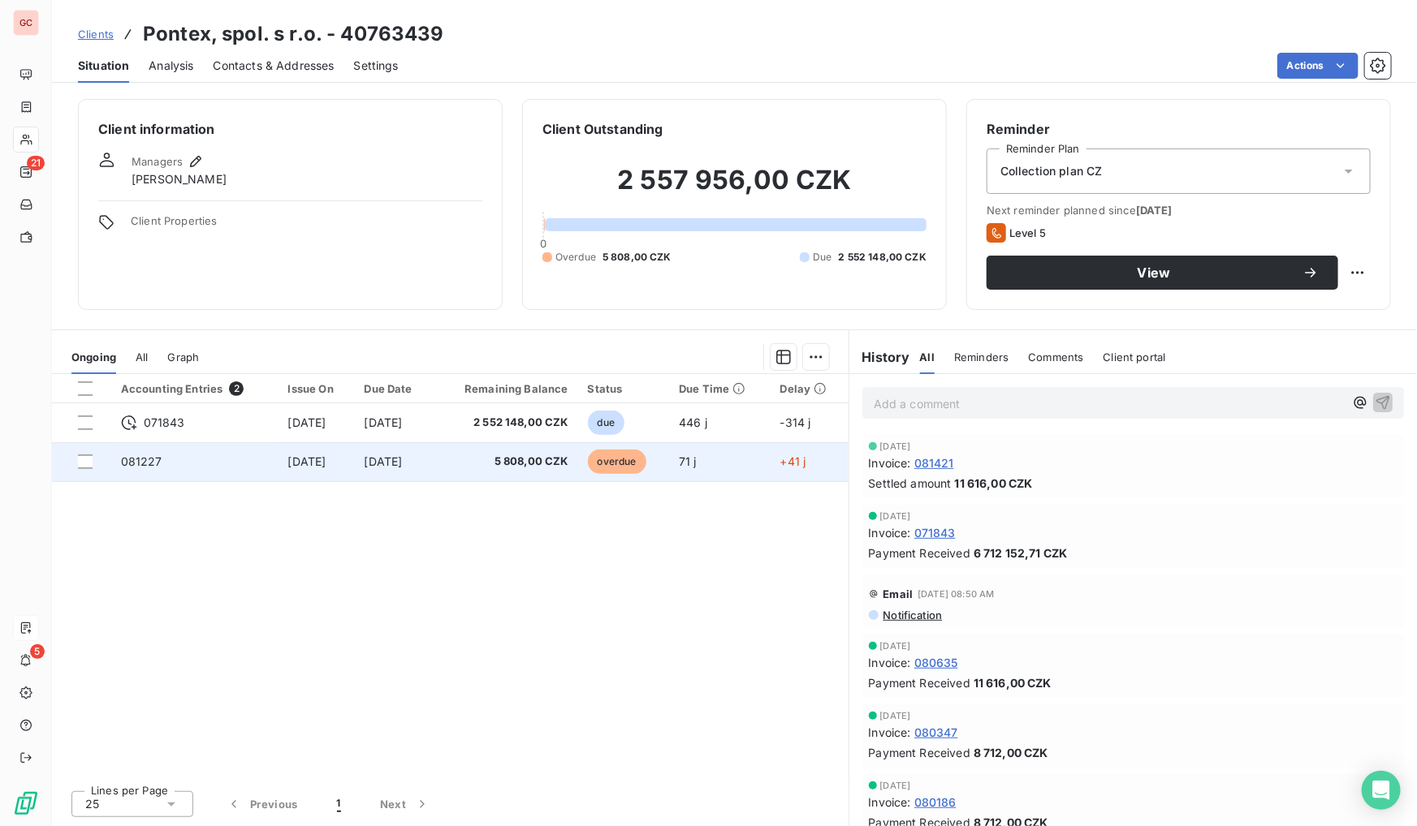
click at [434, 452] on td "[DATE]" at bounding box center [395, 461] width 80 height 39
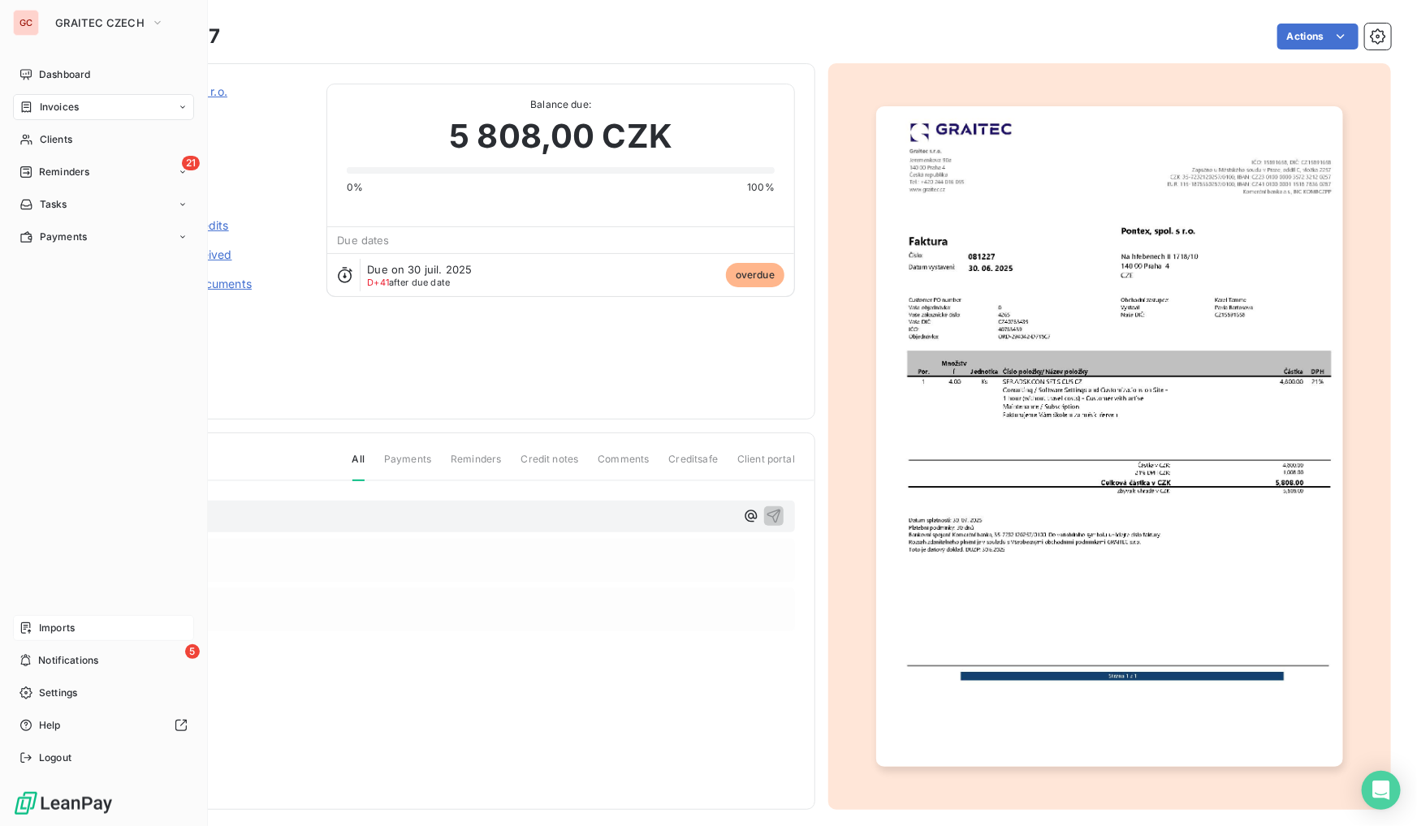
click at [61, 176] on span "Reminders" at bounding box center [64, 172] width 50 height 15
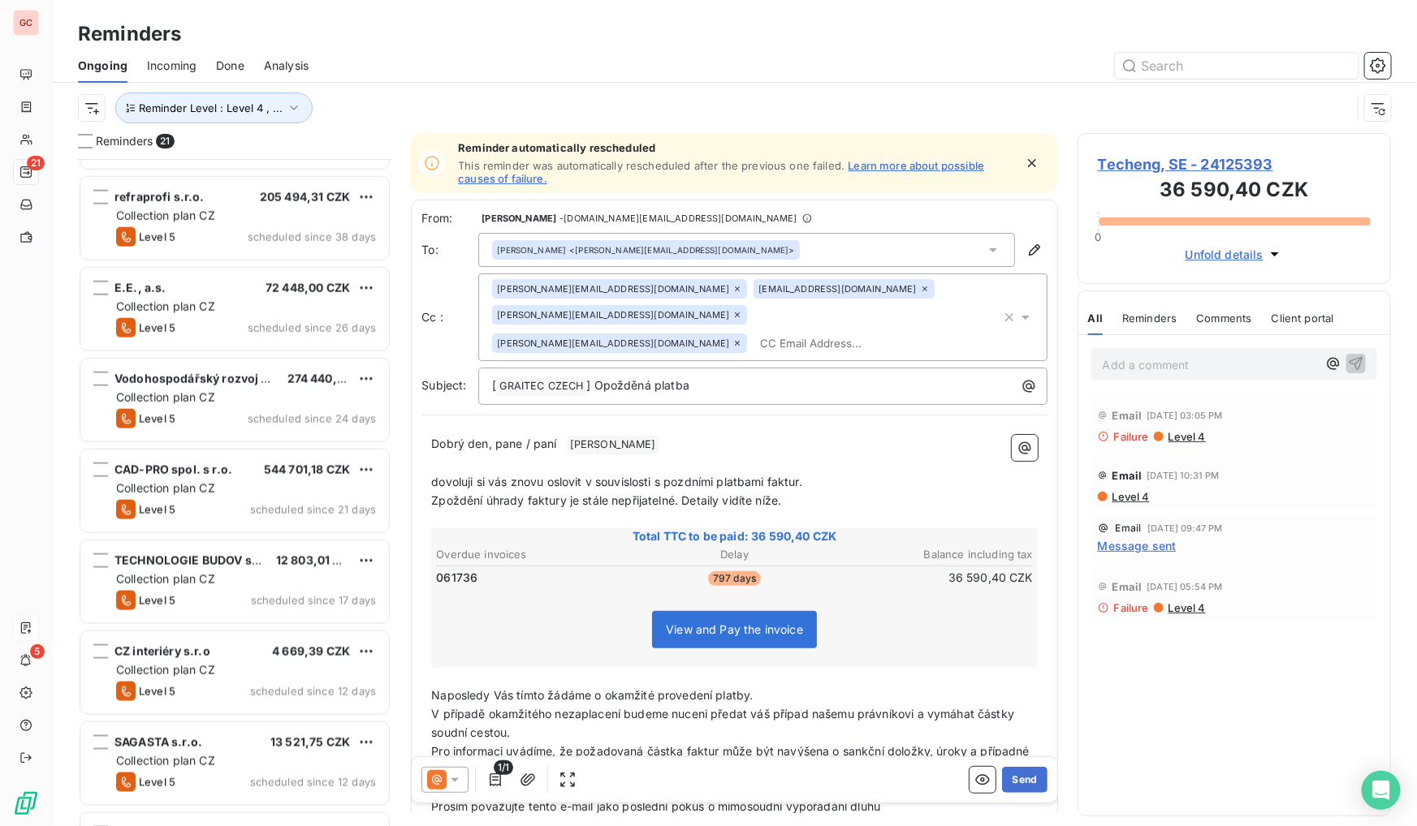
scroll to position [1242, 0]
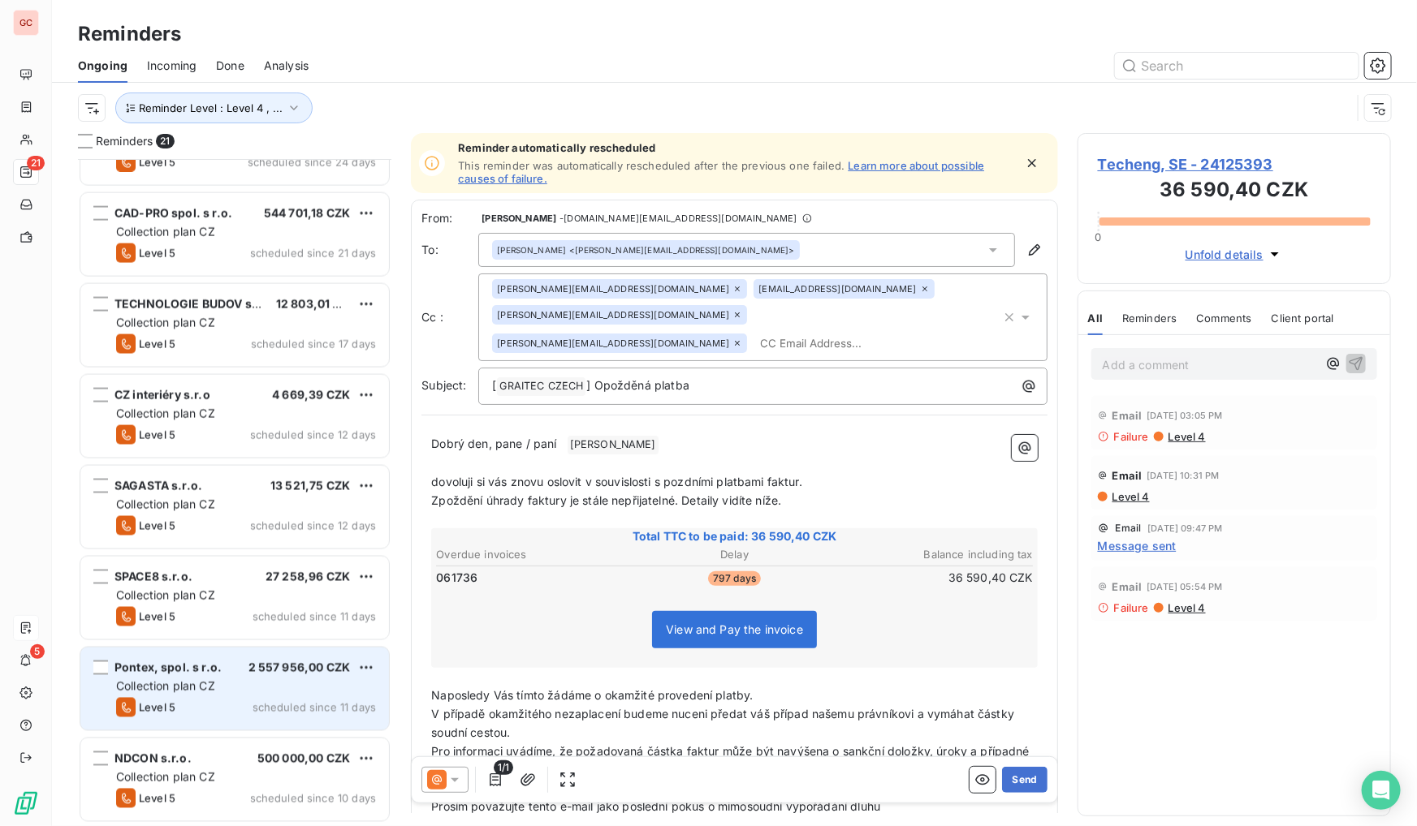
click at [227, 676] on div "Pontex, spol. s r.o. 2 557 956,00 CZK Collection plan CZ Level 5 scheduled sinc…" at bounding box center [234, 689] width 309 height 83
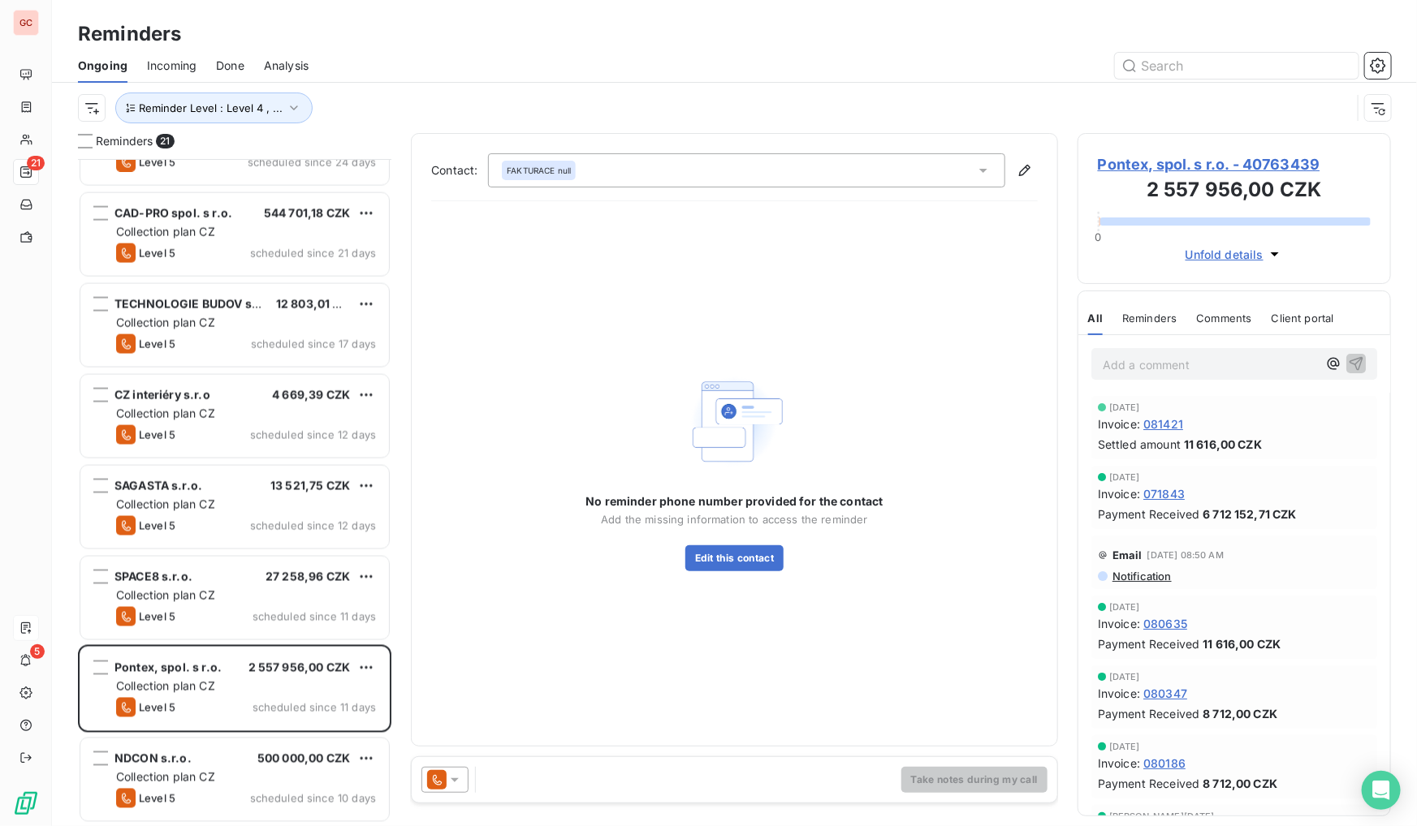
click at [447, 774] on icon at bounding box center [455, 780] width 16 height 16
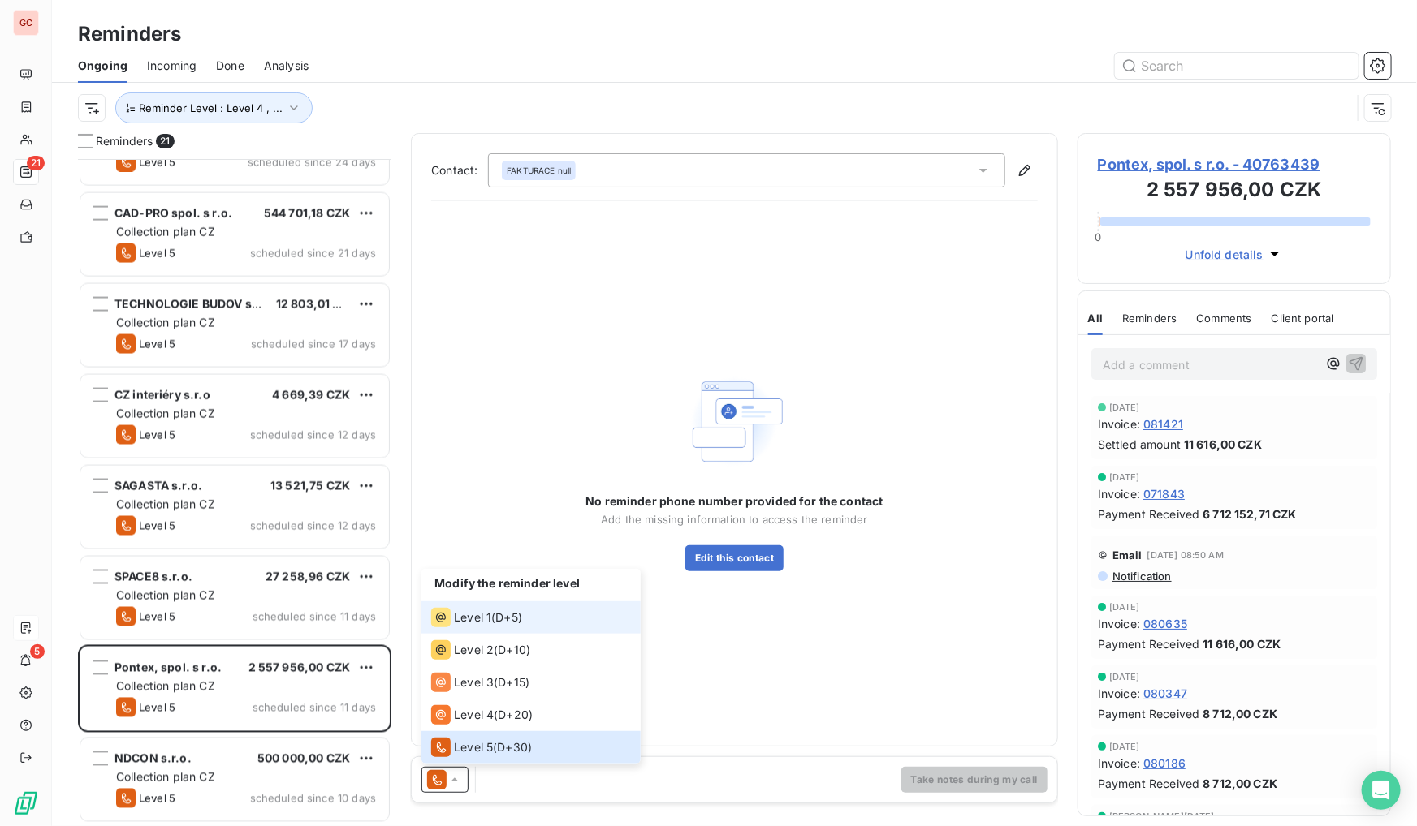
click at [500, 626] on div "Level 1 ( D+5 )" at bounding box center [476, 617] width 91 height 19
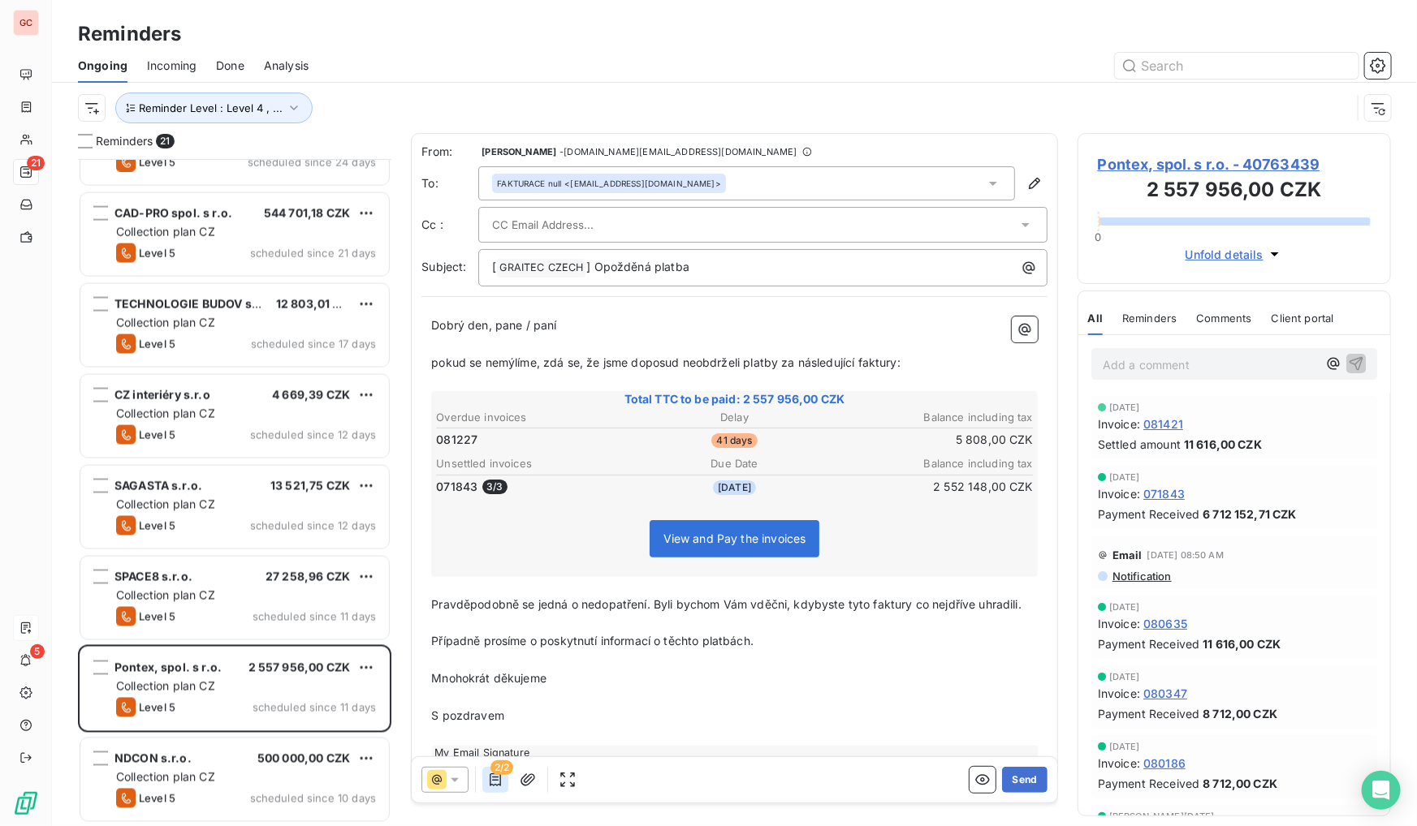
click at [494, 779] on icon "button" at bounding box center [495, 780] width 16 height 16
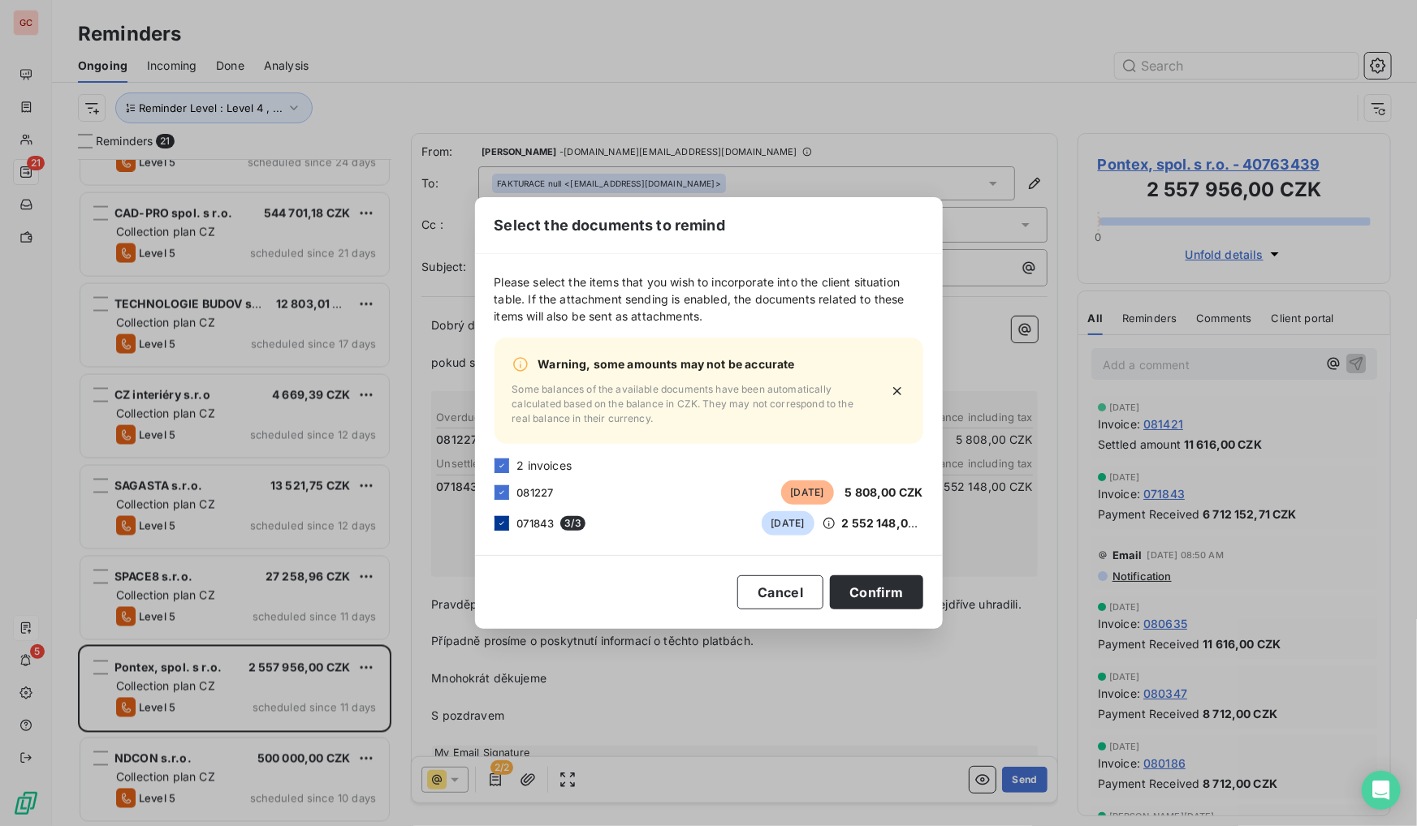
click at [498, 522] on icon at bounding box center [502, 524] width 10 height 10
click at [879, 590] on button "Confirm" at bounding box center [876, 593] width 93 height 34
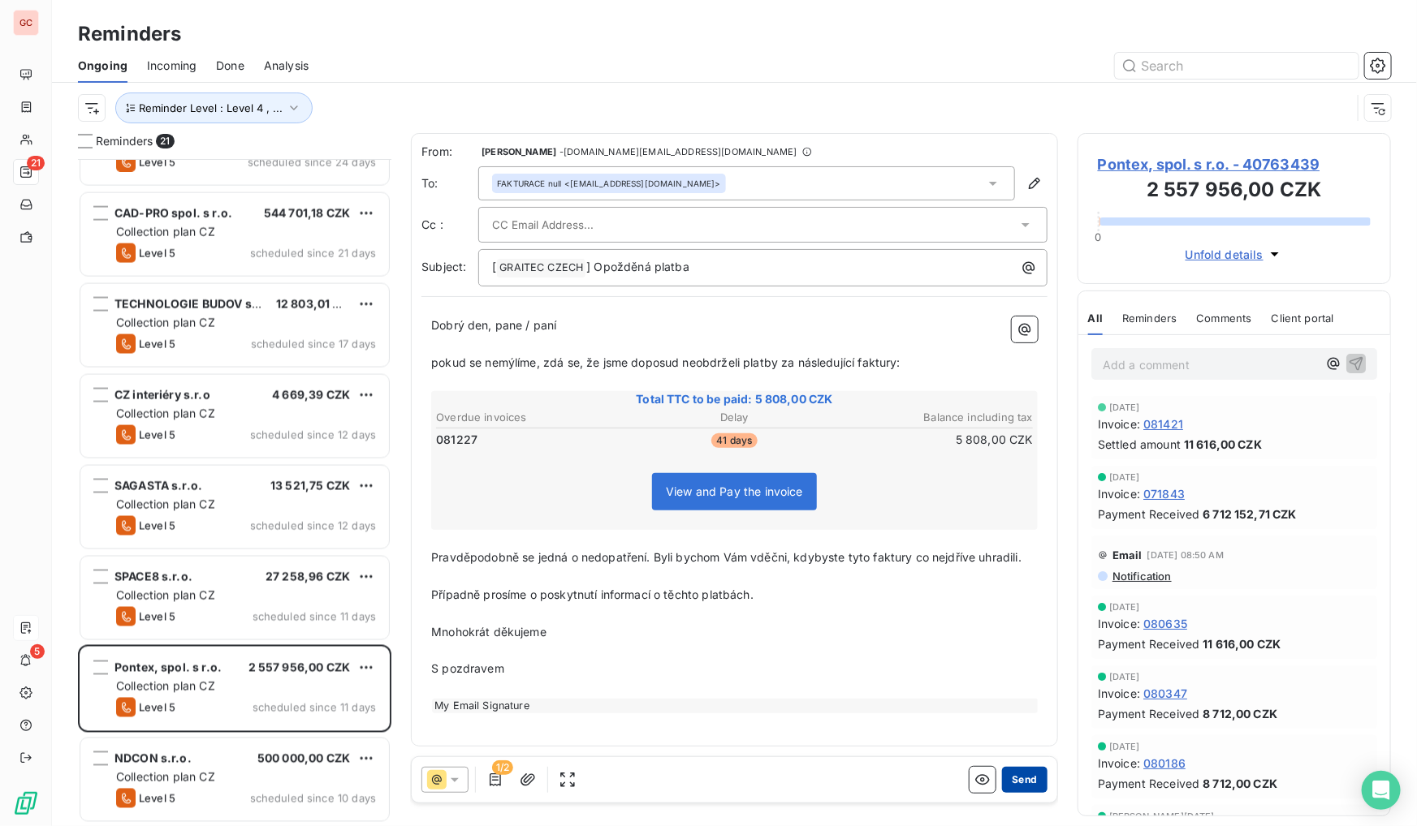
click at [1031, 787] on button "Send" at bounding box center [1024, 780] width 45 height 26
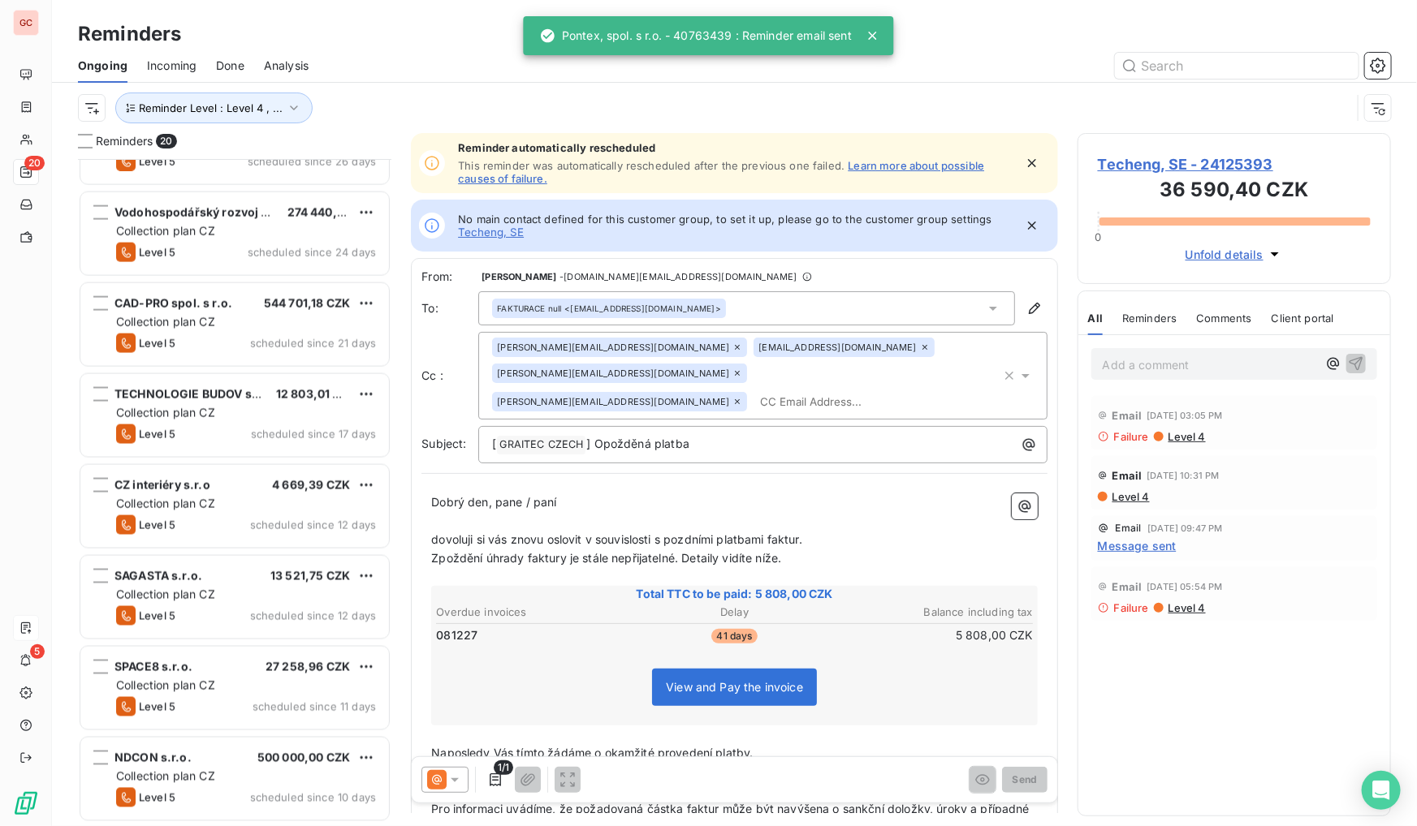
scroll to position [1151, 0]
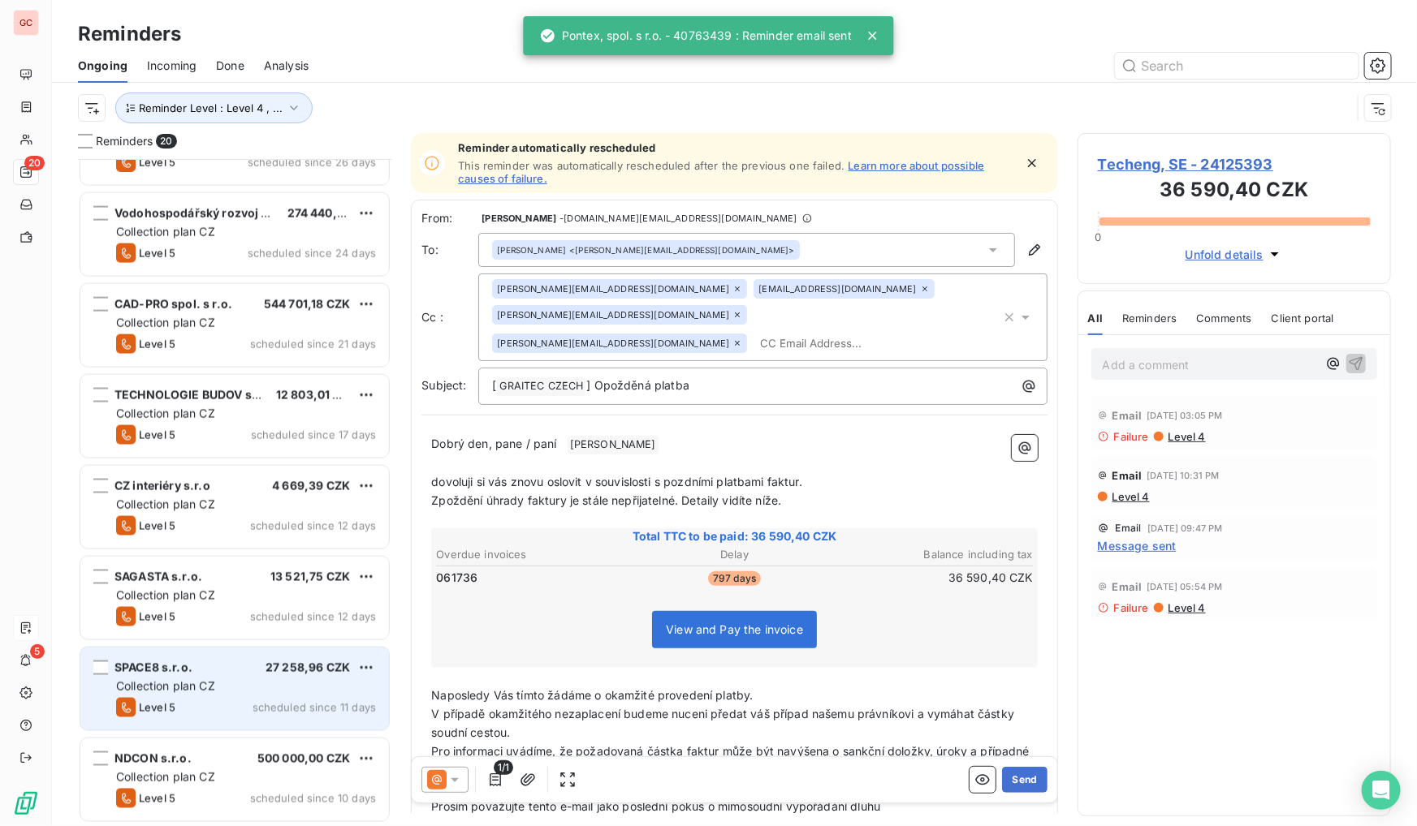
click at [196, 683] on span "Collection plan CZ" at bounding box center [165, 687] width 99 height 14
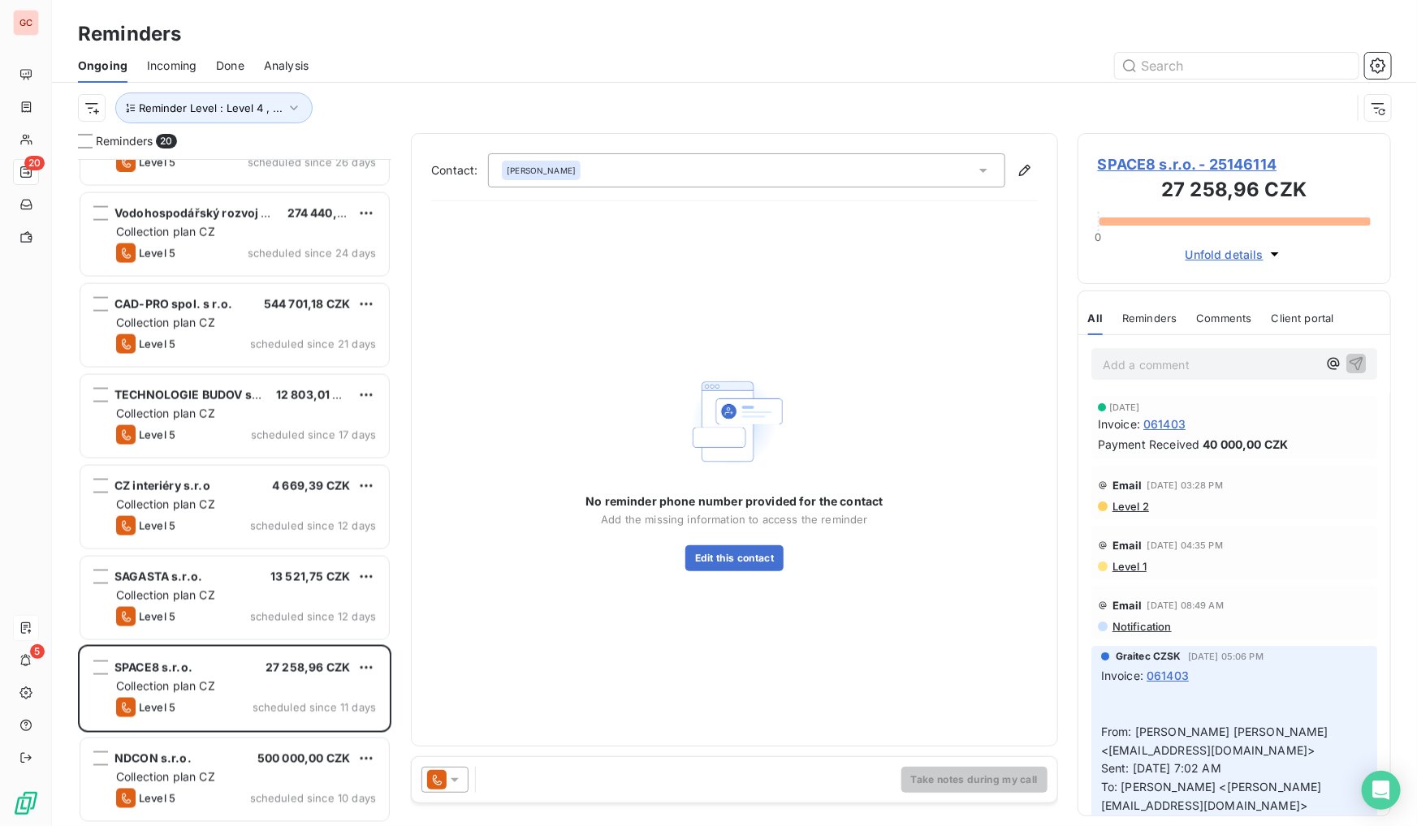
click at [1246, 158] on span "SPACE8 s.r.o. - 25146114" at bounding box center [1234, 164] width 273 height 22
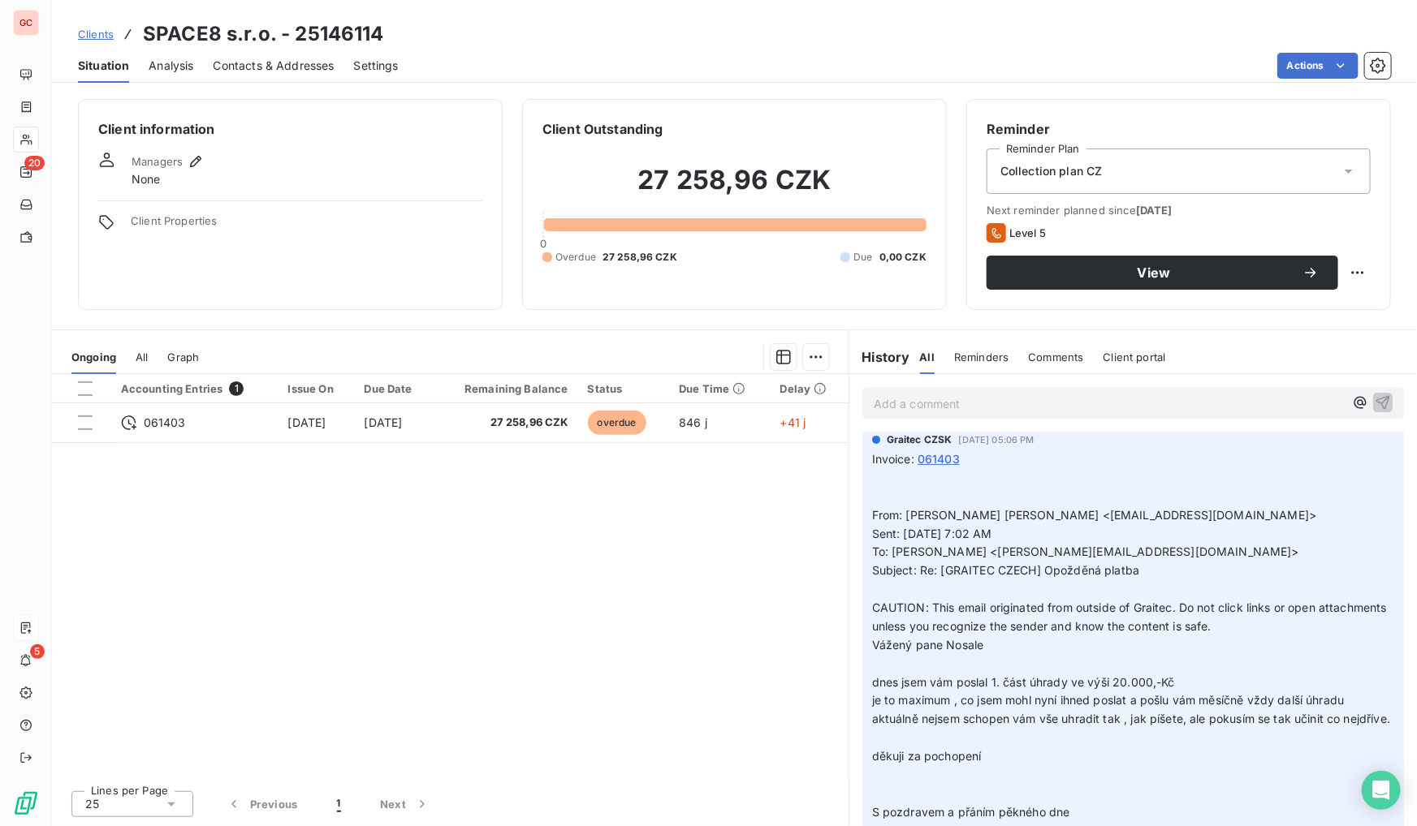
scroll to position [295, 0]
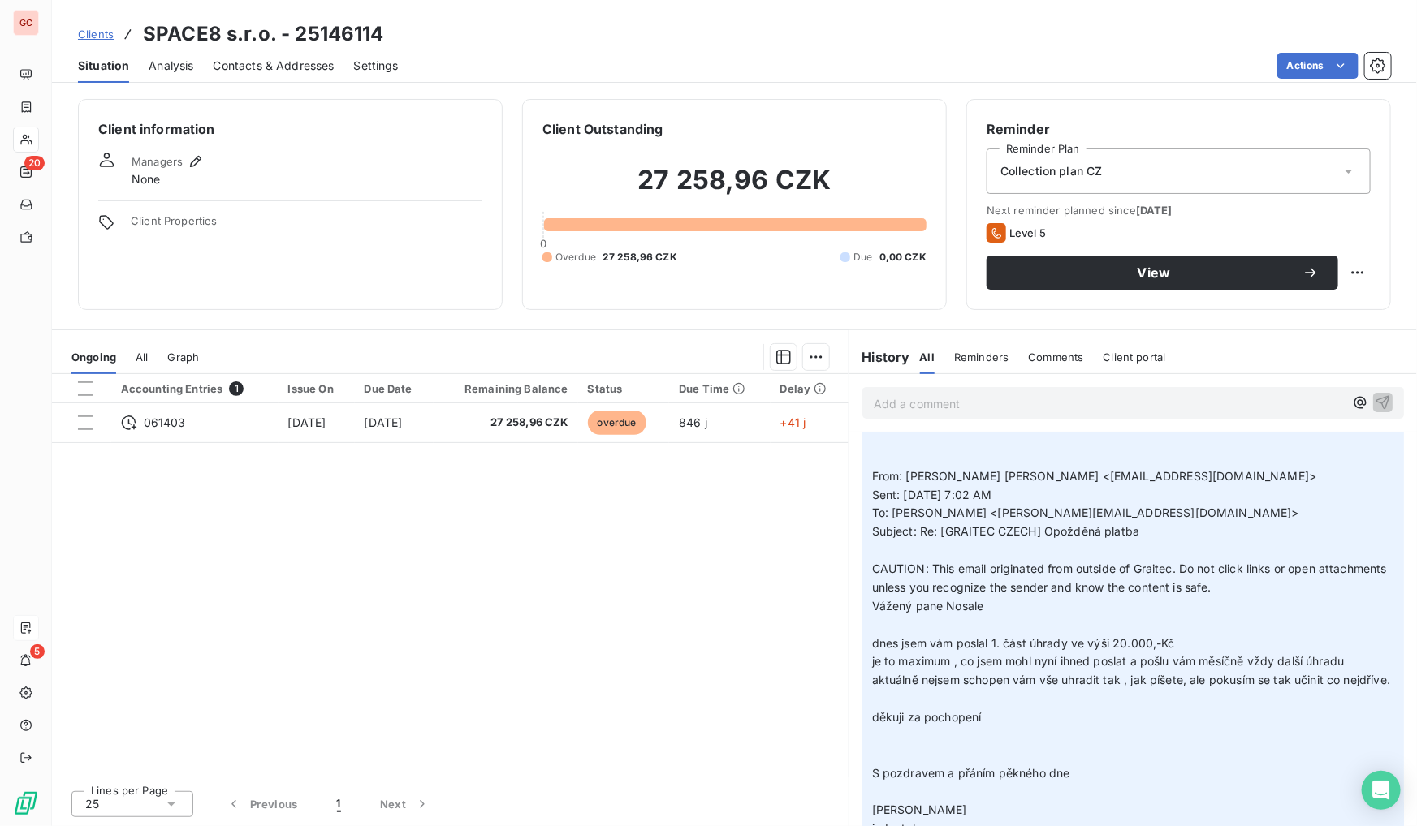
drag, startPoint x: 901, startPoint y: 693, endPoint x: 860, endPoint y: 649, distance: 60.3
copy p "dnes jsem vám poslal 1. část úhrady ve výši 20.000,-Kč je to maximum , co jsem …"
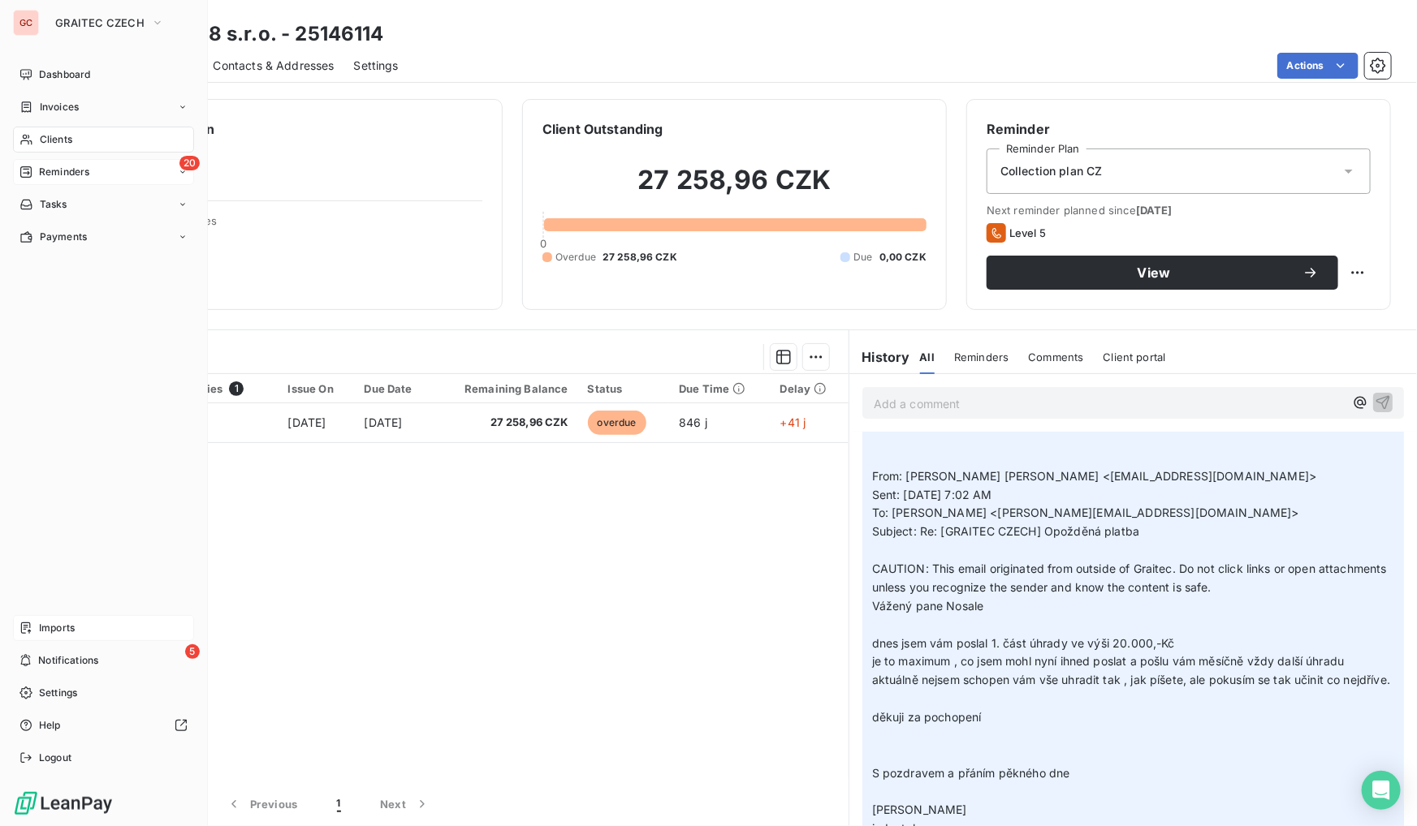
click at [71, 167] on span "Reminders" at bounding box center [64, 172] width 50 height 15
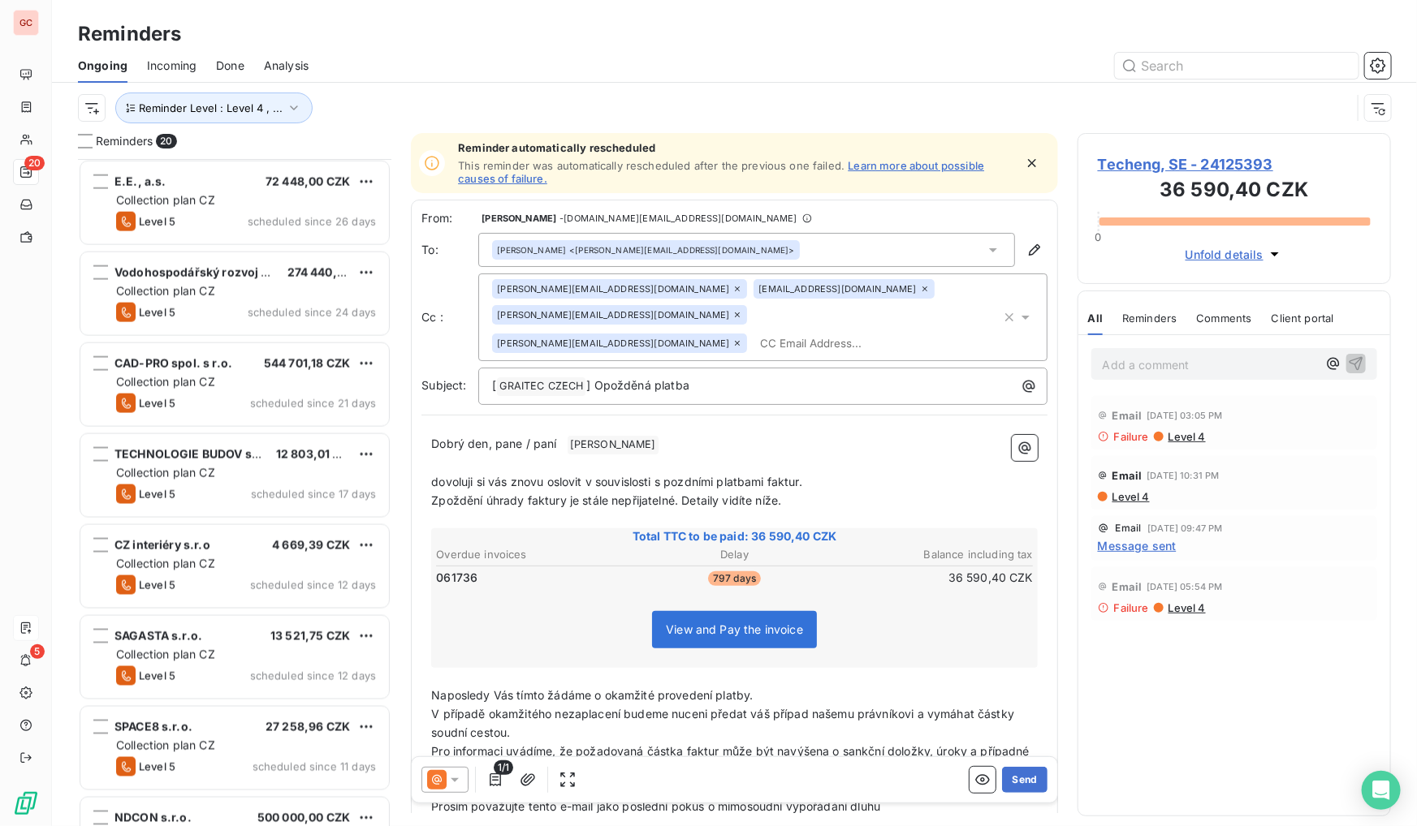
scroll to position [1152, 0]
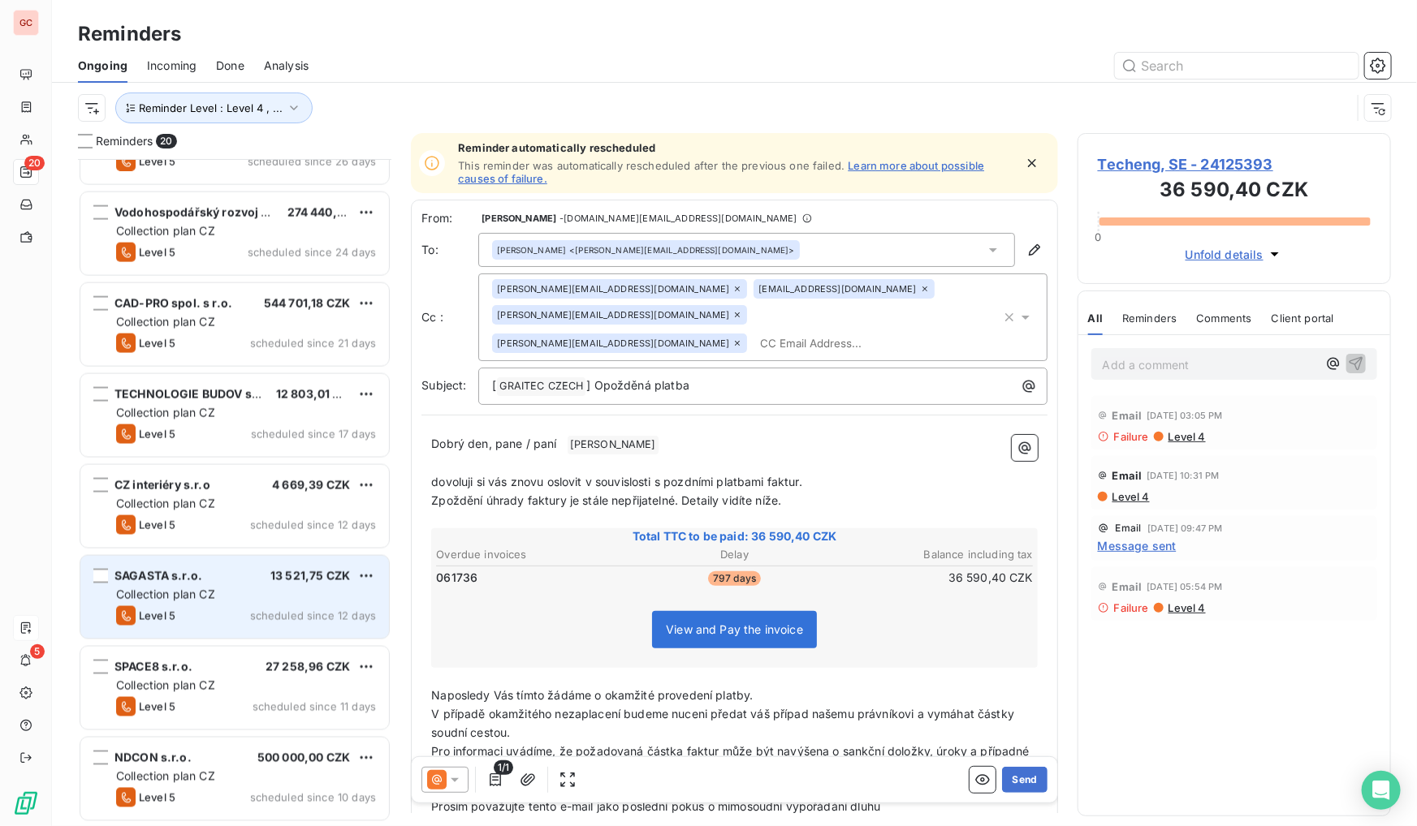
drag, startPoint x: 239, startPoint y: 668, endPoint x: 239, endPoint y: 621, distance: 47.1
click at [239, 669] on div "SPACE8 s.r.o. 27 258,96 CZK" at bounding box center [246, 667] width 260 height 15
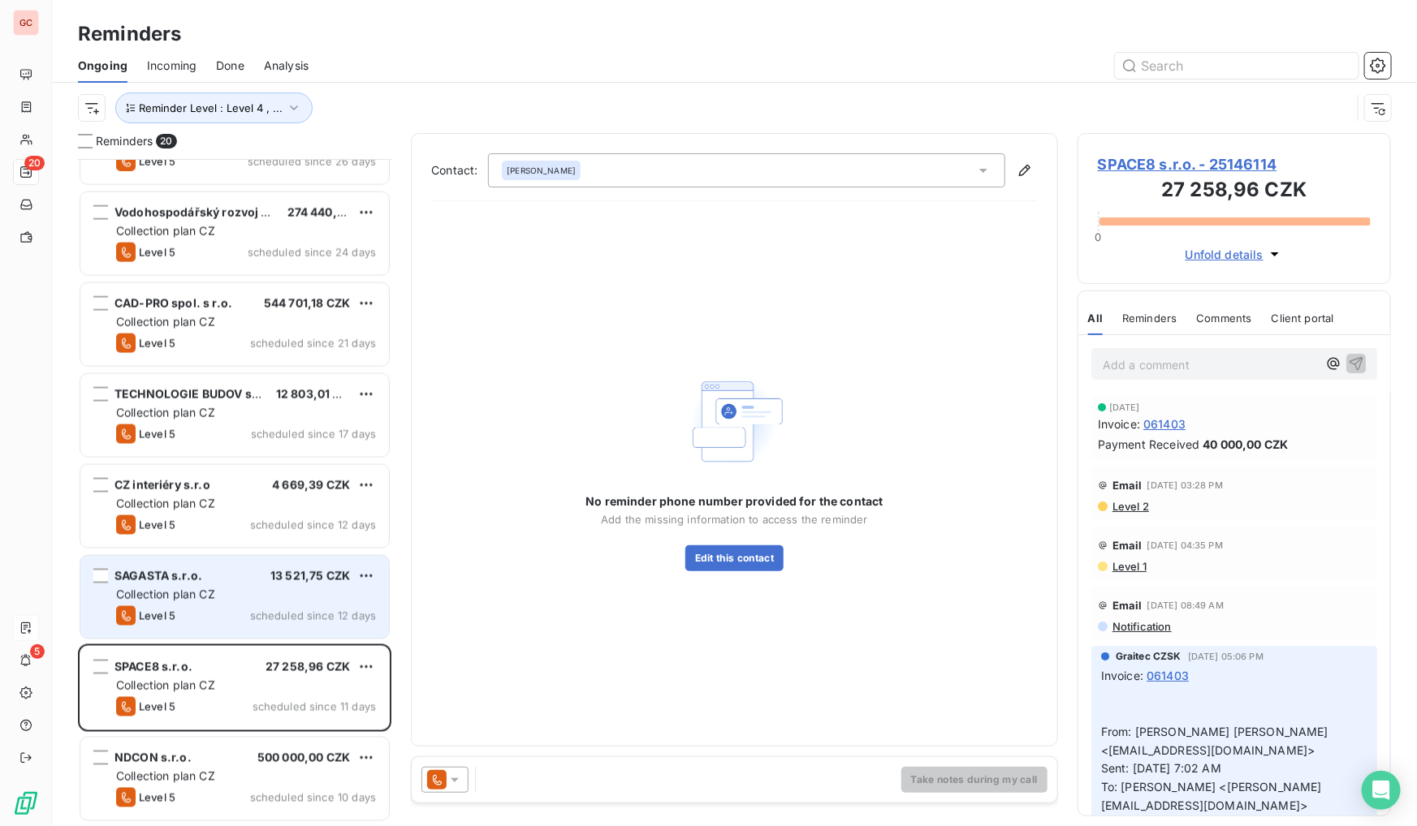
click at [234, 585] on div "SAGASTA s.r.o. 13 521,75 CZK Collection plan CZ Level 5 scheduled since 12 days" at bounding box center [234, 597] width 309 height 83
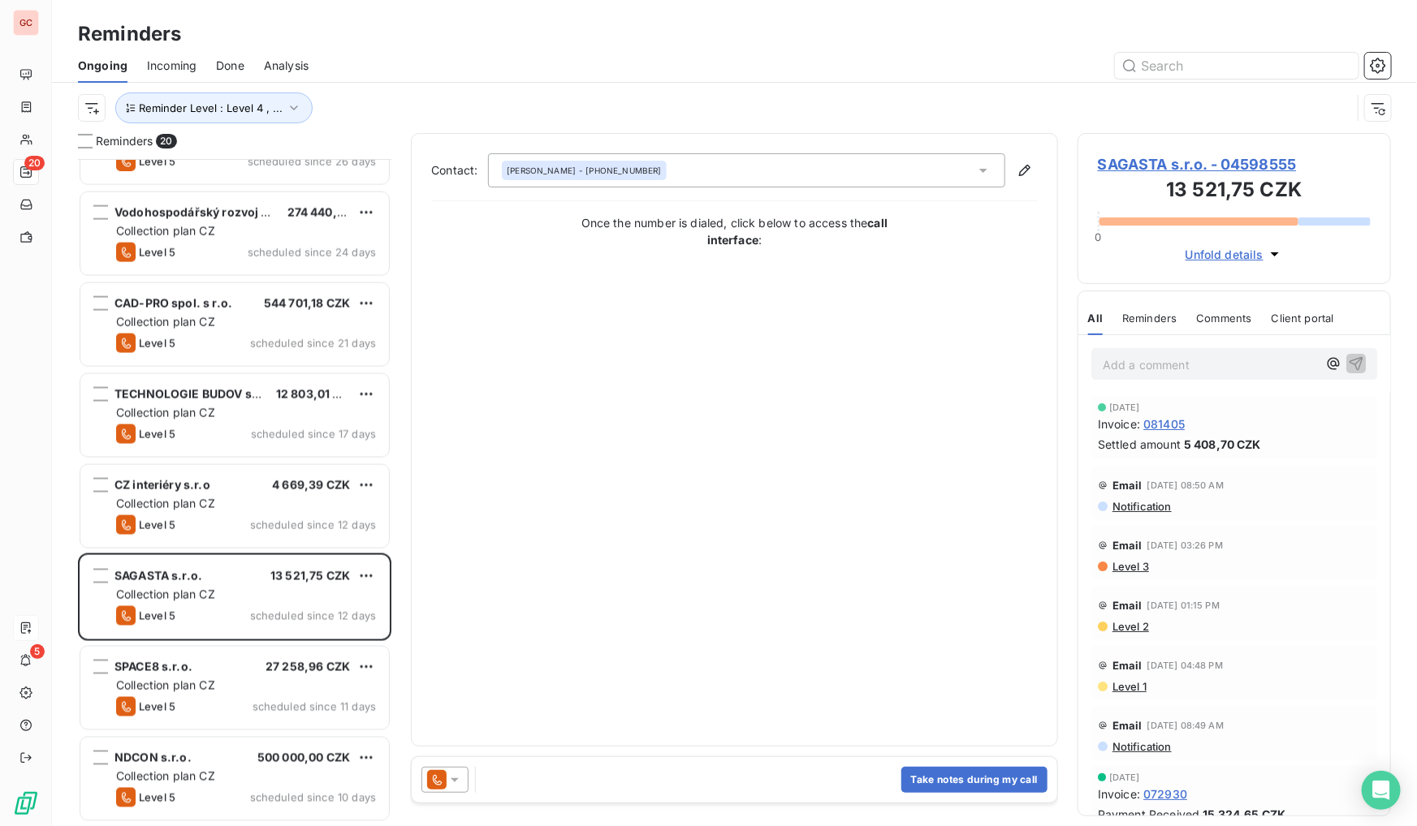
click at [1232, 160] on span "SAGASTA s.r.o. - 04598555" at bounding box center [1234, 164] width 273 height 22
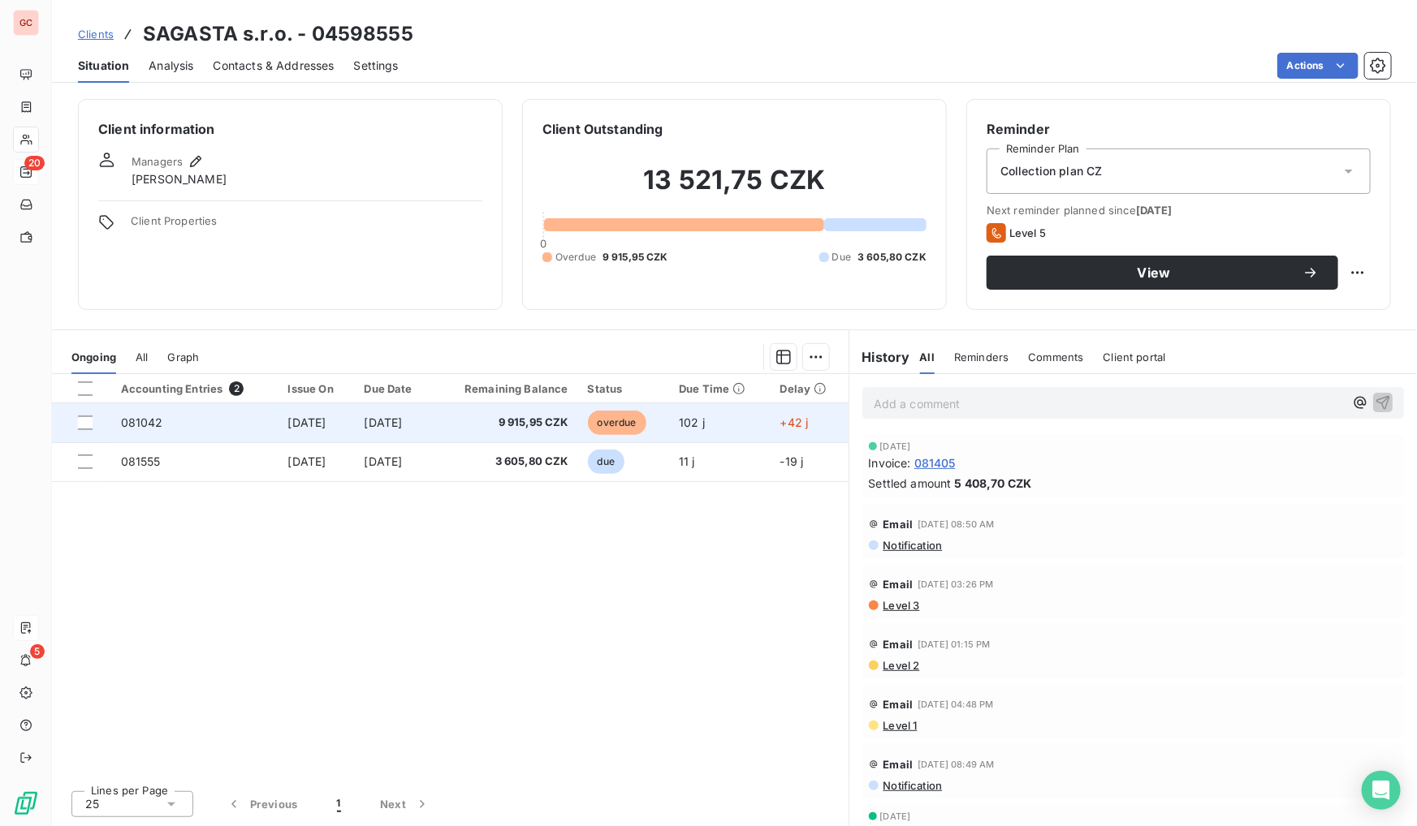
click at [544, 427] on span "9 915,95 CZK" at bounding box center [505, 423] width 125 height 16
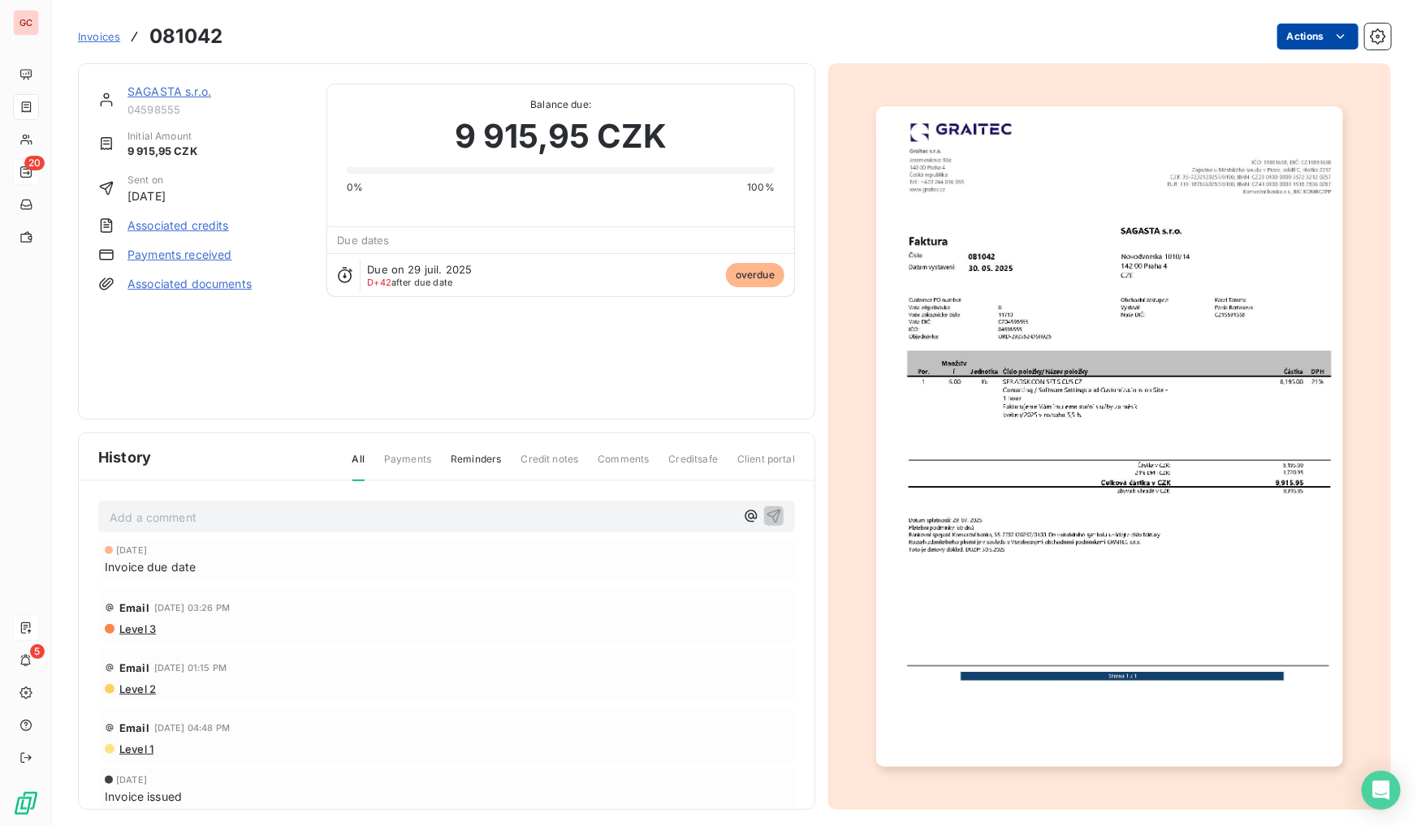
click at [1317, 28] on html "GC 20 5 Invoices 081042 Actions SAGASTA s.r.o. 04598555 Initial Amount 9 915,95…" at bounding box center [708, 413] width 1417 height 826
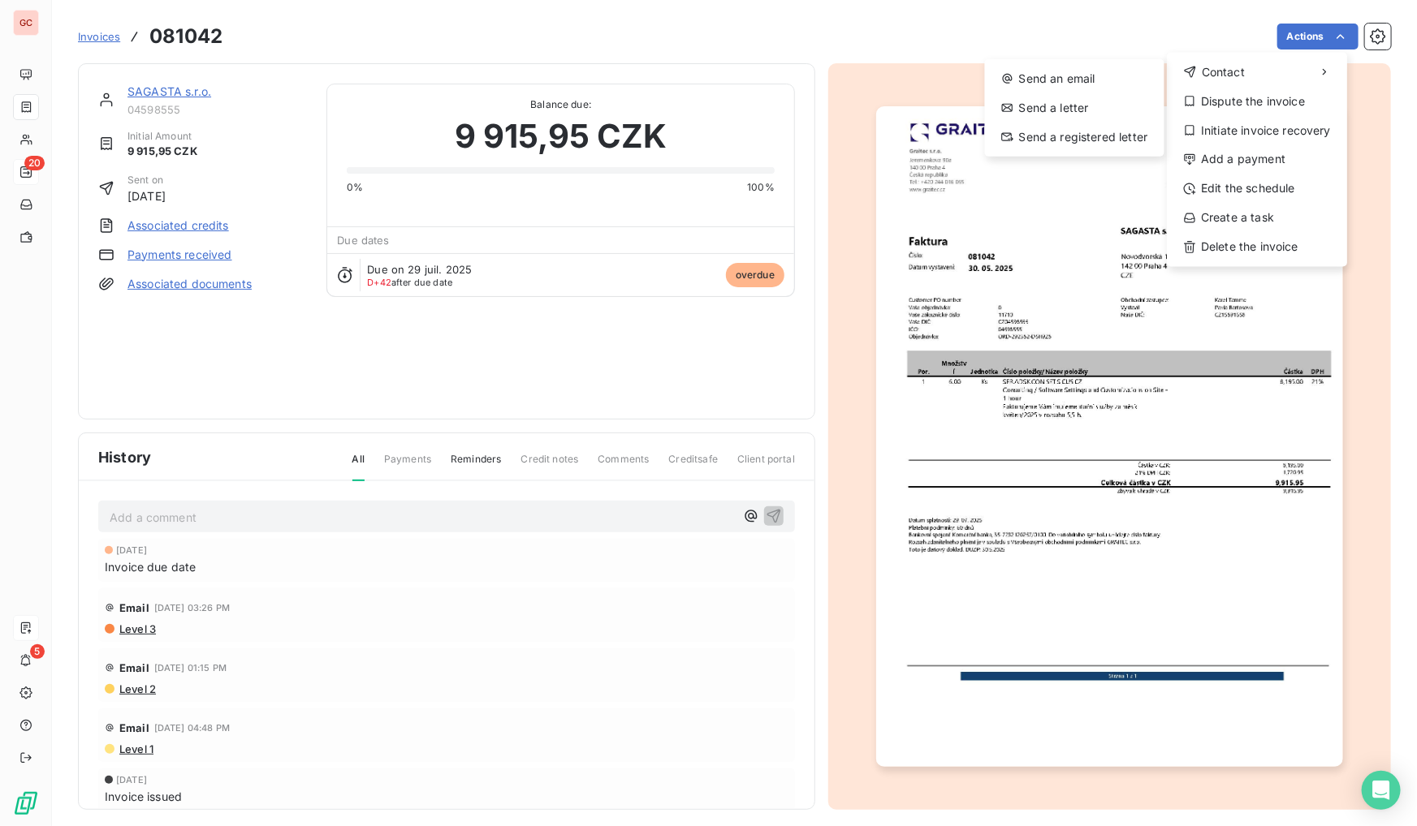
click at [38, 171] on html "GC 20 5 Invoices 081042 Actions Contact Send an email Send a letter Send a regi…" at bounding box center [708, 413] width 1417 height 826
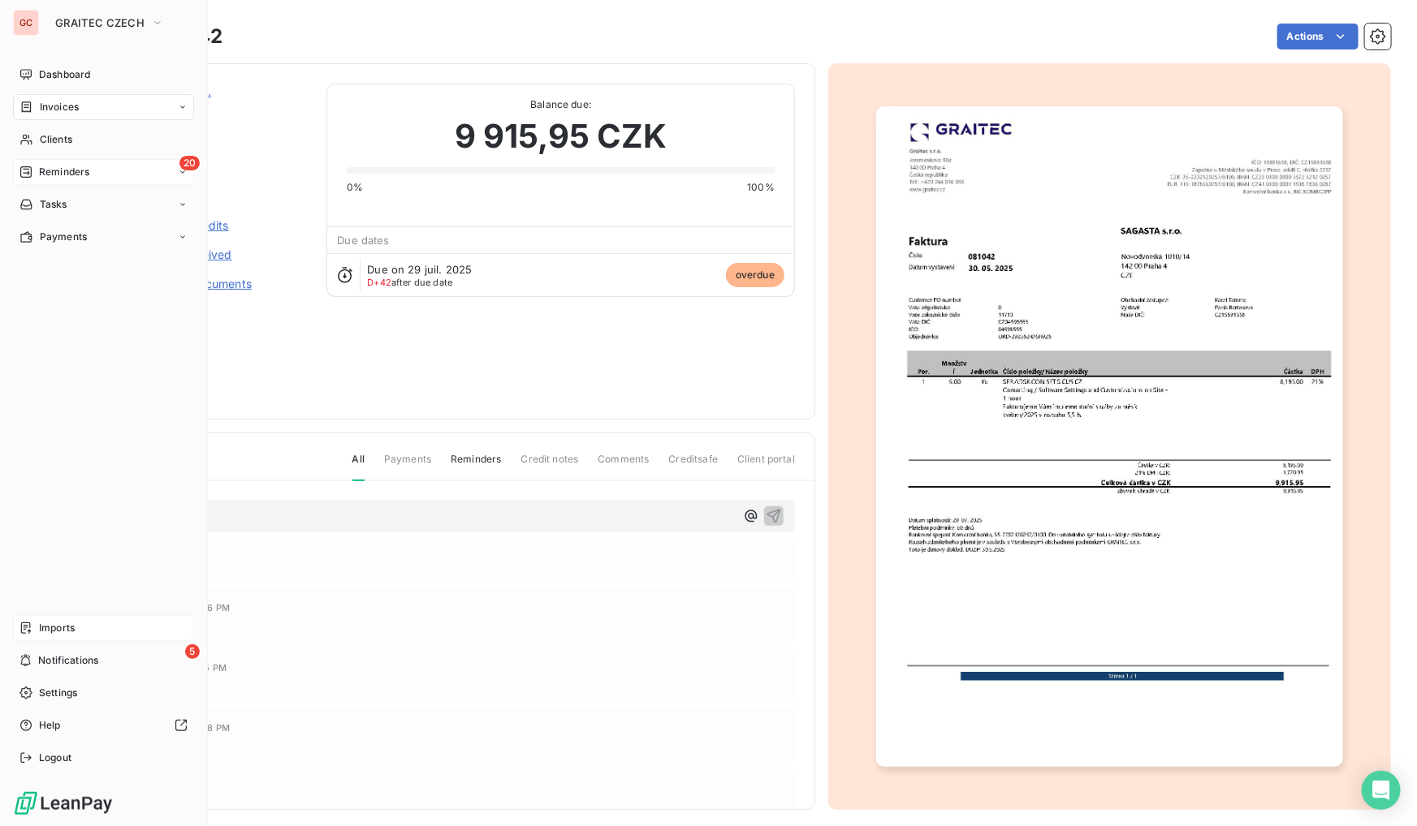
click at [59, 170] on span "Reminders" at bounding box center [64, 172] width 50 height 15
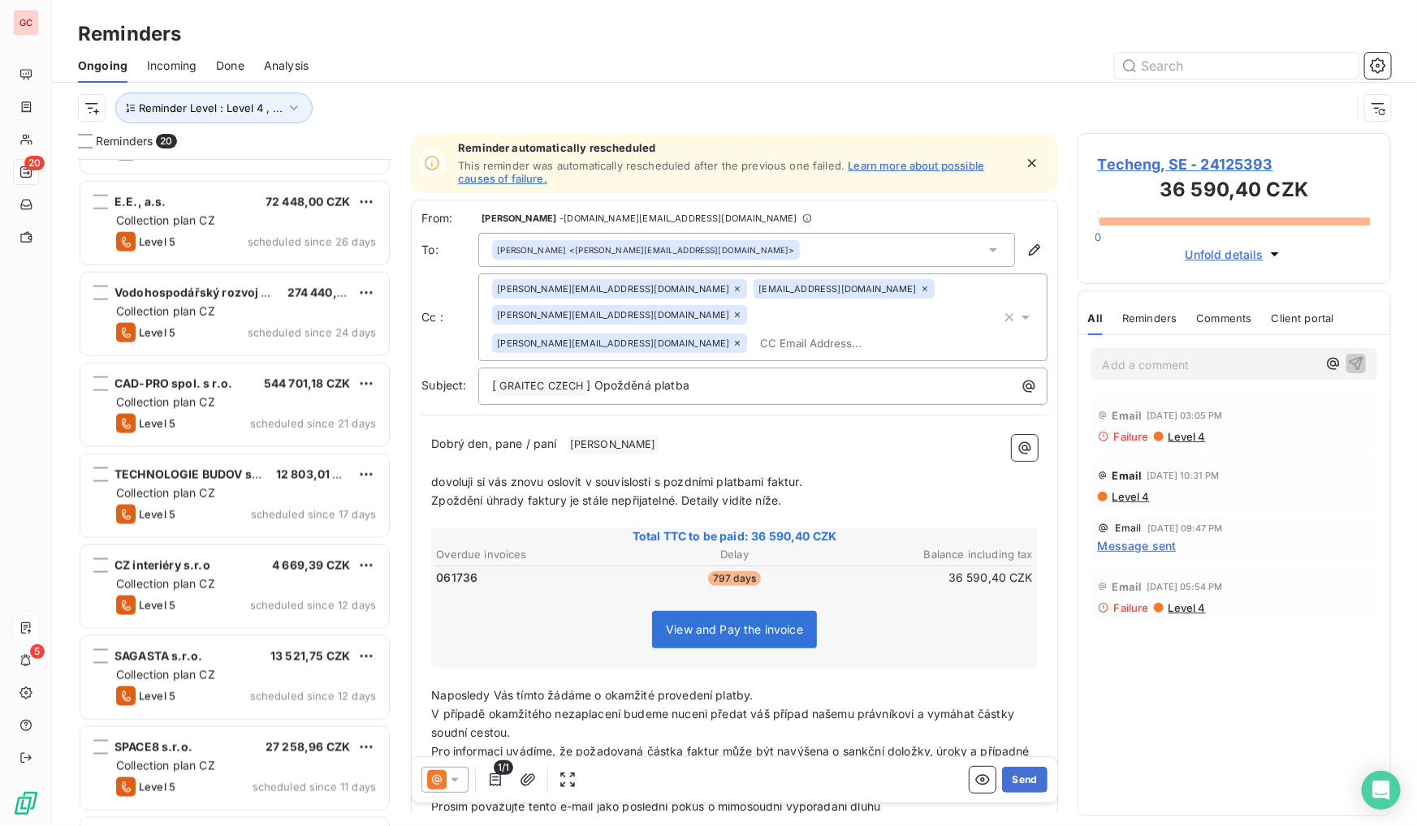
scroll to position [1152, 0]
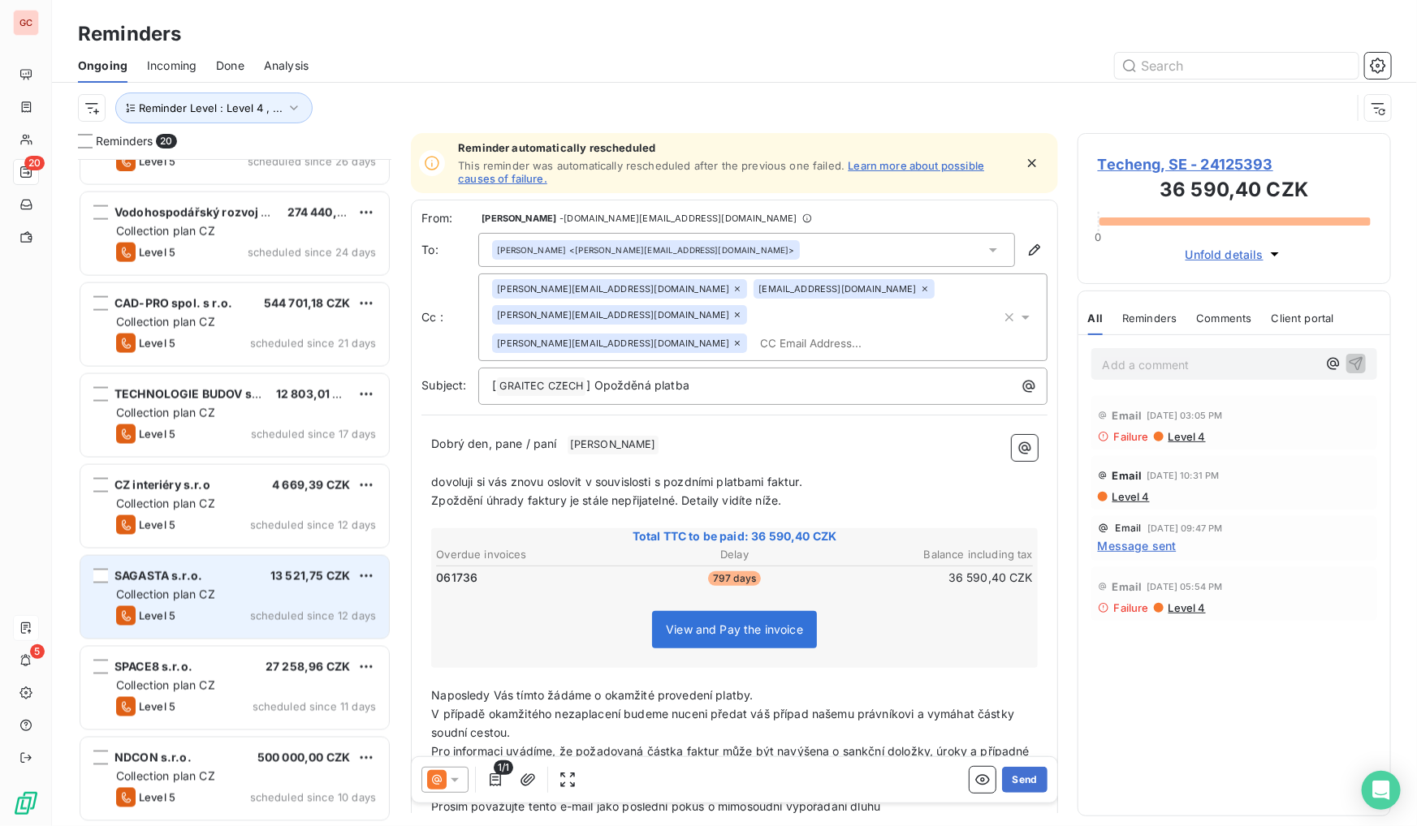
drag, startPoint x: 227, startPoint y: 603, endPoint x: 365, endPoint y: 461, distance: 198.1
click at [227, 602] on div "SAGASTA s.r.o. 13 521,75 CZK Collection plan CZ Level 5 scheduled since 12 days" at bounding box center [234, 597] width 309 height 83
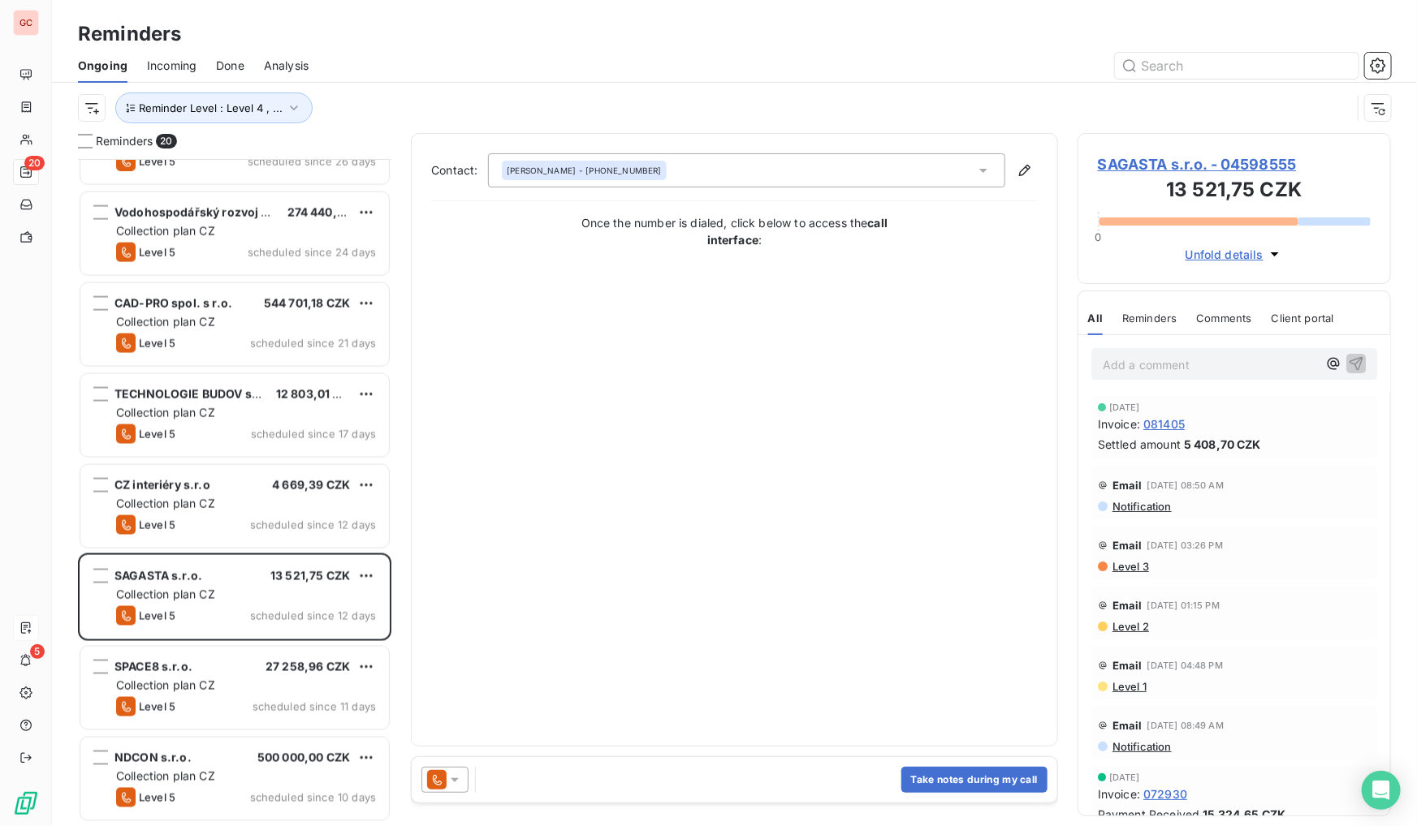
click at [457, 787] on icon at bounding box center [455, 780] width 16 height 16
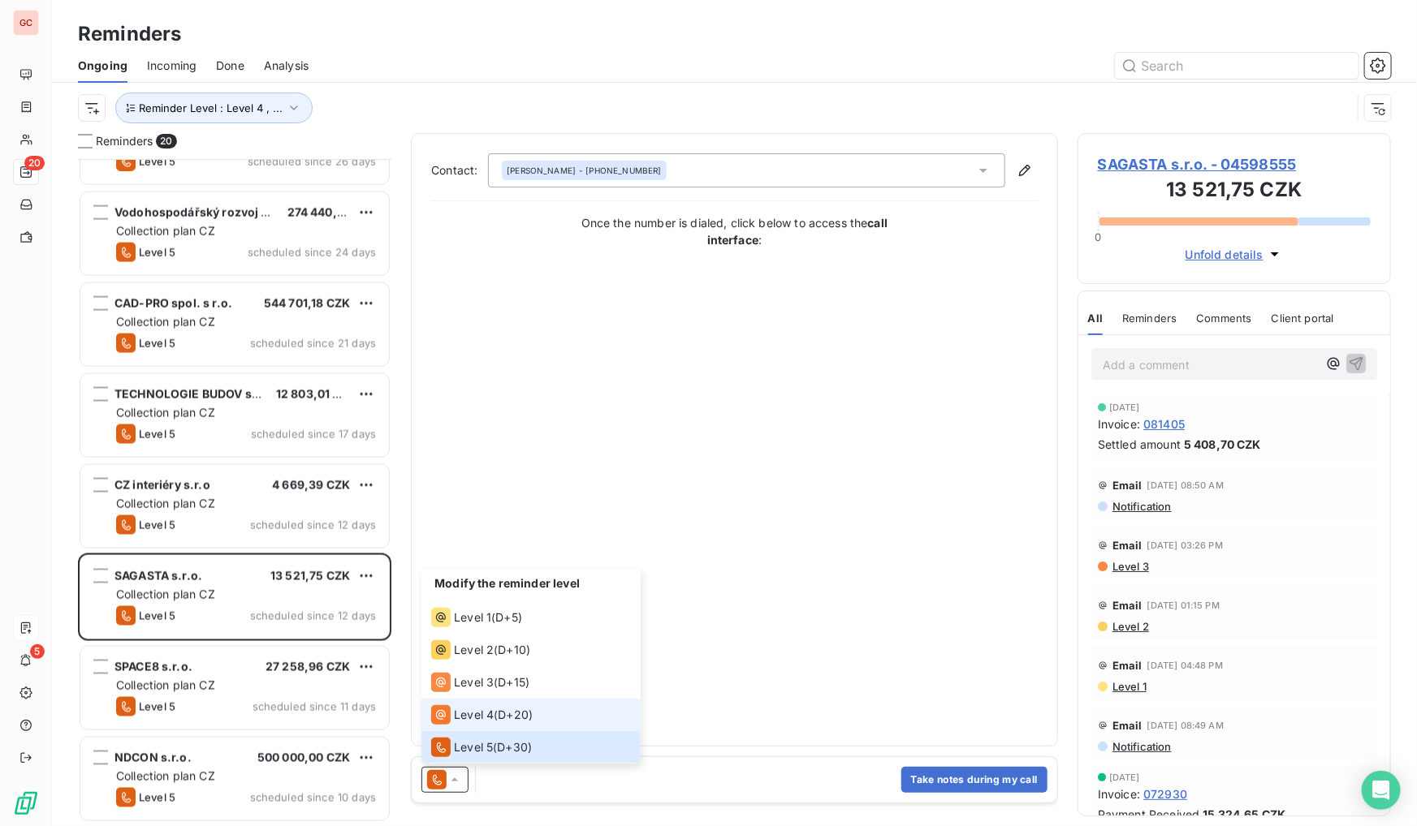
click at [473, 712] on span "Level 4" at bounding box center [474, 715] width 40 height 16
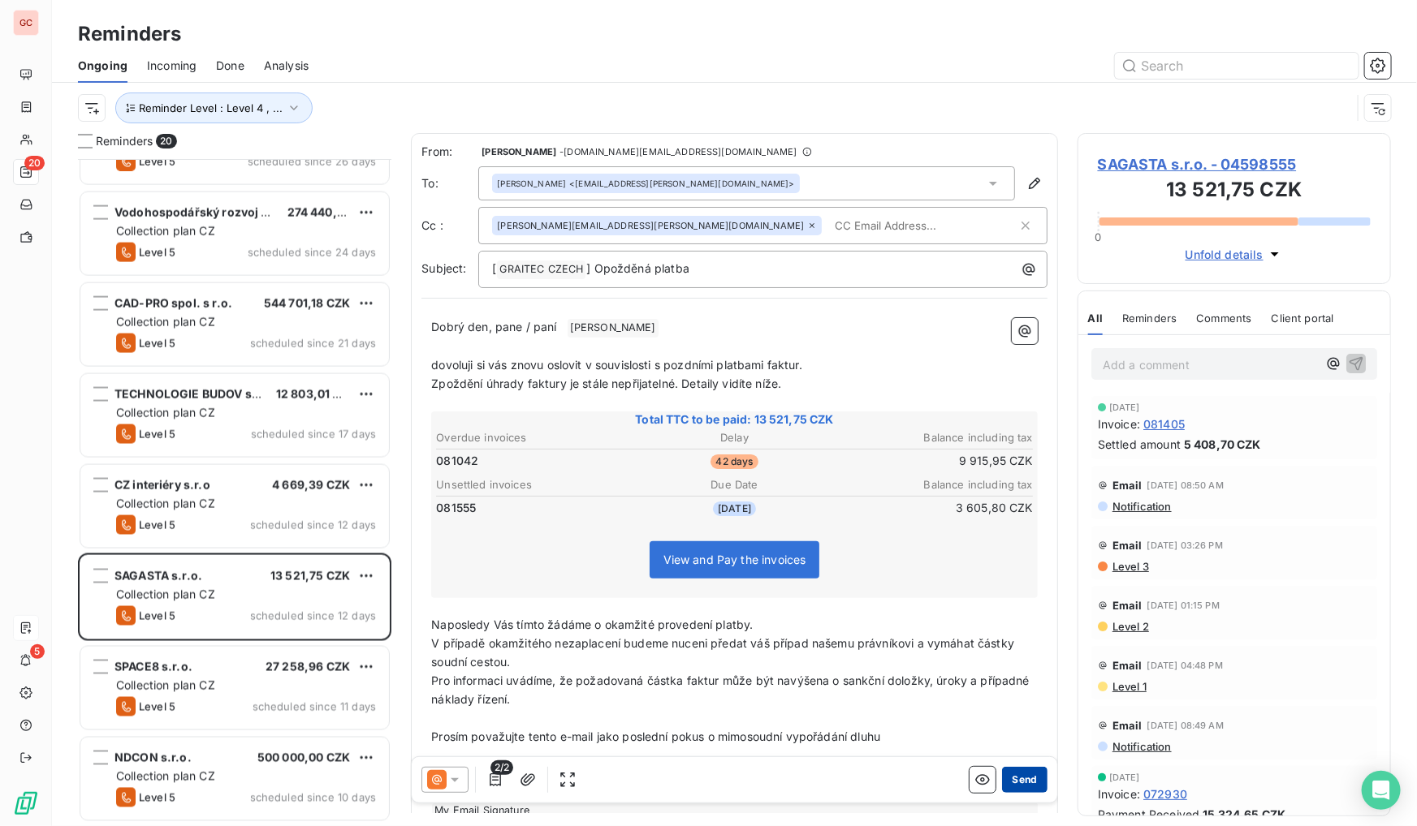
click at [1023, 776] on button "Send" at bounding box center [1024, 780] width 45 height 26
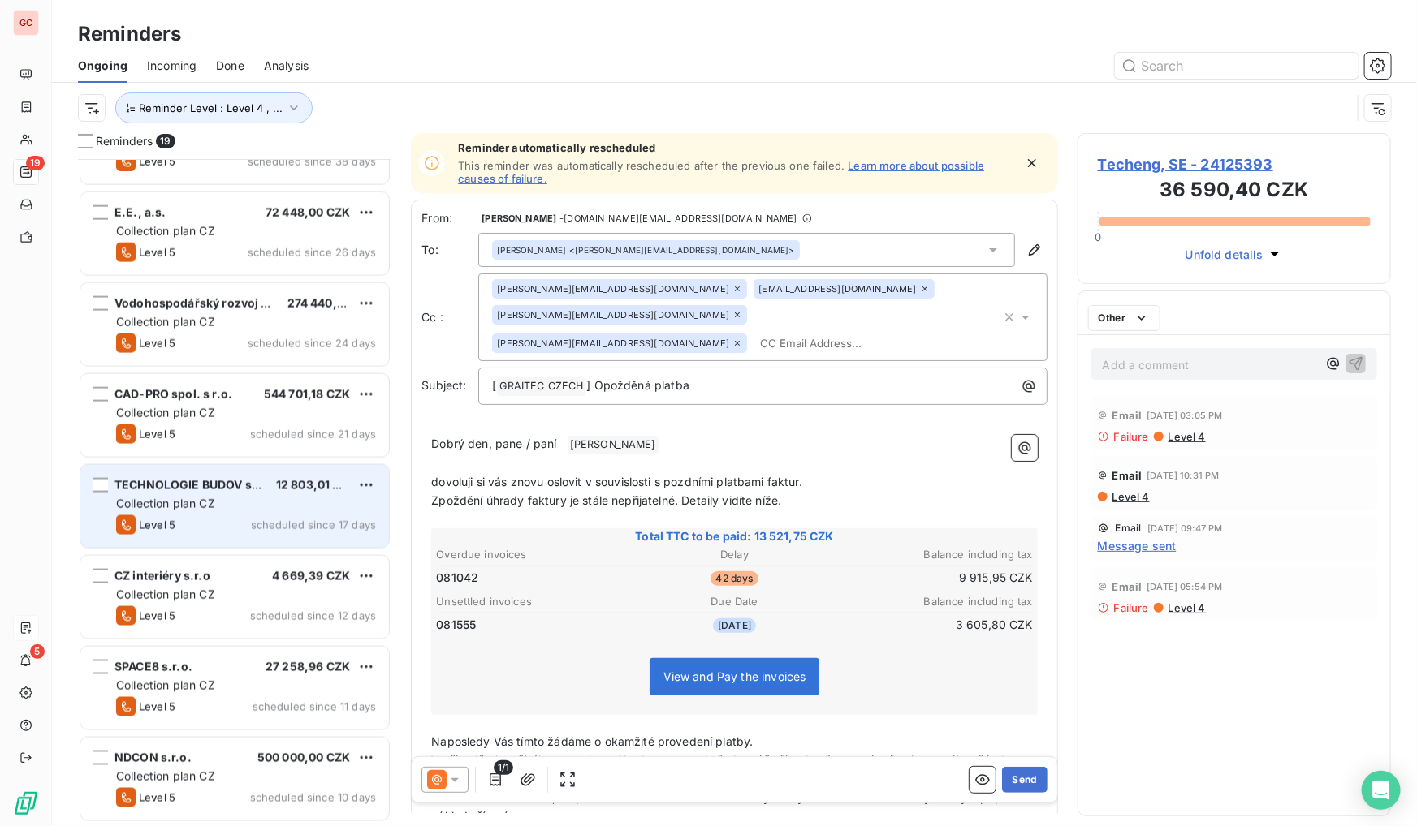
scroll to position [1060, 0]
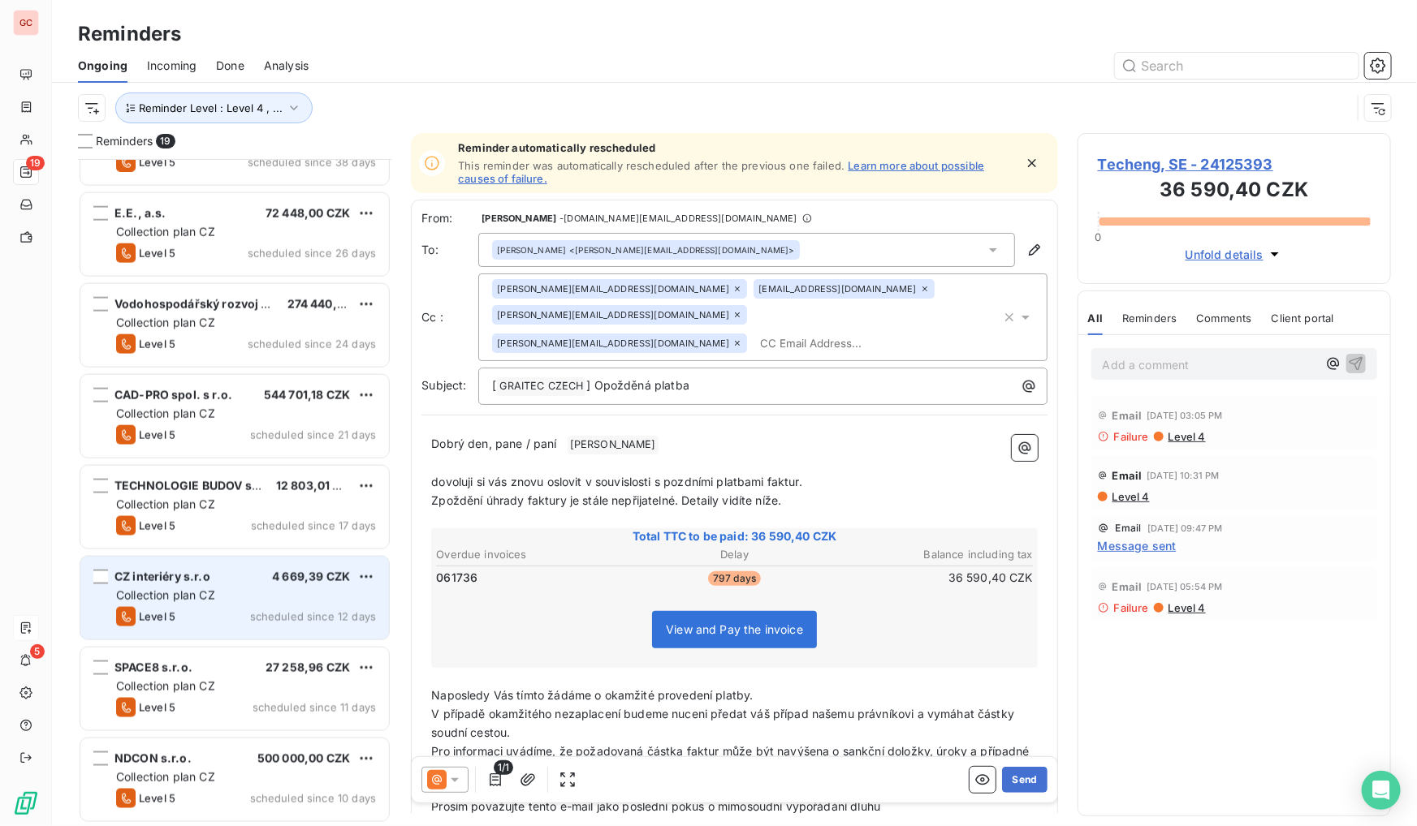
click at [194, 581] on span "CZ interiéry s.r.o" at bounding box center [162, 577] width 96 height 14
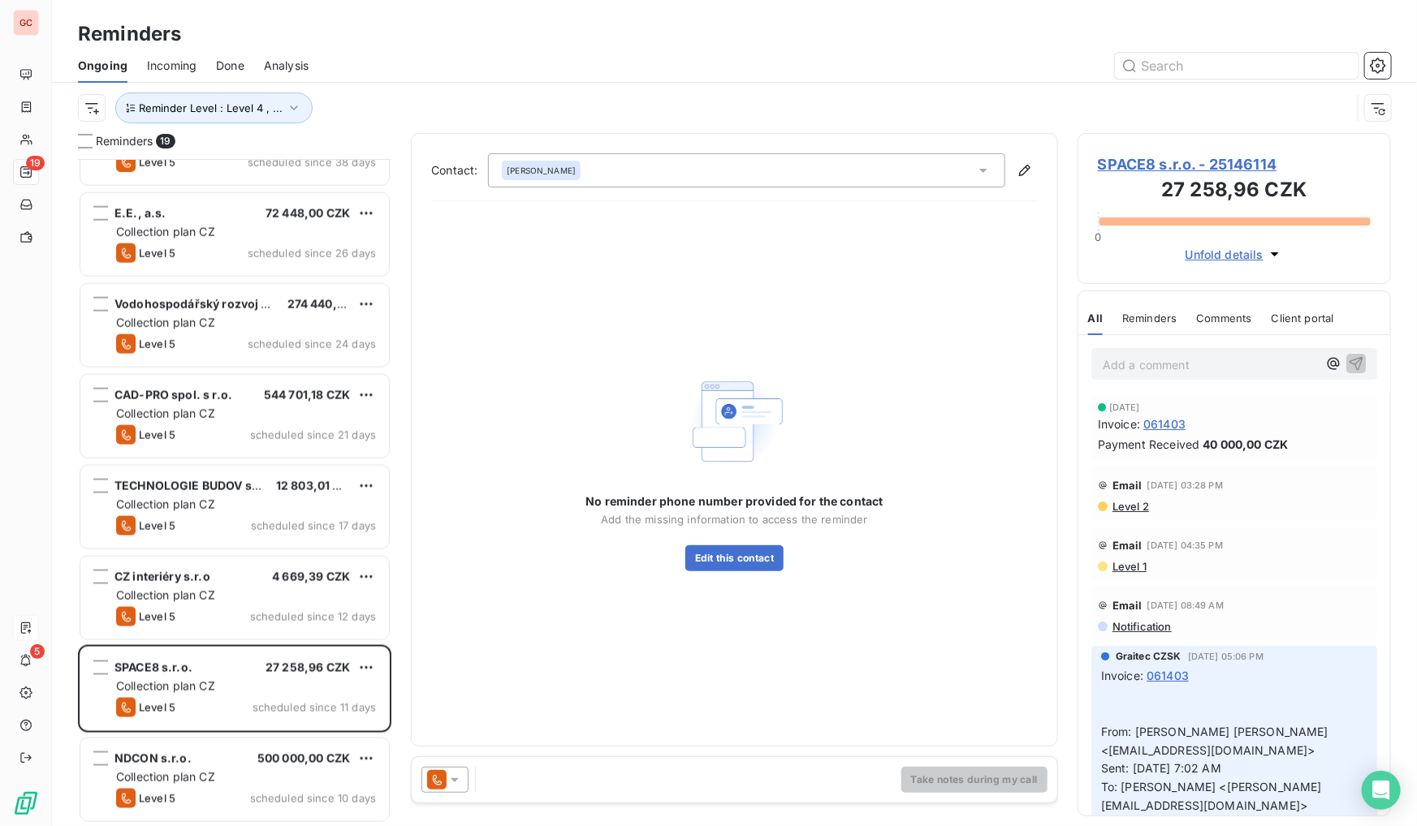
click at [1243, 158] on span "SPACE8 s.r.o. - 25146114" at bounding box center [1234, 164] width 273 height 22
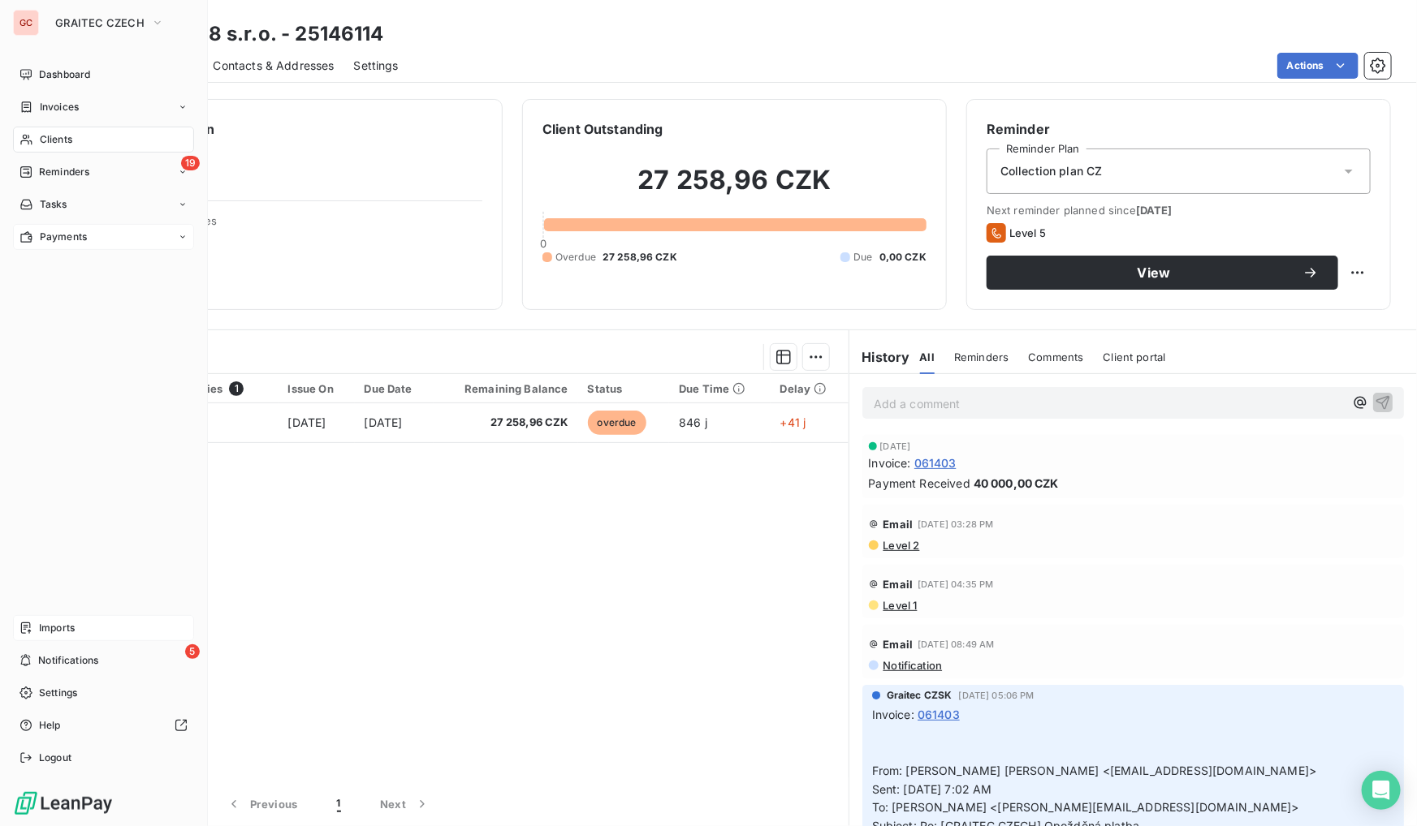
click at [84, 172] on span "Reminders" at bounding box center [64, 172] width 50 height 15
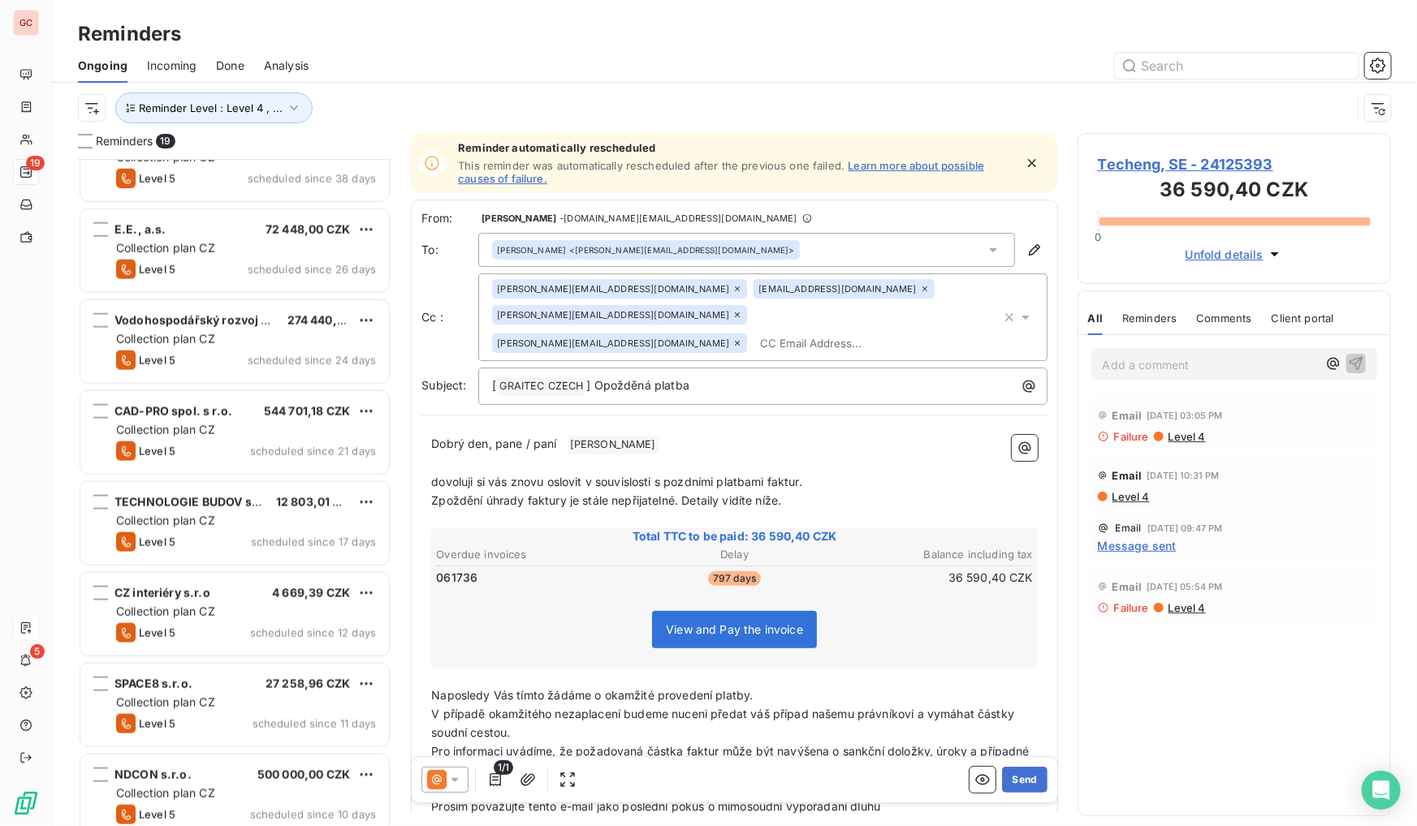
scroll to position [1061, 0]
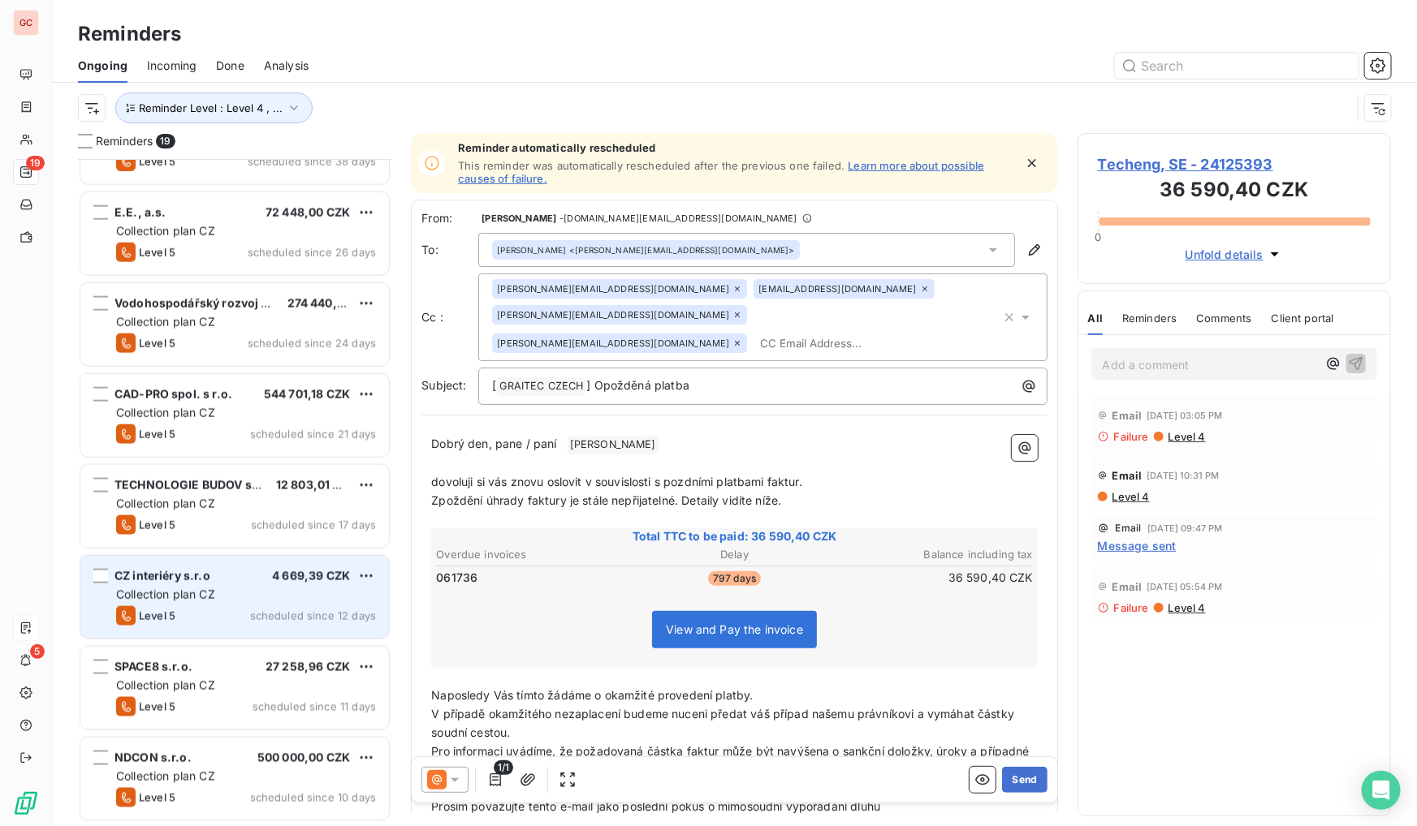
click at [214, 603] on div "CZ interiéry s.r.o 4 669,39 CZK Collection plan CZ Level 5 scheduled since 12 d…" at bounding box center [234, 597] width 309 height 83
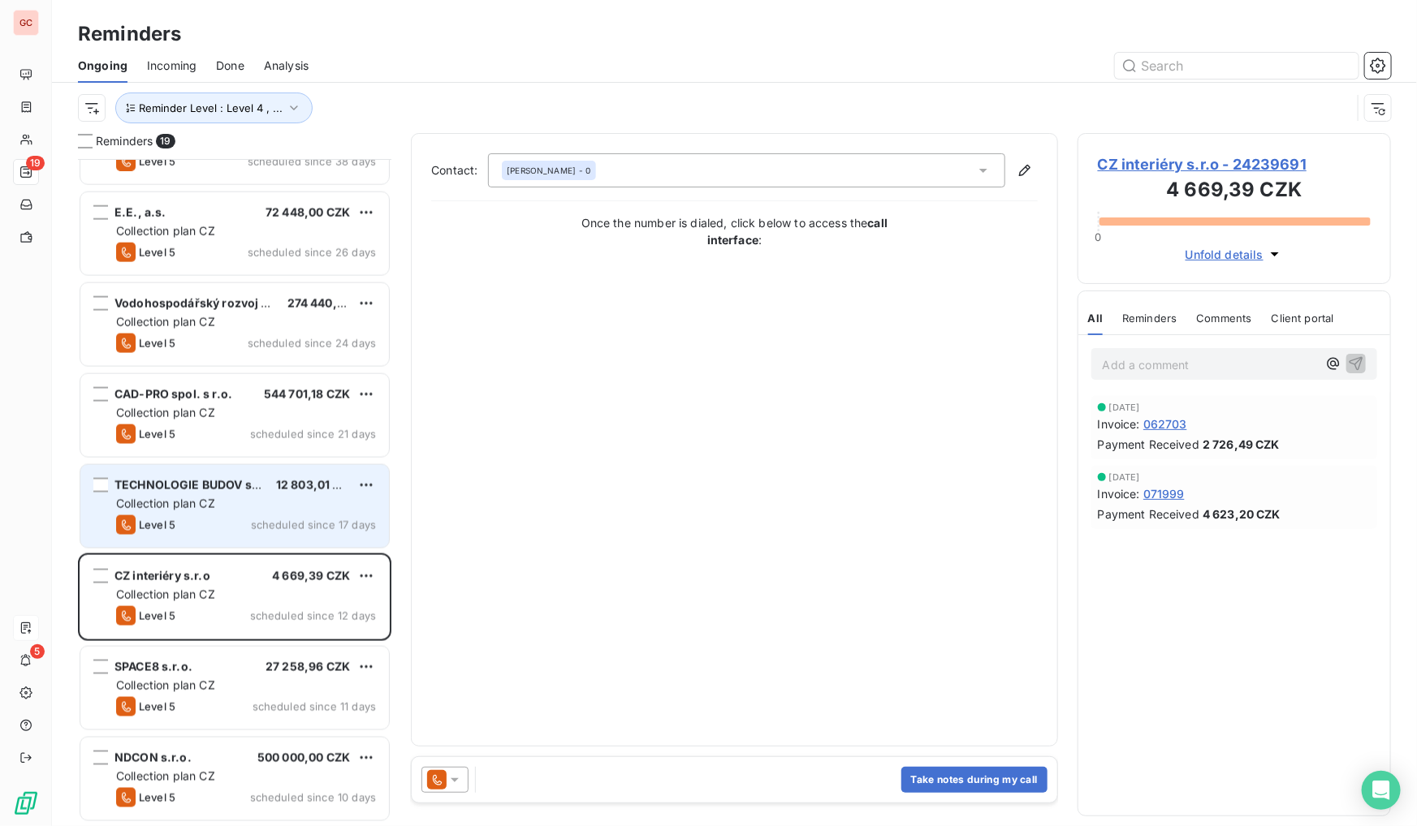
click at [221, 516] on div "Level 5 scheduled since 17 days" at bounding box center [246, 525] width 260 height 19
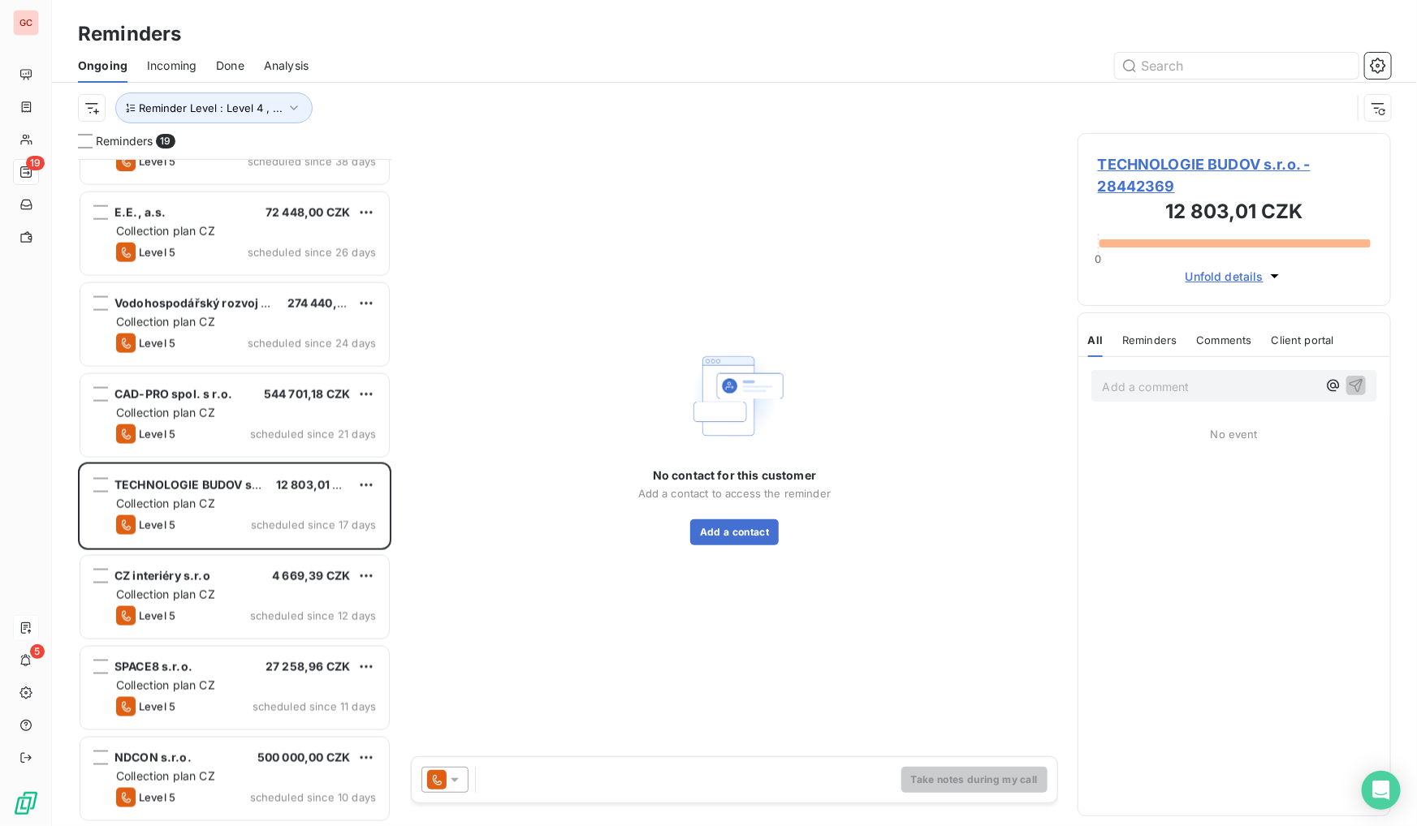
click at [1193, 162] on span "TECHNOLOGIE BUDOV s.r.o. - 28442369" at bounding box center [1234, 175] width 273 height 44
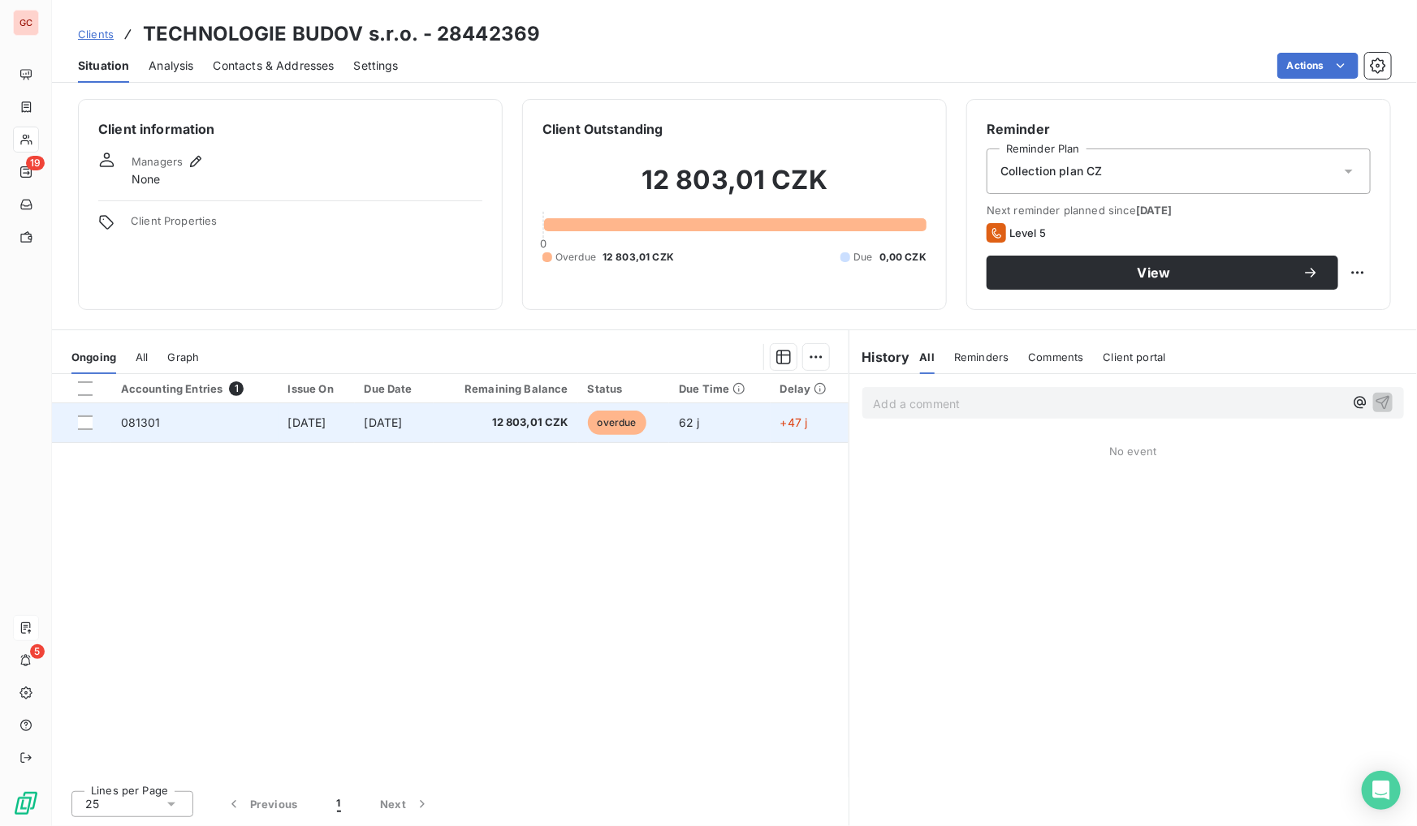
click at [486, 413] on td "12 803,01 CZK" at bounding box center [506, 422] width 145 height 39
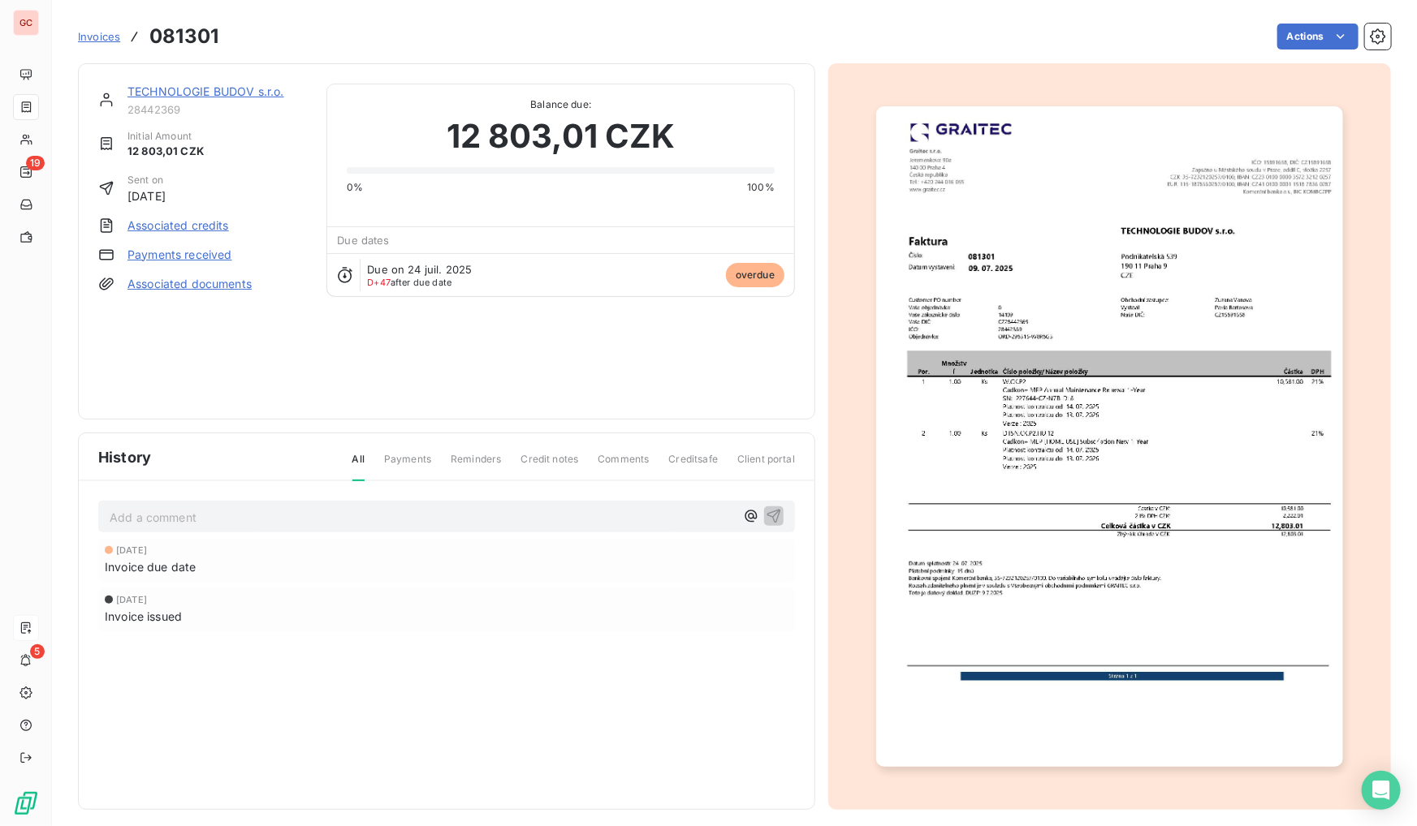
click at [170, 90] on link "TECHNOLOGIE BUDOV s.r.o." at bounding box center [205, 91] width 157 height 14
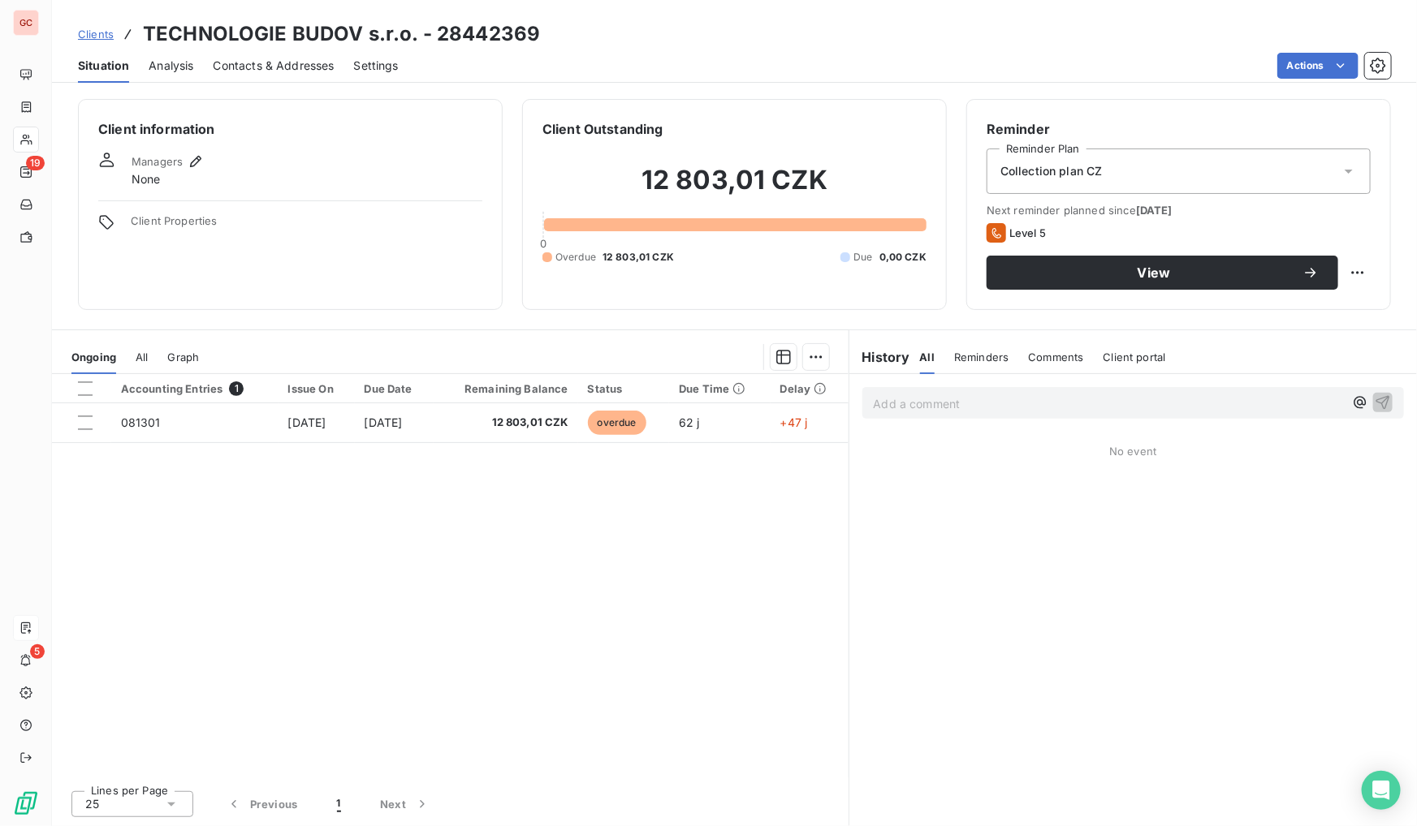
click at [153, 59] on span "Analysis" at bounding box center [171, 66] width 45 height 16
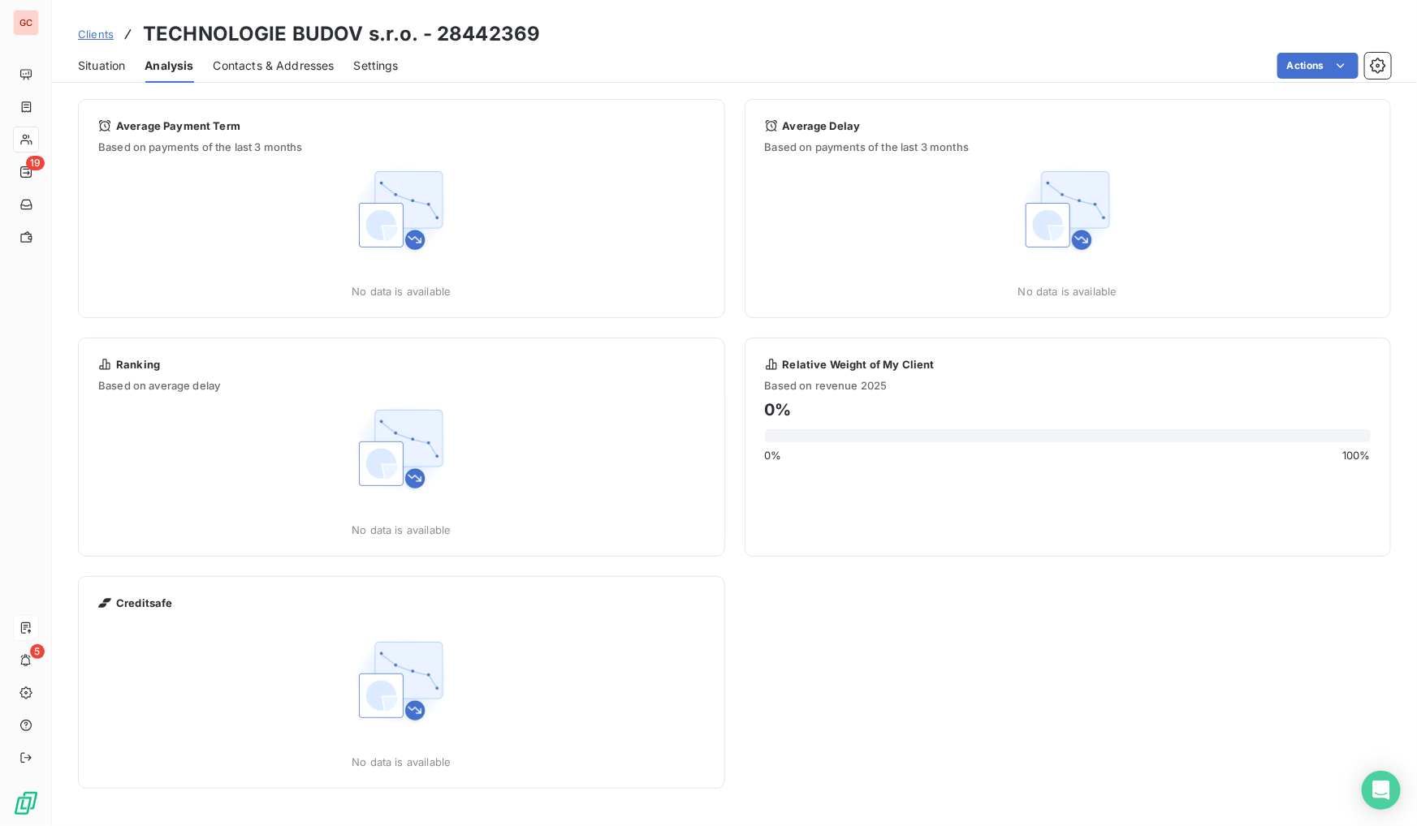
click at [260, 59] on span "Contacts & Addresses" at bounding box center [274, 66] width 121 height 16
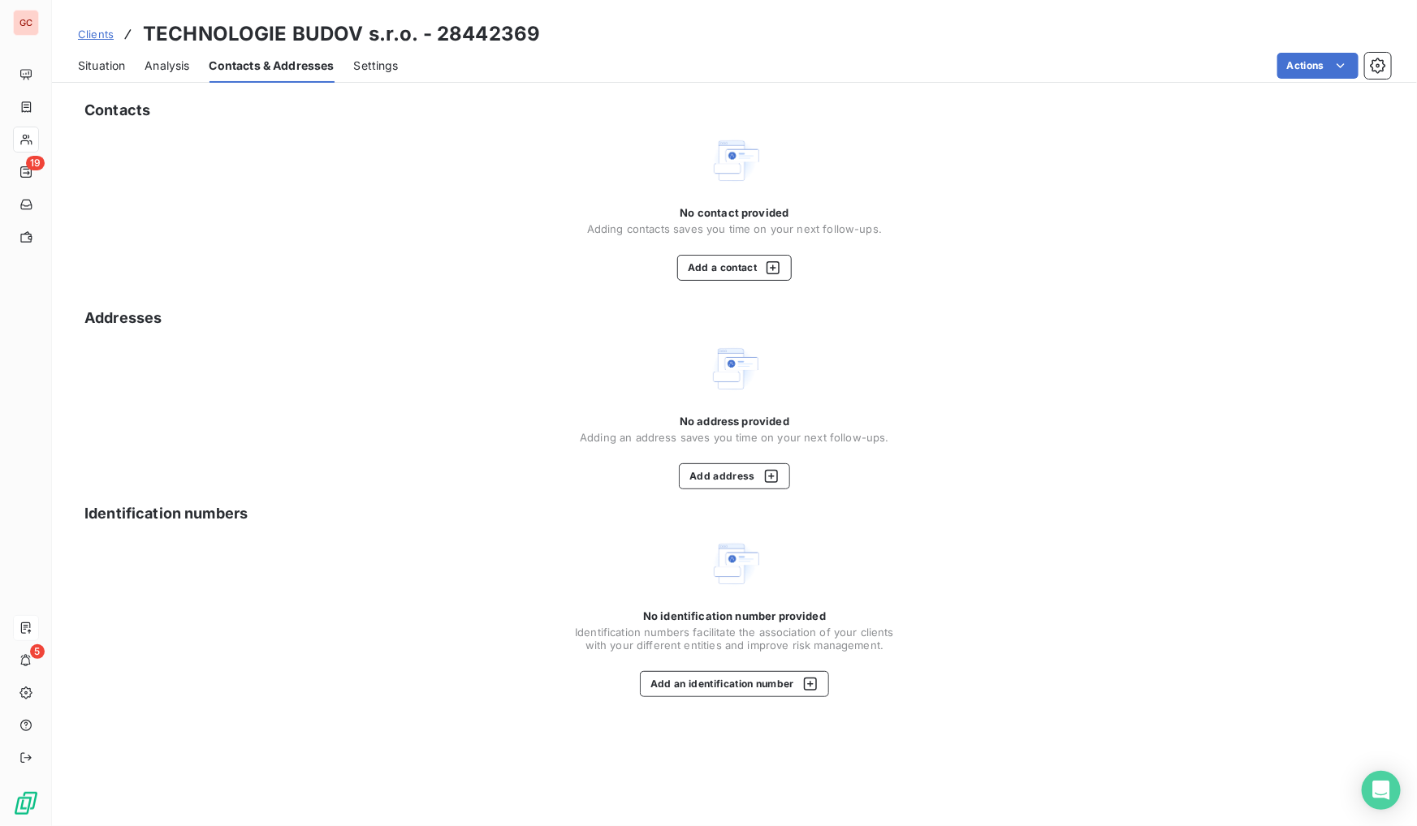
click at [173, 63] on span "Analysis" at bounding box center [167, 66] width 45 height 16
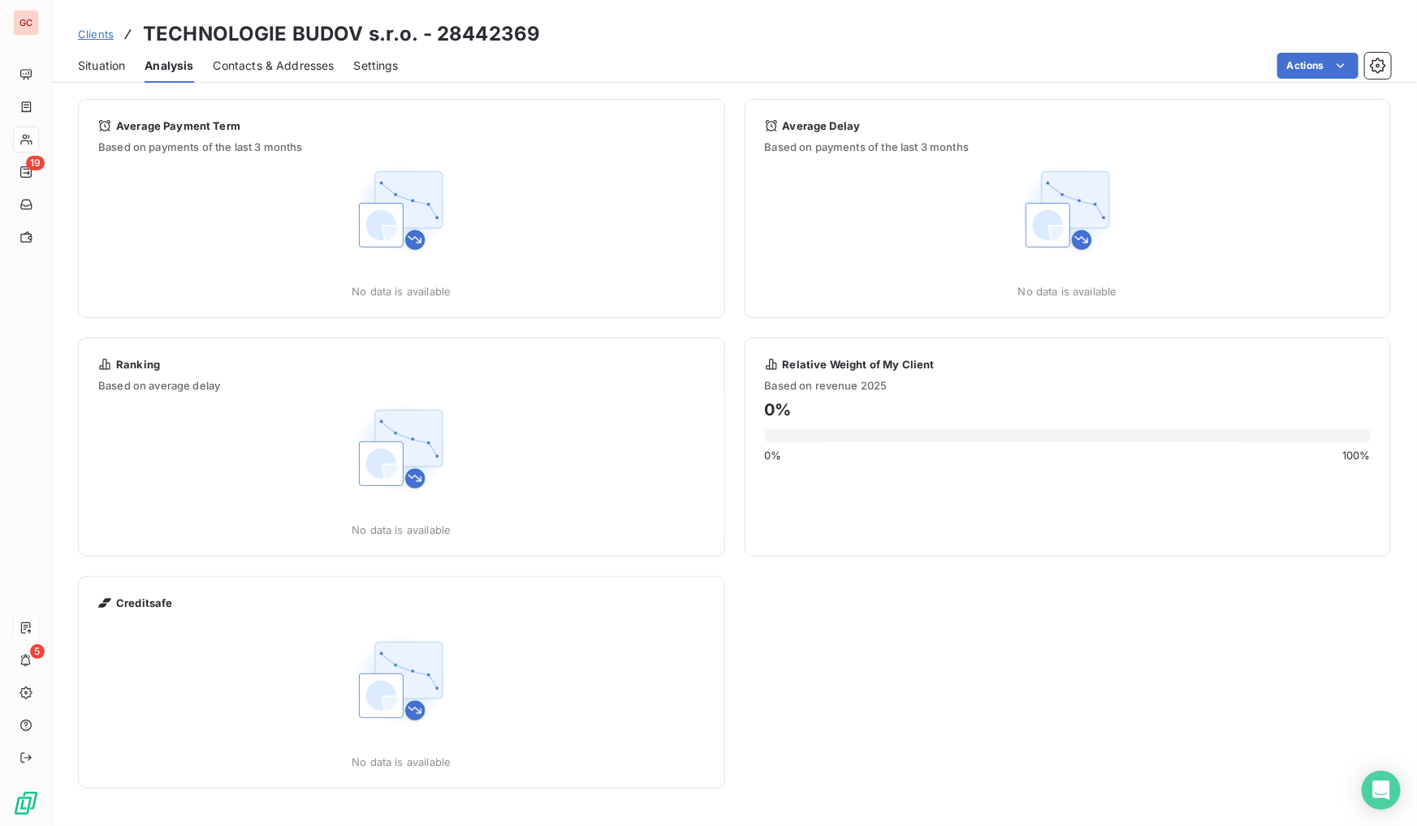
click at [252, 63] on span "Contacts & Addresses" at bounding box center [274, 66] width 121 height 16
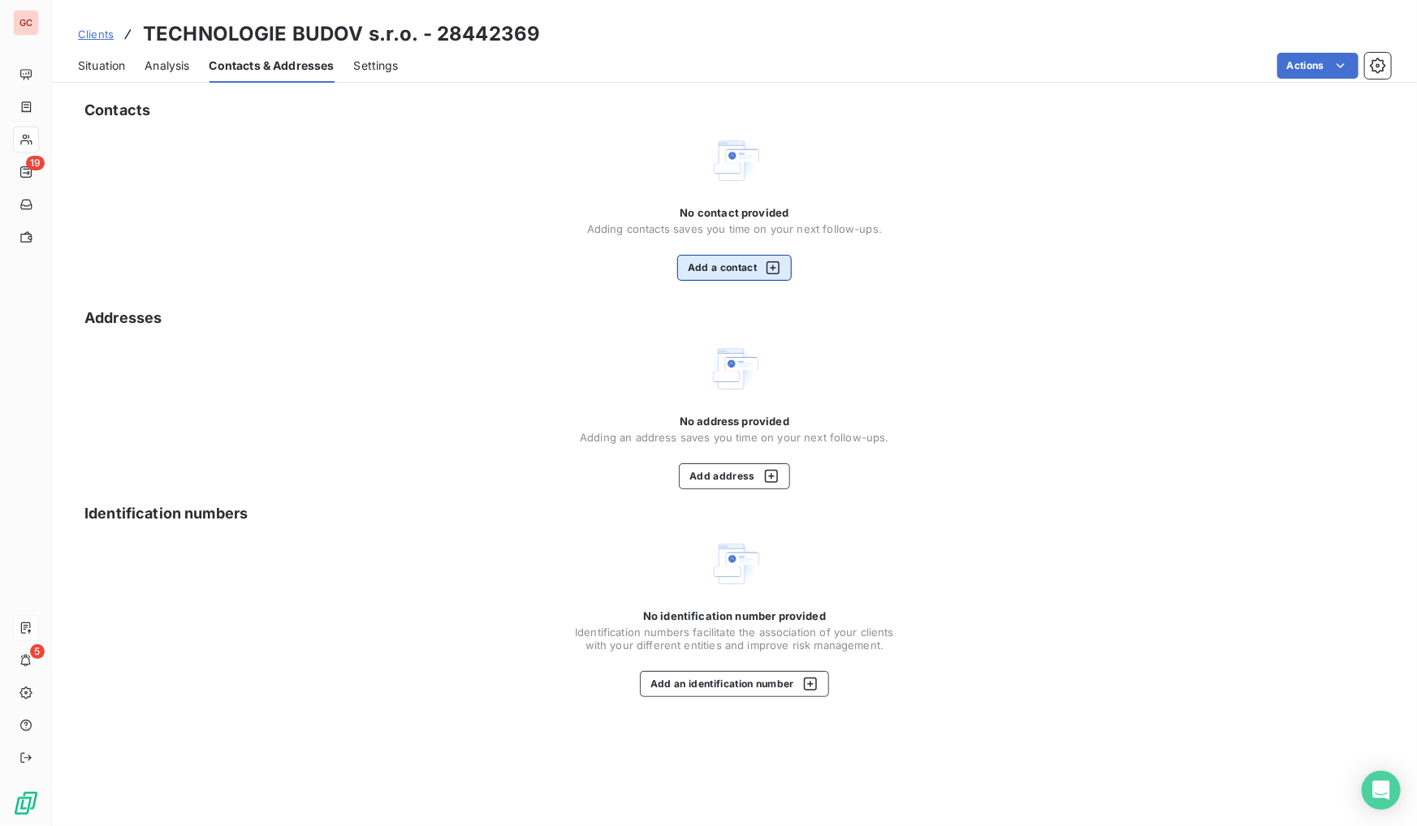
click at [711, 266] on button "Add a contact" at bounding box center [734, 268] width 114 height 26
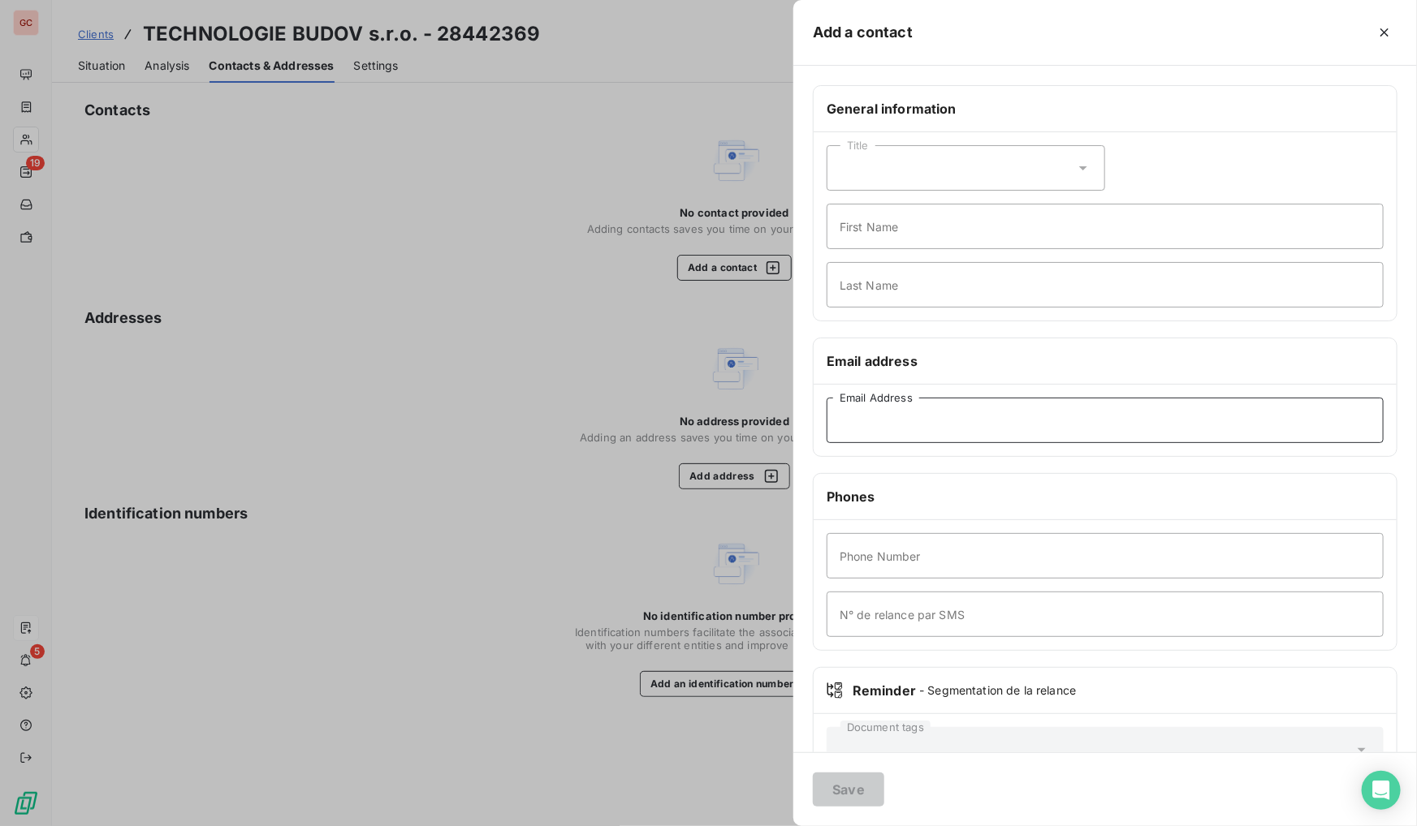
drag, startPoint x: 901, startPoint y: 412, endPoint x: 926, endPoint y: 434, distance: 32.8
click at [901, 412] on input "Email Address" at bounding box center [1104, 420] width 557 height 45
paste input "[EMAIL_ADDRESS][DOMAIN_NAME]"
type input "[EMAIL_ADDRESS][DOMAIN_NAME]"
click at [844, 801] on button "Save" at bounding box center [848, 790] width 71 height 34
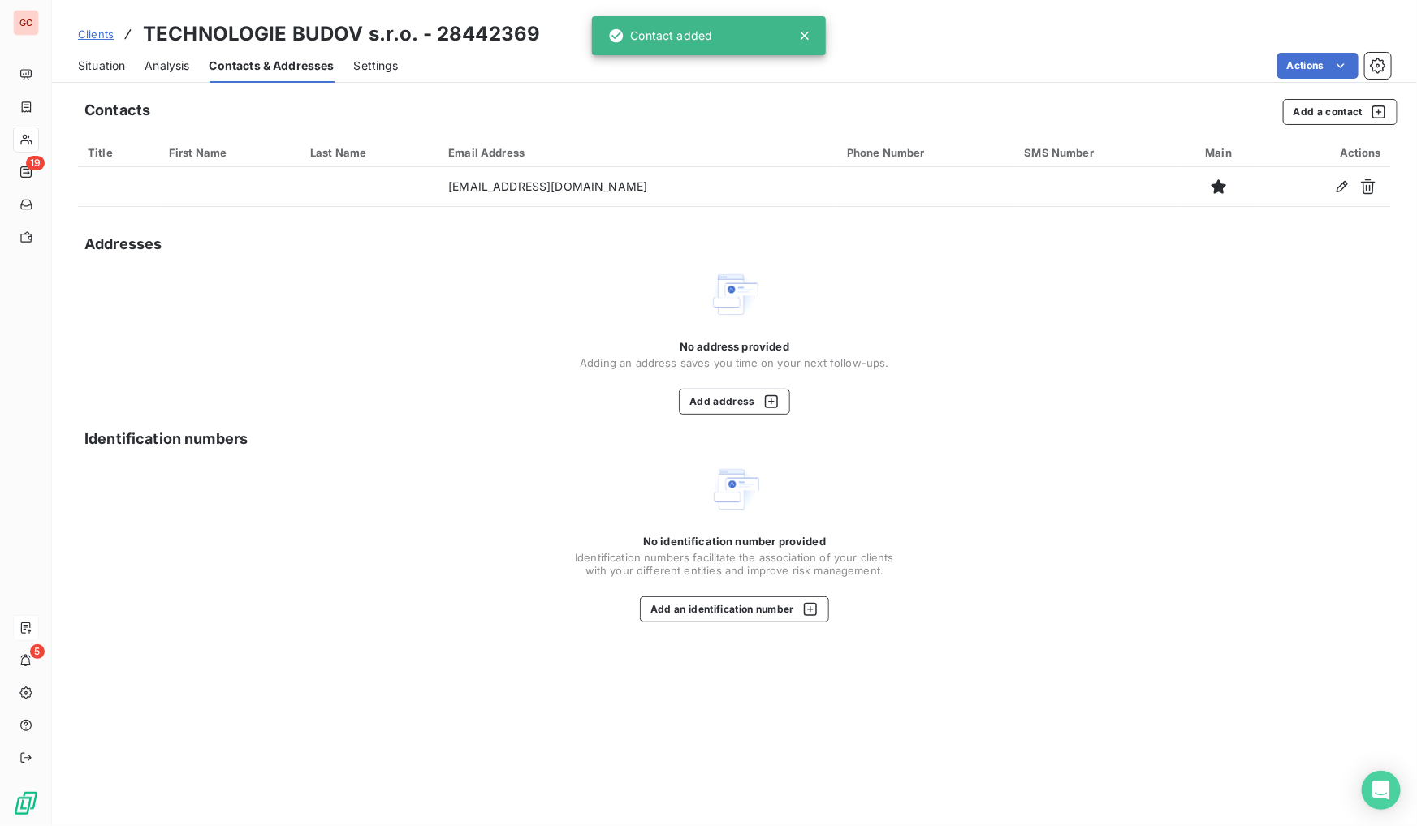
click at [110, 67] on span "Situation" at bounding box center [101, 66] width 47 height 16
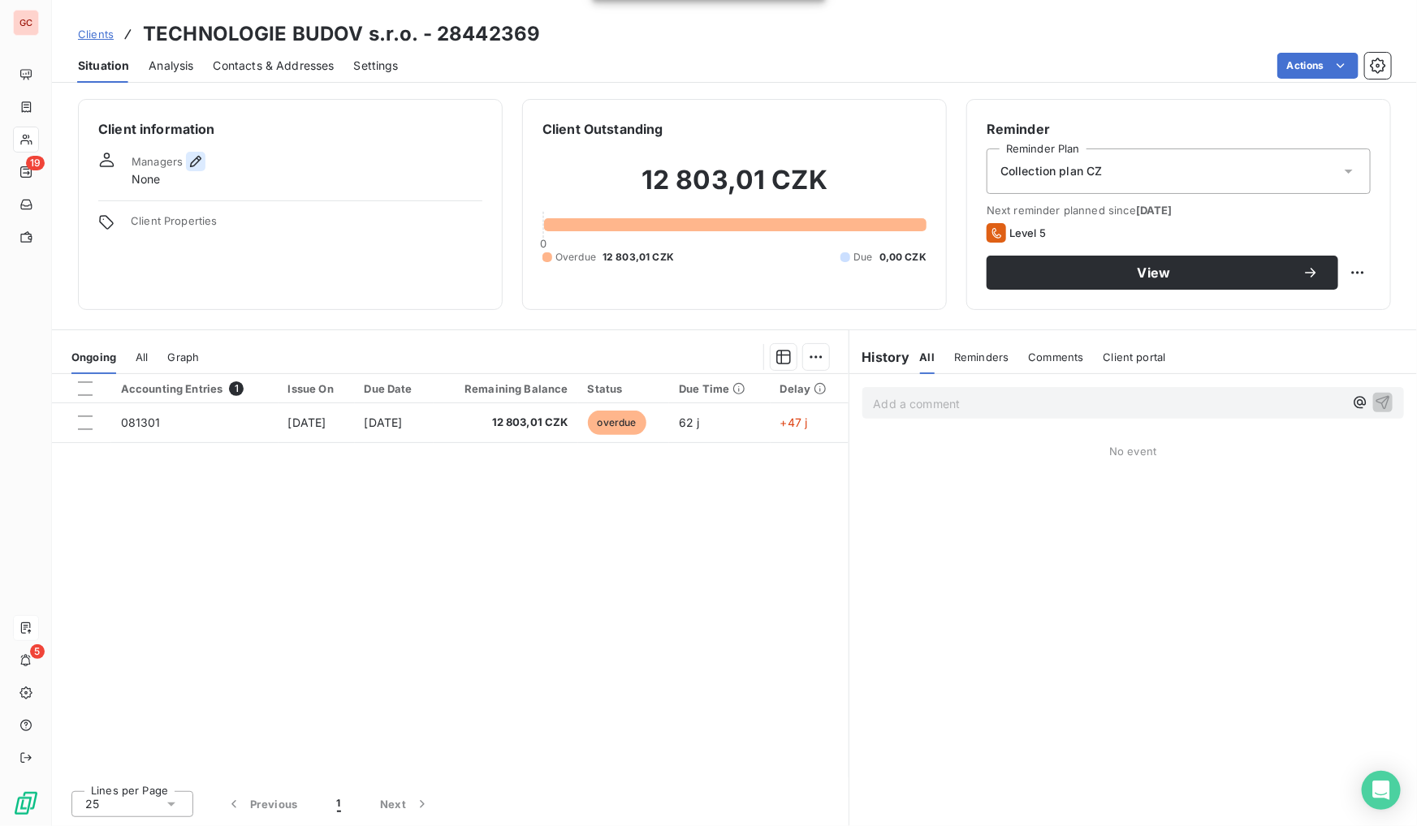
click at [196, 160] on icon "button" at bounding box center [196, 161] width 16 height 16
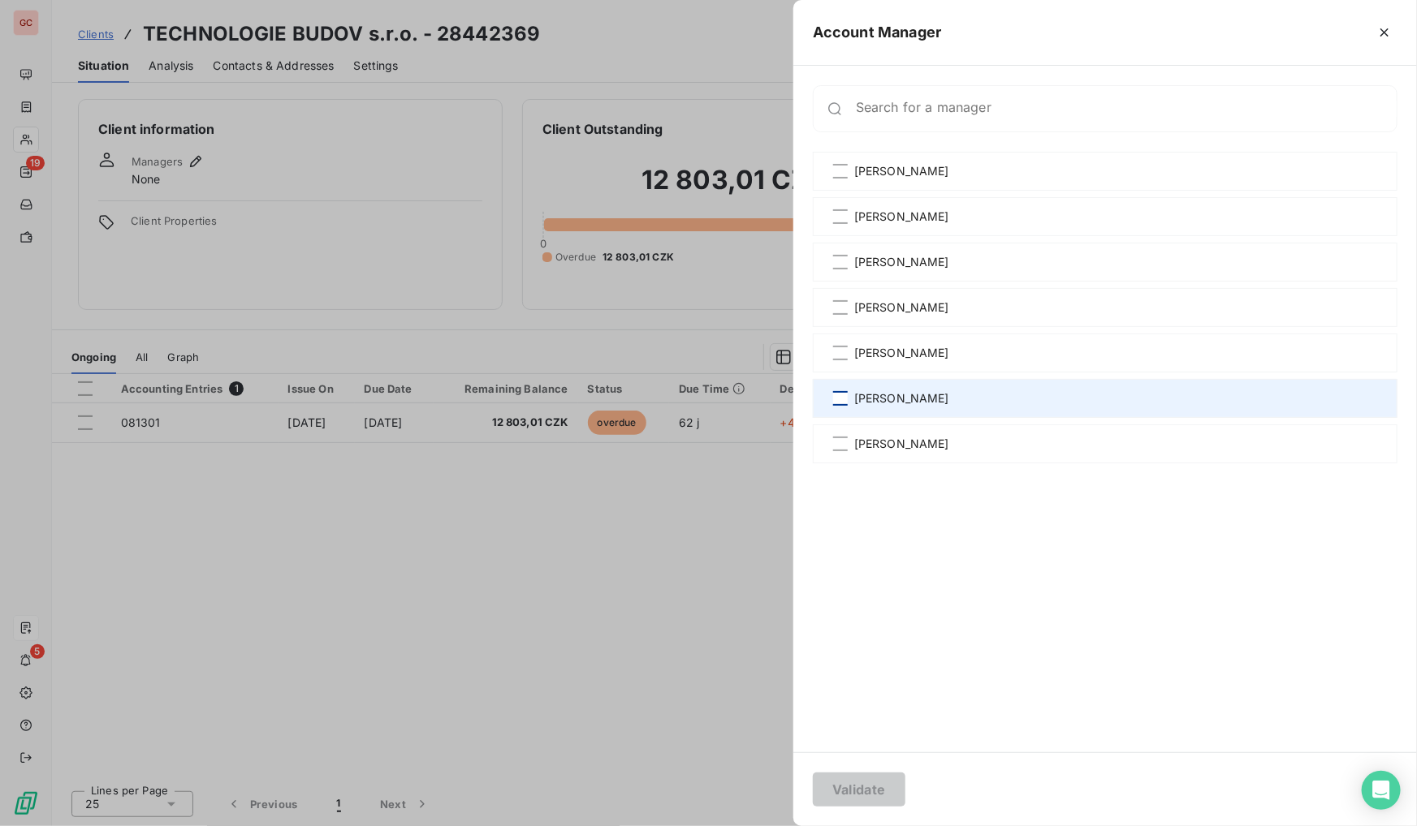
click at [844, 397] on div at bounding box center [840, 398] width 15 height 15
click at [842, 402] on icon at bounding box center [840, 399] width 10 height 10
click at [841, 445] on div at bounding box center [840, 444] width 15 height 15
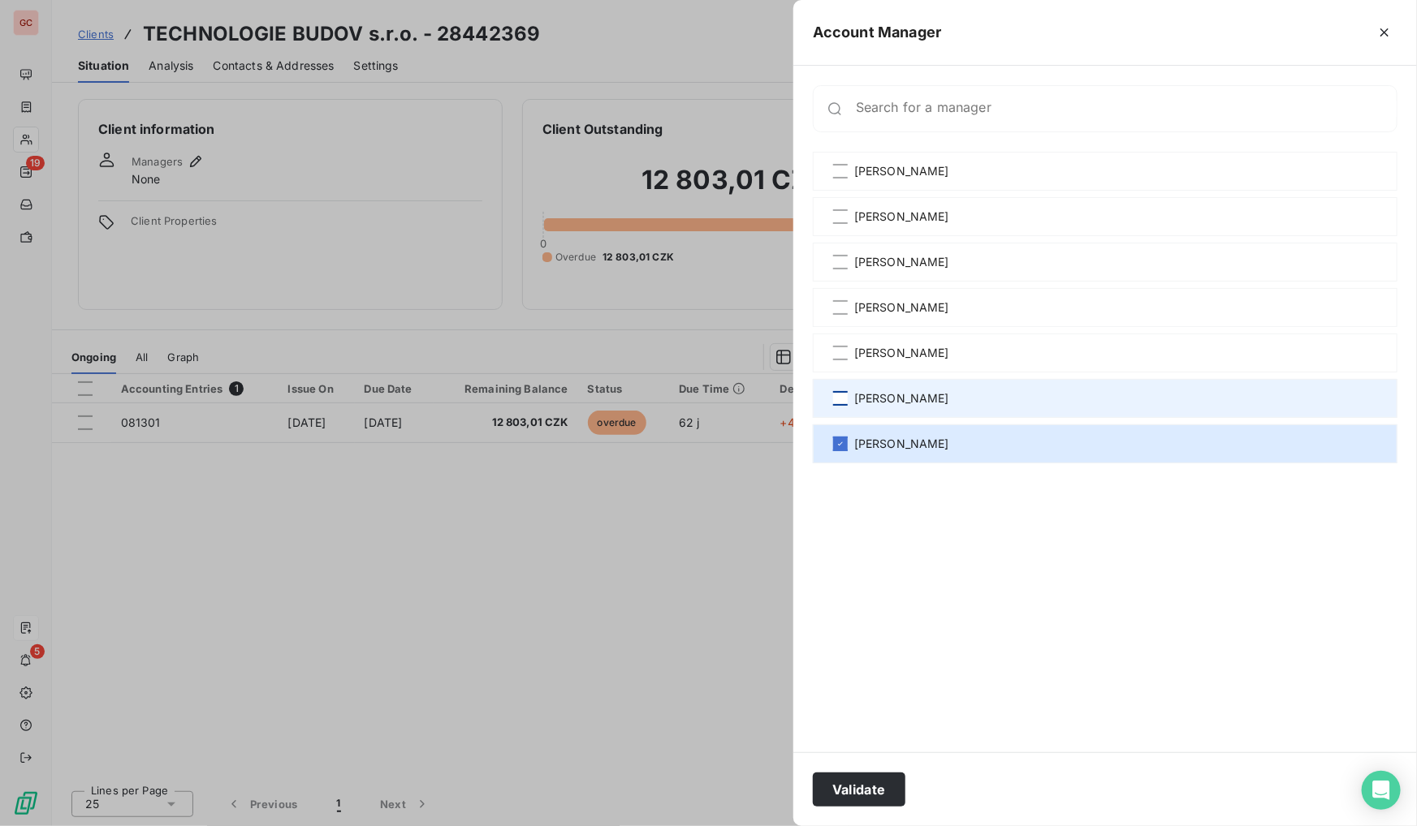
click at [660, 633] on div at bounding box center [708, 413] width 1417 height 826
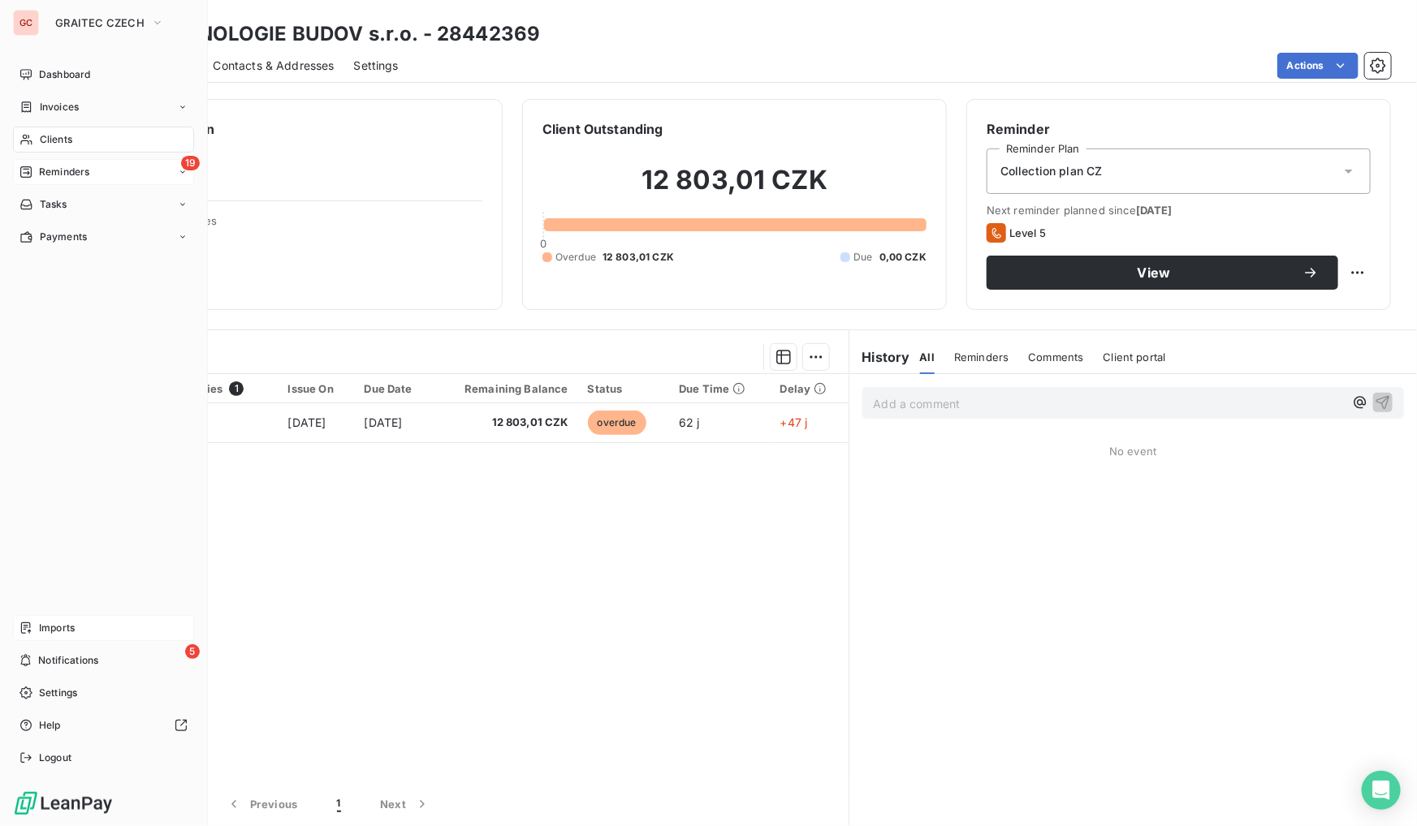
click at [59, 165] on span "Reminders" at bounding box center [64, 172] width 50 height 15
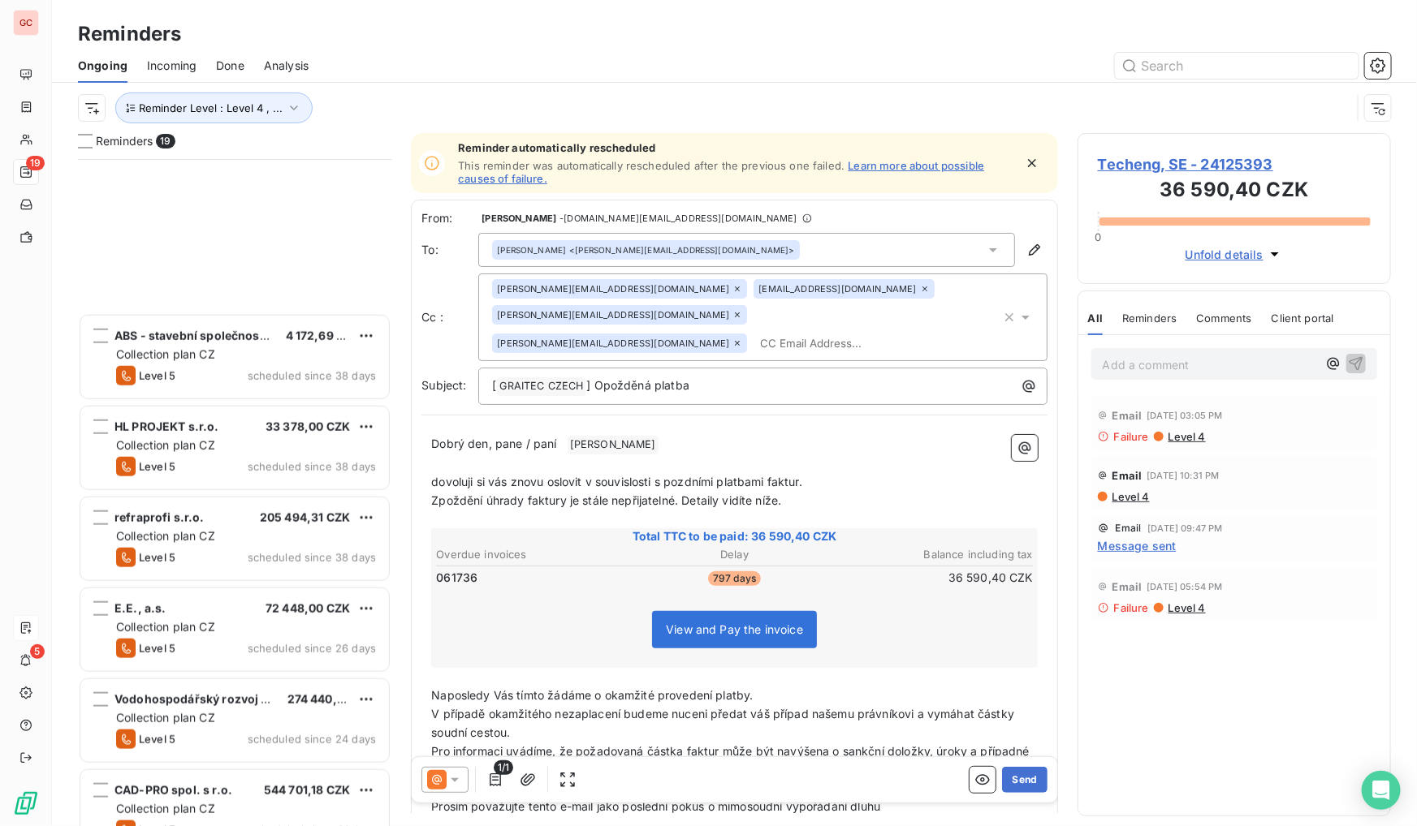
scroll to position [1061, 0]
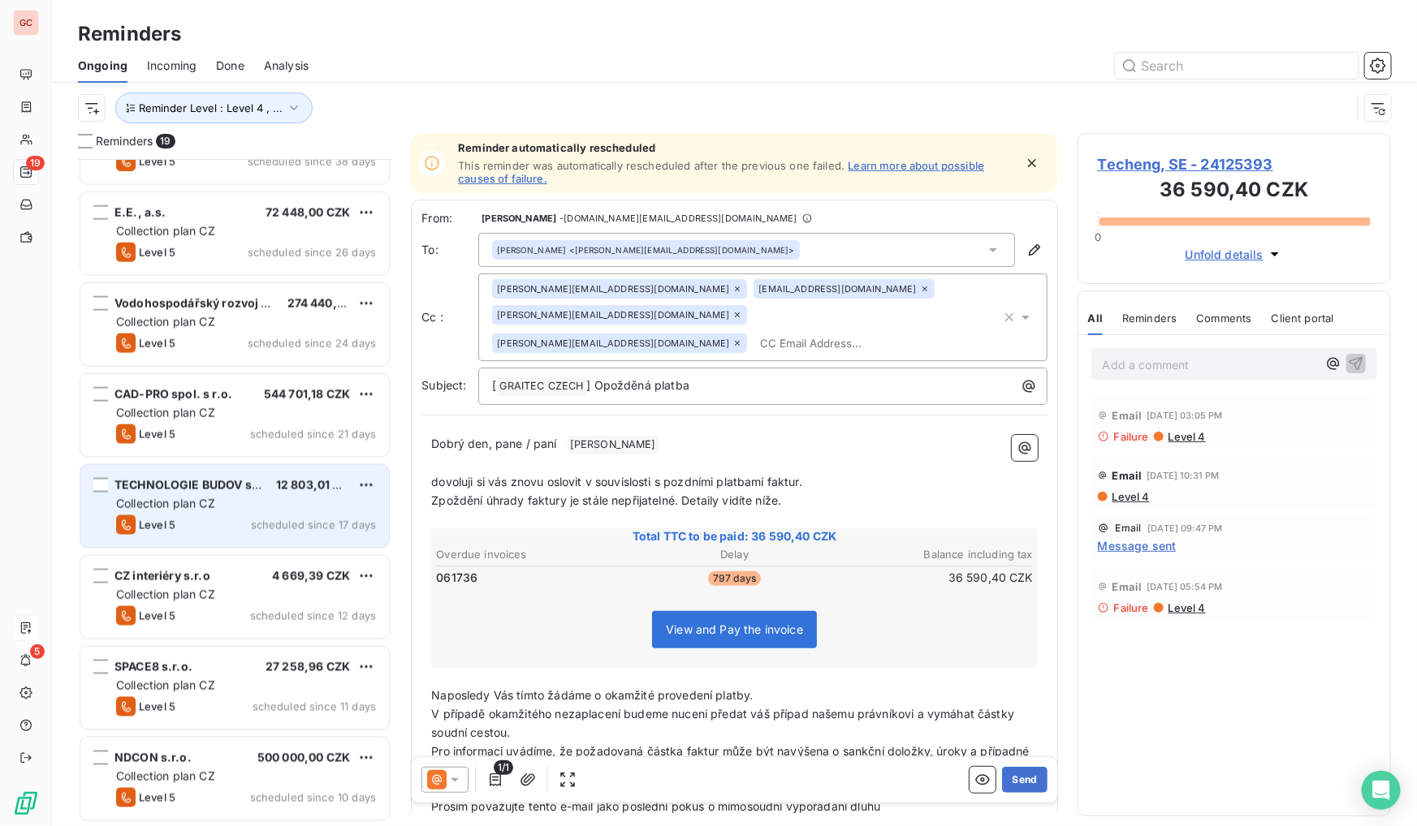
click at [175, 474] on div "TECHNOLOGIE BUDOV s.r.o. 12 803,01 CZK Collection plan CZ Level 5 scheduled sin…" at bounding box center [234, 506] width 309 height 83
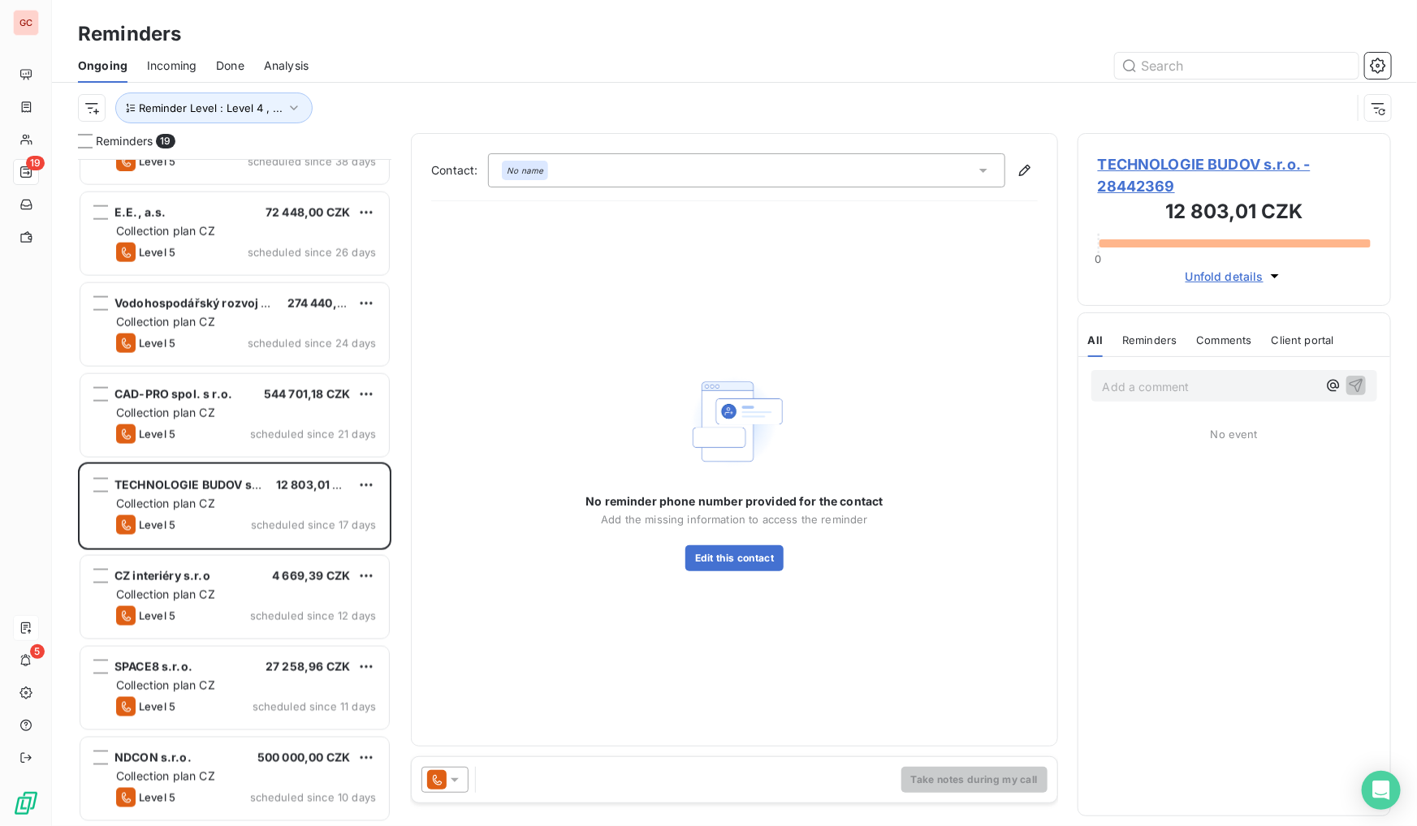
click at [439, 777] on icon at bounding box center [436, 779] width 19 height 19
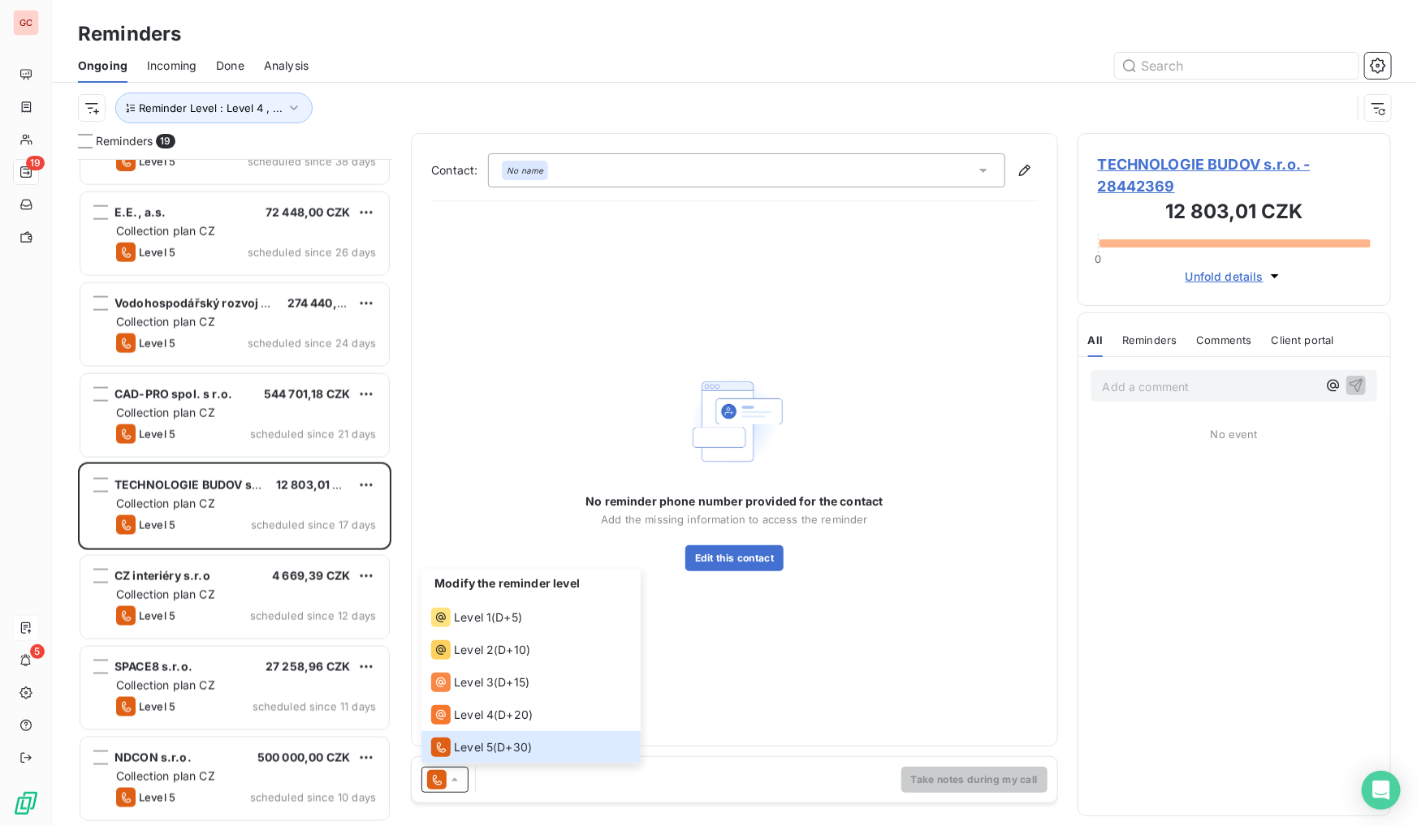
click at [488, 598] on div "Modify the reminder level" at bounding box center [530, 585] width 219 height 32
click at [452, 620] on div "Level 1" at bounding box center [461, 617] width 60 height 19
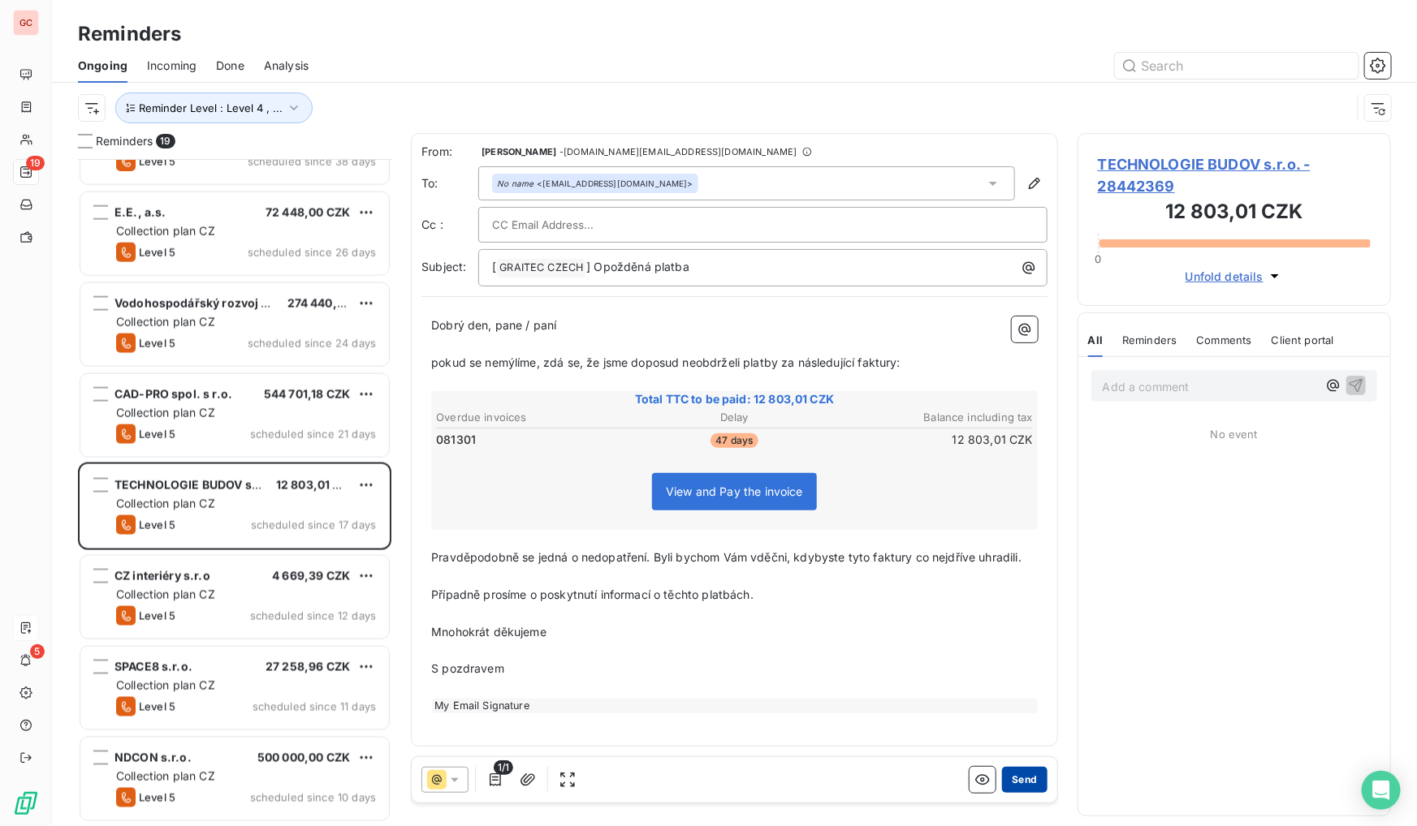
click at [1027, 779] on button "Send" at bounding box center [1024, 780] width 45 height 26
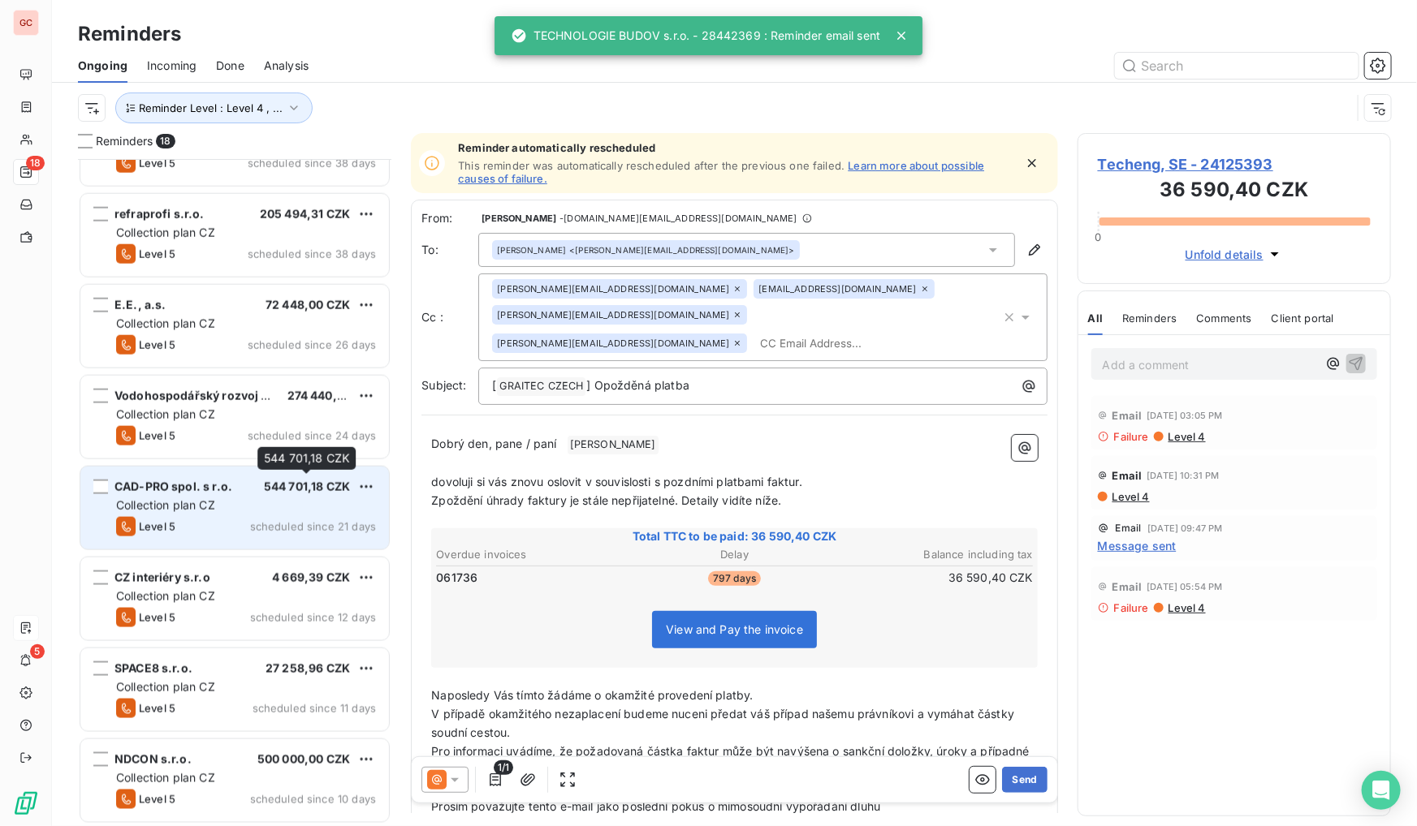
scroll to position [970, 0]
click at [243, 481] on div "CAD-PRO spol. s r.o. 544 701,18 CZK" at bounding box center [246, 485] width 260 height 15
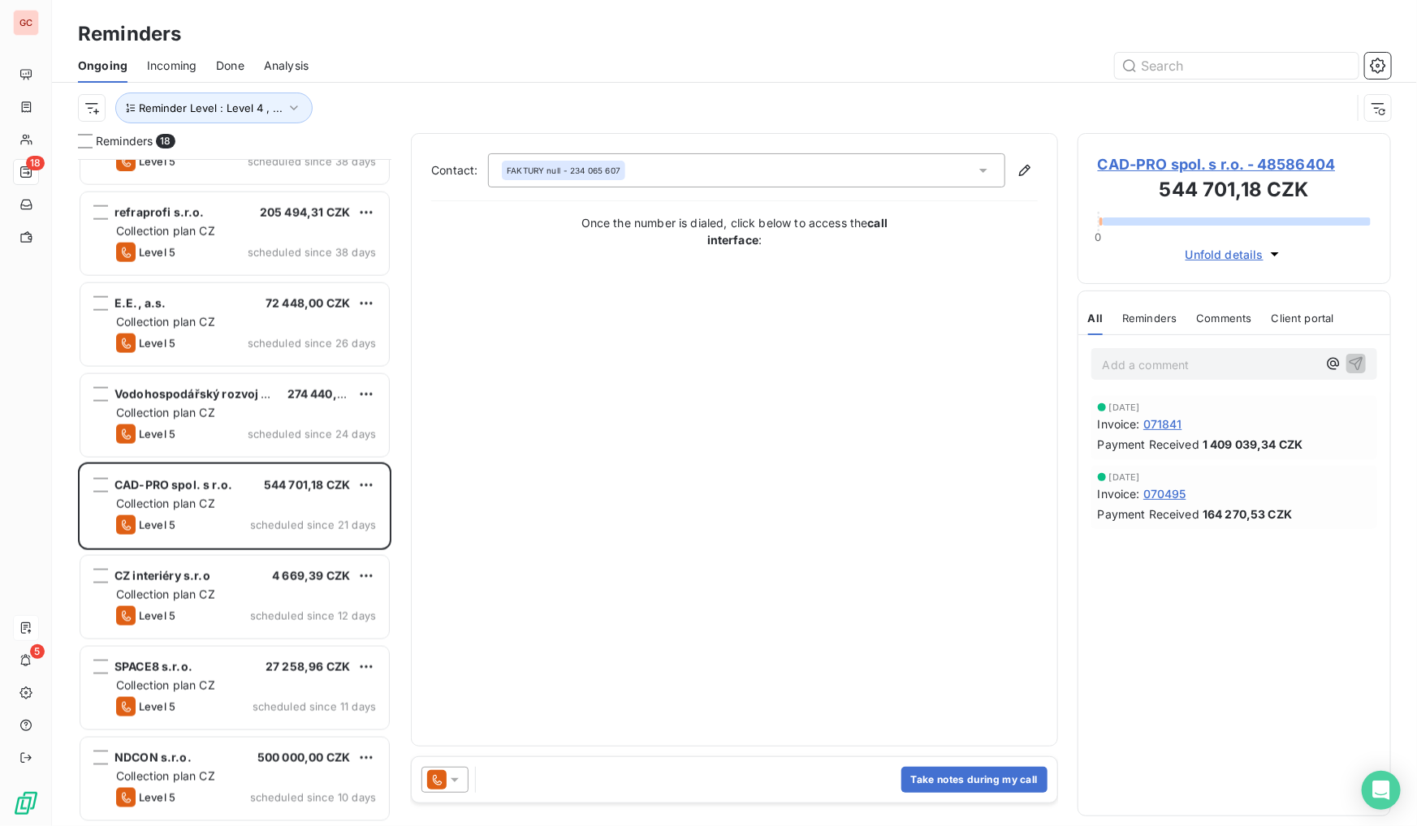
click at [1212, 154] on span "CAD-PRO spol. s r.o. - 48586404" at bounding box center [1234, 164] width 273 height 22
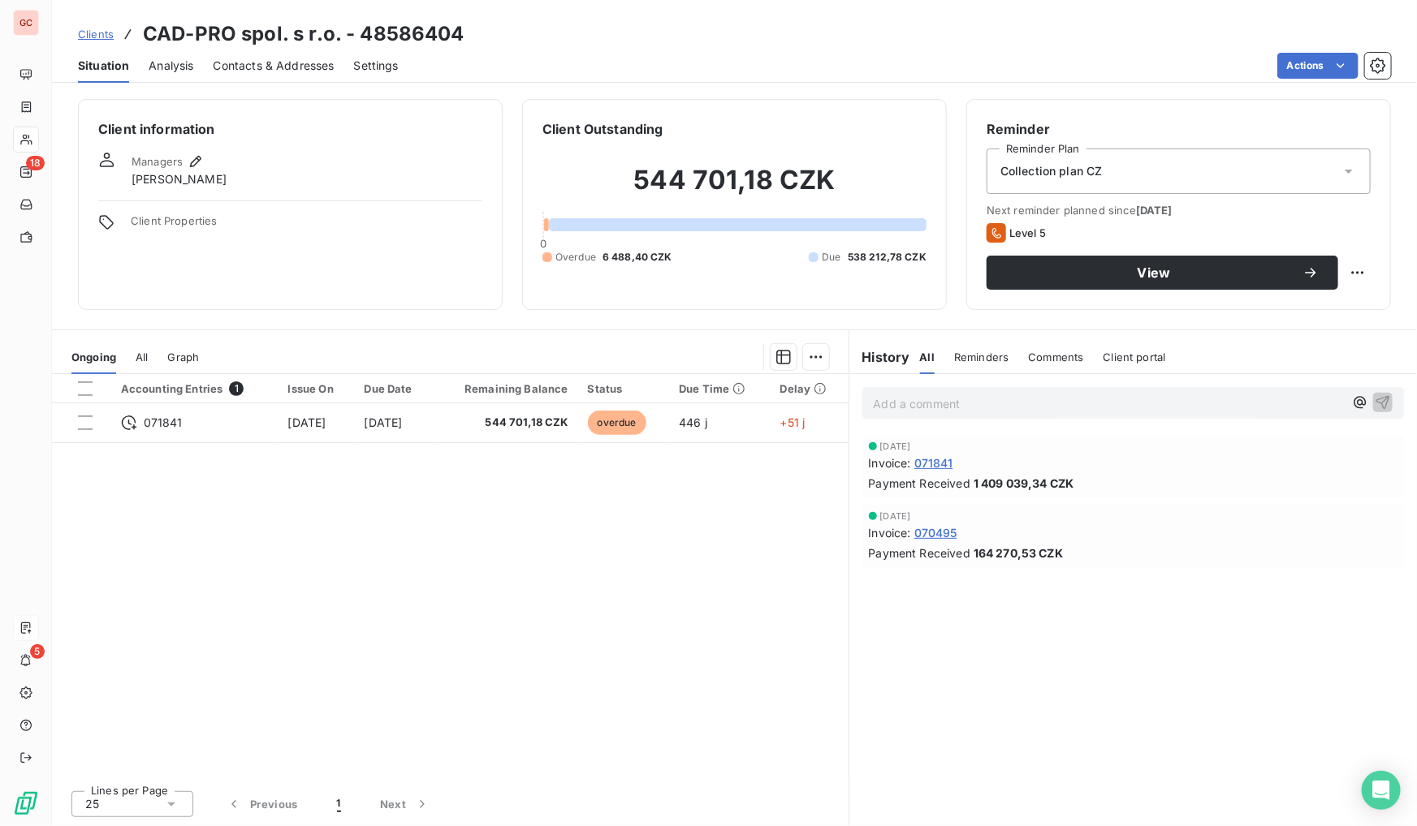
click at [238, 58] on span "Contacts & Addresses" at bounding box center [274, 66] width 121 height 16
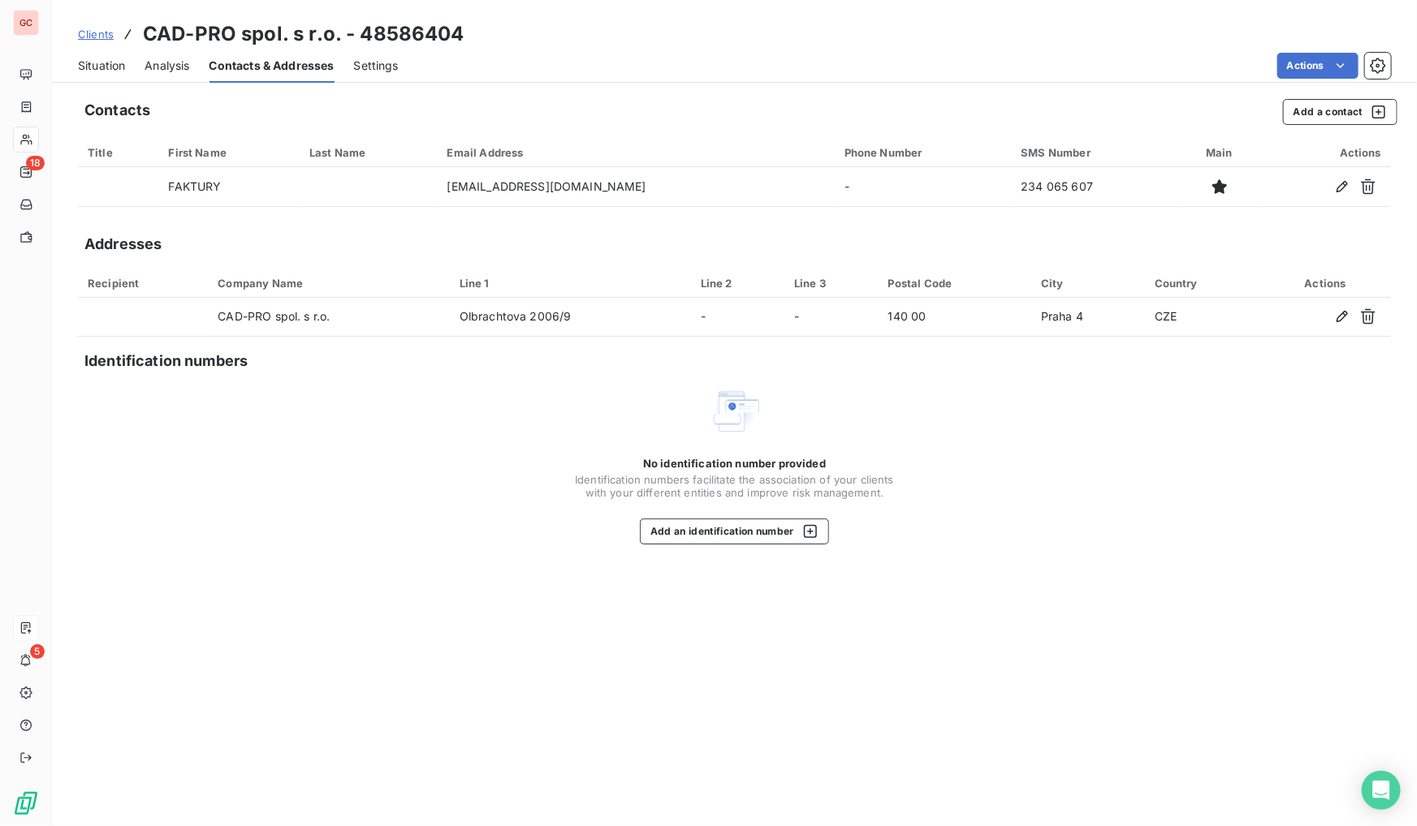
click at [118, 65] on span "Situation" at bounding box center [101, 66] width 47 height 16
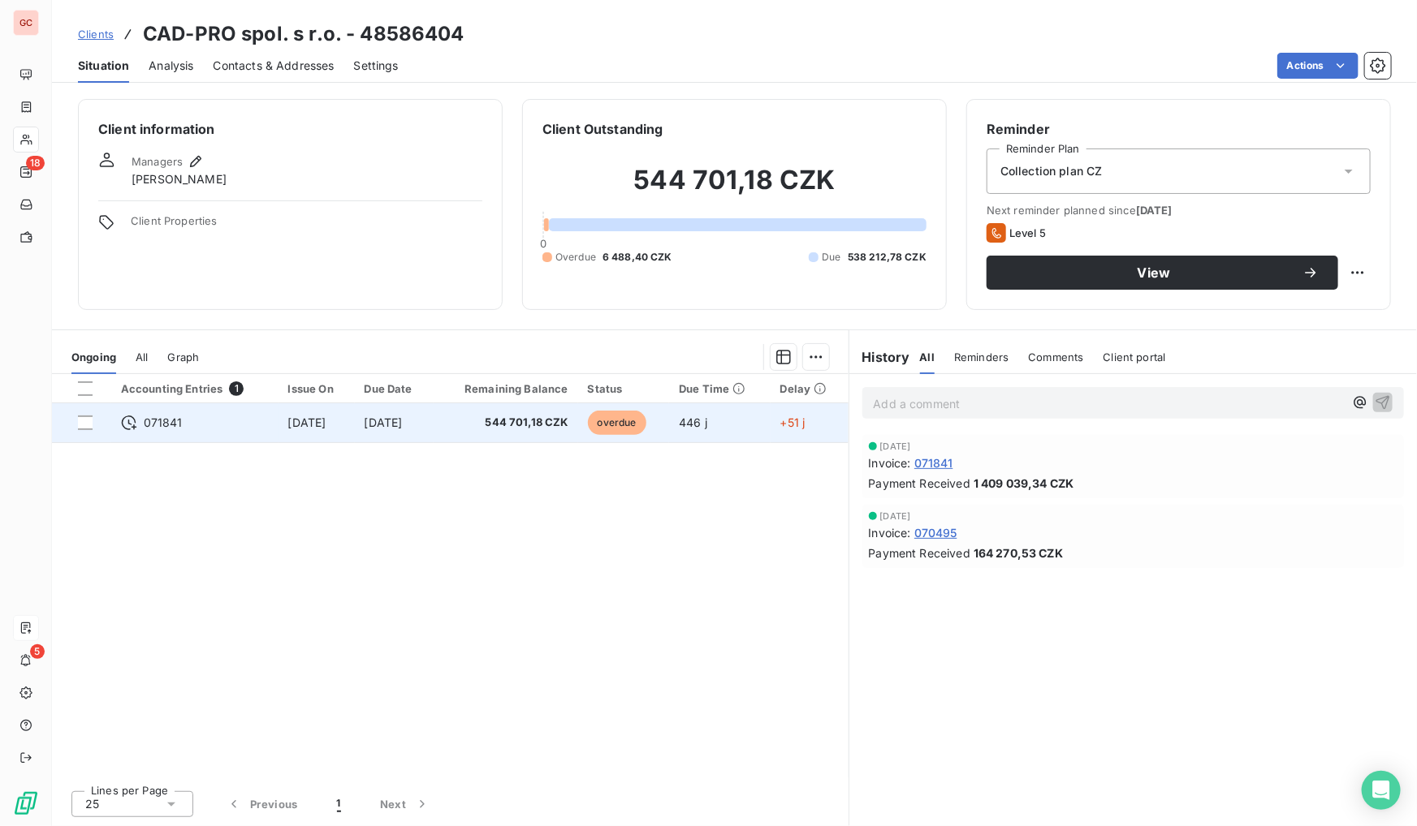
click at [382, 425] on span "[DATE]" at bounding box center [384, 423] width 38 height 14
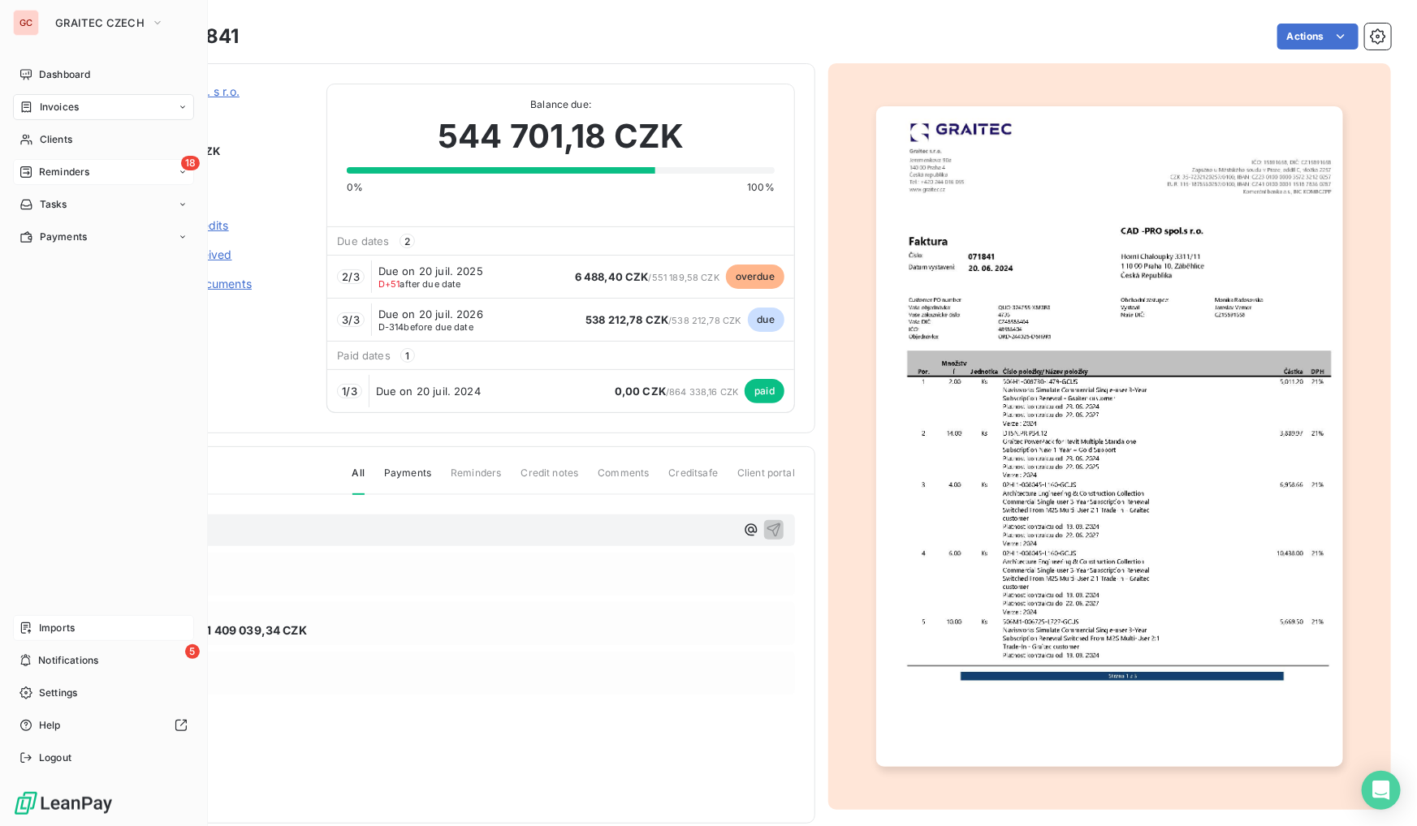
click at [53, 166] on span "Reminders" at bounding box center [64, 172] width 50 height 15
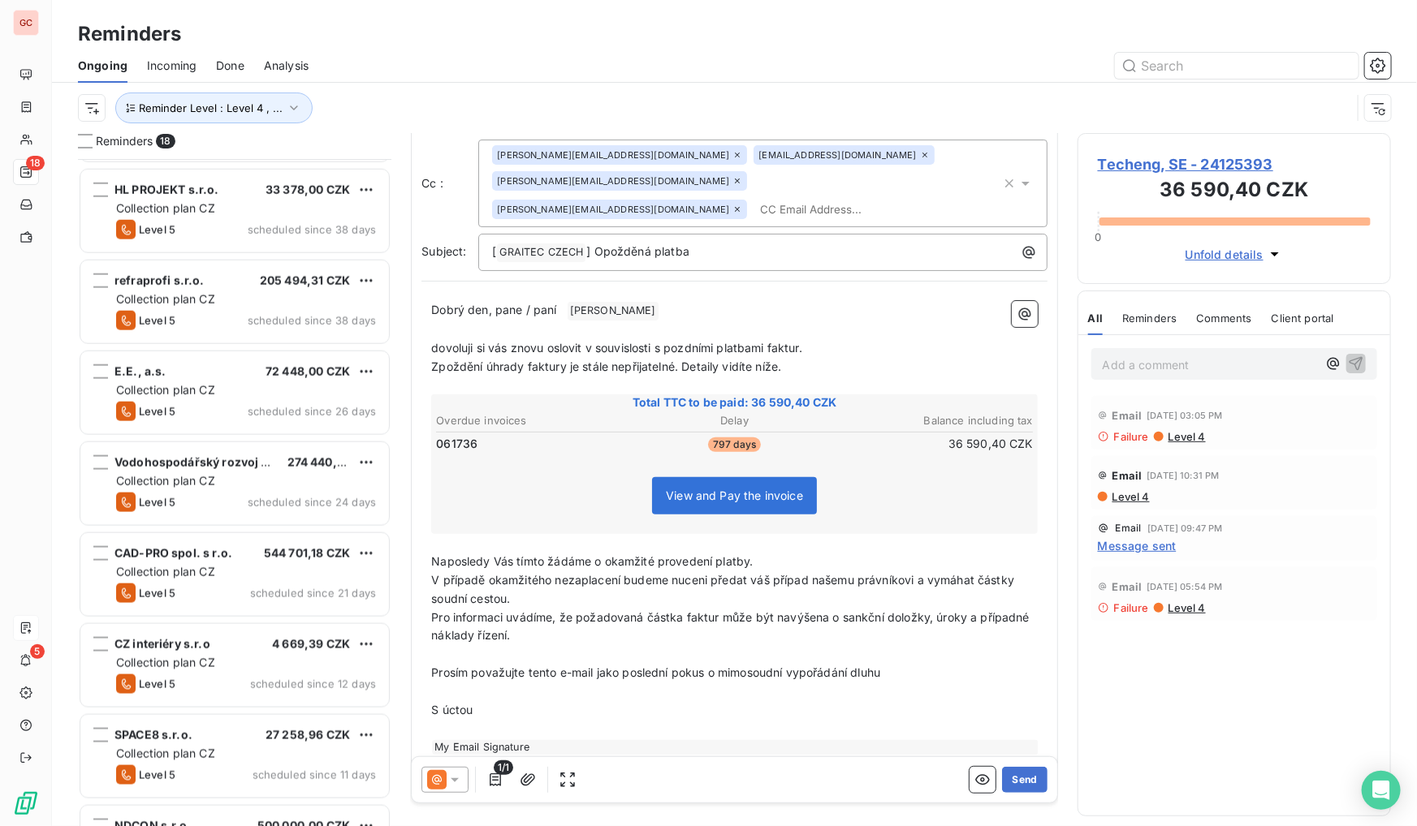
scroll to position [970, 0]
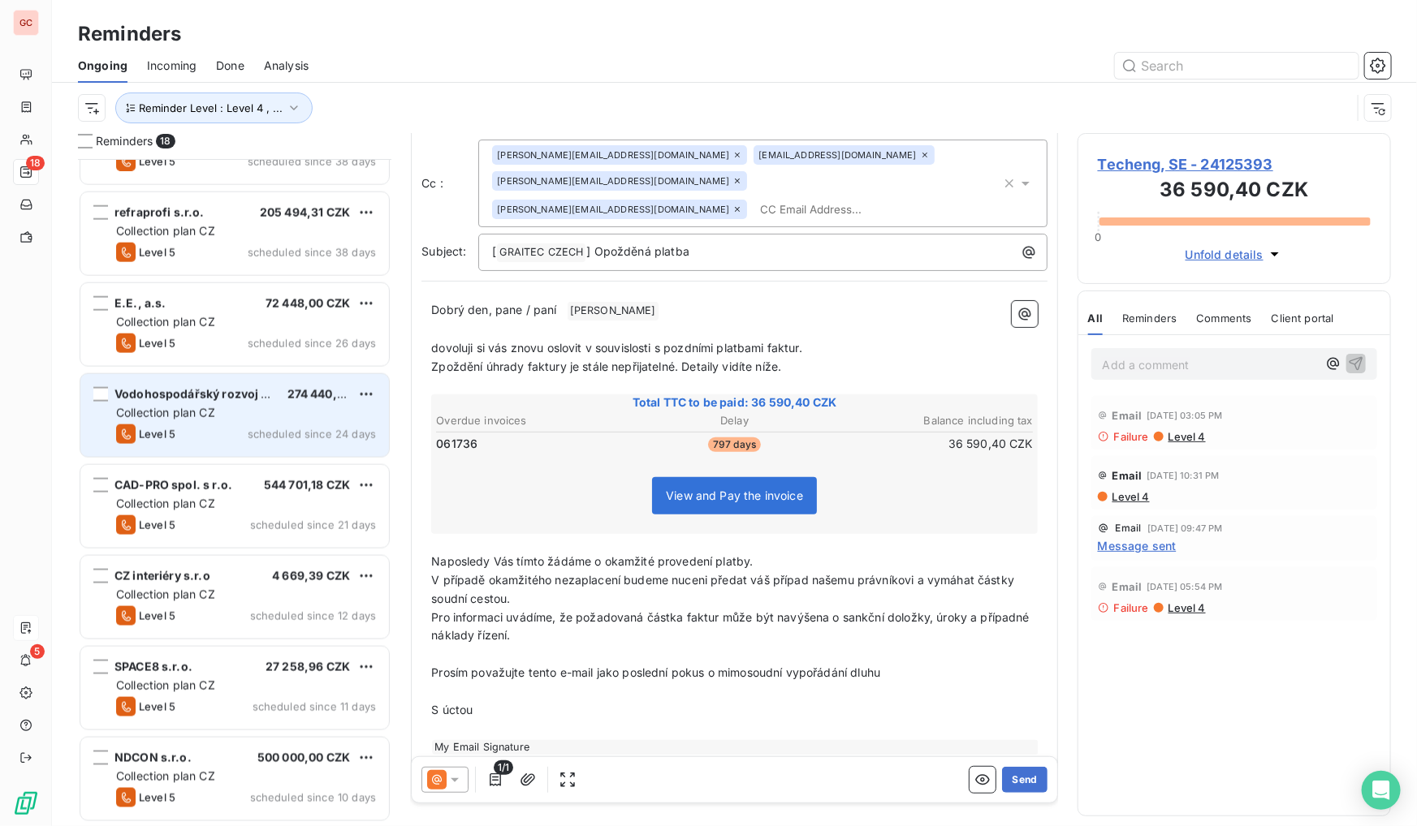
click at [214, 408] on span "Collection plan CZ" at bounding box center [165, 413] width 99 height 14
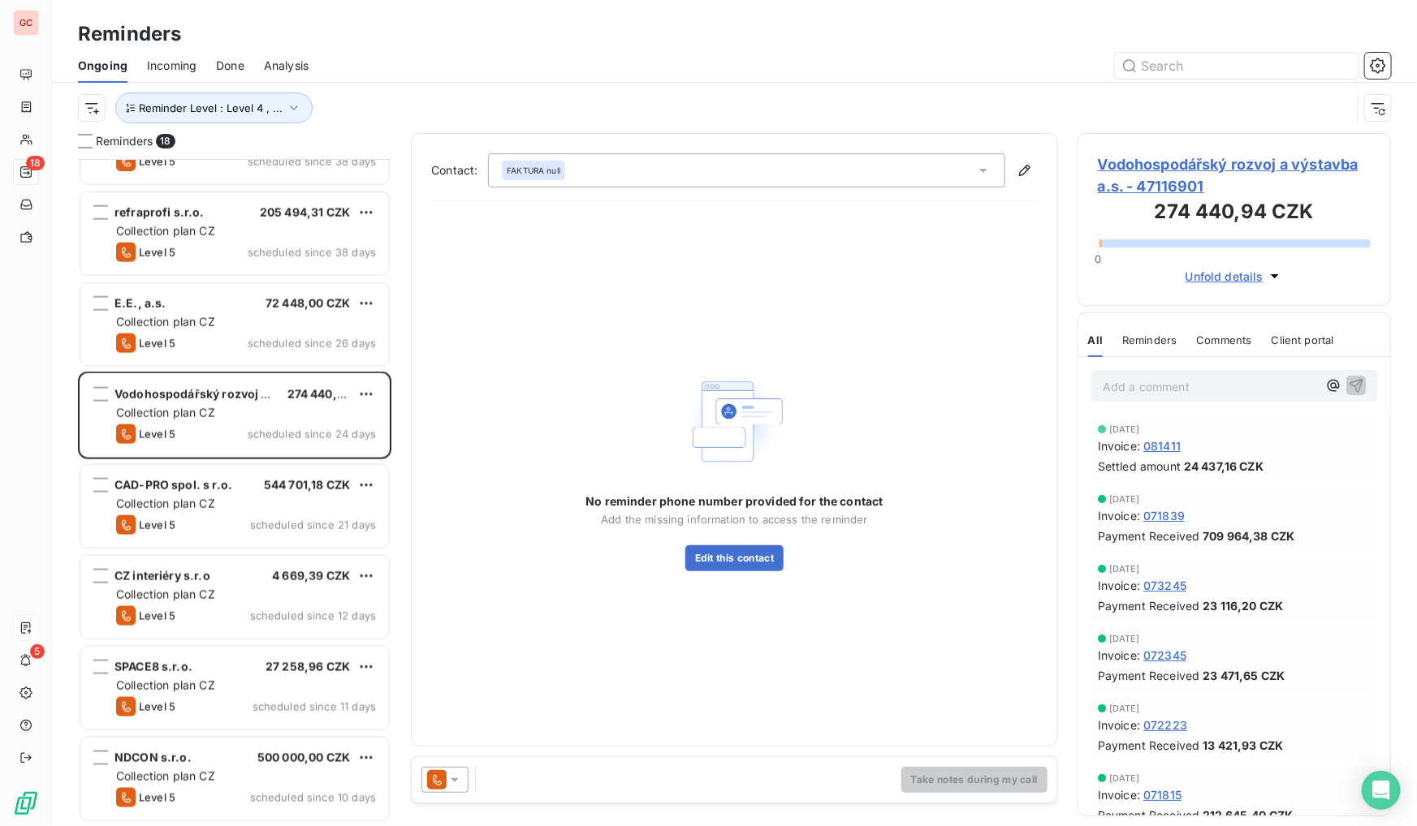
click at [1159, 174] on span "Vodohospodářský rozvoj a výstavba a.s. - 47116901" at bounding box center [1234, 175] width 273 height 44
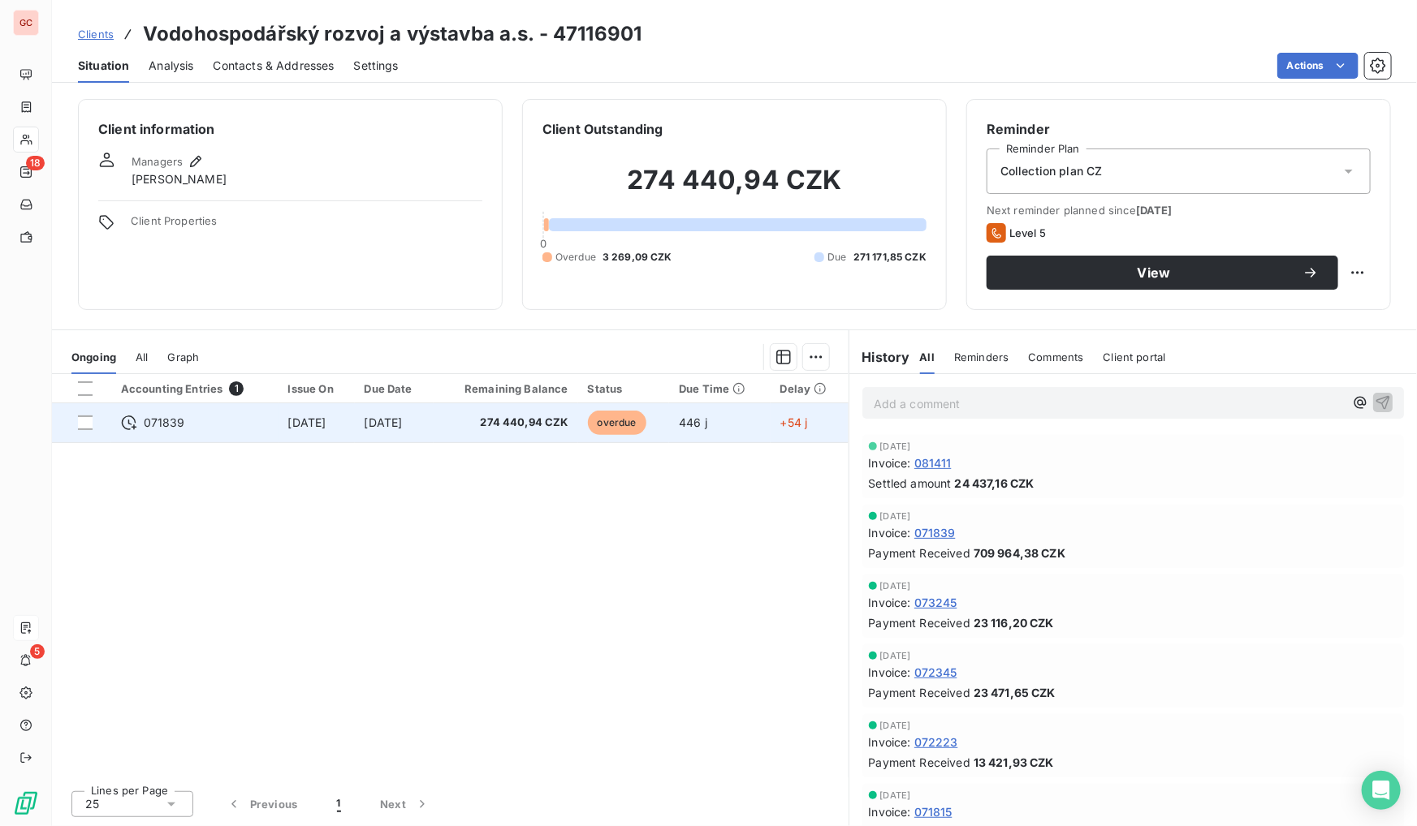
click at [321, 421] on span "[DATE]" at bounding box center [307, 423] width 38 height 14
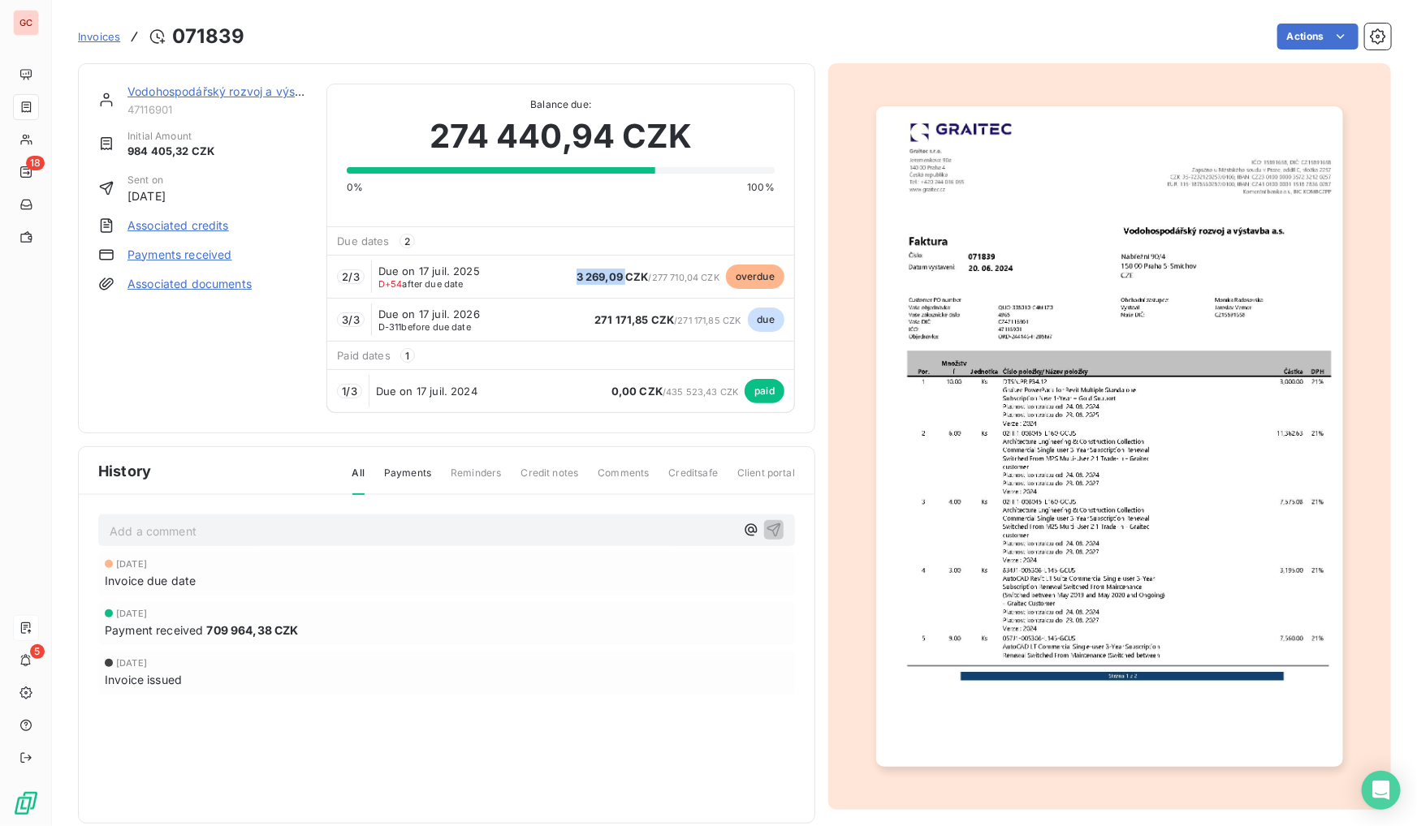
drag, startPoint x: 560, startPoint y: 277, endPoint x: 617, endPoint y: 278, distance: 56.8
click at [617, 278] on div "2 / 3 Due on 17 juil. 2025 D+54 after due date 3 269,09 CZK / 277 710,04 CZK ov…" at bounding box center [560, 276] width 467 height 43
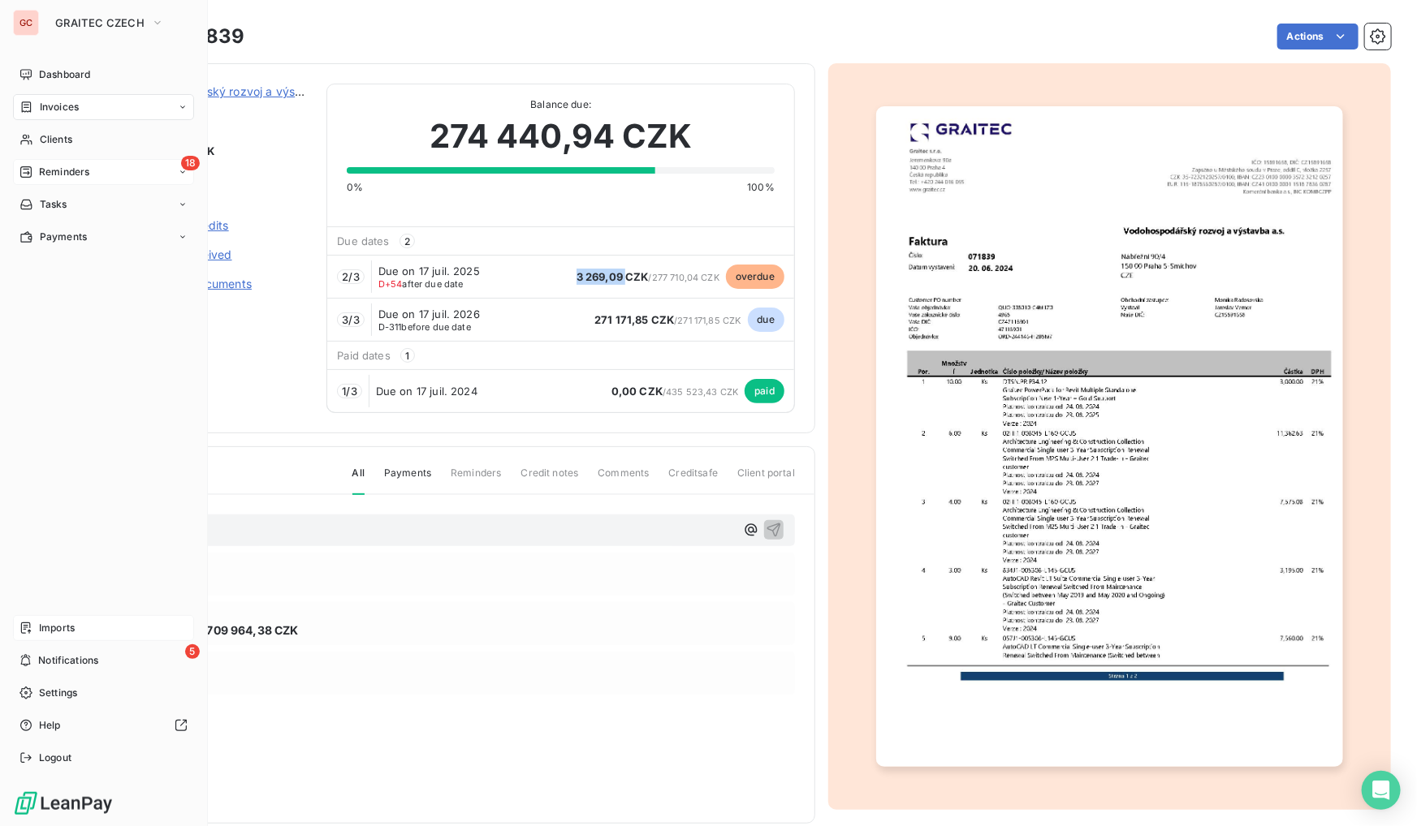
click at [67, 177] on span "Reminders" at bounding box center [64, 172] width 50 height 15
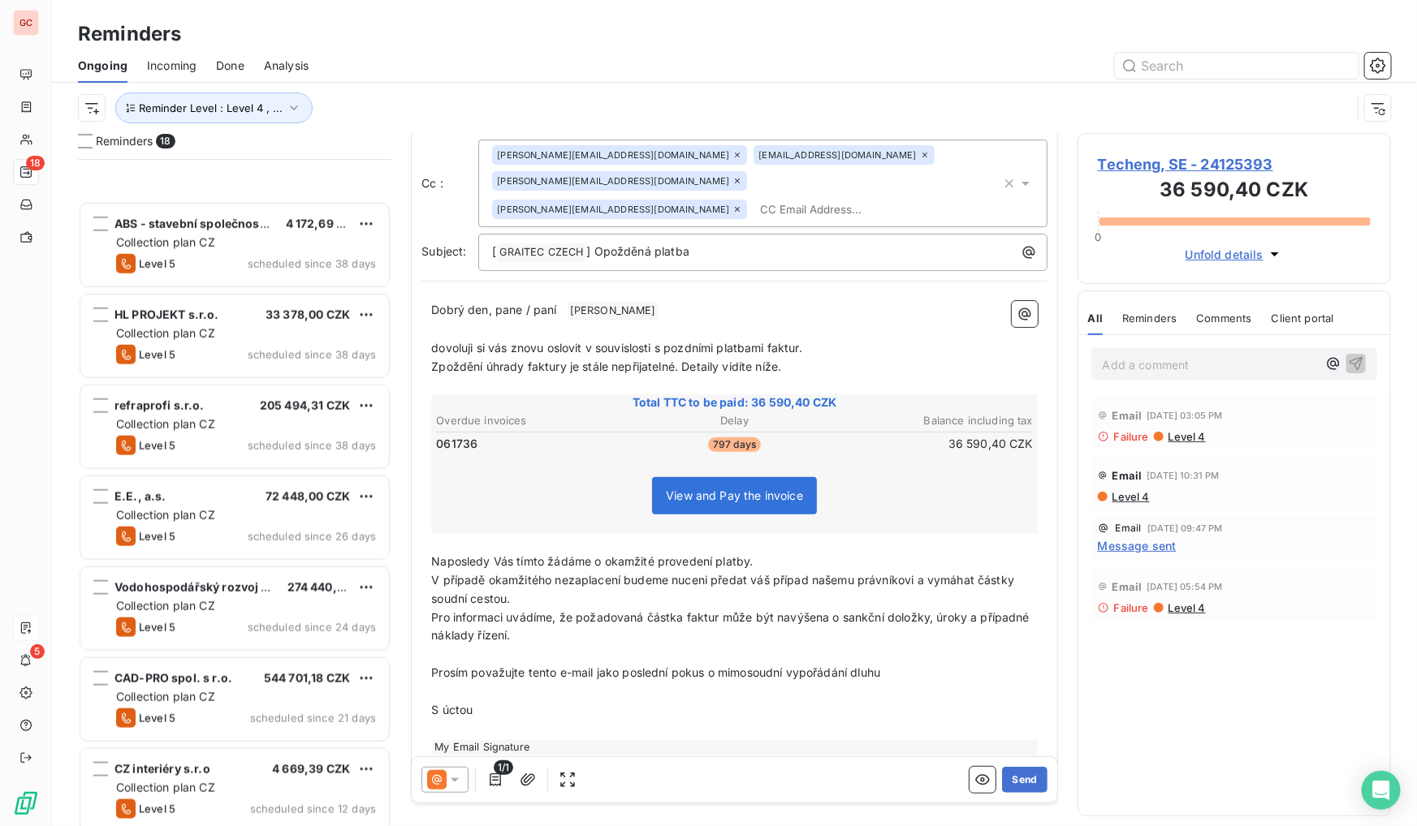
scroll to position [970, 0]
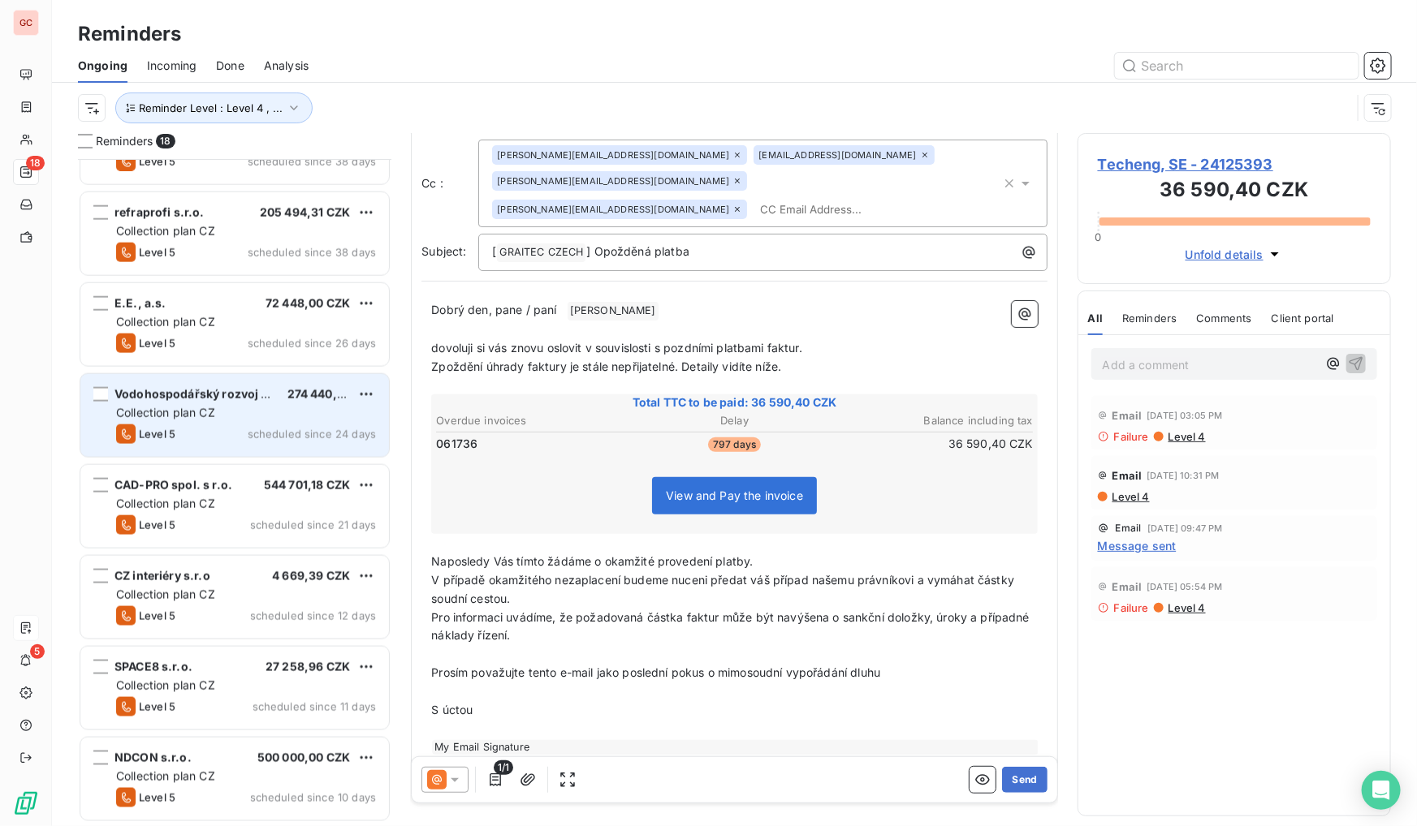
click at [245, 412] on div "Collection plan CZ" at bounding box center [246, 413] width 260 height 16
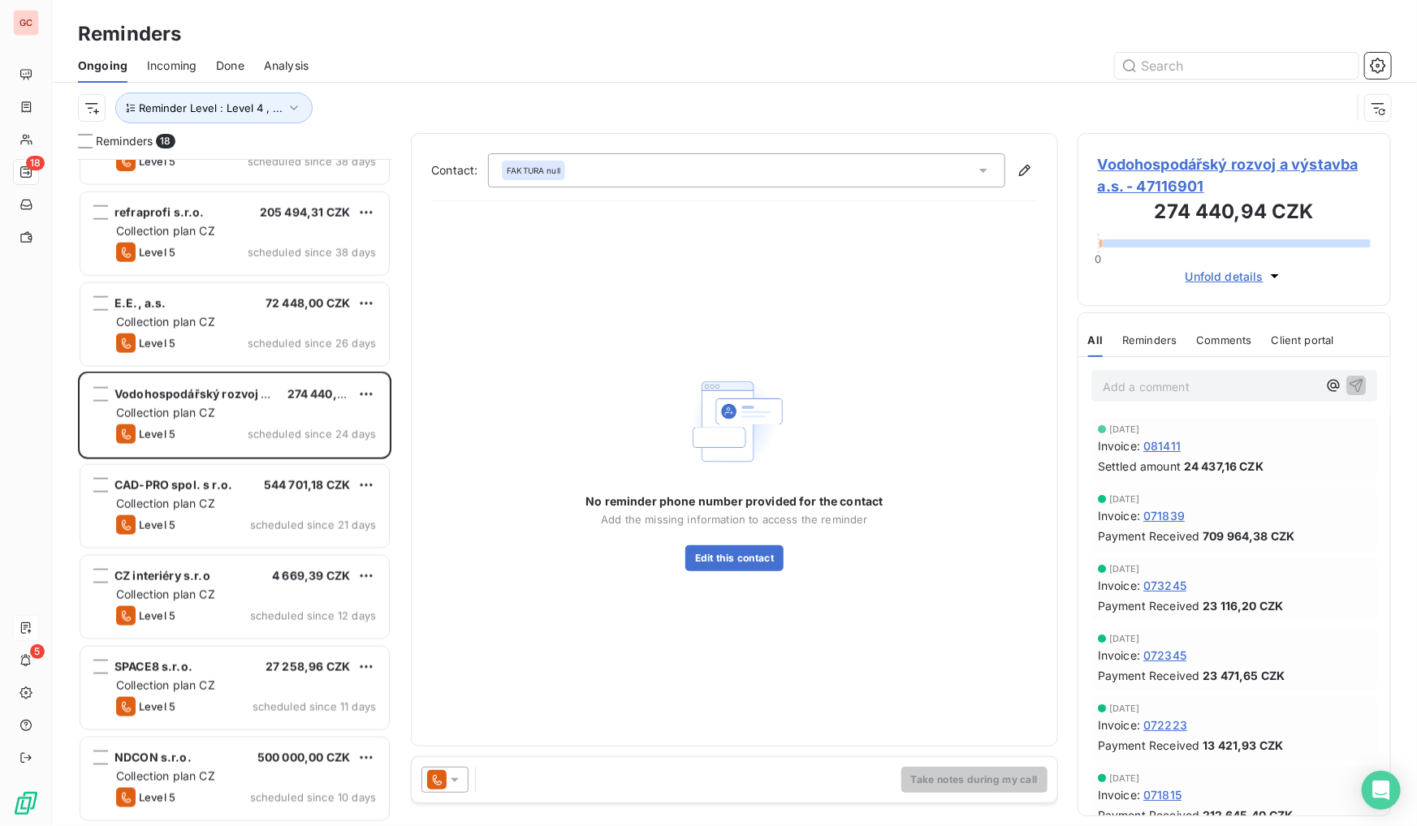
click at [1193, 166] on span "Vodohospodářský rozvoj a výstavba a.s. - 47116901" at bounding box center [1234, 175] width 273 height 44
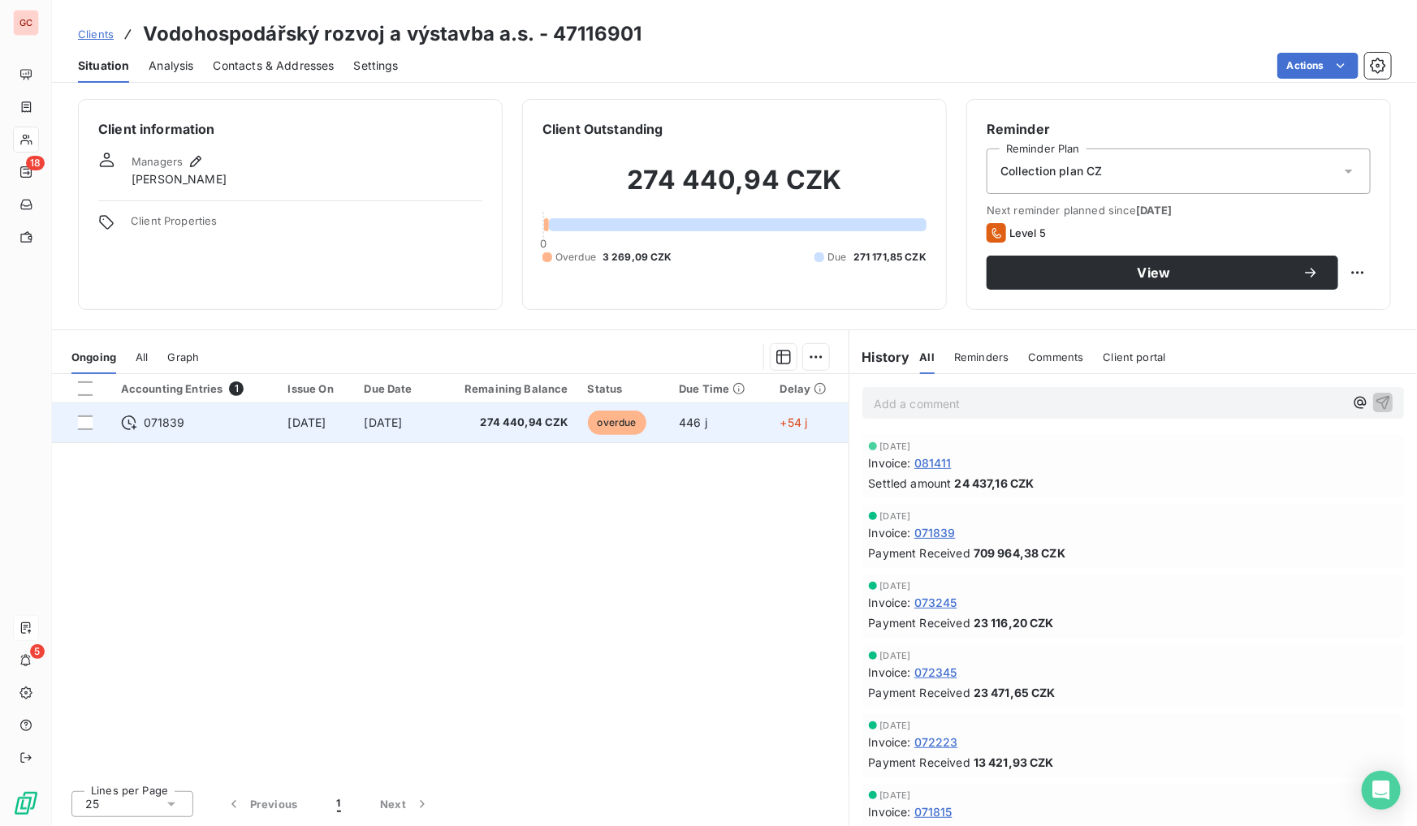
click at [503, 427] on span "274 440,94 CZK" at bounding box center [505, 423] width 125 height 16
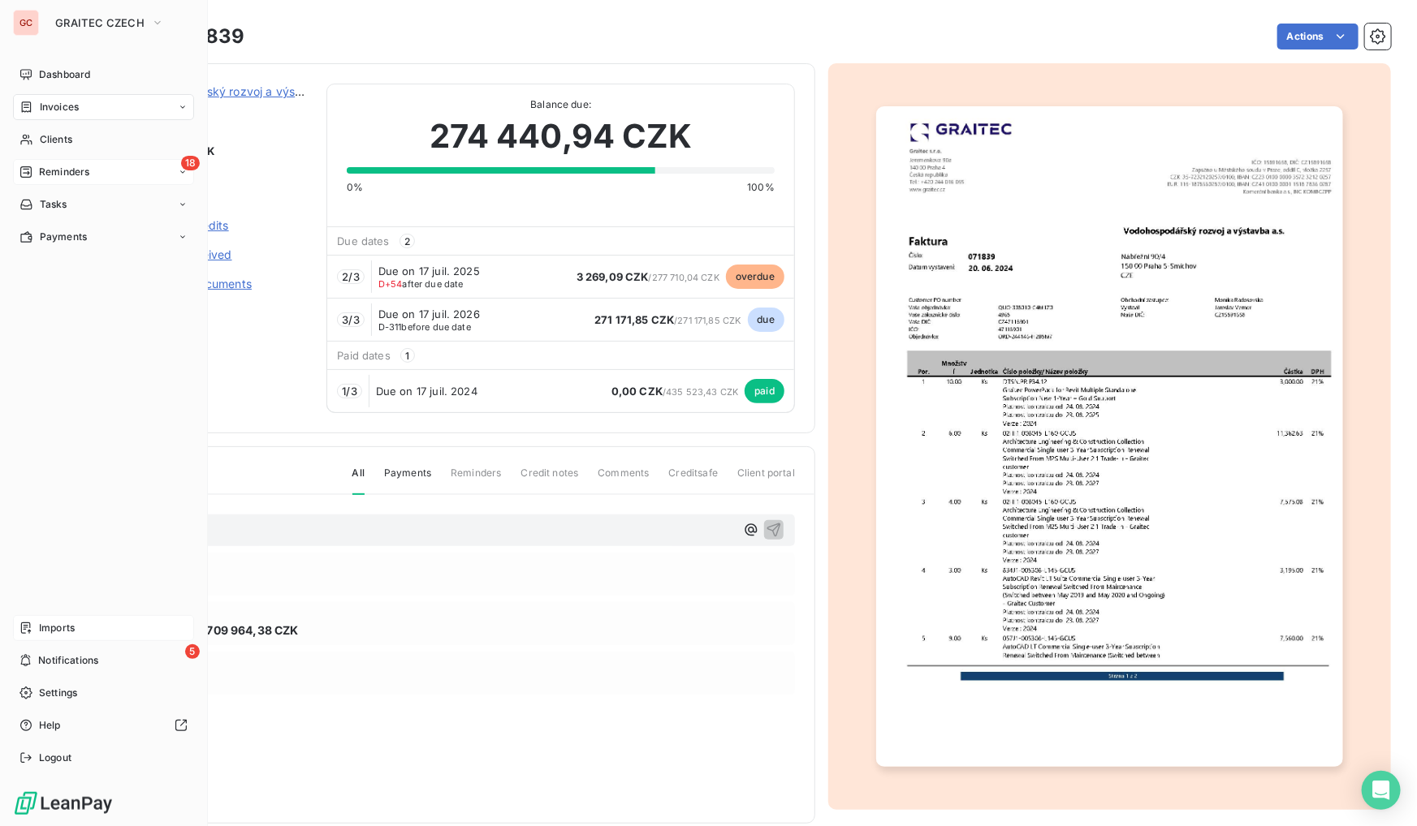
click at [58, 175] on span "Reminders" at bounding box center [64, 172] width 50 height 15
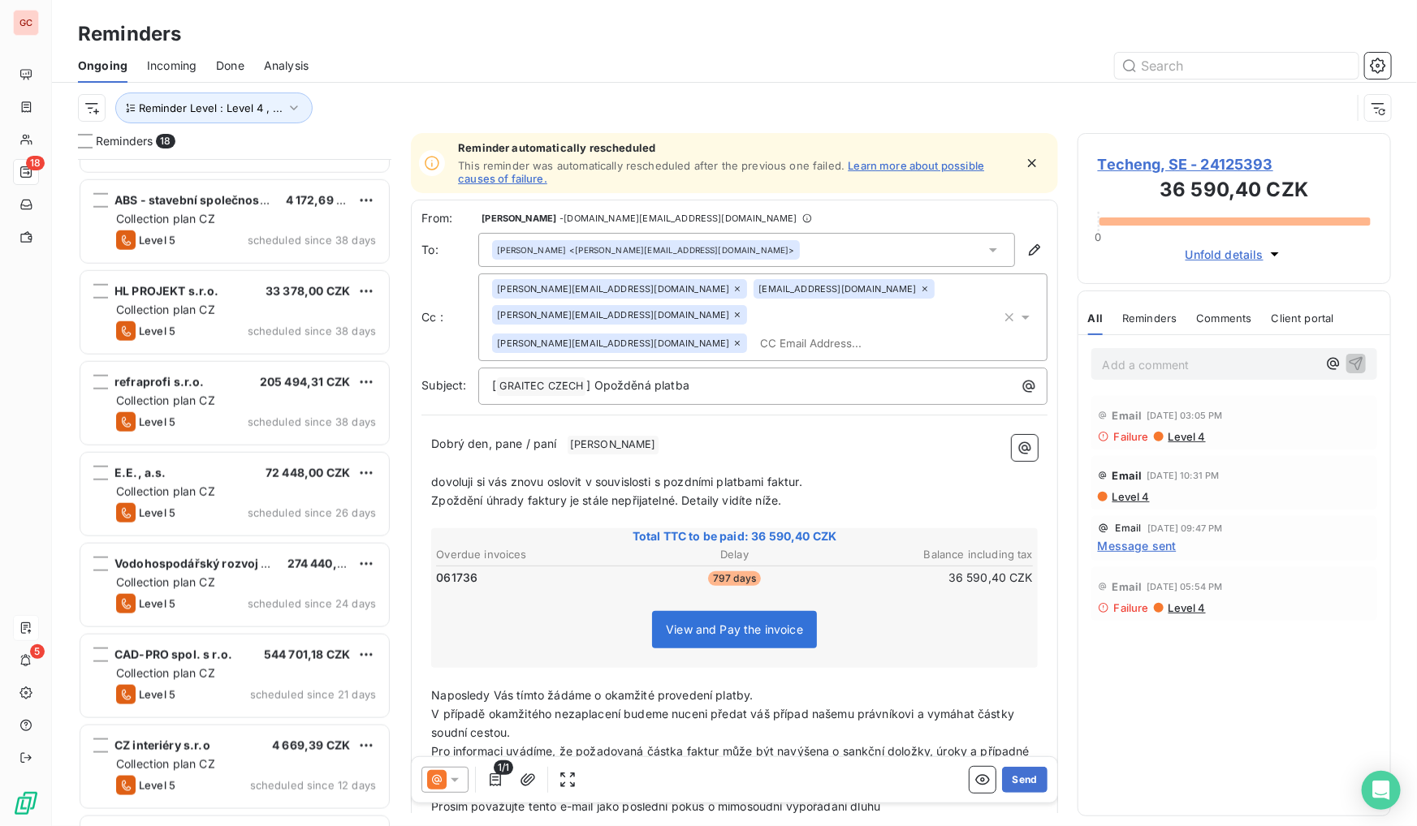
scroll to position [970, 0]
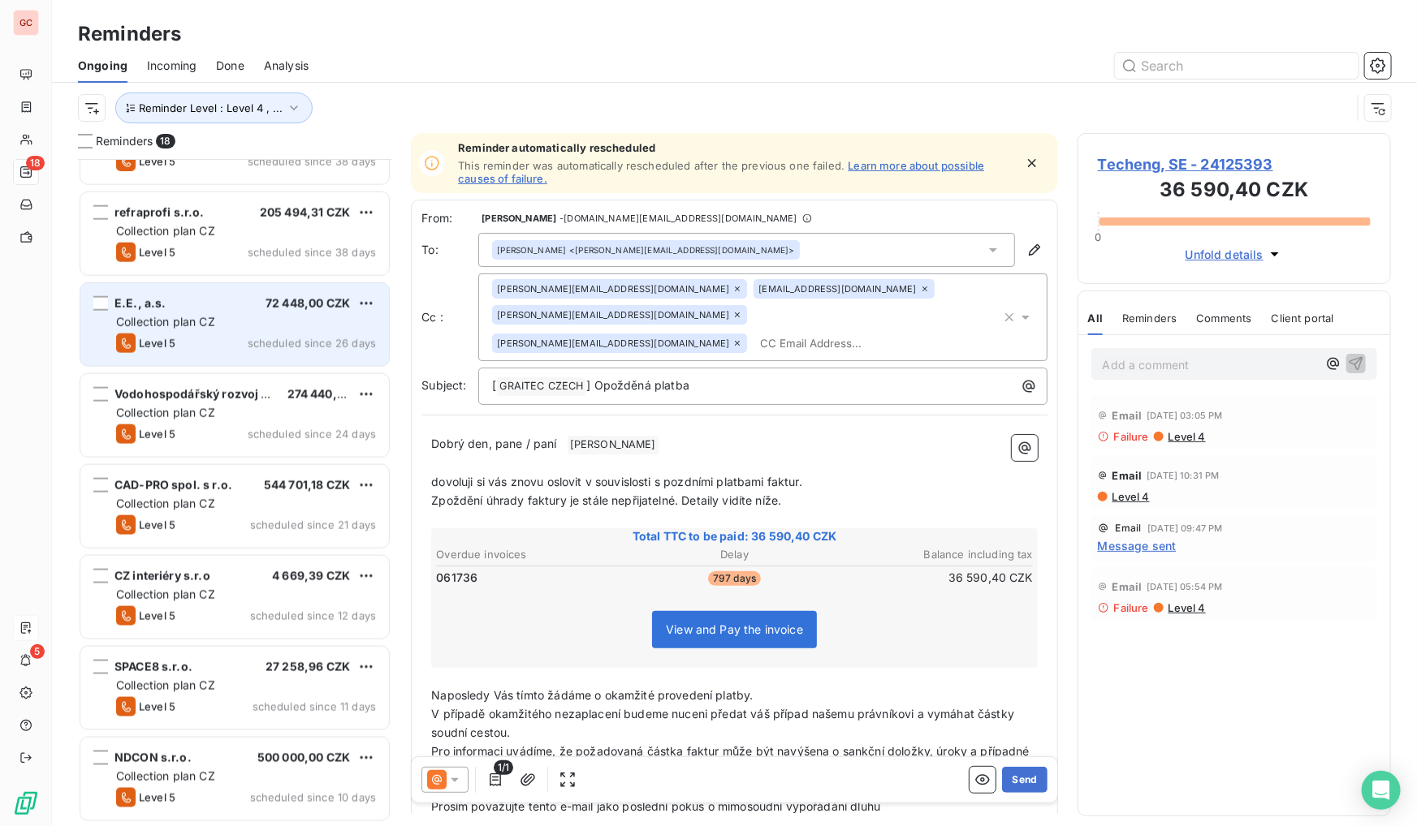
click at [176, 325] on span "Collection plan CZ" at bounding box center [165, 322] width 99 height 14
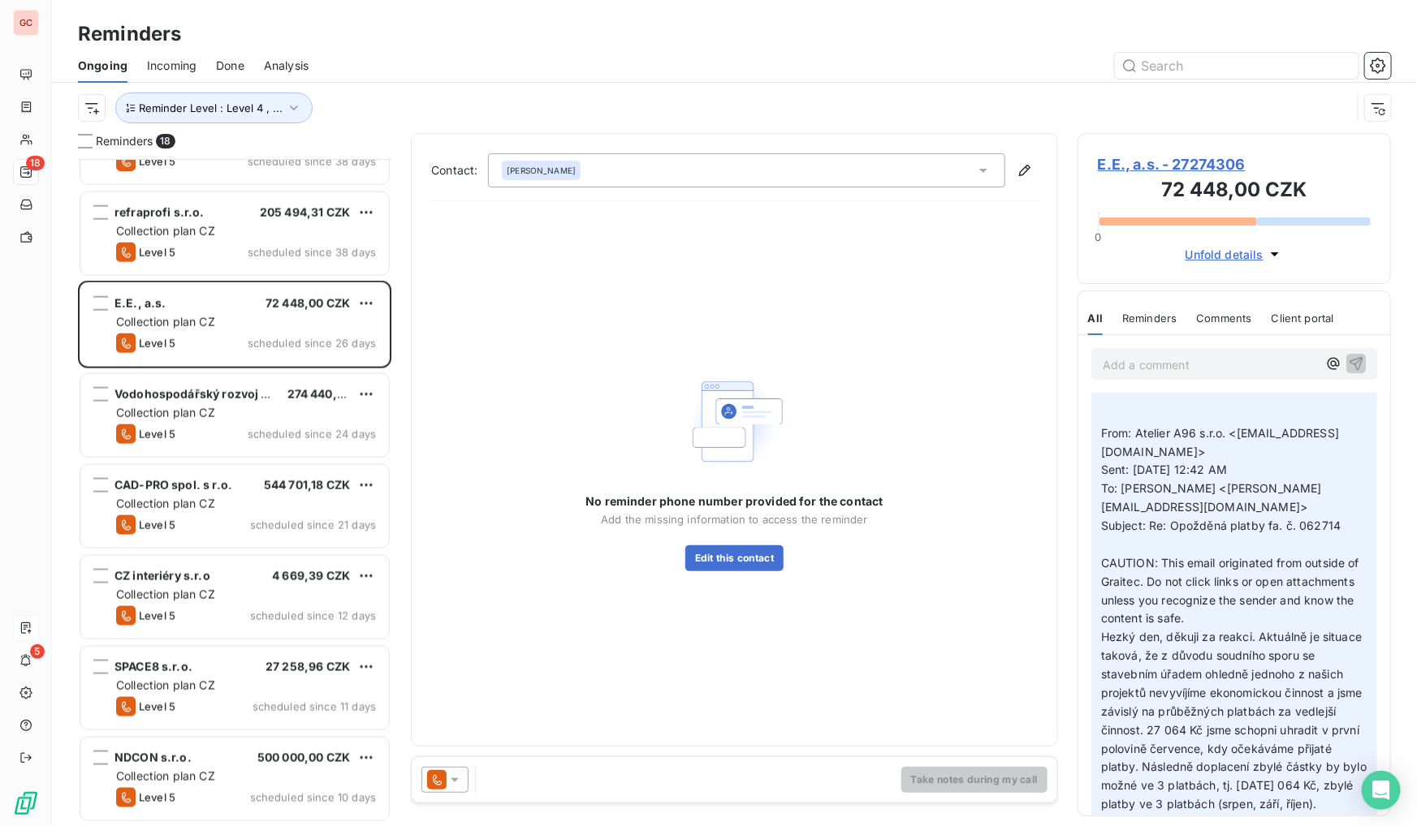
scroll to position [73, 0]
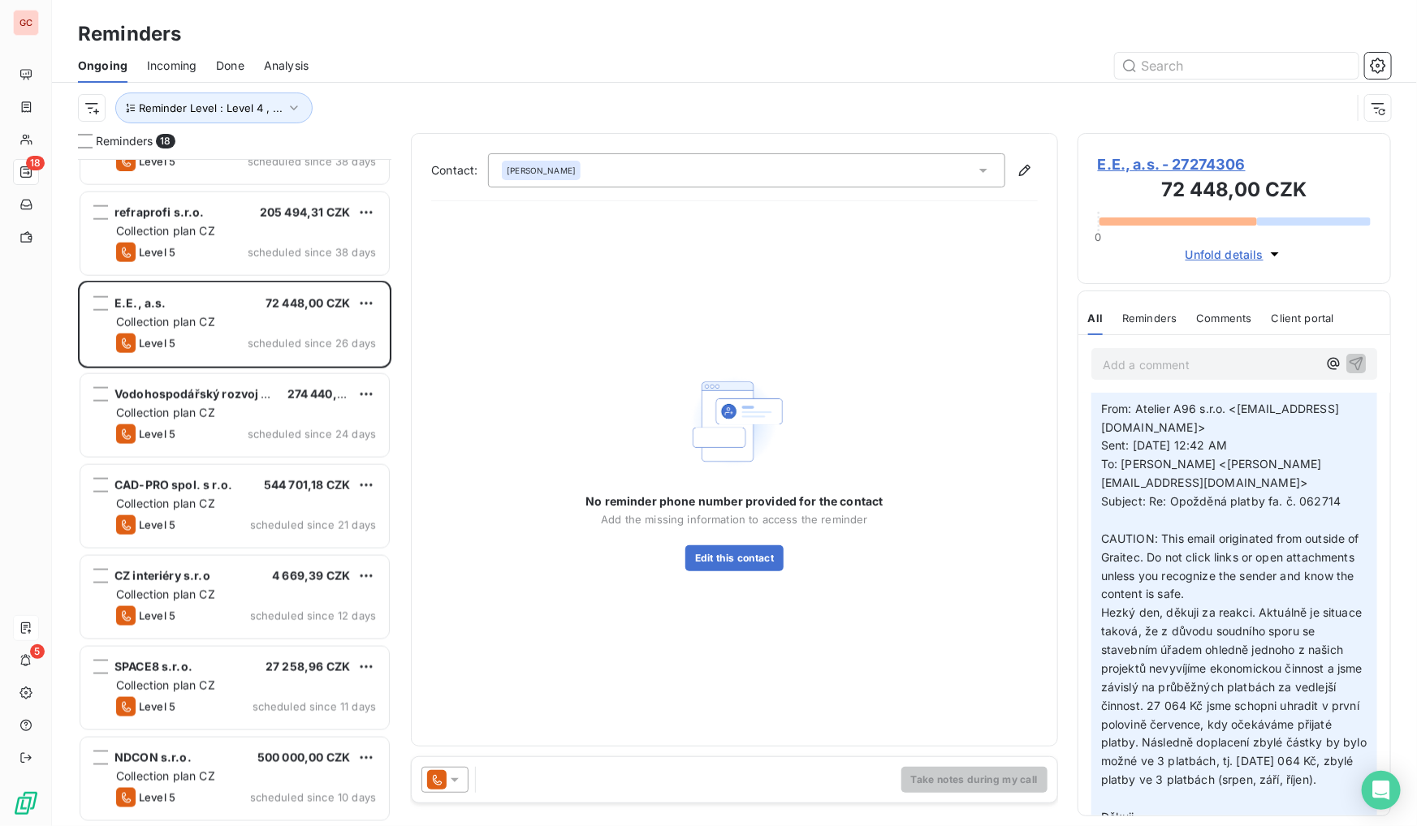
drag, startPoint x: 1103, startPoint y: 575, endPoint x: 1277, endPoint y: 762, distance: 256.2
click at [1277, 762] on div "Graitec CZSK [DATE] 05:59 PM Invoice : 062714 ﻿ ﻿ From: Atelier A96 s.r.o. <[EM…" at bounding box center [1234, 589] width 286 height 533
copy span "Hezký den, děkuji za reakci. Aktuálně je situace taková, že z důvodu soudního s…"
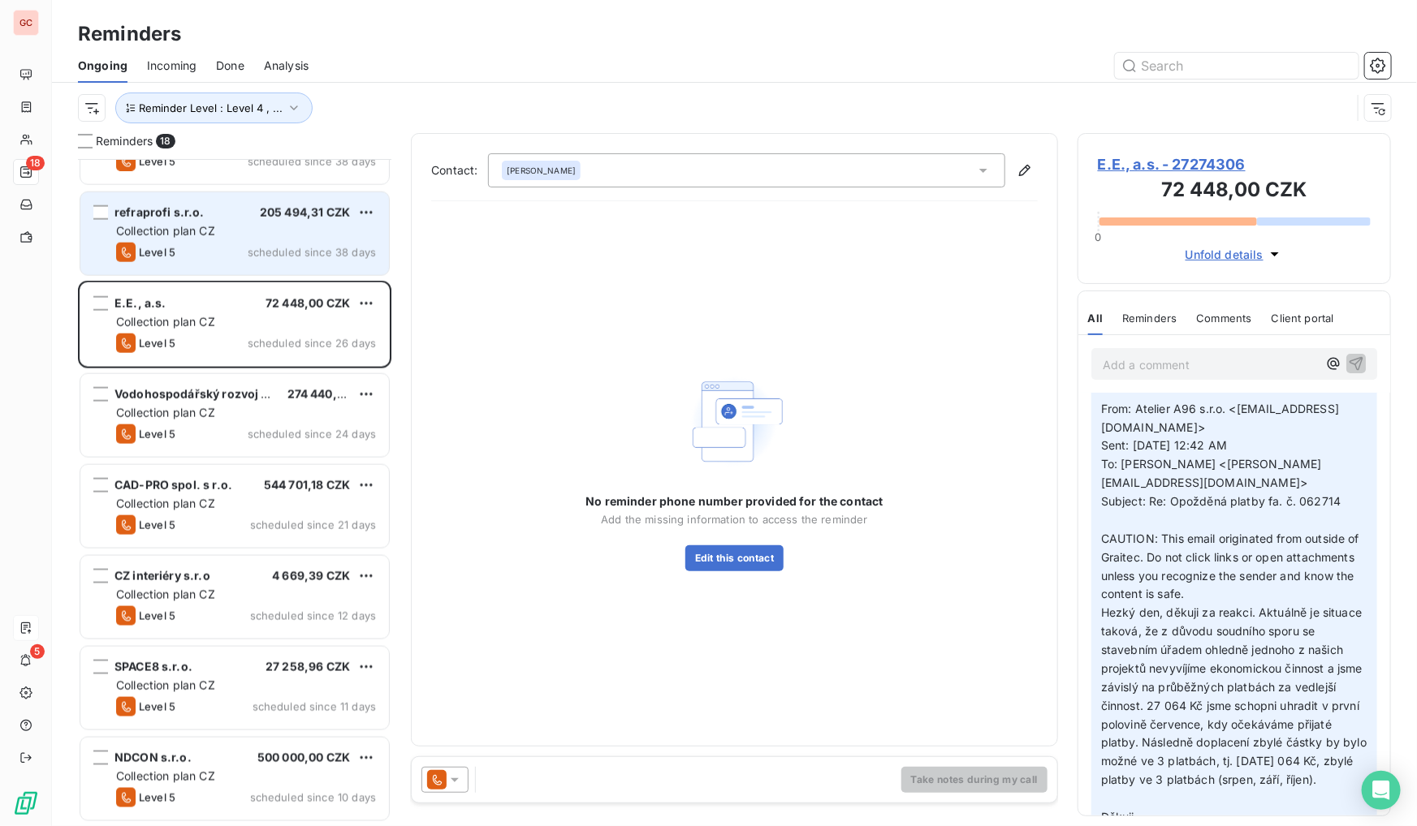
click at [231, 240] on div "refraprofi s.r.o. 205 494,31 CZK Collection plan CZ Level 5 scheduled since 38 …" at bounding box center [234, 233] width 309 height 83
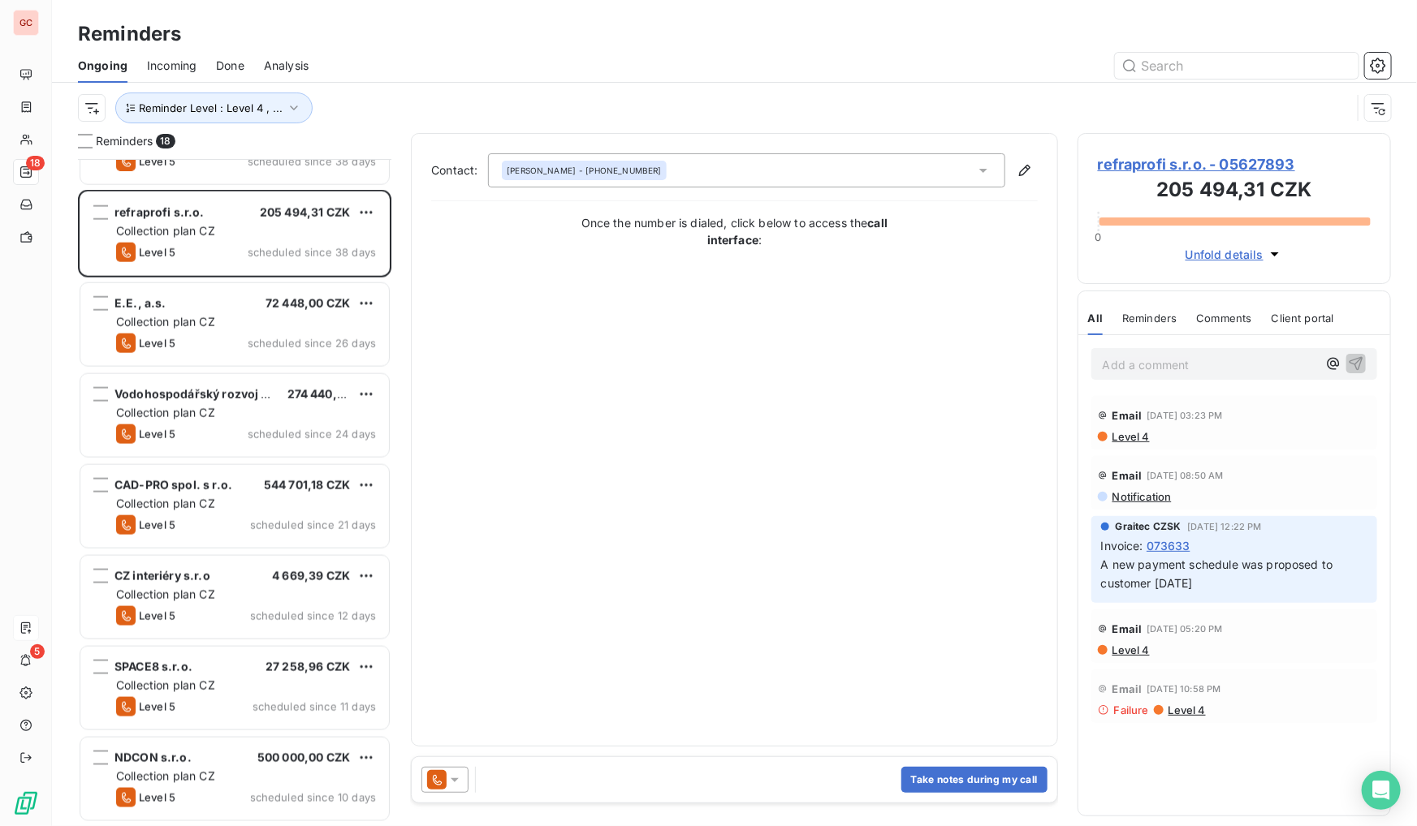
click at [1207, 160] on span "refraprofi s.r.o. - 05627893" at bounding box center [1234, 164] width 273 height 22
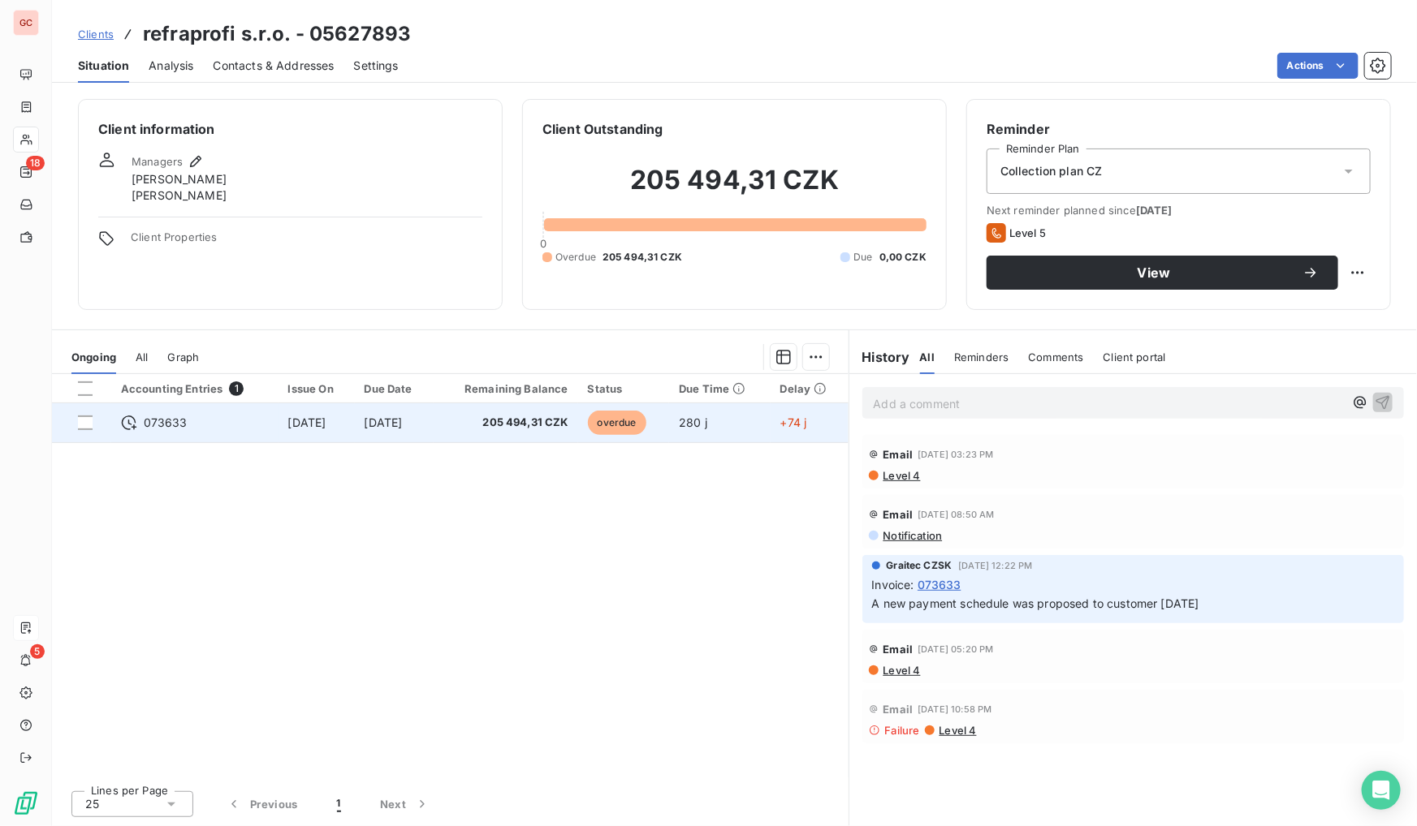
click at [383, 418] on span "[DATE]" at bounding box center [384, 423] width 38 height 14
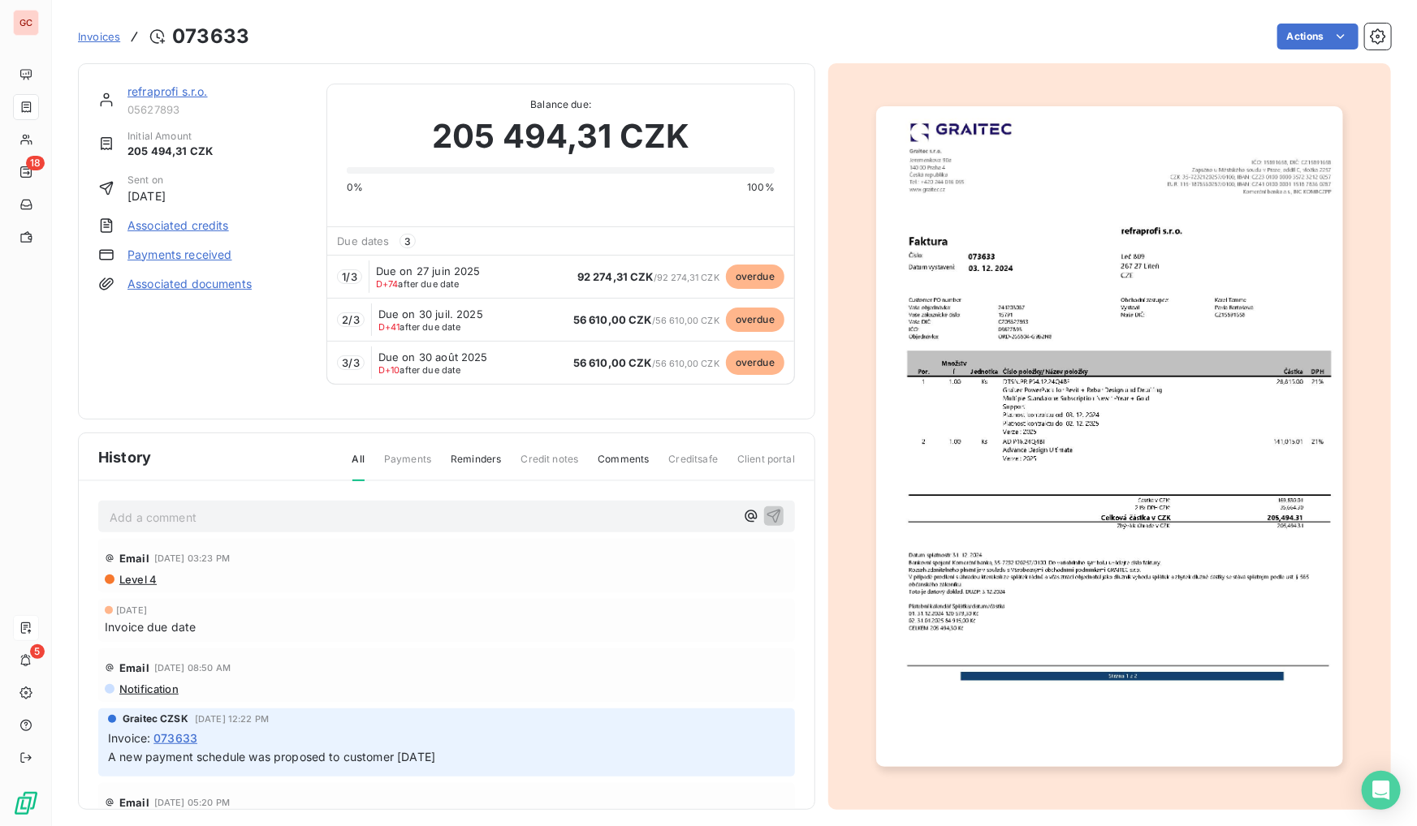
click at [964, 593] on img "button" at bounding box center [1110, 436] width 468 height 661
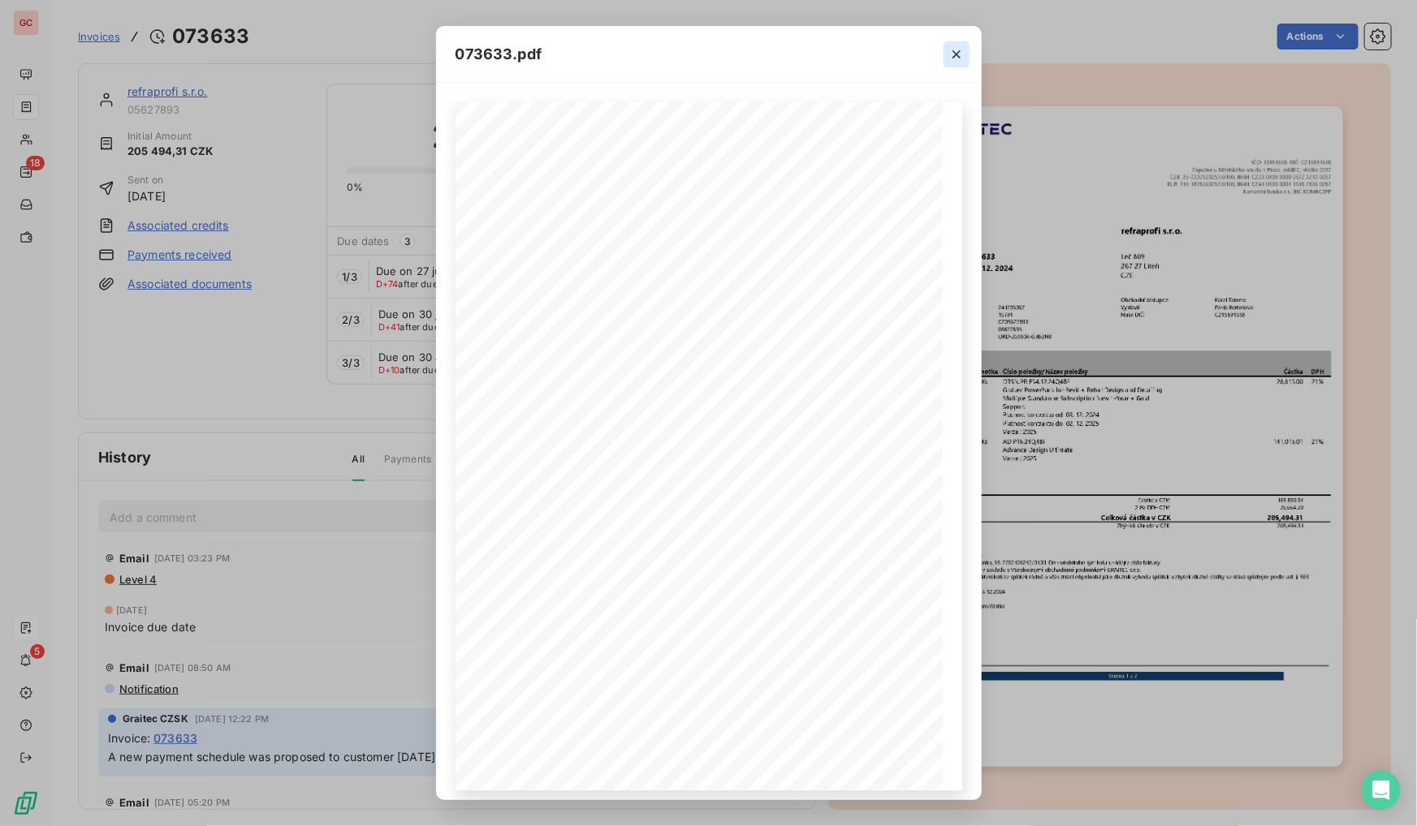
click at [956, 54] on icon "button" at bounding box center [956, 54] width 8 height 8
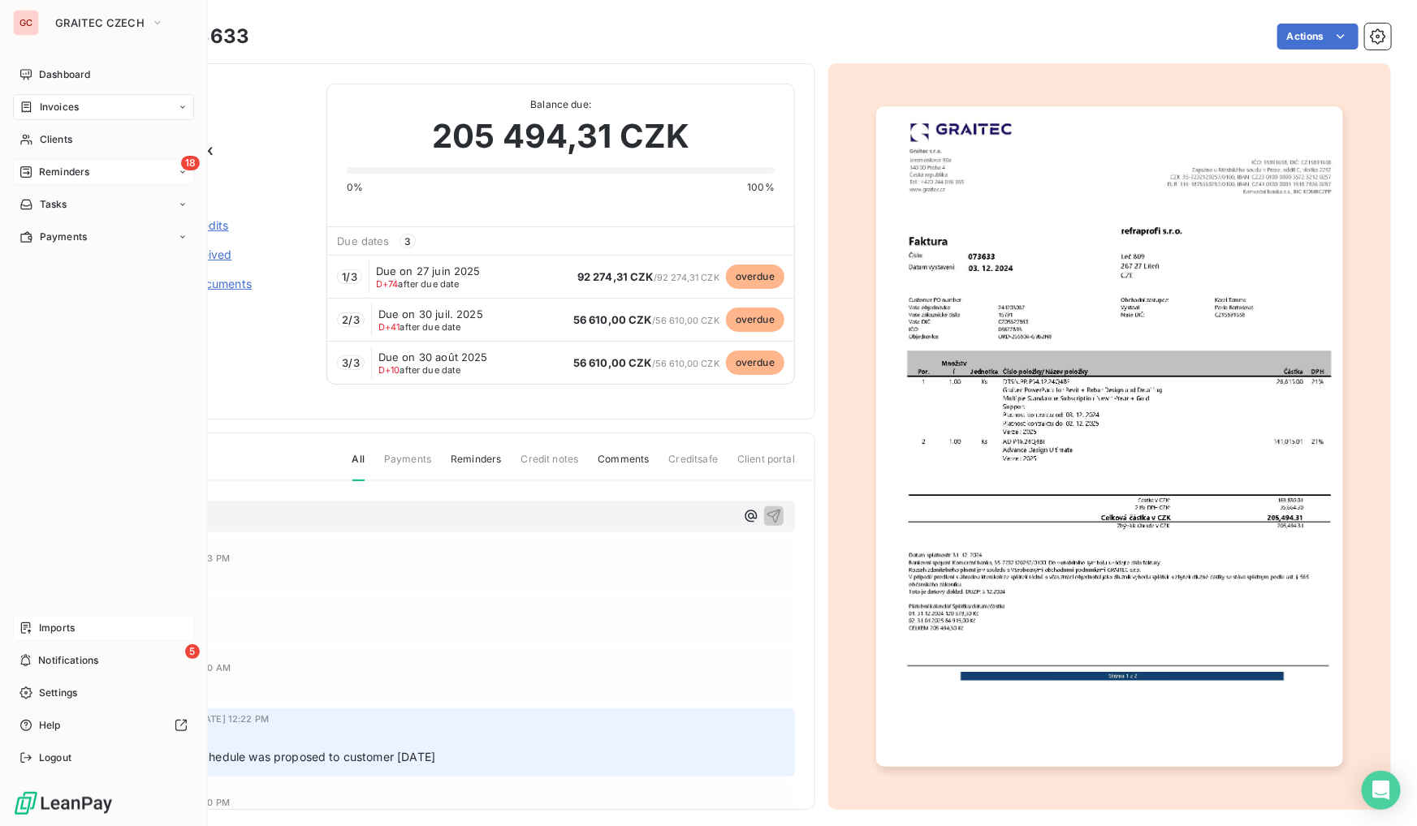
click at [74, 165] on span "Reminders" at bounding box center [64, 172] width 50 height 15
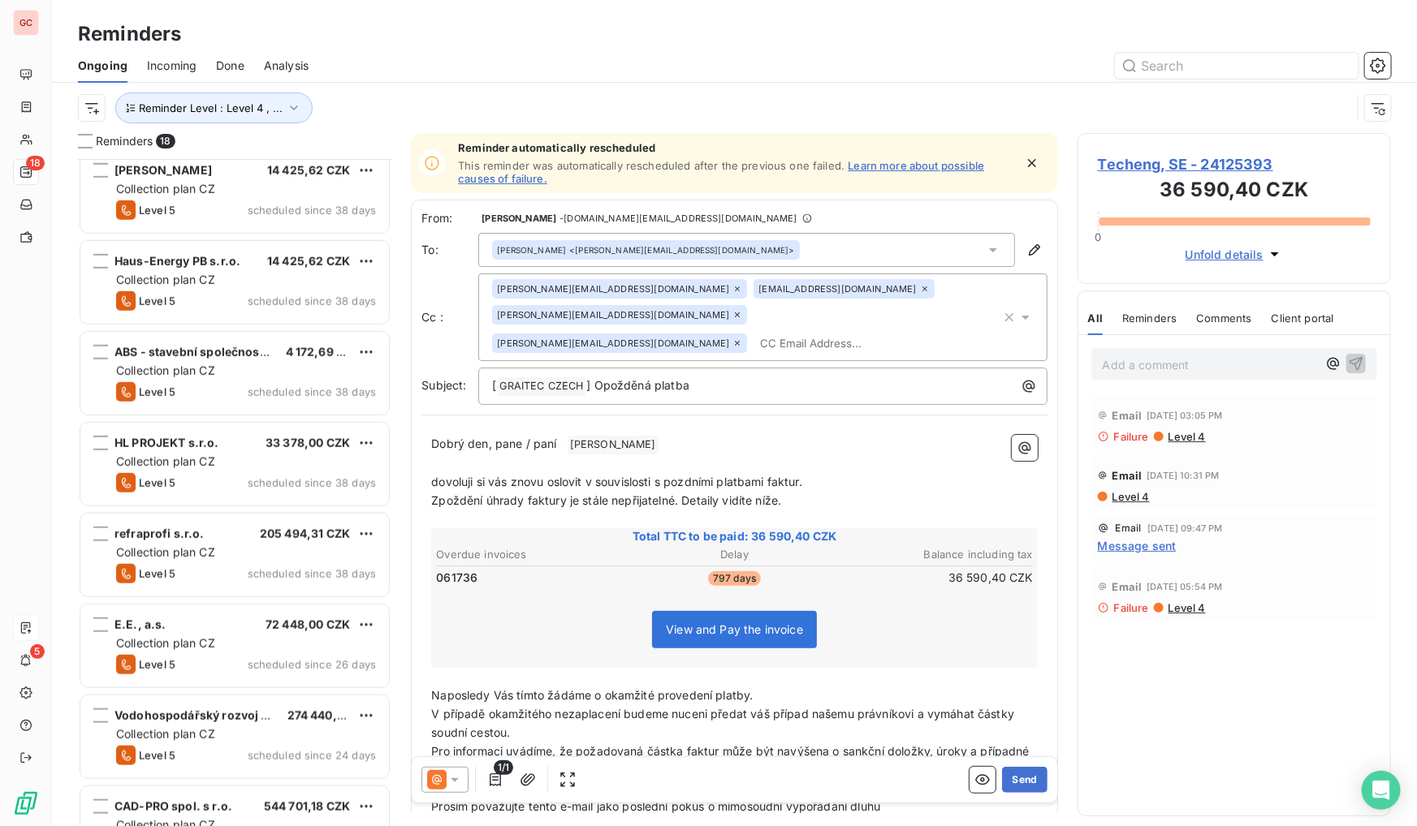
scroll to position [665, 0]
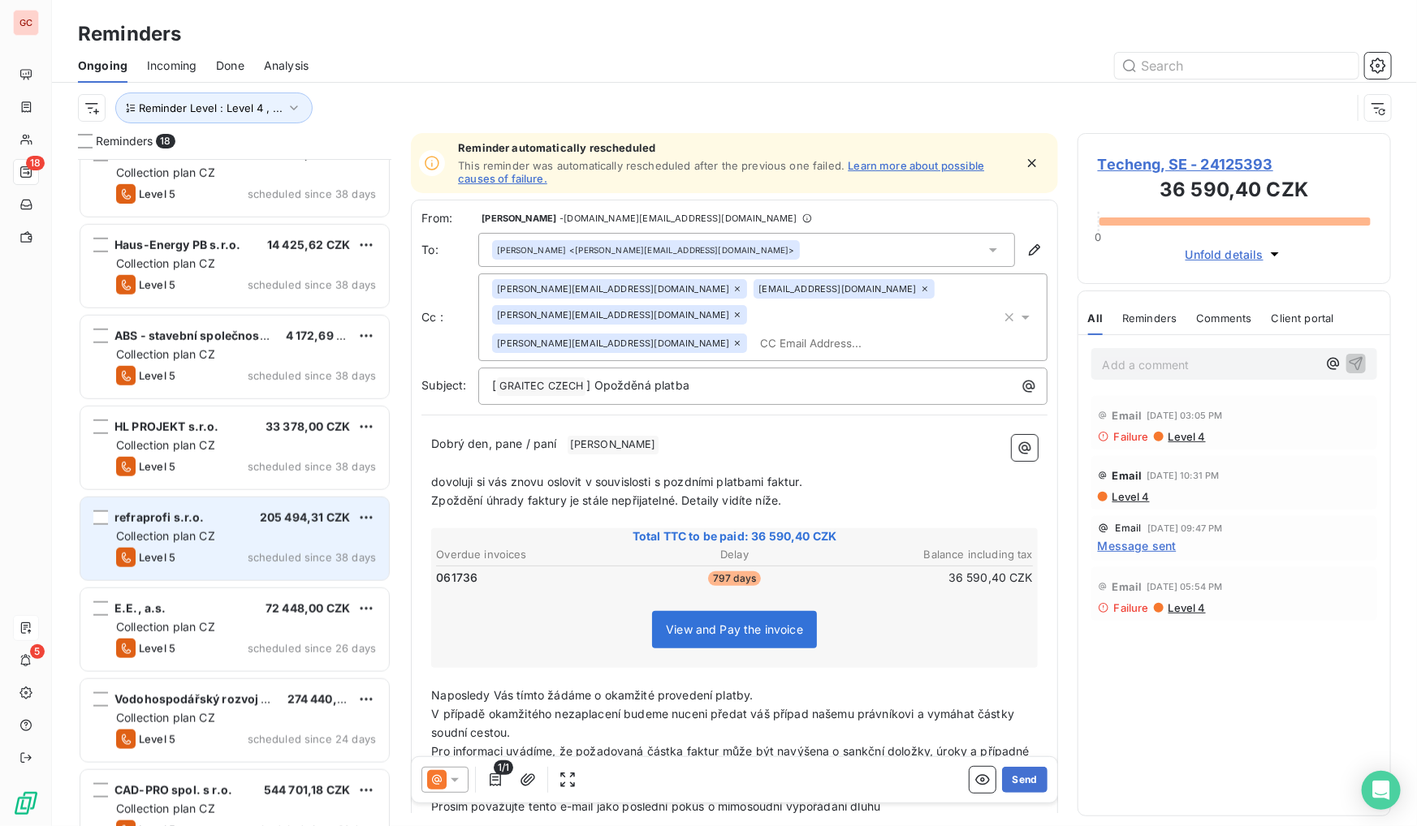
click at [234, 524] on div "refraprofi s.r.o. 205 494,31 CZK" at bounding box center [246, 518] width 260 height 15
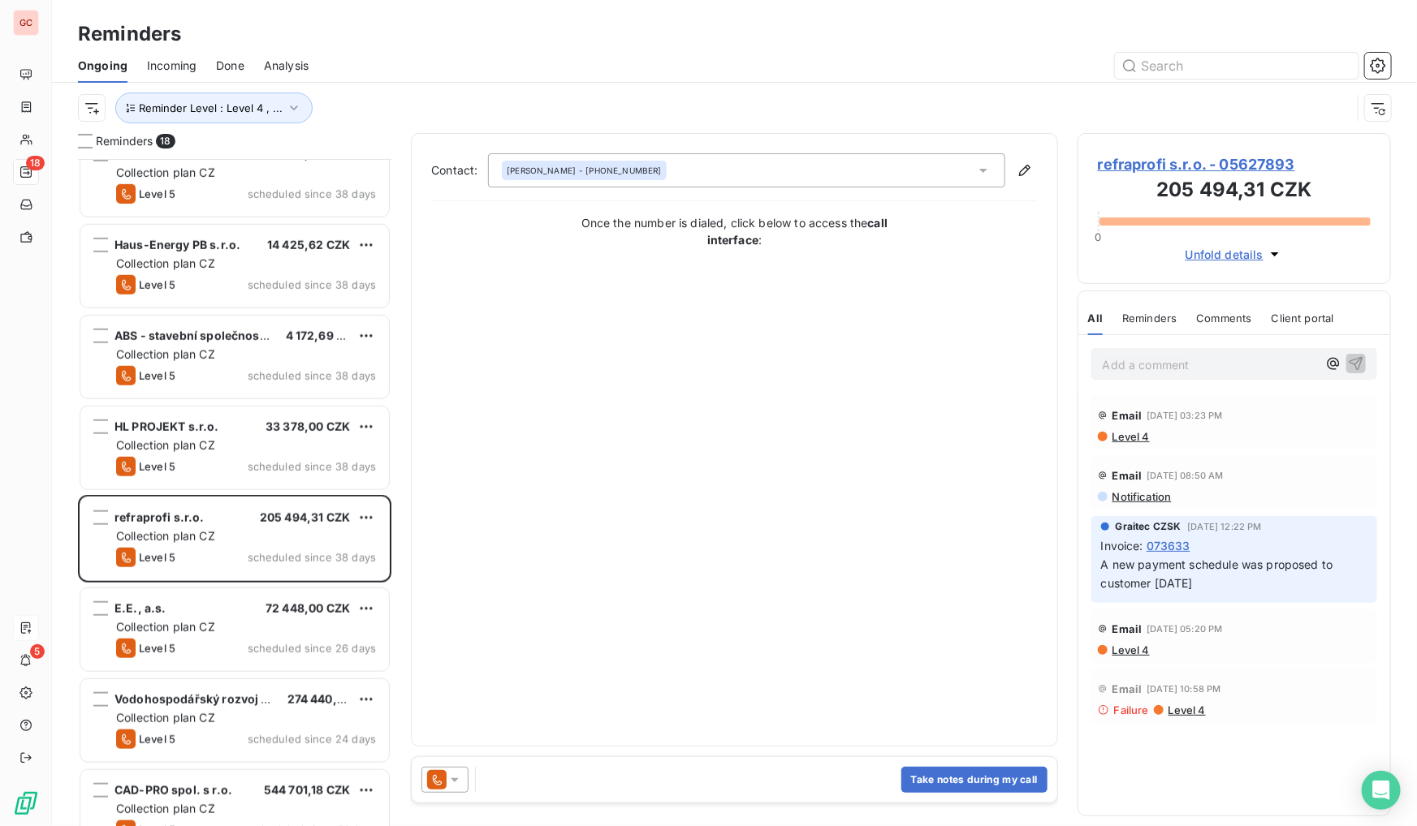
click at [455, 790] on div at bounding box center [444, 780] width 47 height 26
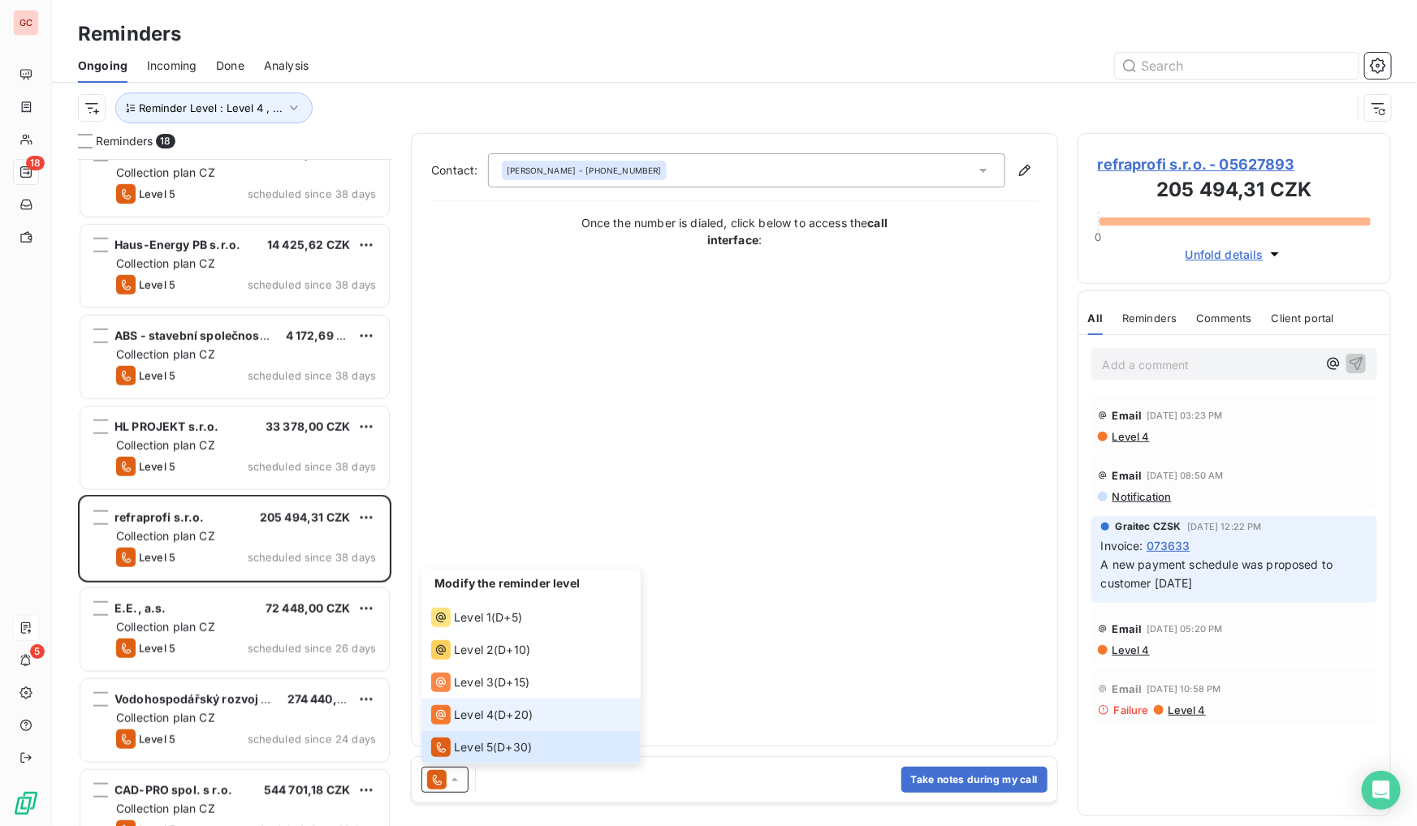
click at [460, 718] on span "Level 4" at bounding box center [474, 715] width 40 height 16
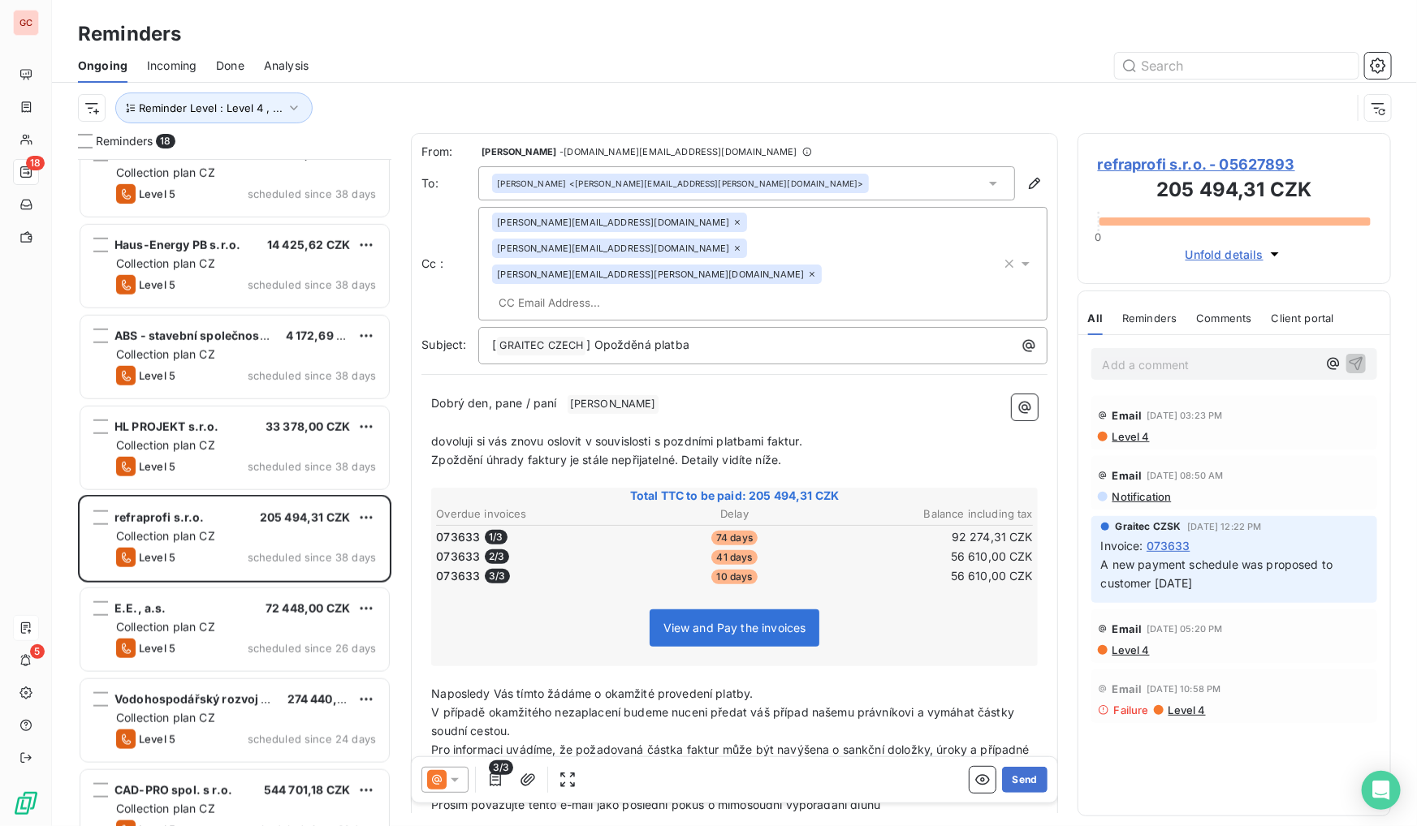
click at [1007, 761] on div "3/3 Send" at bounding box center [734, 779] width 645 height 45
click at [1018, 788] on button "Send" at bounding box center [1024, 780] width 45 height 26
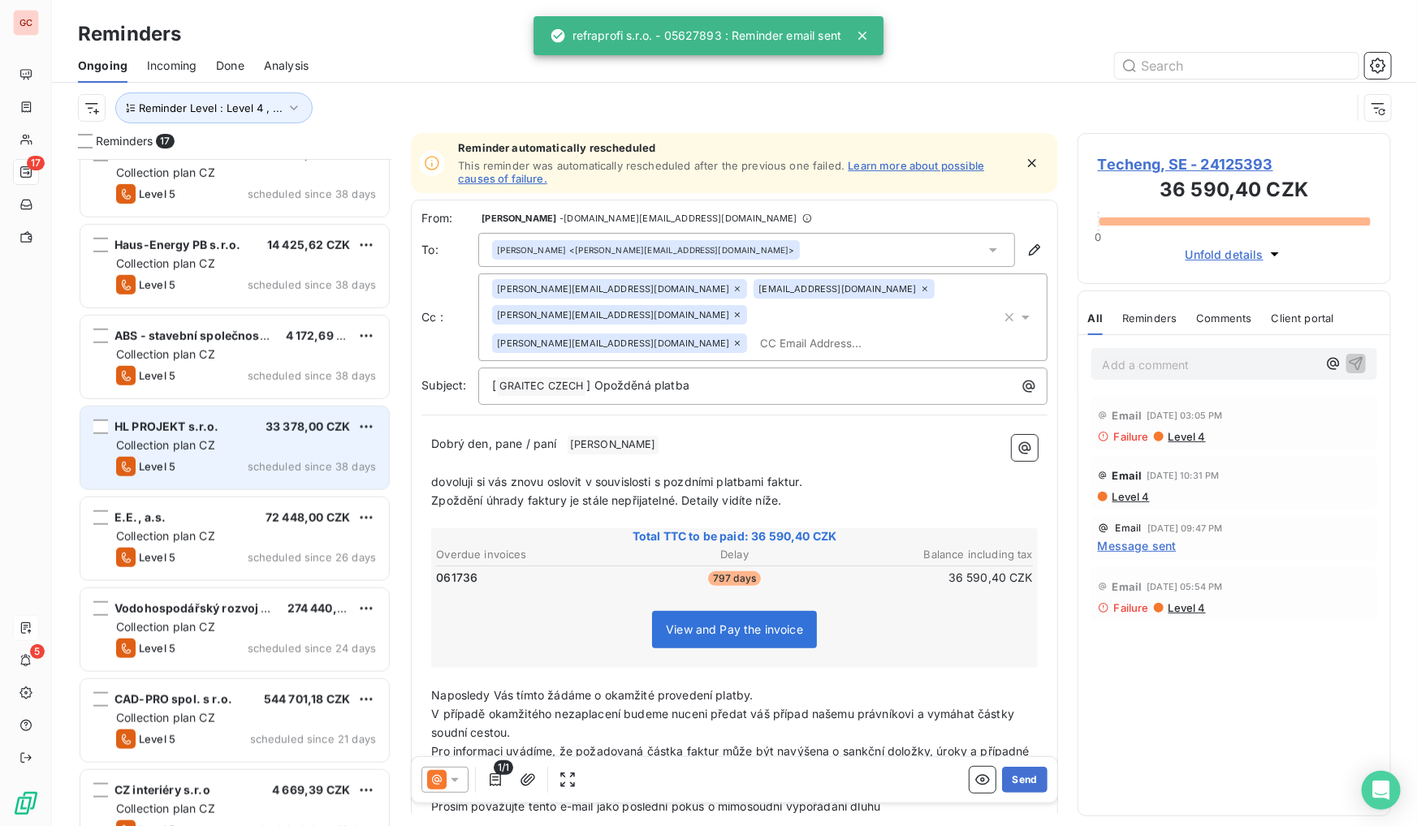
click at [252, 470] on span "scheduled since 38 days" at bounding box center [312, 466] width 128 height 13
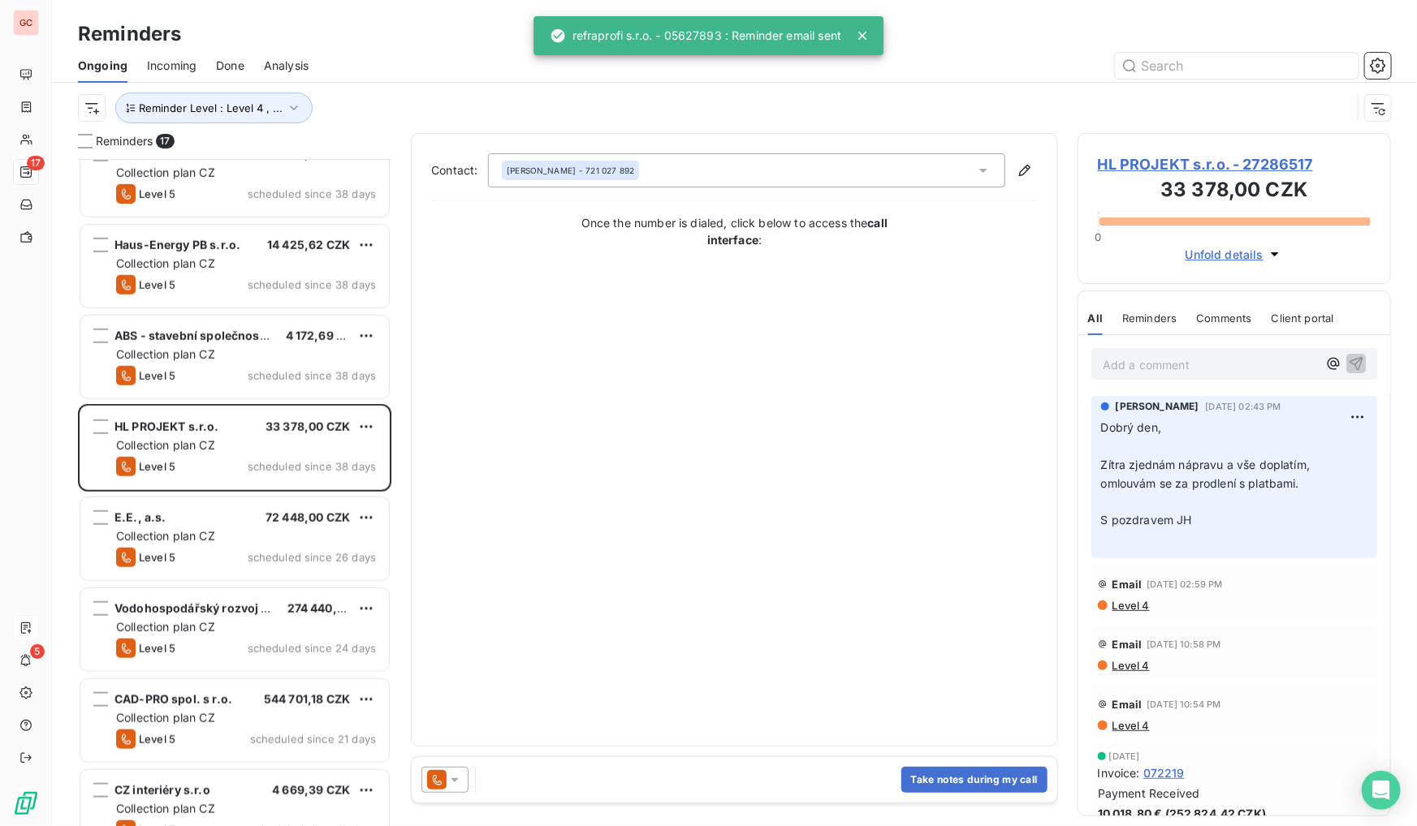
click at [1194, 162] on span "HL PROJEKT s.r.o. - 27286517" at bounding box center [1234, 164] width 273 height 22
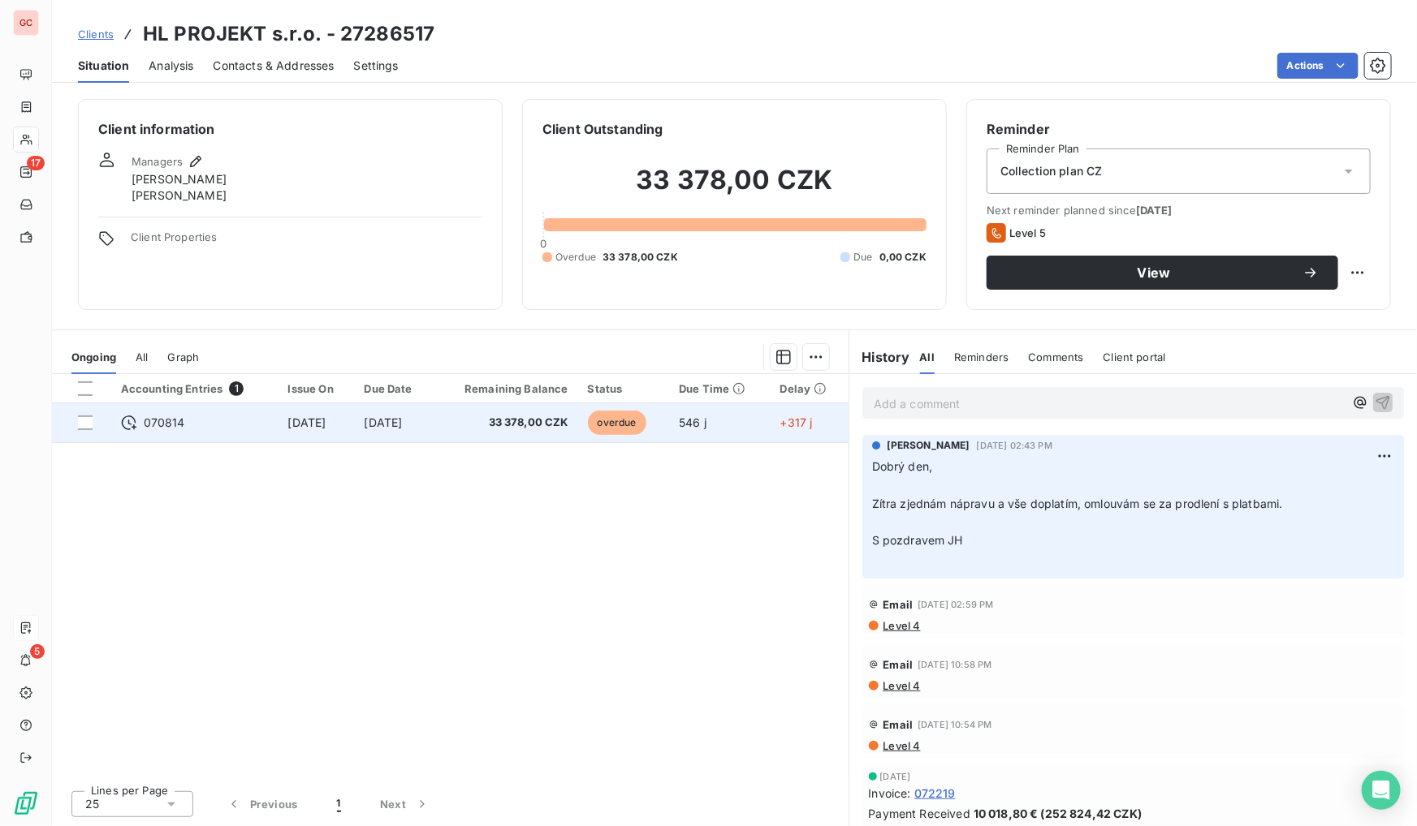
click at [403, 421] on span "[DATE]" at bounding box center [384, 423] width 38 height 14
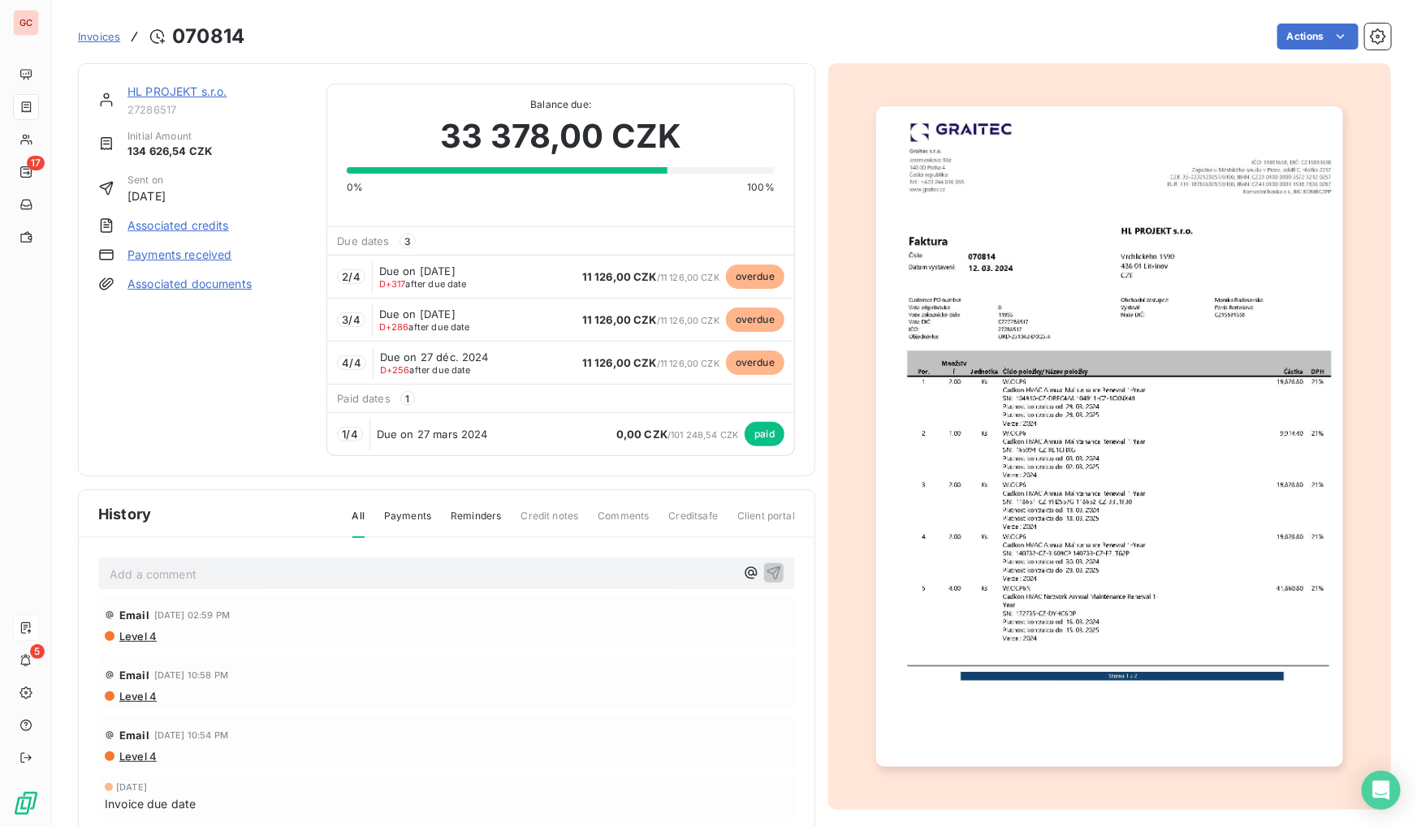
click at [162, 88] on link "HL PROJEKT s.r.o." at bounding box center [177, 91] width 100 height 14
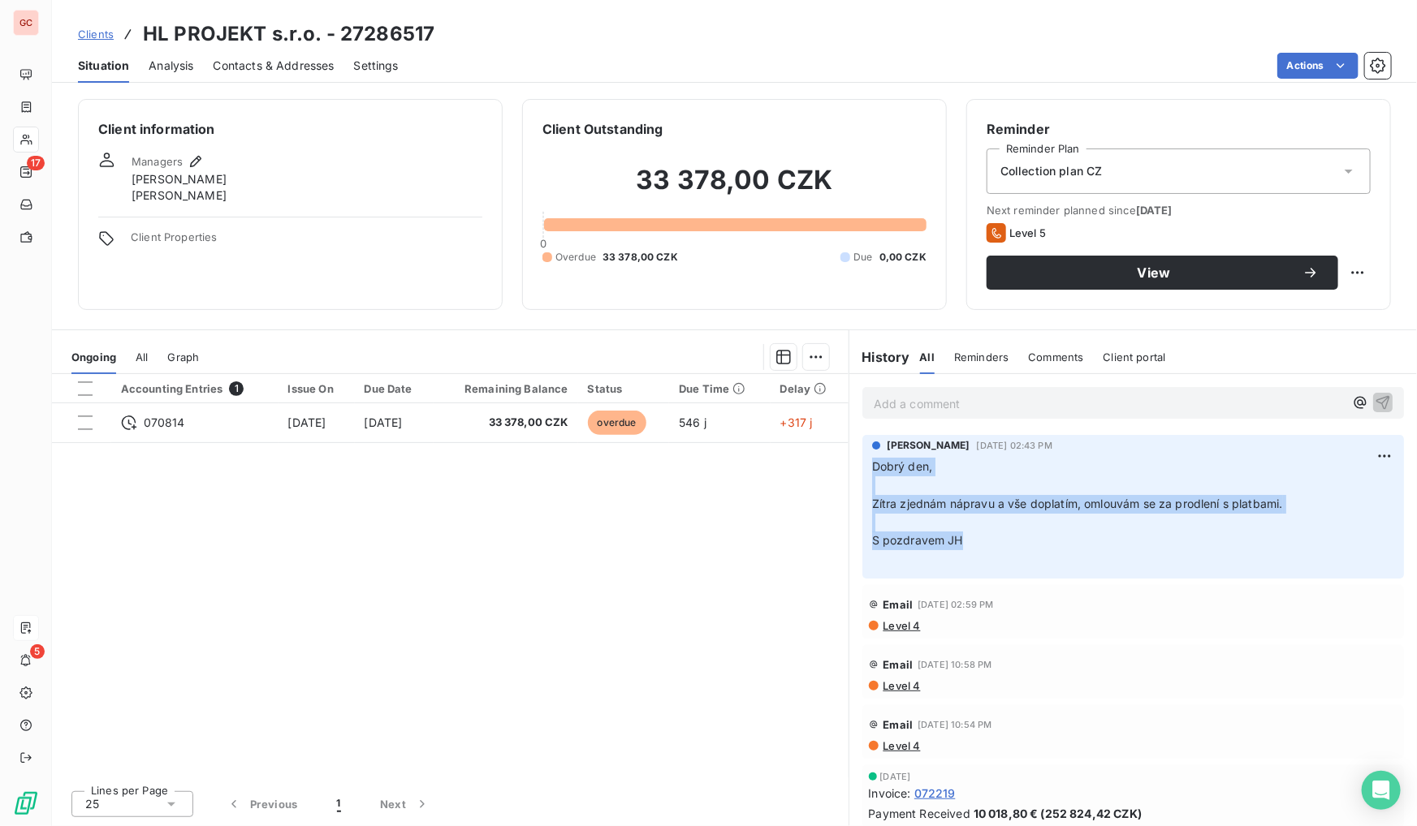
drag, startPoint x: 990, startPoint y: 546, endPoint x: 848, endPoint y: 470, distance: 160.2
click at [849, 470] on div "[PERSON_NAME] [DATE] 02:43 PM Dobrý den, ﻿ Zítra zjednám nápravu a vše doplatím…" at bounding box center [1132, 507] width 567 height 150
copy p "Dobrý den, ﻿ Zítra zjednám nápravu a vše doplatím, omlouvám se za prodlení s pl…"
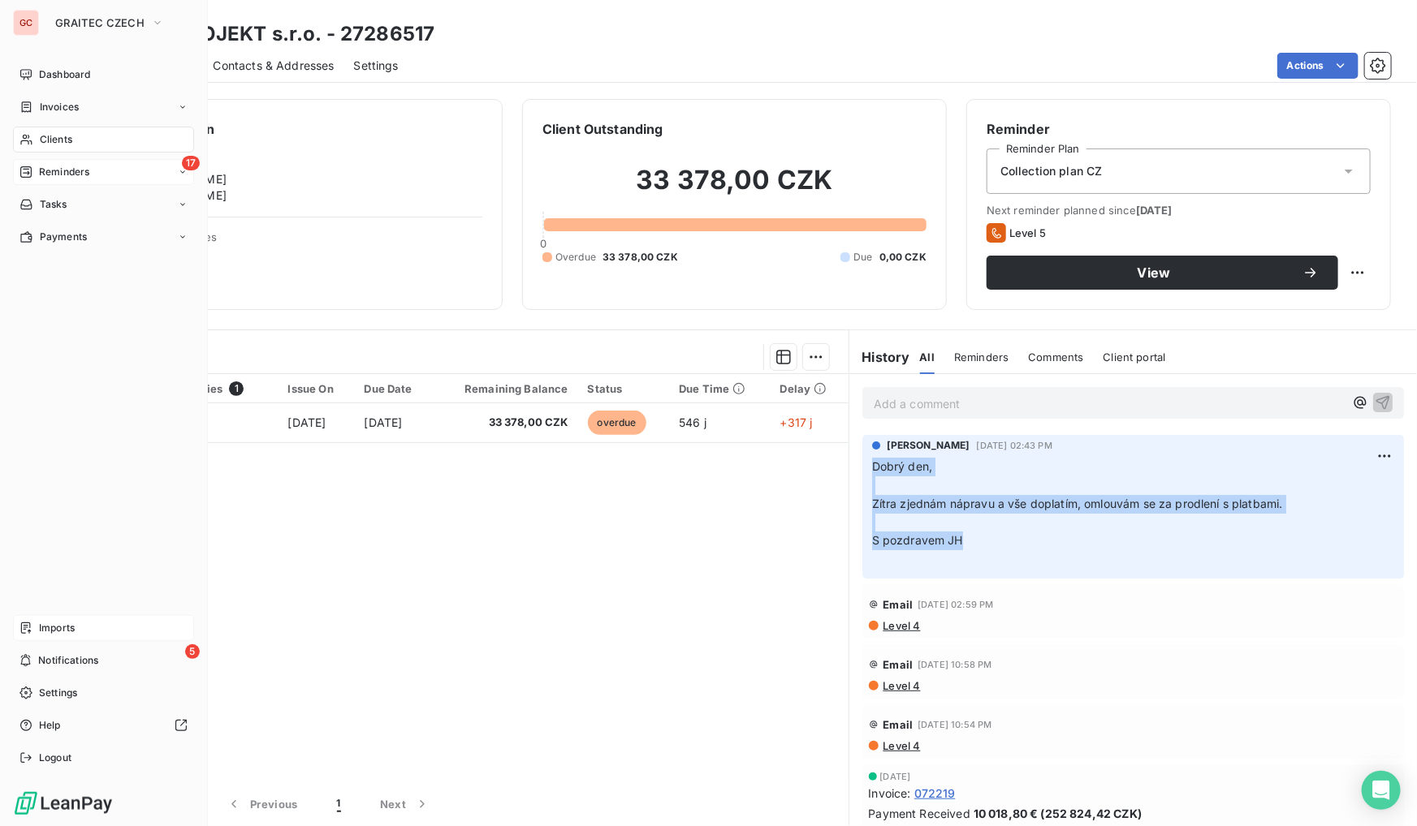
click at [72, 170] on span "Reminders" at bounding box center [64, 172] width 50 height 15
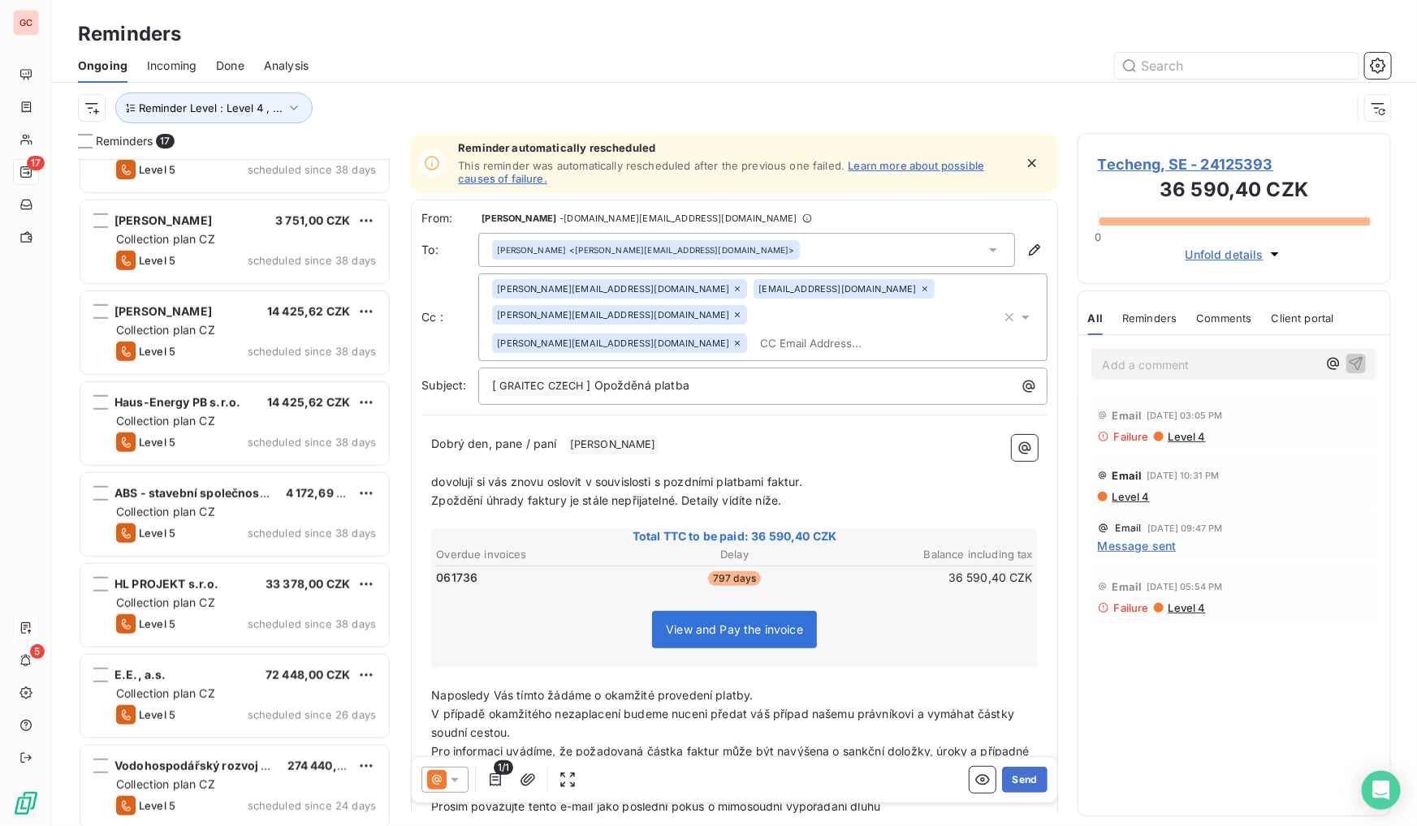
scroll to position [517, 0]
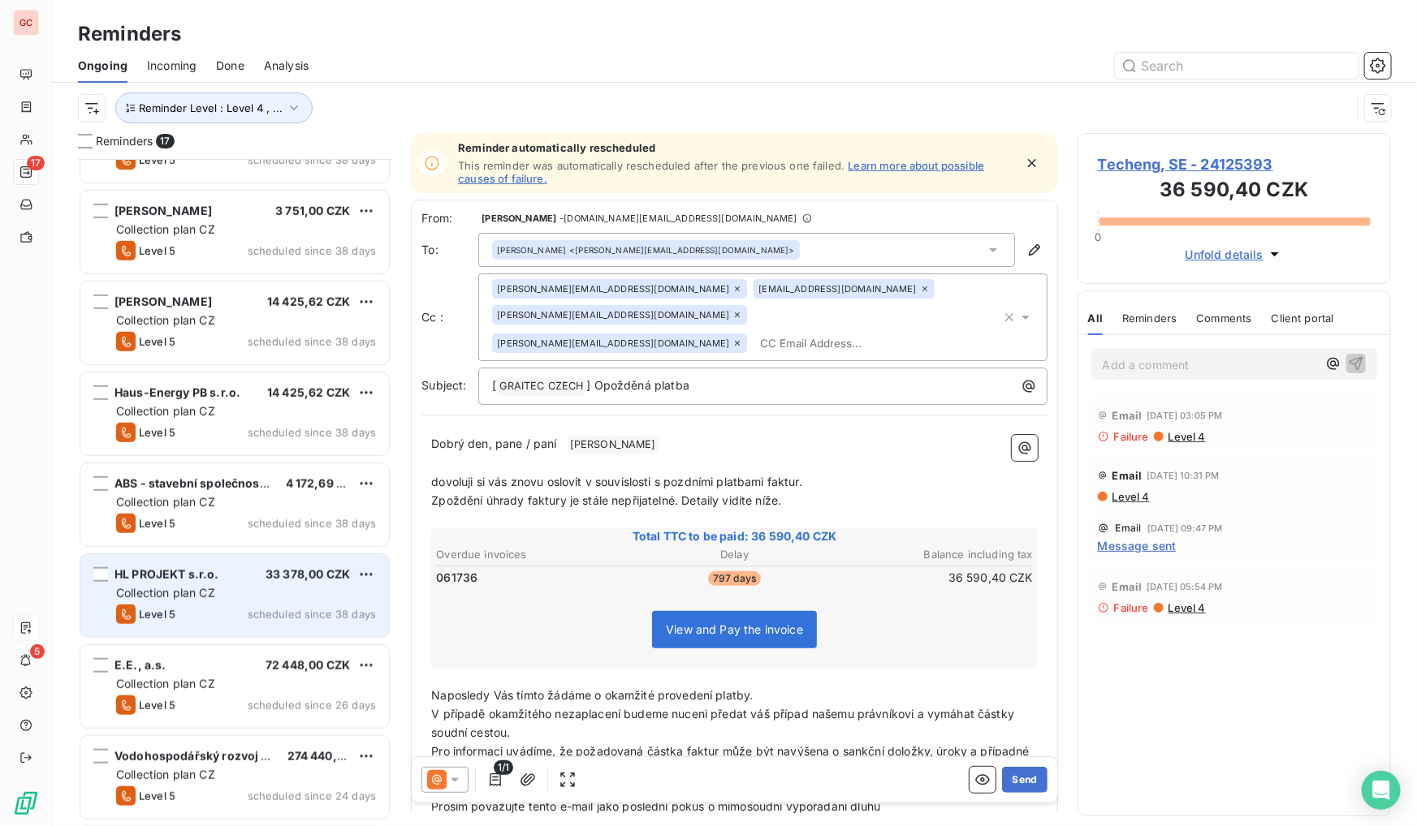
click at [208, 580] on span "HL PROJEKT s.r.o." at bounding box center [166, 574] width 105 height 14
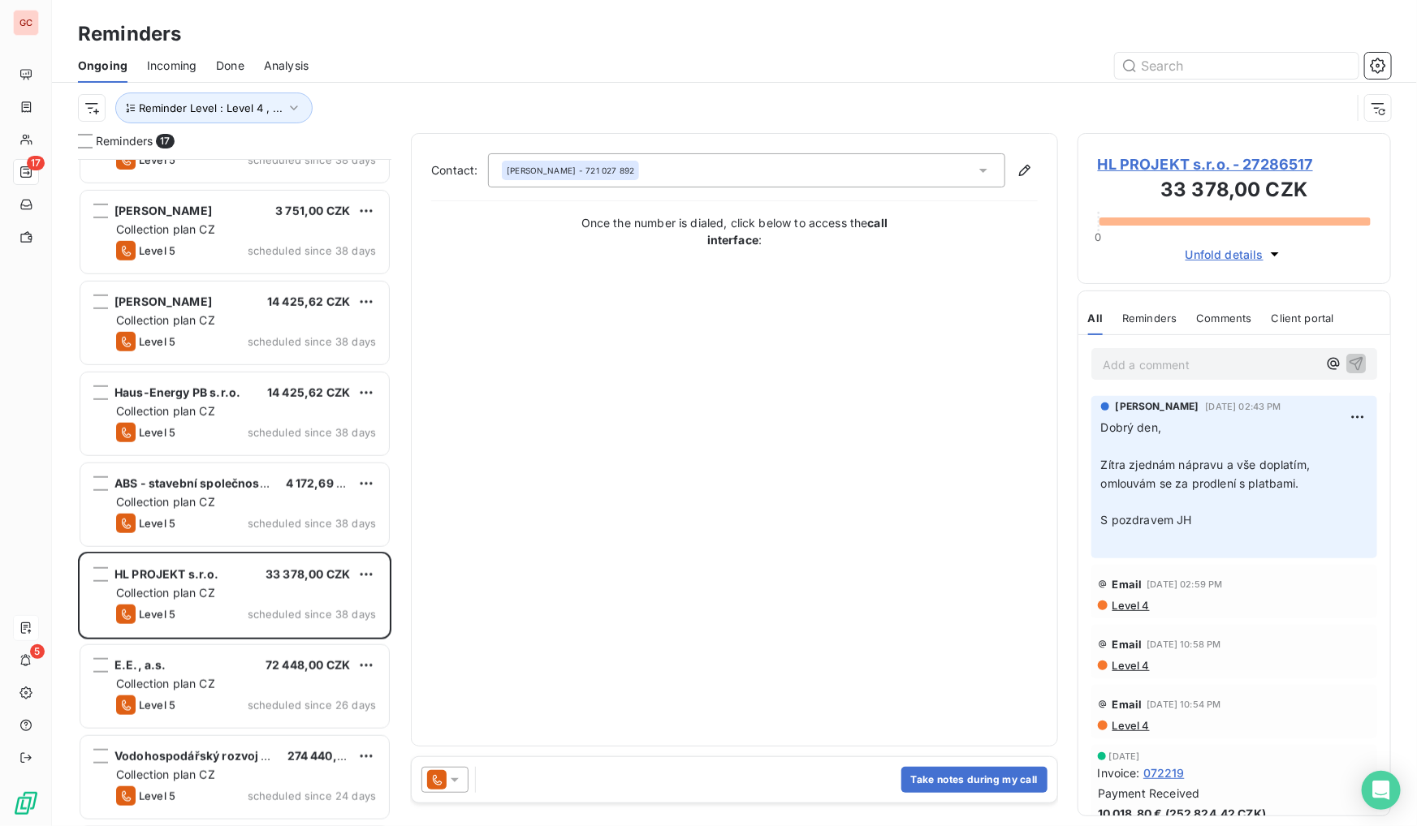
click at [448, 786] on icon at bounding box center [455, 780] width 16 height 16
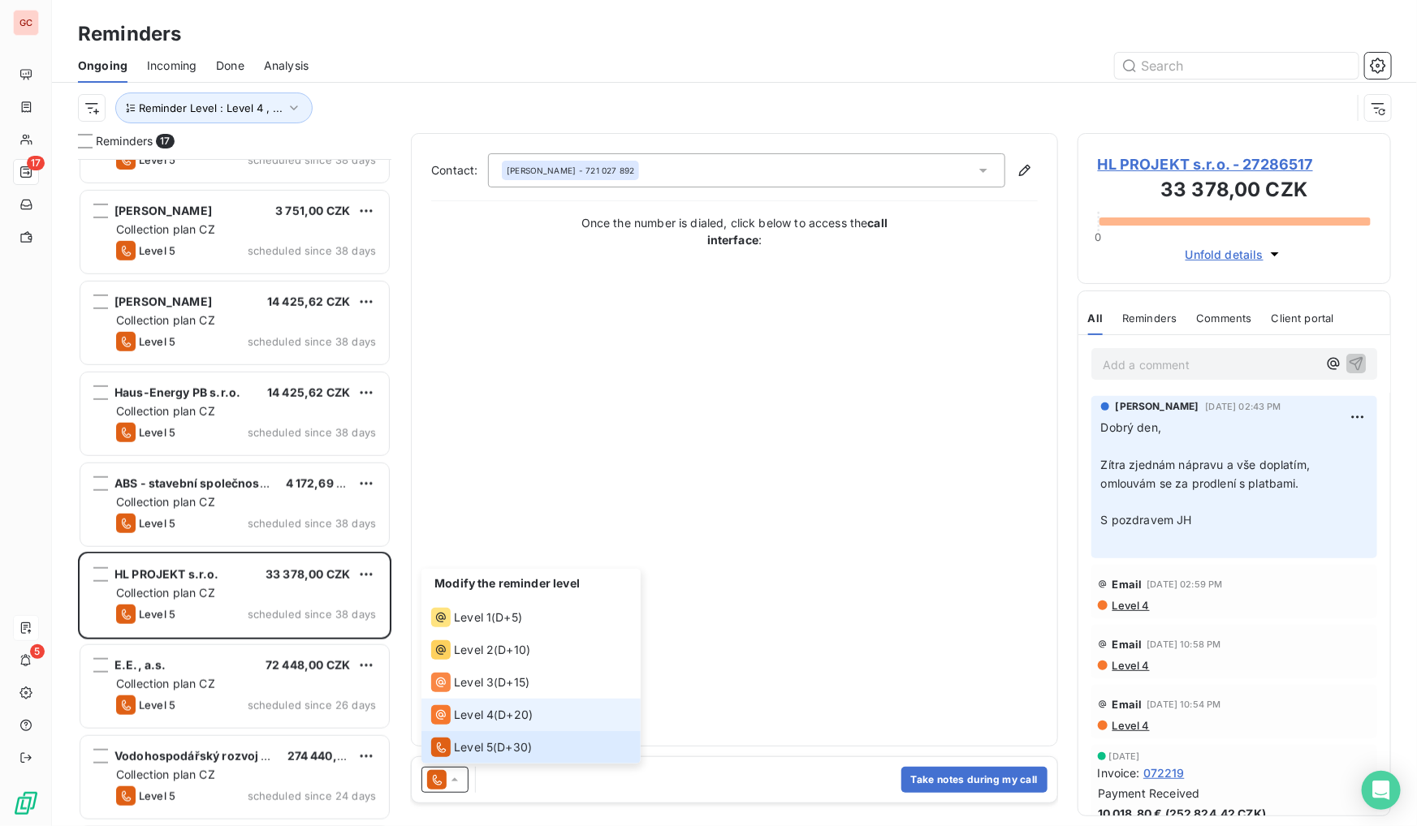
click at [478, 700] on li "Level 4 ( D+20 )" at bounding box center [530, 715] width 219 height 32
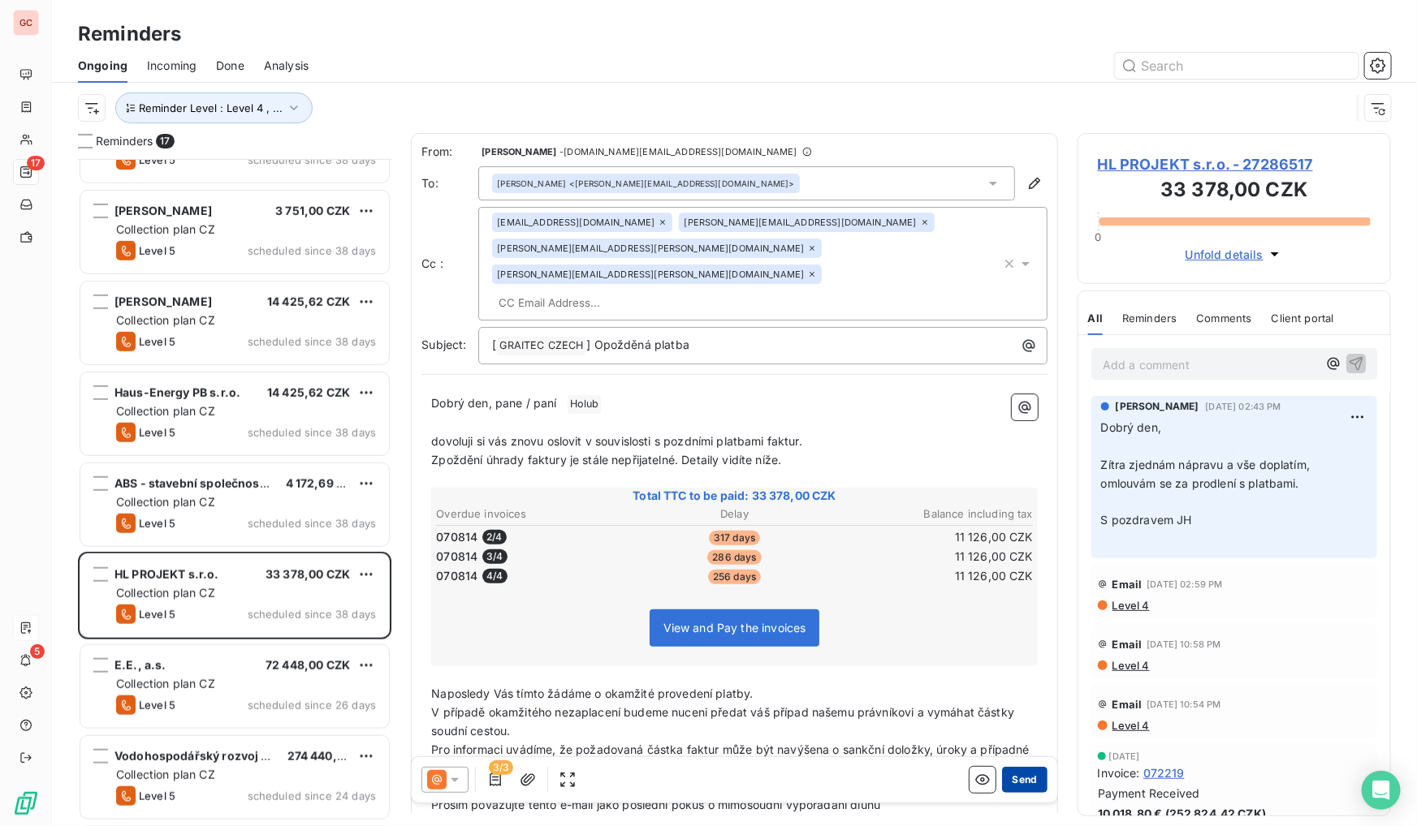
click at [1019, 783] on button "Send" at bounding box center [1024, 780] width 45 height 26
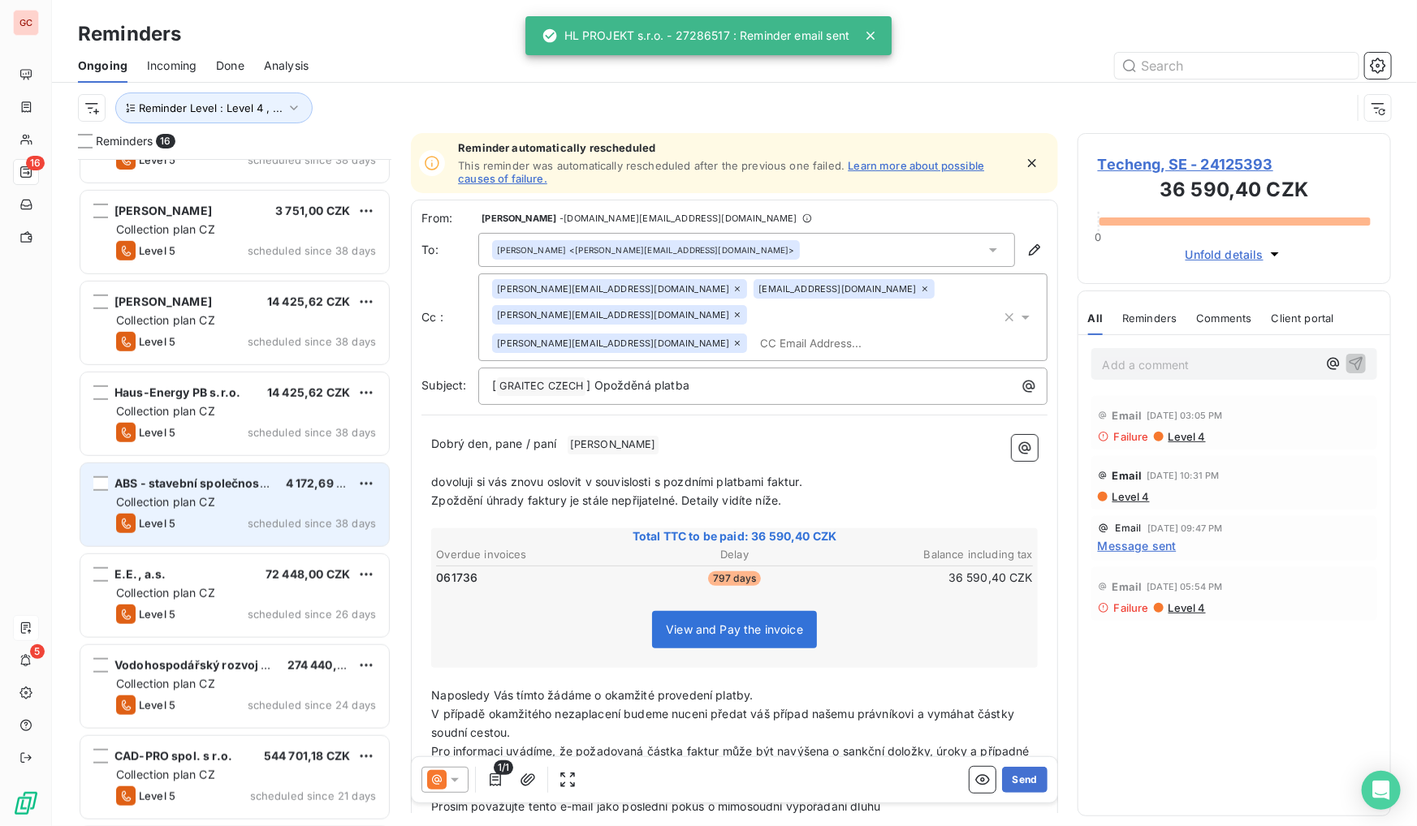
click at [204, 500] on span "Collection plan CZ" at bounding box center [165, 502] width 99 height 14
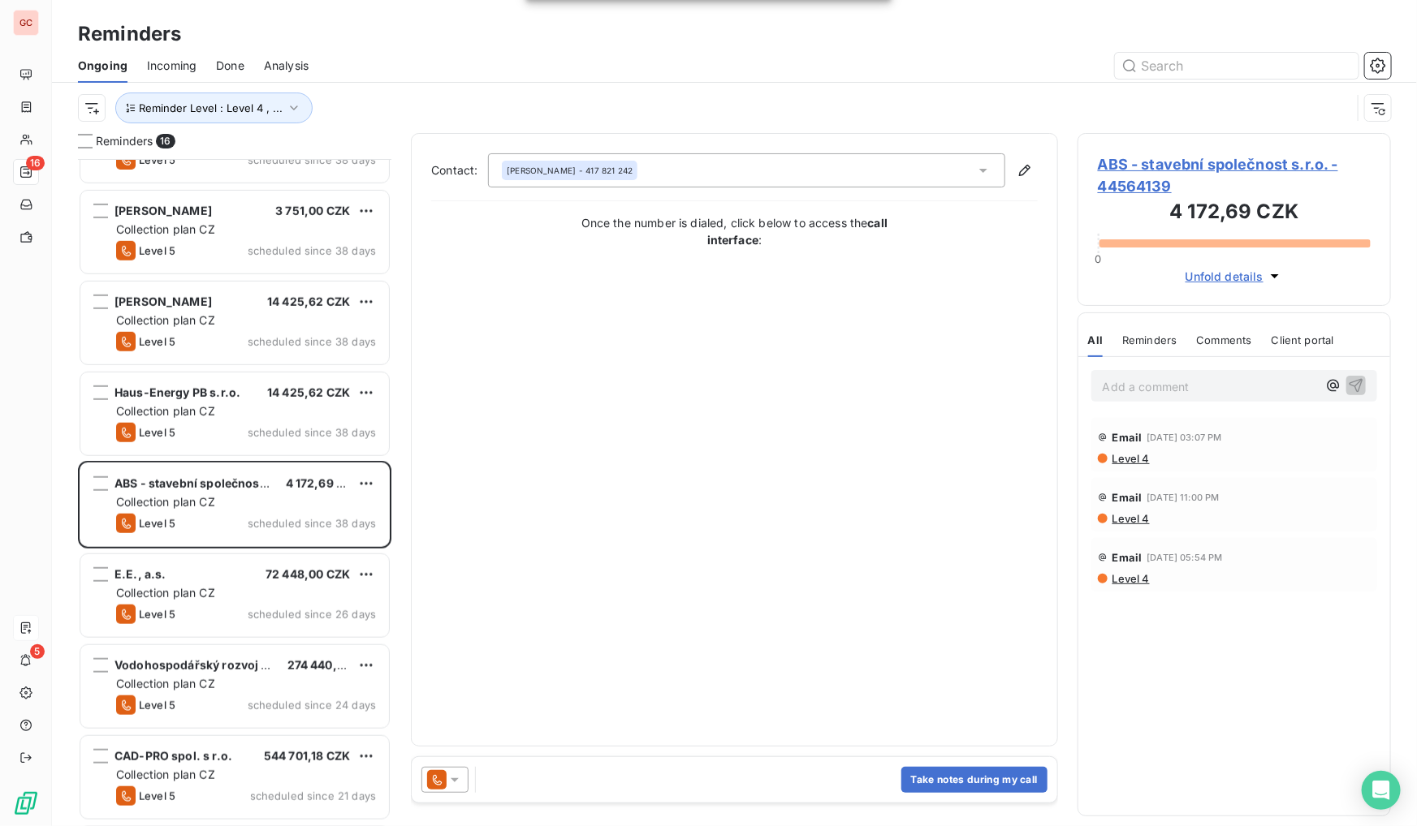
click at [1181, 162] on span "ABS - stavební společnost s.r.o. - 44564139" at bounding box center [1234, 175] width 273 height 44
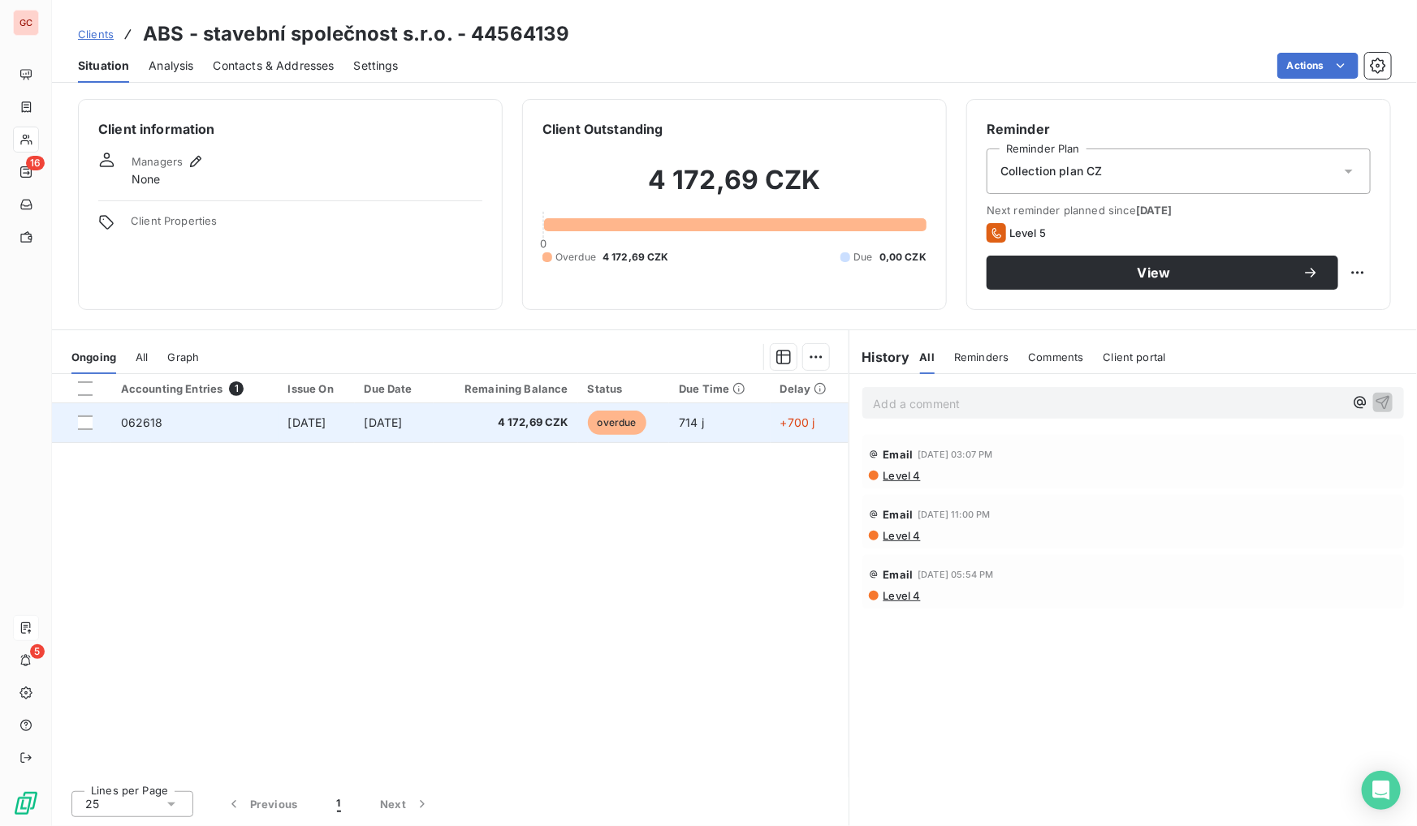
click at [372, 421] on td "[DATE]" at bounding box center [395, 422] width 80 height 39
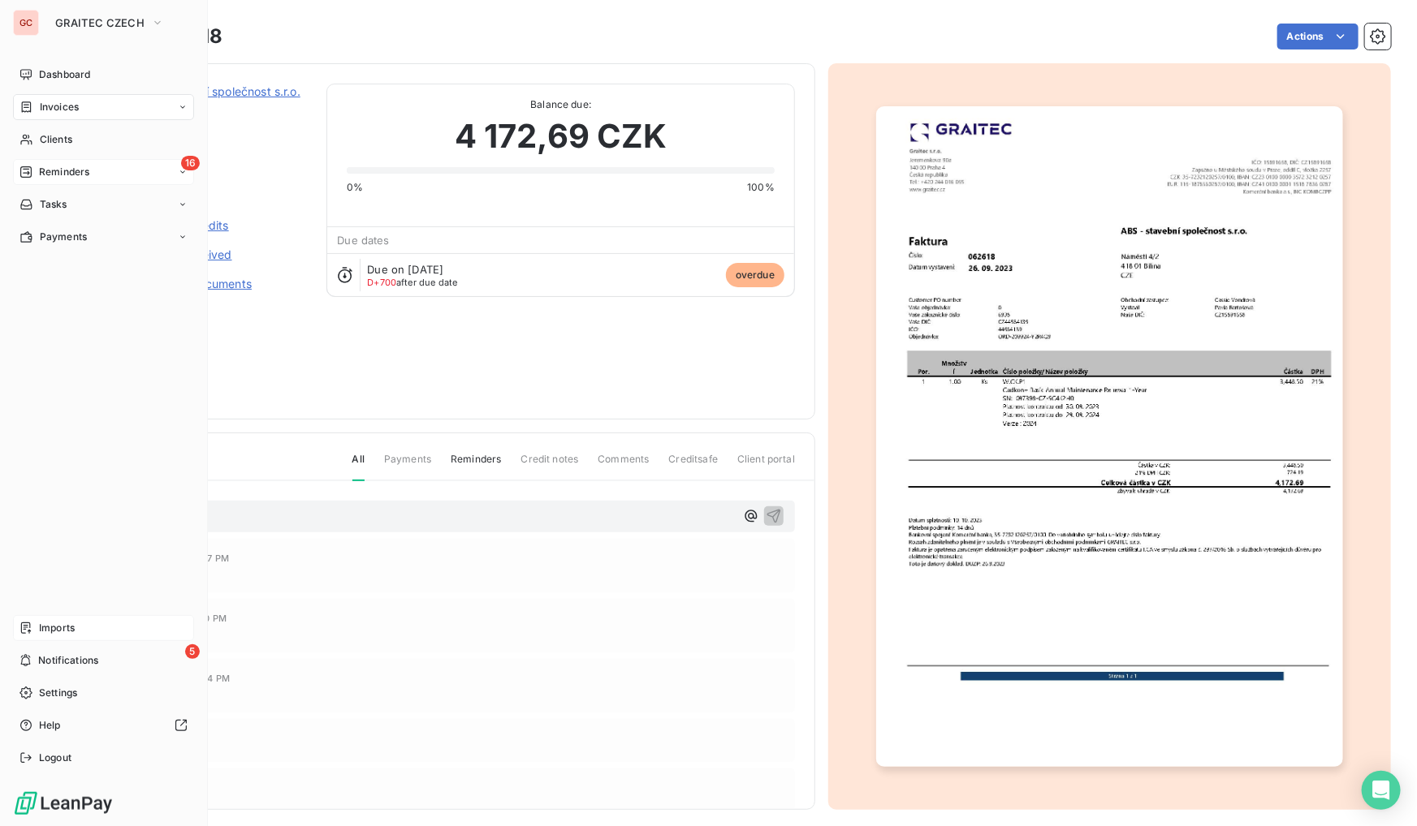
click at [85, 165] on span "Reminders" at bounding box center [64, 172] width 50 height 15
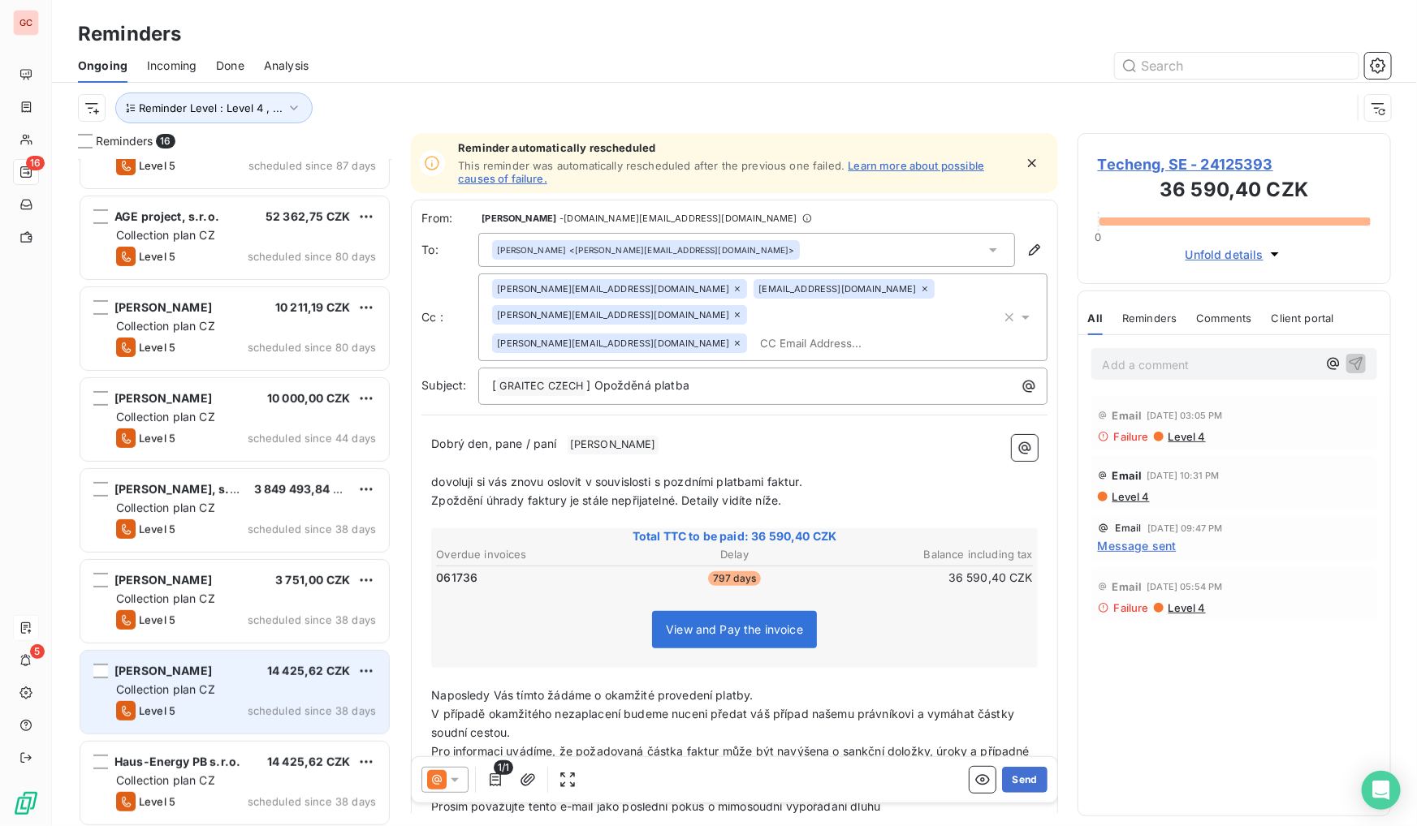
scroll to position [74, 0]
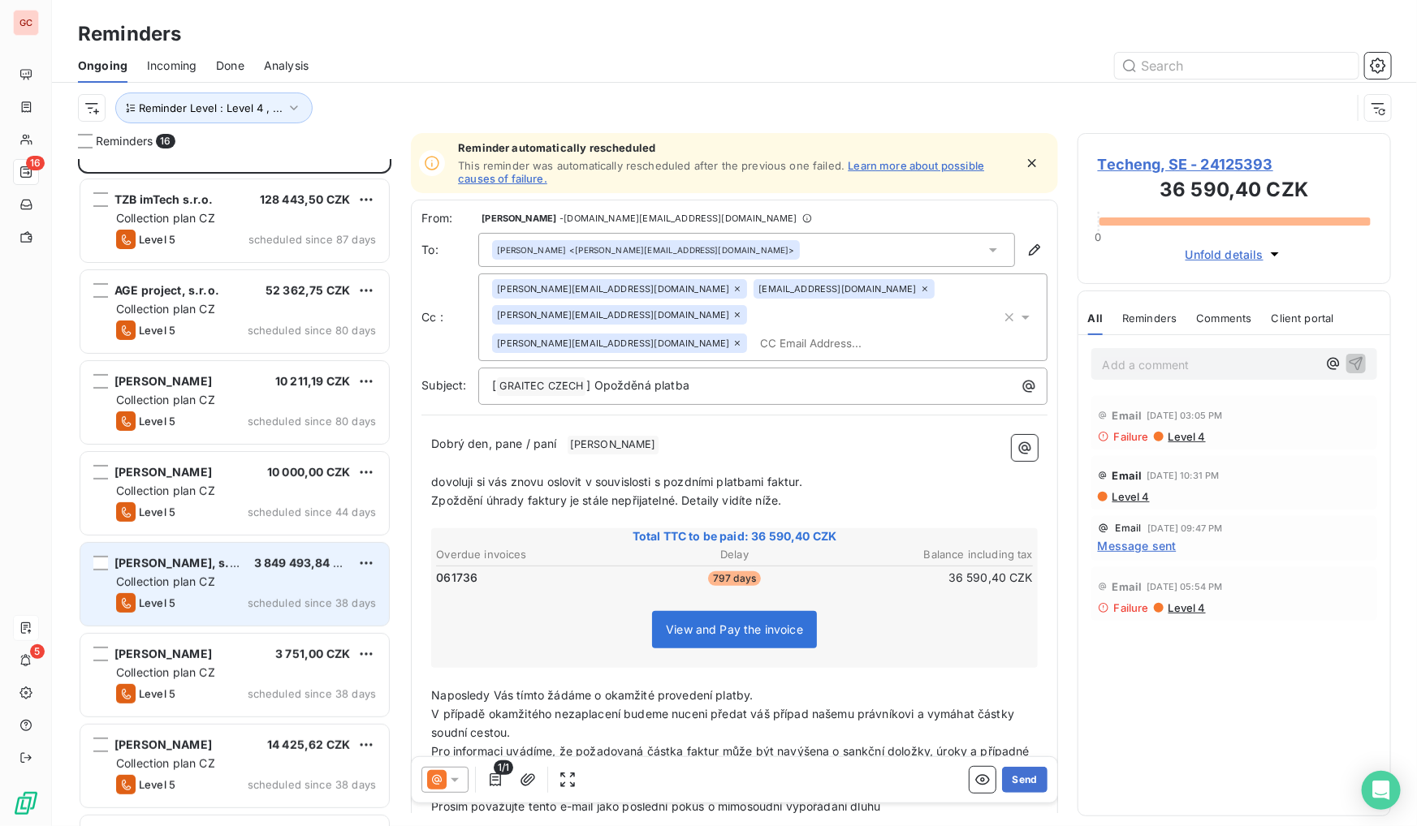
click at [218, 567] on div "[PERSON_NAME], s.r.o. 3 849 493,84 CZK" at bounding box center [246, 563] width 260 height 15
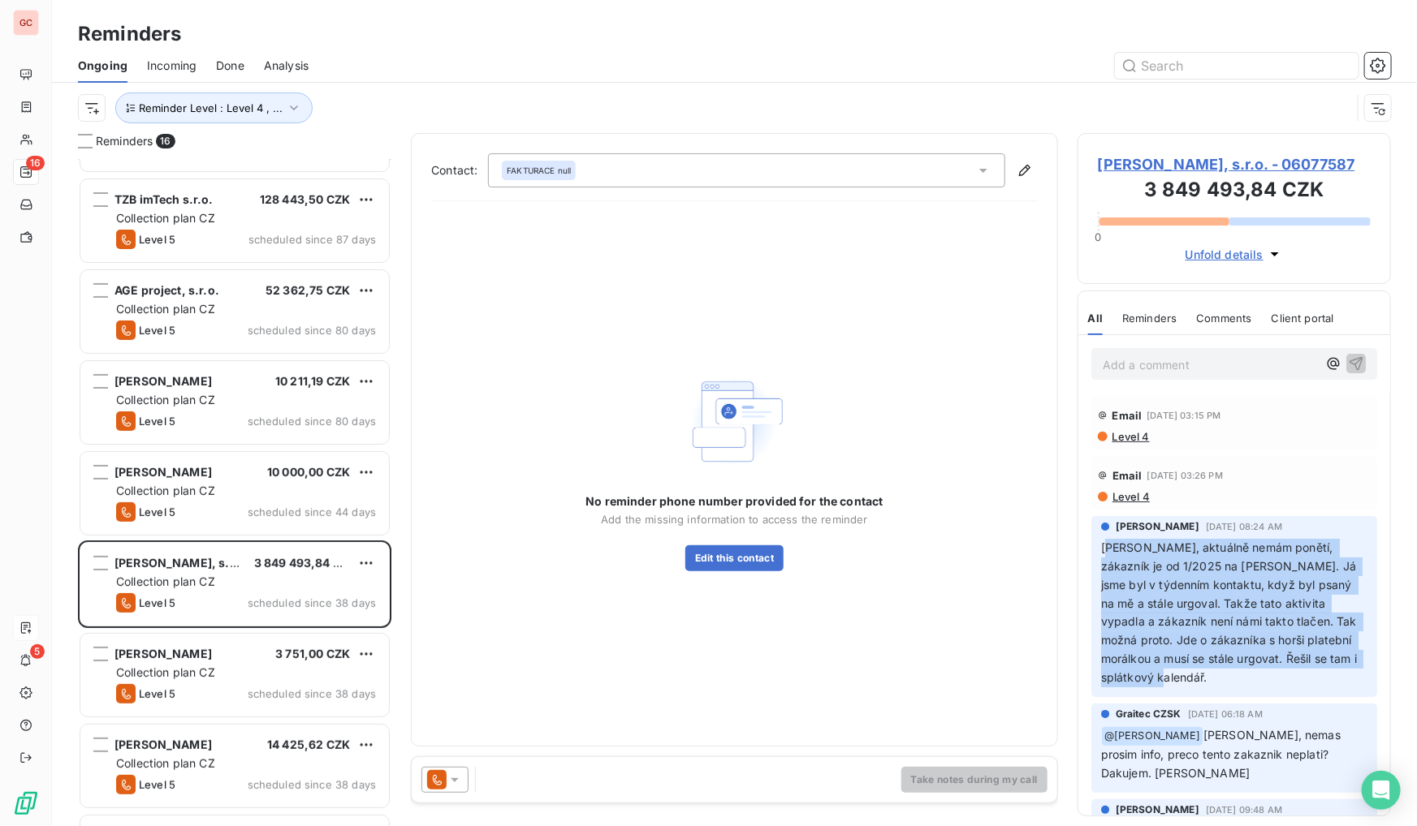
drag, startPoint x: 1106, startPoint y: 544, endPoint x: 1225, endPoint y: 682, distance: 182.5
click at [1225, 682] on p "[PERSON_NAME], aktuálně nemám ponětí, zákazník je od 1/2025 na [PERSON_NAME]. J…" at bounding box center [1234, 613] width 266 height 149
copy span "hoj [PERSON_NAME], aktuálně nemám ponětí, zákazník je od 1/2025 na [PERSON_NAME…"
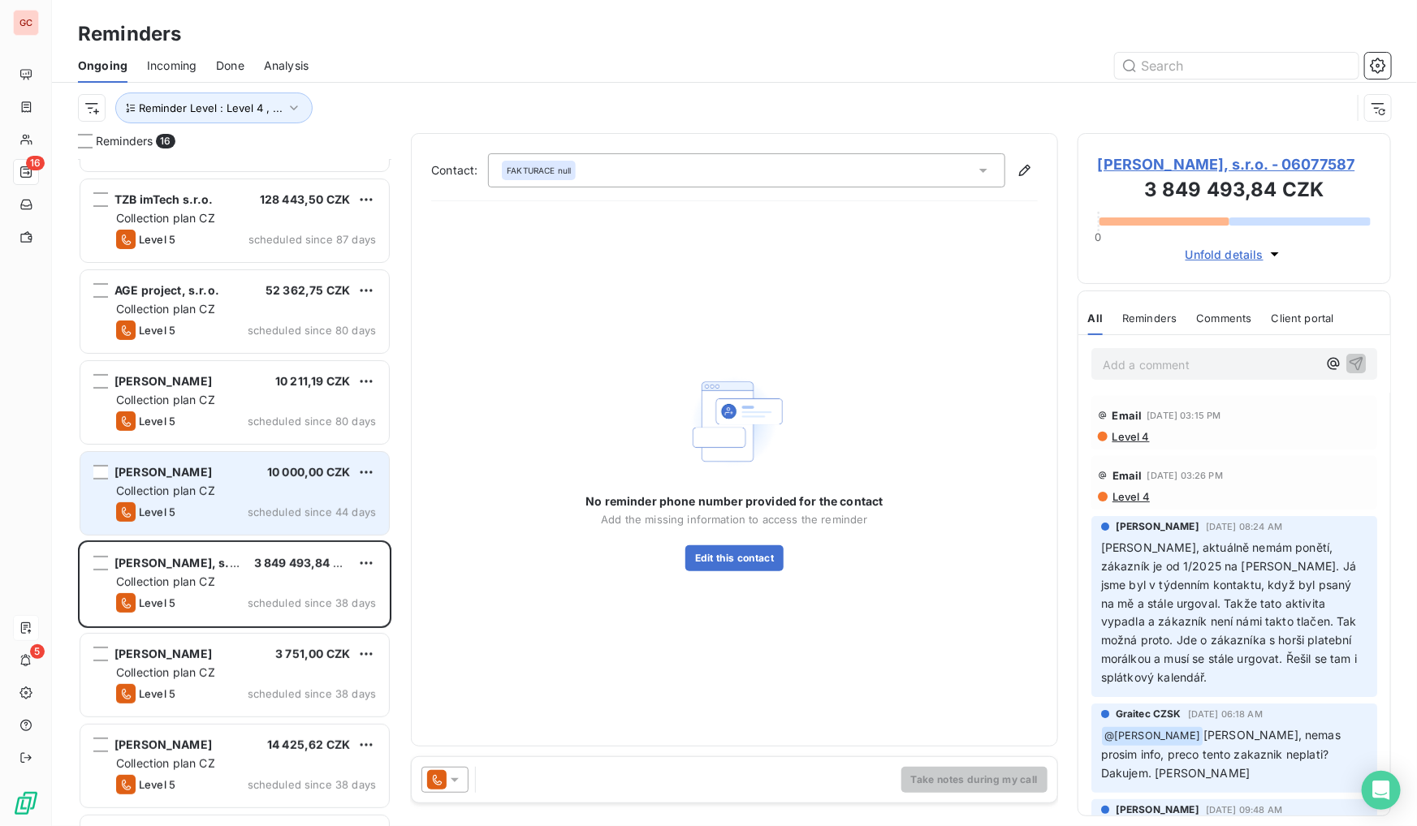
click at [250, 477] on div "[PERSON_NAME] 10 000,00 CZK" at bounding box center [246, 472] width 260 height 15
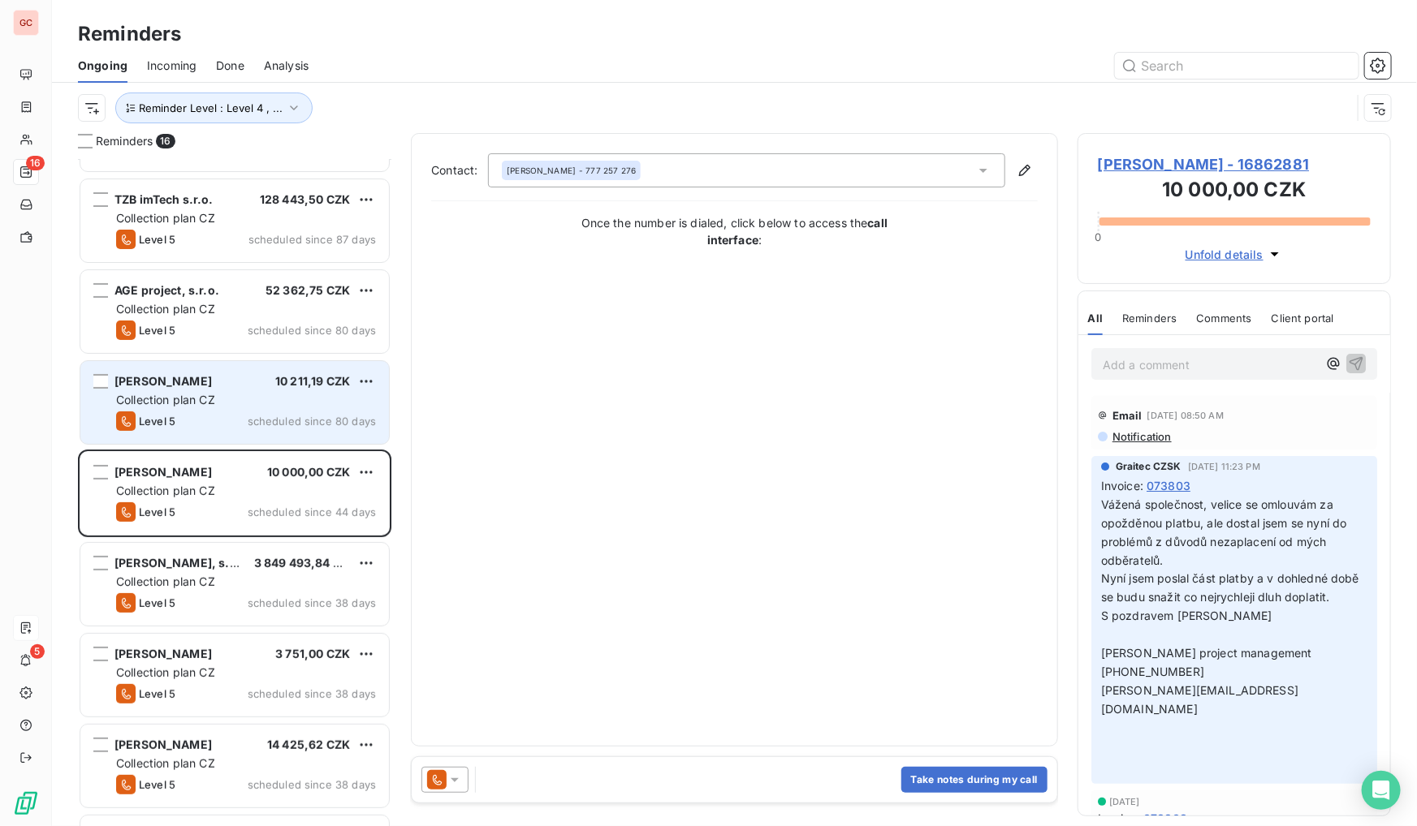
click at [284, 412] on div "Level 5 scheduled since 80 days" at bounding box center [246, 421] width 260 height 19
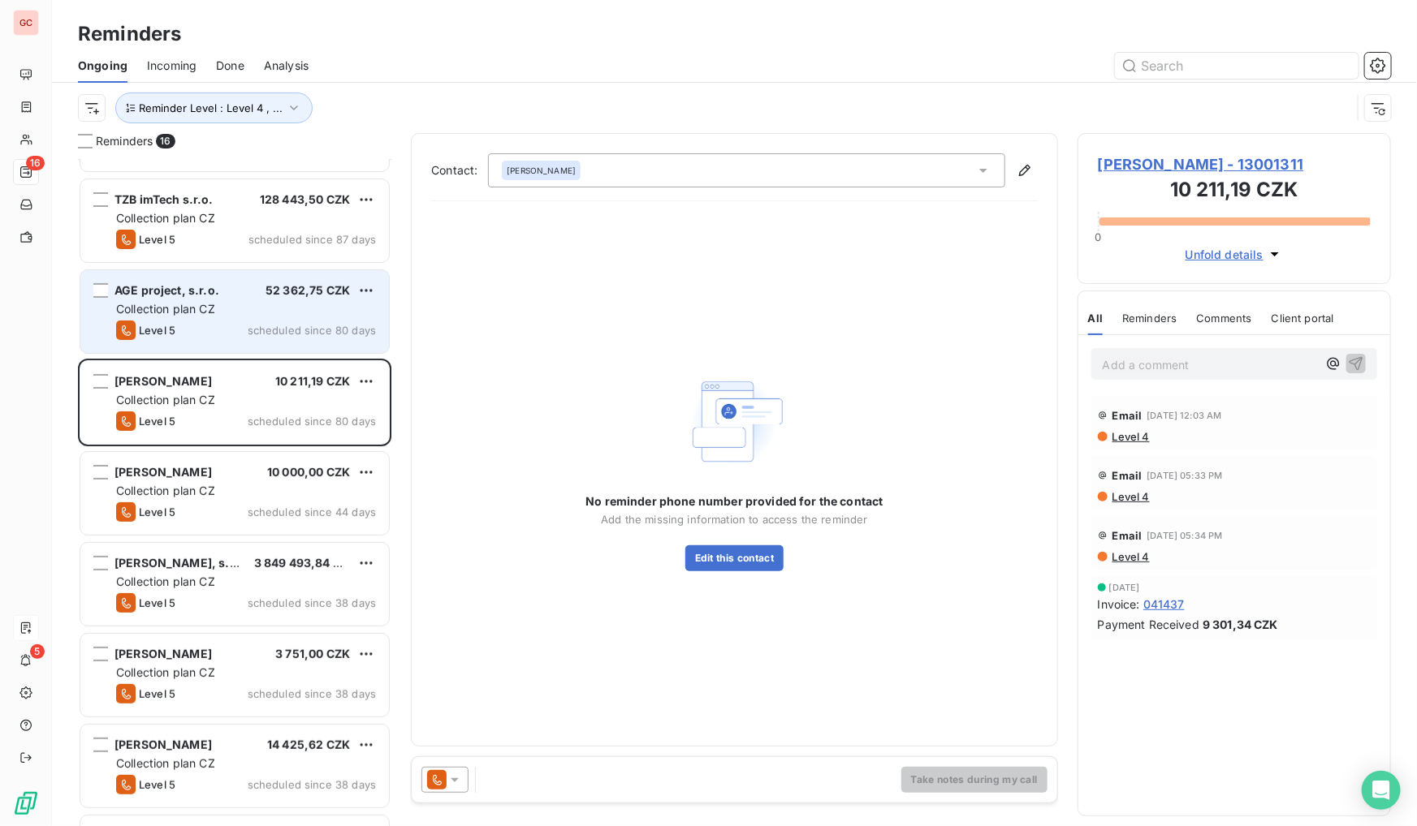
click at [280, 328] on span "scheduled since 80 days" at bounding box center [312, 330] width 128 height 13
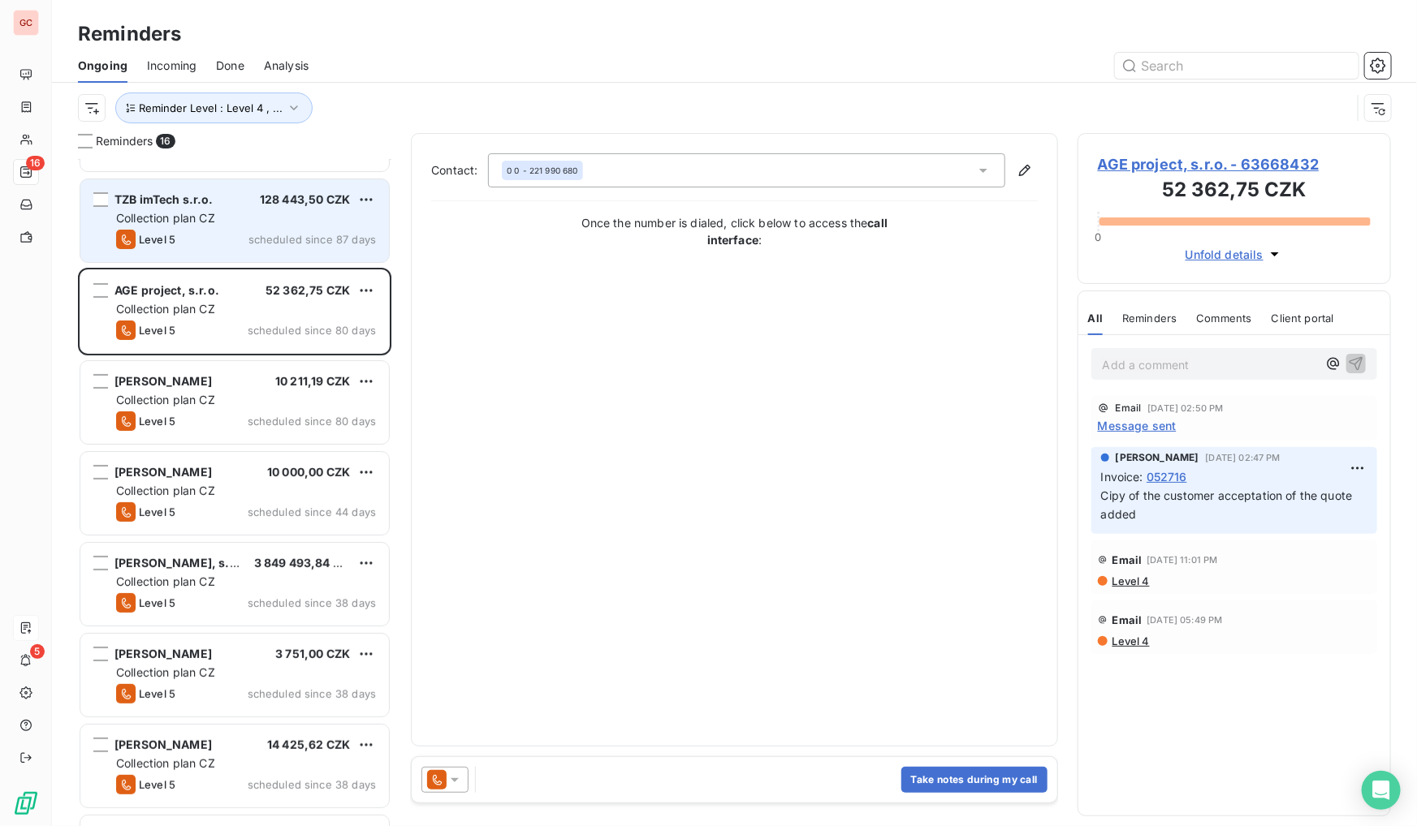
click at [281, 226] on div "Collection plan CZ" at bounding box center [246, 218] width 260 height 16
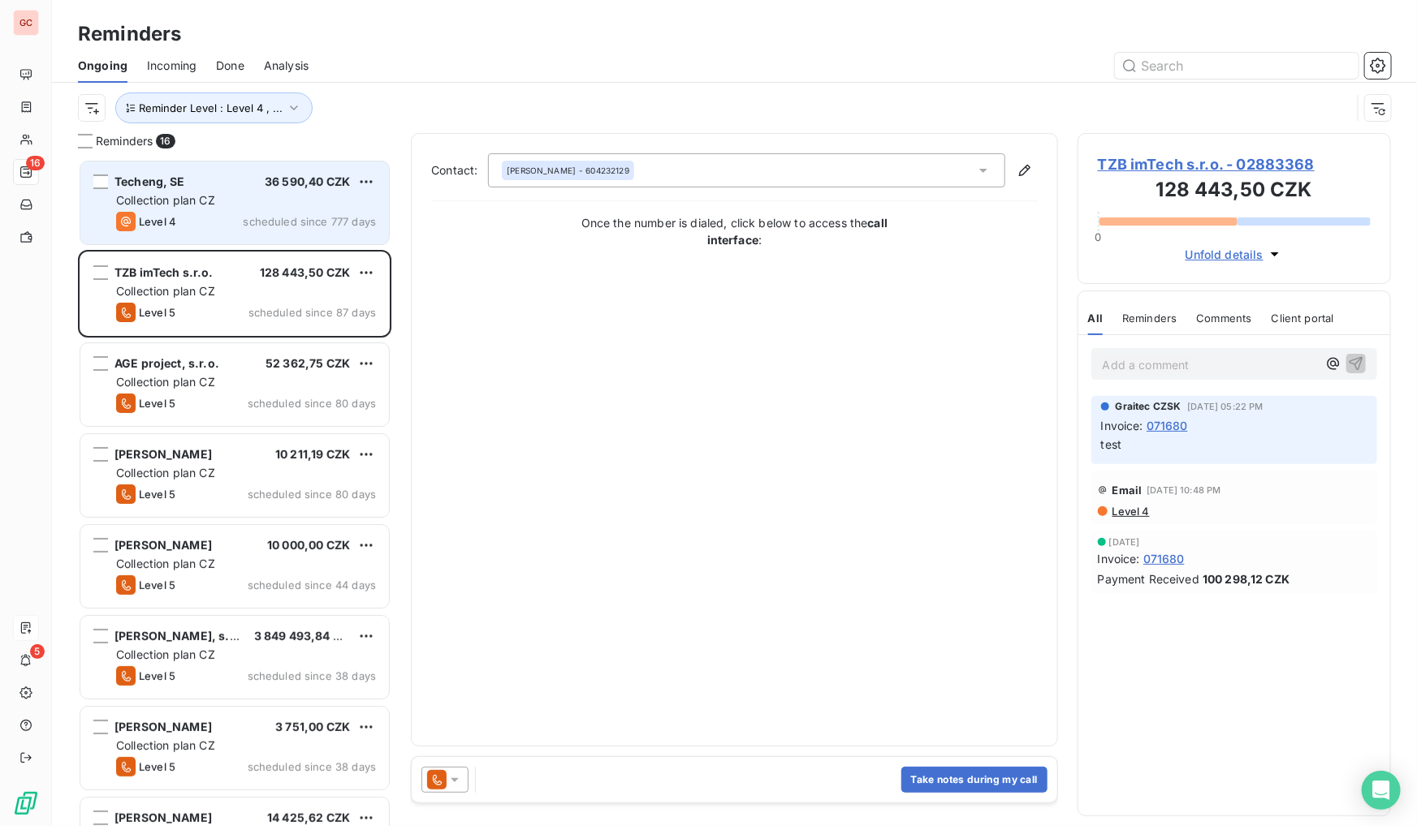
click at [252, 202] on div "Collection plan CZ" at bounding box center [246, 200] width 260 height 16
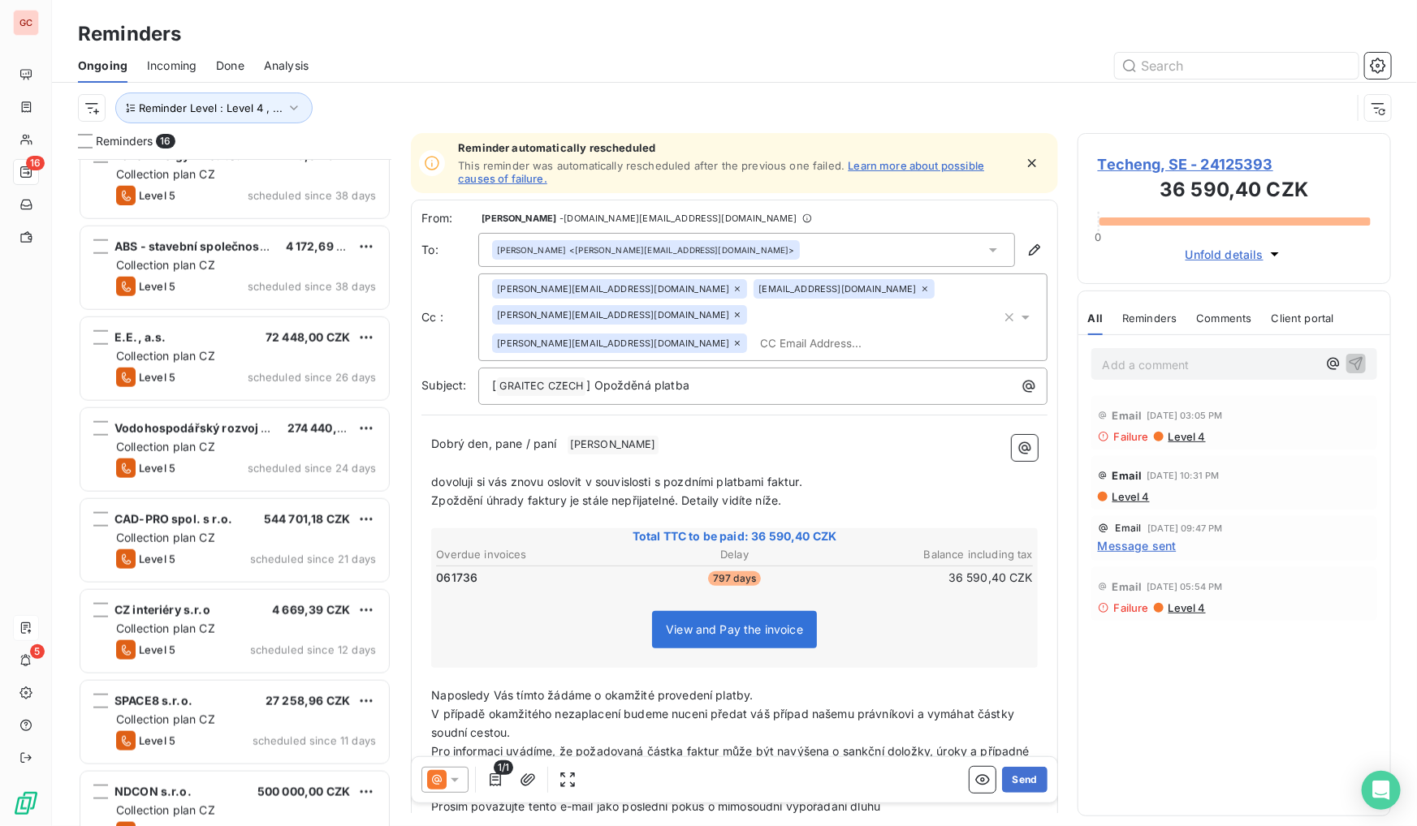
scroll to position [788, 0]
